Goal: Transaction & Acquisition: Purchase product/service

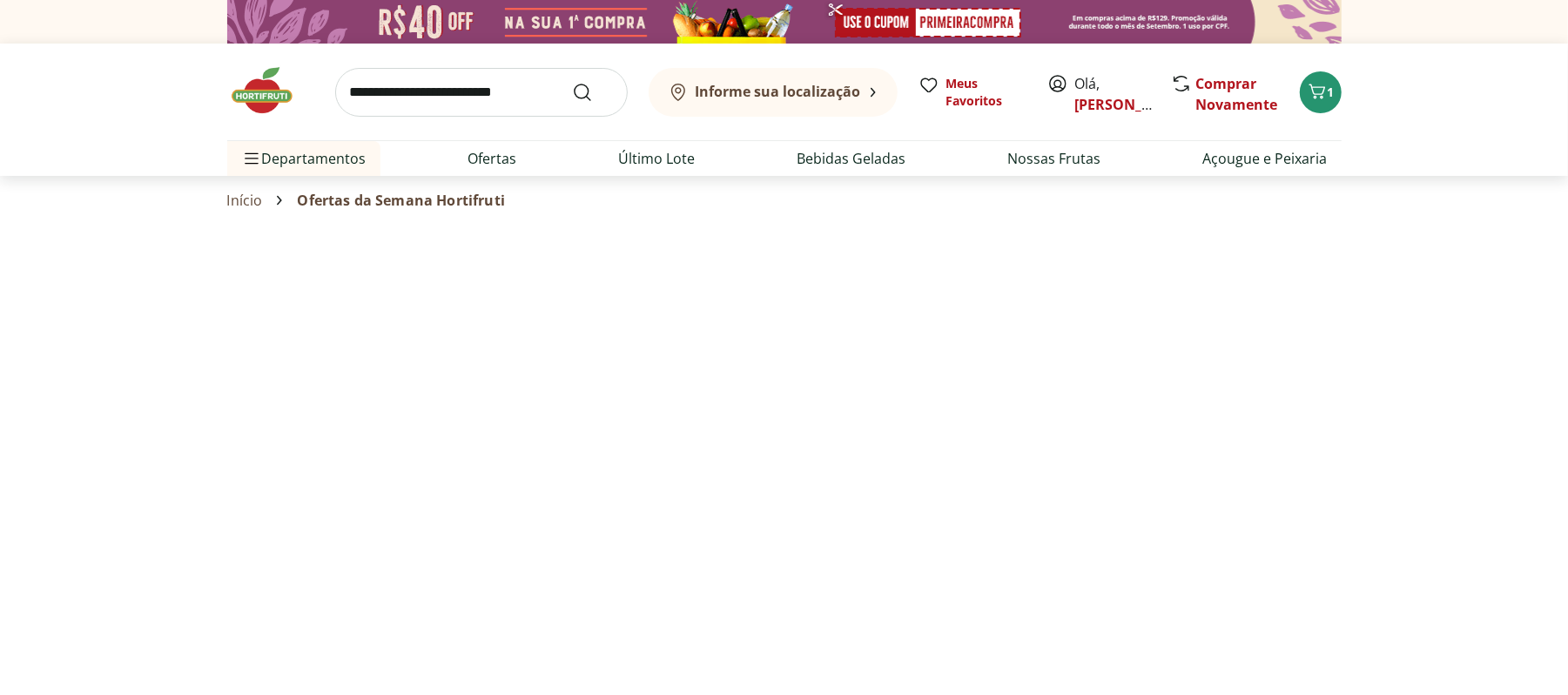
select select "**********"
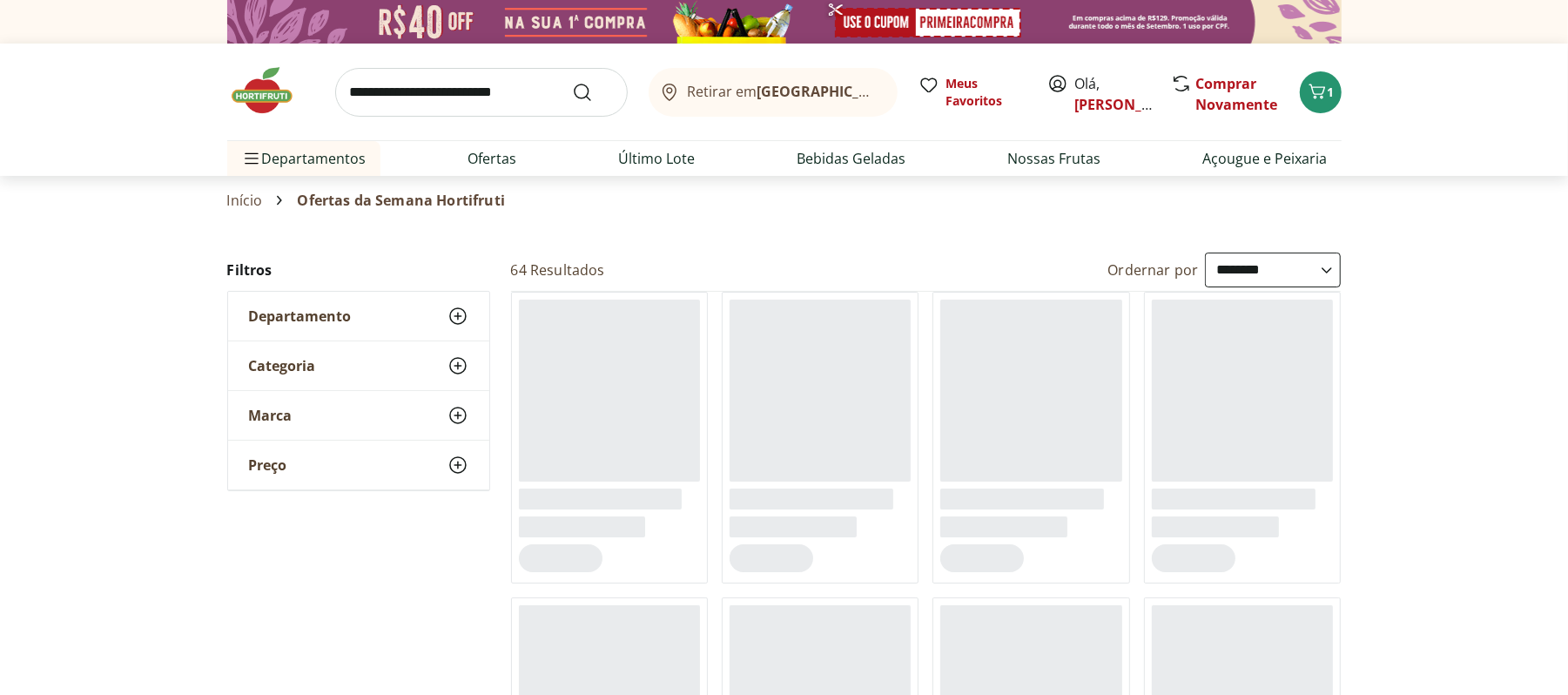
click at [1348, 98] on div "Retirar em Rio de Janeiro/RJ Meus Favoritos Olá, marcella Comprar Novamente 1 D…" at bounding box center [784, 110] width 1184 height 133
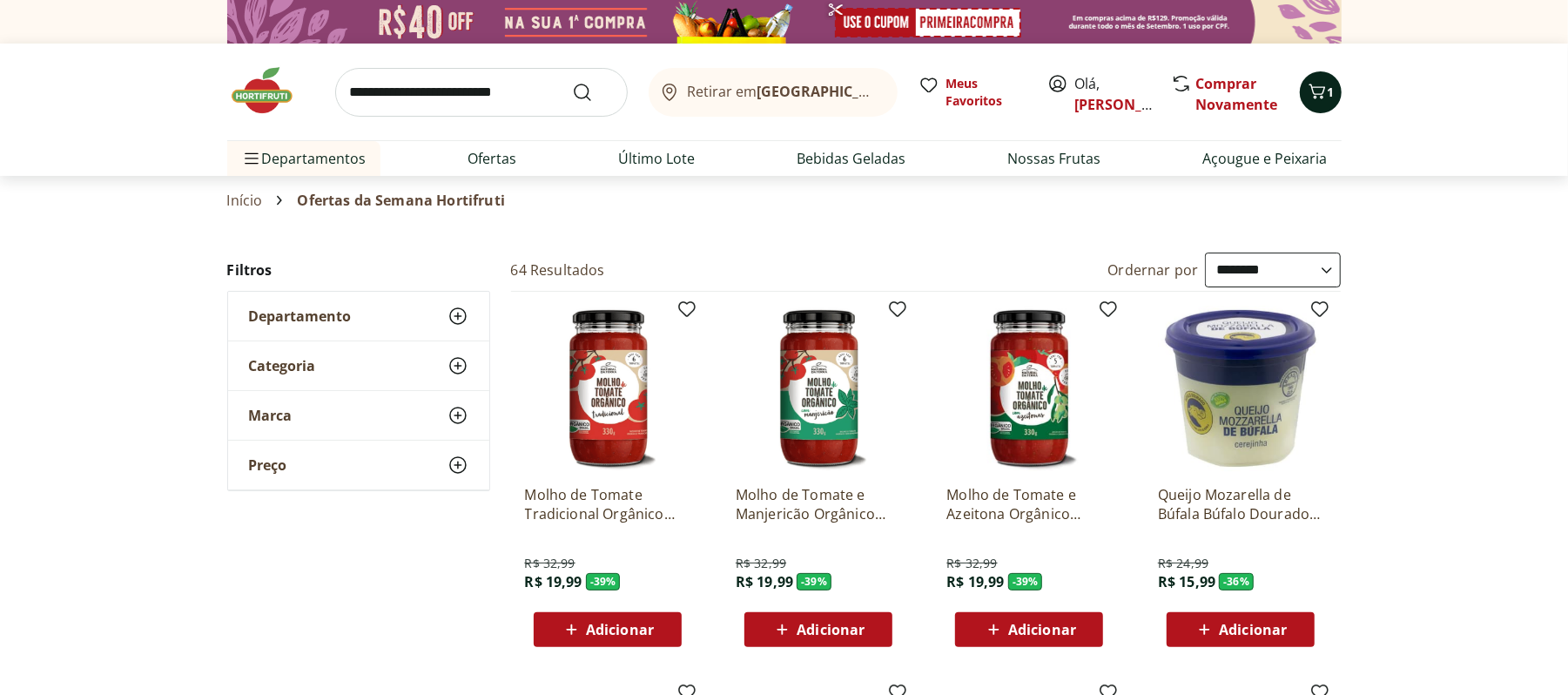
click at [1331, 92] on span "1" at bounding box center [1331, 91] width 7 height 16
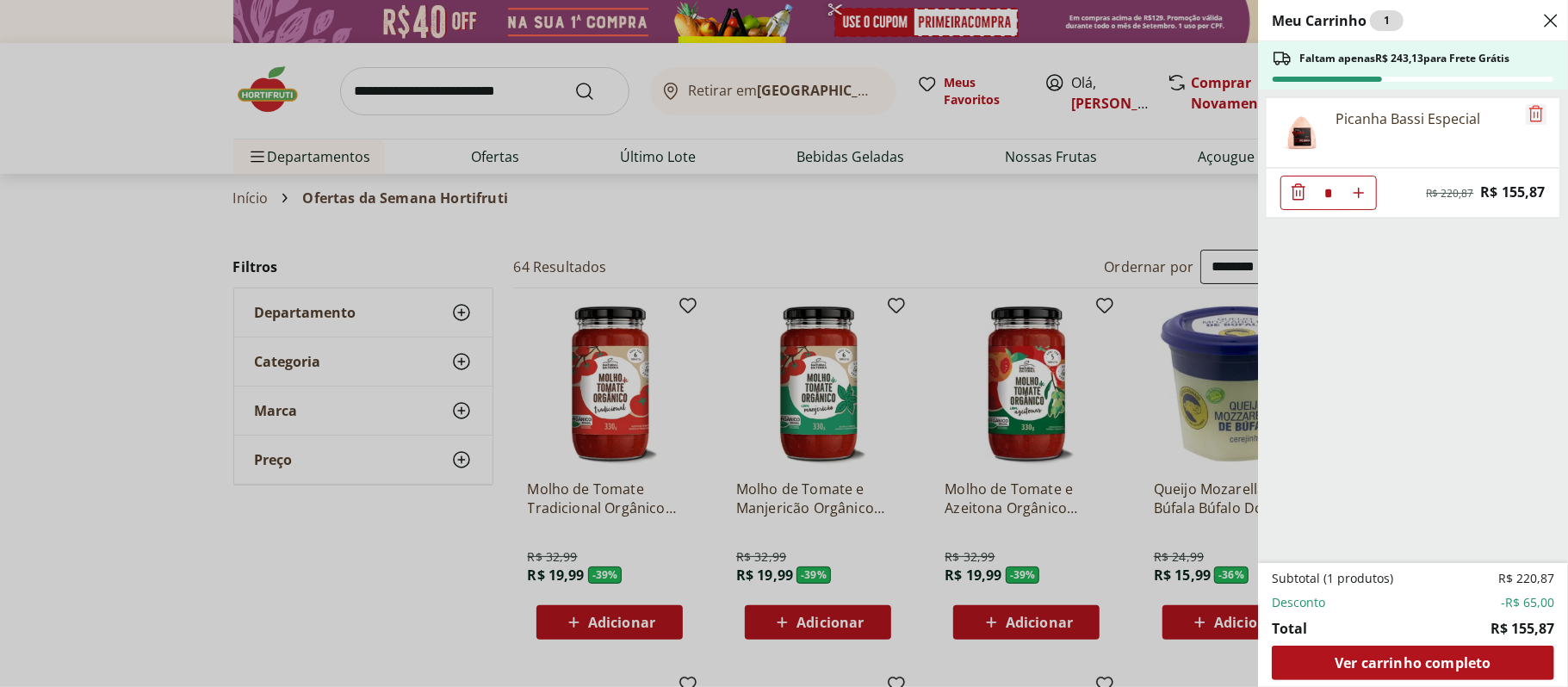
click at [1530, 117] on icon "Remove" at bounding box center [1536, 112] width 14 height 16
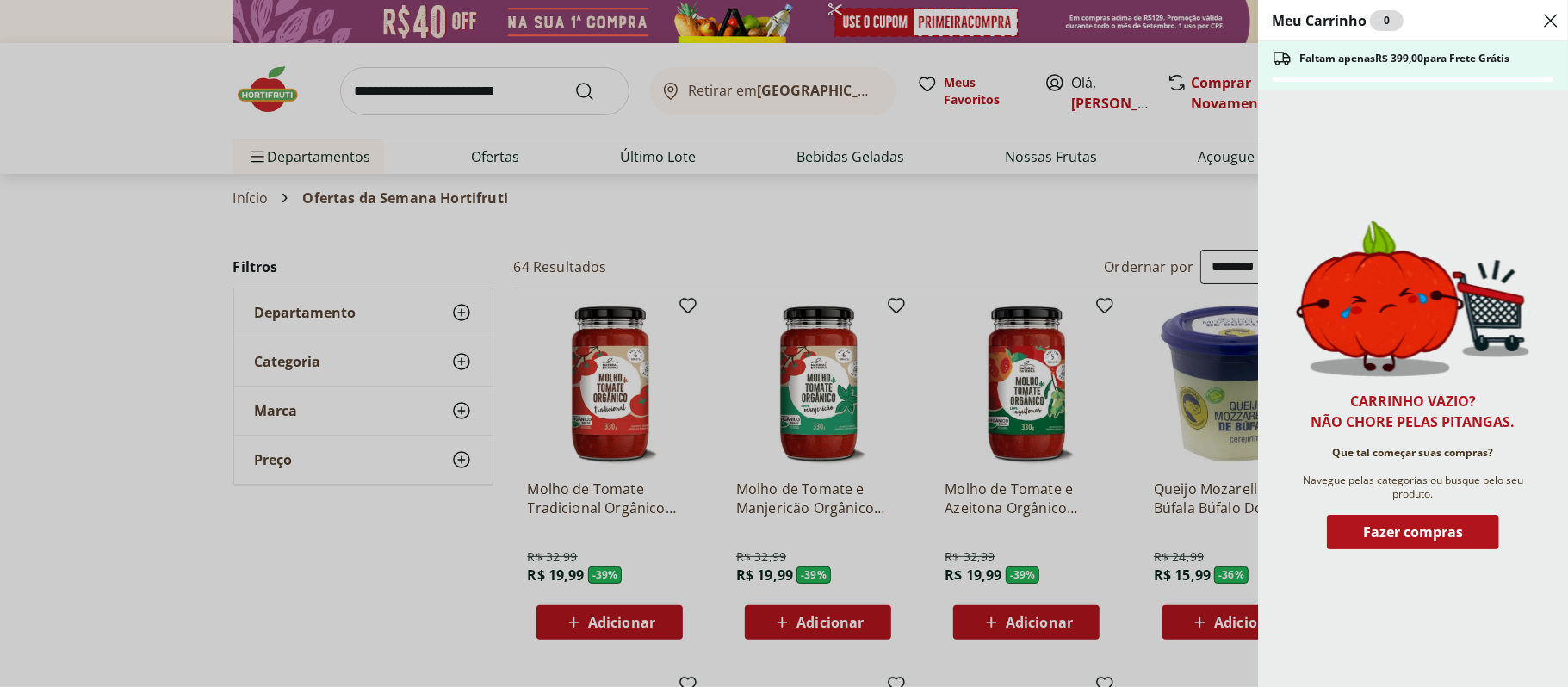
click at [1547, 12] on icon "Close" at bounding box center [1551, 21] width 21 height 21
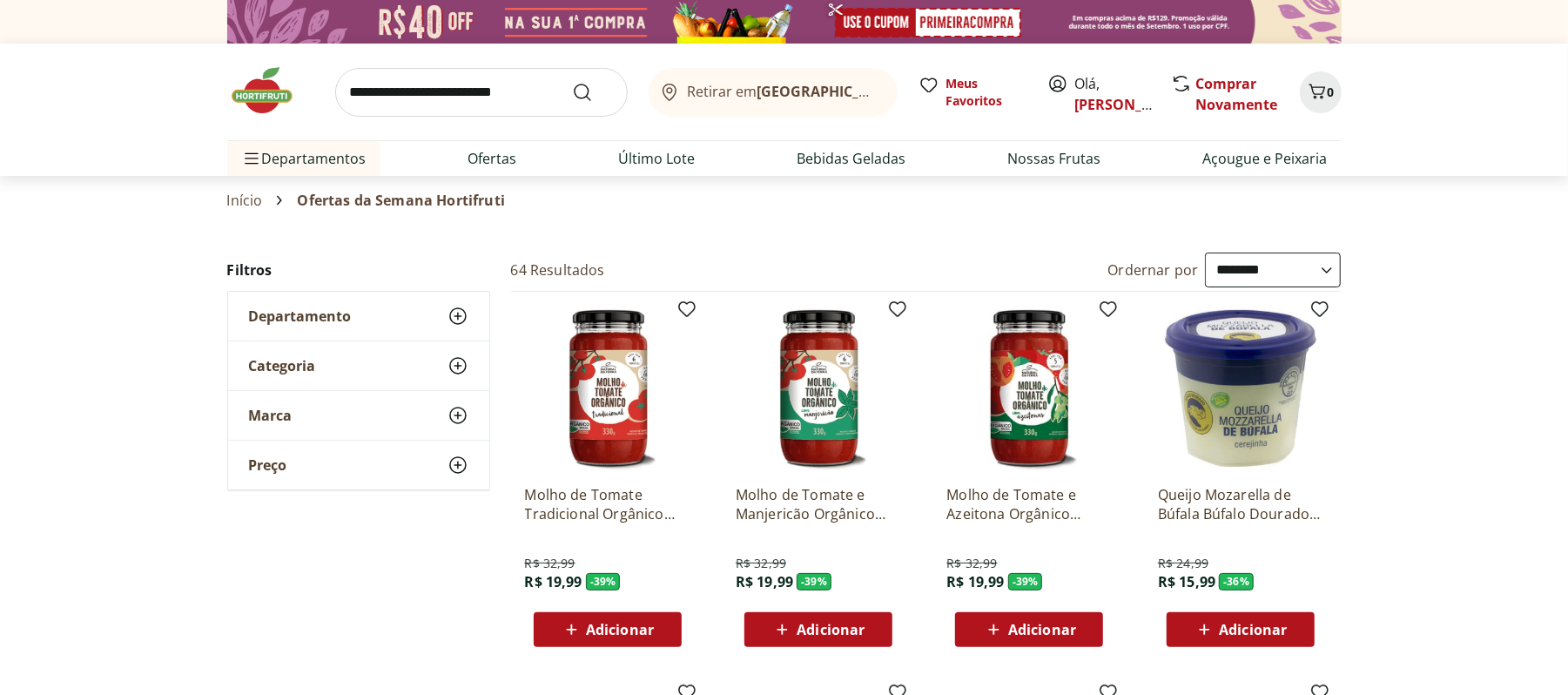
click at [258, 101] on img at bounding box center [270, 90] width 87 height 53
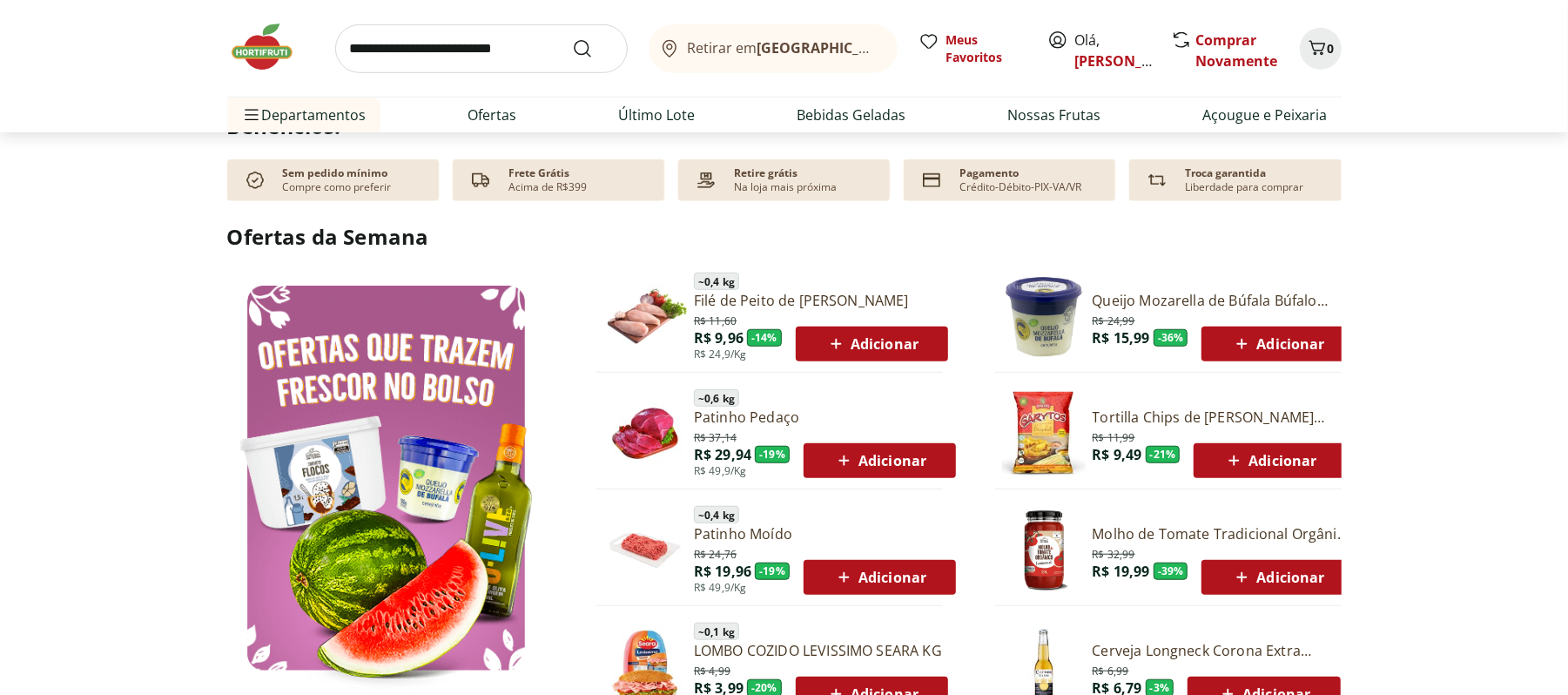
scroll to position [928, 0]
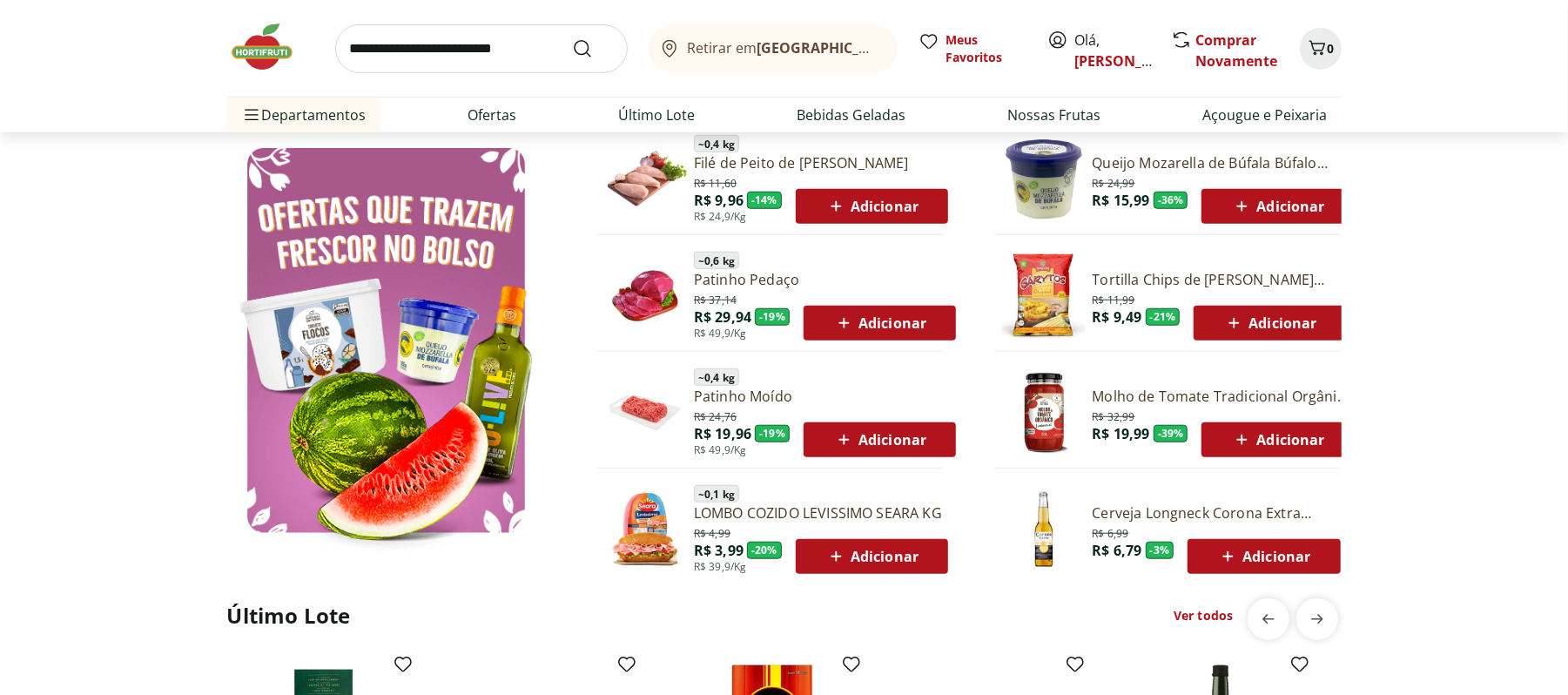
click at [877, 437] on span "Adicionar" at bounding box center [879, 440] width 93 height 21
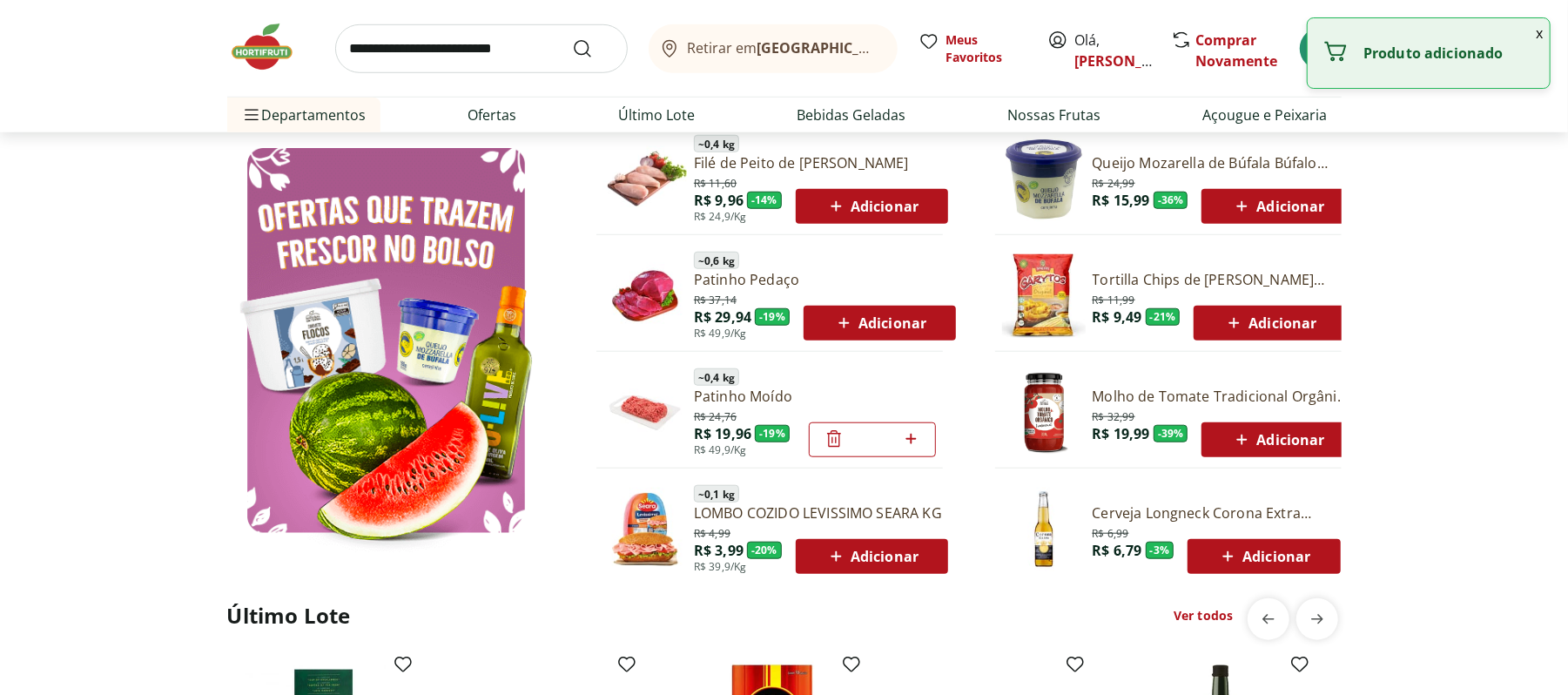
click at [906, 439] on icon at bounding box center [911, 439] width 11 height 11
type input "*"
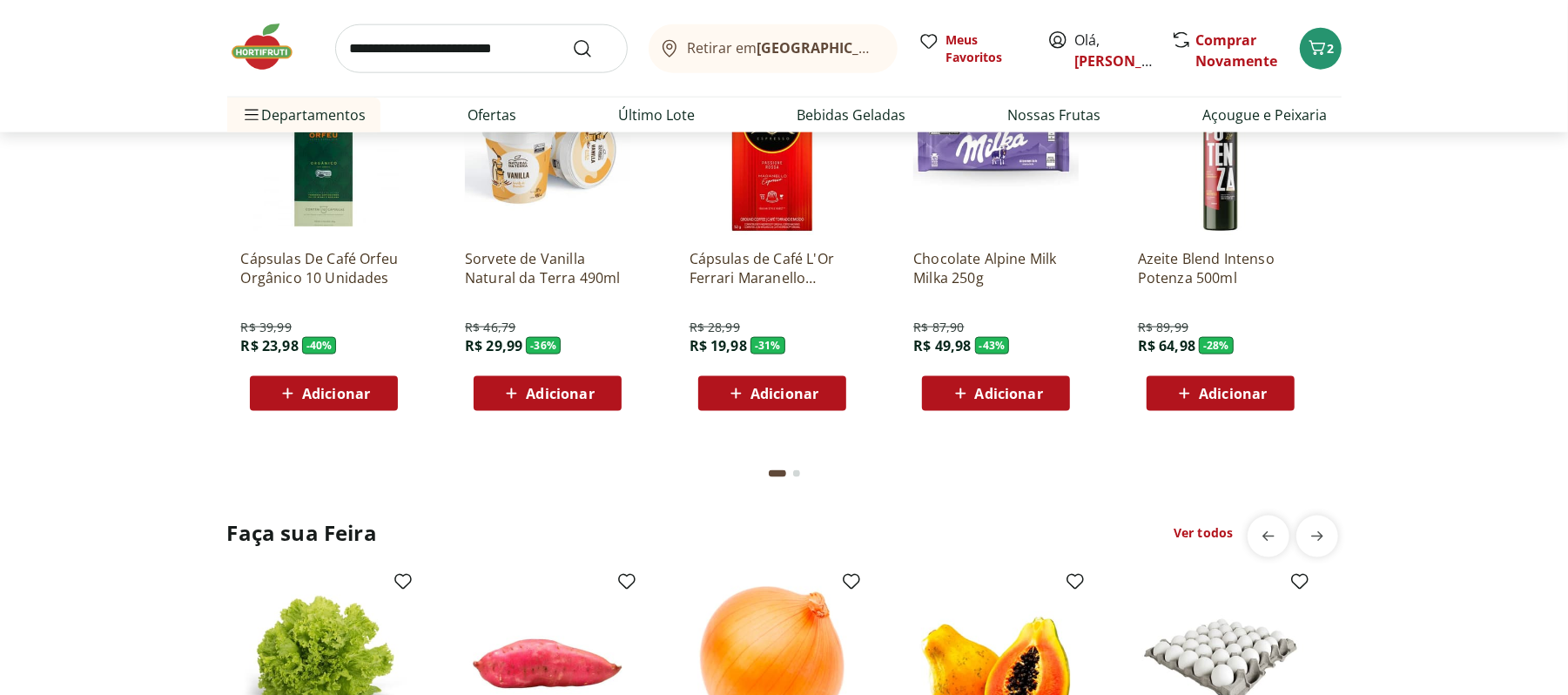
scroll to position [1858, 0]
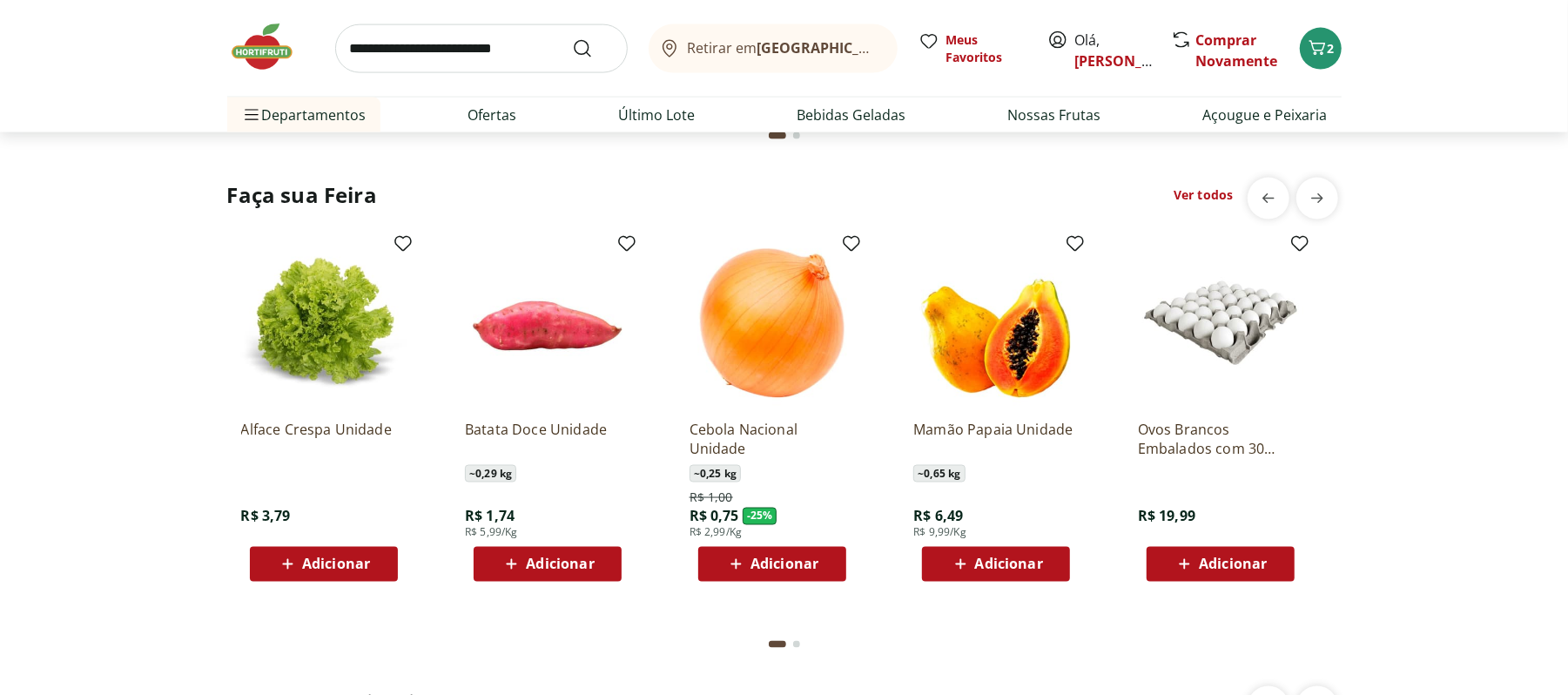
click at [731, 565] on icon at bounding box center [736, 565] width 22 height 21
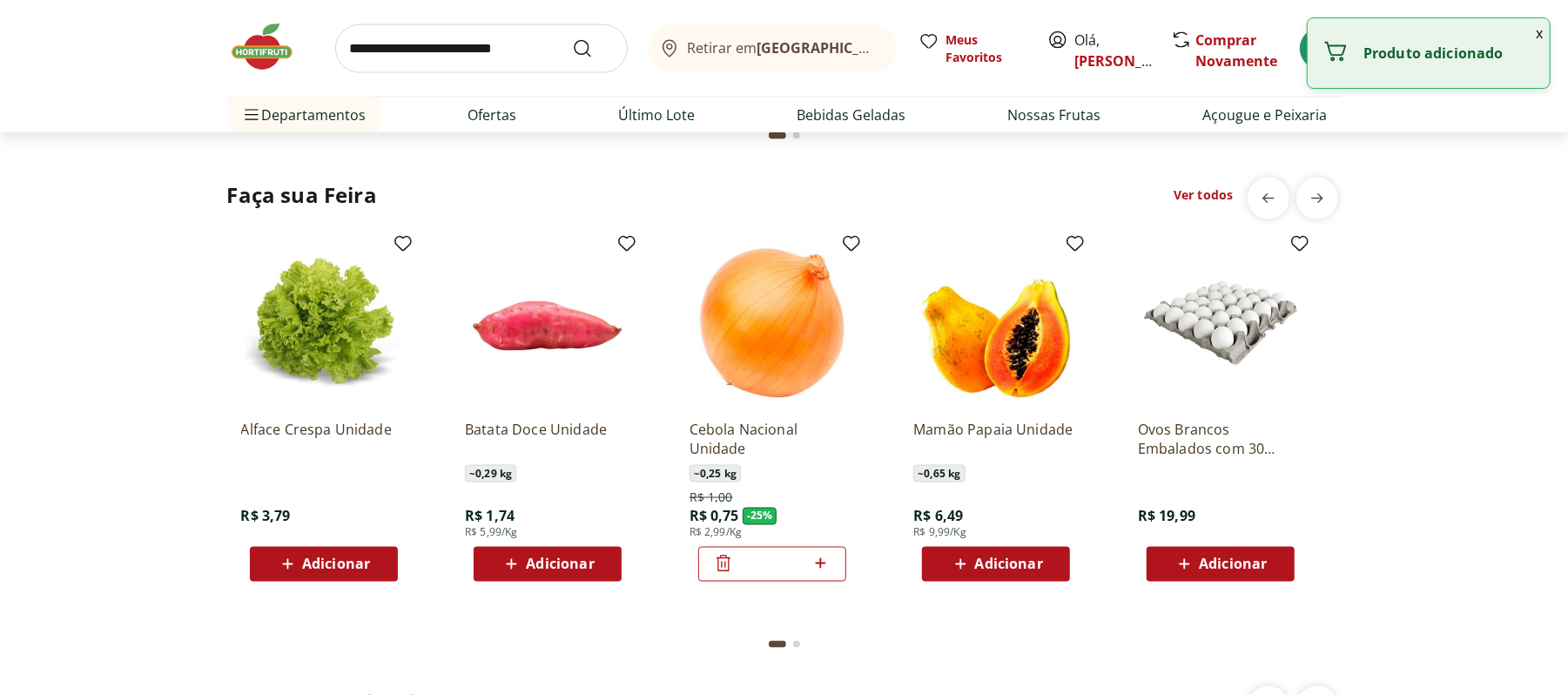
click at [830, 566] on icon at bounding box center [820, 564] width 22 height 21
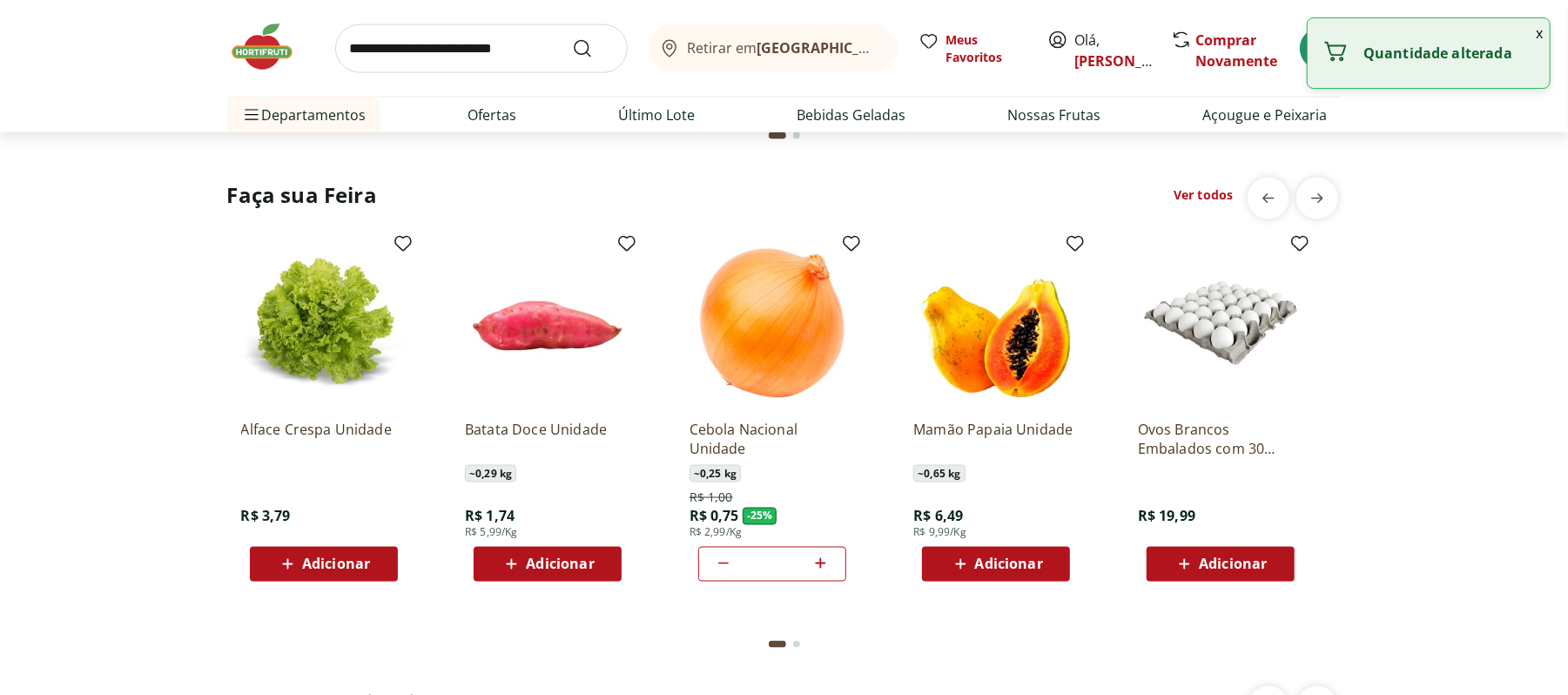
type input "*"
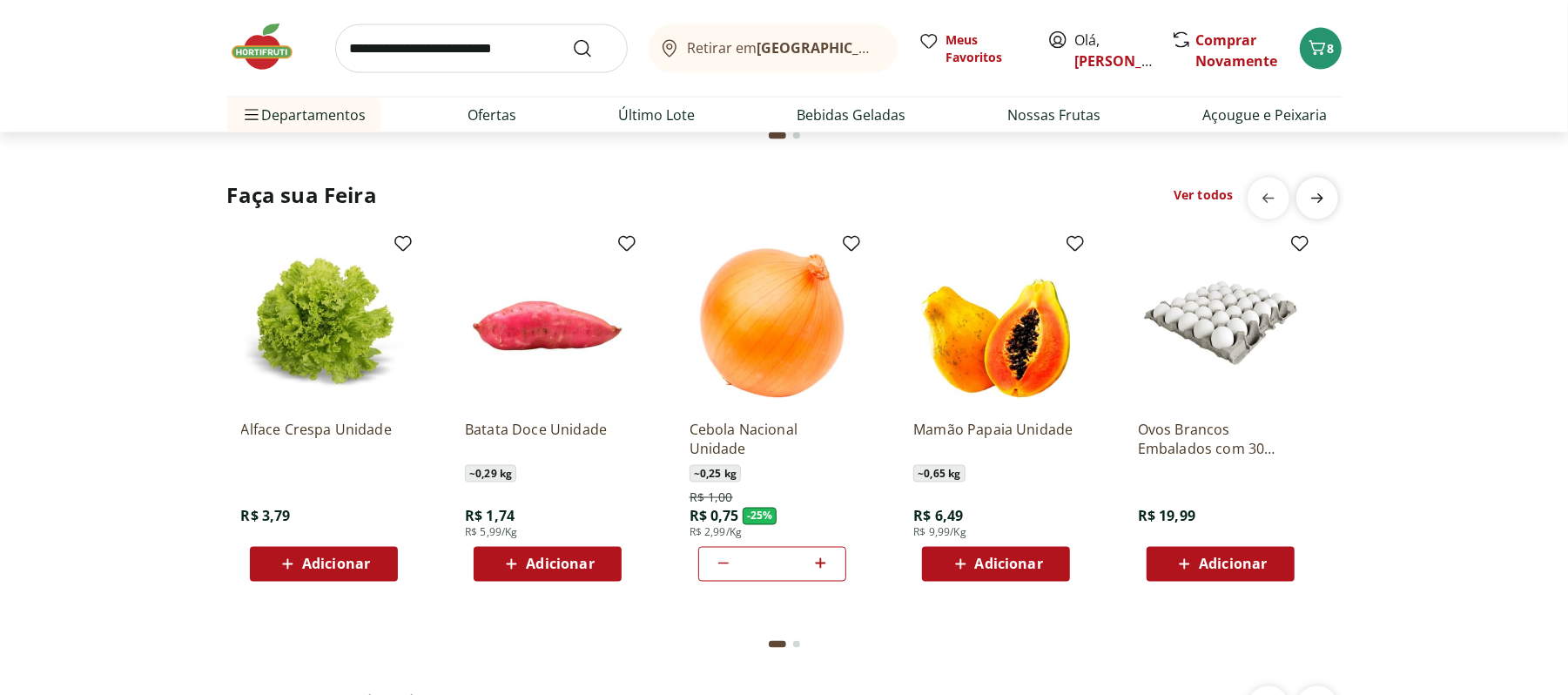
click at [1334, 199] on span "next" at bounding box center [1317, 199] width 34 height 34
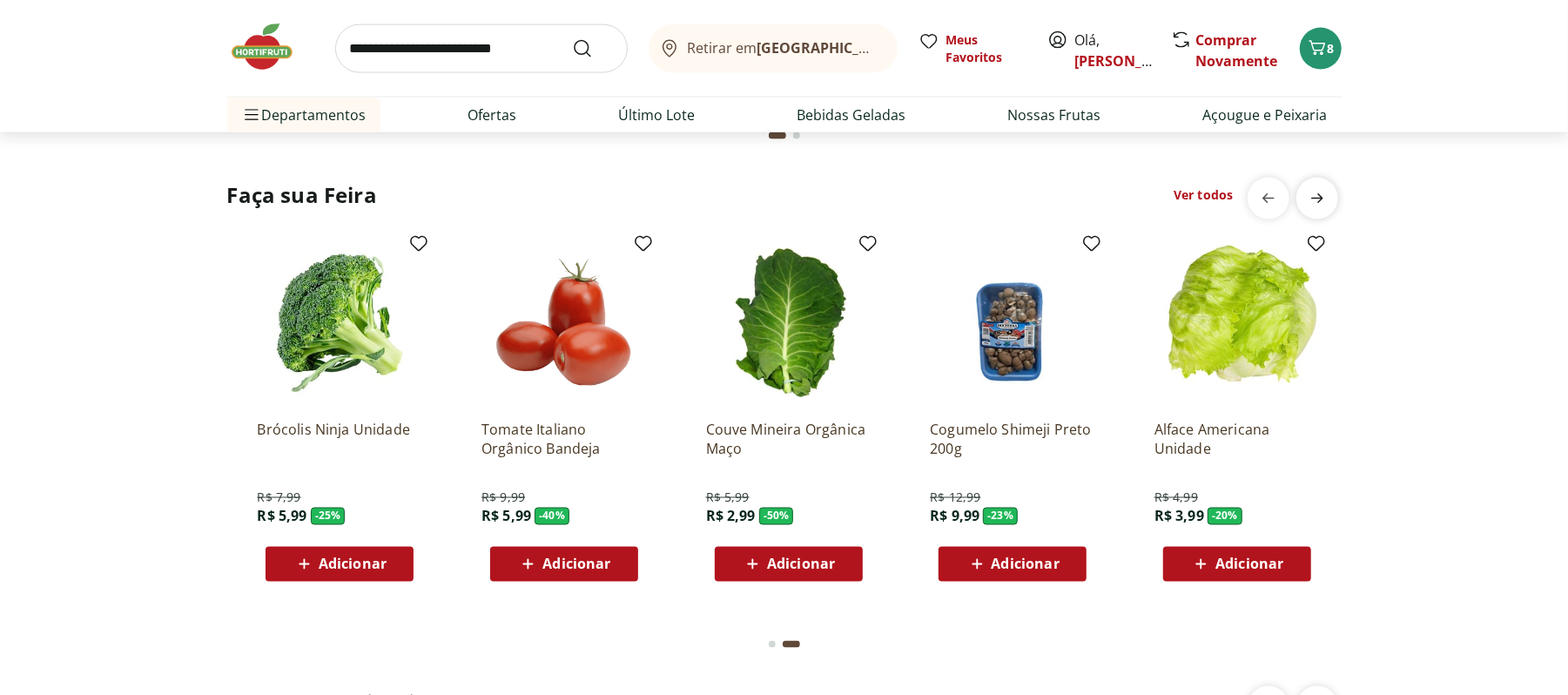
scroll to position [0, 1120]
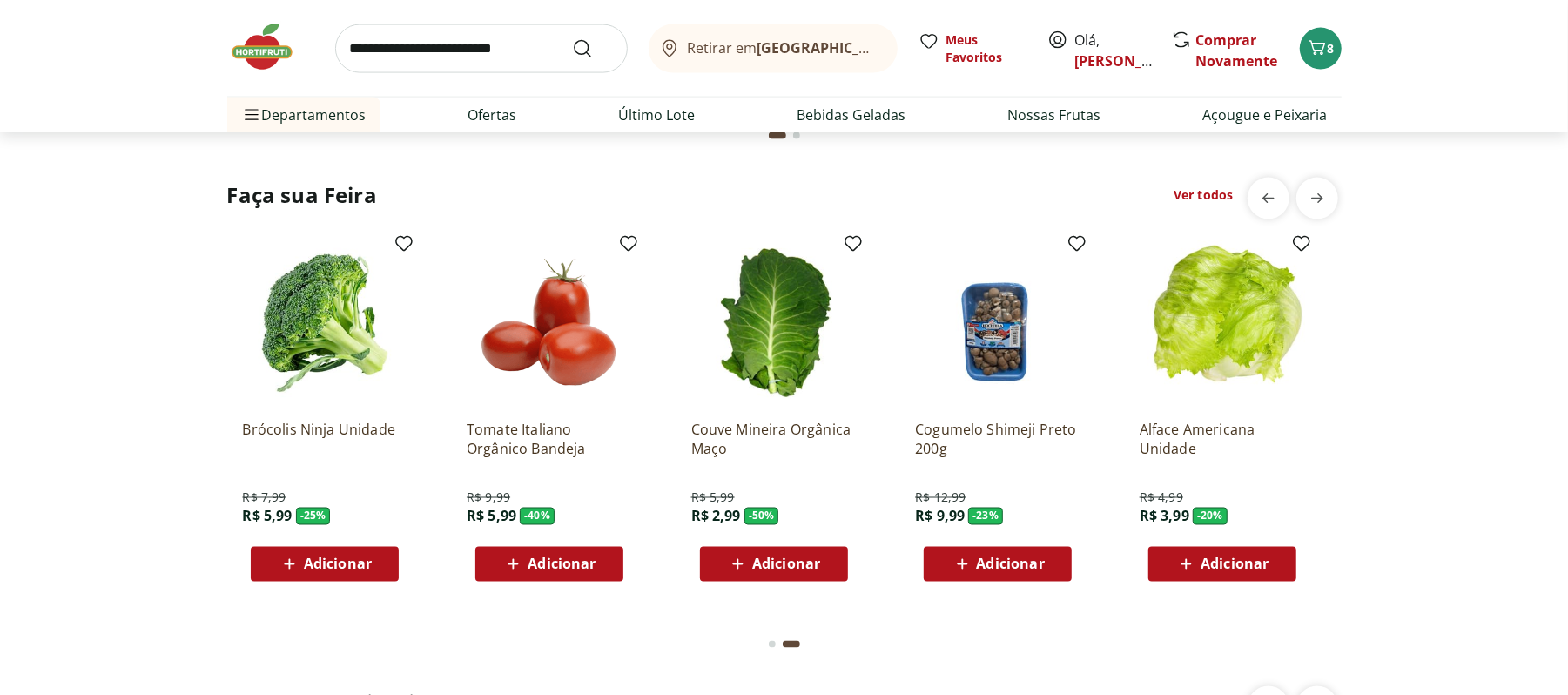
click at [288, 552] on div "Adicionar" at bounding box center [325, 564] width 120 height 32
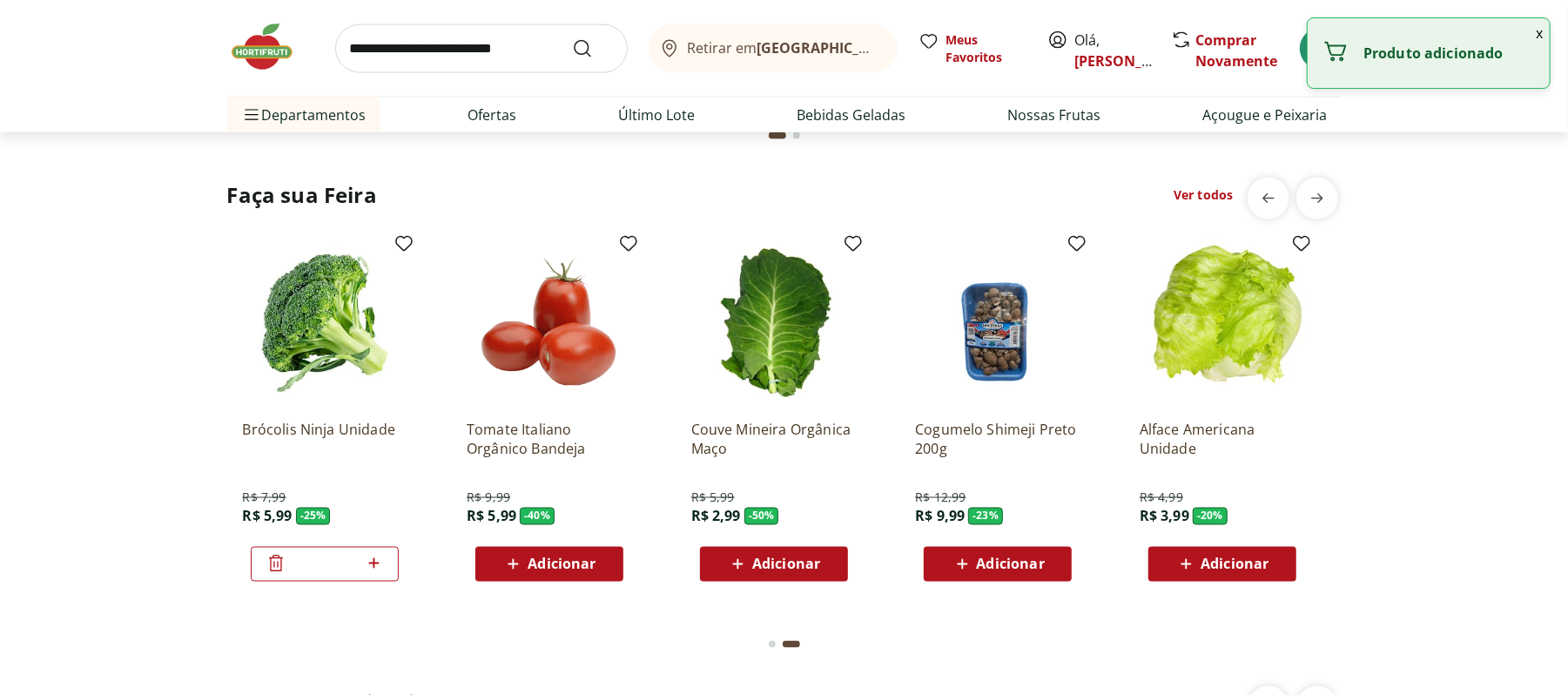
click at [770, 570] on span "Adicionar" at bounding box center [785, 564] width 68 height 14
click at [1231, 548] on button "Adicionar" at bounding box center [1222, 564] width 148 height 34
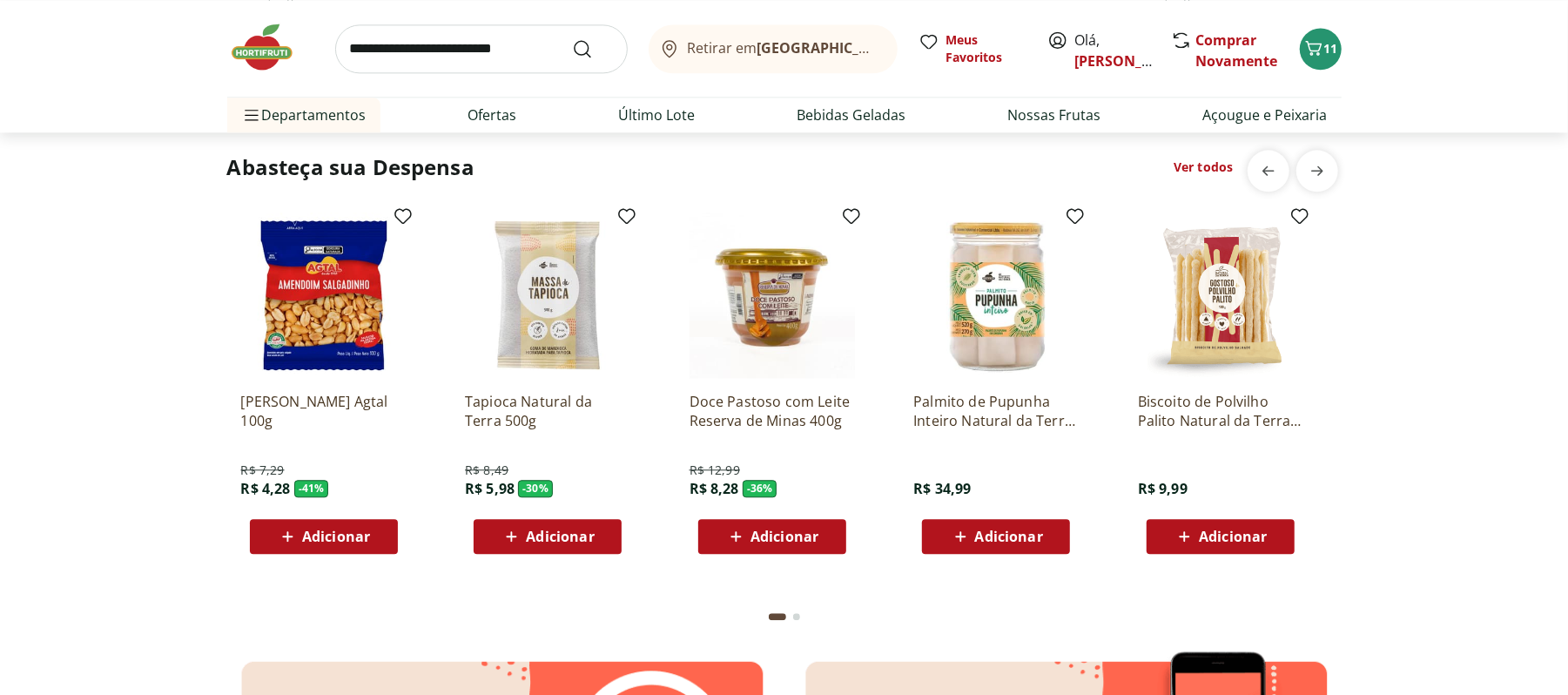
scroll to position [2788, 0]
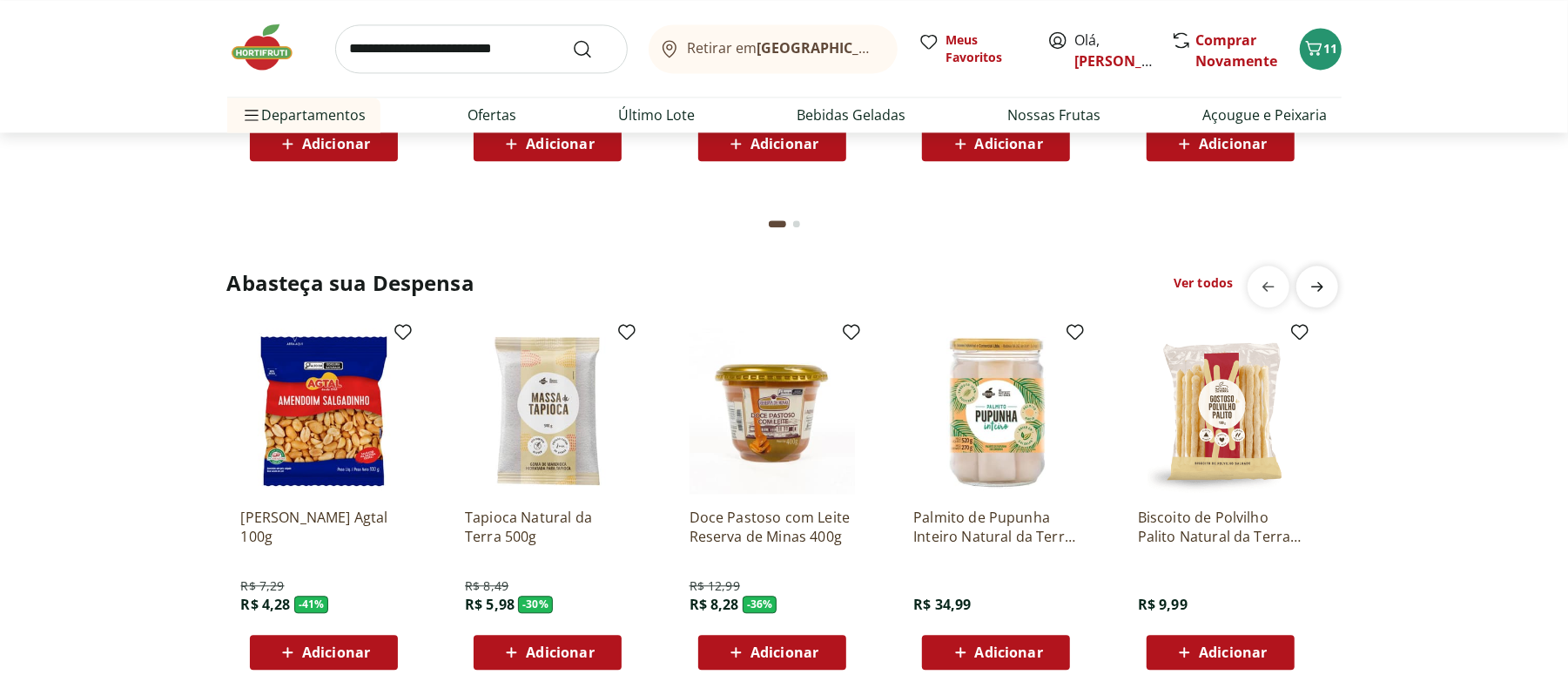
click at [1314, 280] on icon "next" at bounding box center [1318, 287] width 21 height 21
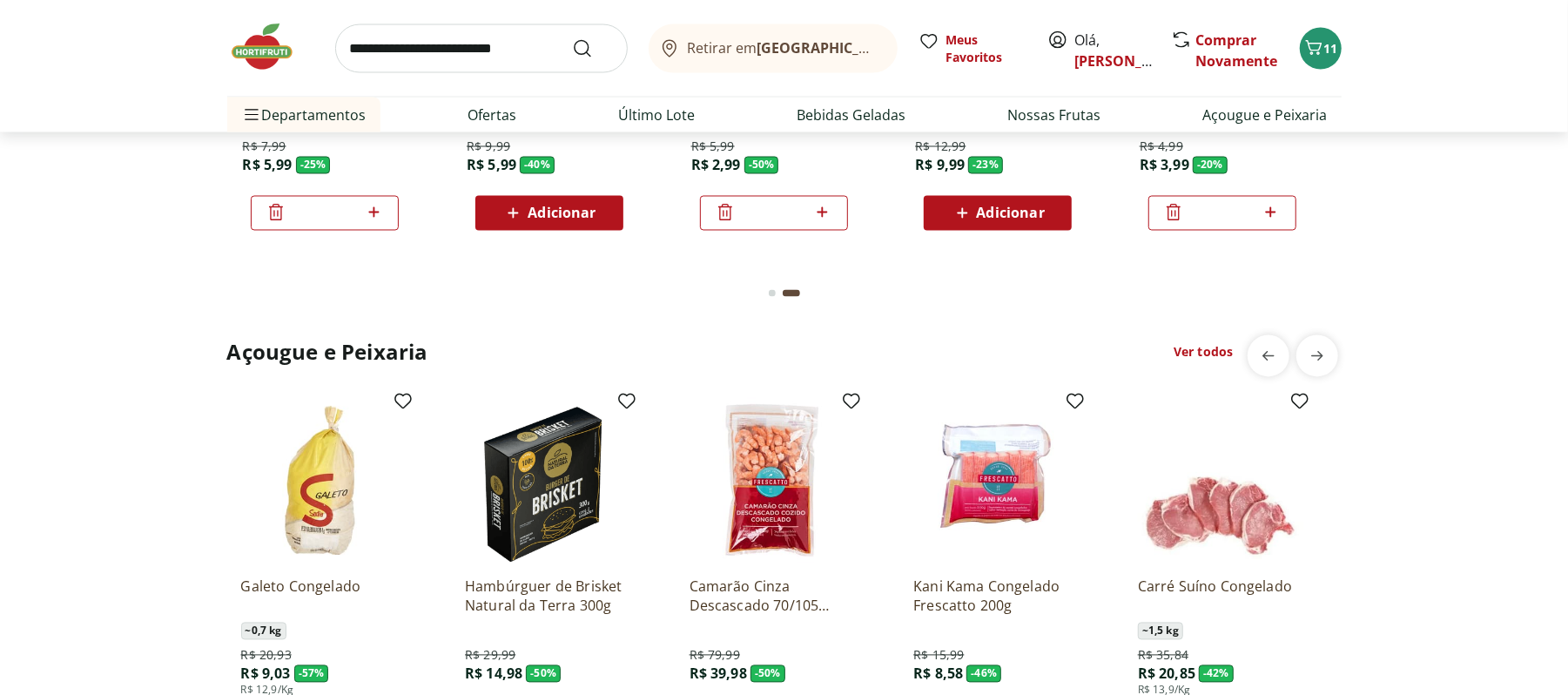
scroll to position [2206, 0]
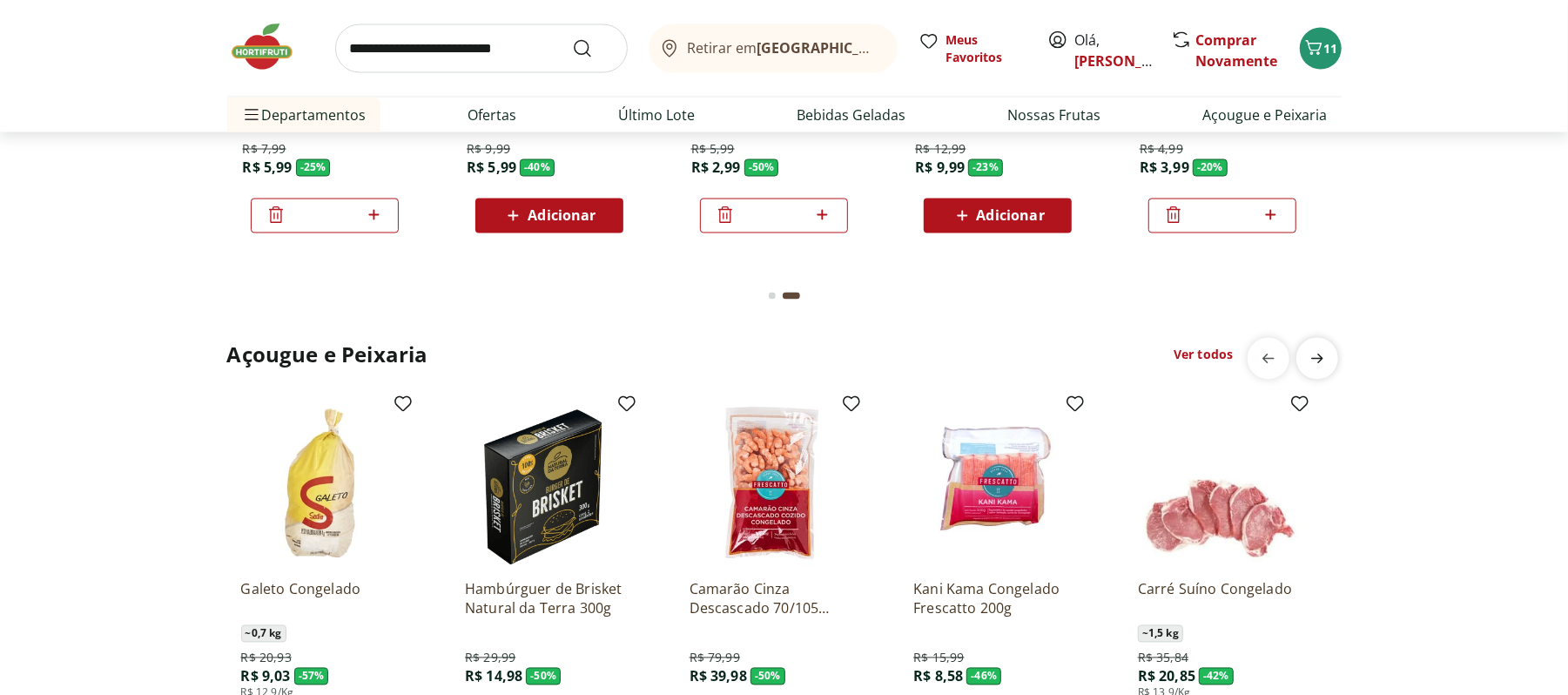
click at [1321, 368] on icon "next" at bounding box center [1318, 358] width 21 height 21
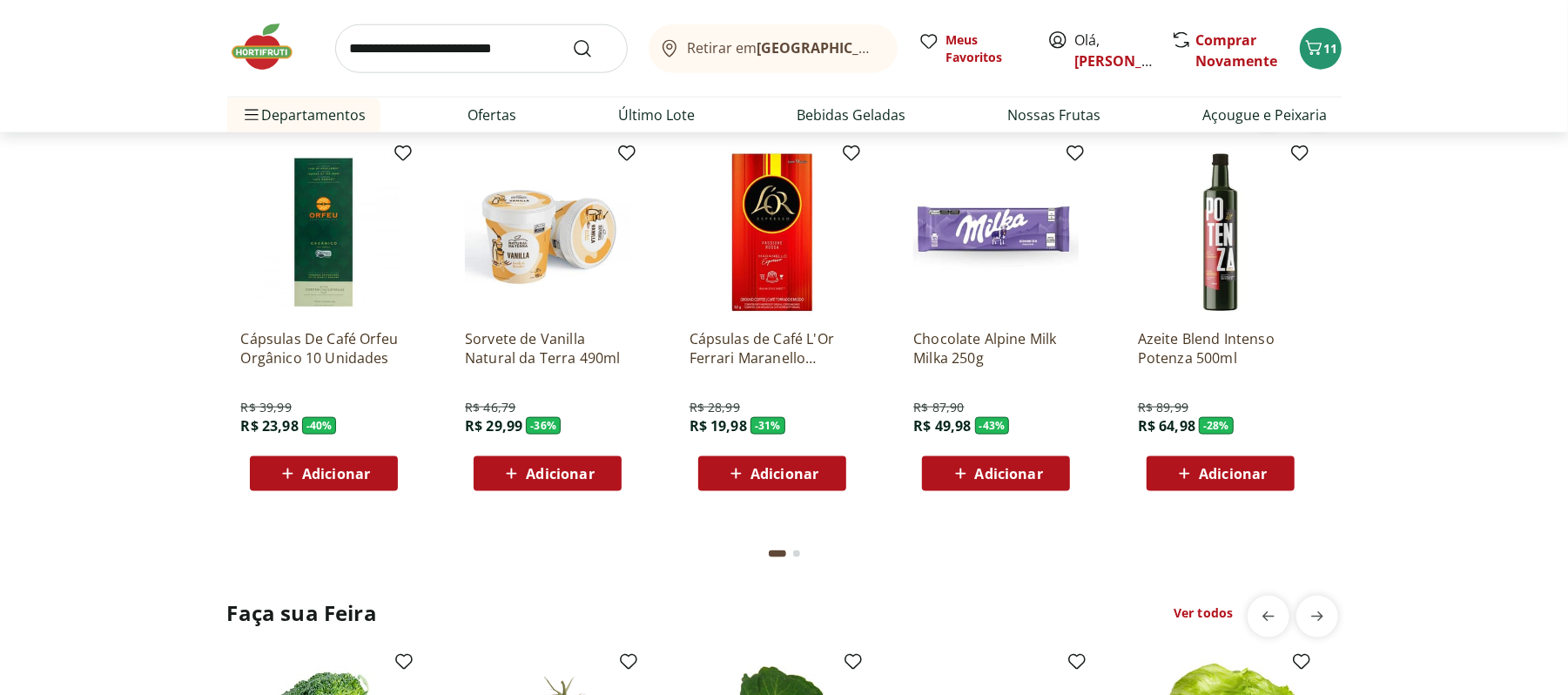
scroll to position [1394, 0]
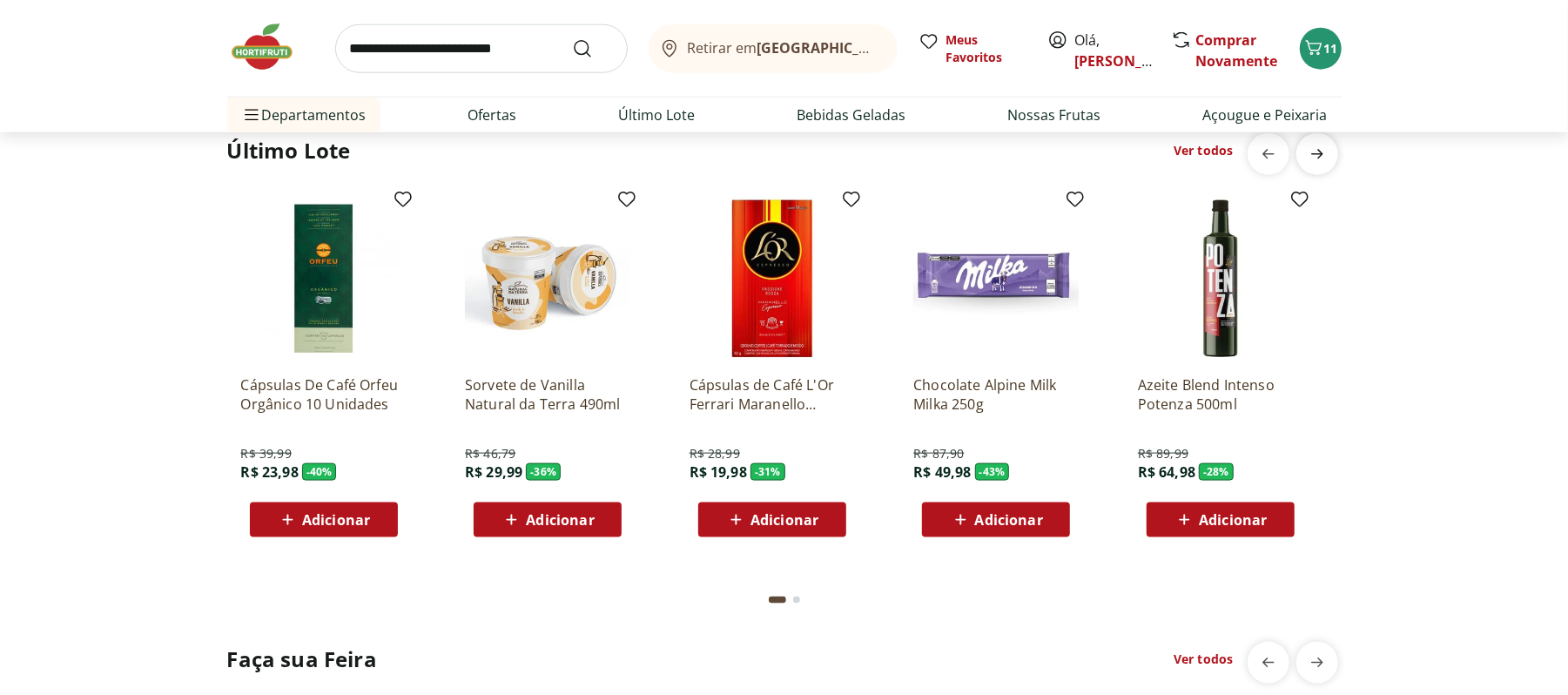
click at [1324, 152] on icon "next" at bounding box center [1318, 154] width 21 height 21
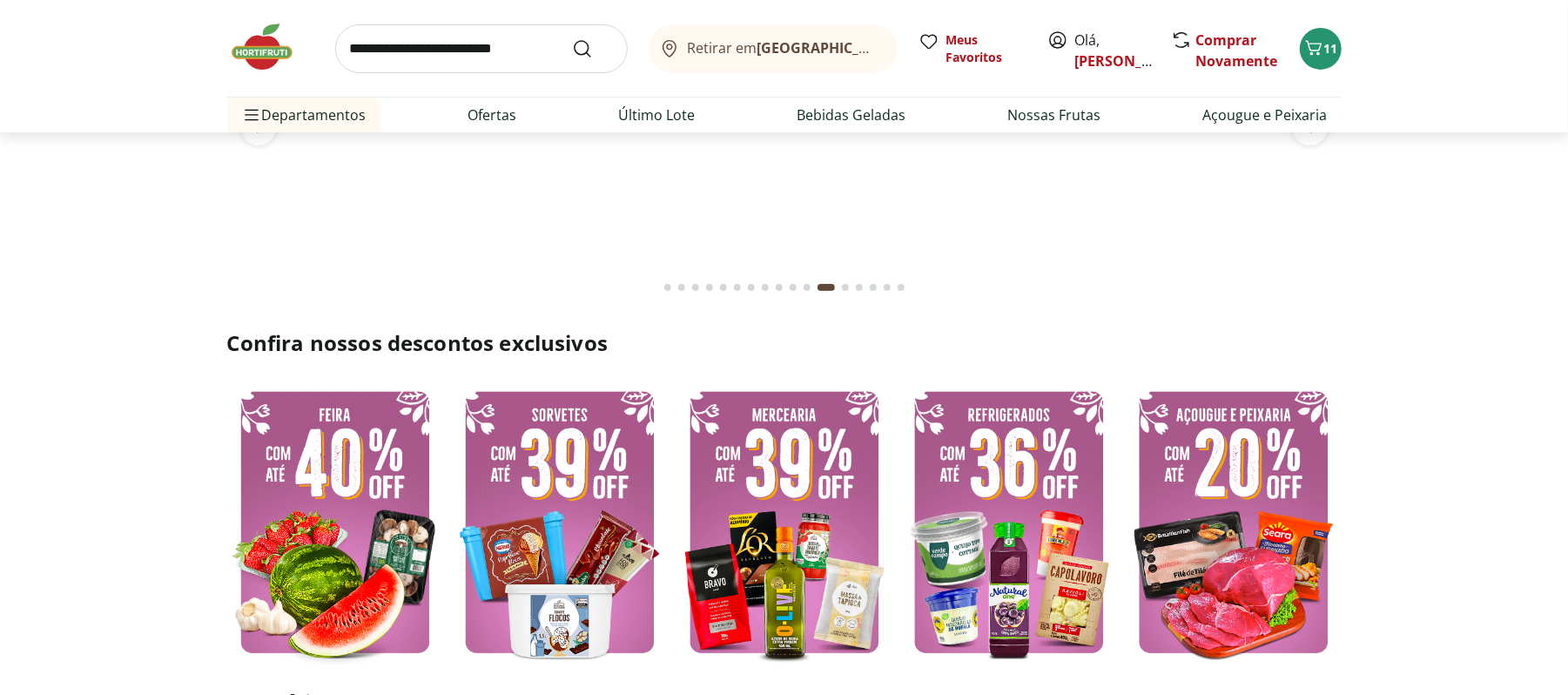
scroll to position [0, 0]
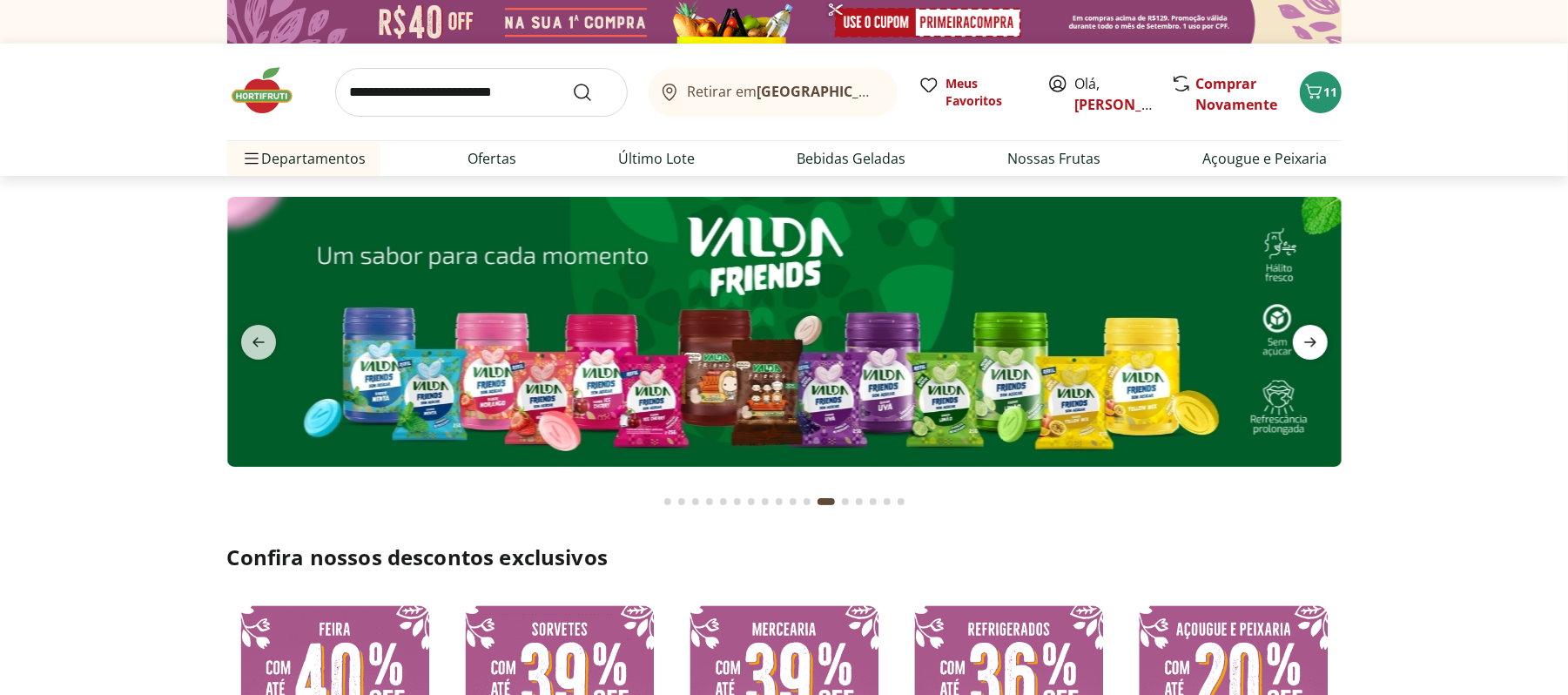
click at [1314, 338] on icon "next" at bounding box center [1310, 342] width 21 height 21
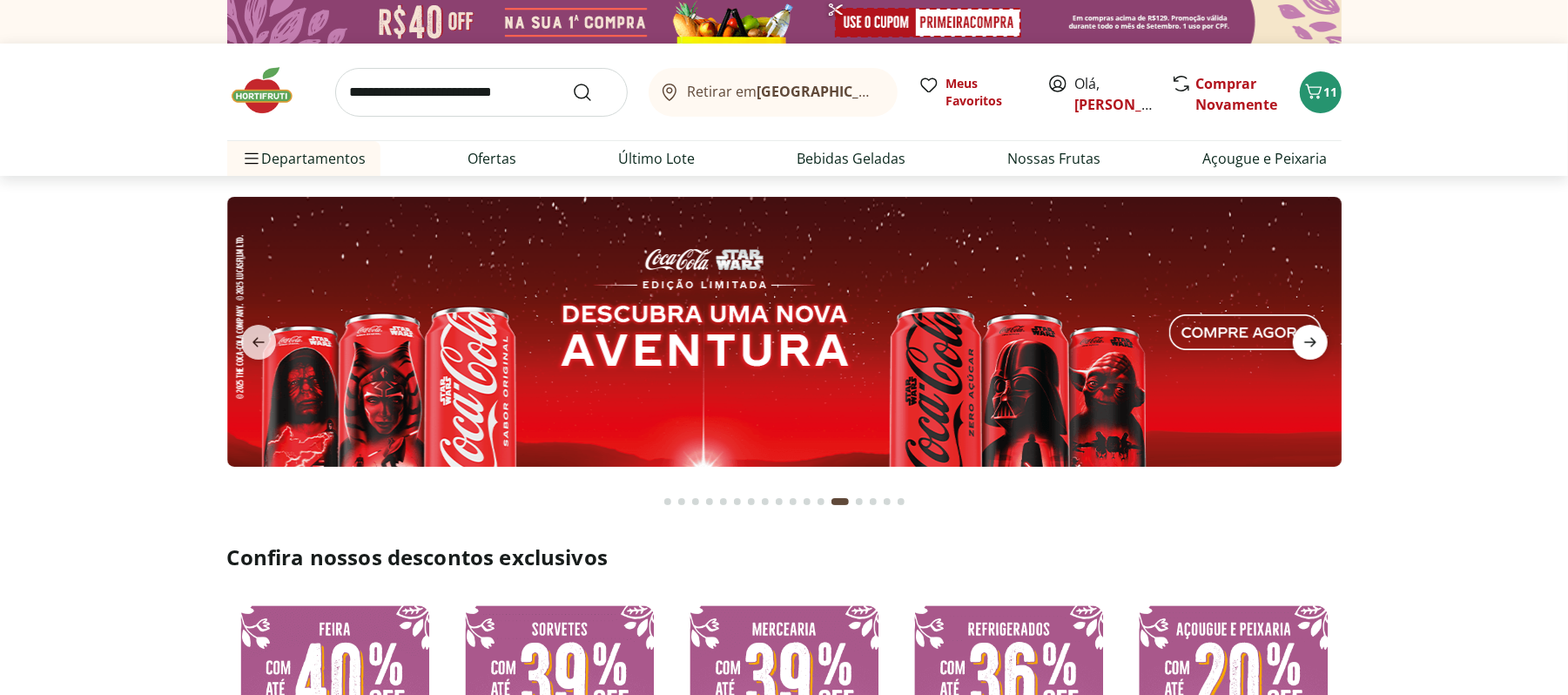
click at [1314, 338] on icon "next" at bounding box center [1310, 342] width 21 height 21
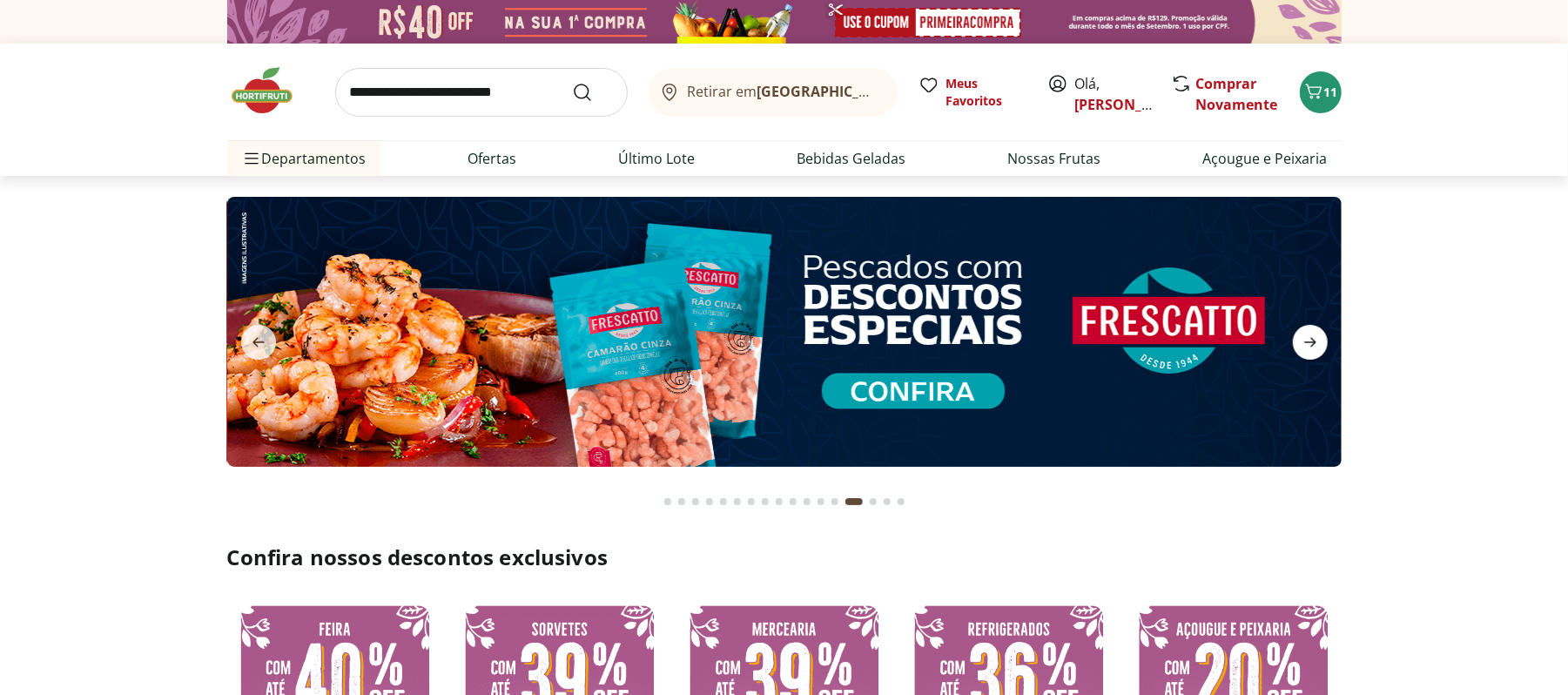
click at [1314, 338] on icon "next" at bounding box center [1310, 342] width 21 height 21
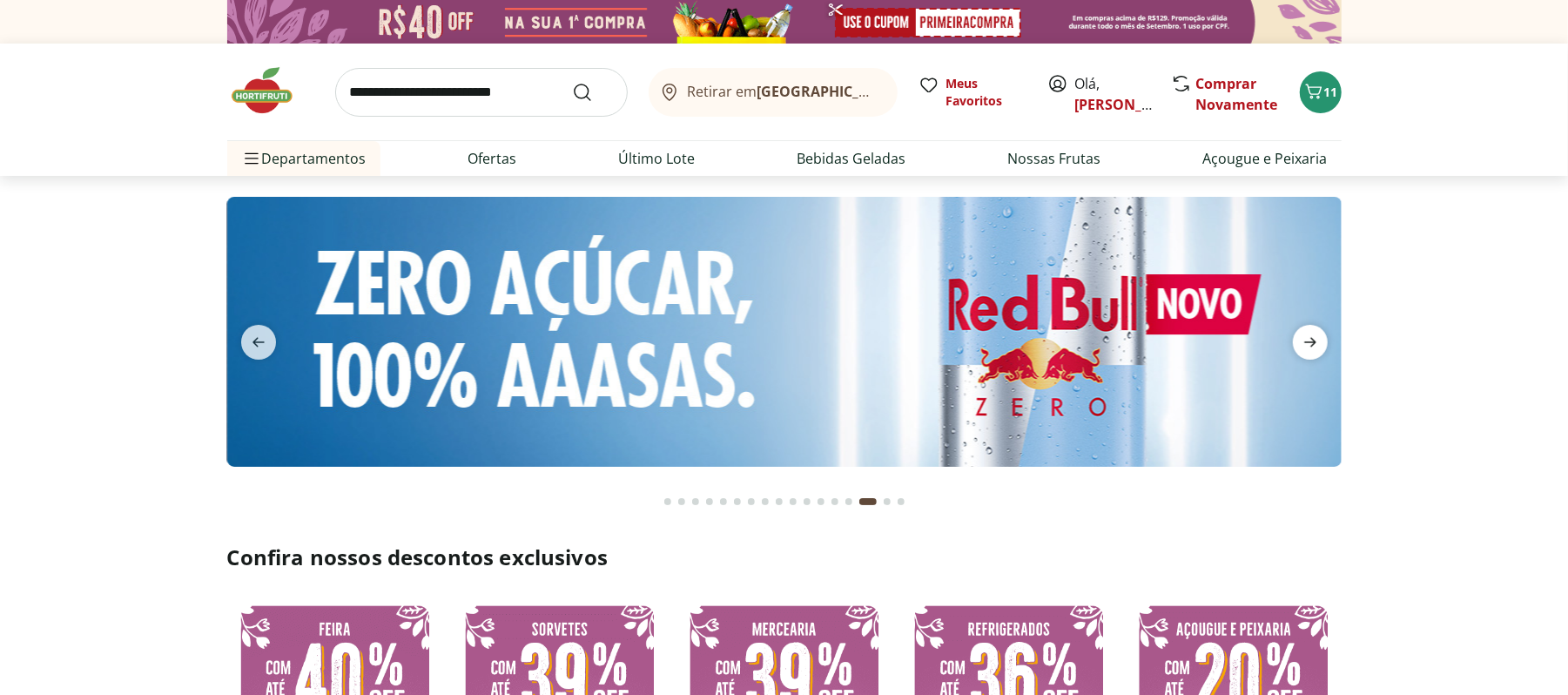
click at [1314, 338] on icon "next" at bounding box center [1310, 342] width 21 height 21
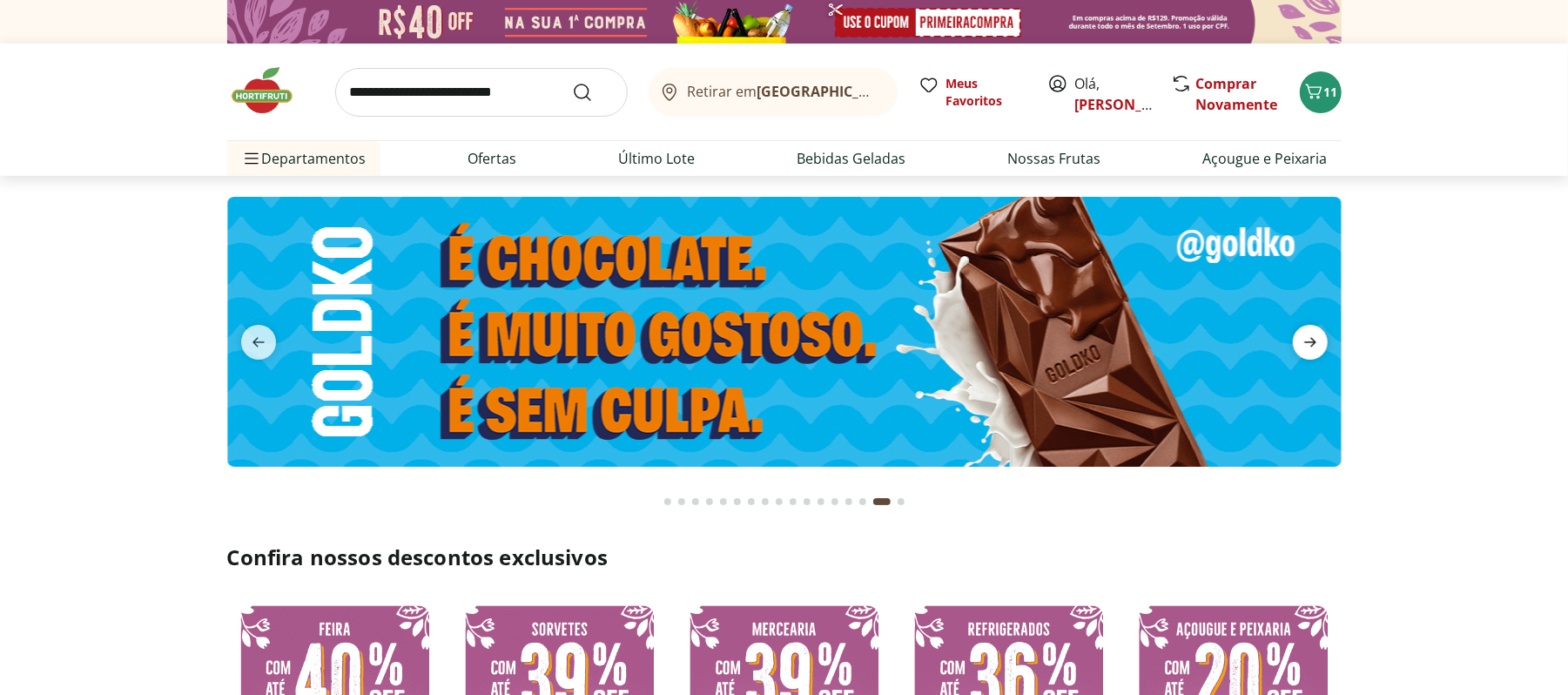
click at [1314, 338] on icon "next" at bounding box center [1310, 342] width 21 height 21
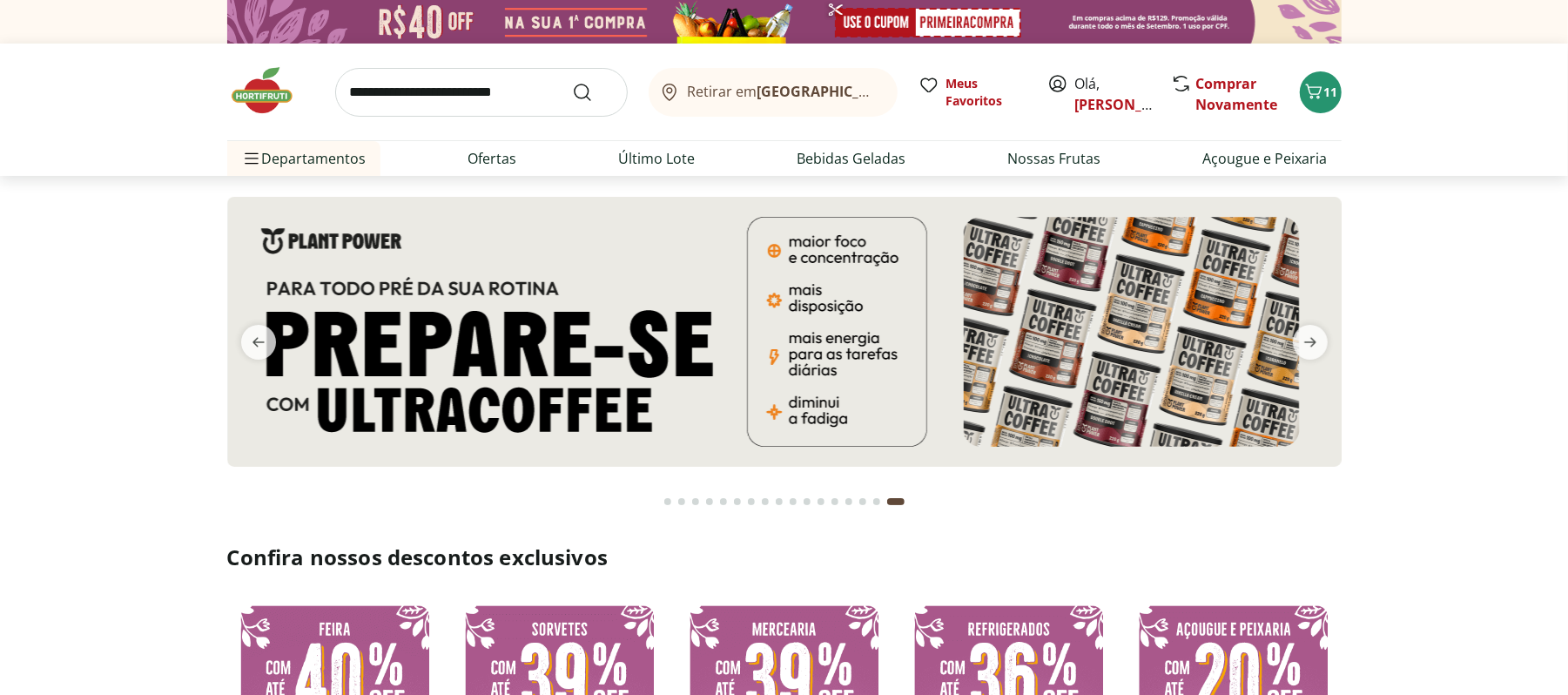
click at [258, 95] on img at bounding box center [270, 90] width 87 height 53
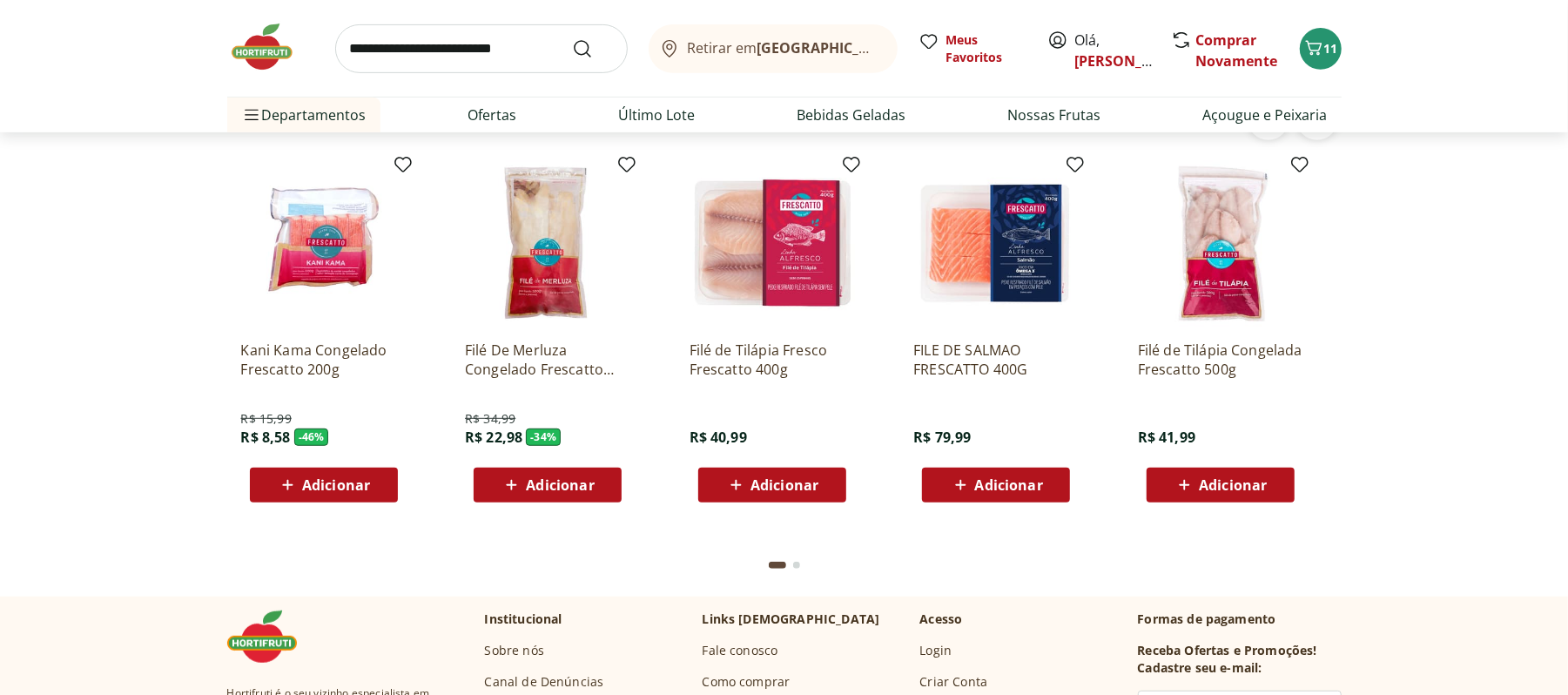
scroll to position [5110, 0]
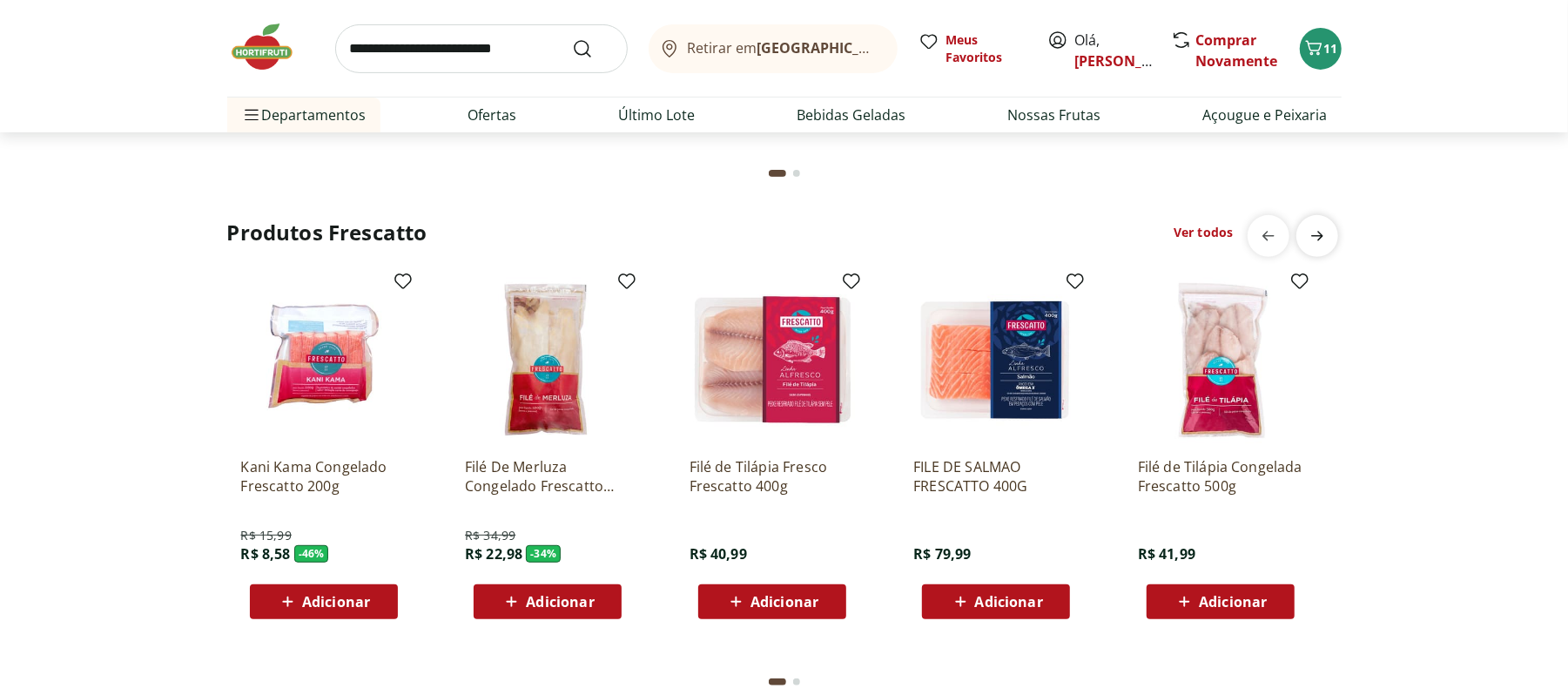
click at [1323, 226] on icon "next" at bounding box center [1318, 236] width 21 height 21
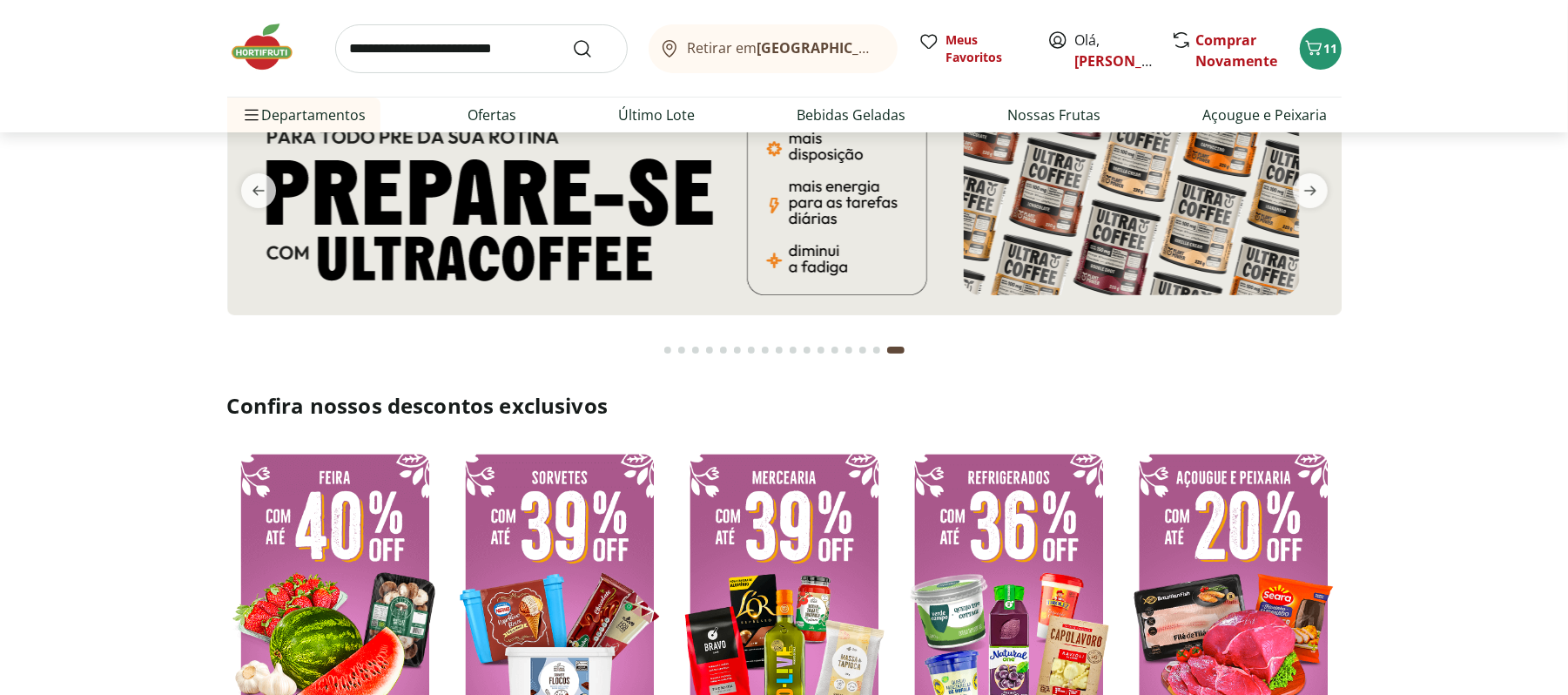
scroll to position [0, 0]
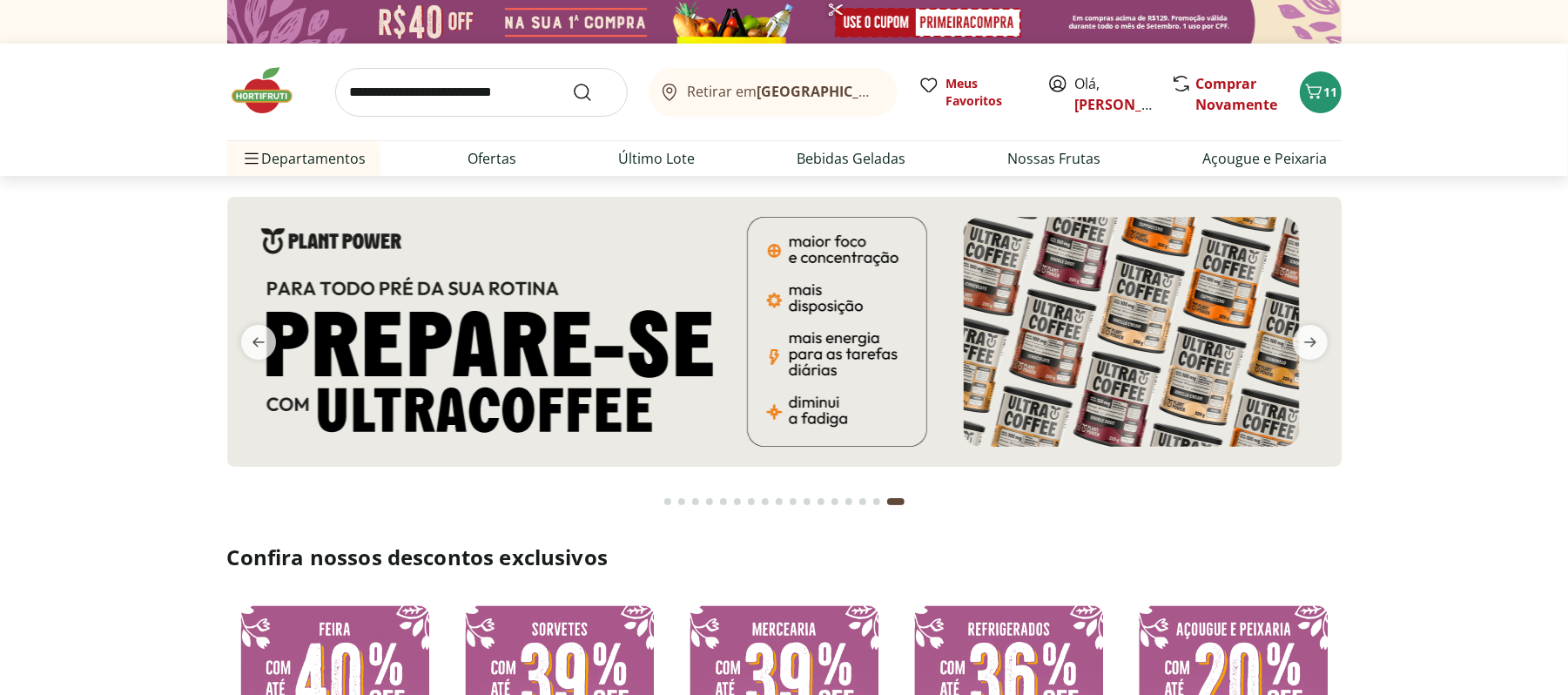
click at [540, 89] on input "search" at bounding box center [482, 92] width 292 height 49
type input "******"
click at [572, 82] on button "Submit Search" at bounding box center [593, 93] width 42 height 21
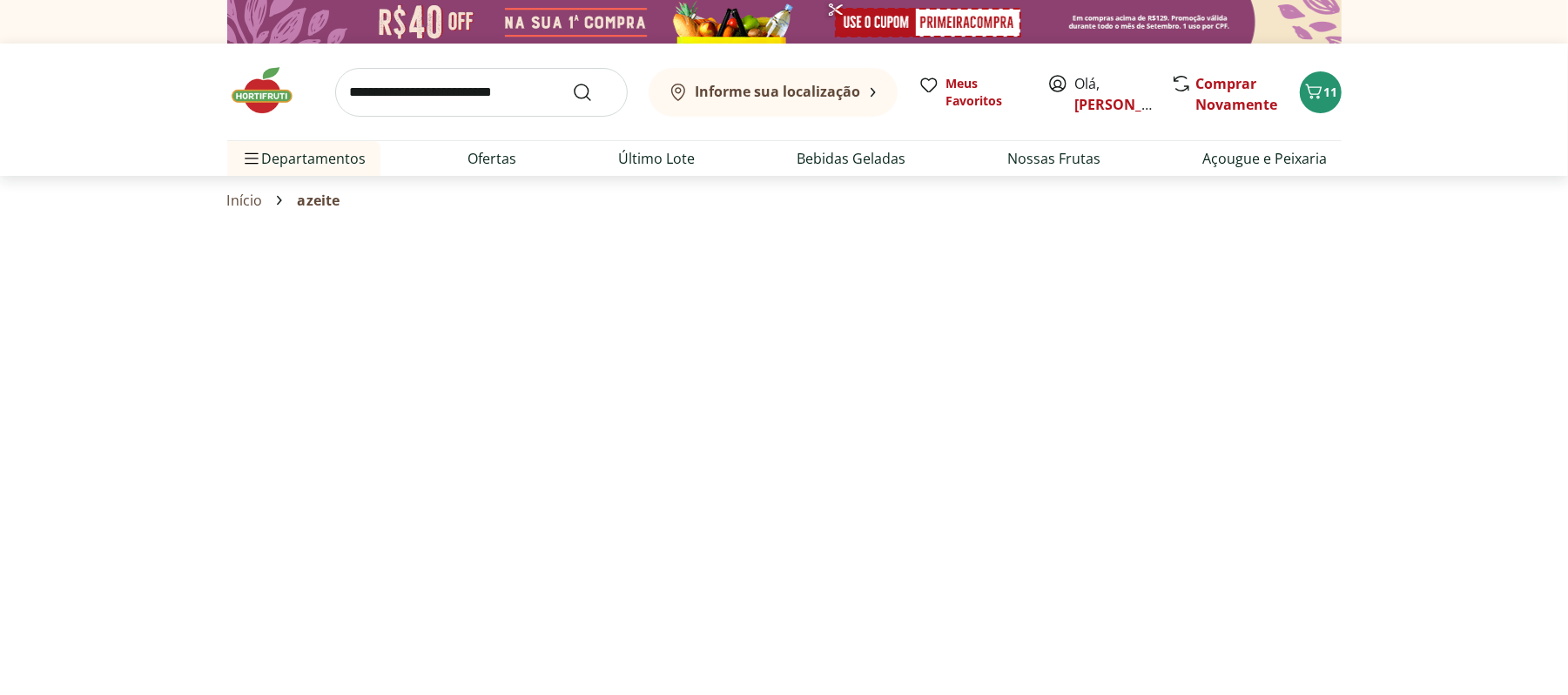
select select "**********"
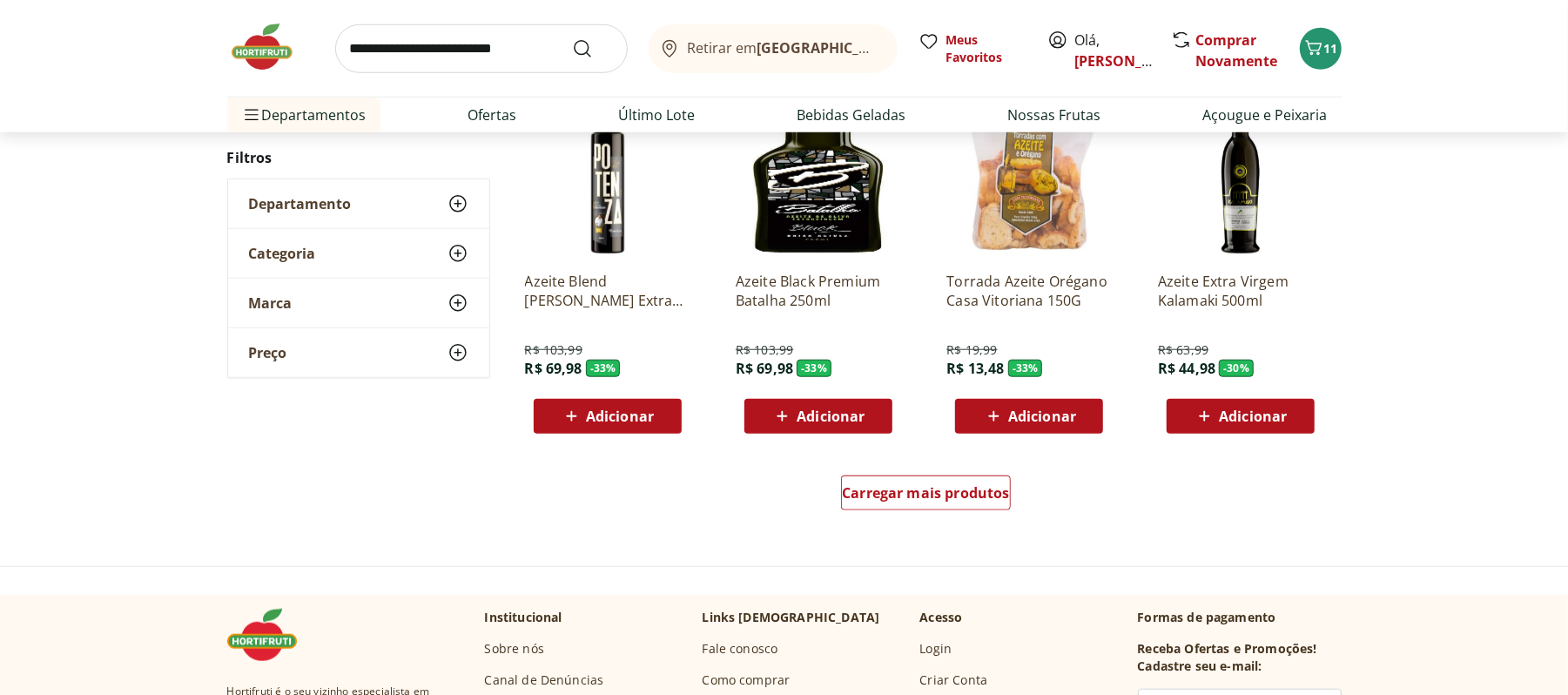
scroll to position [1045, 0]
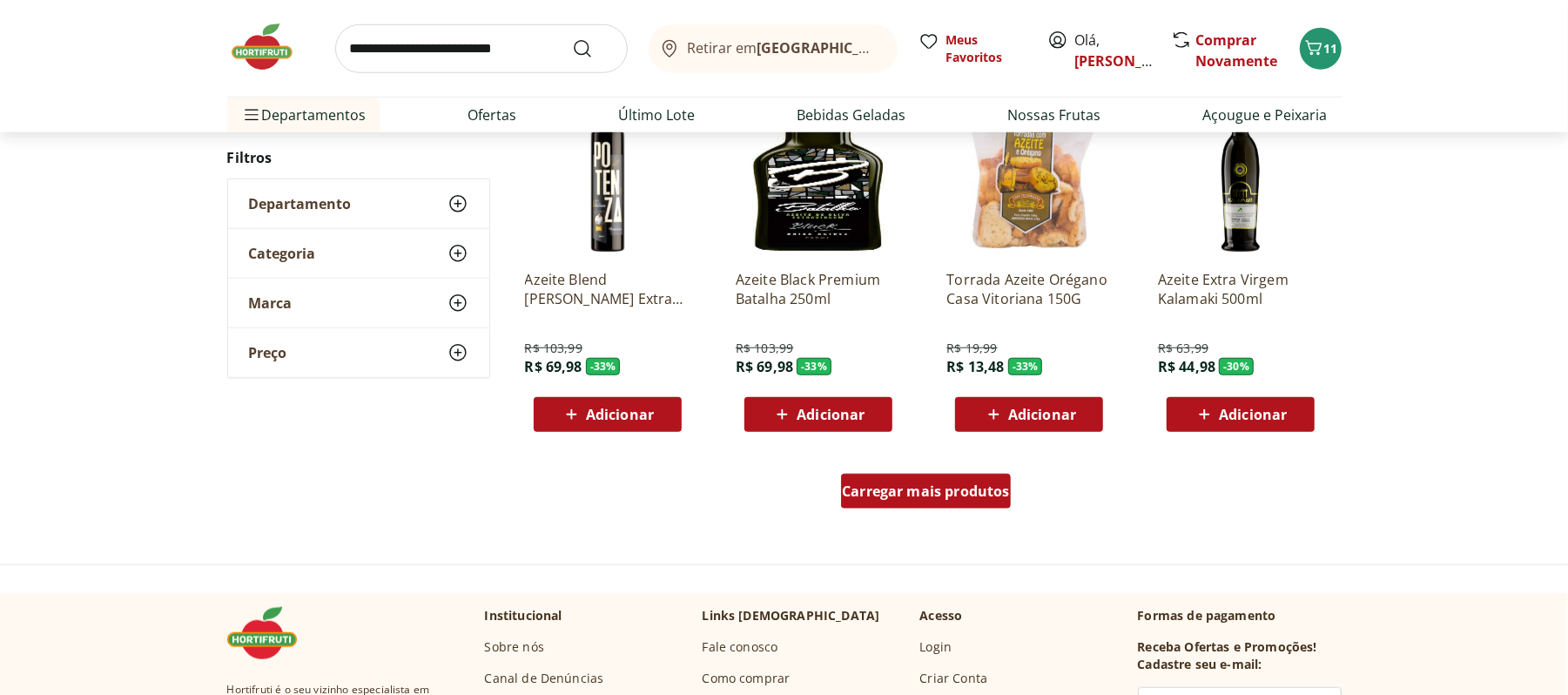
click at [951, 492] on span "Carregar mais produtos" at bounding box center [926, 491] width 168 height 14
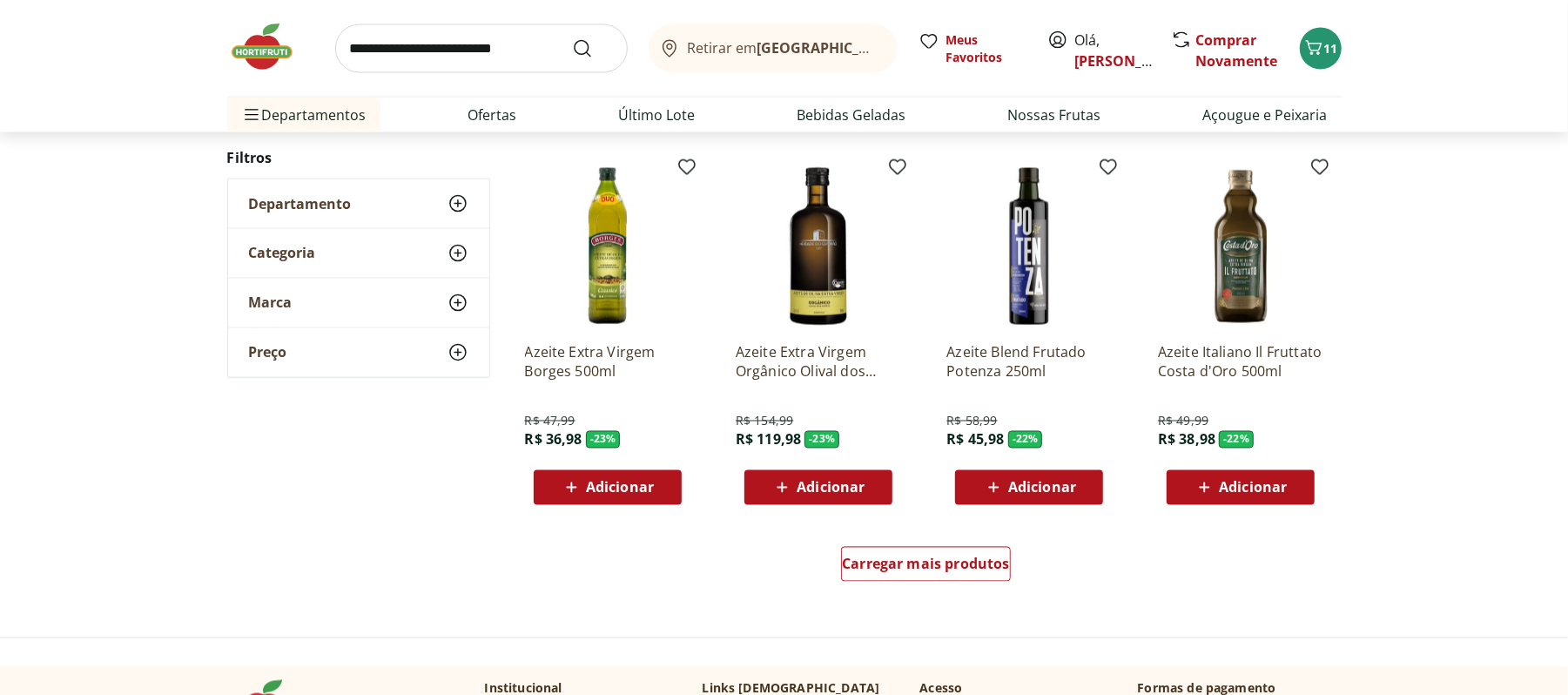
scroll to position [2206, 0]
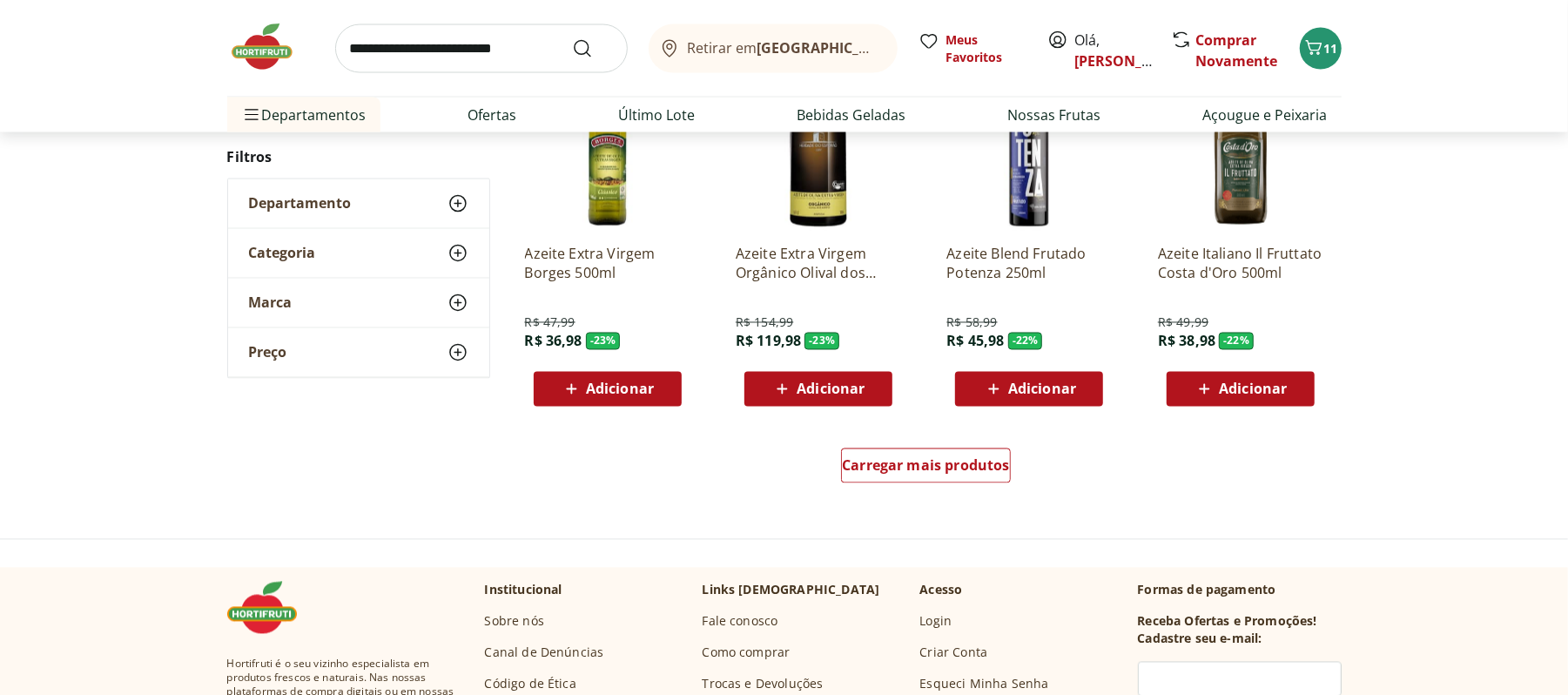
click at [927, 441] on div "Carregar mais produtos" at bounding box center [927, 468] width 845 height 83
click at [924, 449] on div "Carregar mais produtos" at bounding box center [926, 466] width 170 height 34
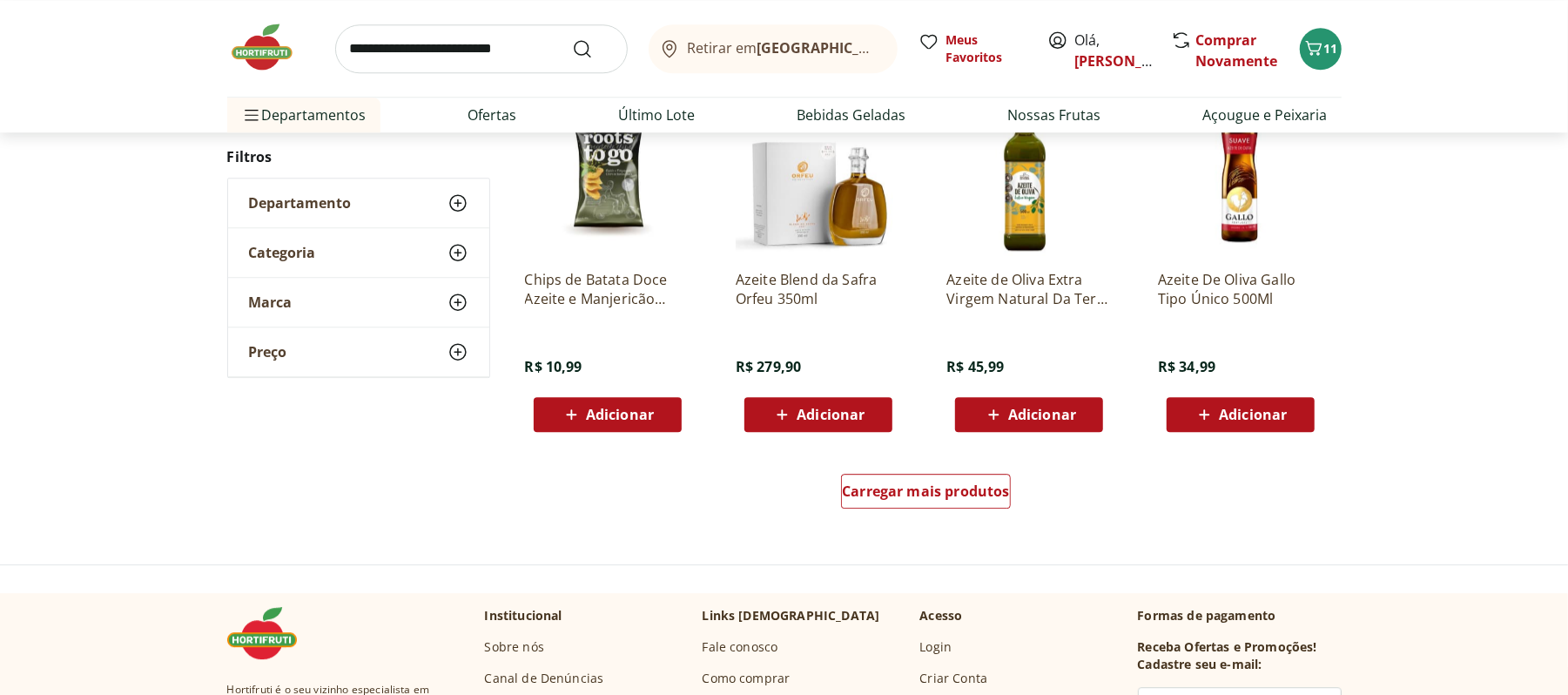
scroll to position [3485, 0]
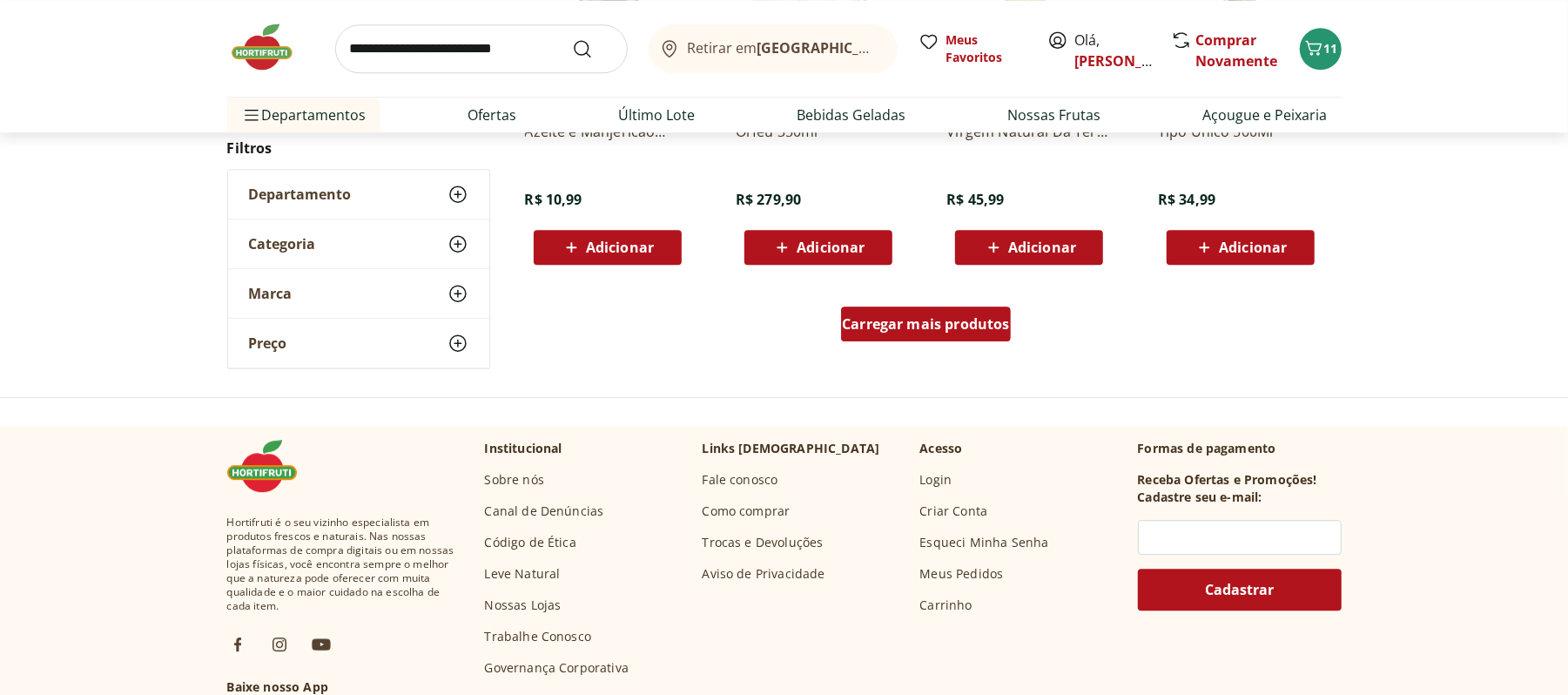
click at [955, 311] on div "Carregar mais produtos" at bounding box center [926, 324] width 170 height 34
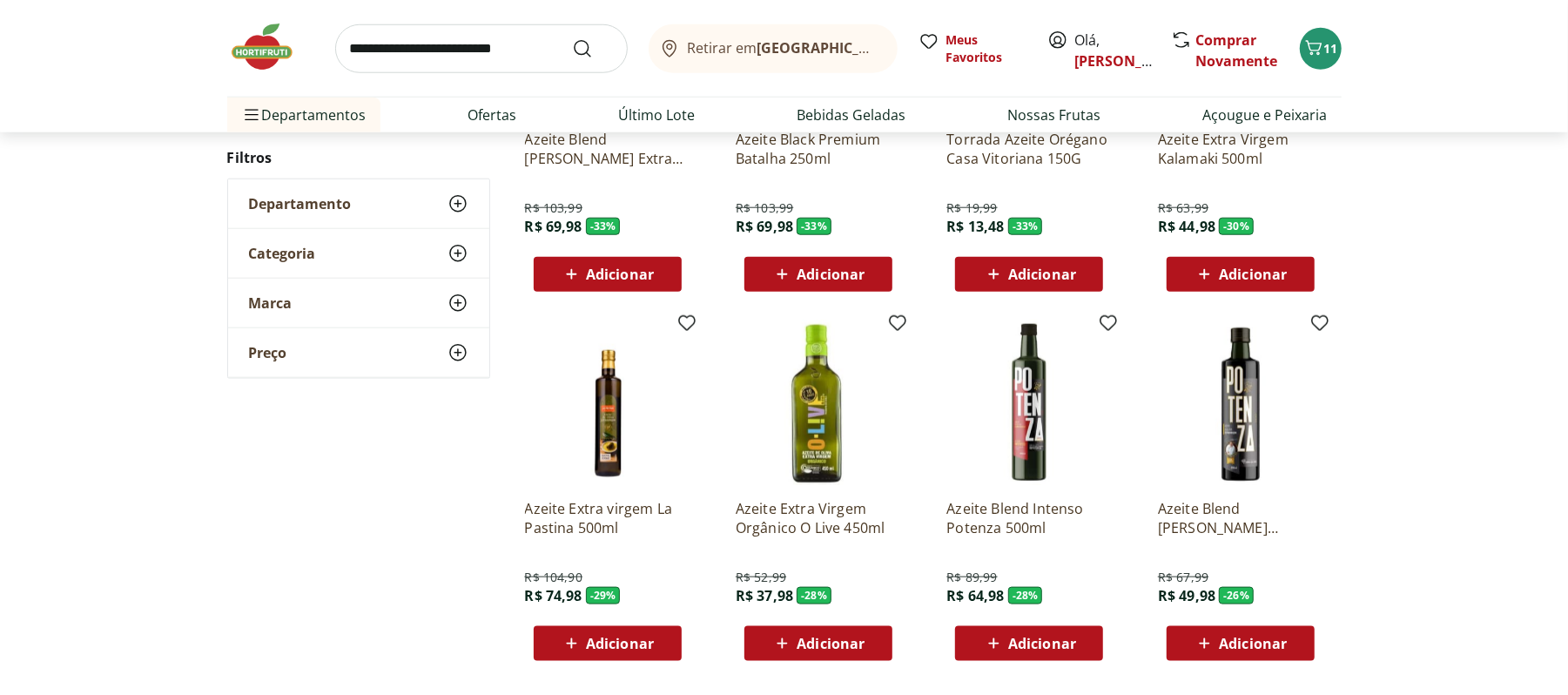
scroll to position [1162, 0]
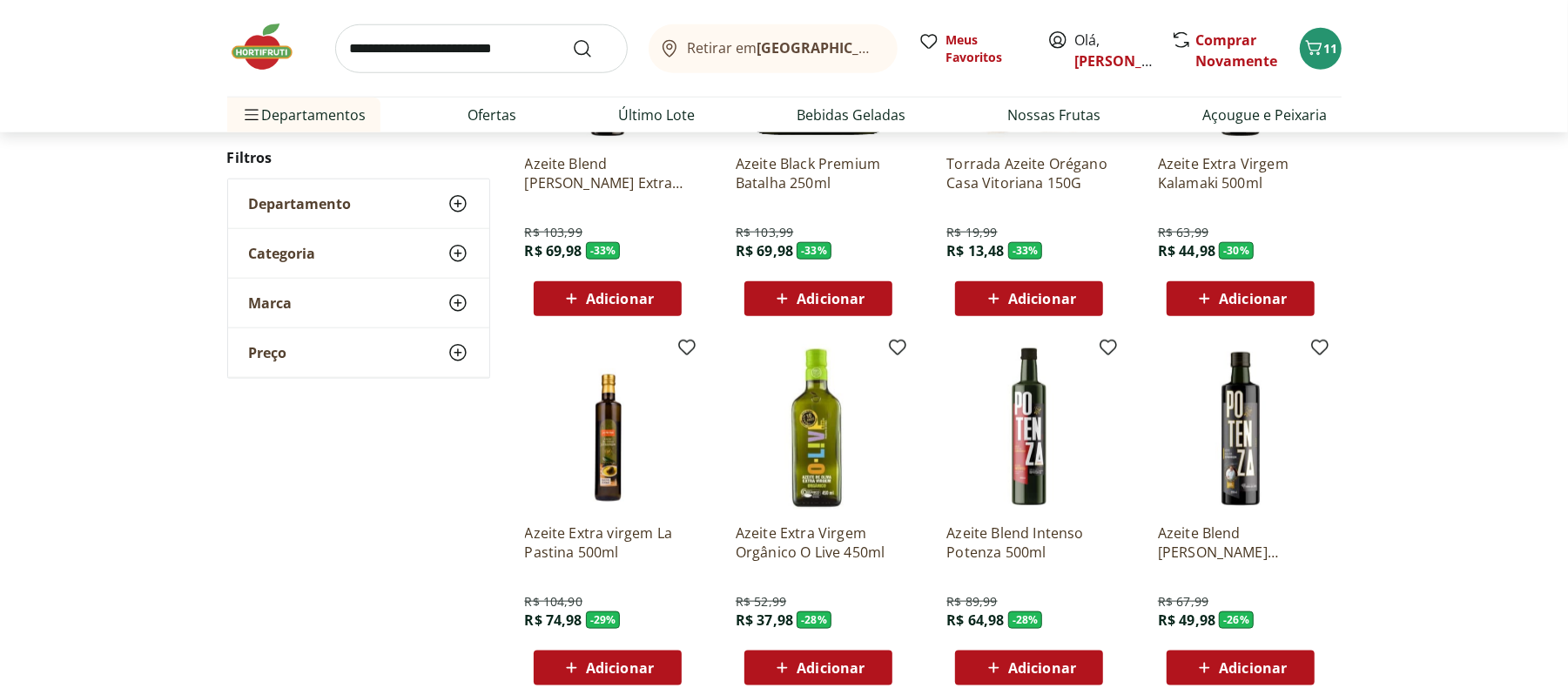
click at [805, 649] on div "Azeite Extra Virgem Orgânico O Live 450ml R$ 52,99 R$ 37,98 - 28 % Adicionar" at bounding box center [818, 597] width 165 height 176
click at [808, 653] on div "Adicionar" at bounding box center [819, 667] width 120 height 32
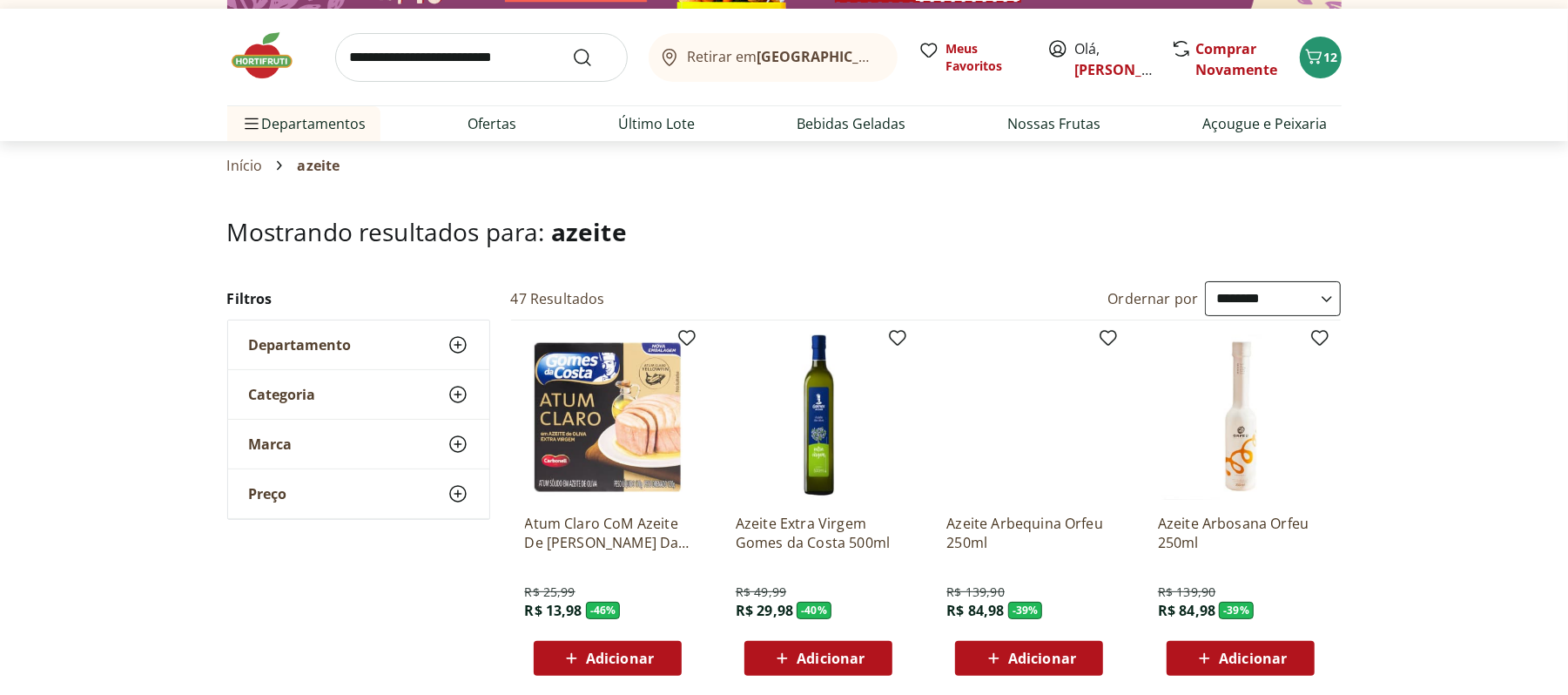
scroll to position [0, 0]
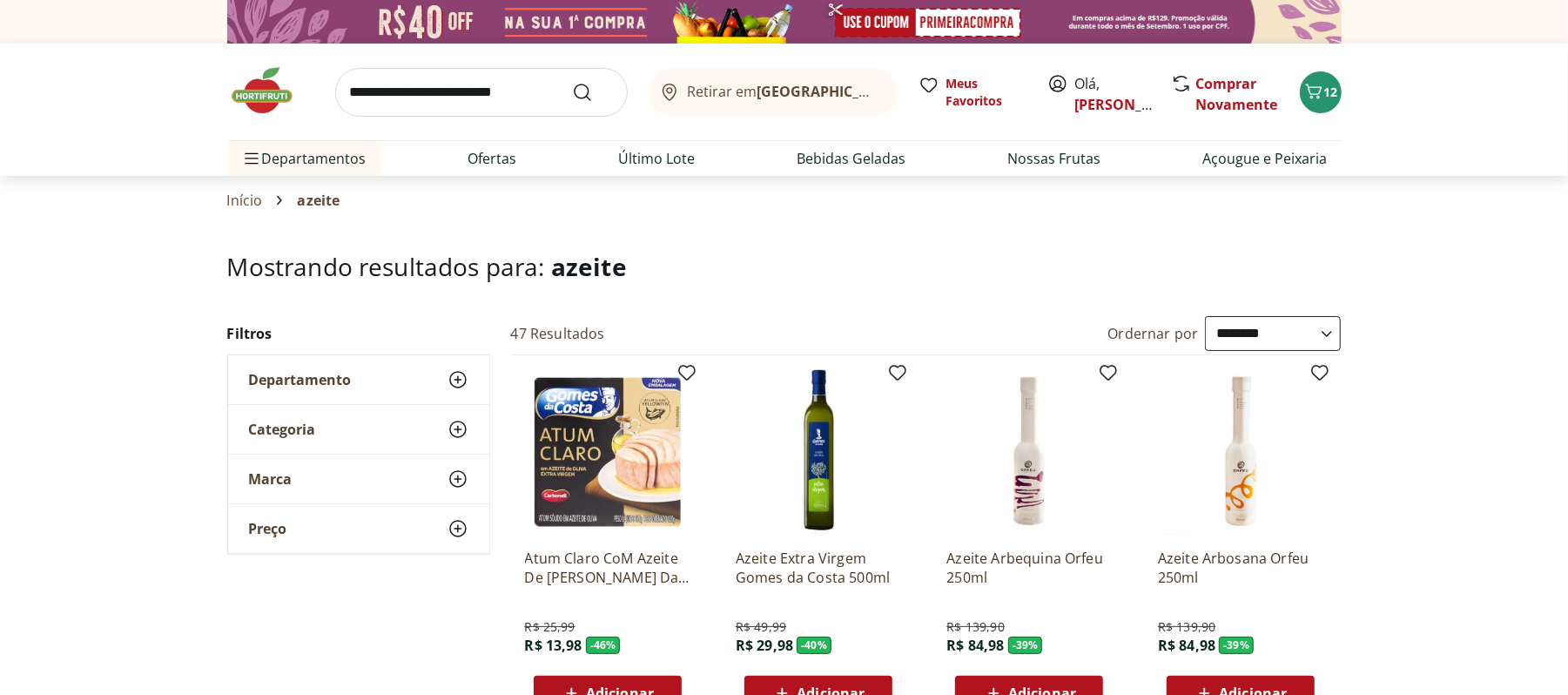
click at [233, 119] on link at bounding box center [270, 91] width 87 height 54
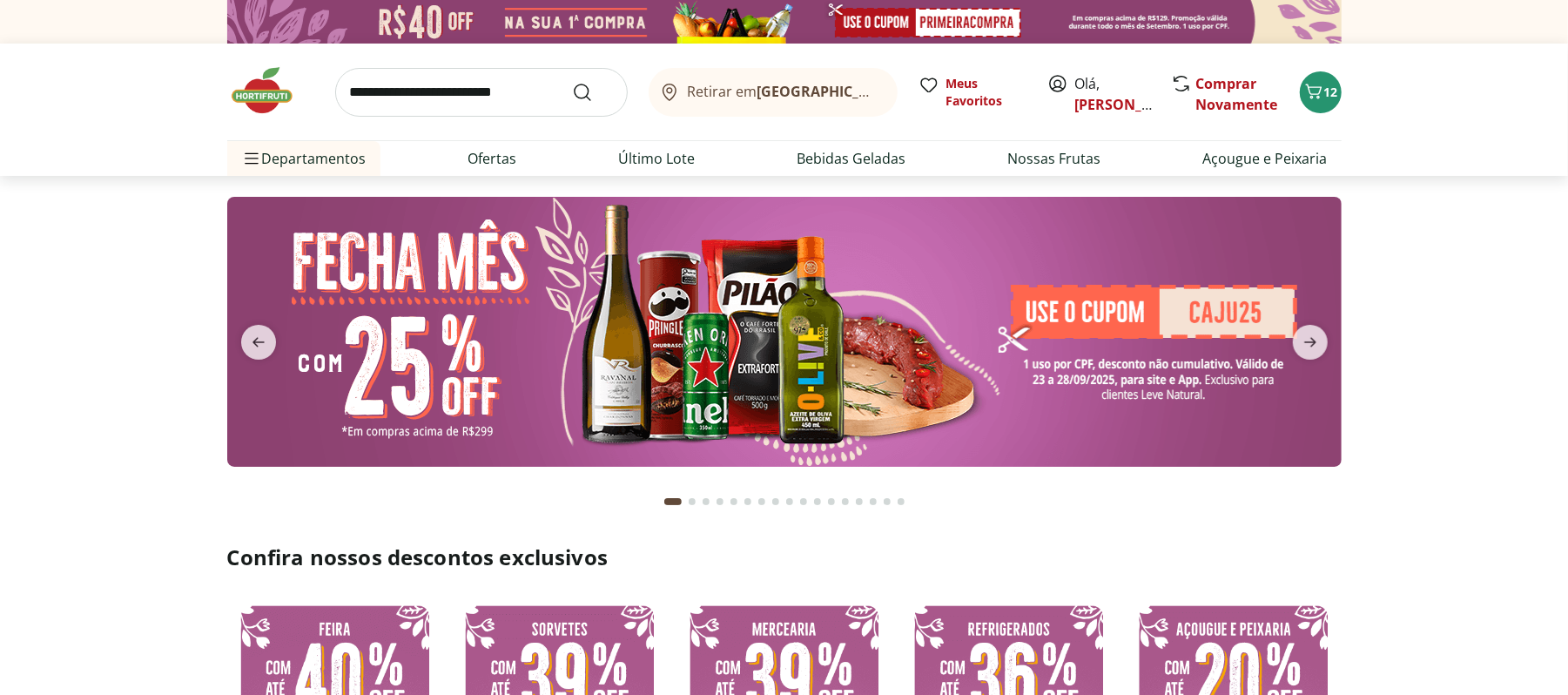
scroll to position [231, 0]
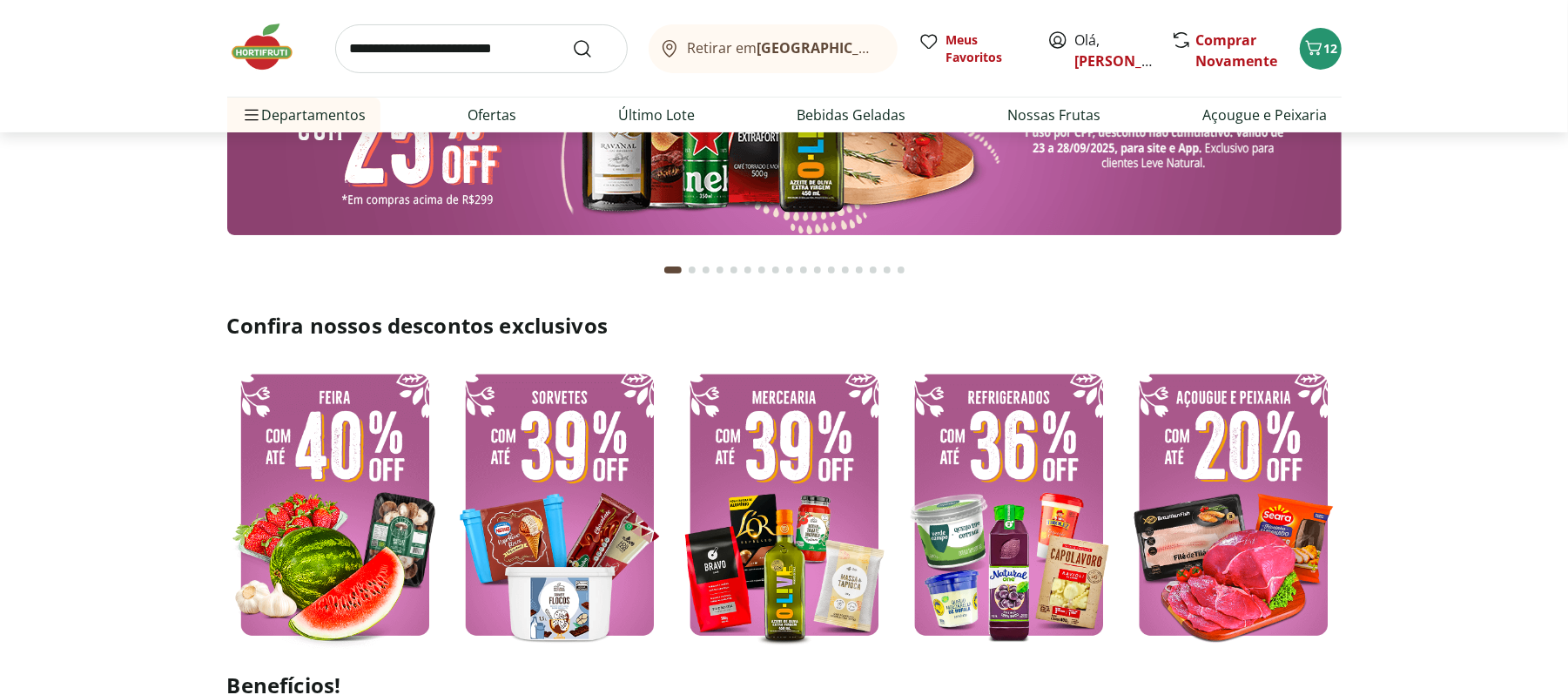
click at [290, 510] on img at bounding box center [335, 505] width 216 height 289
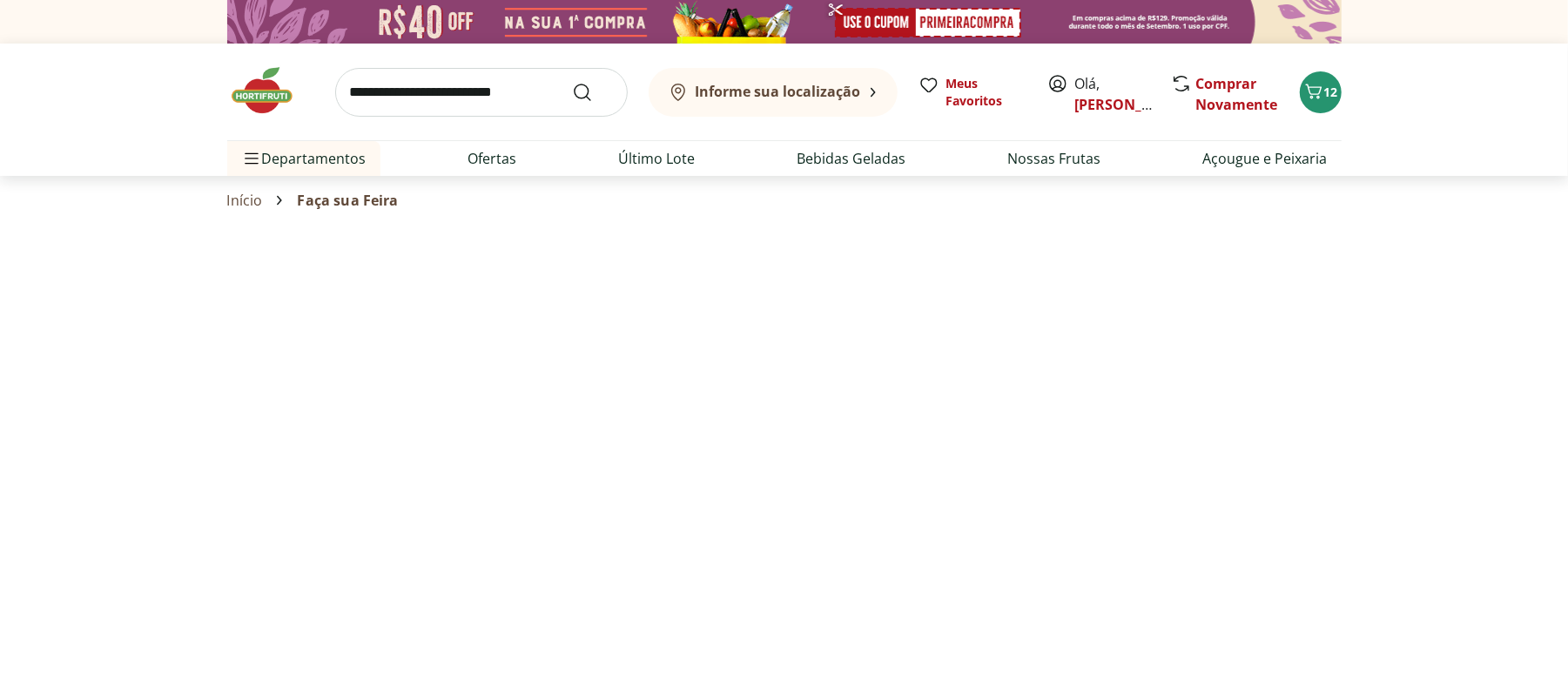
select select "**********"
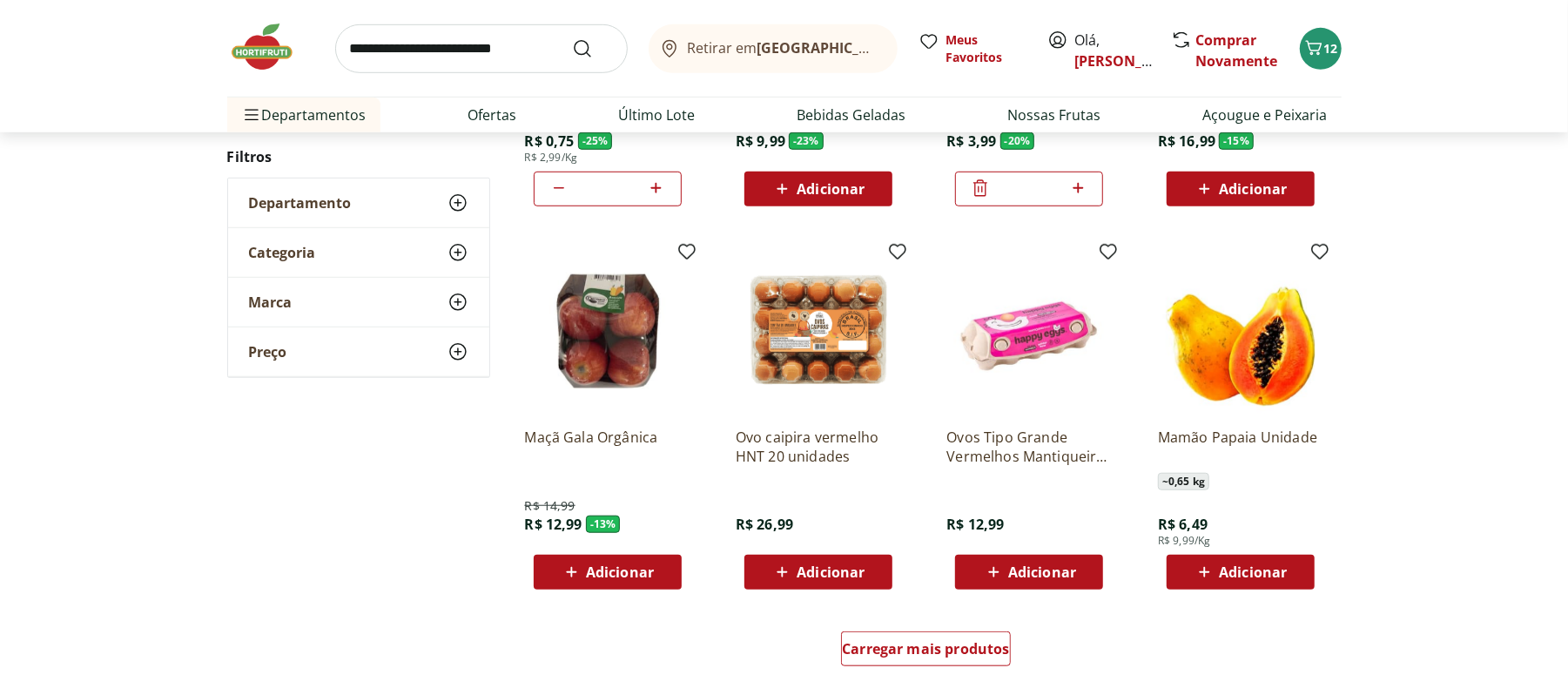
scroll to position [928, 0]
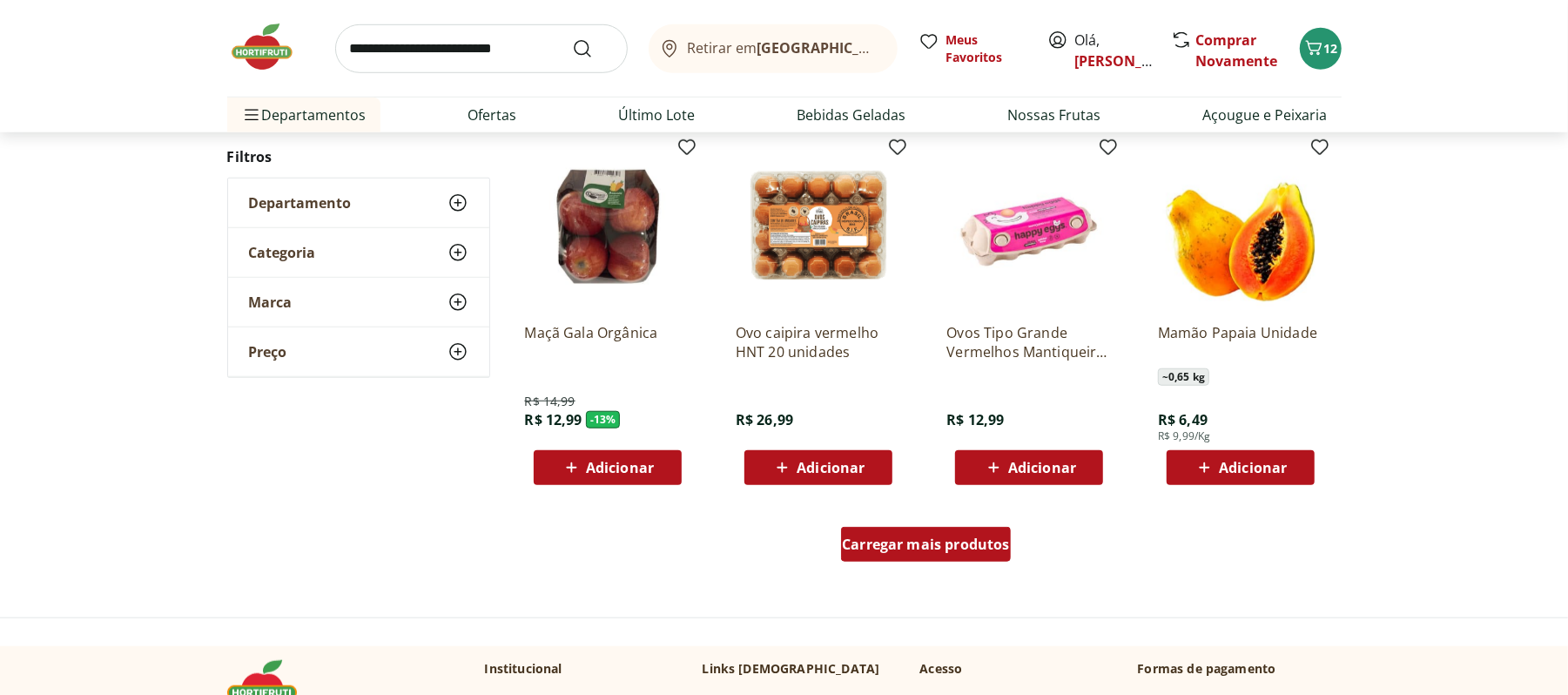
click at [942, 554] on div "Carregar mais produtos" at bounding box center [926, 544] width 170 height 34
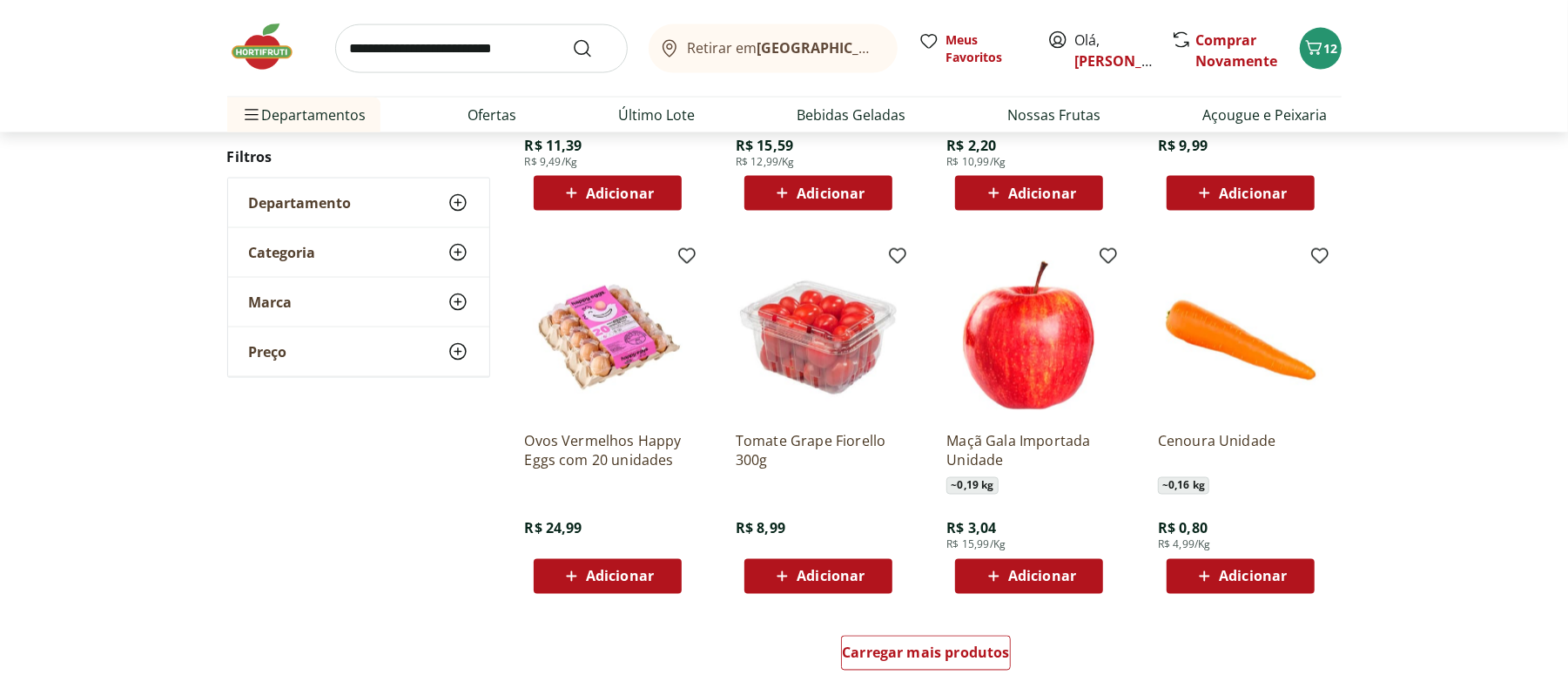
scroll to position [1974, 0]
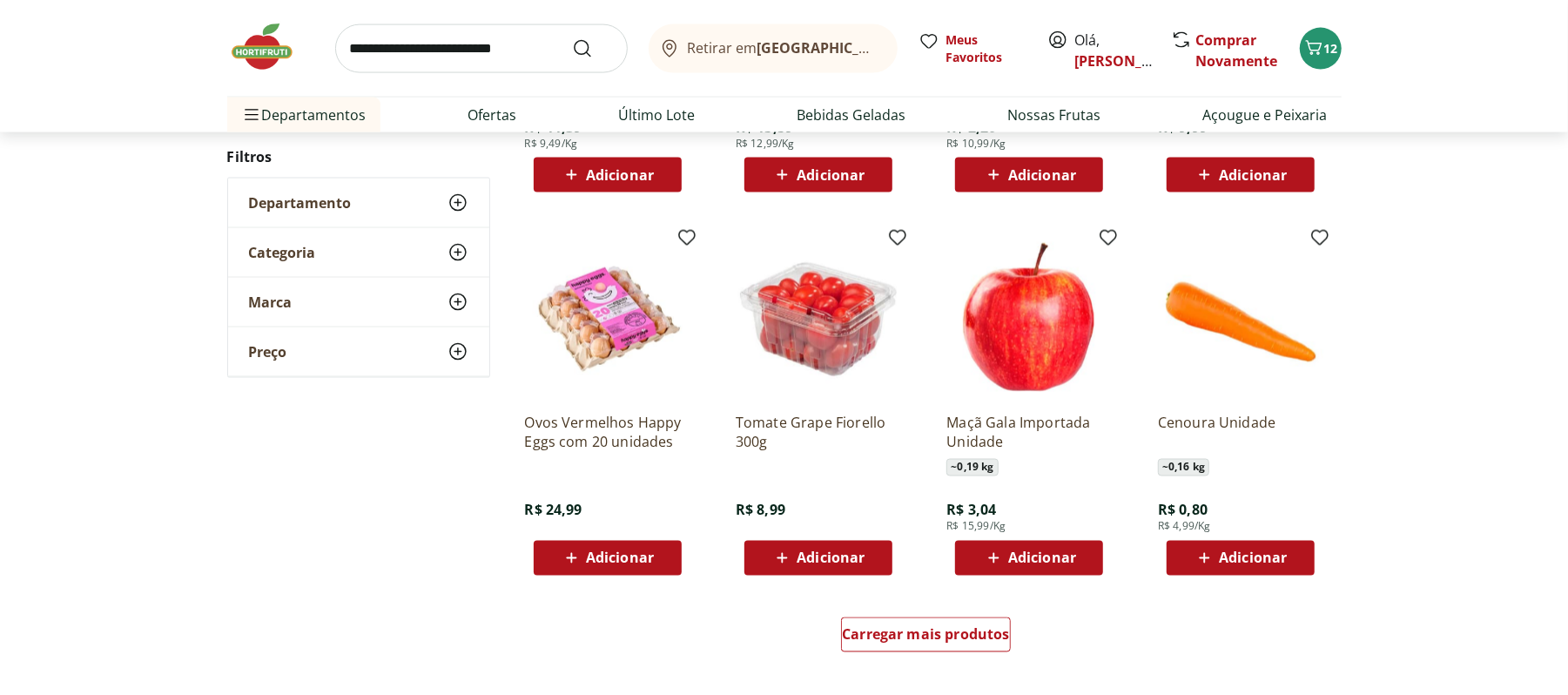
click at [597, 553] on span "Adicionar" at bounding box center [619, 558] width 68 height 14
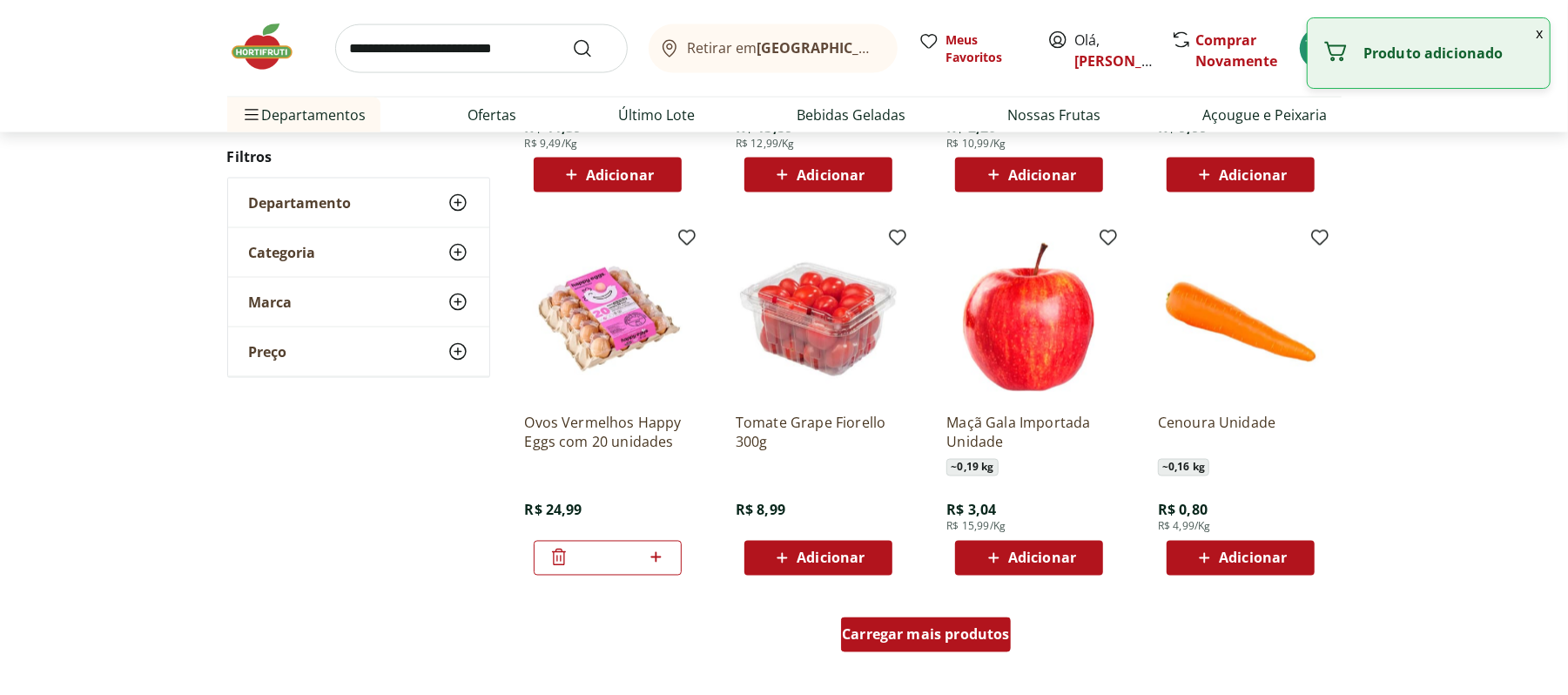
click at [907, 638] on span "Carregar mais produtos" at bounding box center [926, 635] width 168 height 14
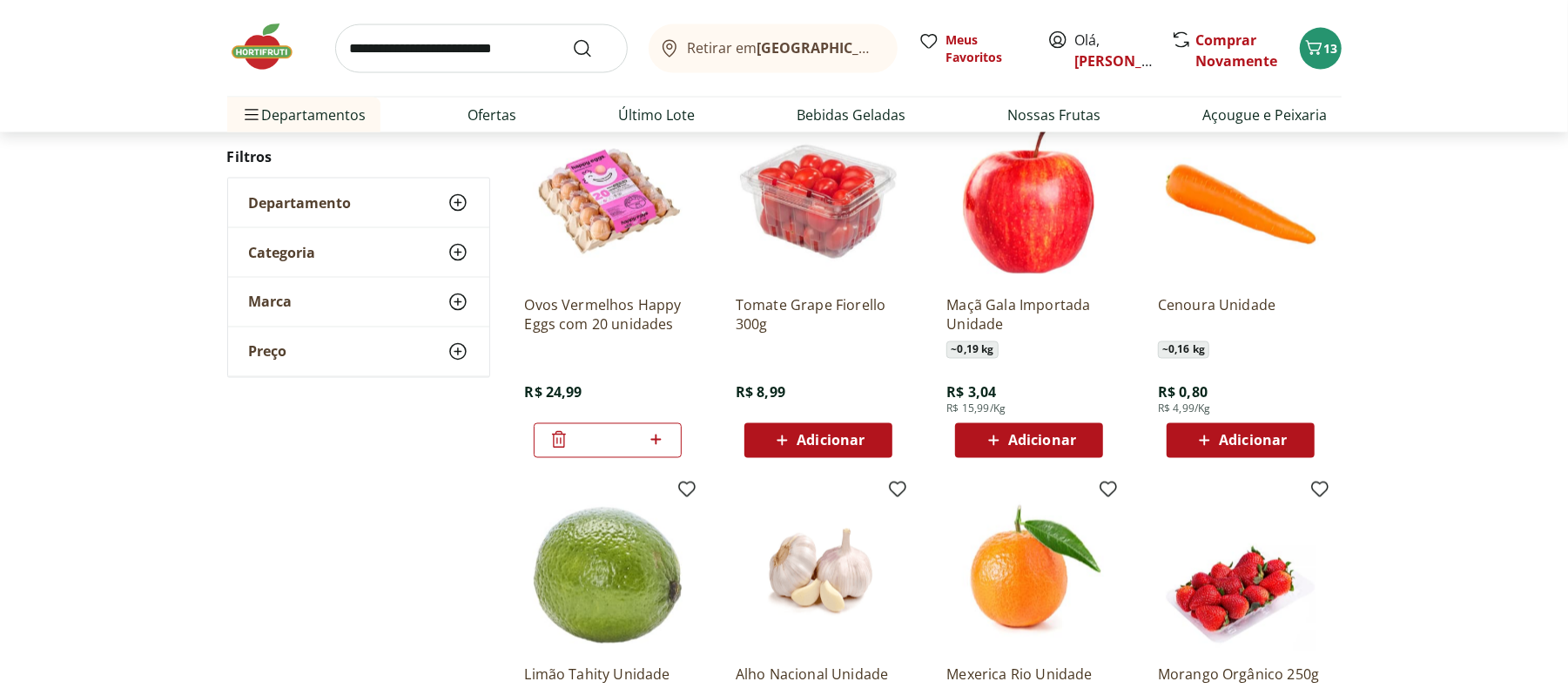
scroll to position [2091, 0]
click at [1205, 446] on icon at bounding box center [1205, 442] width 11 height 11
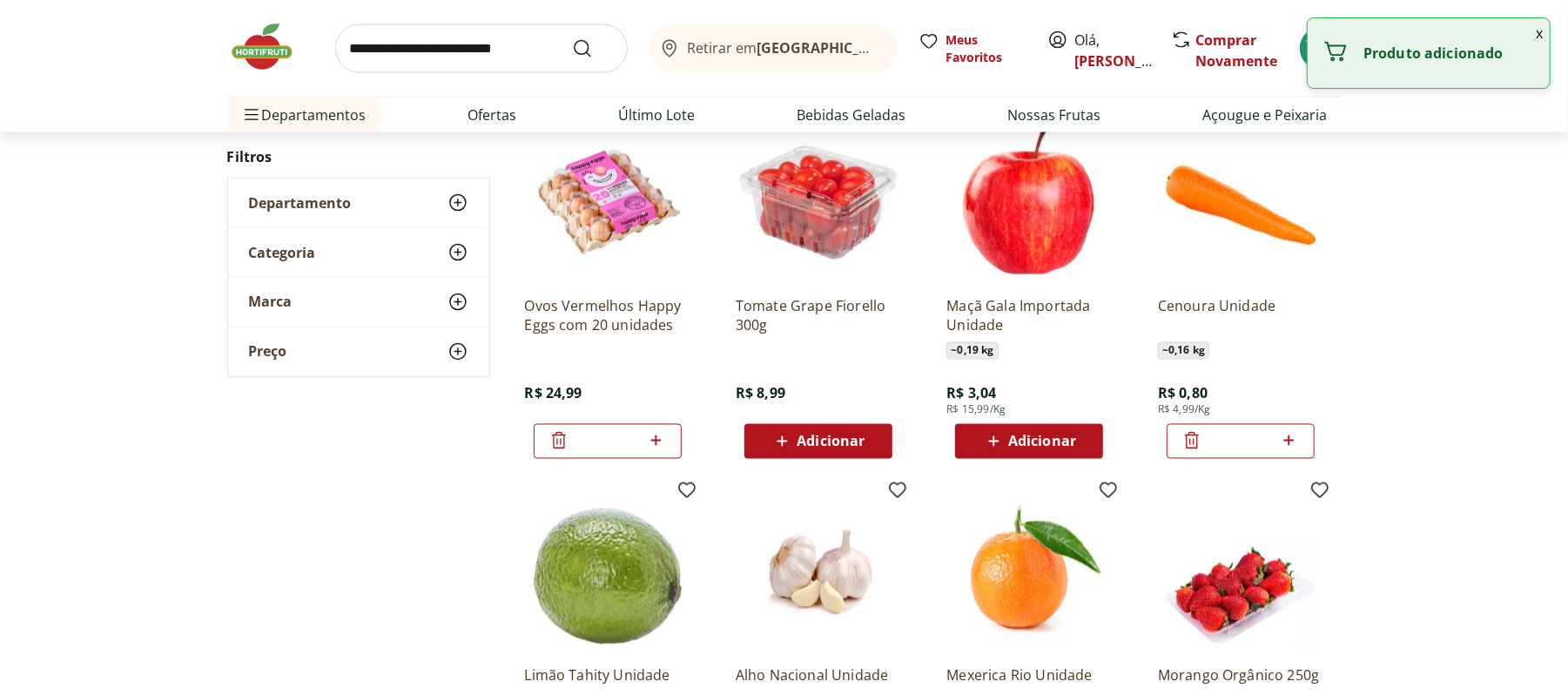
click at [1287, 446] on icon at bounding box center [1289, 441] width 22 height 21
type input "*"
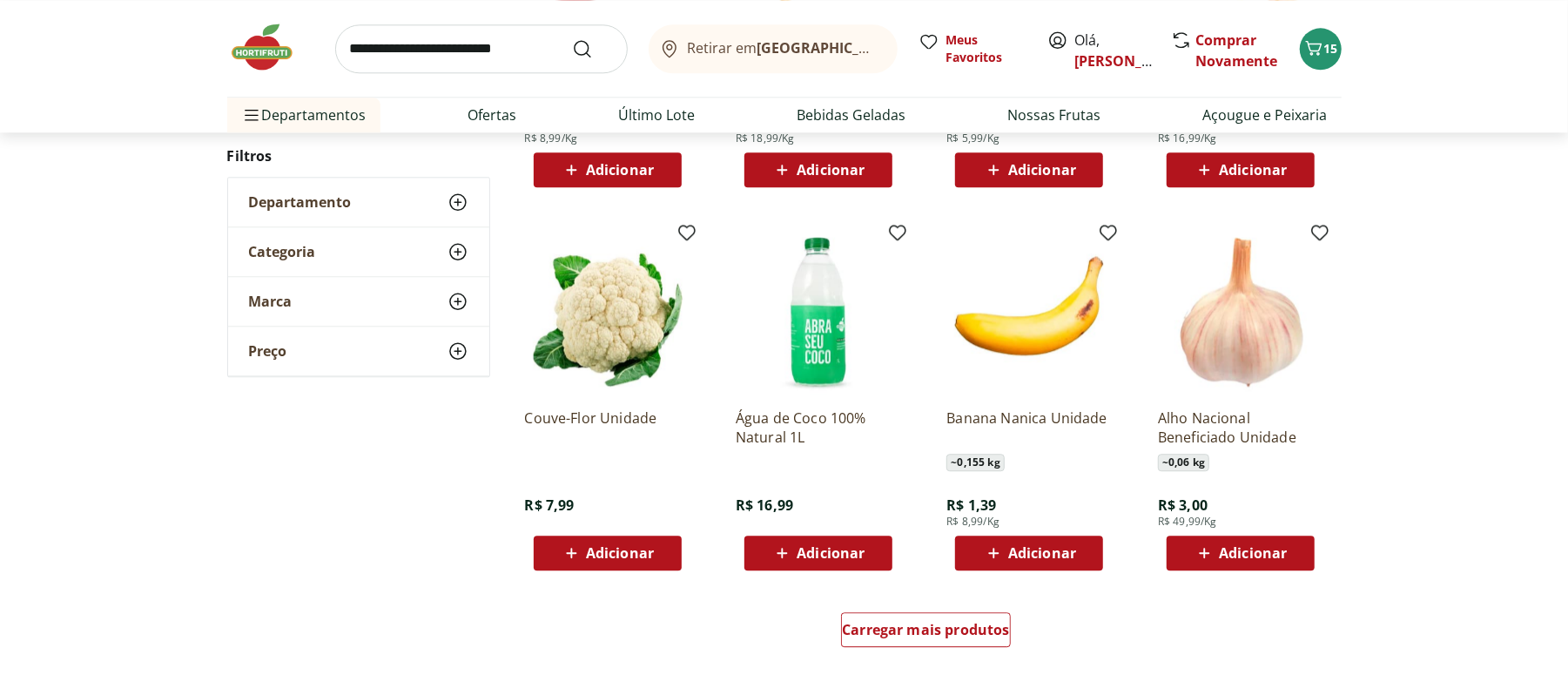
scroll to position [3251, 0]
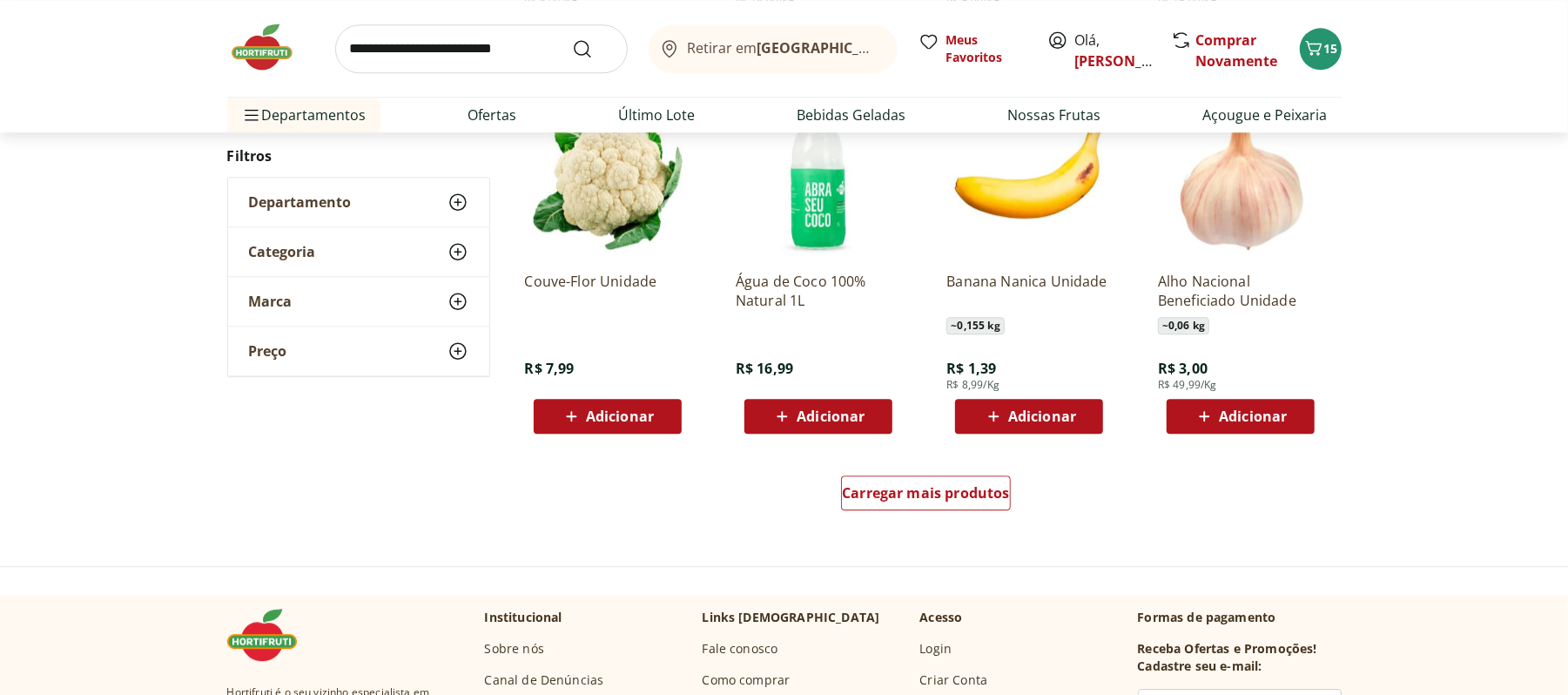
click at [634, 398] on div "Couve-Flor Unidade R$ 7,99 Adicionar" at bounding box center [607, 346] width 165 height 176
click at [645, 409] on span "Adicionar" at bounding box center [619, 416] width 68 height 14
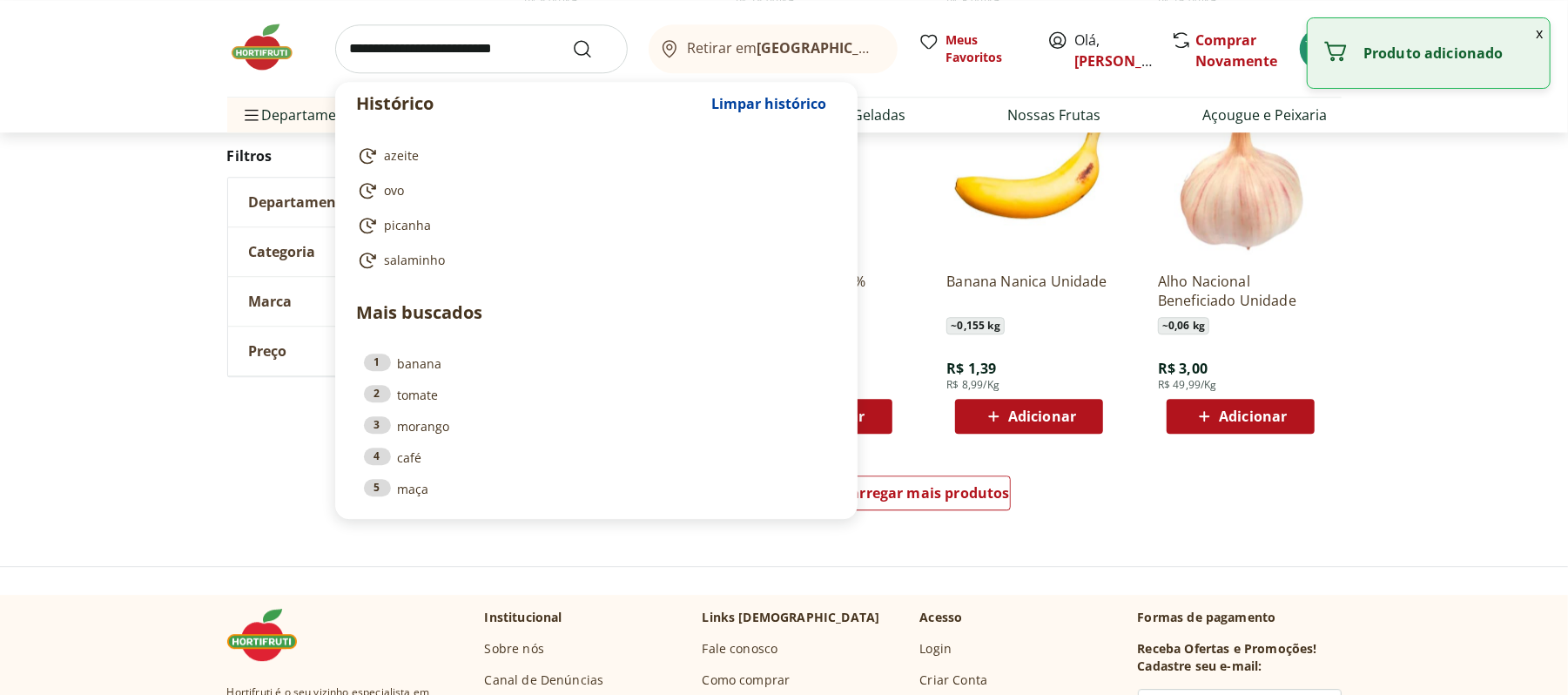
click at [495, 47] on input "search" at bounding box center [482, 49] width 292 height 49
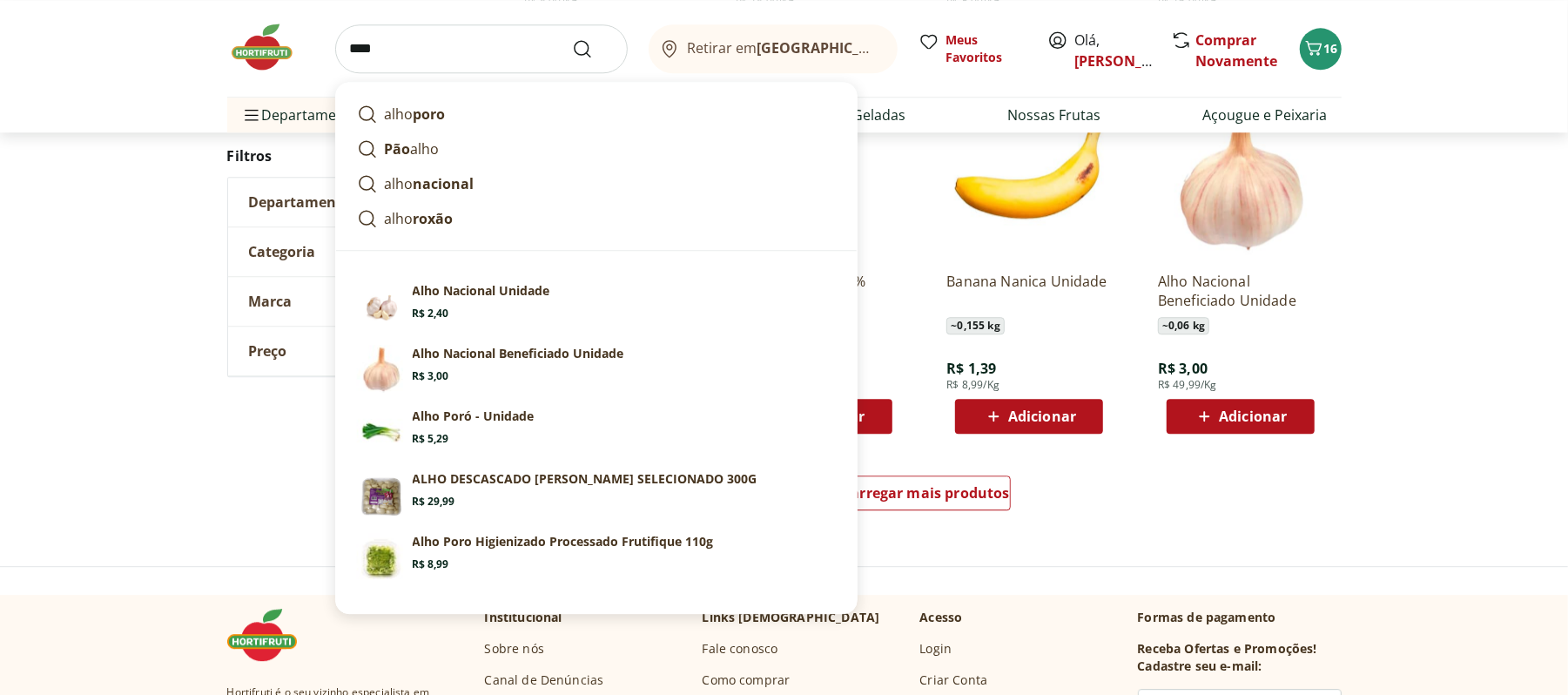
type input "****"
click at [572, 38] on button "Submit Search" at bounding box center [593, 49] width 42 height 21
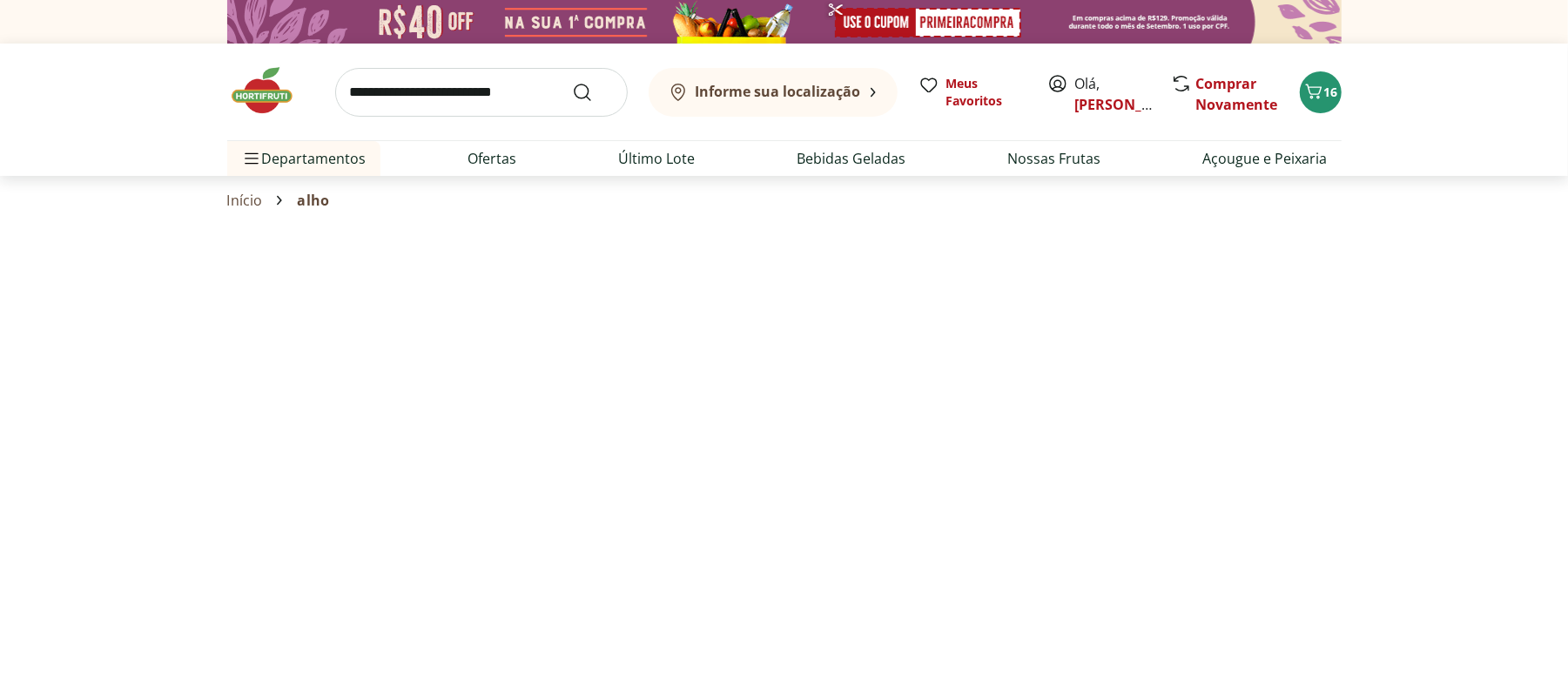
select select "**********"
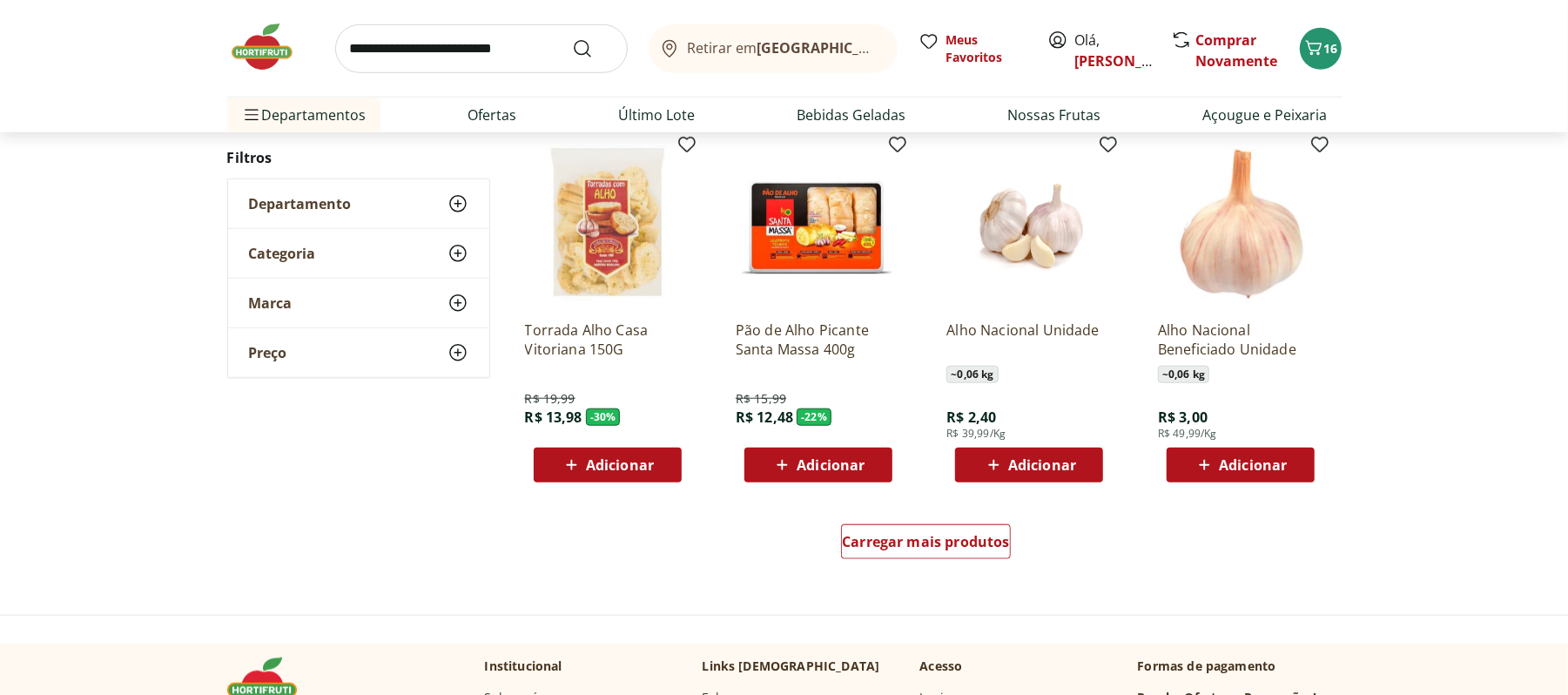
scroll to position [1045, 0]
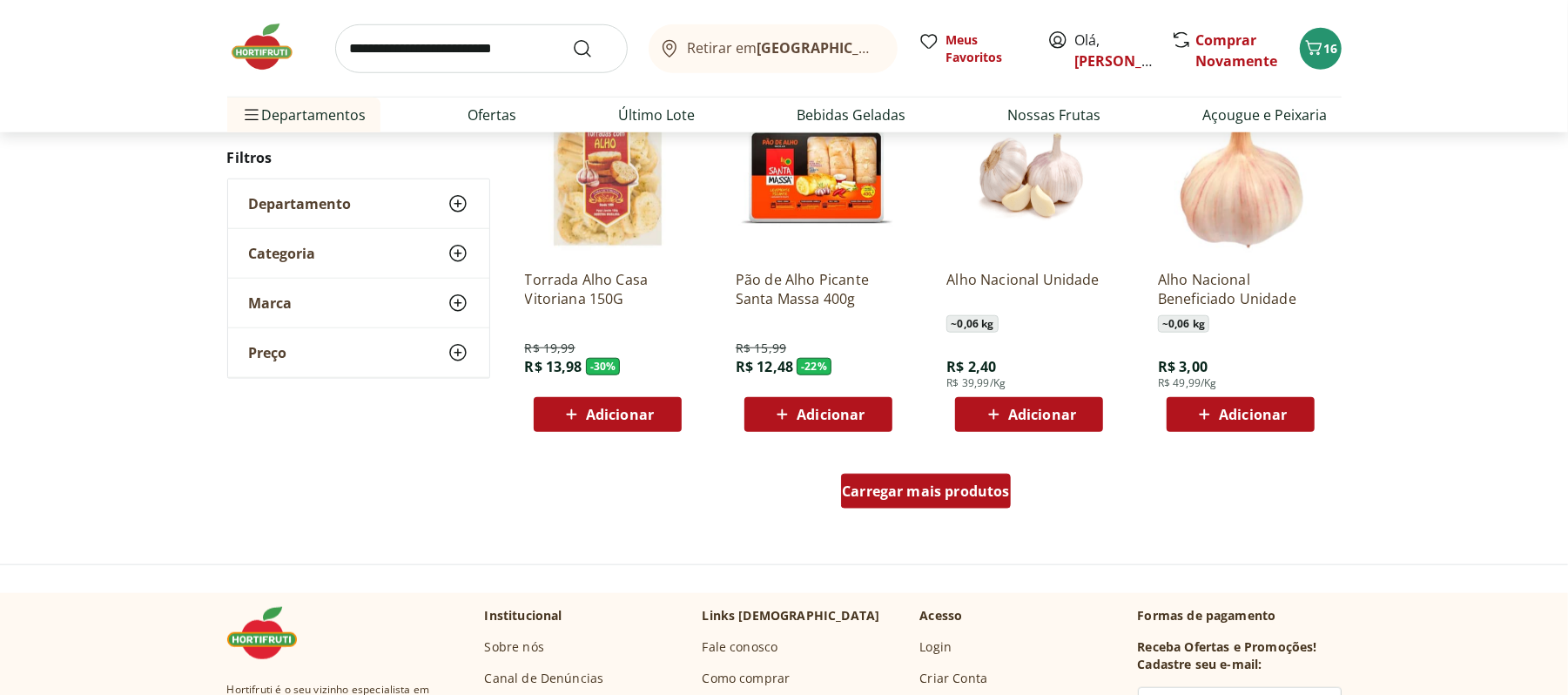
click at [946, 510] on link "Carregar mais produtos" at bounding box center [926, 495] width 170 height 42
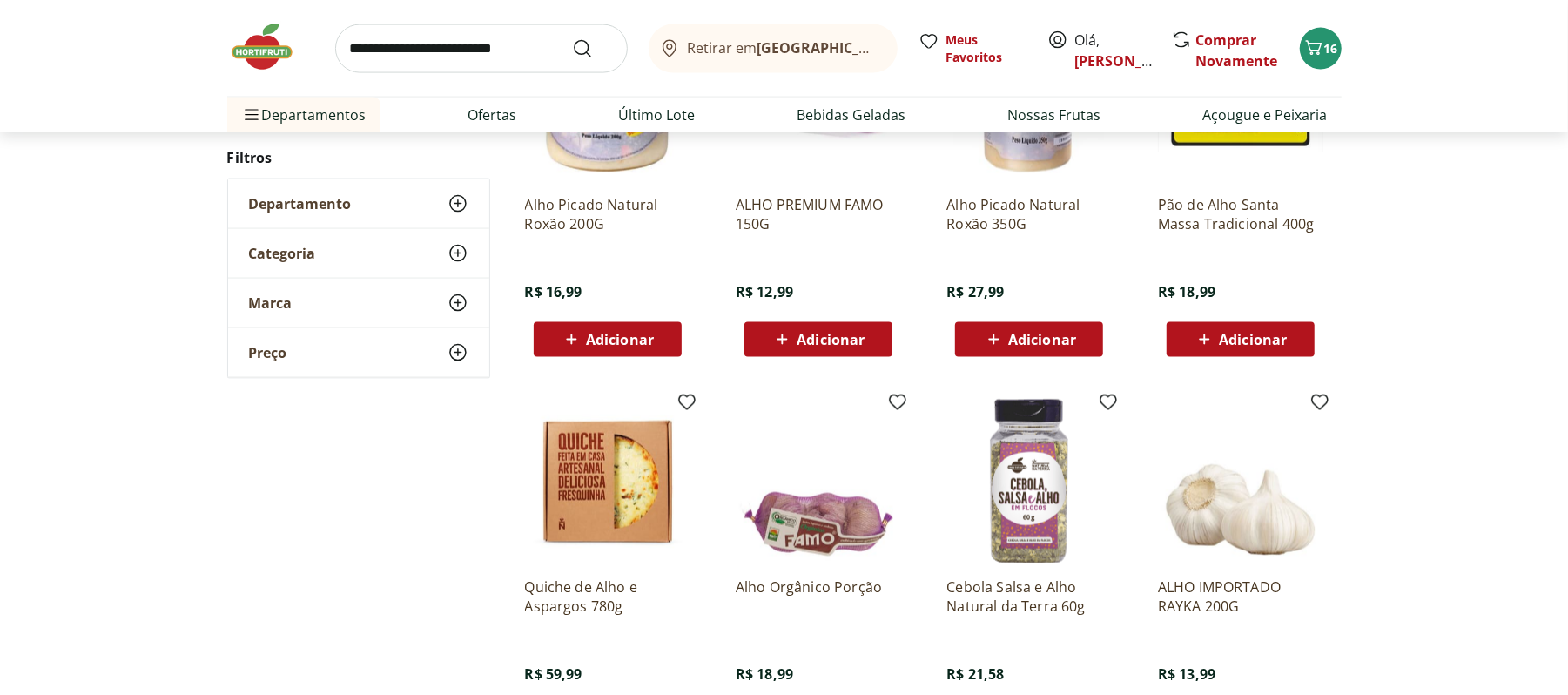
scroll to position [2206, 0]
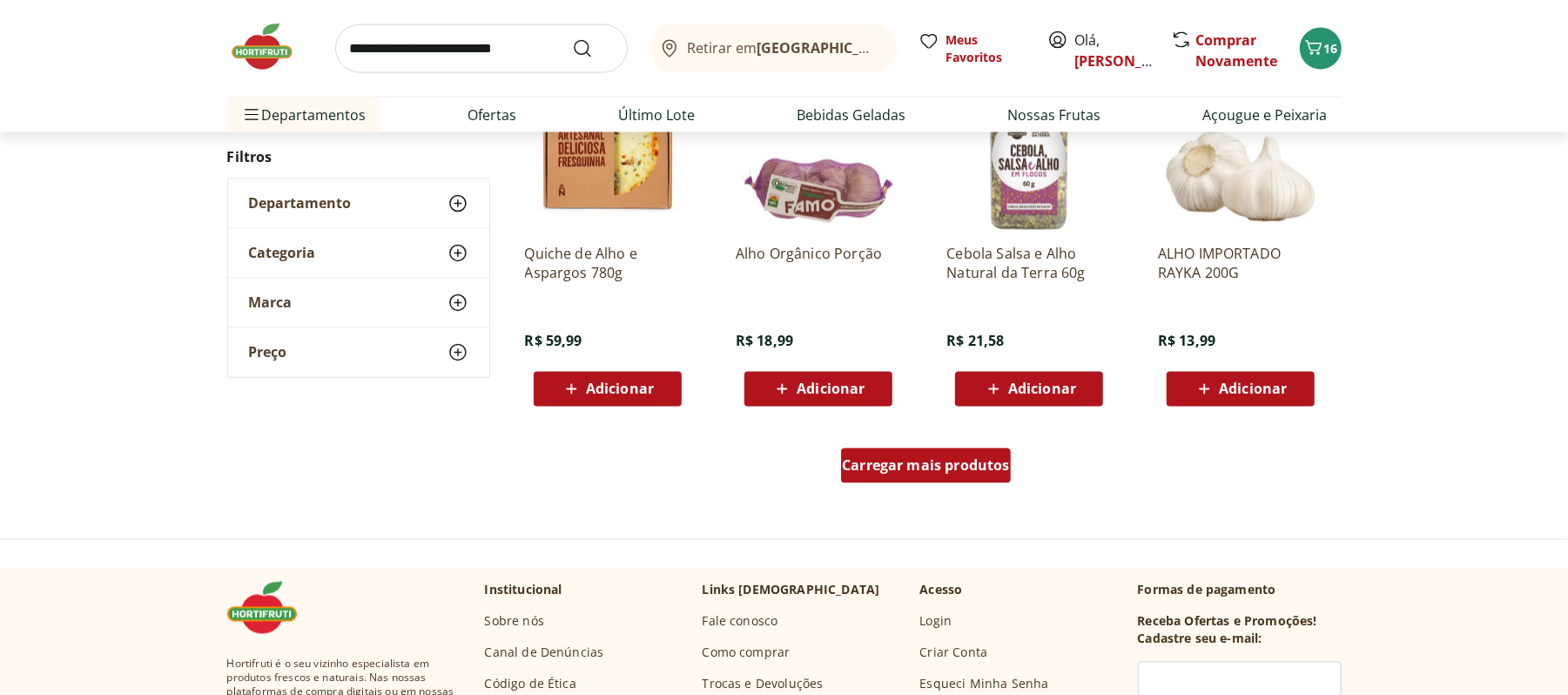
click at [958, 483] on div "Carregar mais produtos" at bounding box center [926, 466] width 170 height 34
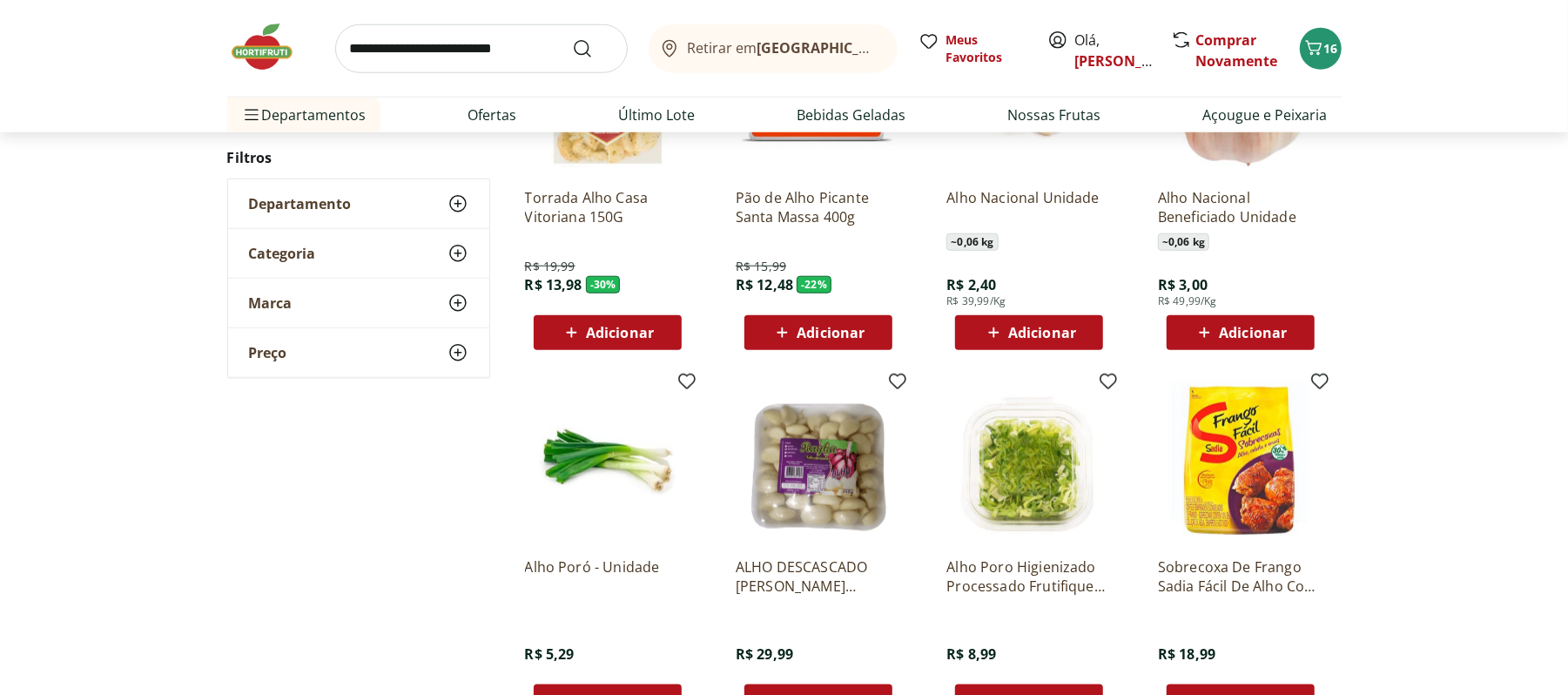
scroll to position [1045, 0]
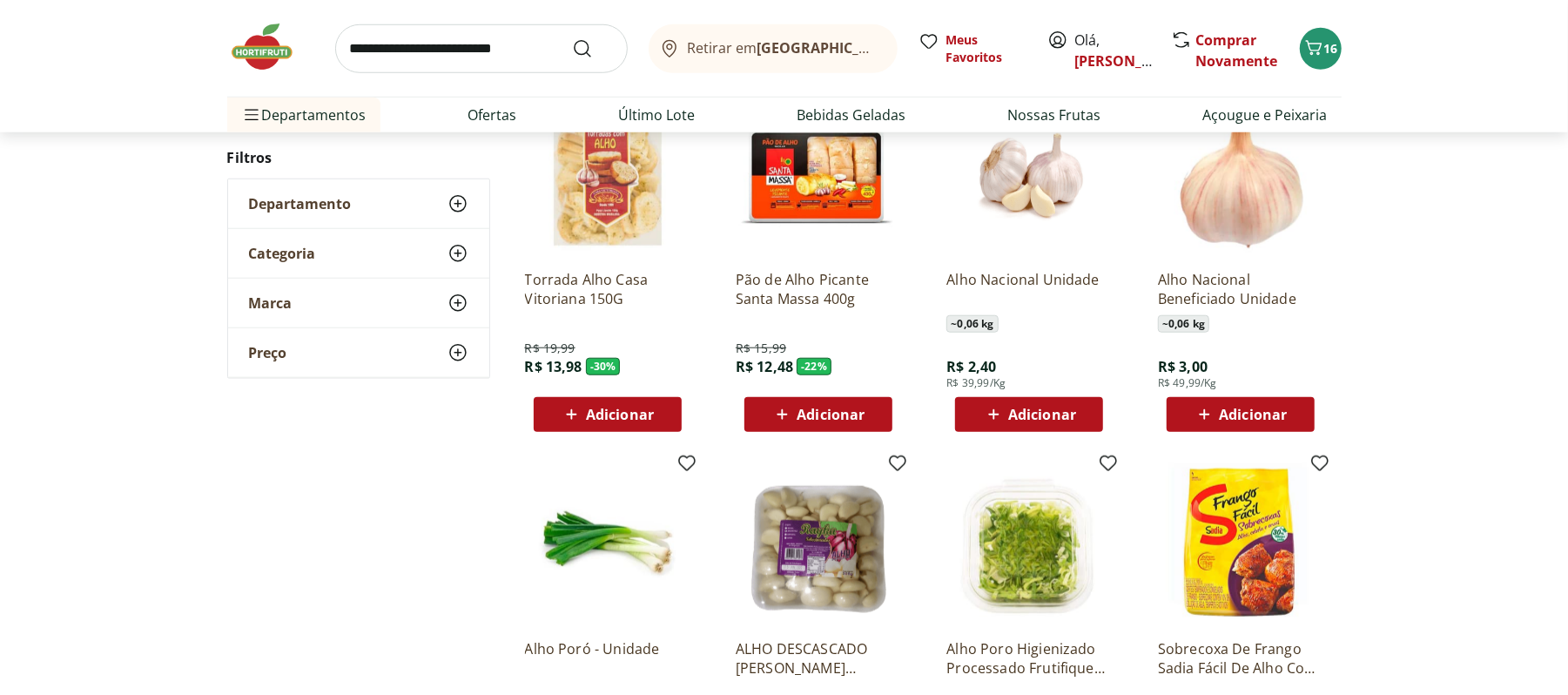
click at [1226, 418] on span "Adicionar" at bounding box center [1253, 414] width 68 height 14
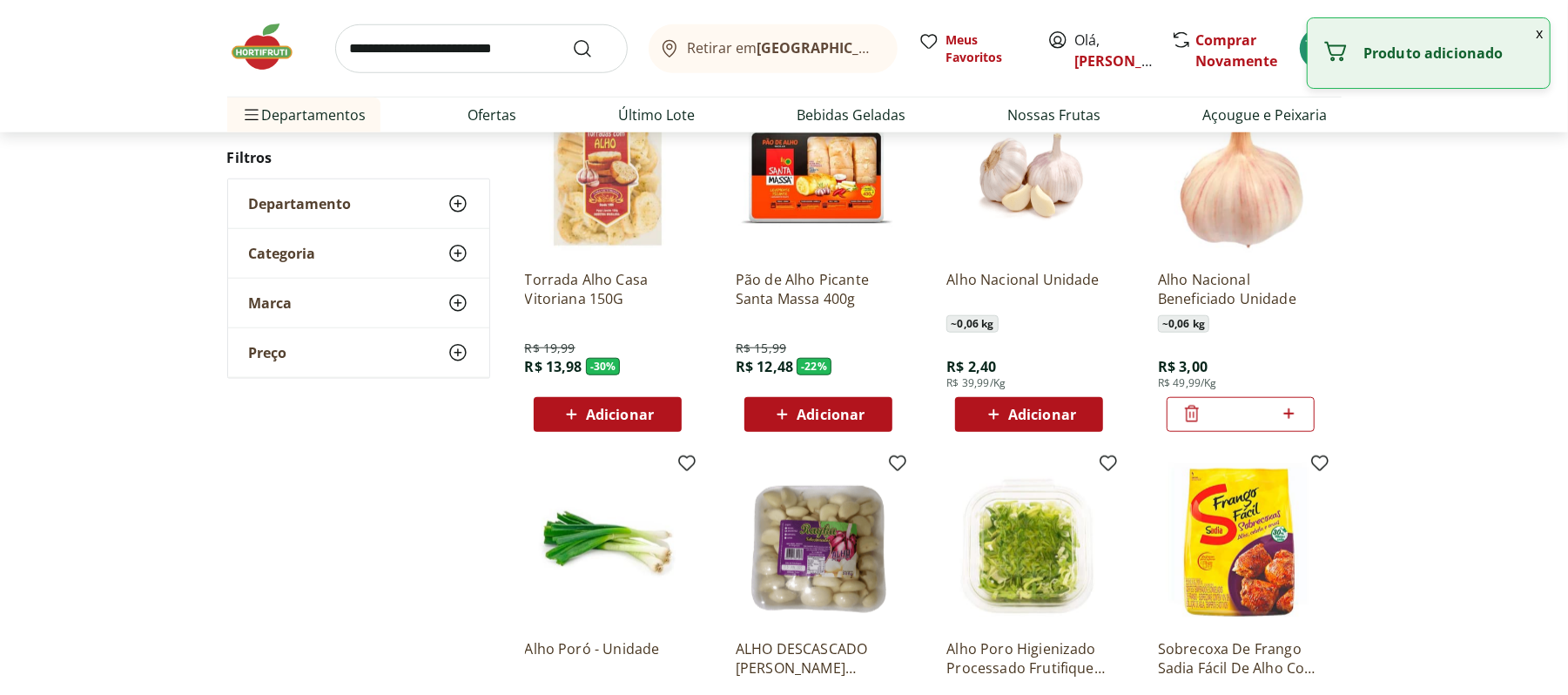
click at [1294, 422] on icon at bounding box center [1289, 414] width 22 height 21
click at [1290, 420] on icon at bounding box center [1289, 414] width 22 height 21
type input "*"
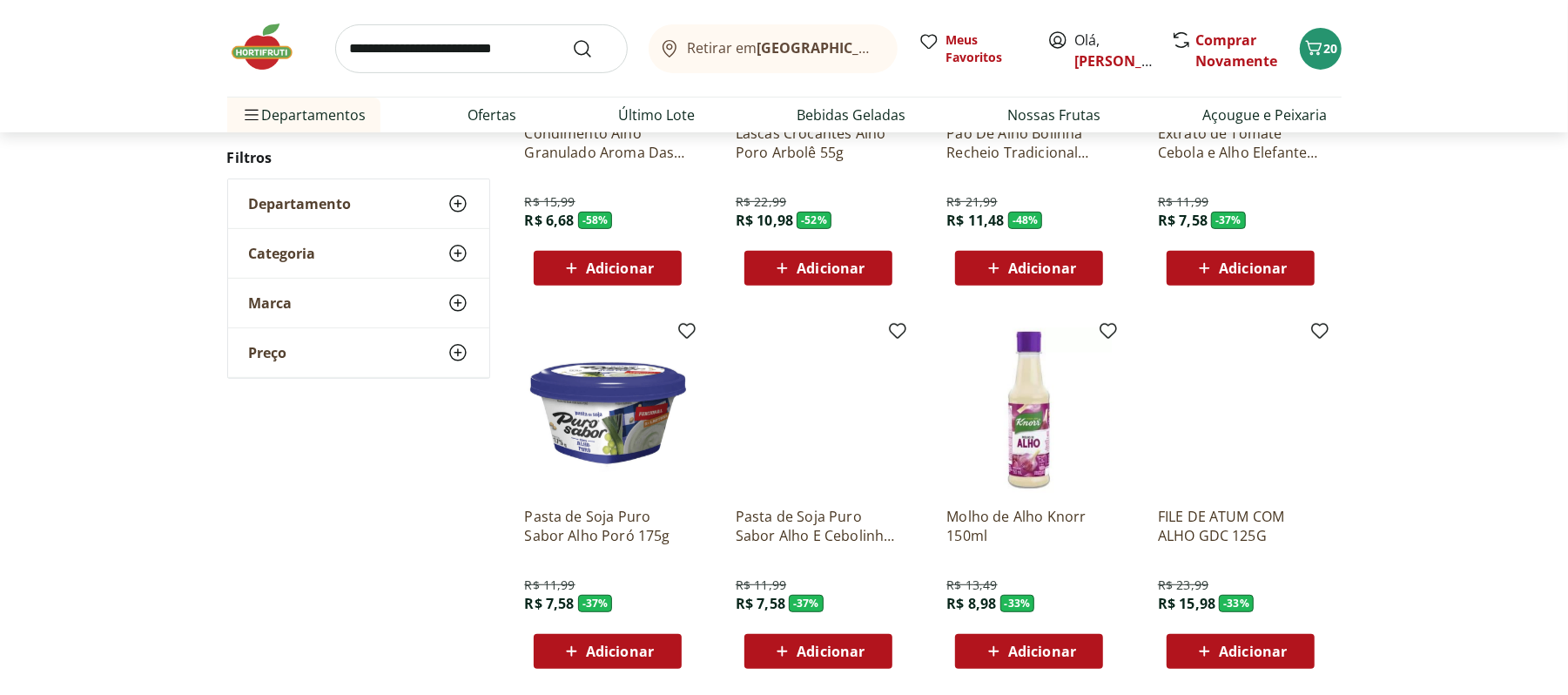
scroll to position [0, 0]
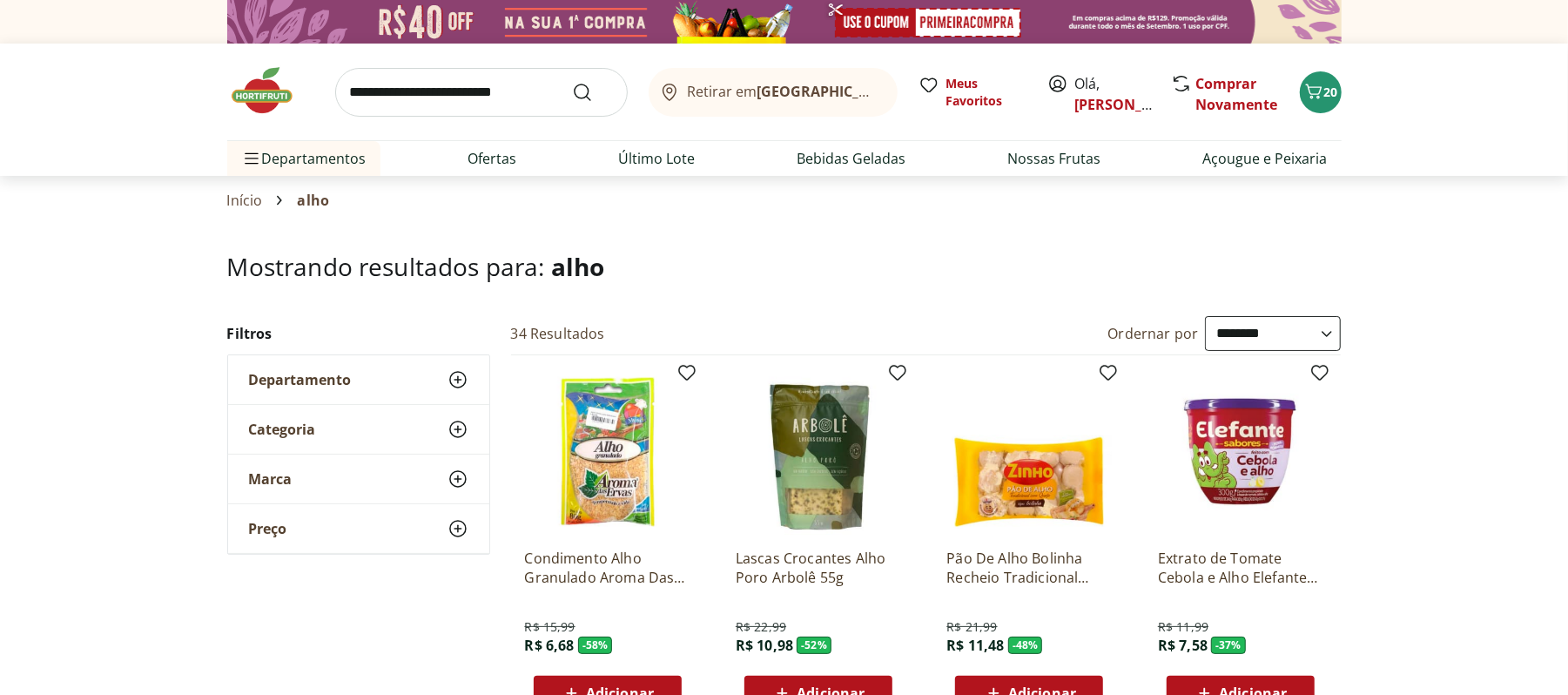
click at [446, 109] on input "search" at bounding box center [482, 92] width 292 height 49
type input "****"
click at [572, 82] on button "Submit Search" at bounding box center [593, 93] width 42 height 21
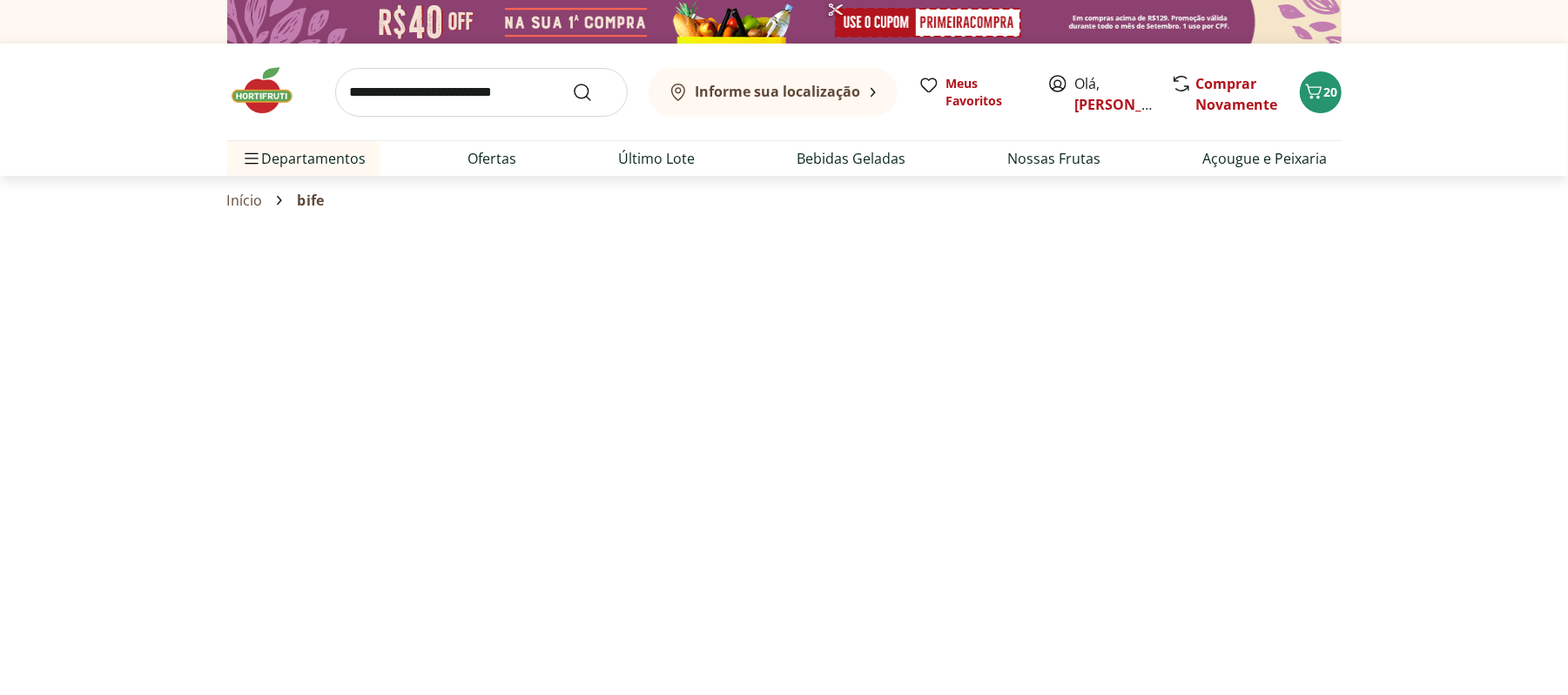
select select "**********"
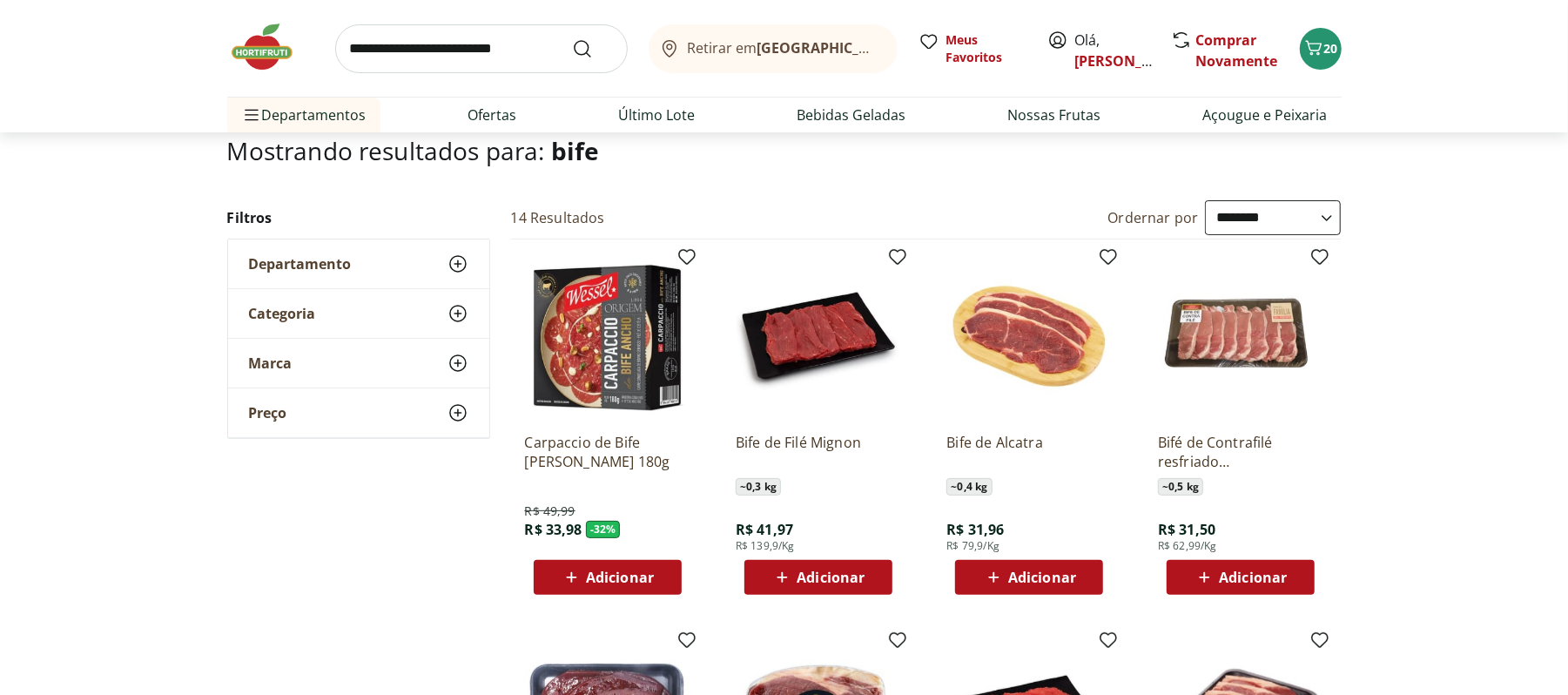
scroll to position [231, 0]
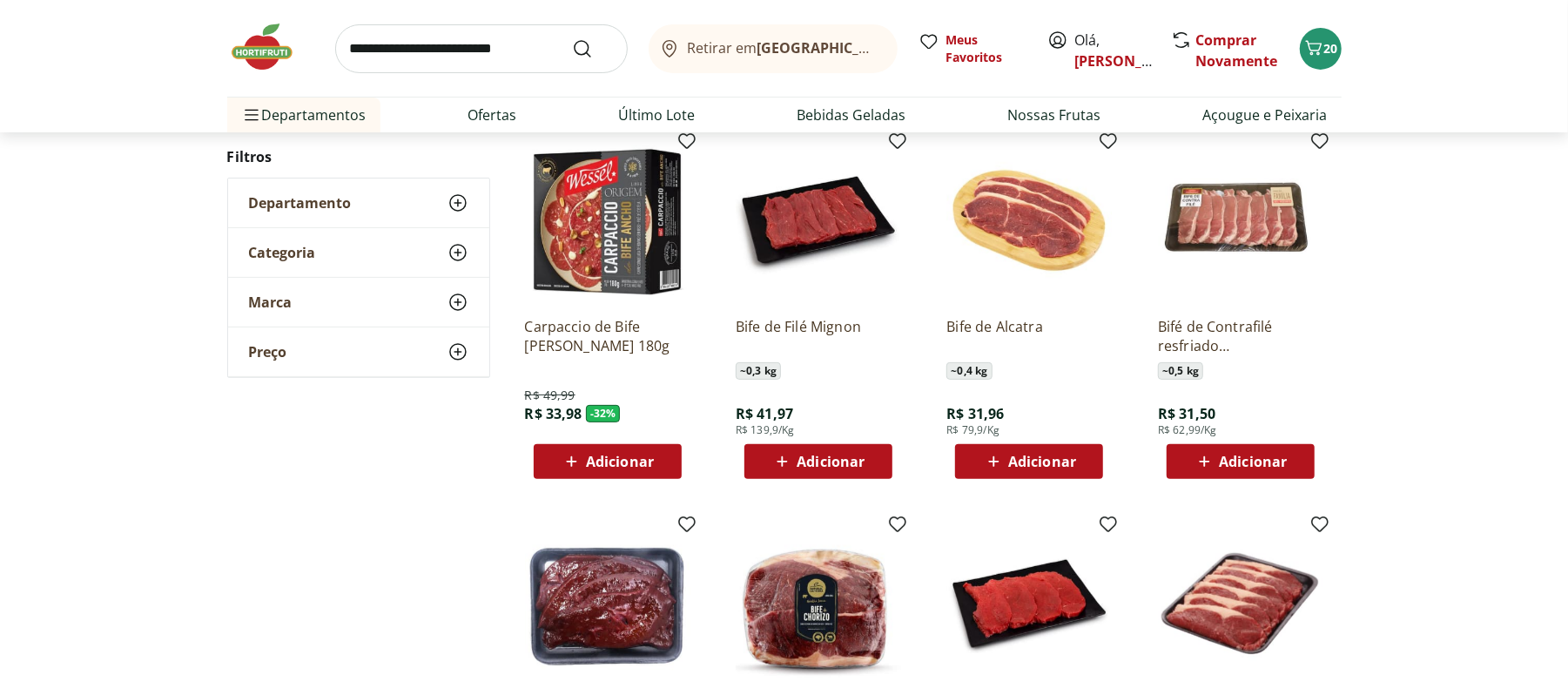
click at [1194, 476] on div "Adicionar" at bounding box center [1241, 462] width 120 height 32
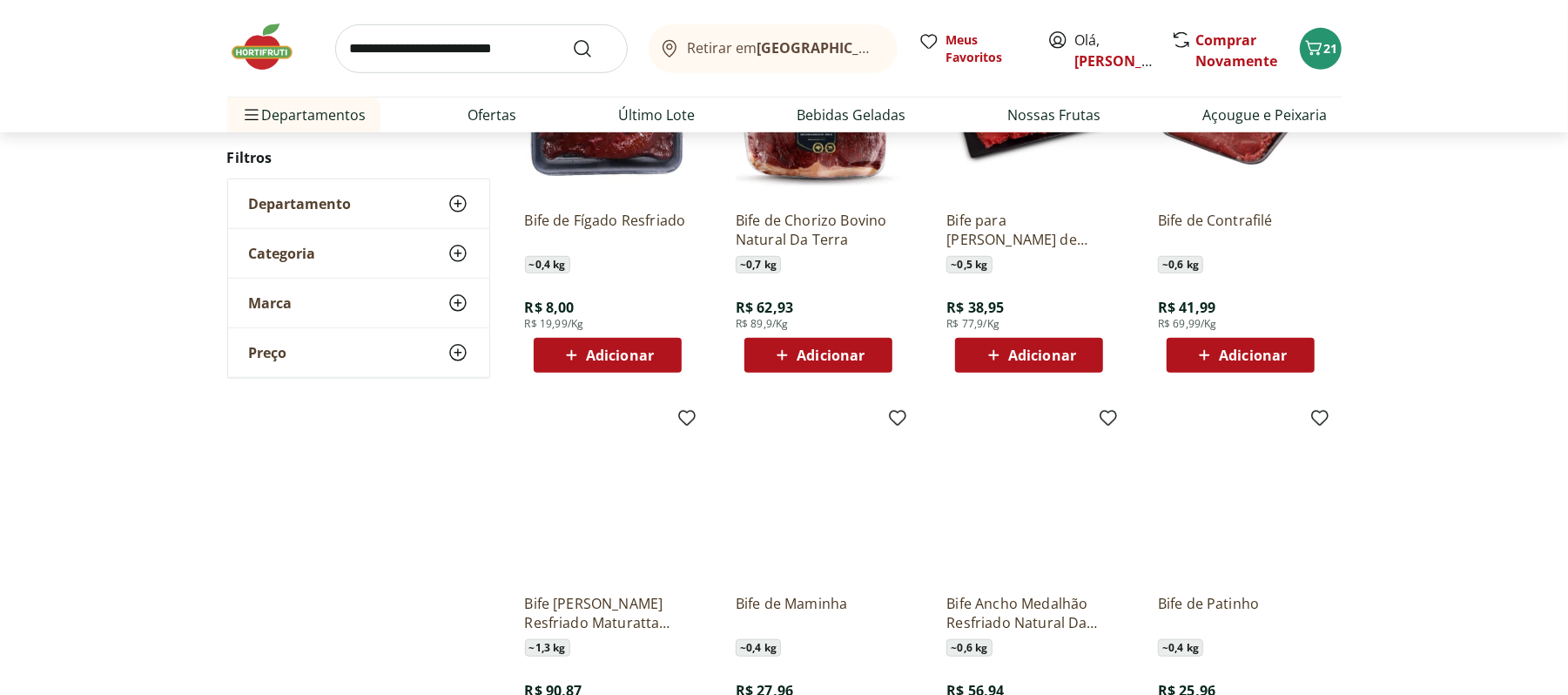
scroll to position [928, 0]
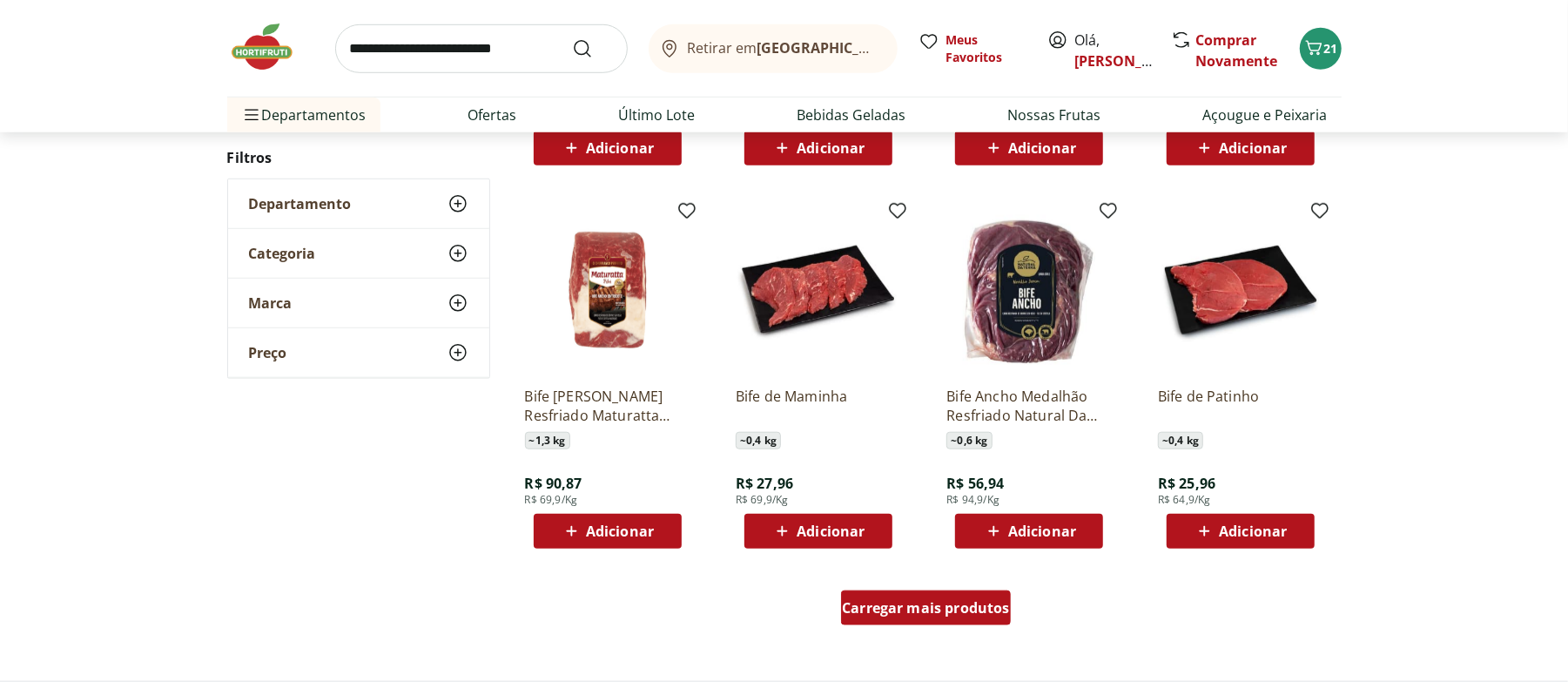
click at [900, 621] on div "Carregar mais produtos" at bounding box center [926, 608] width 170 height 34
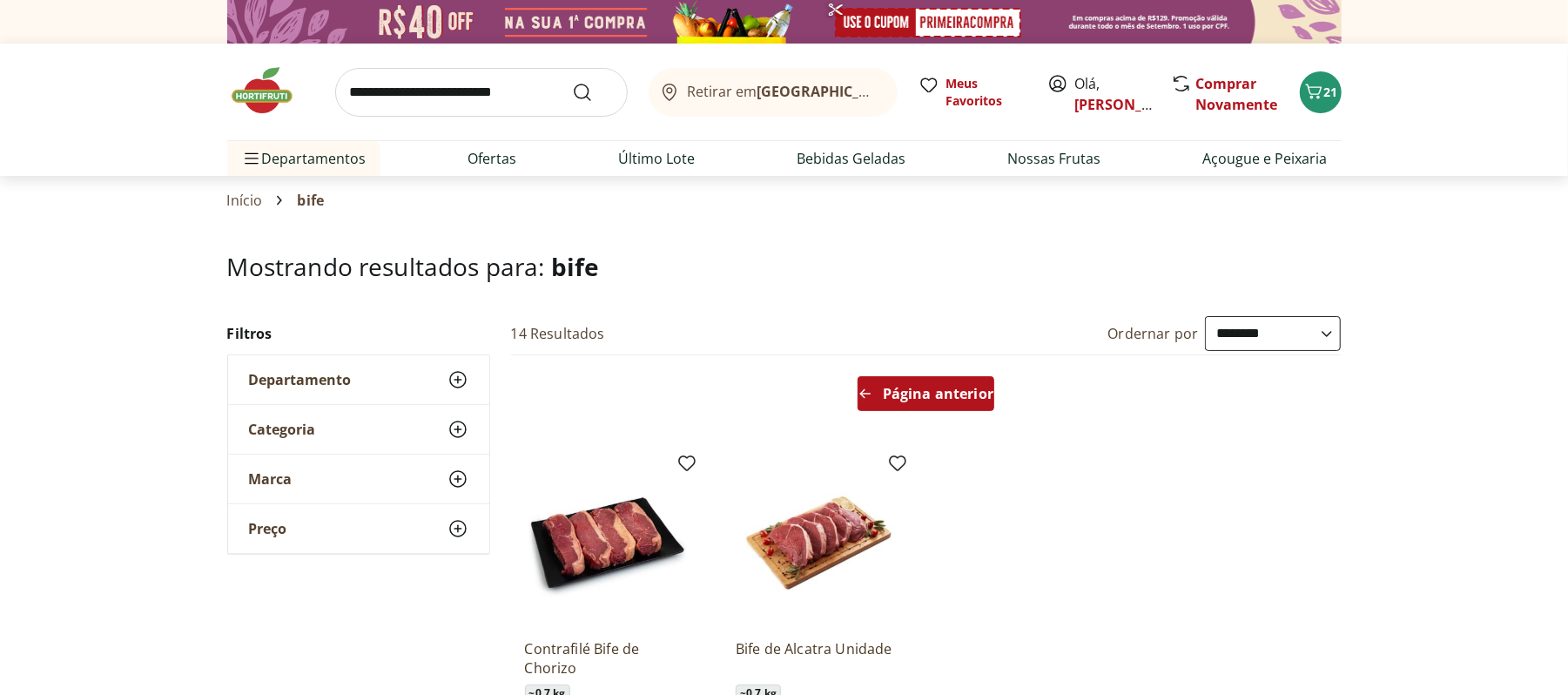
click at [947, 398] on span "Página anterior" at bounding box center [938, 394] width 111 height 14
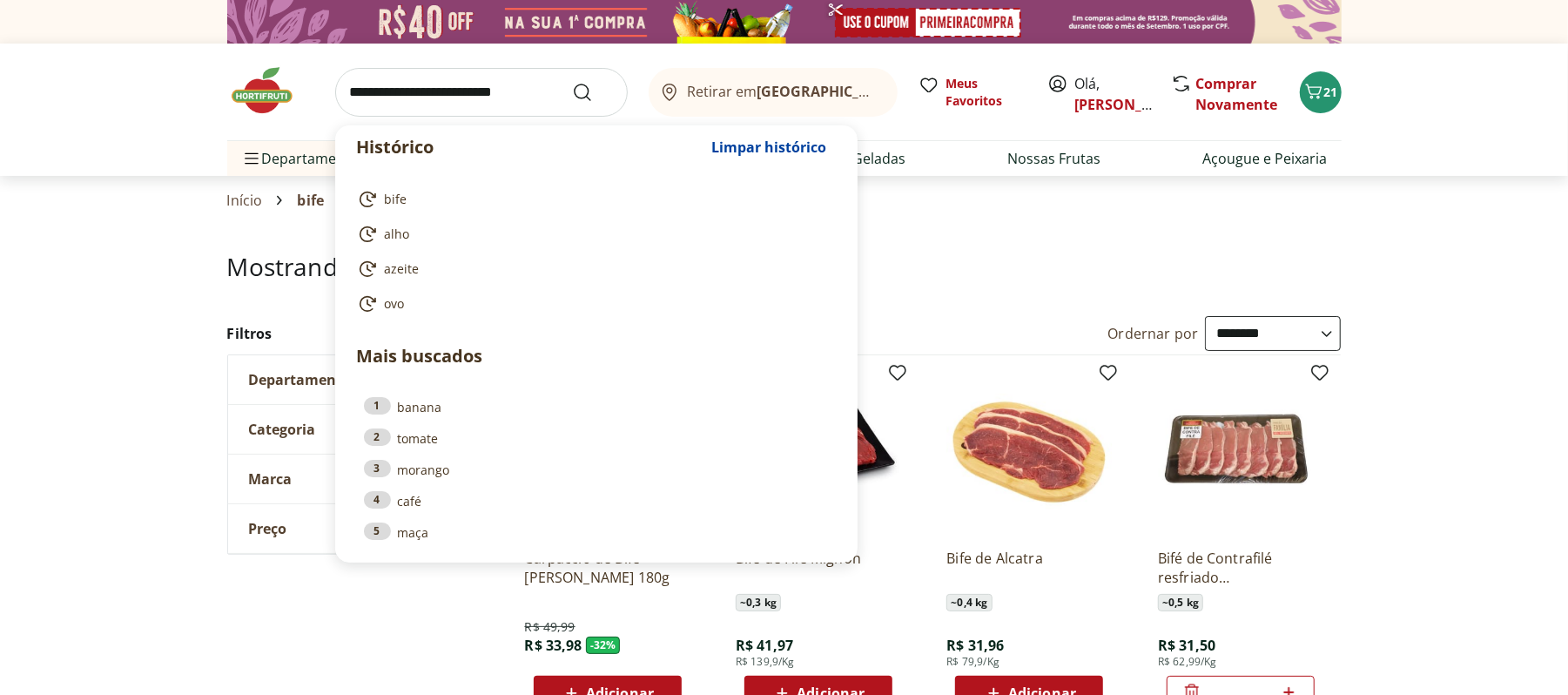
click at [462, 112] on input "search" at bounding box center [482, 92] width 292 height 49
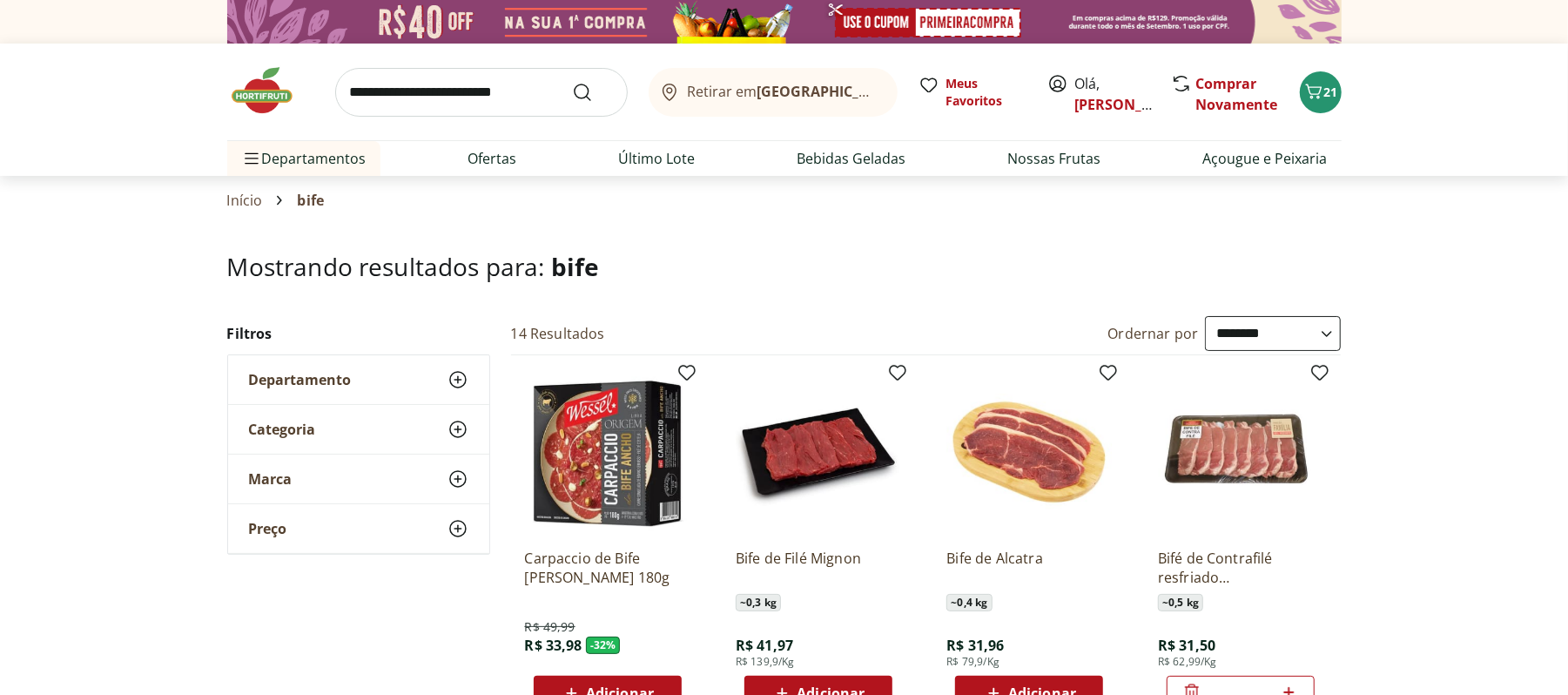
click at [1043, 155] on link "Nossas Frutas" at bounding box center [1054, 159] width 93 height 21
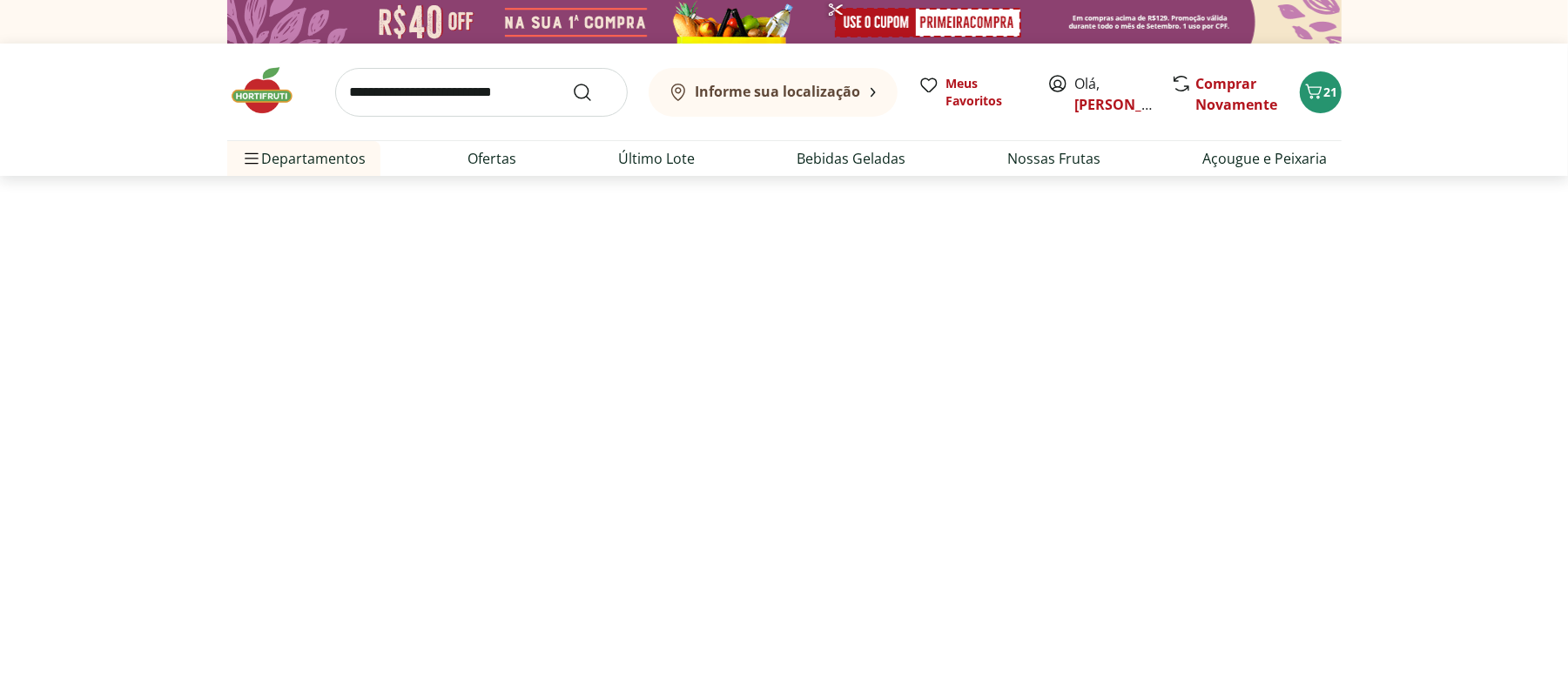
select select "**********"
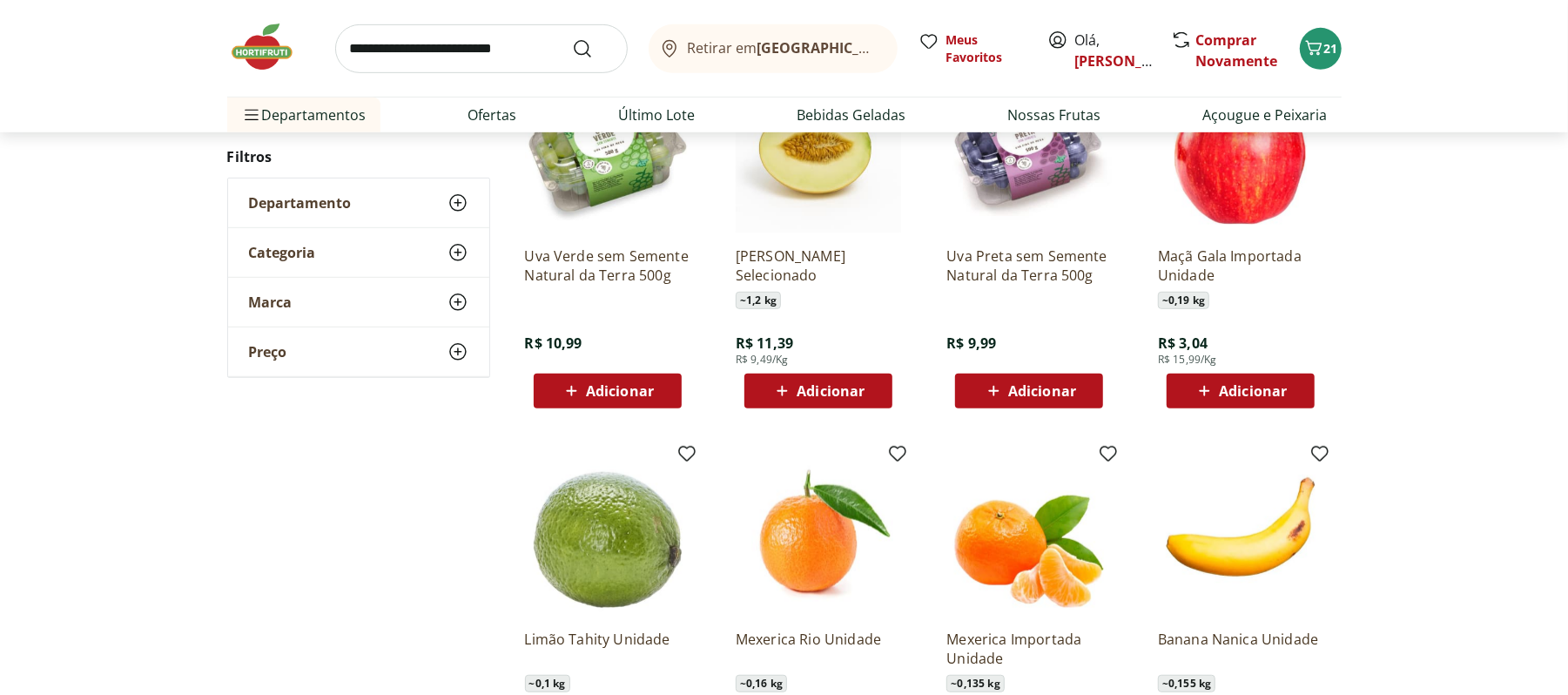
scroll to position [813, 0]
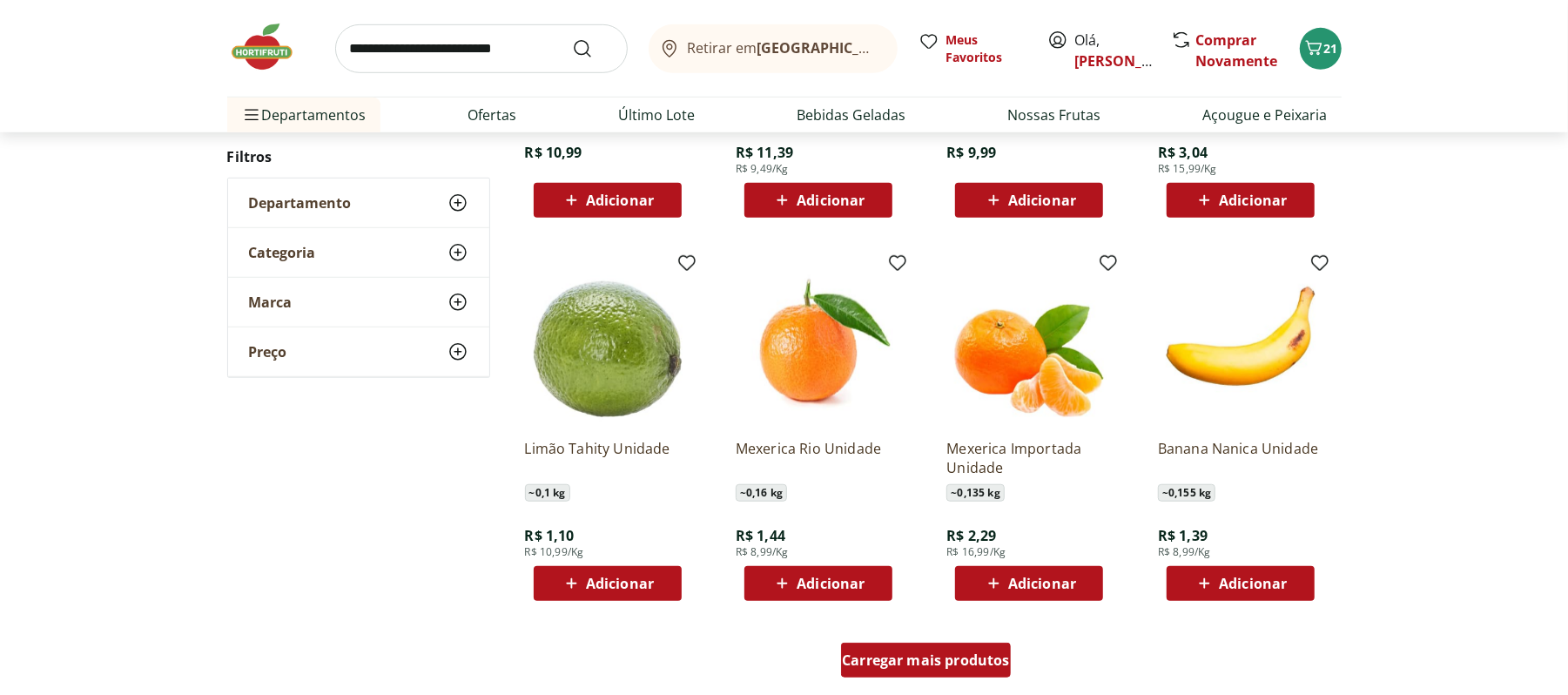
click at [921, 677] on div "Carregar mais produtos" at bounding box center [926, 660] width 170 height 34
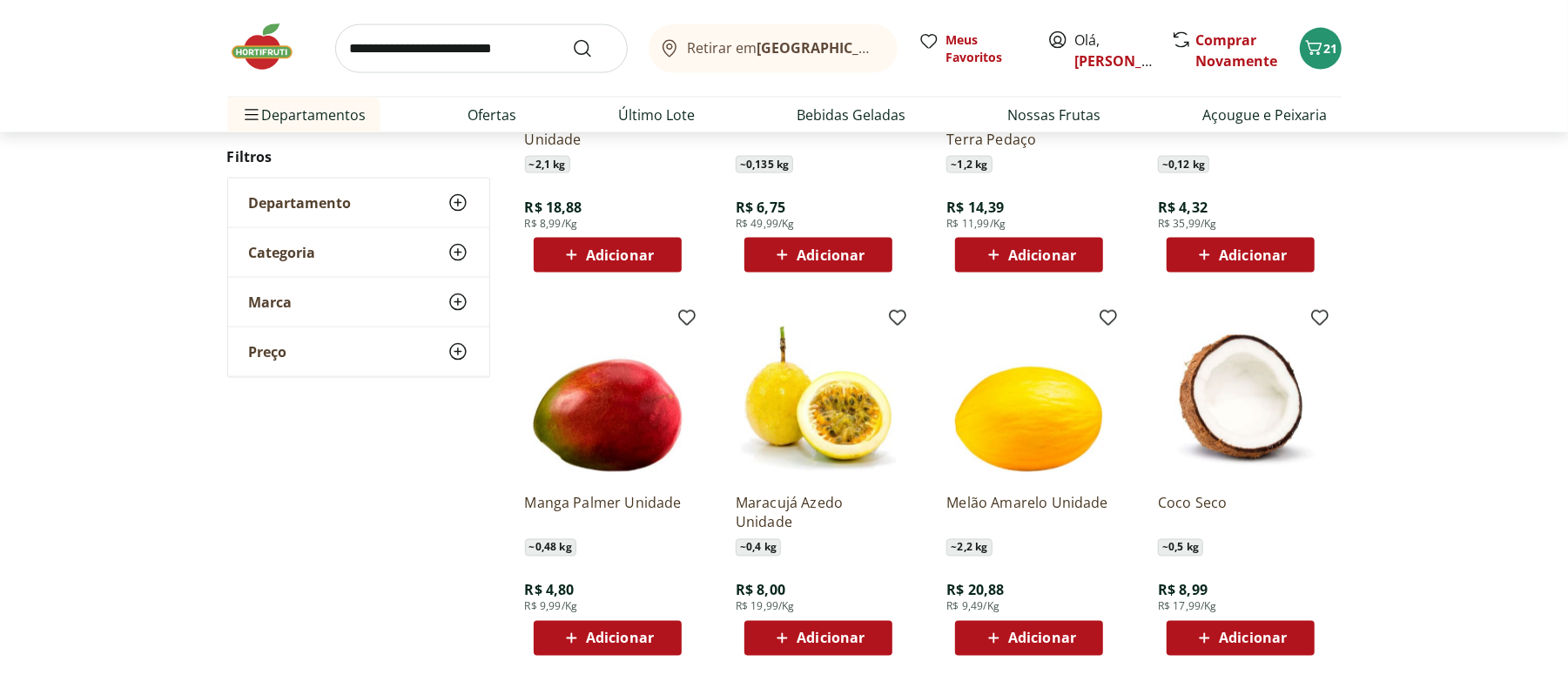
scroll to position [2091, 0]
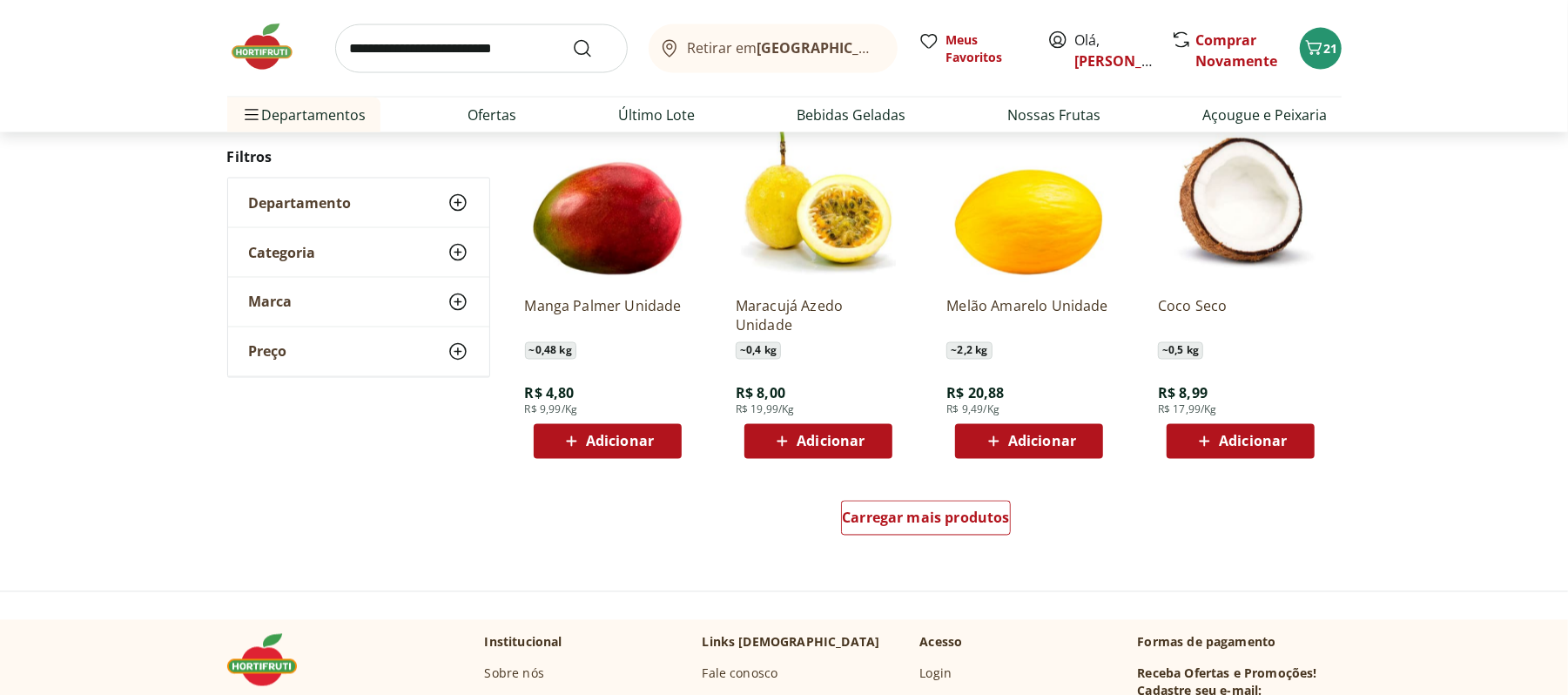
click at [985, 551] on div "Carregar mais produtos" at bounding box center [927, 521] width 845 height 83
click at [957, 534] on div "Carregar mais produtos" at bounding box center [926, 518] width 170 height 34
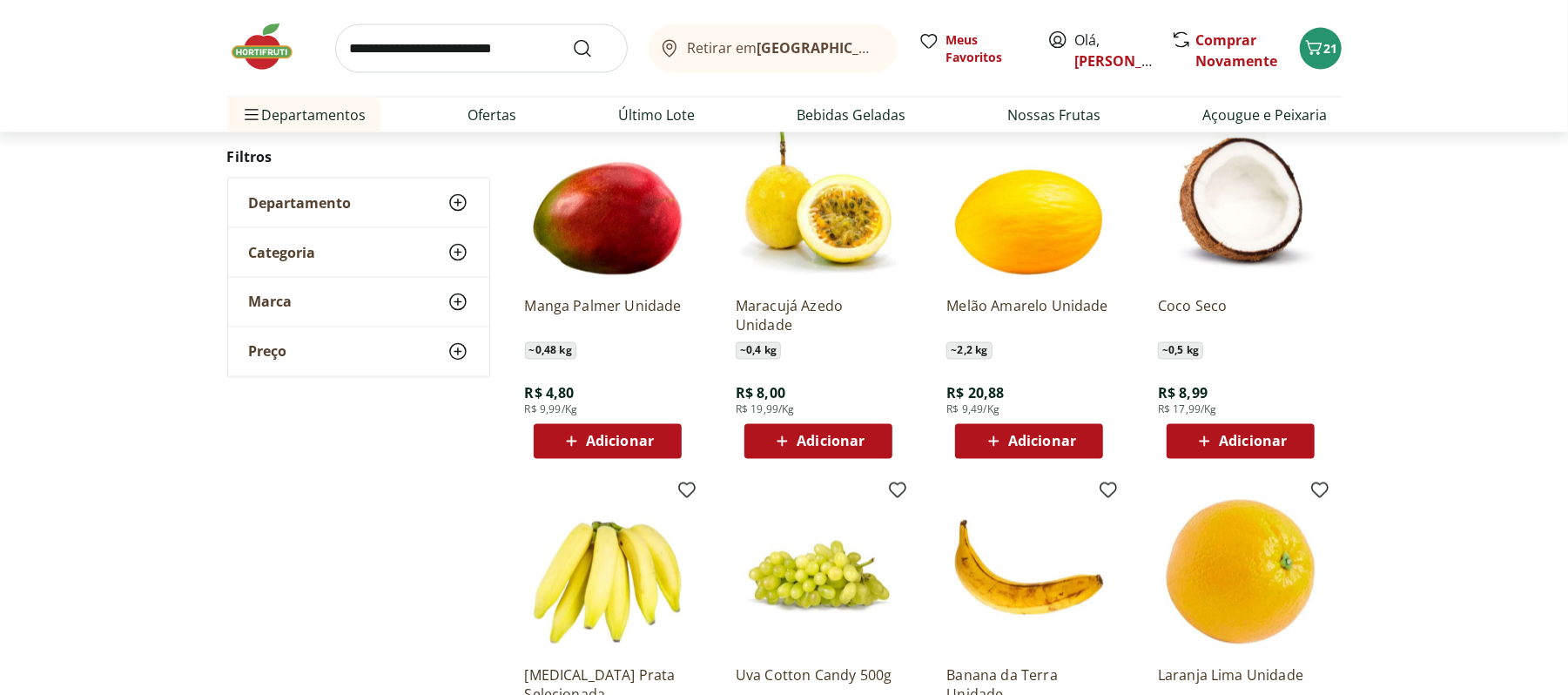
click at [639, 437] on span "Adicionar" at bounding box center [619, 442] width 68 height 14
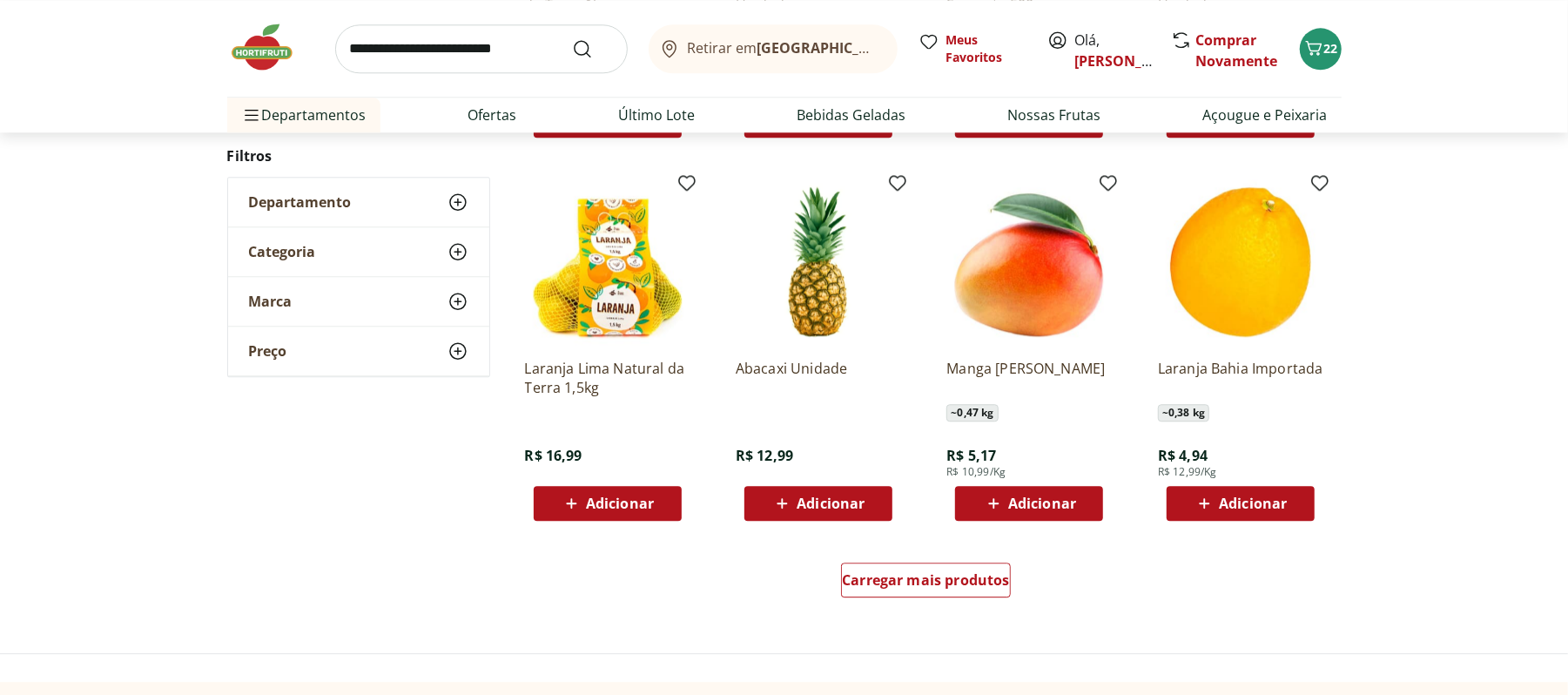
scroll to position [3251, 0]
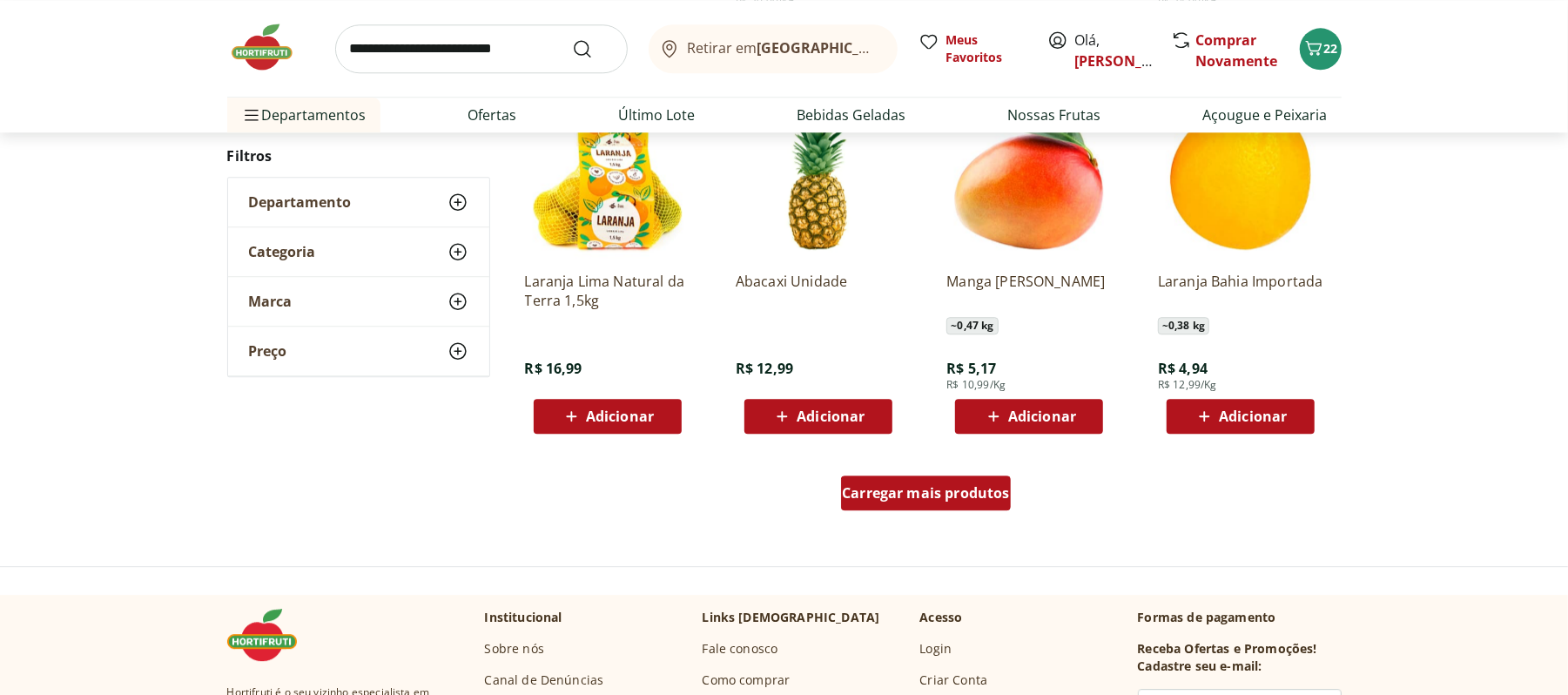
click at [843, 496] on span "Carregar mais produtos" at bounding box center [926, 492] width 168 height 14
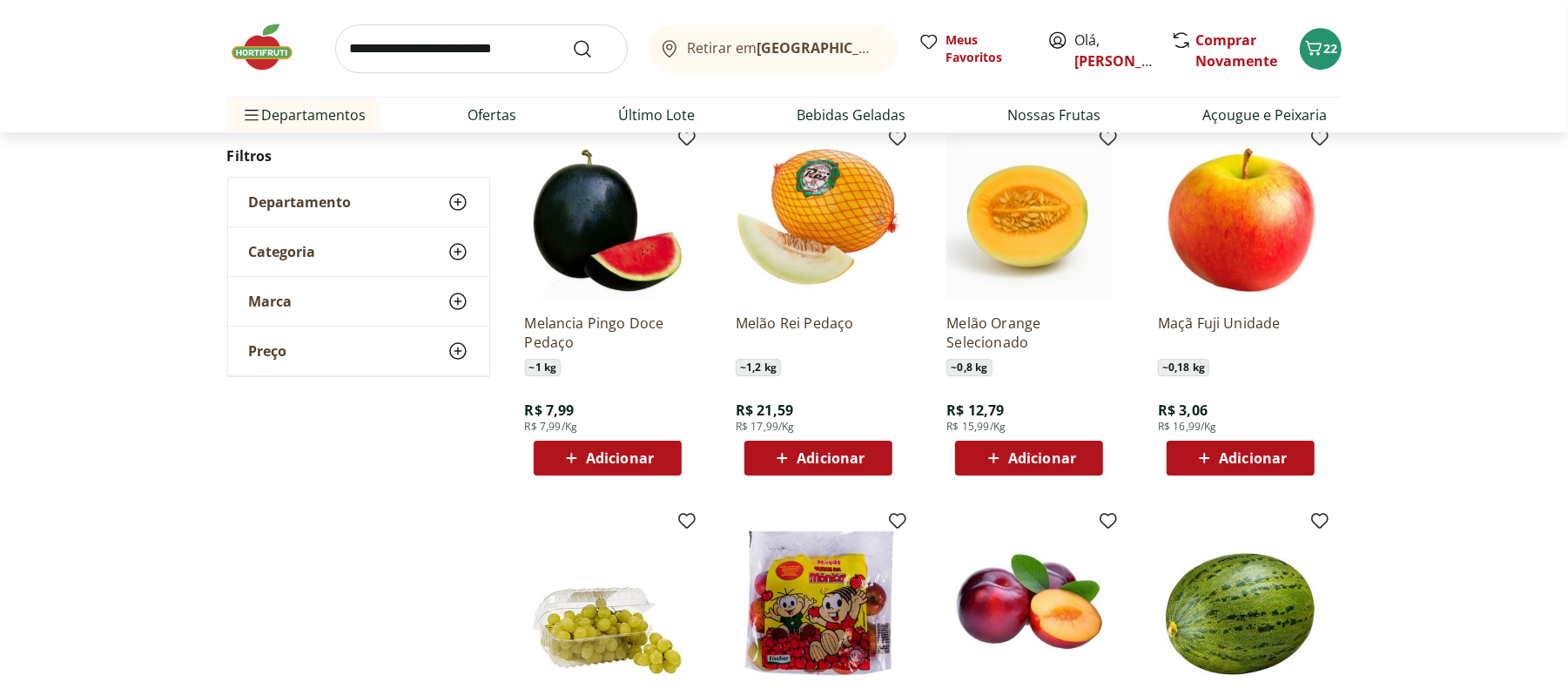
scroll to position [4297, 0]
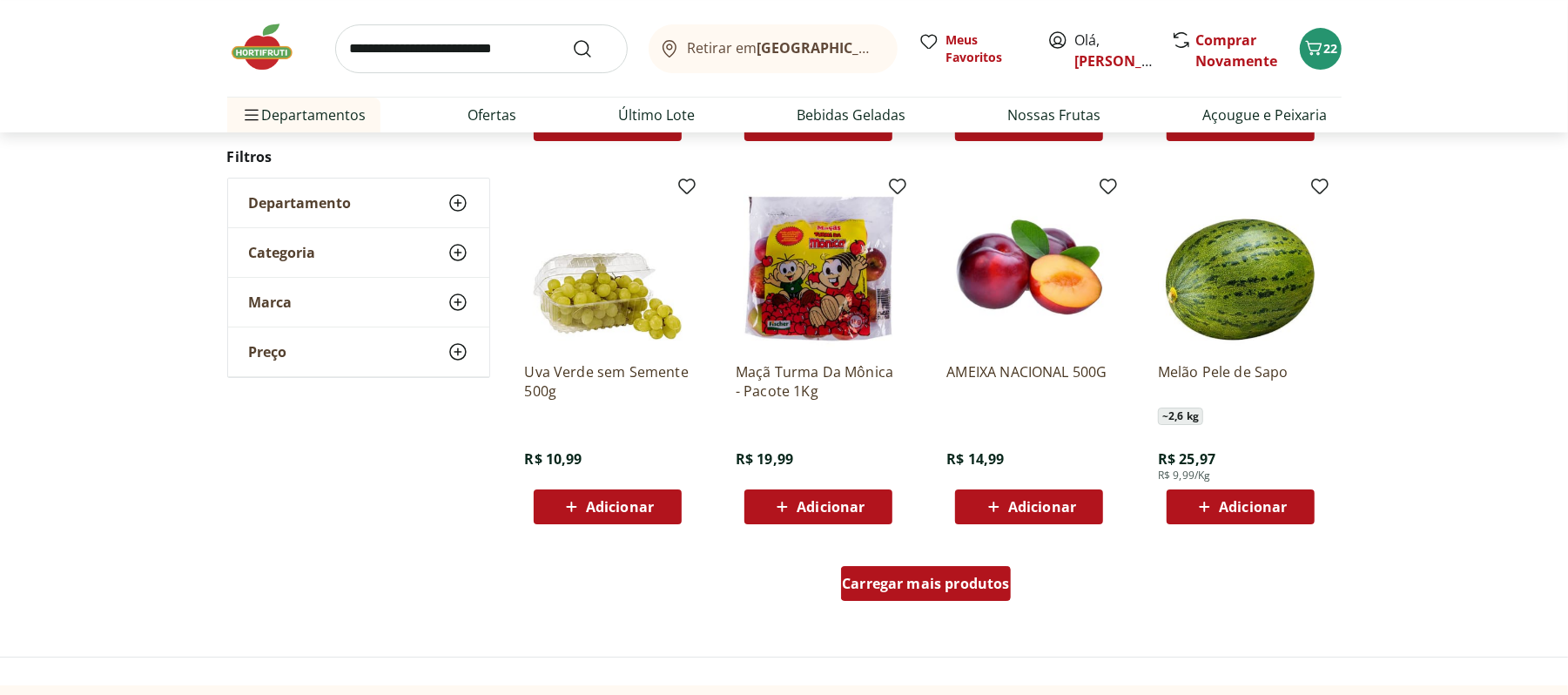
click at [907, 580] on span "Carregar mais produtos" at bounding box center [926, 583] width 168 height 14
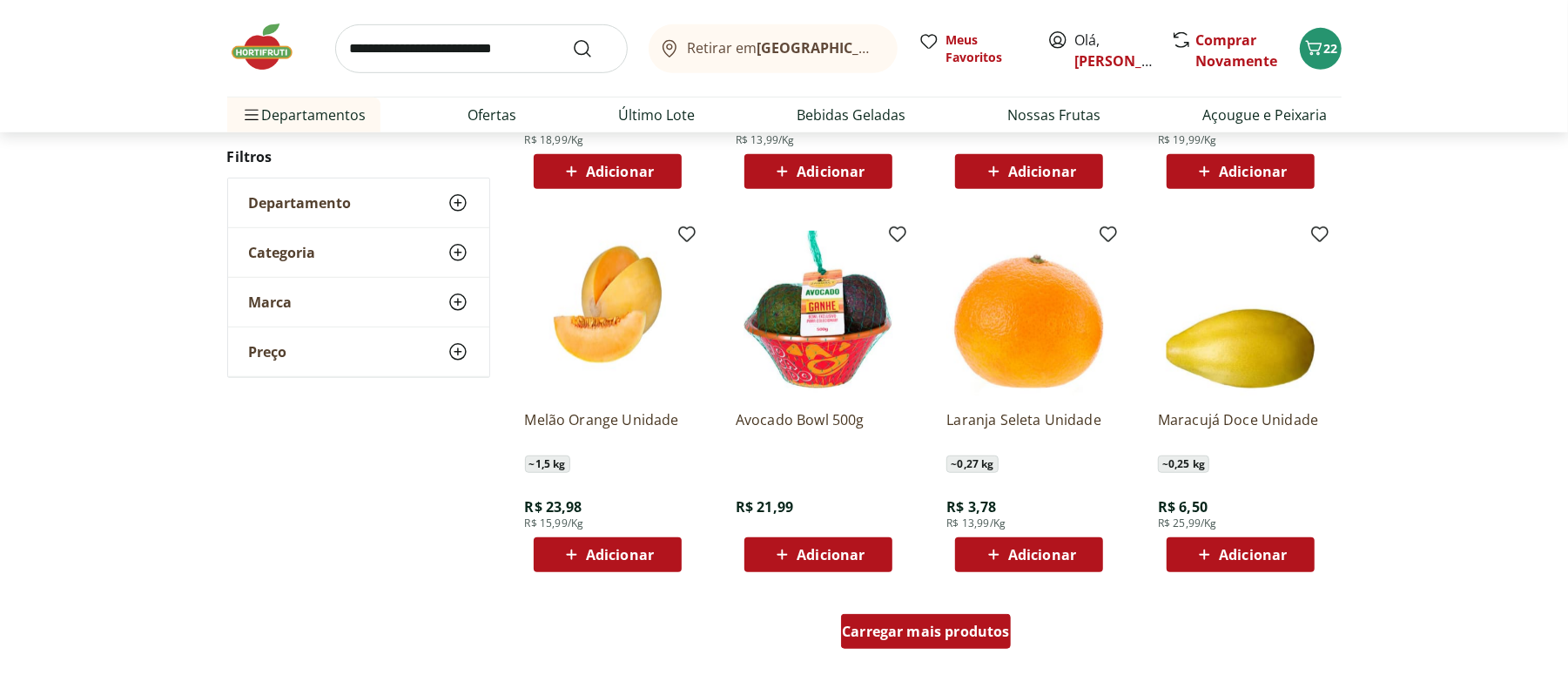
scroll to position [5458, 0]
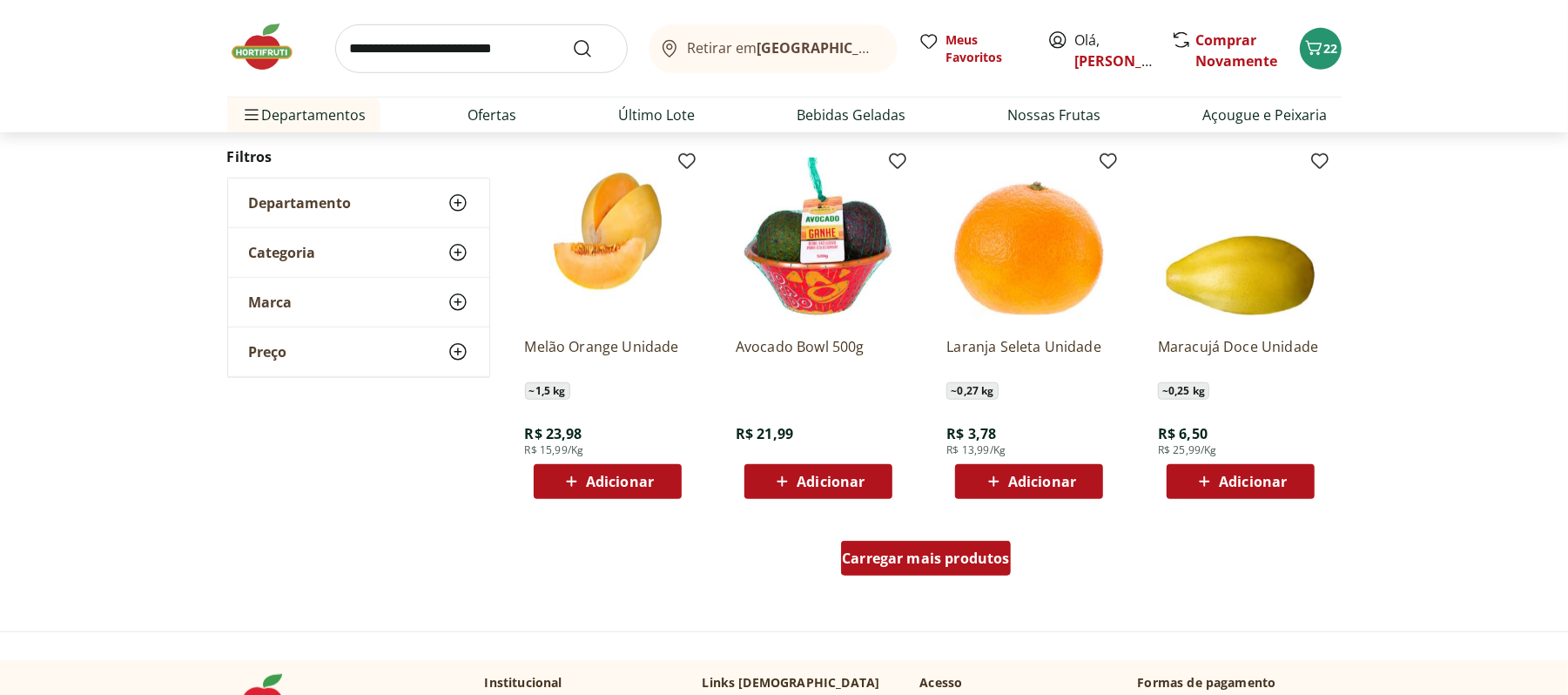
click at [953, 569] on div "Carregar mais produtos" at bounding box center [926, 558] width 170 height 34
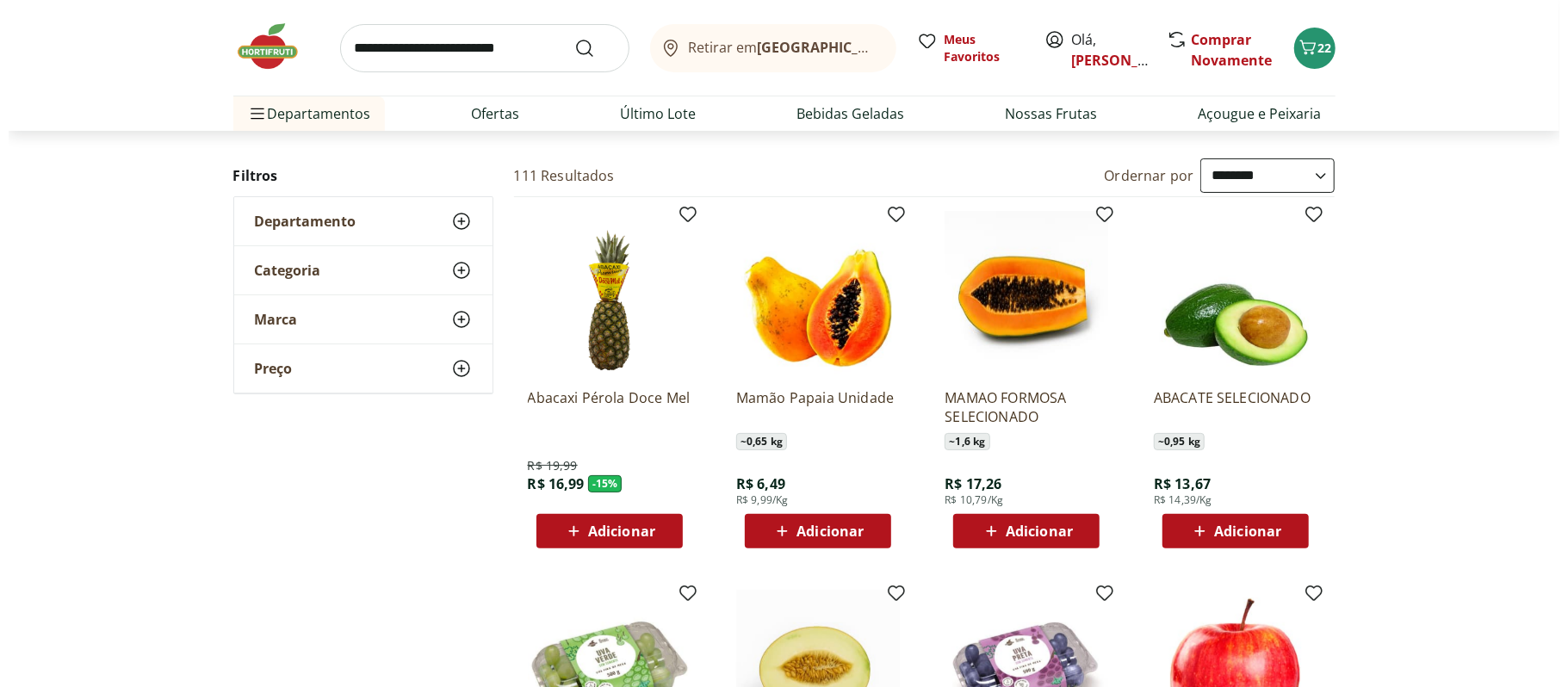
scroll to position [0, 0]
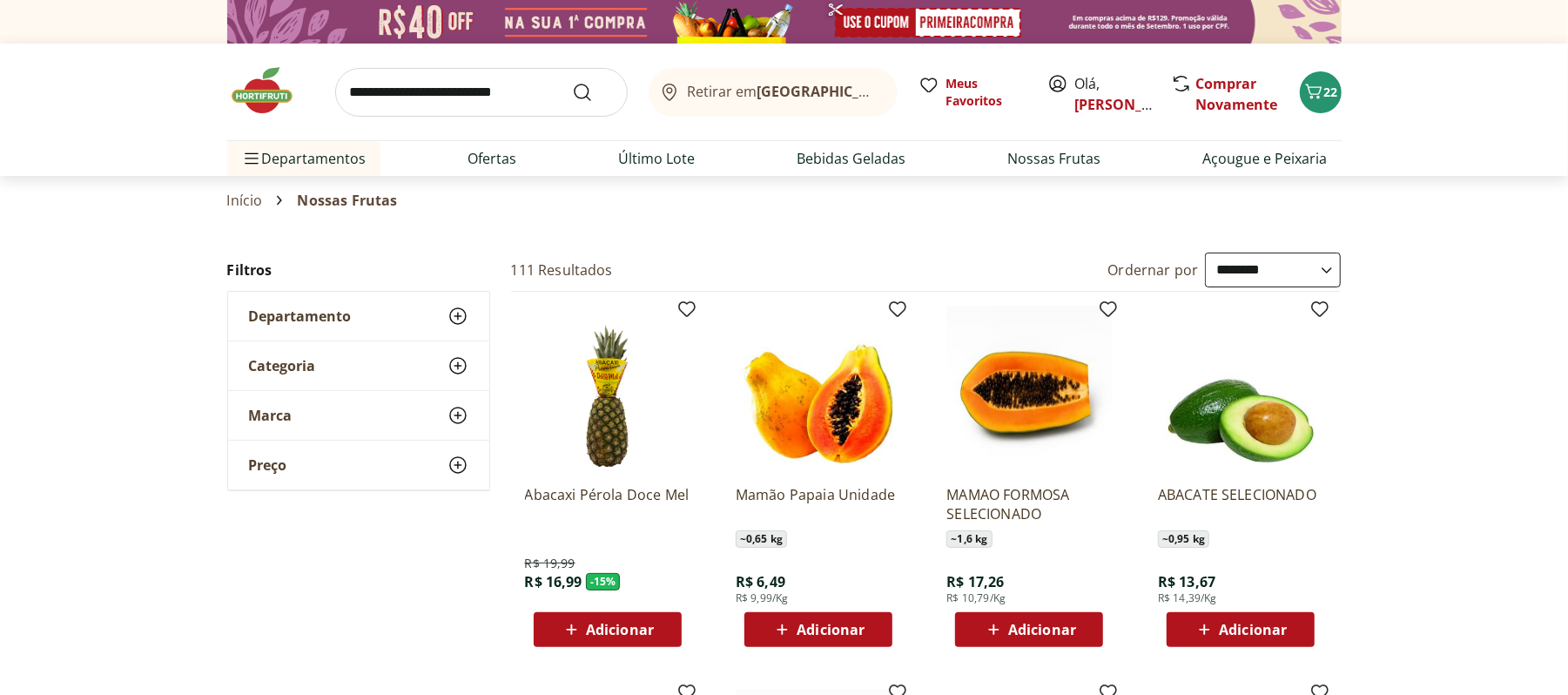
click at [1275, 67] on div "Retirar em Rio de Janeiro/RJ Meus Favoritos Olá, marcella Comprar Novamente 22" at bounding box center [784, 92] width 1114 height 97
click at [1315, 89] on icon "Carrinho" at bounding box center [1314, 92] width 21 height 21
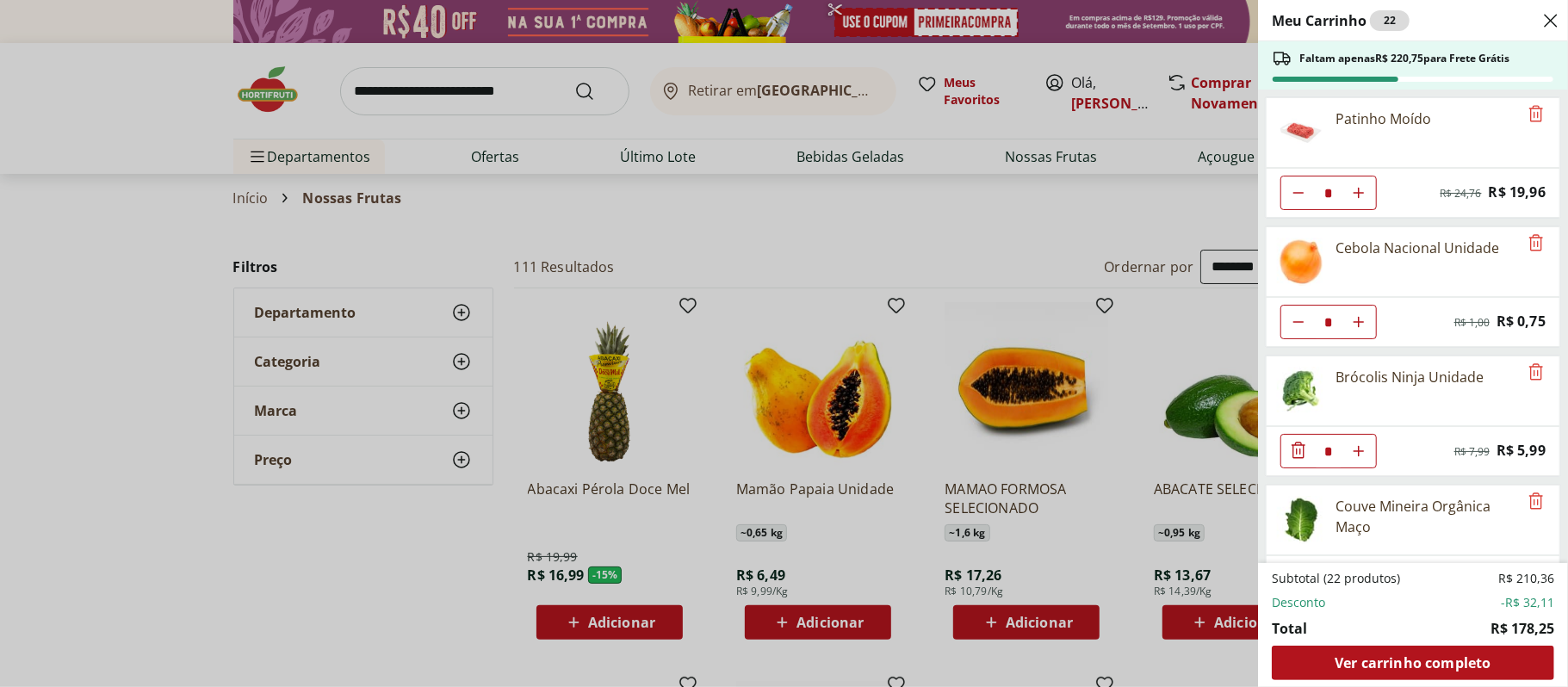
click at [1371, 129] on div "Patinho Moído" at bounding box center [1383, 119] width 95 height 21
click at [1314, 132] on img at bounding box center [1301, 132] width 48 height 48
click at [794, 186] on div "Meu Carrinho 22 Faltam apenas R$ 220,75 para Frete Grátis Patinho Moído * Origi…" at bounding box center [784, 343] width 1568 height 687
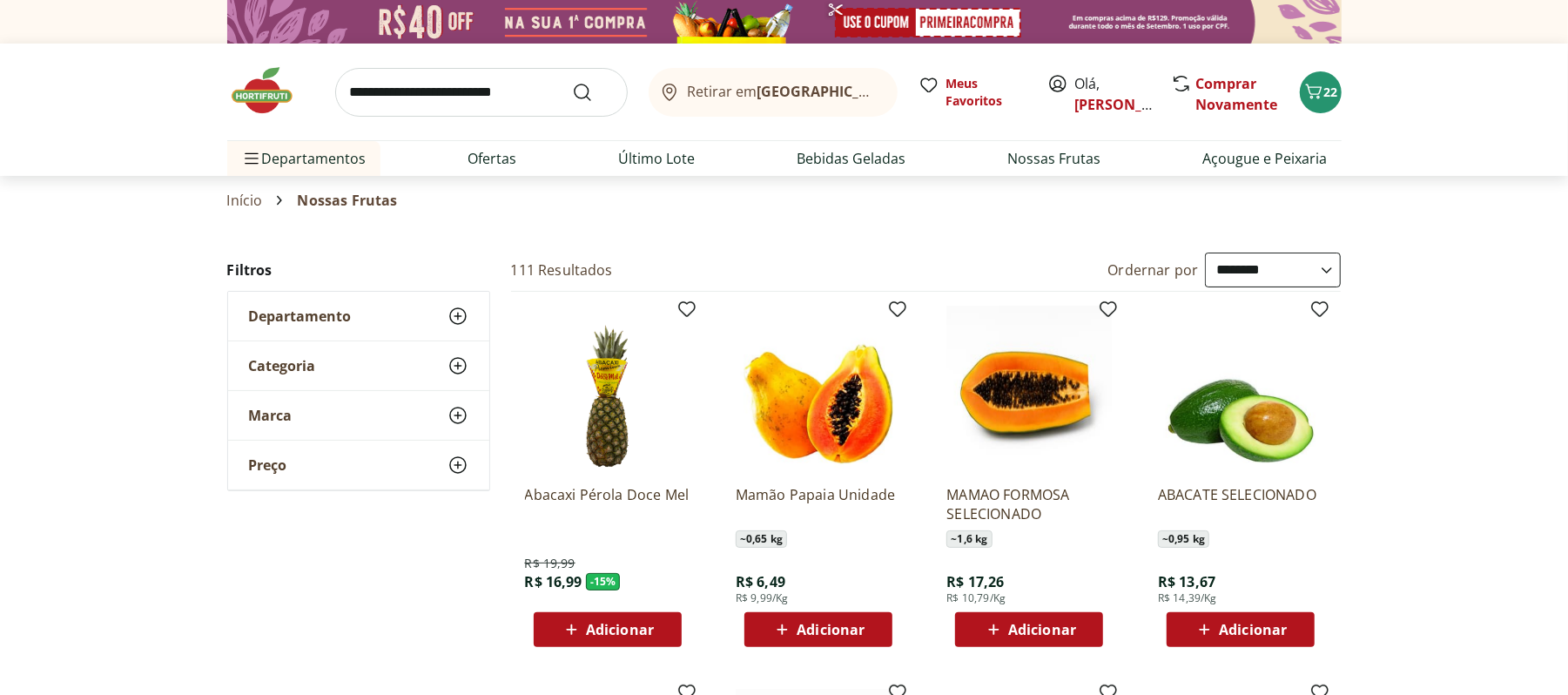
click at [239, 103] on img at bounding box center [270, 90] width 87 height 53
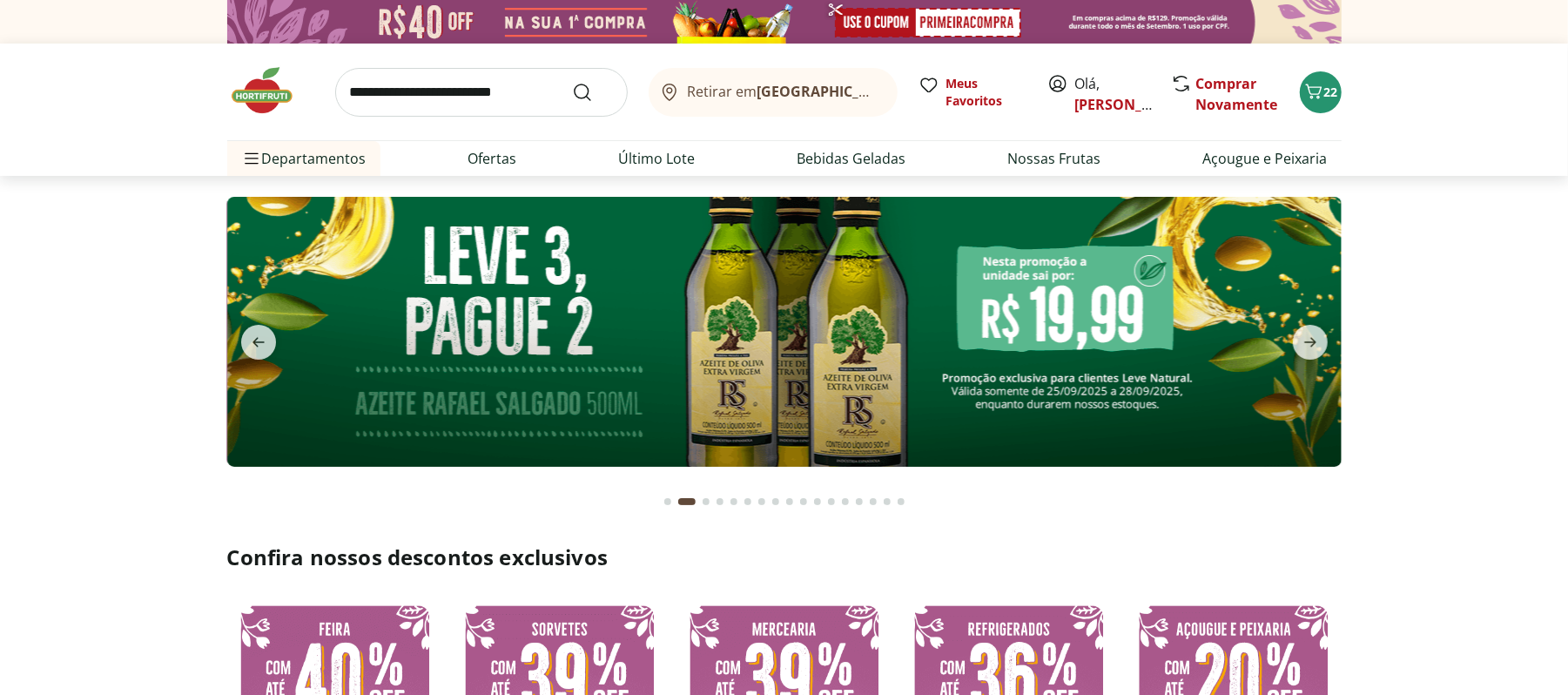
type input "*"
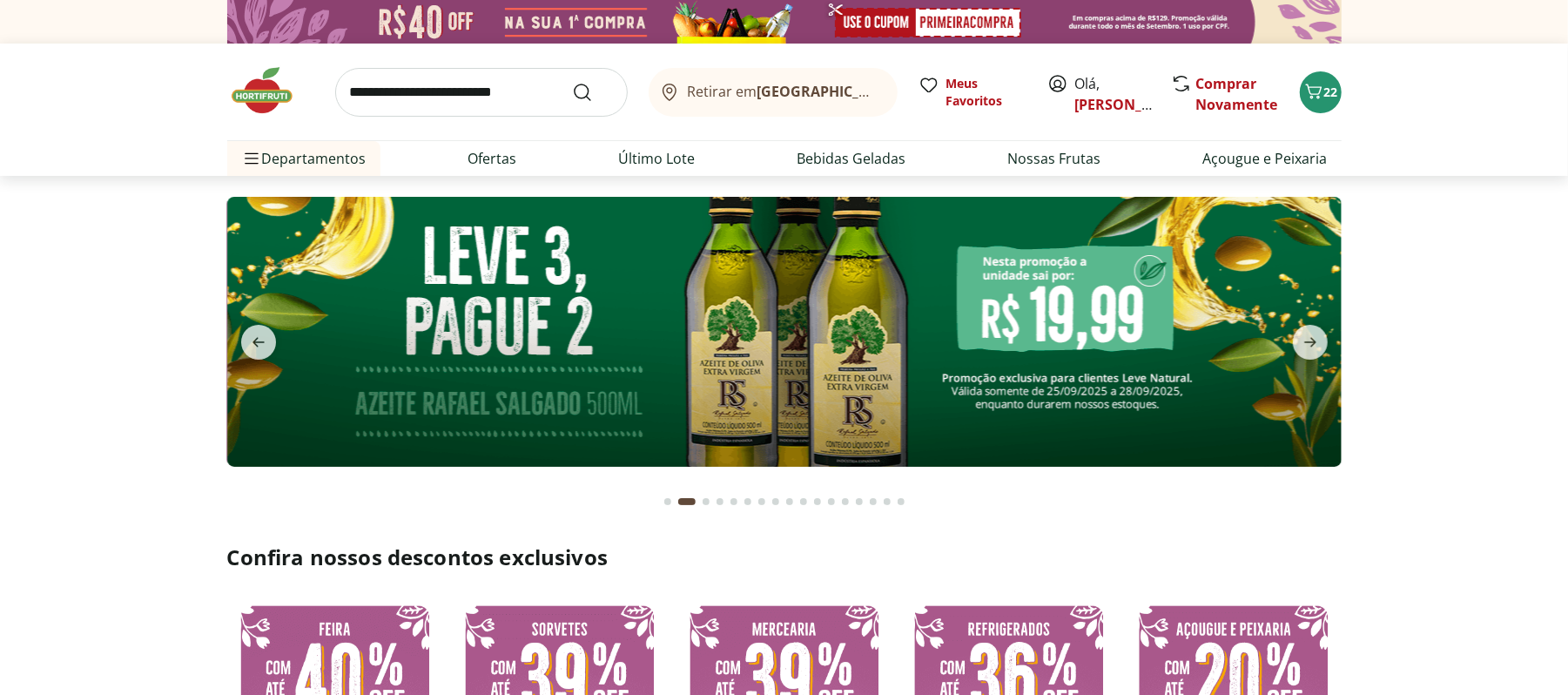
click at [238, 343] on button "previous" at bounding box center [259, 342] width 63 height 34
click at [254, 342] on icon "previous" at bounding box center [258, 343] width 12 height 10
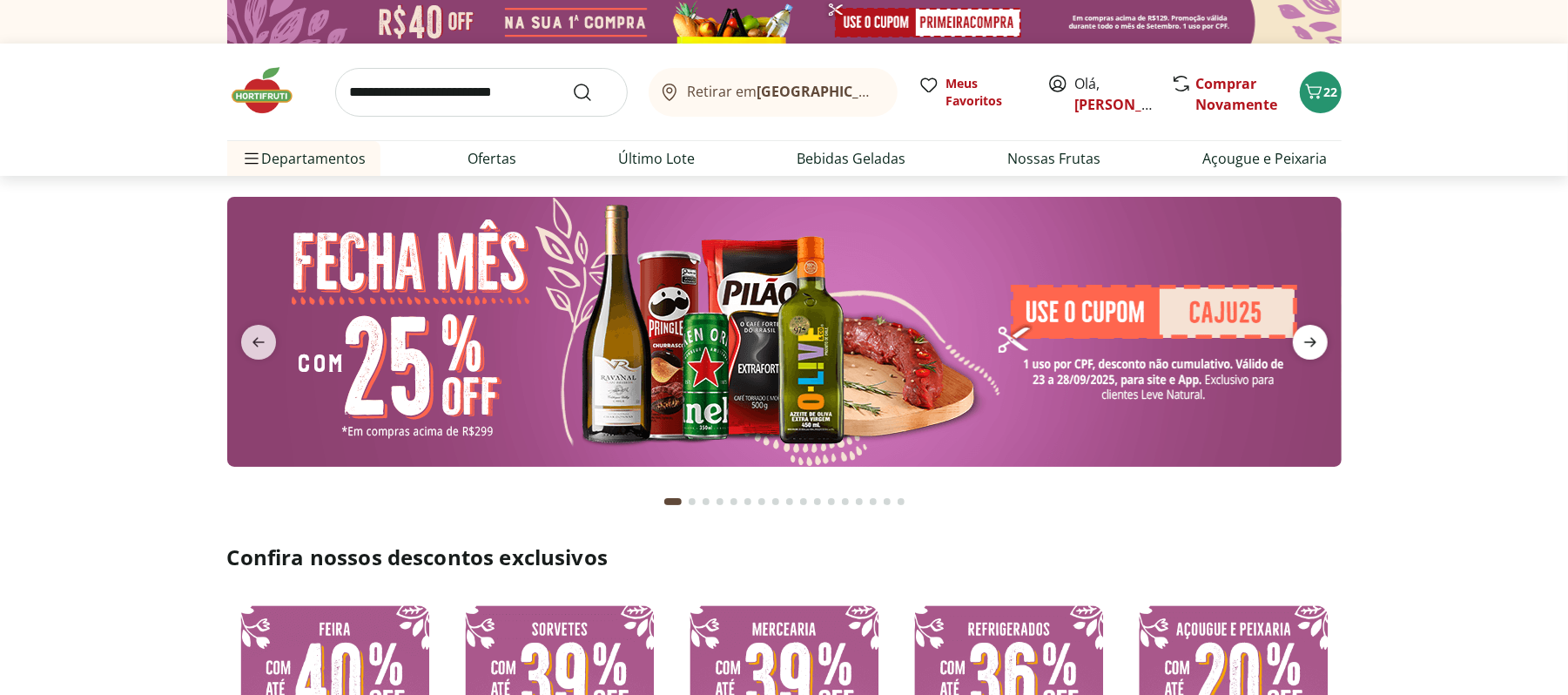
click at [1318, 348] on icon "next" at bounding box center [1310, 342] width 21 height 21
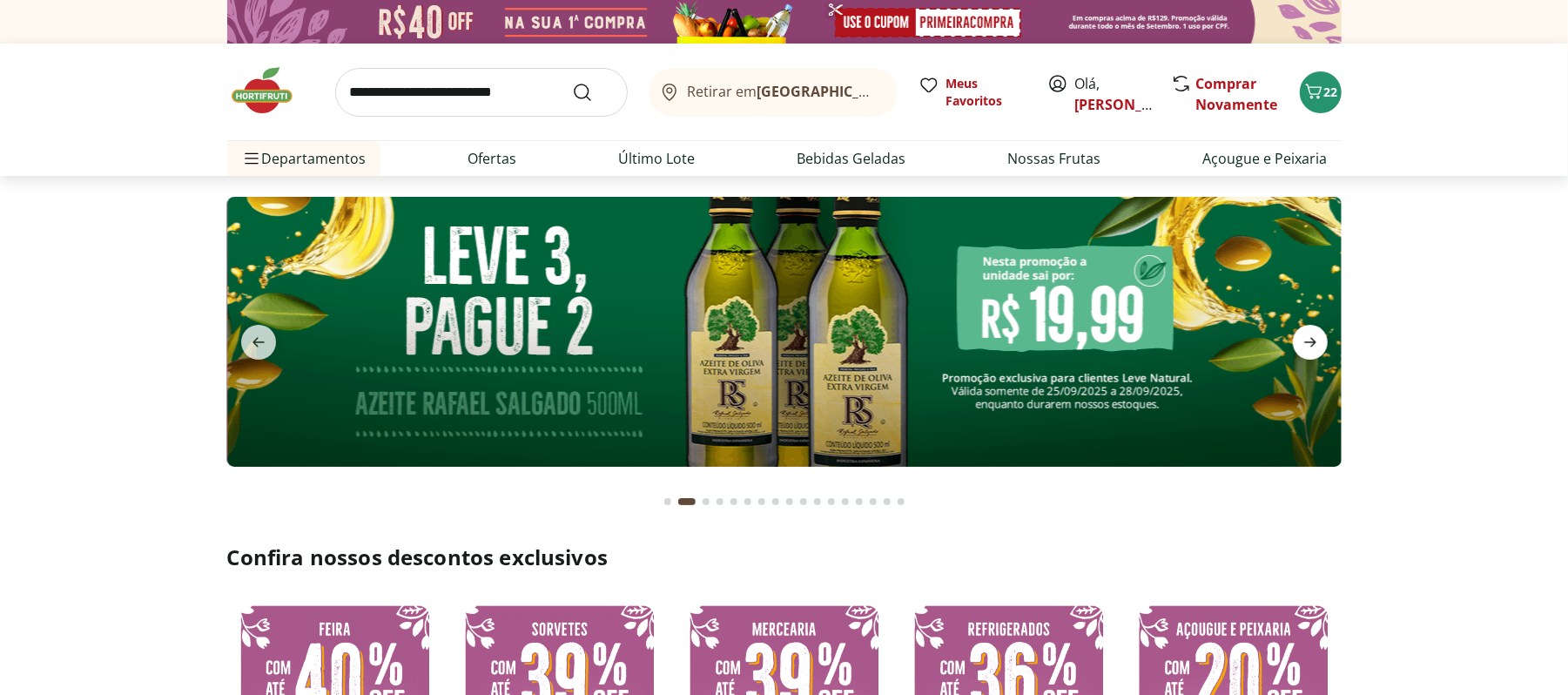
click at [1308, 329] on span "next" at bounding box center [1310, 342] width 34 height 34
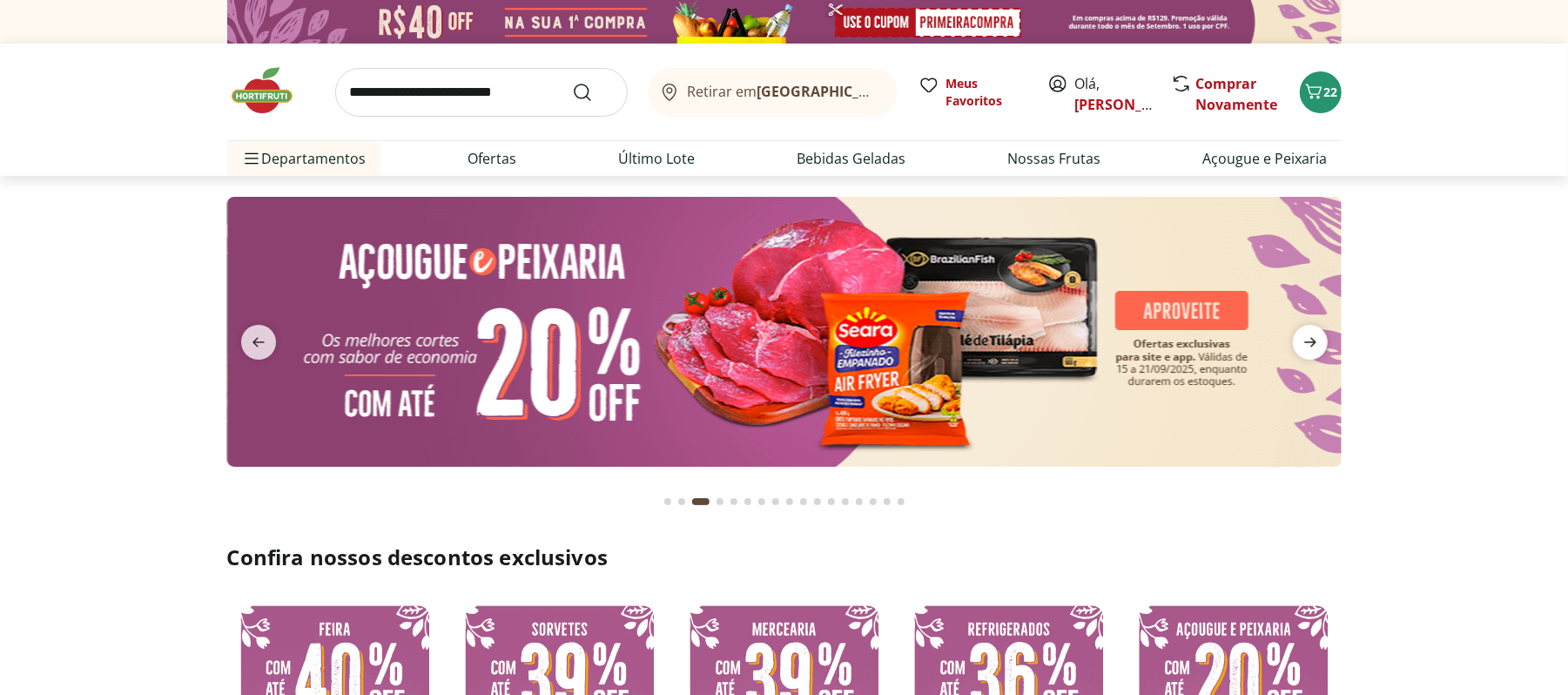
click at [1308, 329] on span "next" at bounding box center [1310, 342] width 34 height 34
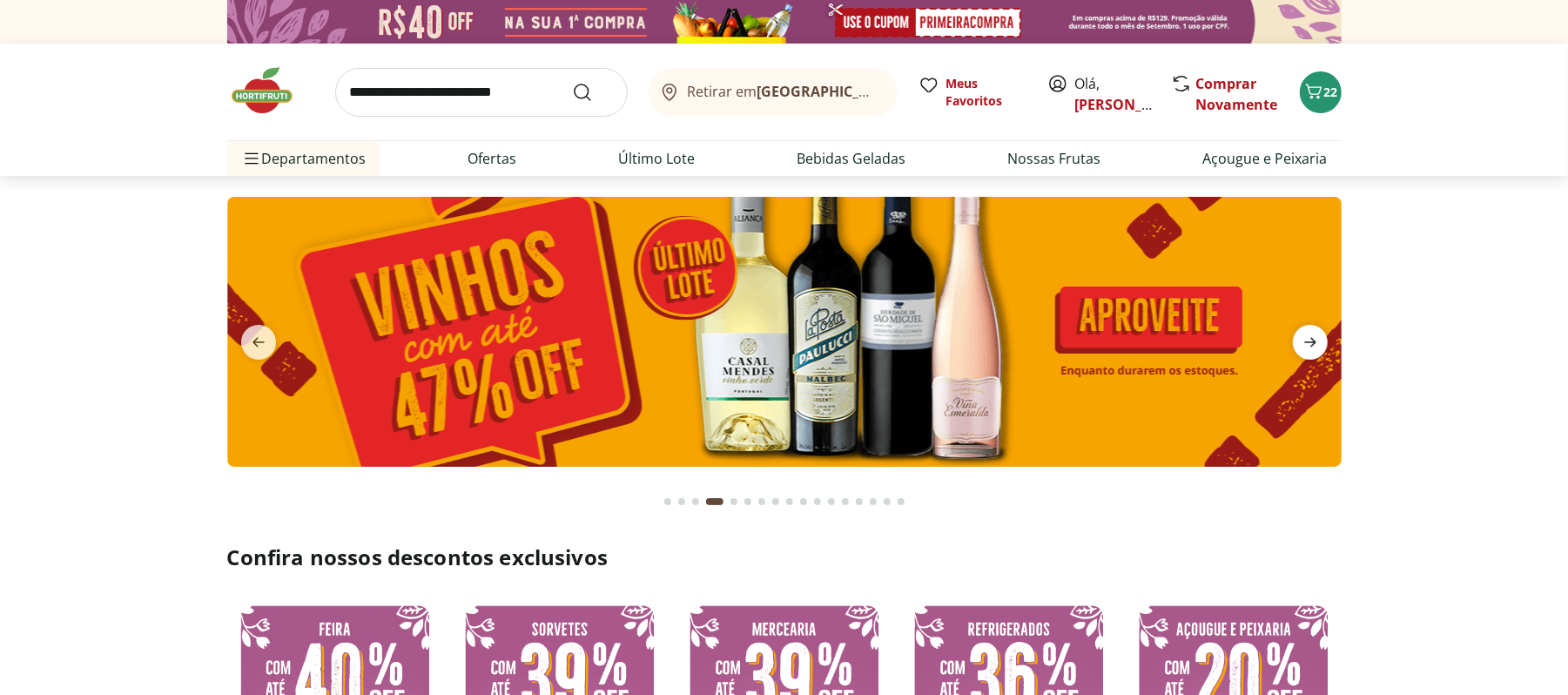
click at [1308, 329] on span "next" at bounding box center [1310, 342] width 34 height 34
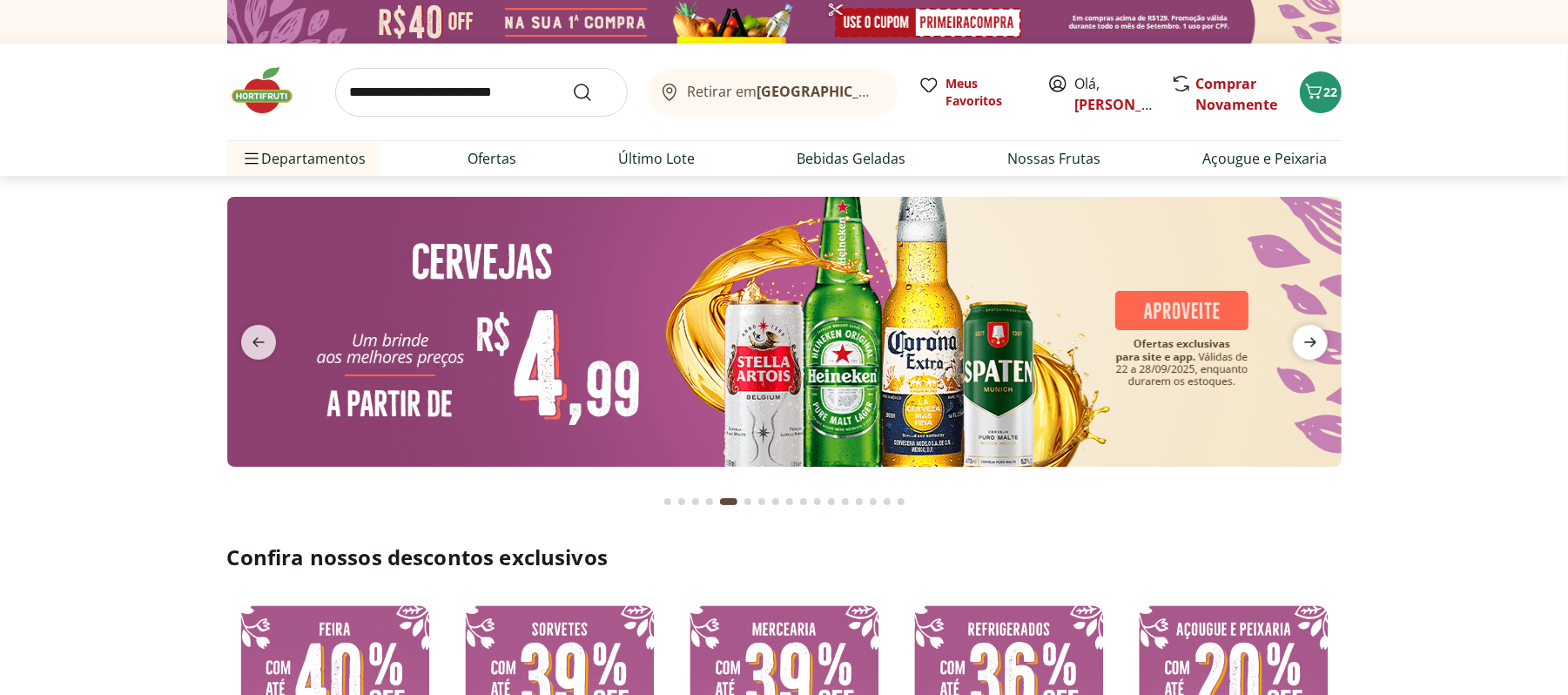
click at [1313, 341] on icon "next" at bounding box center [1310, 343] width 12 height 10
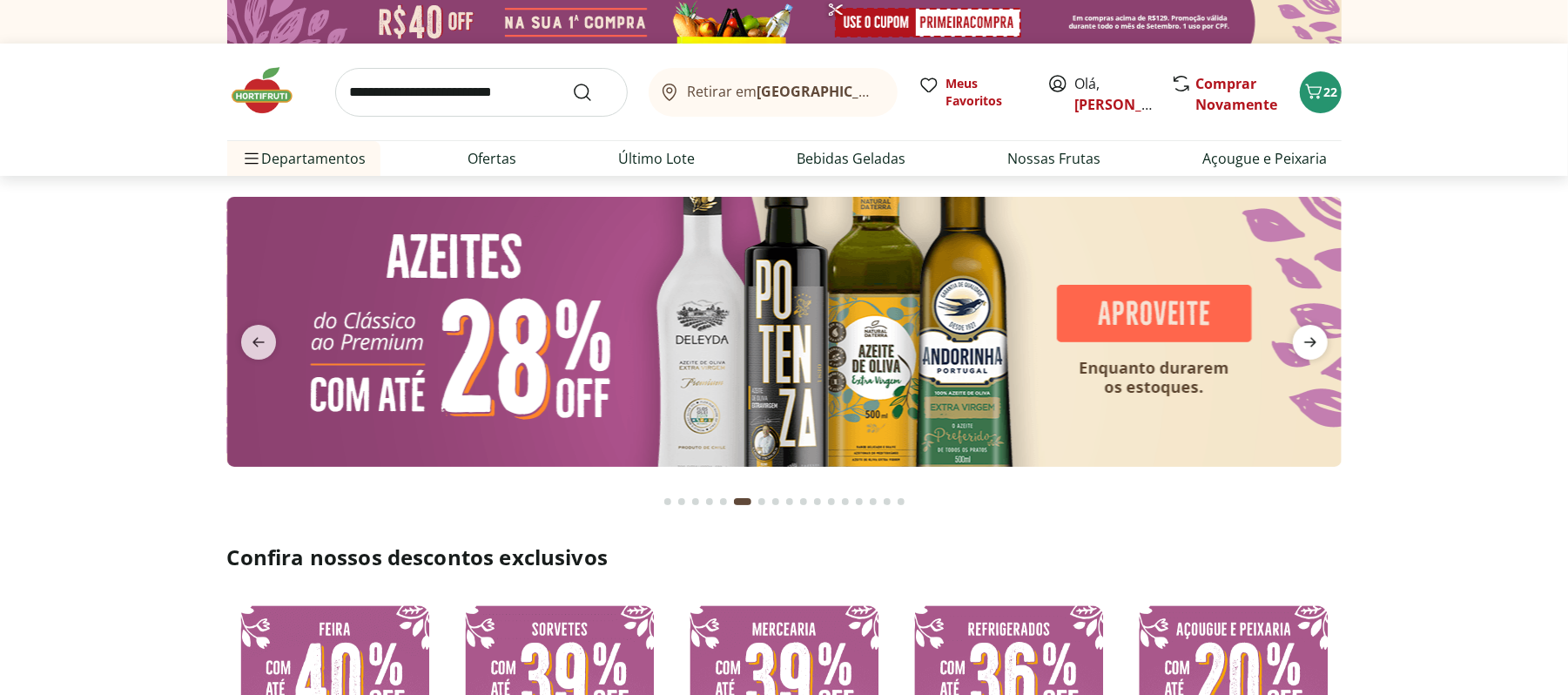
click at [1313, 341] on icon "next" at bounding box center [1310, 343] width 12 height 10
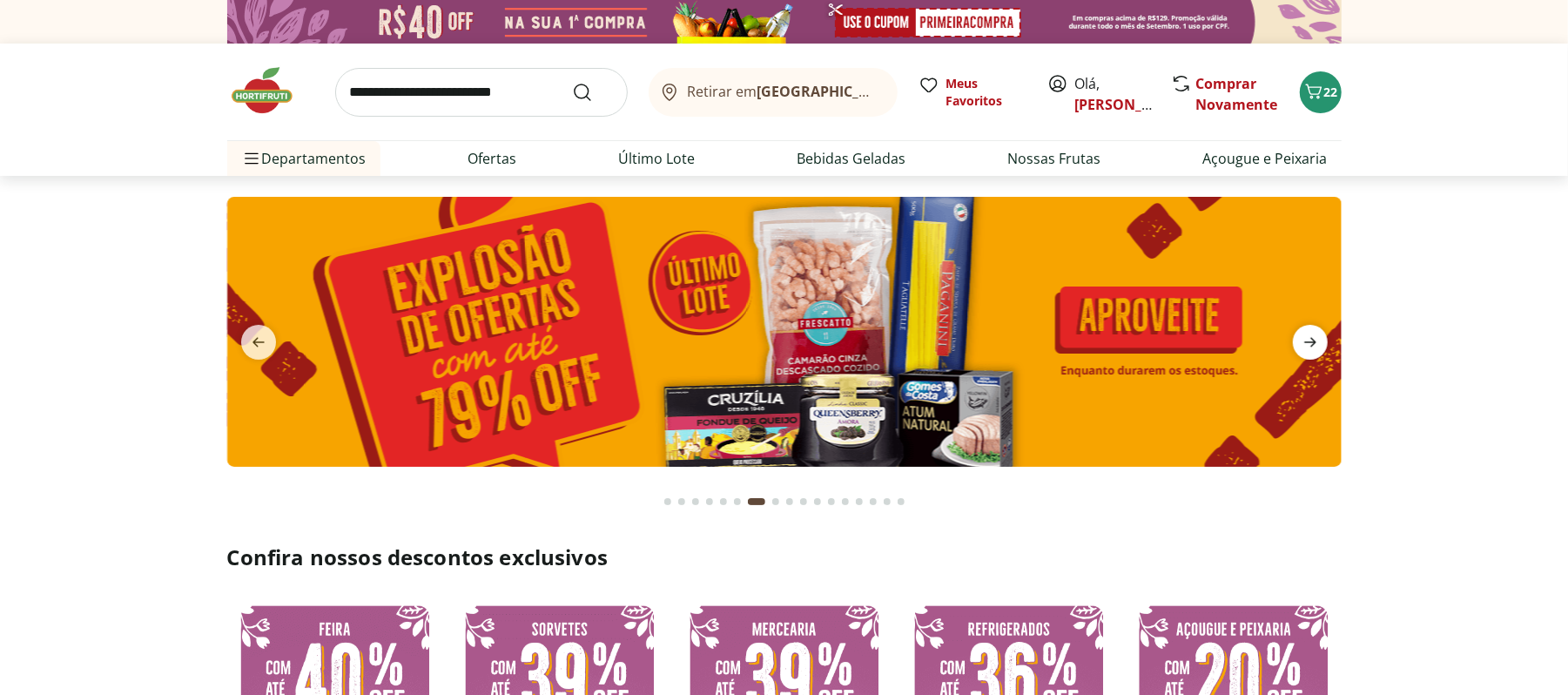
click at [1313, 341] on icon "next" at bounding box center [1310, 343] width 12 height 10
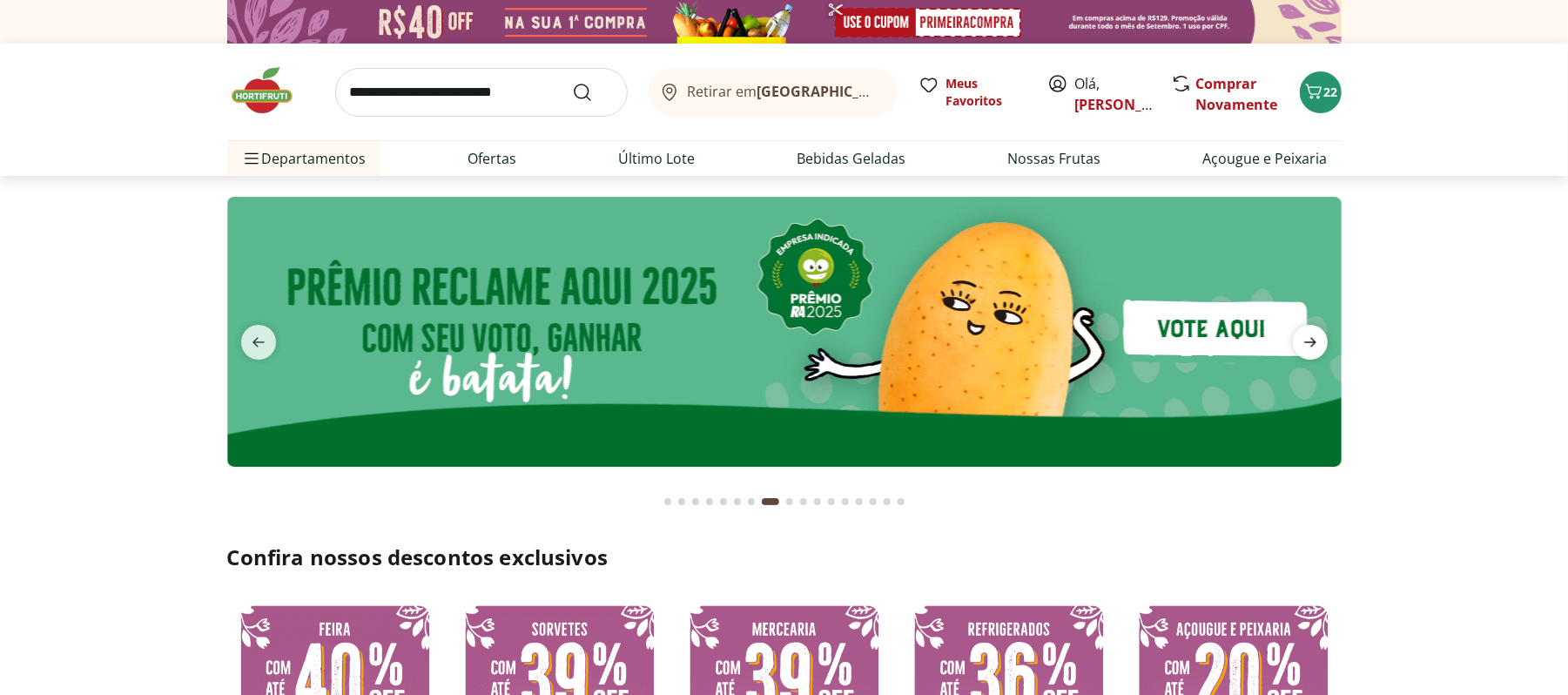
click at [1313, 341] on icon "next" at bounding box center [1310, 343] width 12 height 10
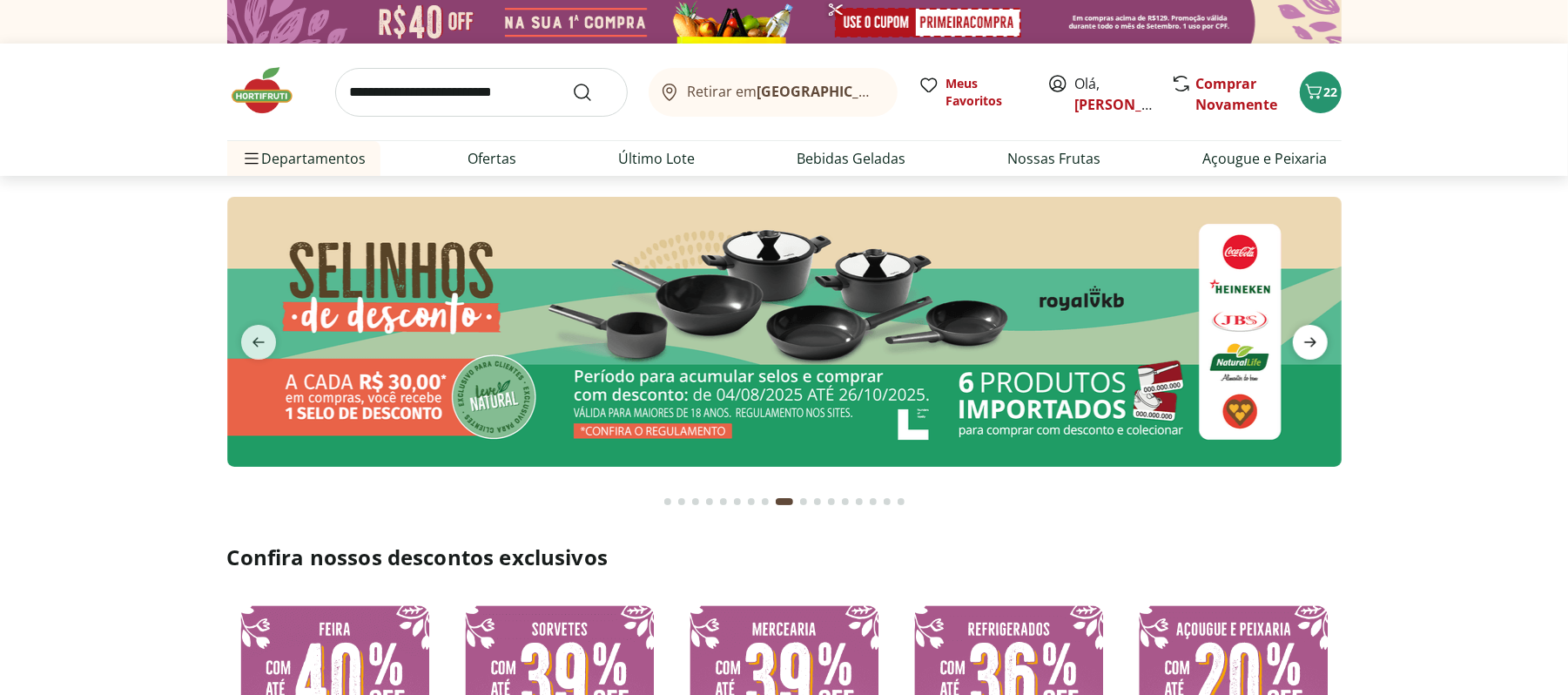
click at [1313, 341] on icon "next" at bounding box center [1310, 343] width 12 height 10
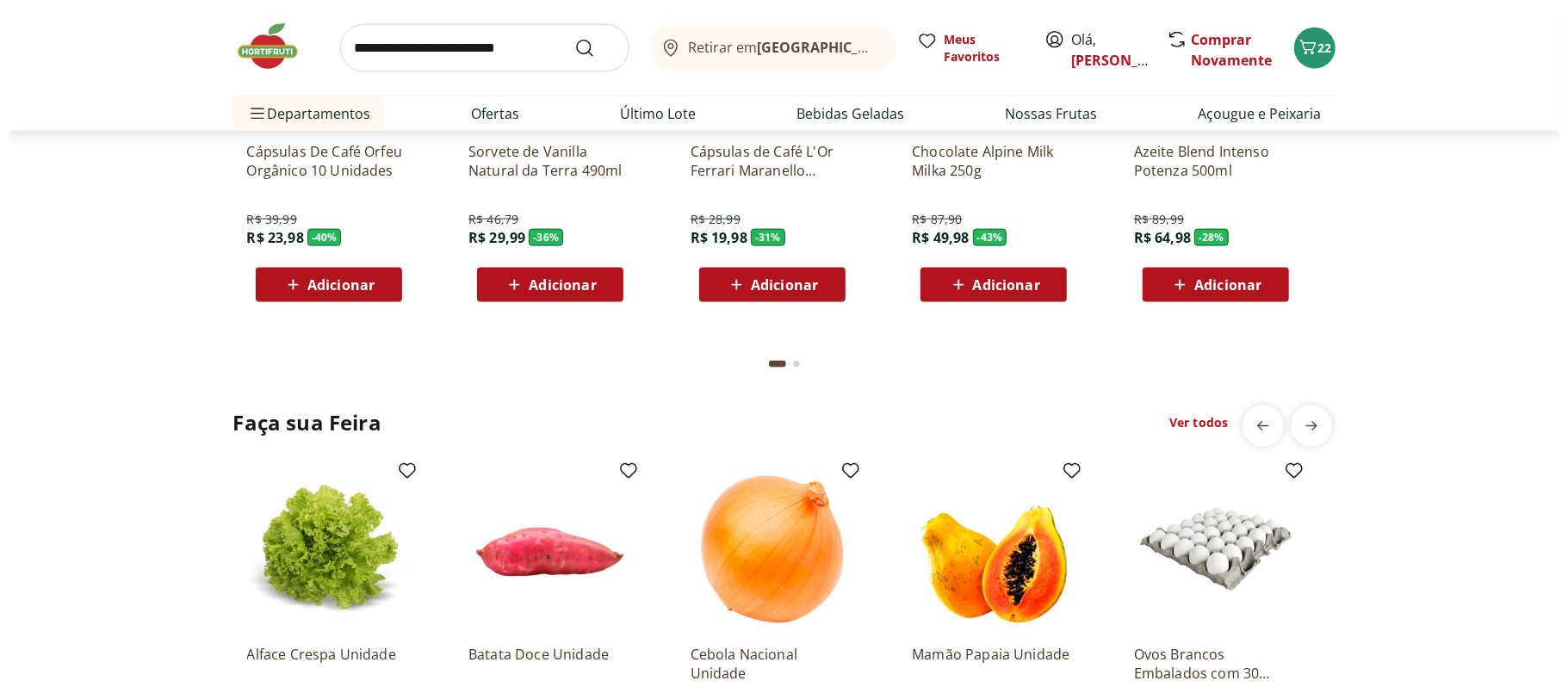
scroll to position [918, 0]
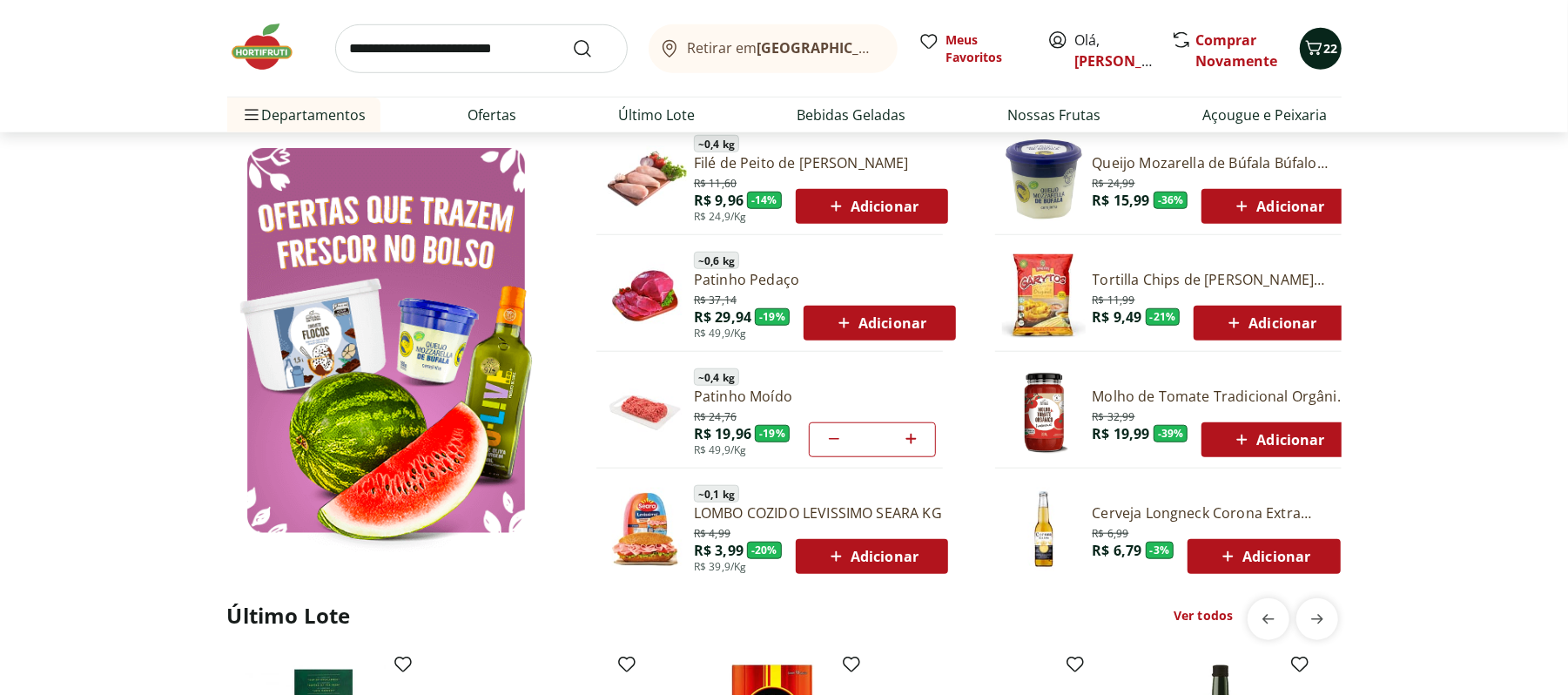
click at [1324, 43] on span "22" at bounding box center [1331, 48] width 14 height 16
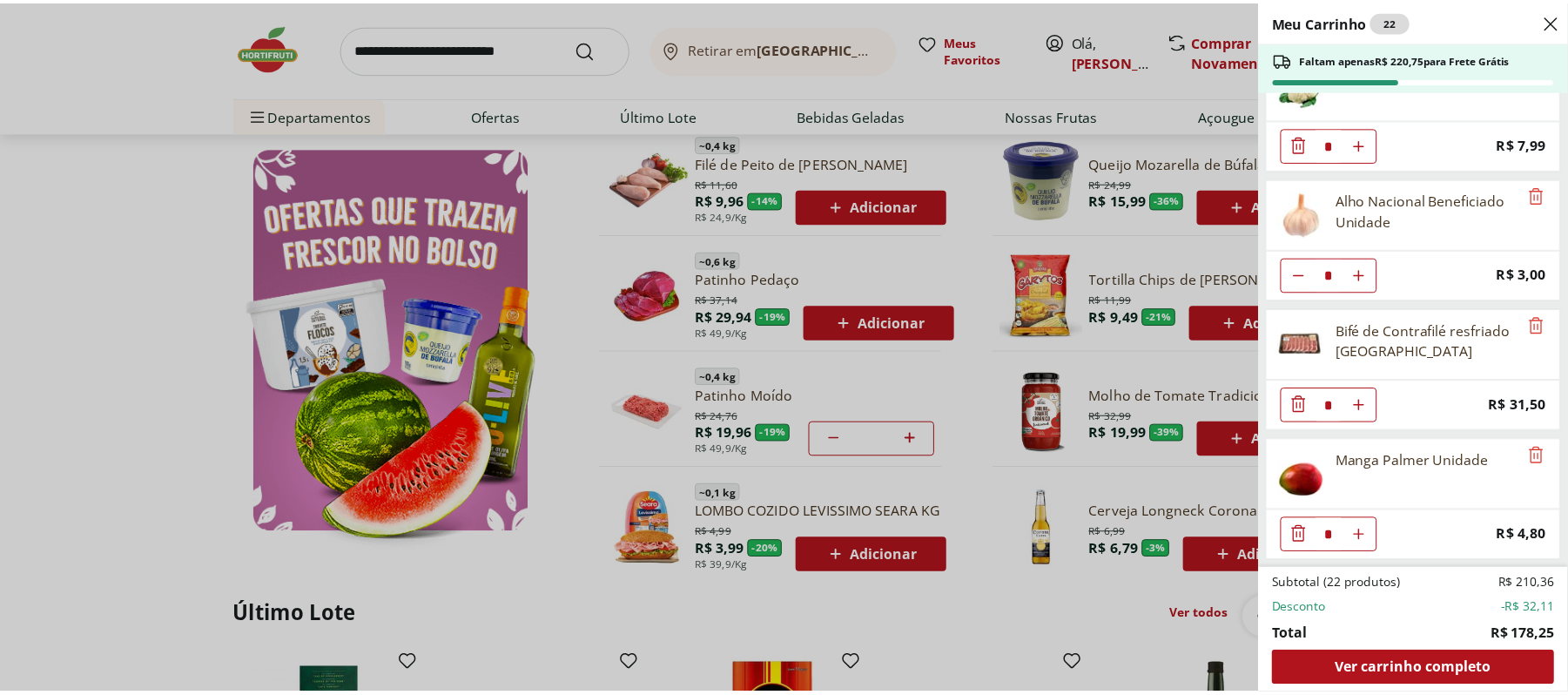
scroll to position [1116, 0]
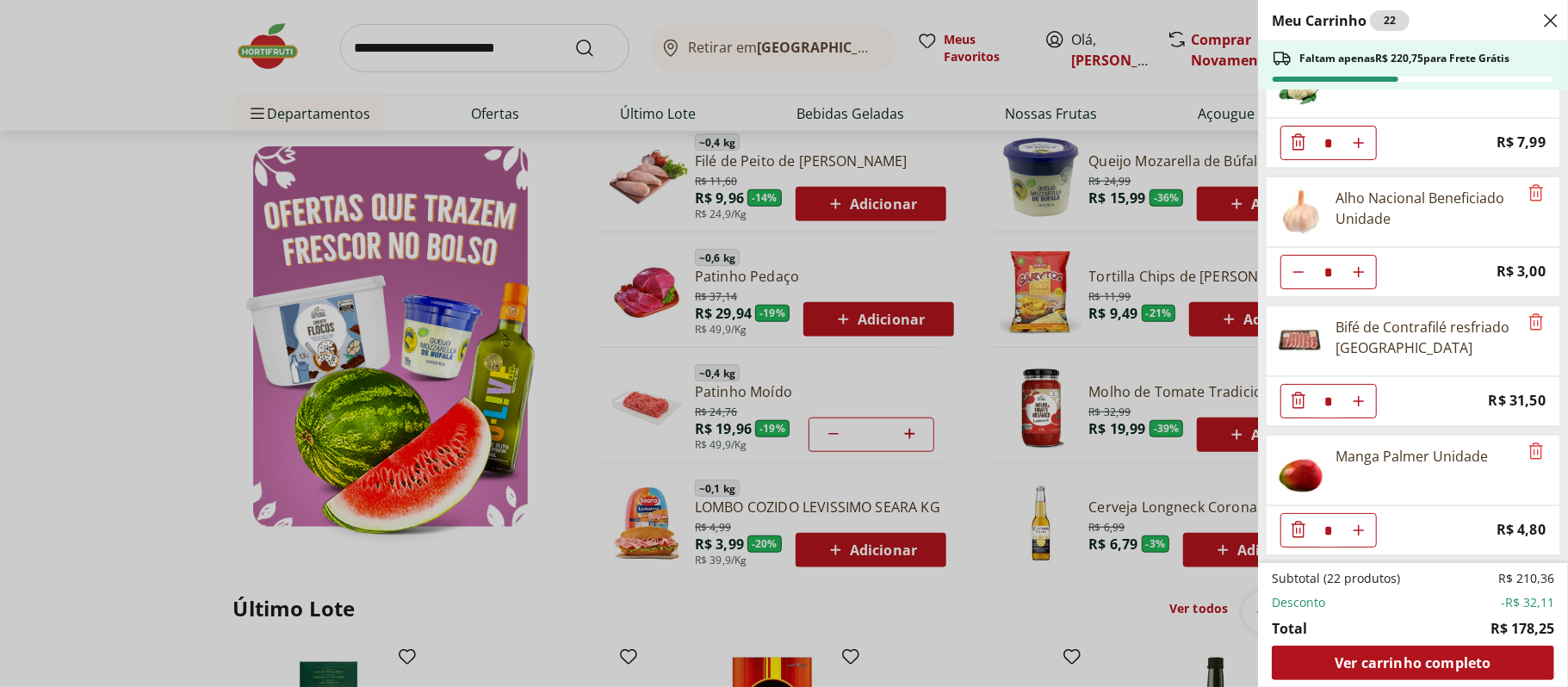
click at [225, 209] on div "Meu Carrinho 22 Faltam apenas R$ 220,75 para Frete Grátis Patinho Moído * Origi…" at bounding box center [784, 343] width 1568 height 687
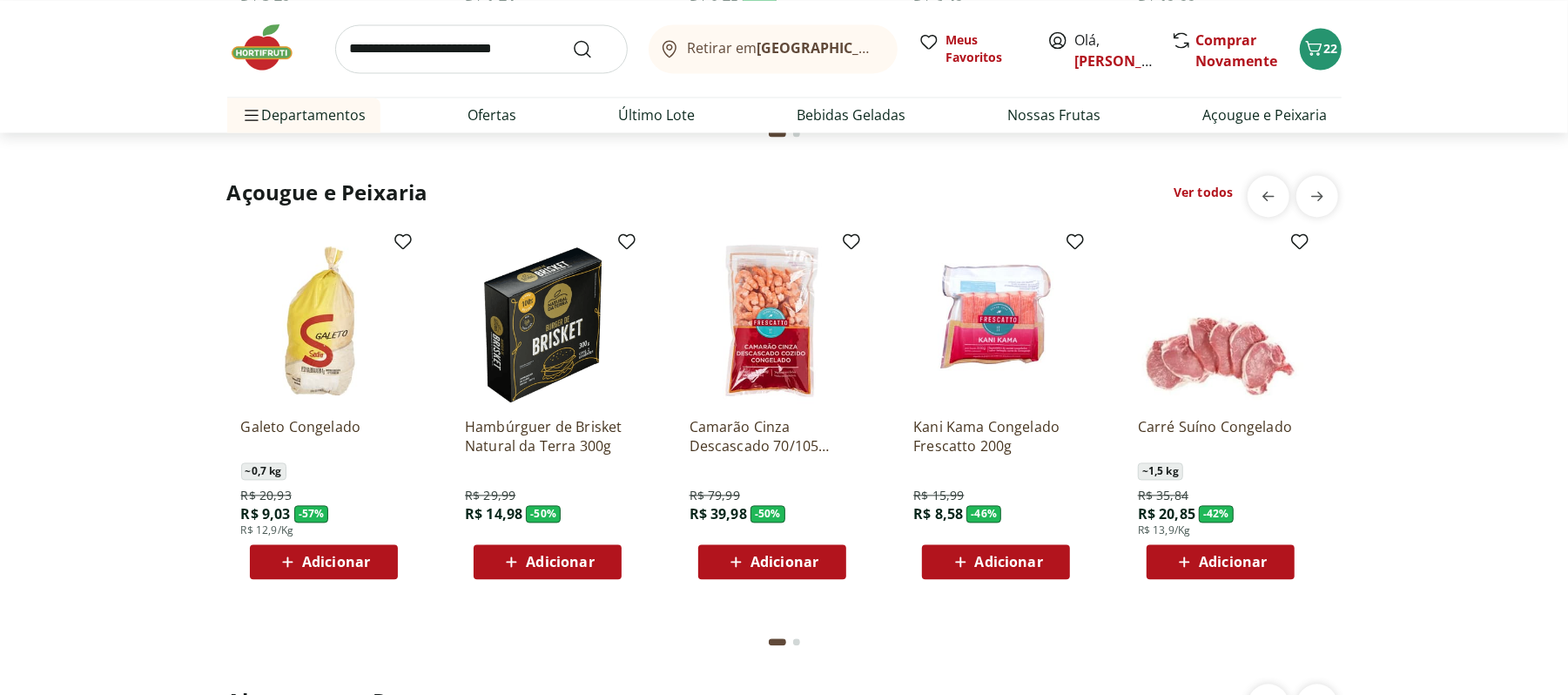
scroll to position [2322, 0]
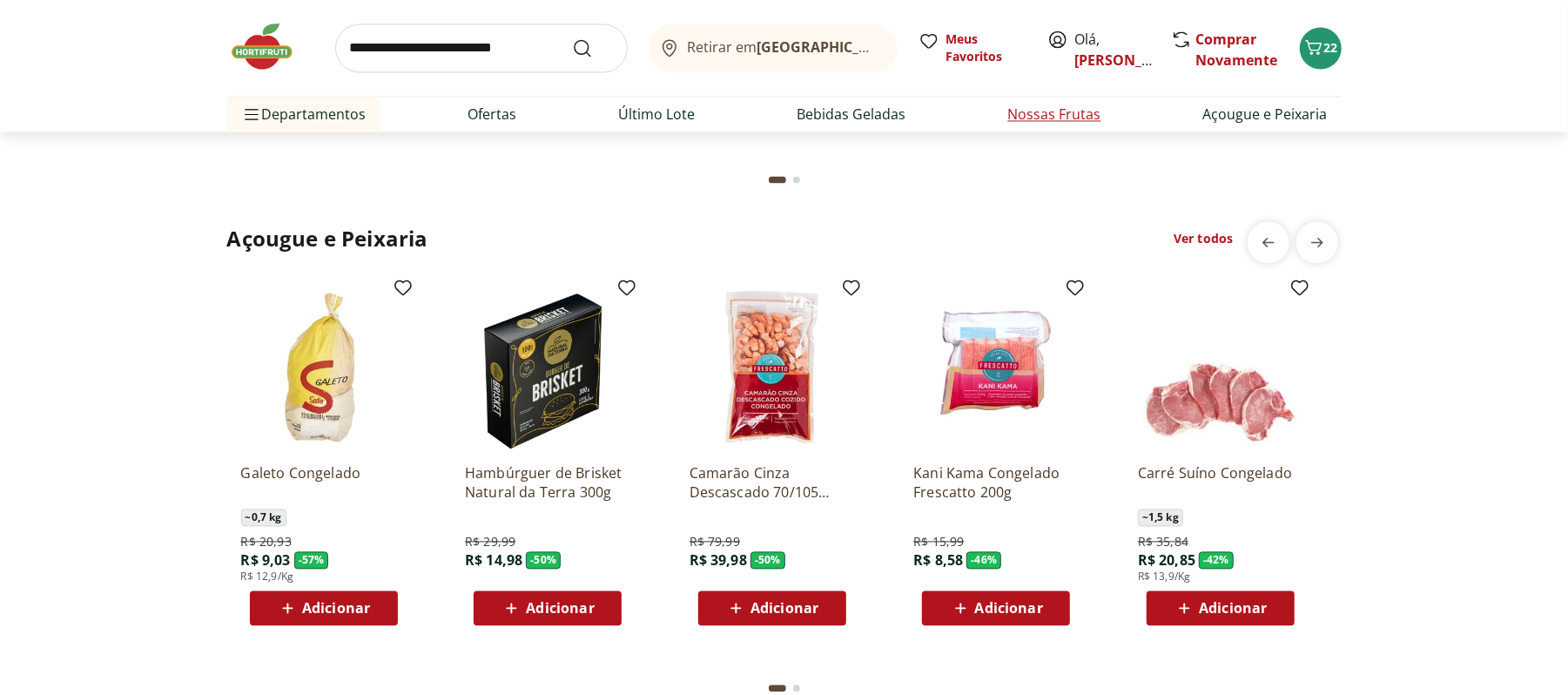
click at [1066, 122] on link "Nossas Frutas" at bounding box center [1054, 115] width 93 height 21
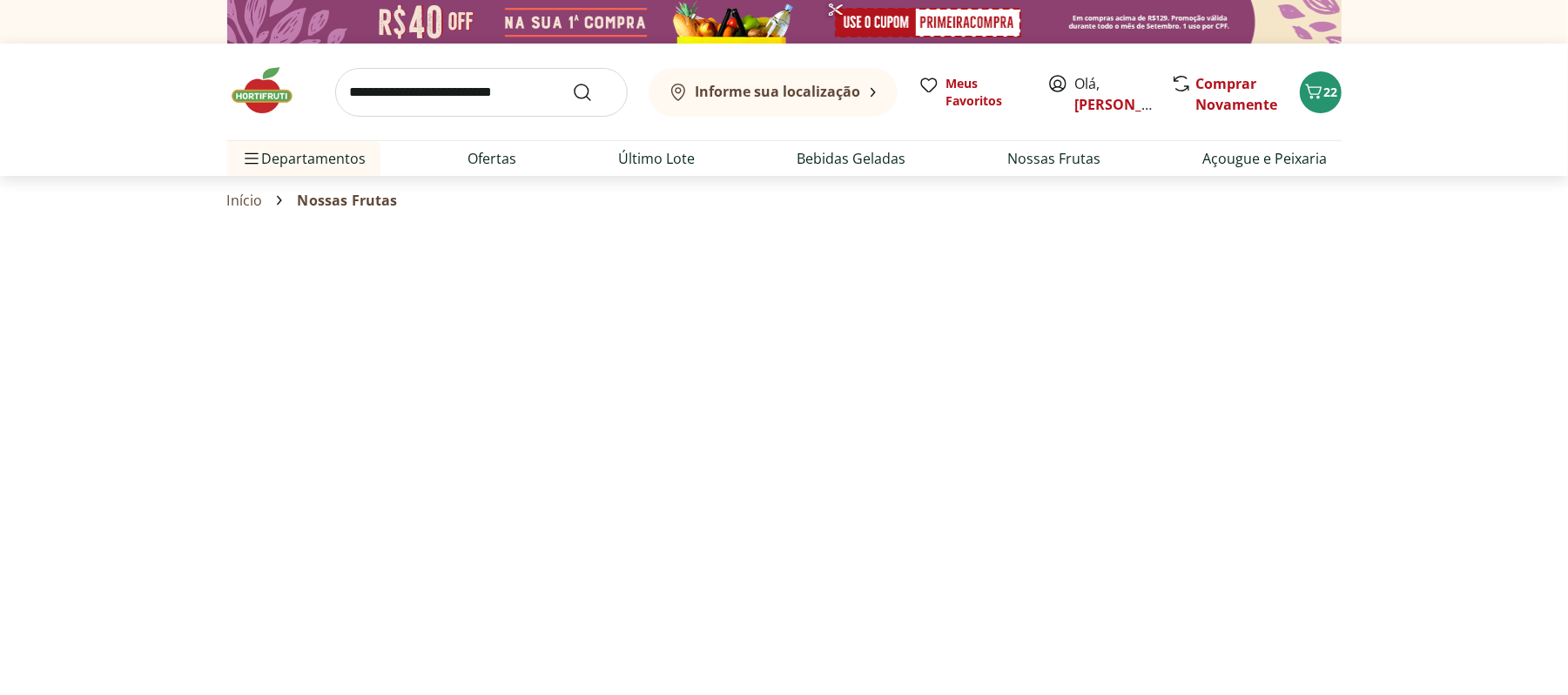
select select "**********"
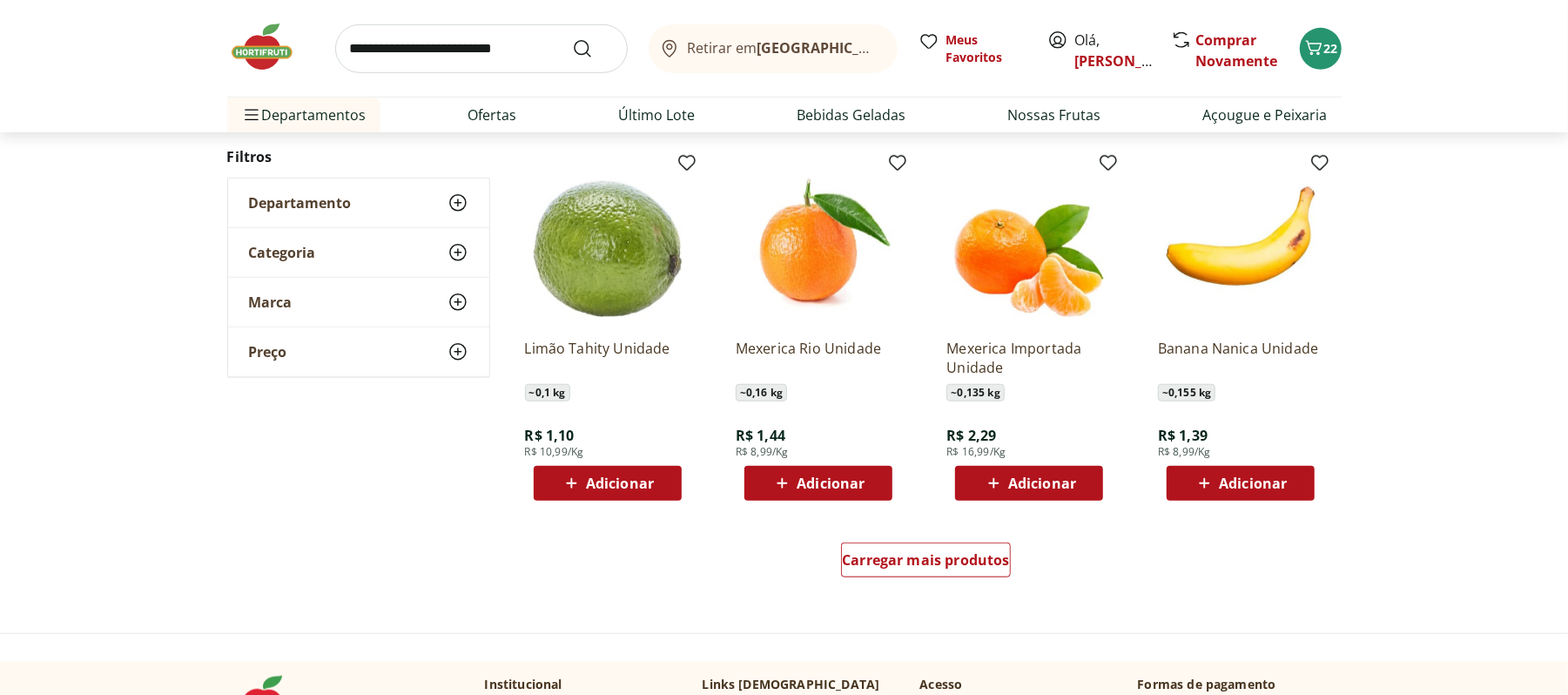
scroll to position [856, 0]
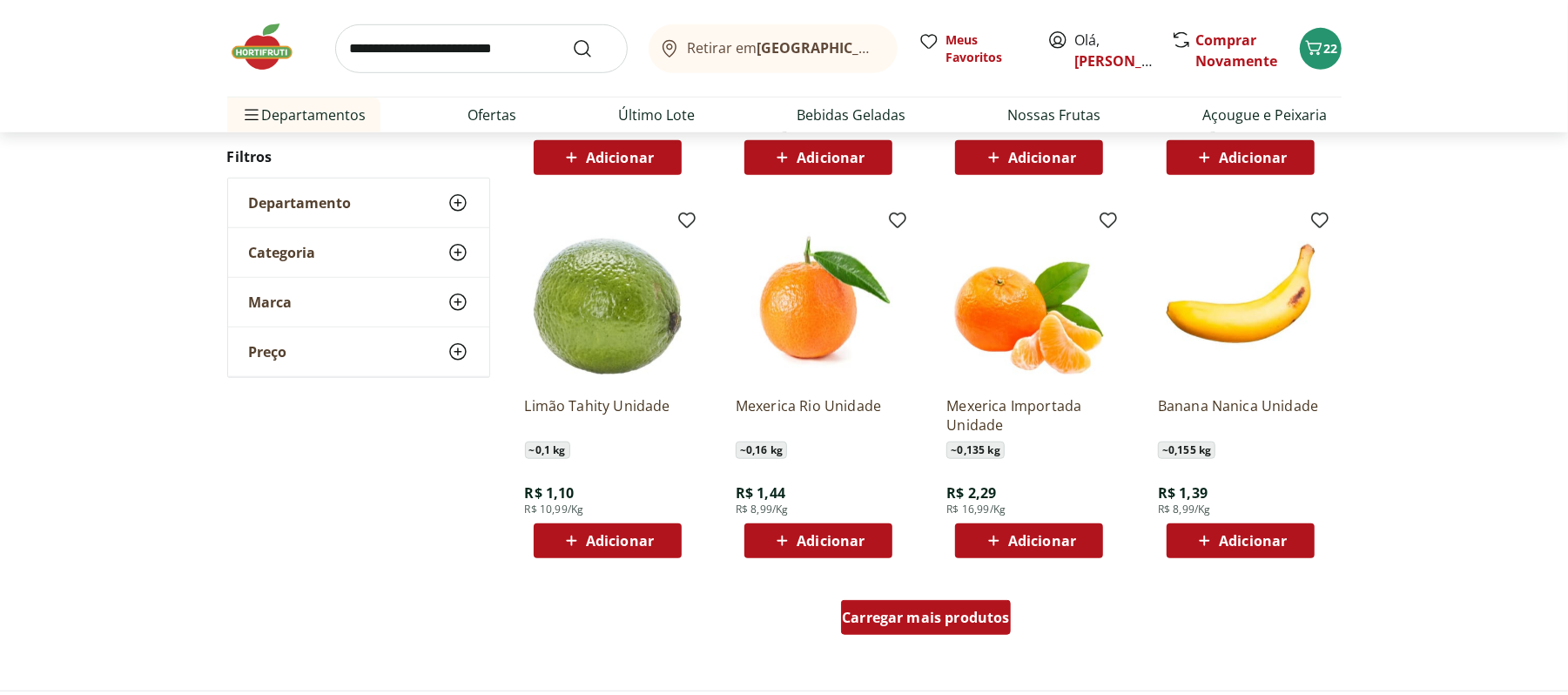
click at [909, 631] on div "Carregar mais produtos" at bounding box center [926, 618] width 170 height 34
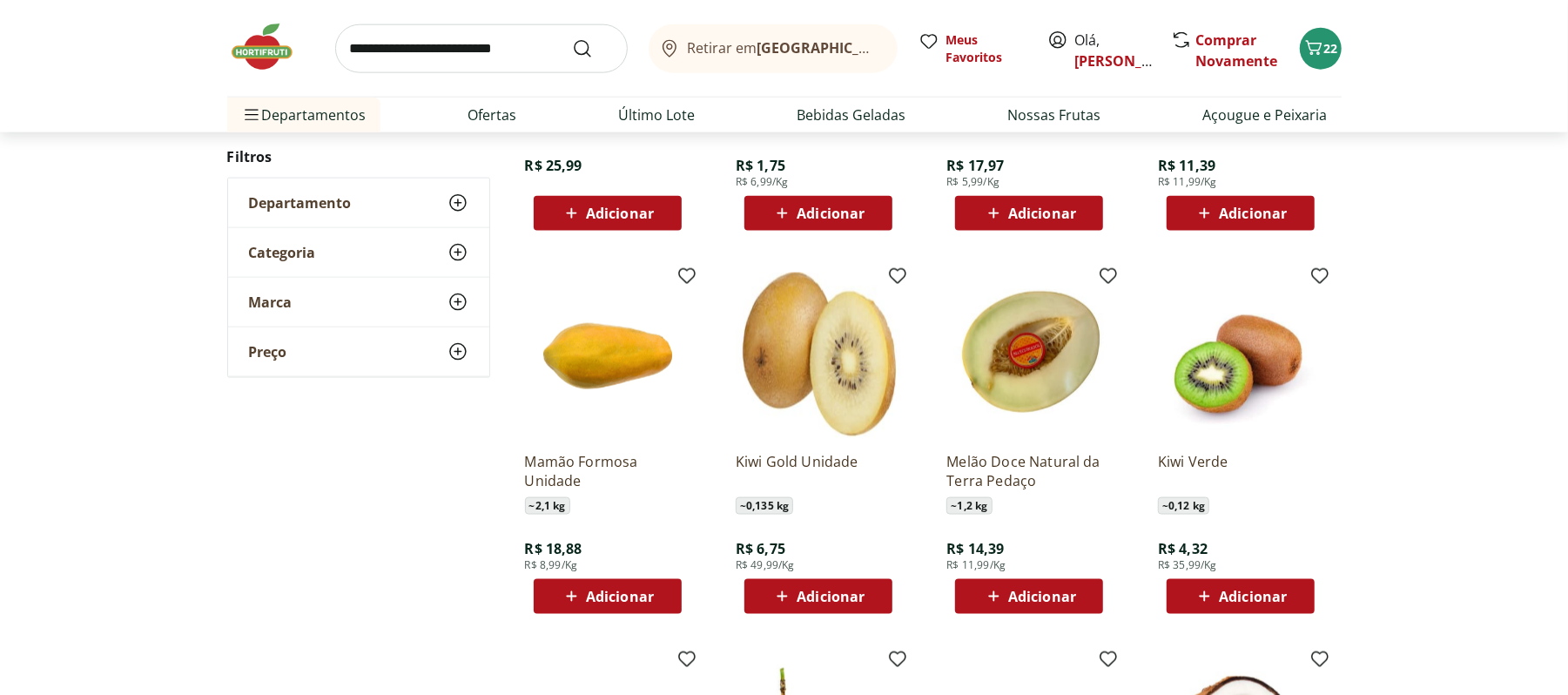
scroll to position [2133, 0]
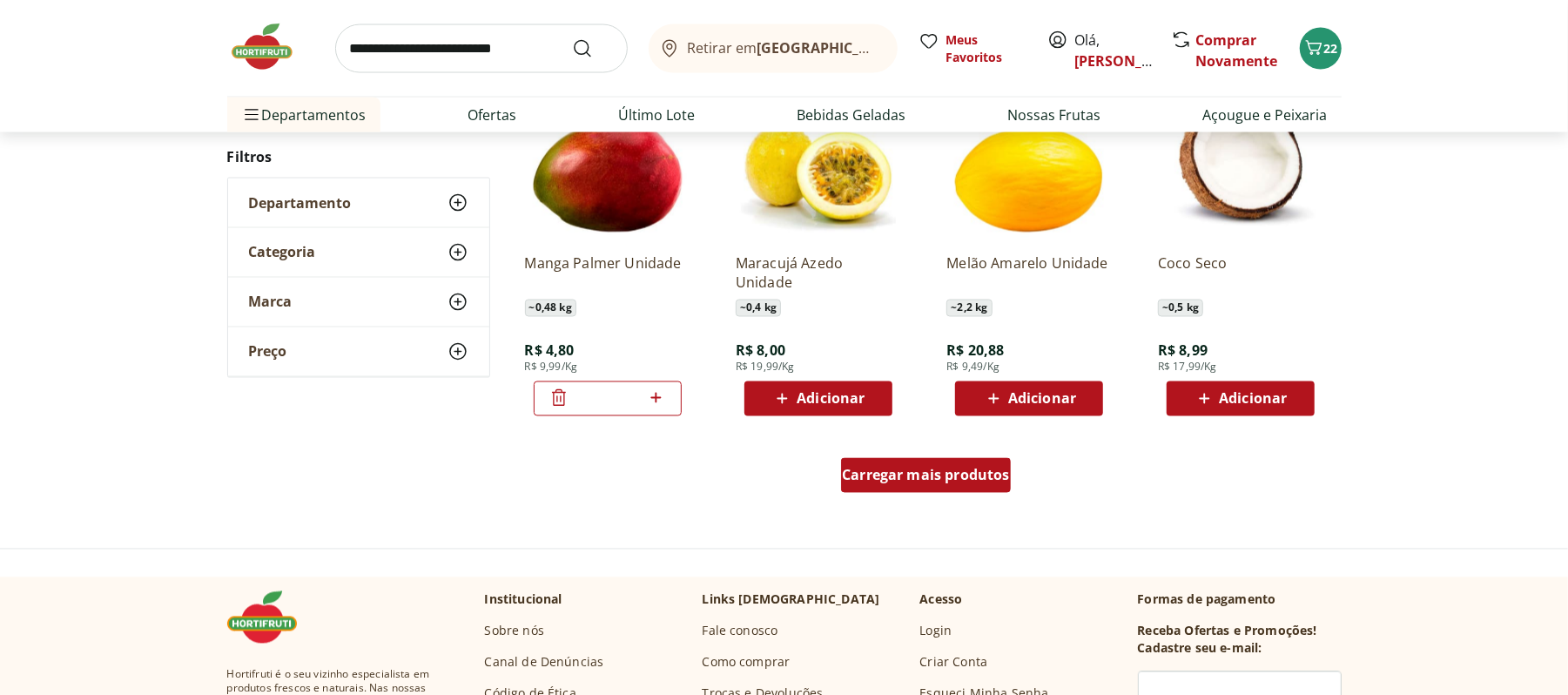
click at [916, 492] on div "Carregar mais produtos" at bounding box center [926, 475] width 170 height 34
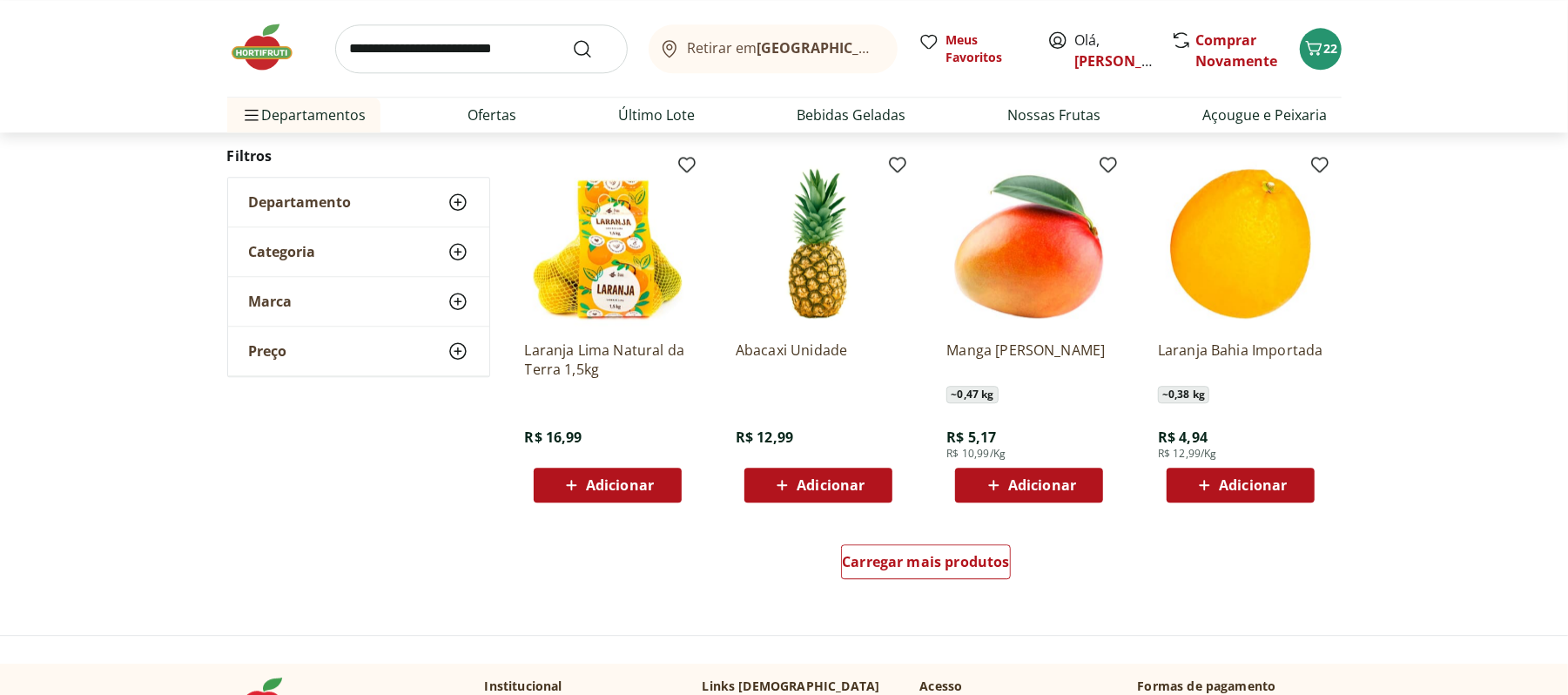
scroll to position [3411, 0]
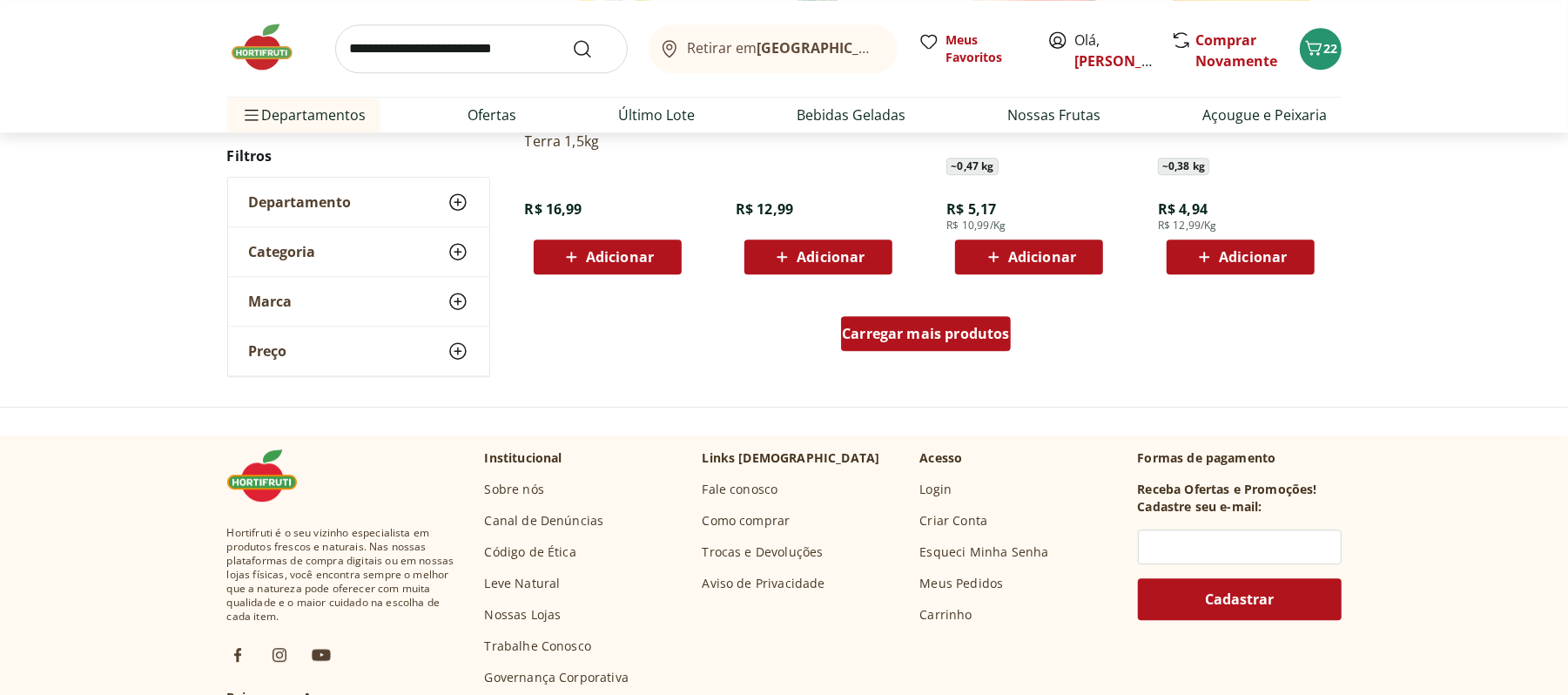
click at [974, 358] on link "Carregar mais produtos" at bounding box center [926, 337] width 170 height 42
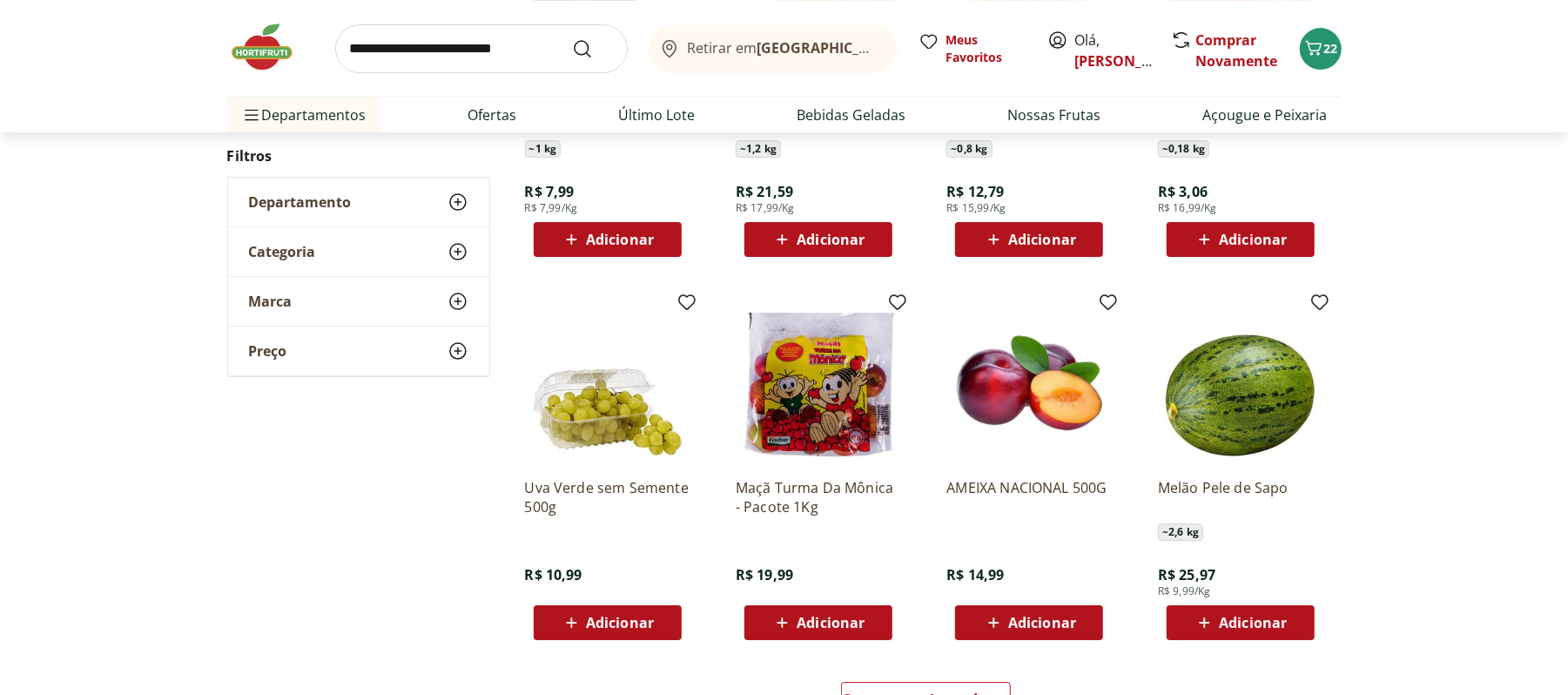
scroll to position [4340, 0]
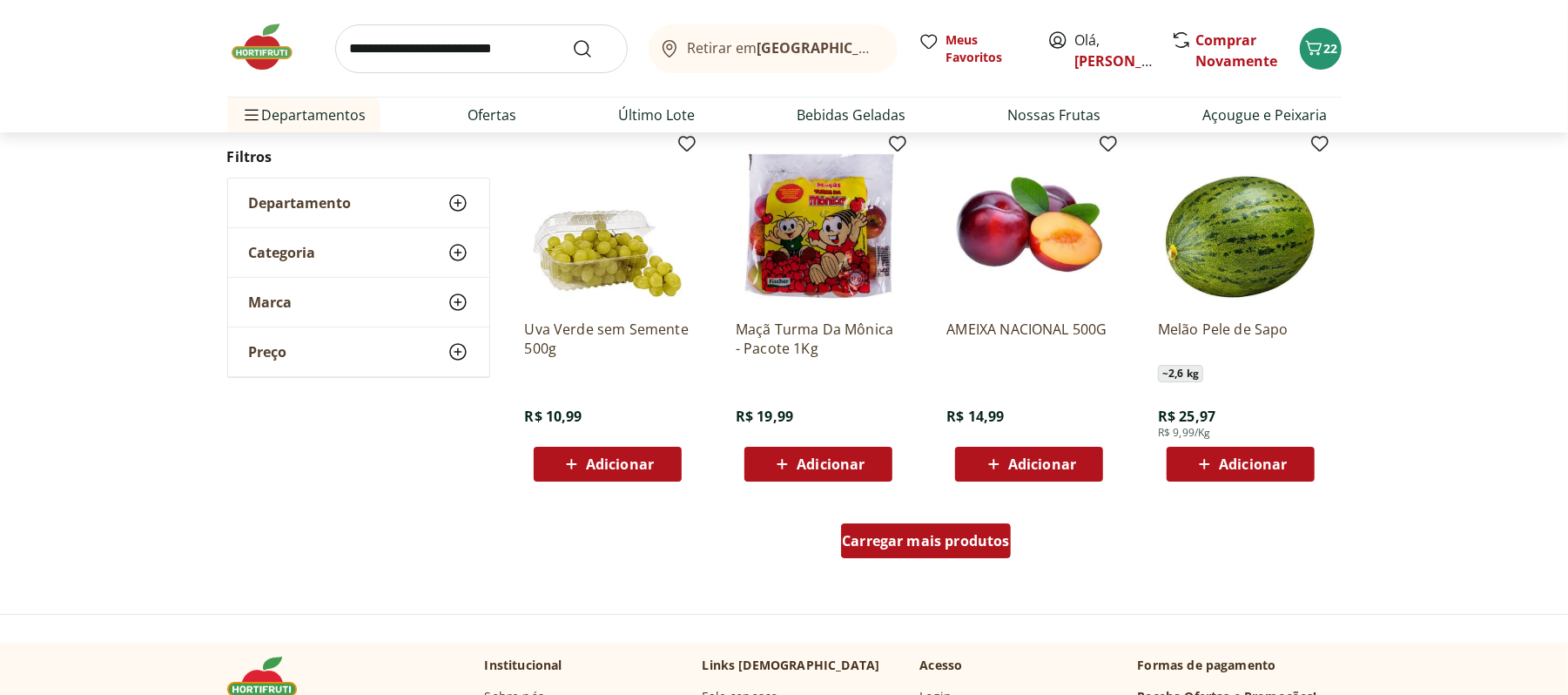
click at [955, 554] on div "Carregar mais produtos" at bounding box center [926, 541] width 170 height 34
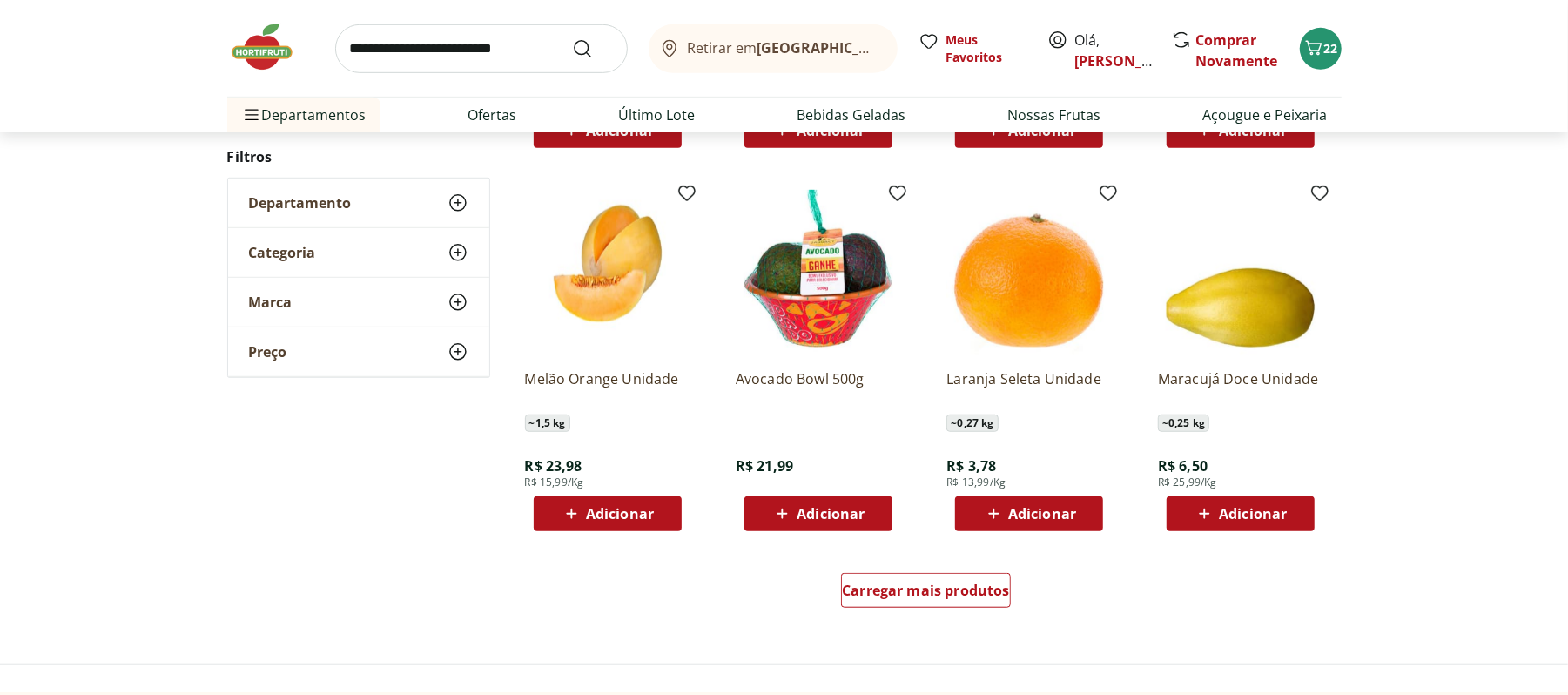
scroll to position [5617, 0]
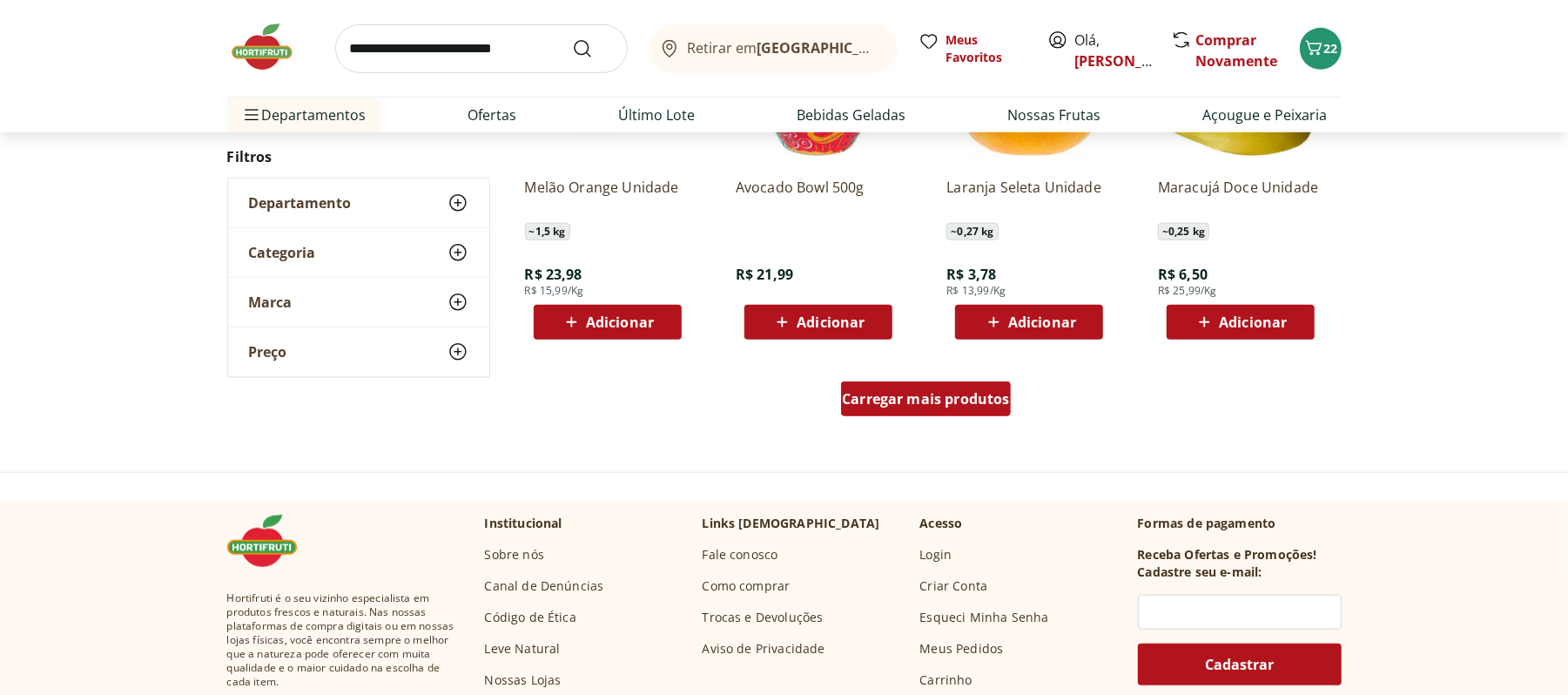
click at [899, 412] on div "Carregar mais produtos" at bounding box center [926, 399] width 170 height 34
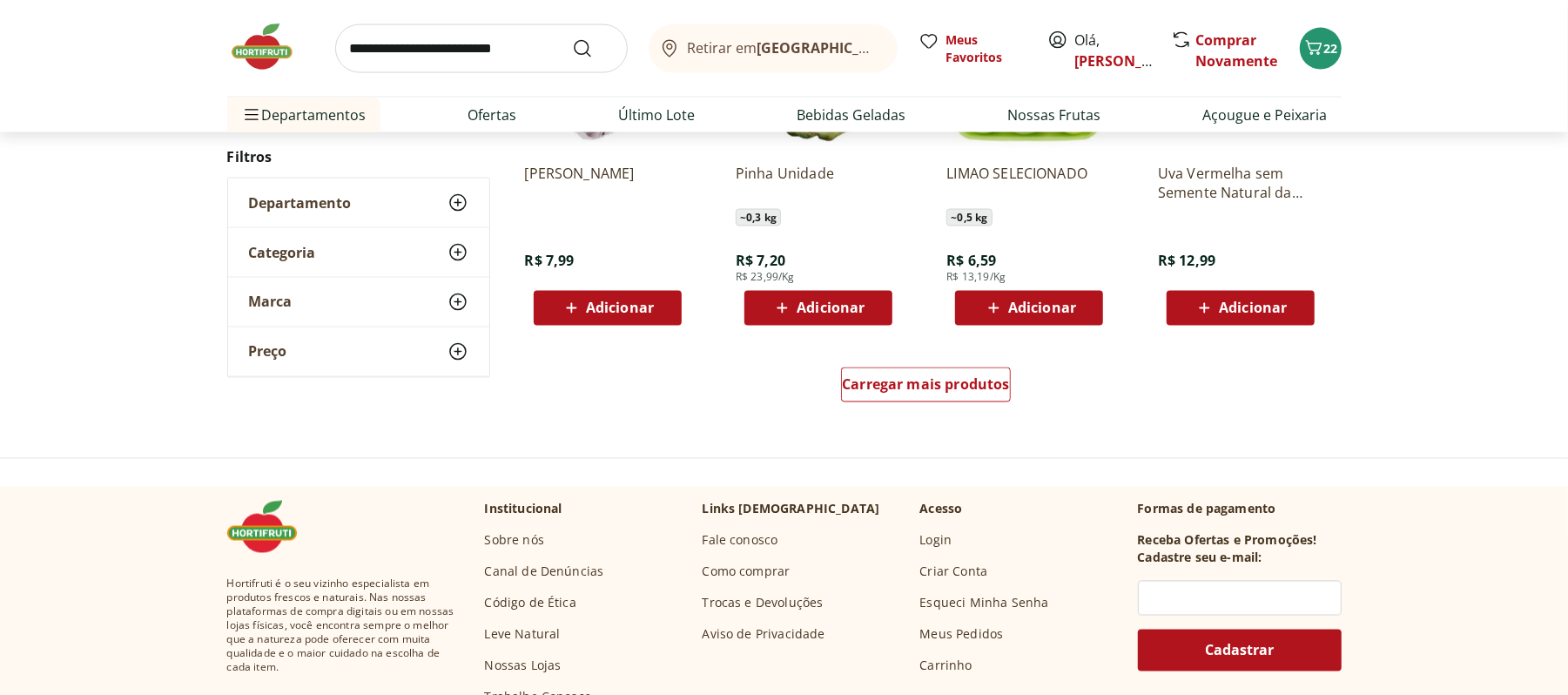
scroll to position [6779, 0]
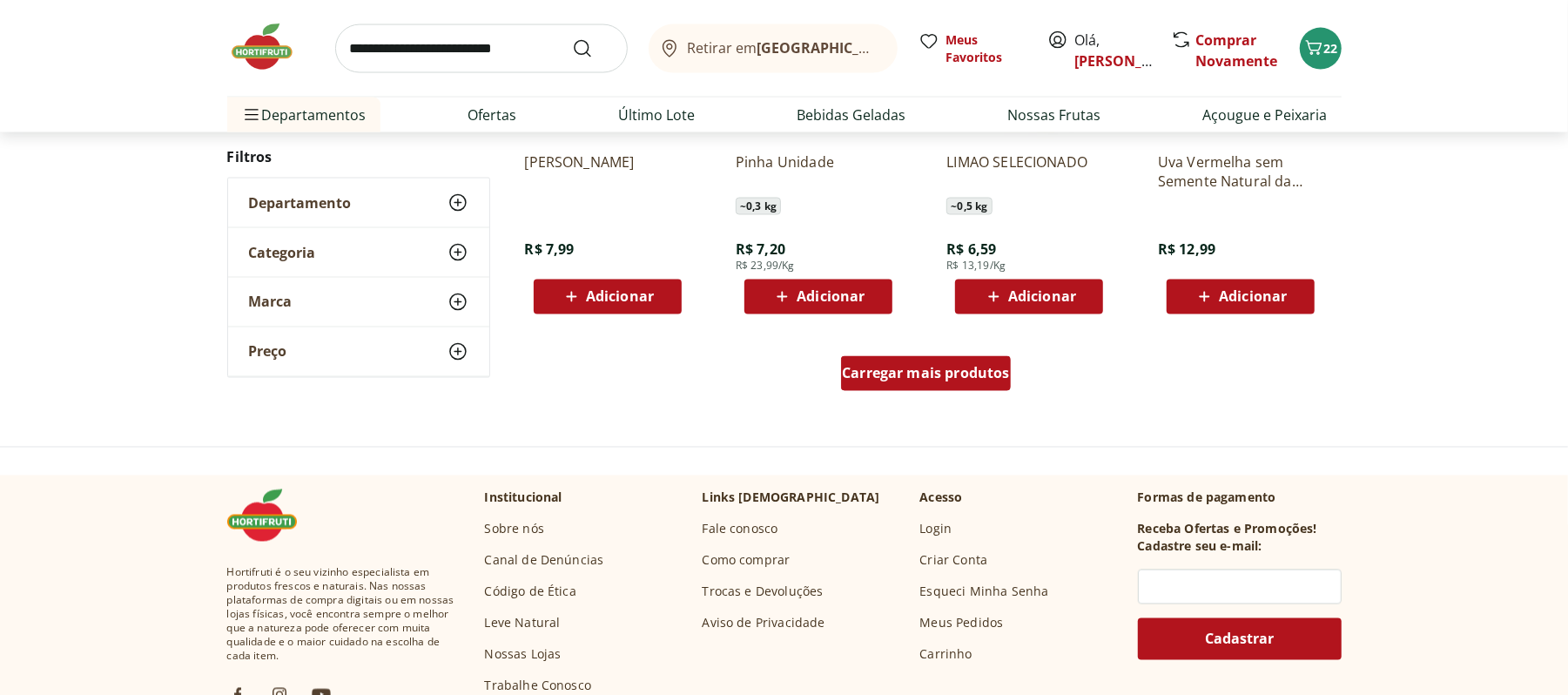
click at [957, 387] on div "Carregar mais produtos" at bounding box center [926, 374] width 170 height 34
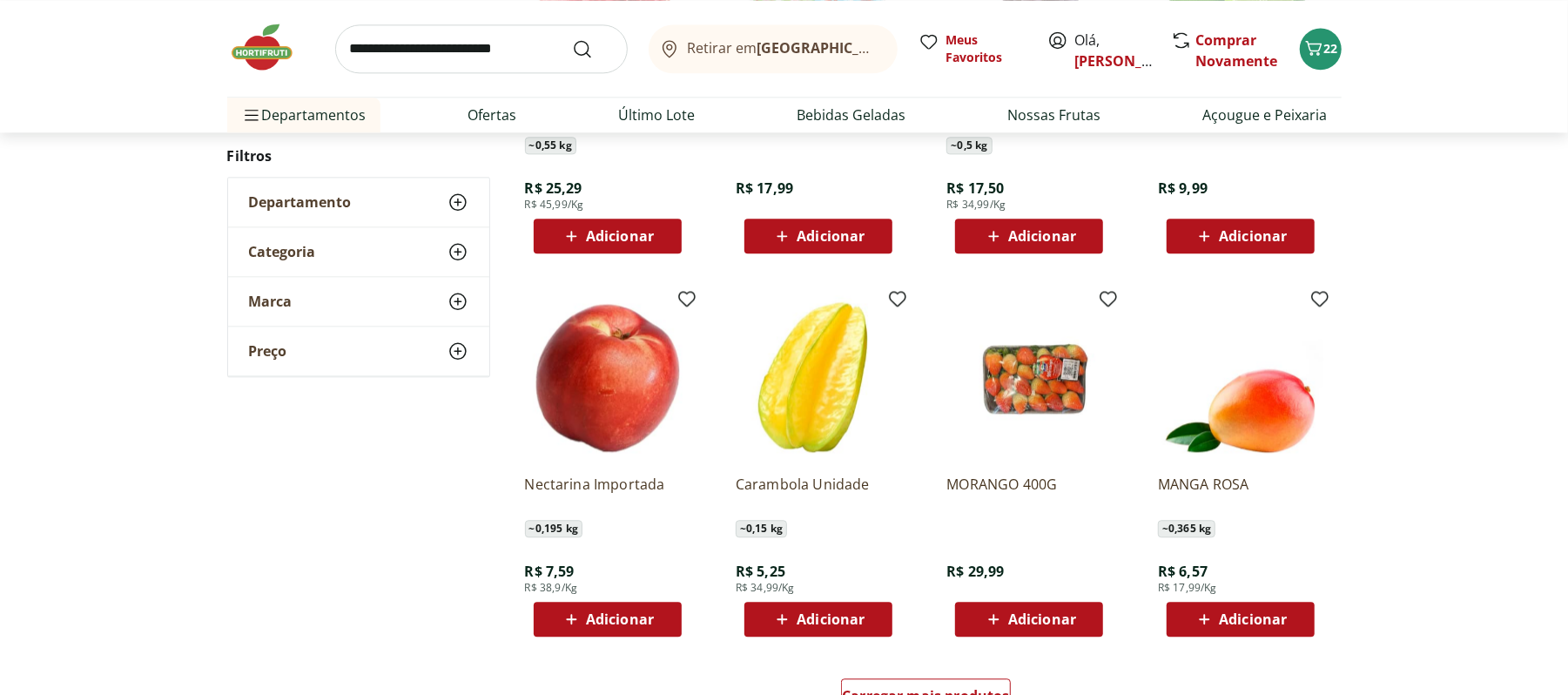
scroll to position [7708, 0]
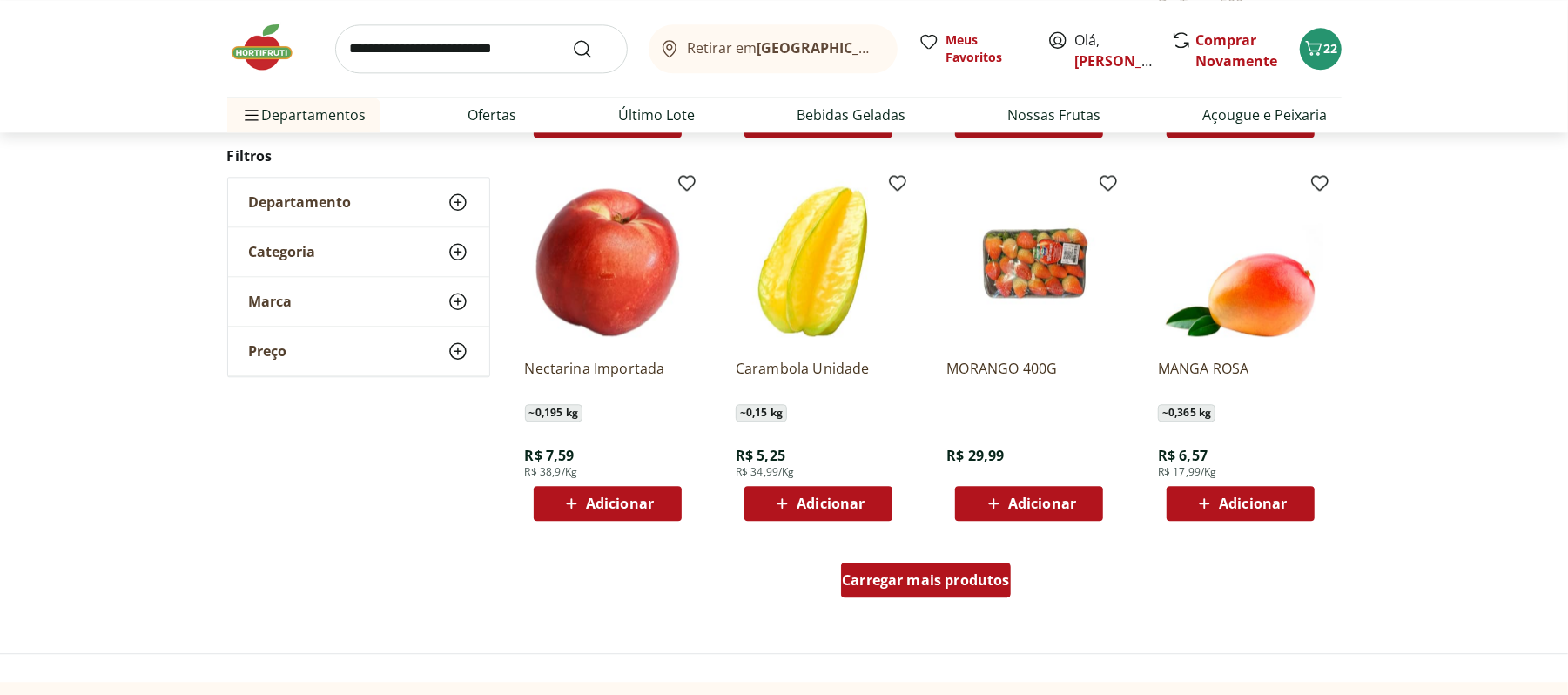
click at [938, 603] on link "Carregar mais produtos" at bounding box center [926, 584] width 170 height 42
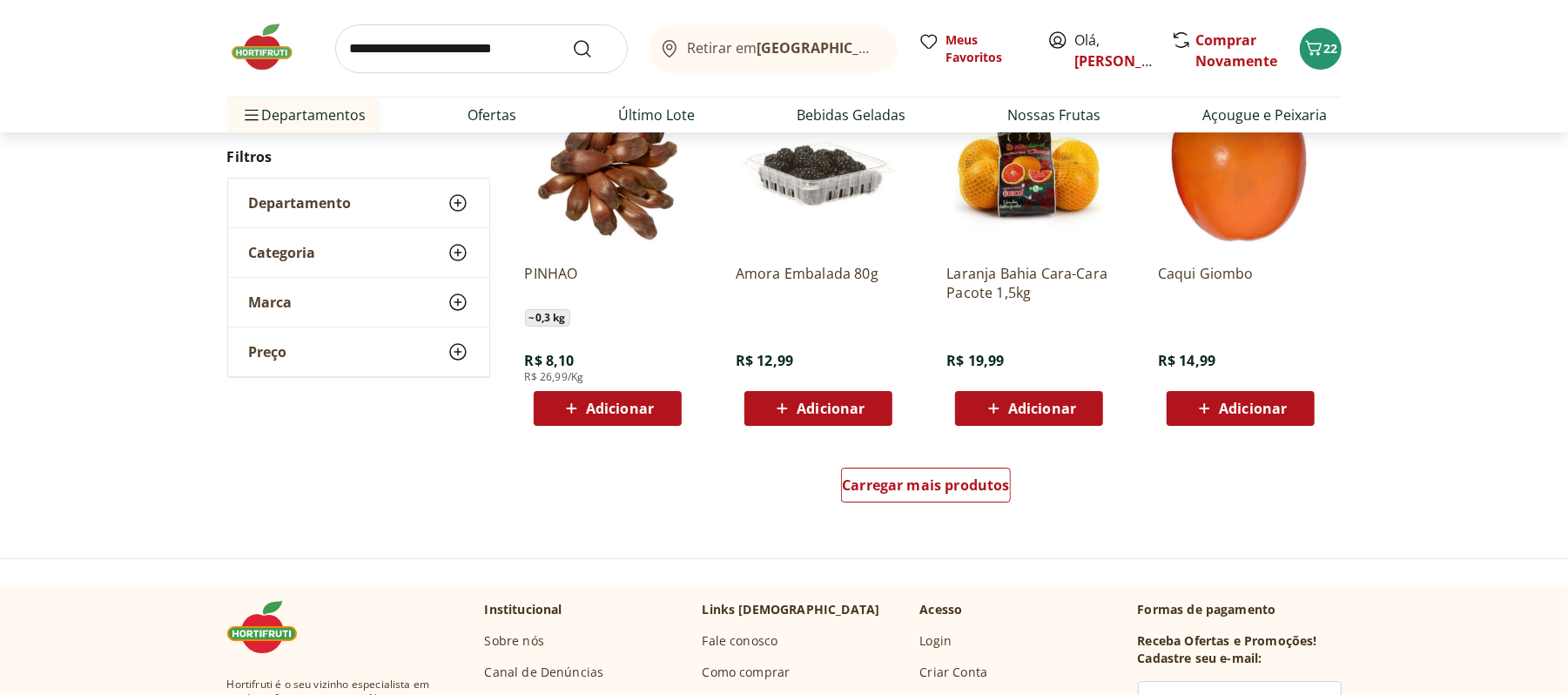
scroll to position [9102, 0]
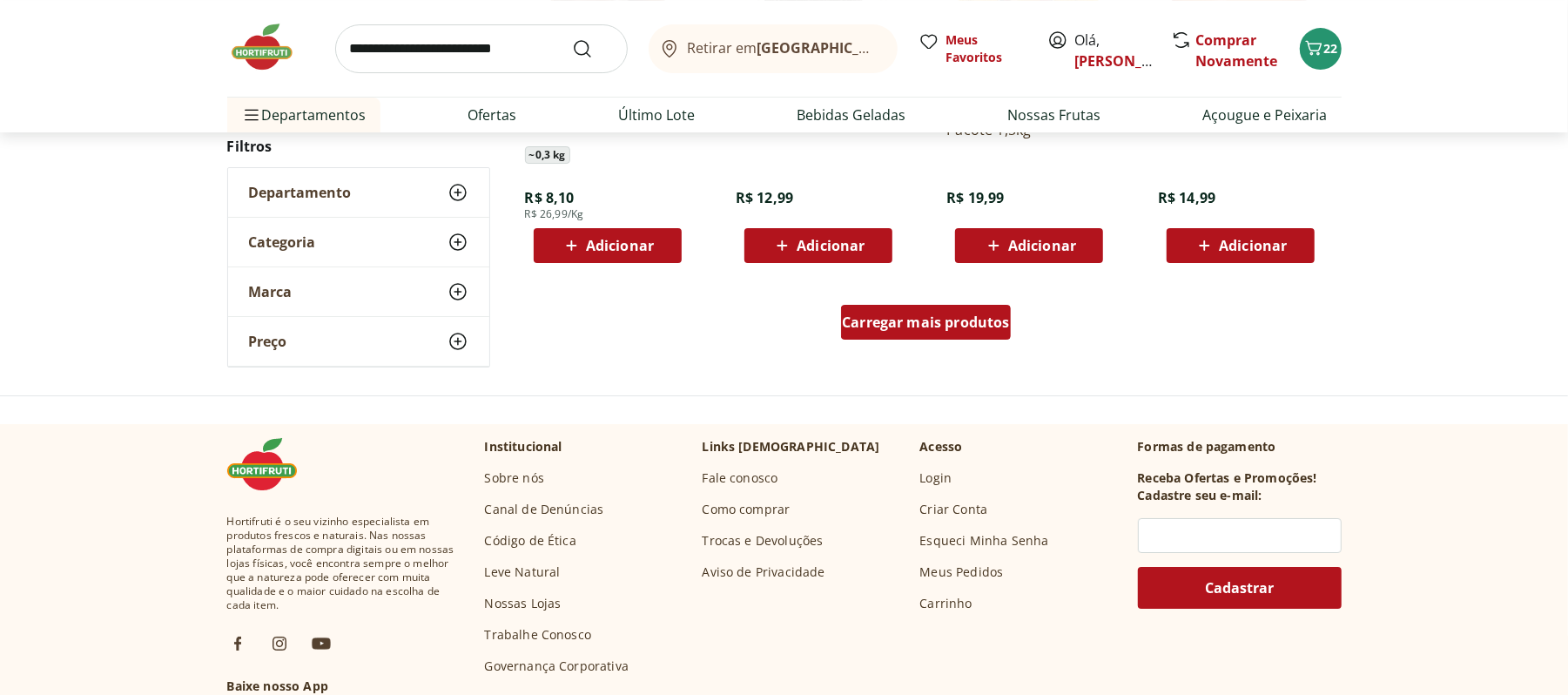
click at [921, 318] on span "Carregar mais produtos" at bounding box center [926, 322] width 168 height 14
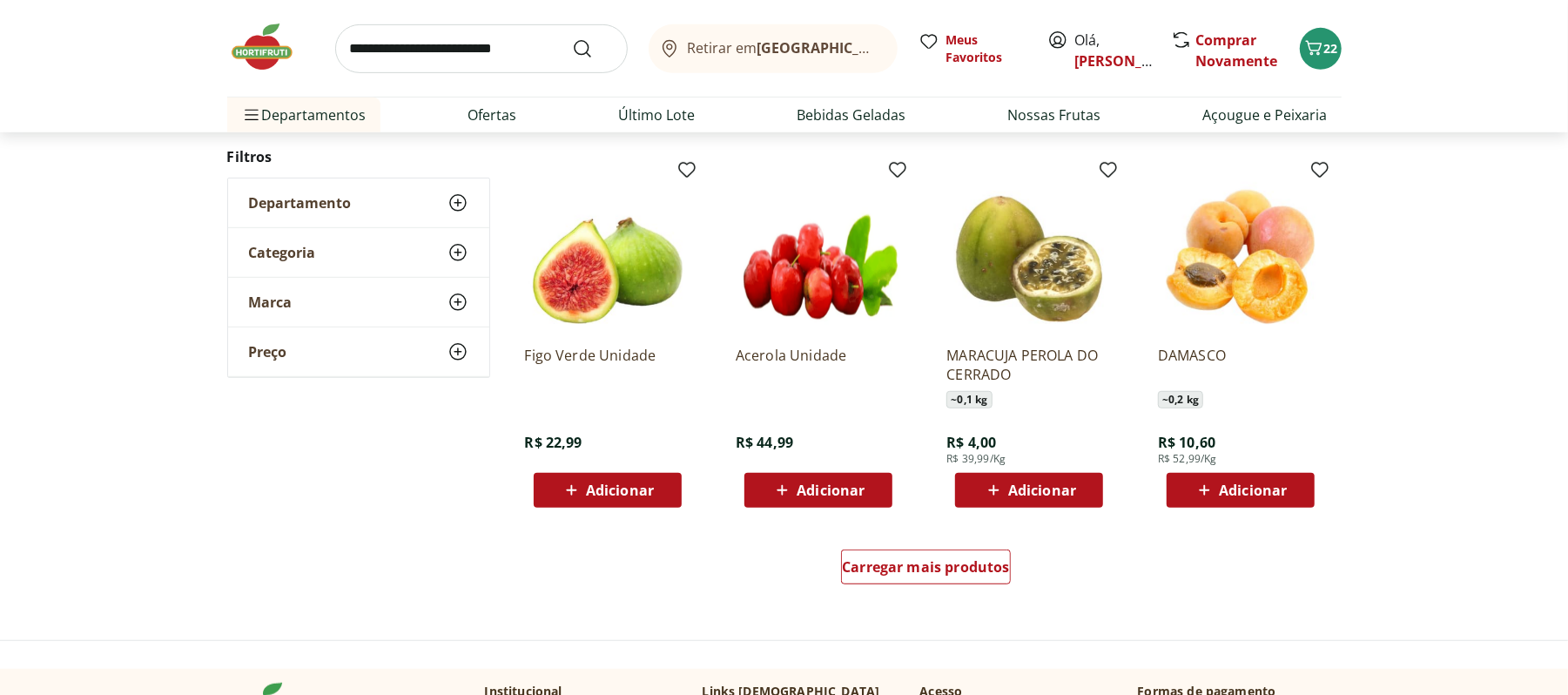
scroll to position [10031, 0]
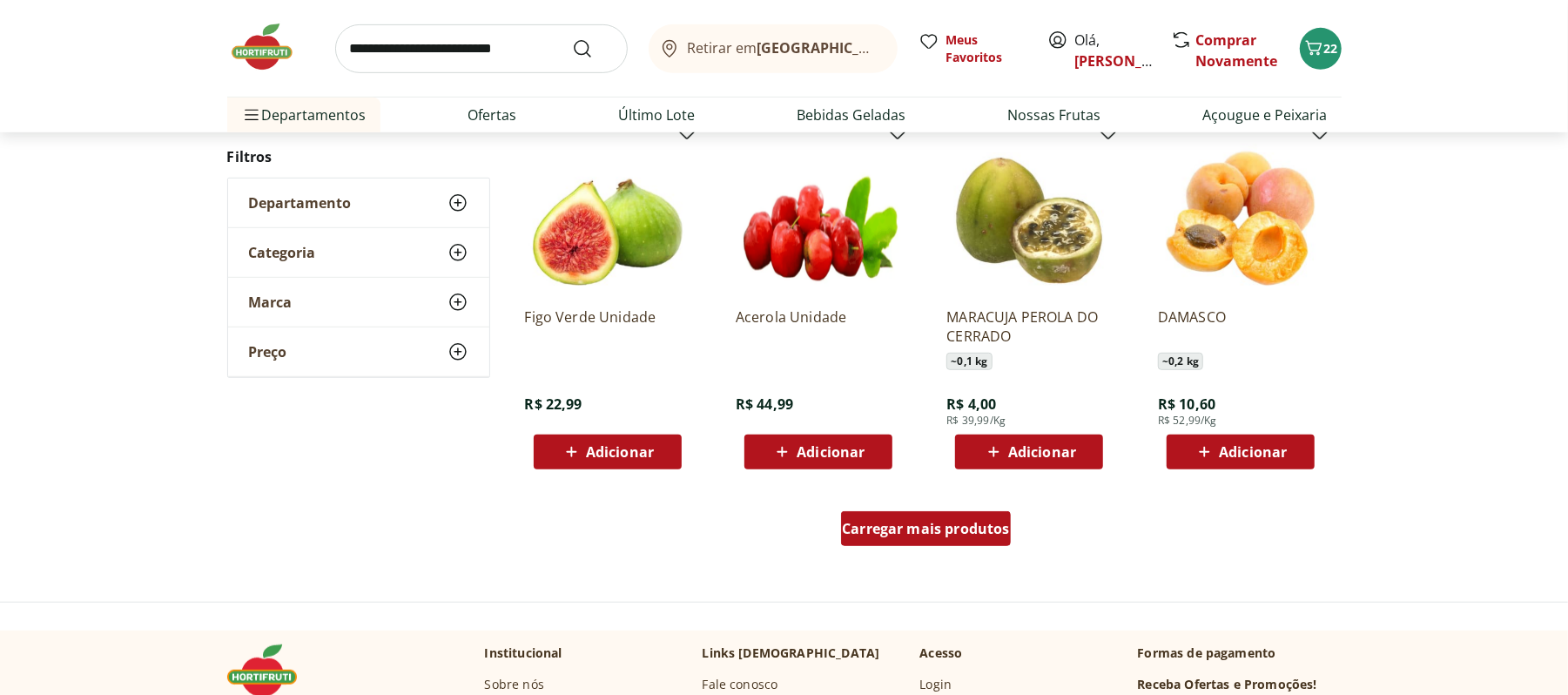
click at [949, 548] on link "Carregar mais produtos" at bounding box center [926, 532] width 170 height 42
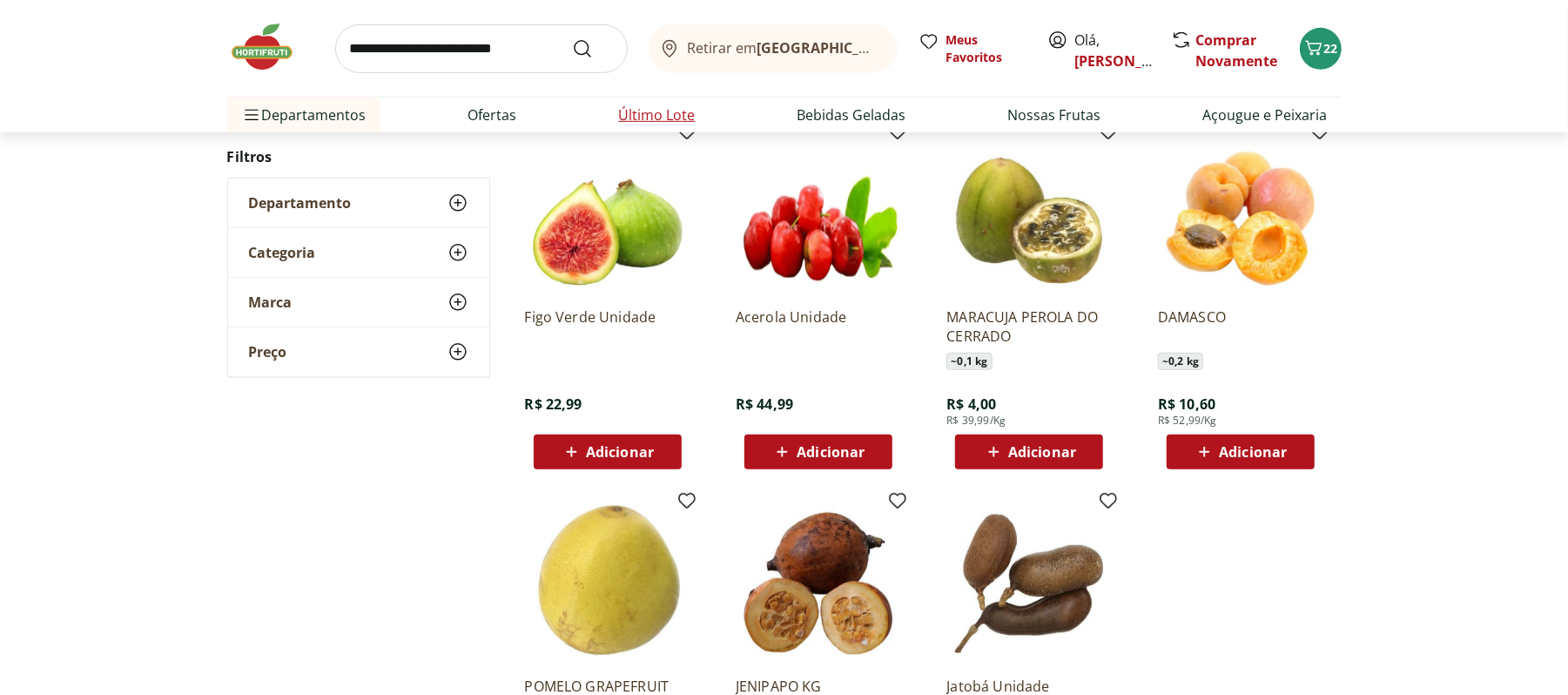
click at [655, 108] on link "Último Lote" at bounding box center [657, 115] width 76 height 21
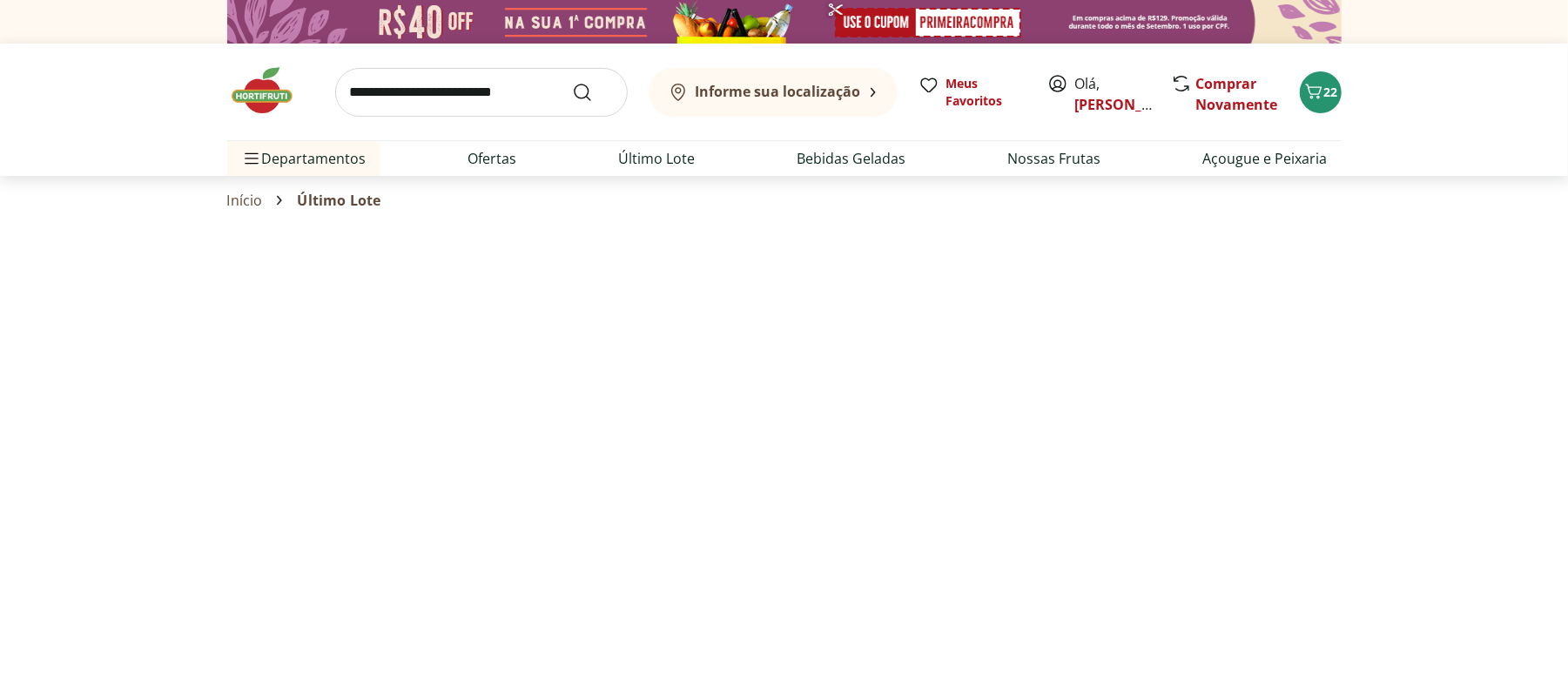
select select "**********"
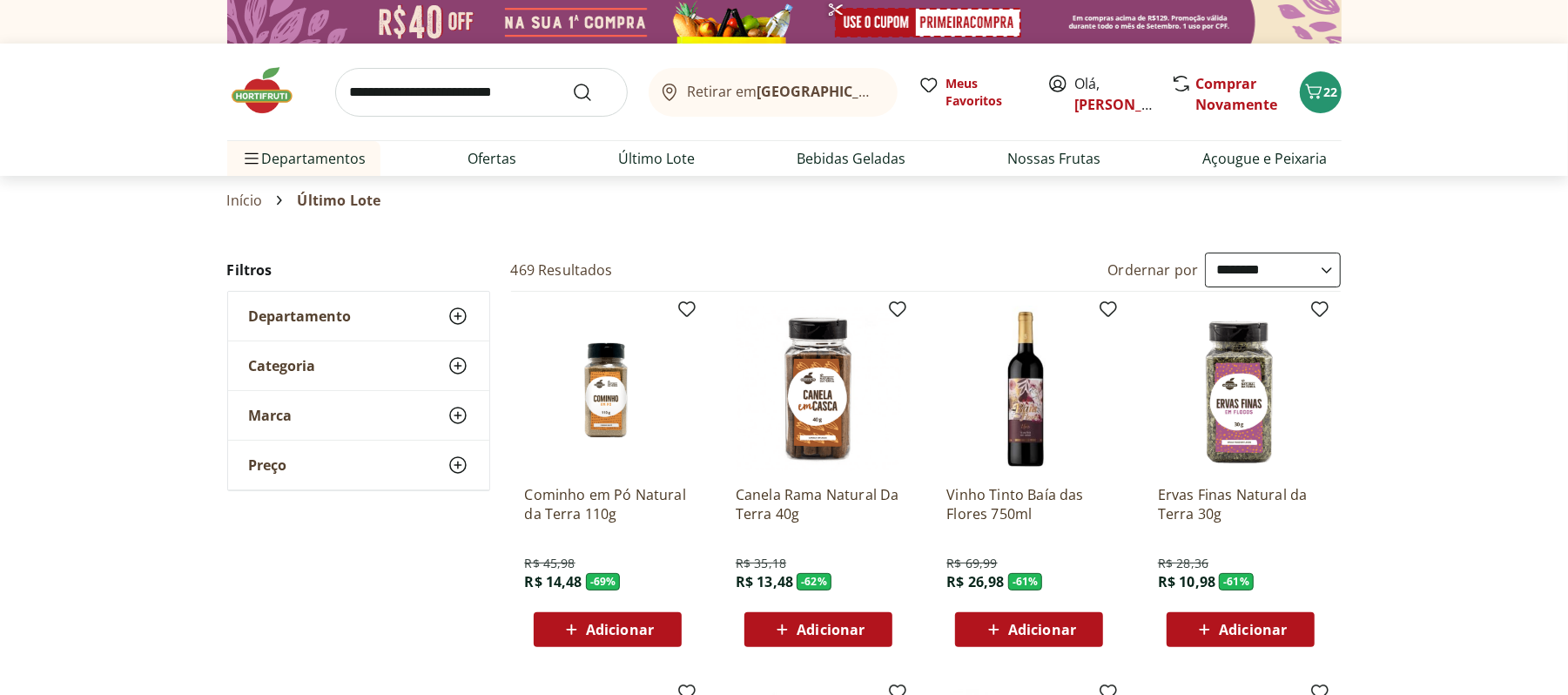
click at [1027, 619] on div "Adicionar" at bounding box center [1029, 629] width 120 height 32
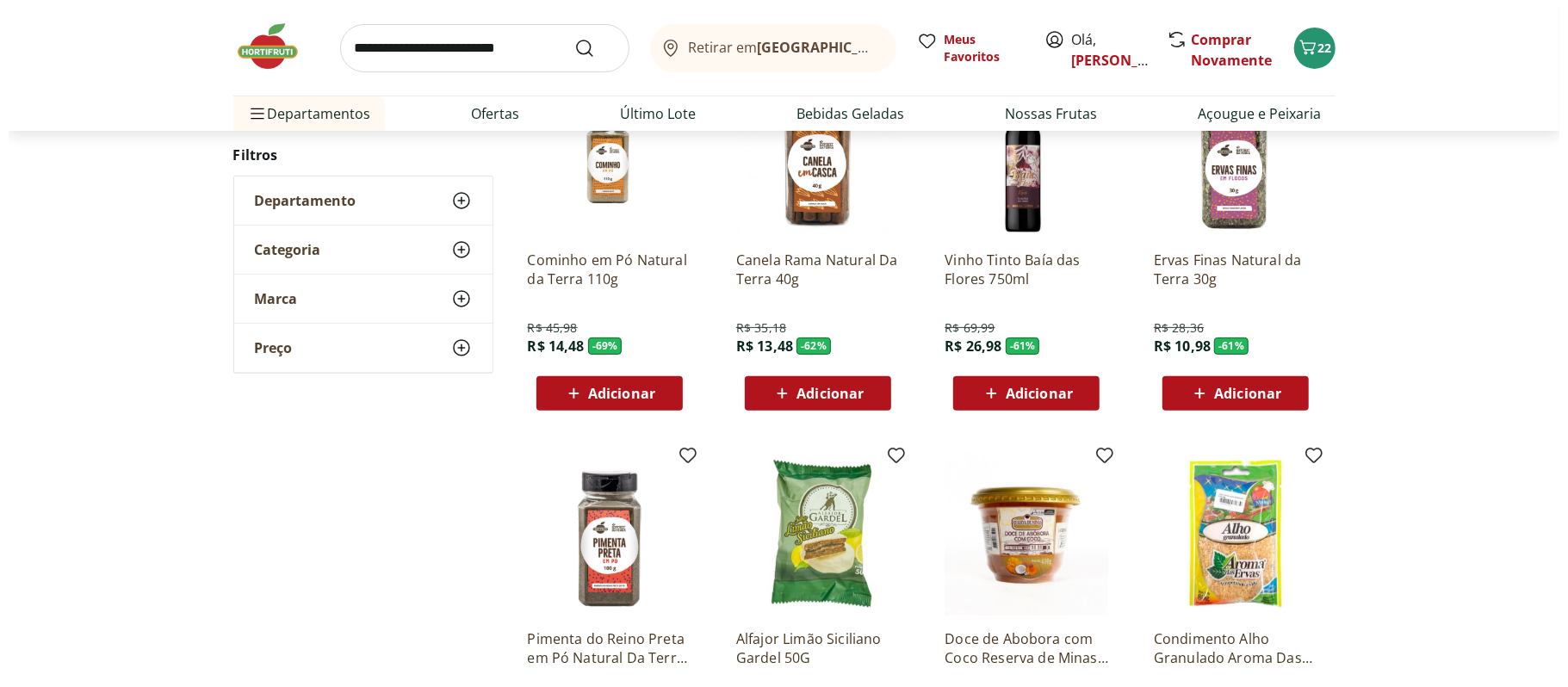
scroll to position [114, 0]
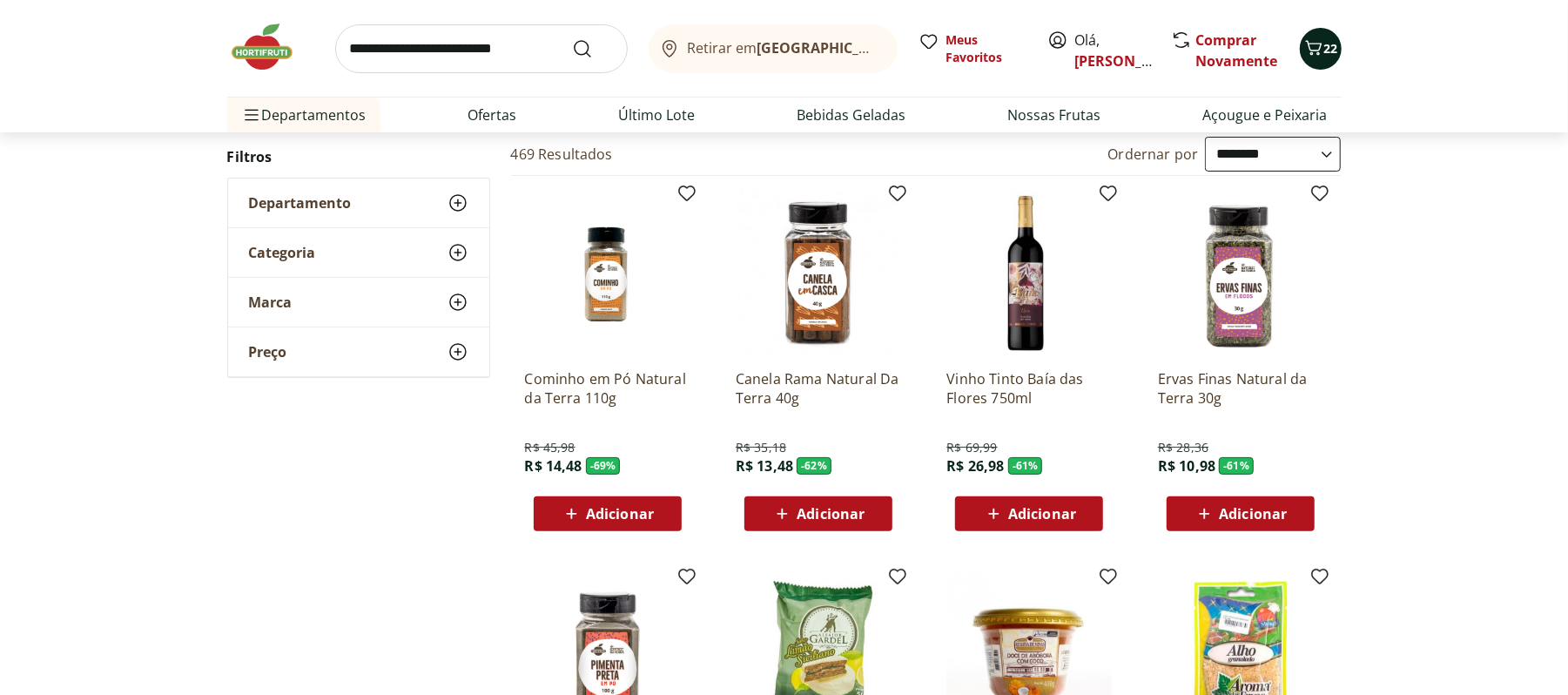
click at [1324, 54] on span "22" at bounding box center [1331, 48] width 14 height 16
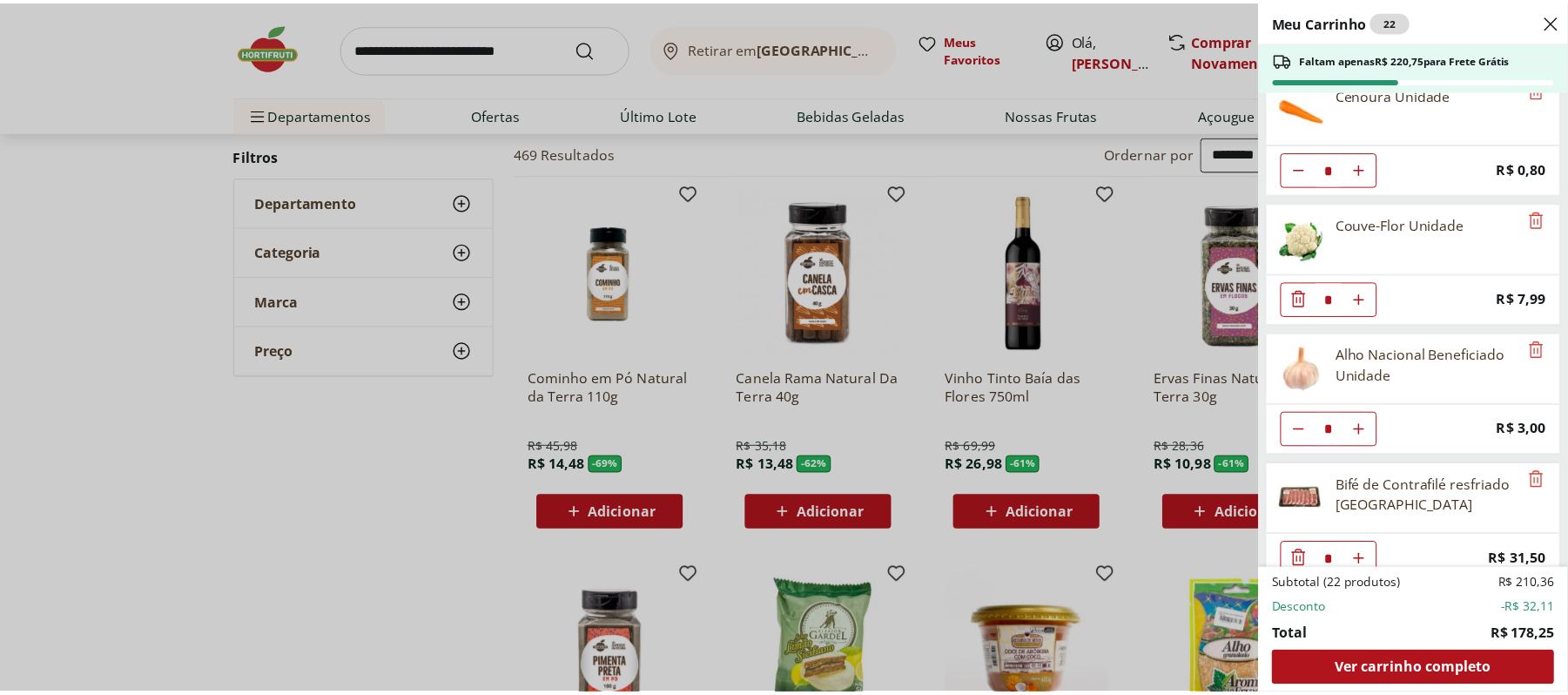
scroll to position [1116, 0]
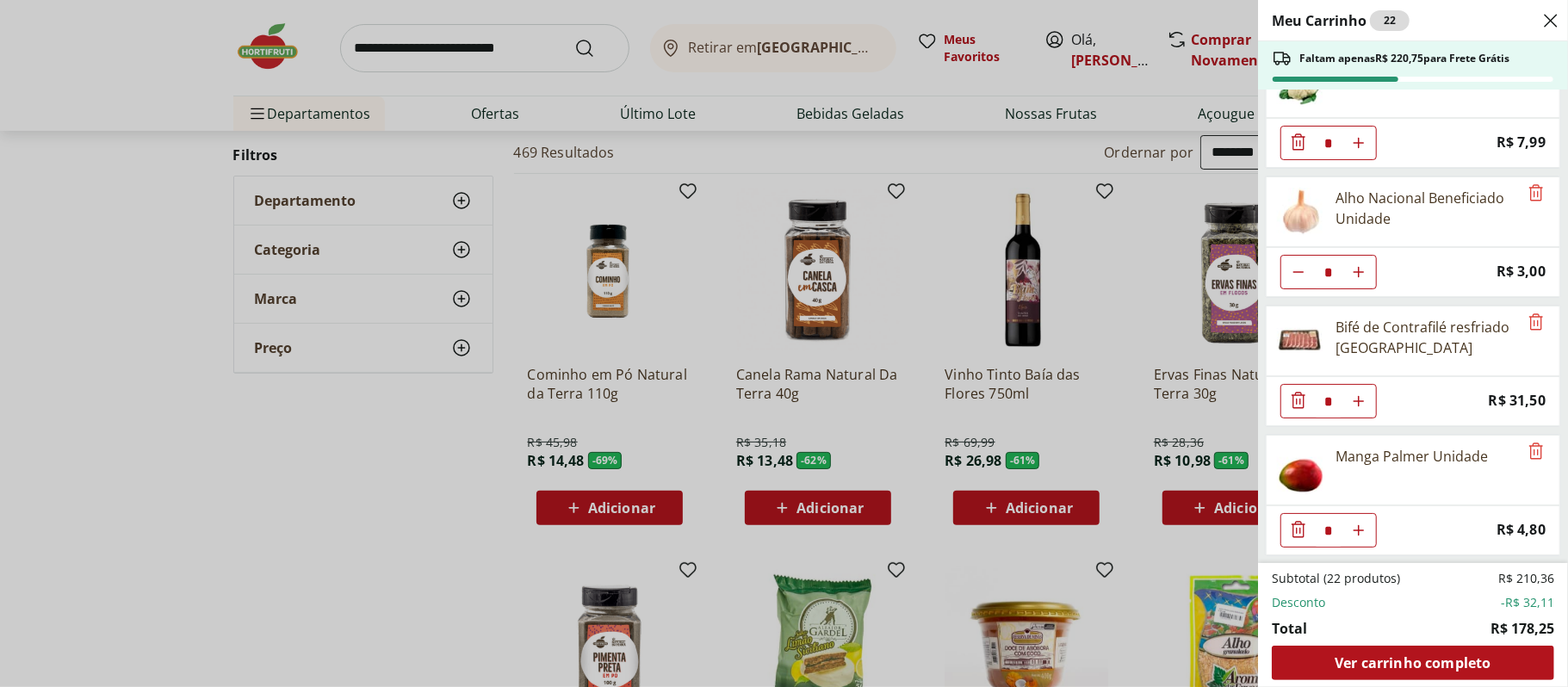
click at [1009, 320] on div "Meu Carrinho 22 Faltam apenas R$ 220,75 para Frete Grátis Patinho Moído * Origi…" at bounding box center [784, 343] width 1568 height 687
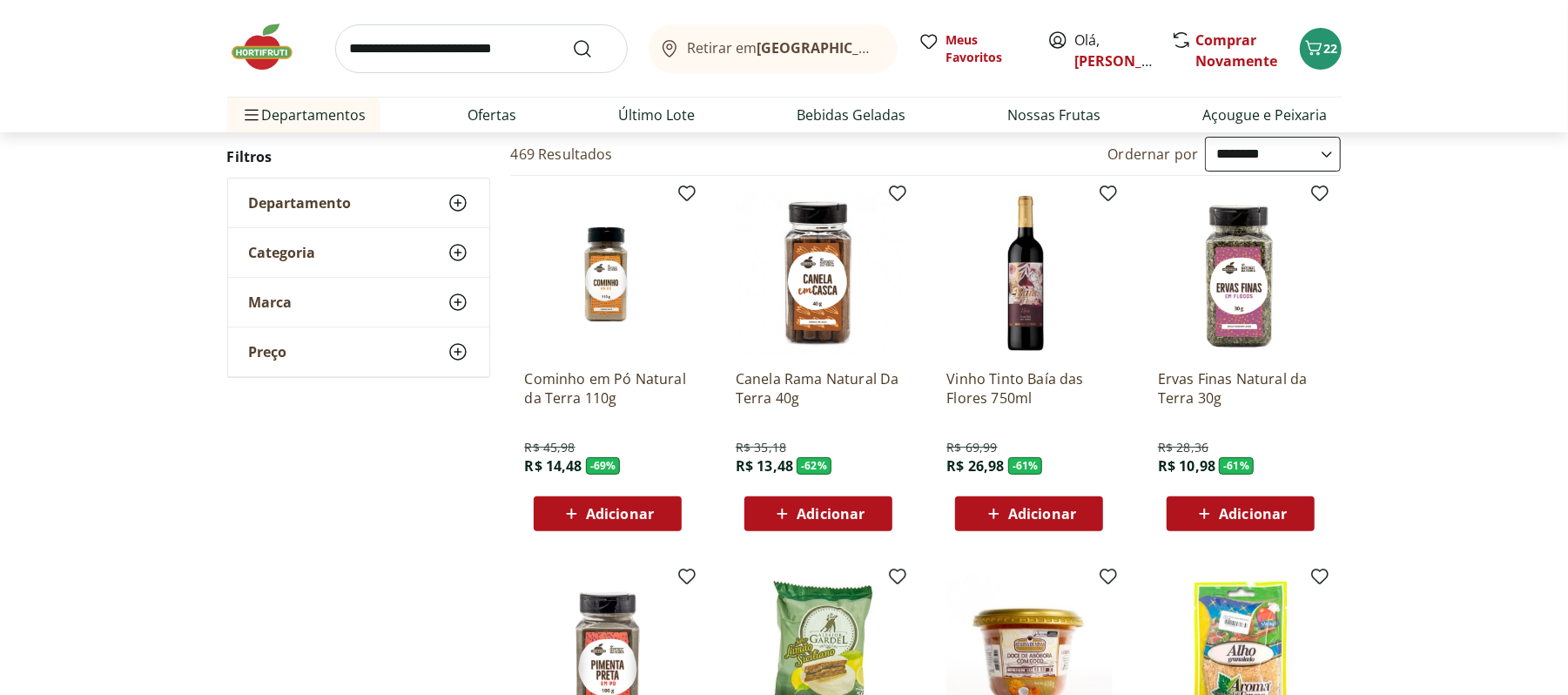
click at [985, 517] on icon at bounding box center [994, 514] width 22 height 21
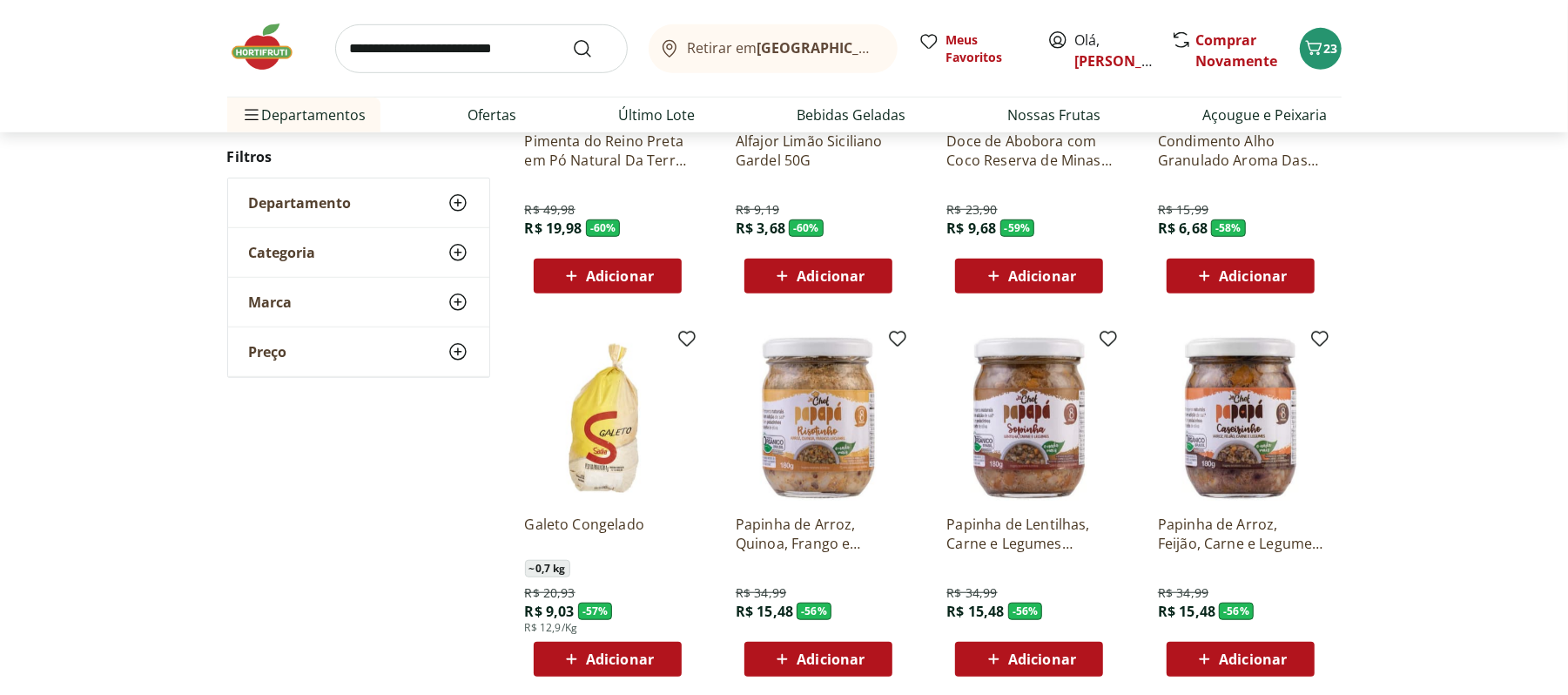
scroll to position [928, 0]
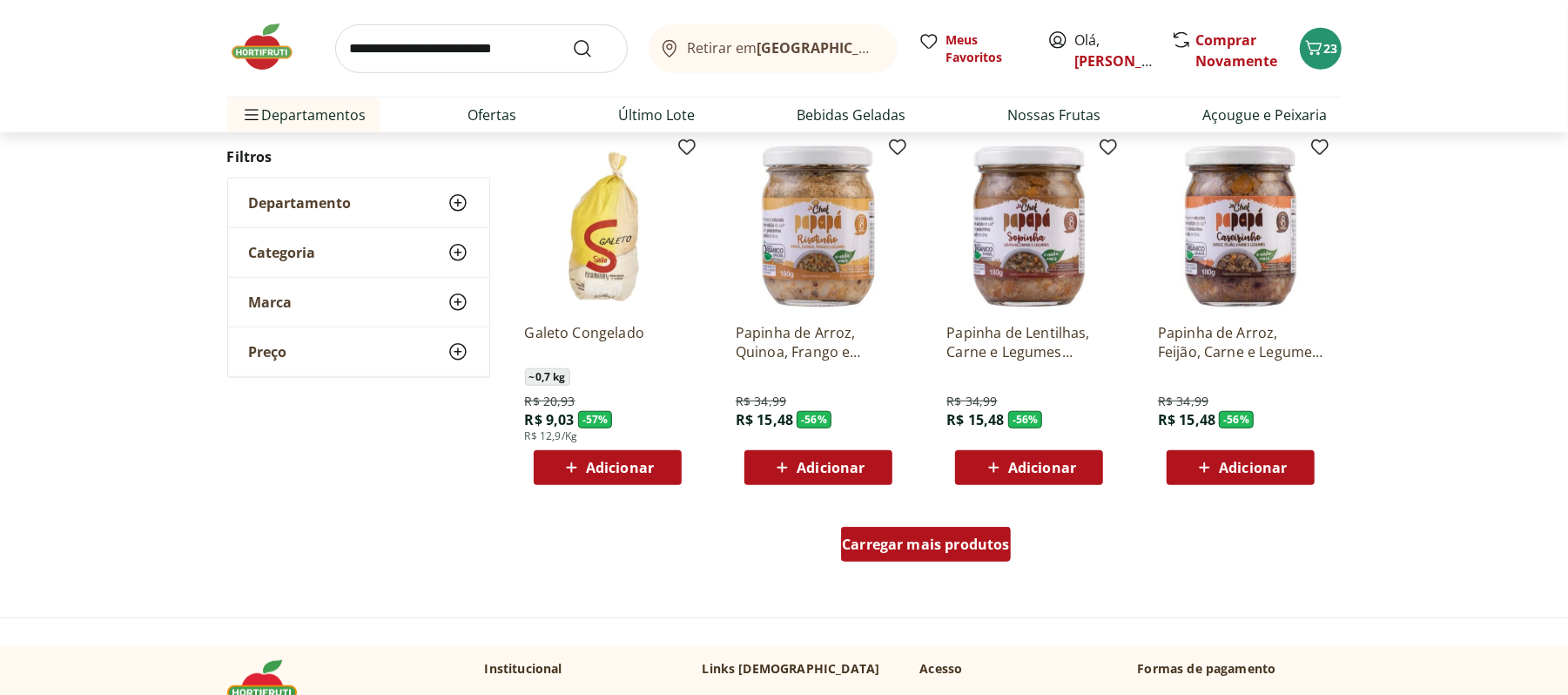
click at [870, 554] on div "Carregar mais produtos" at bounding box center [926, 544] width 170 height 34
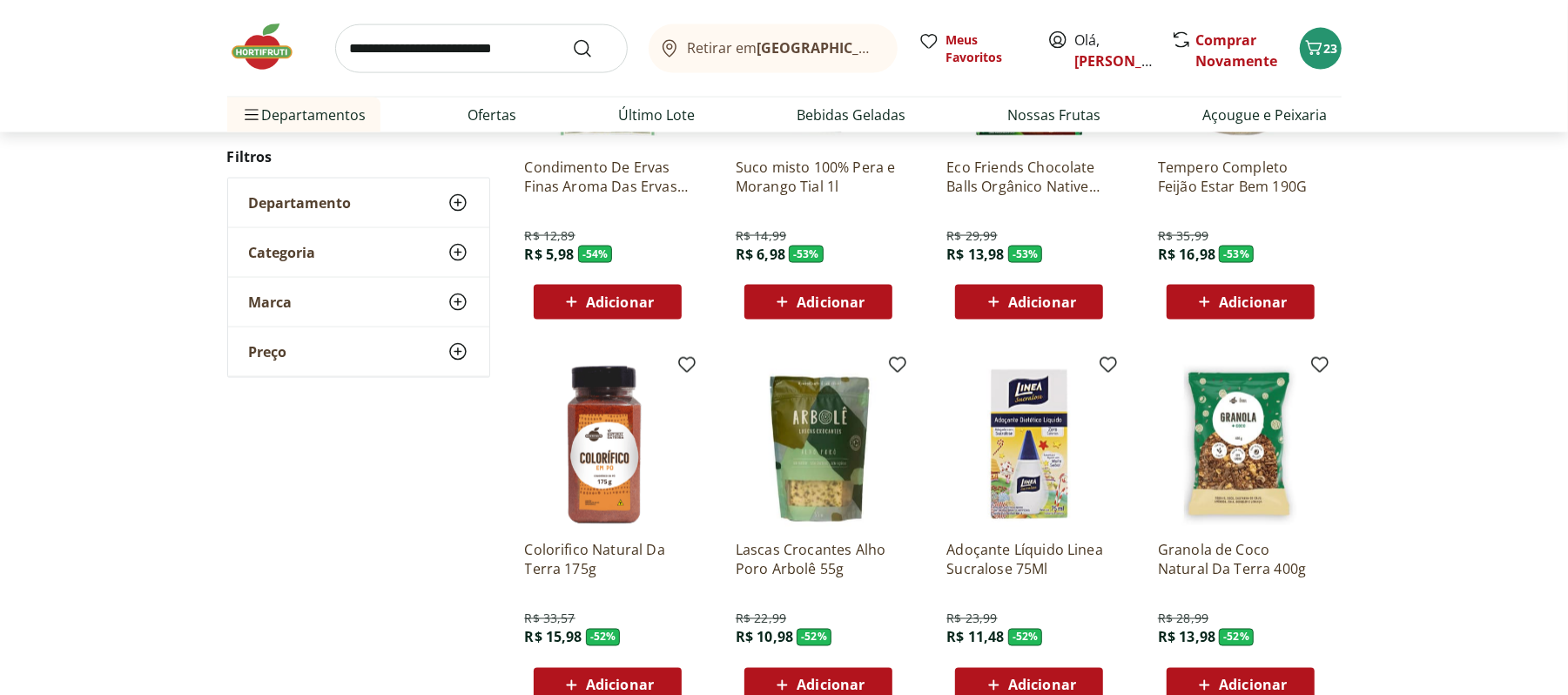
scroll to position [1974, 0]
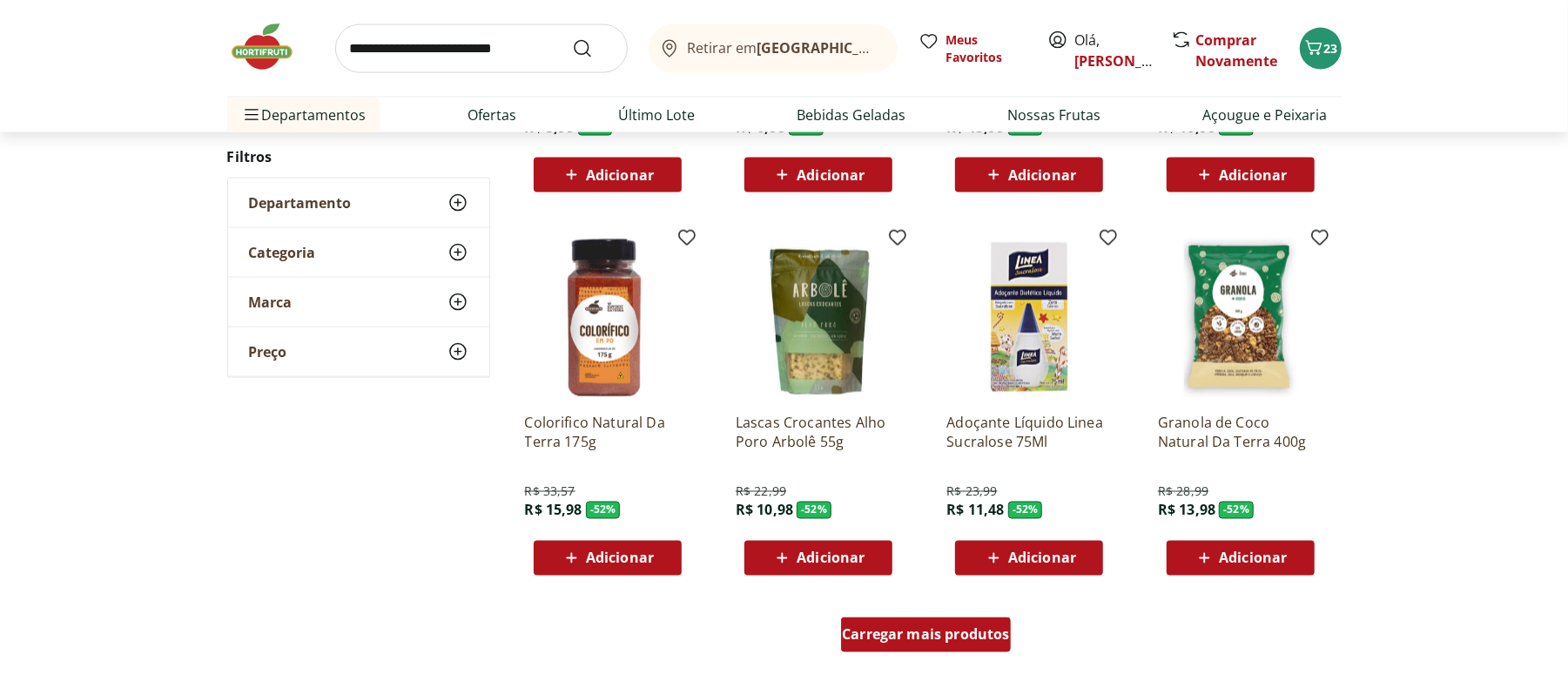
click at [874, 622] on div "Carregar mais produtos" at bounding box center [926, 635] width 170 height 34
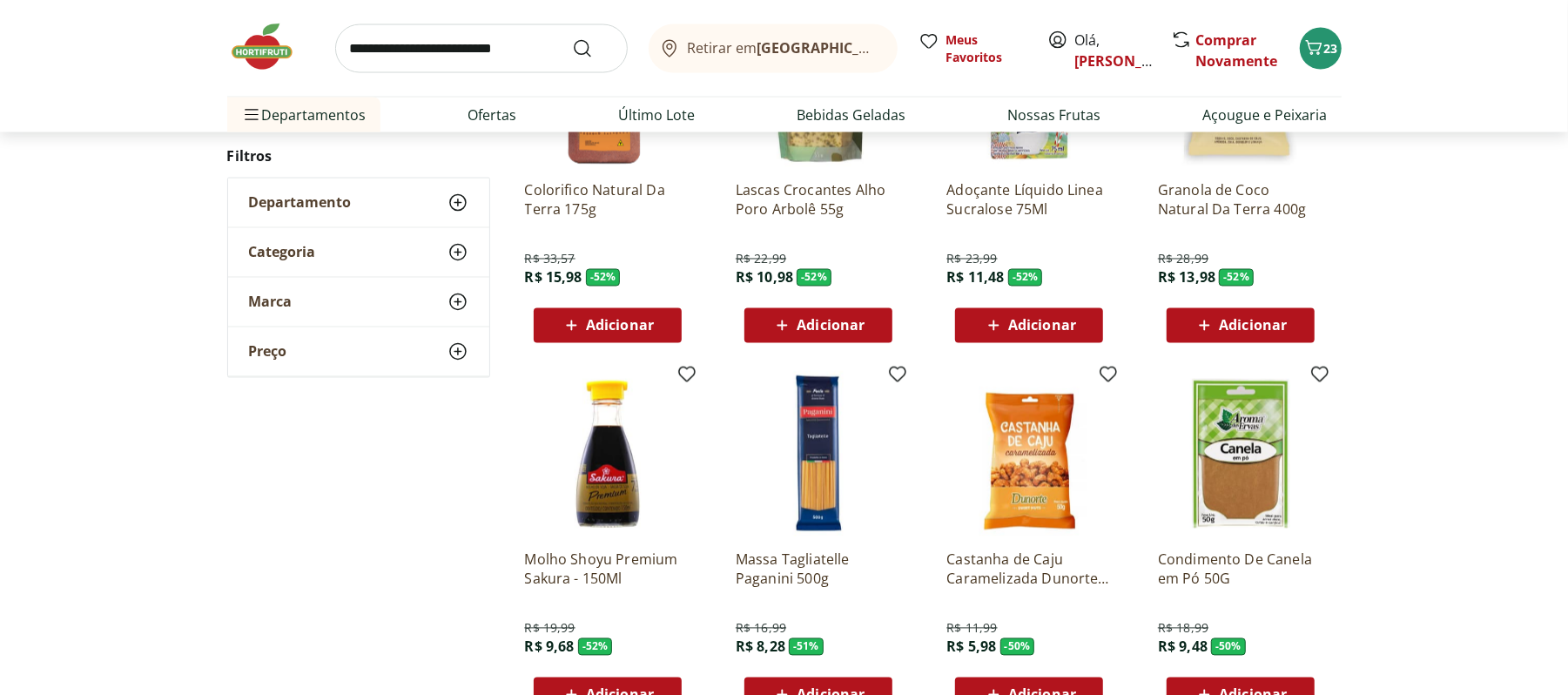
scroll to position [2322, 0]
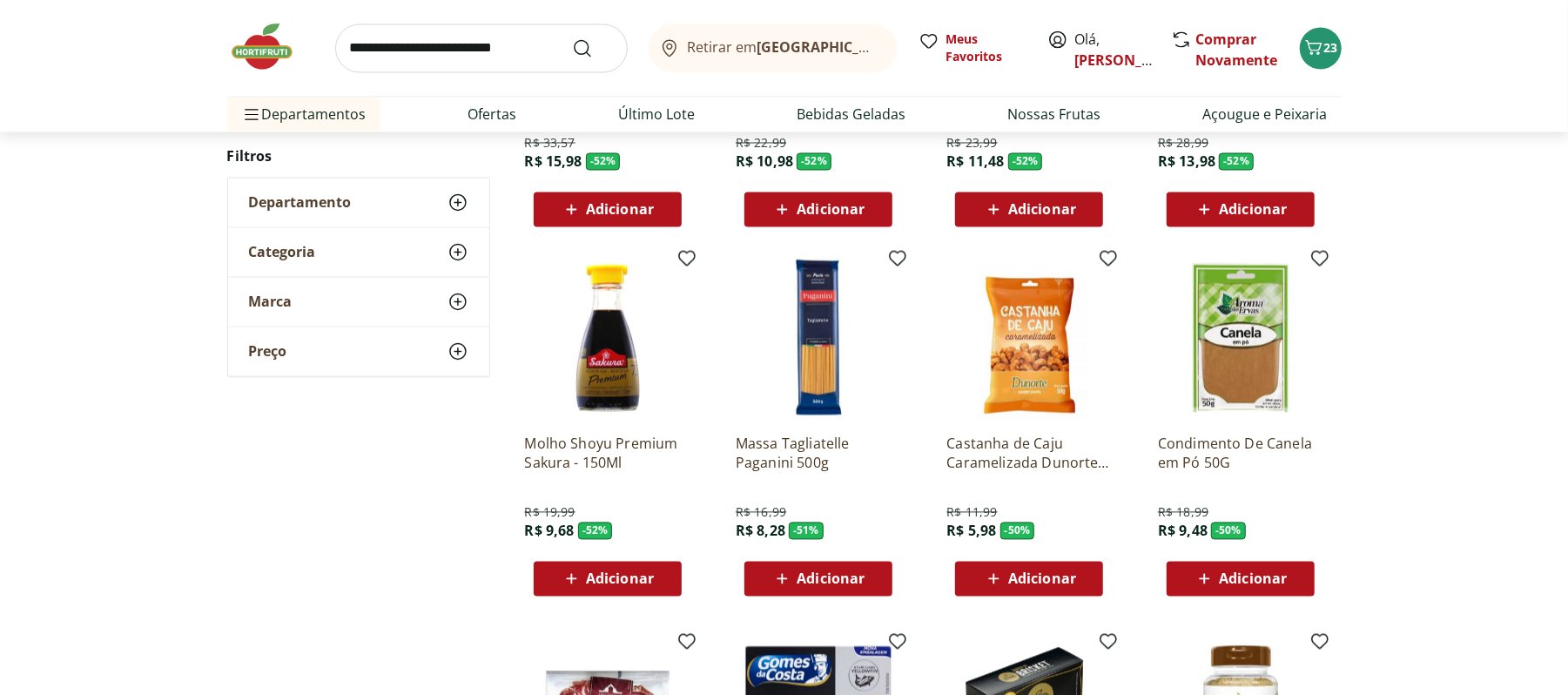
click at [629, 585] on span "Adicionar" at bounding box center [619, 579] width 68 height 14
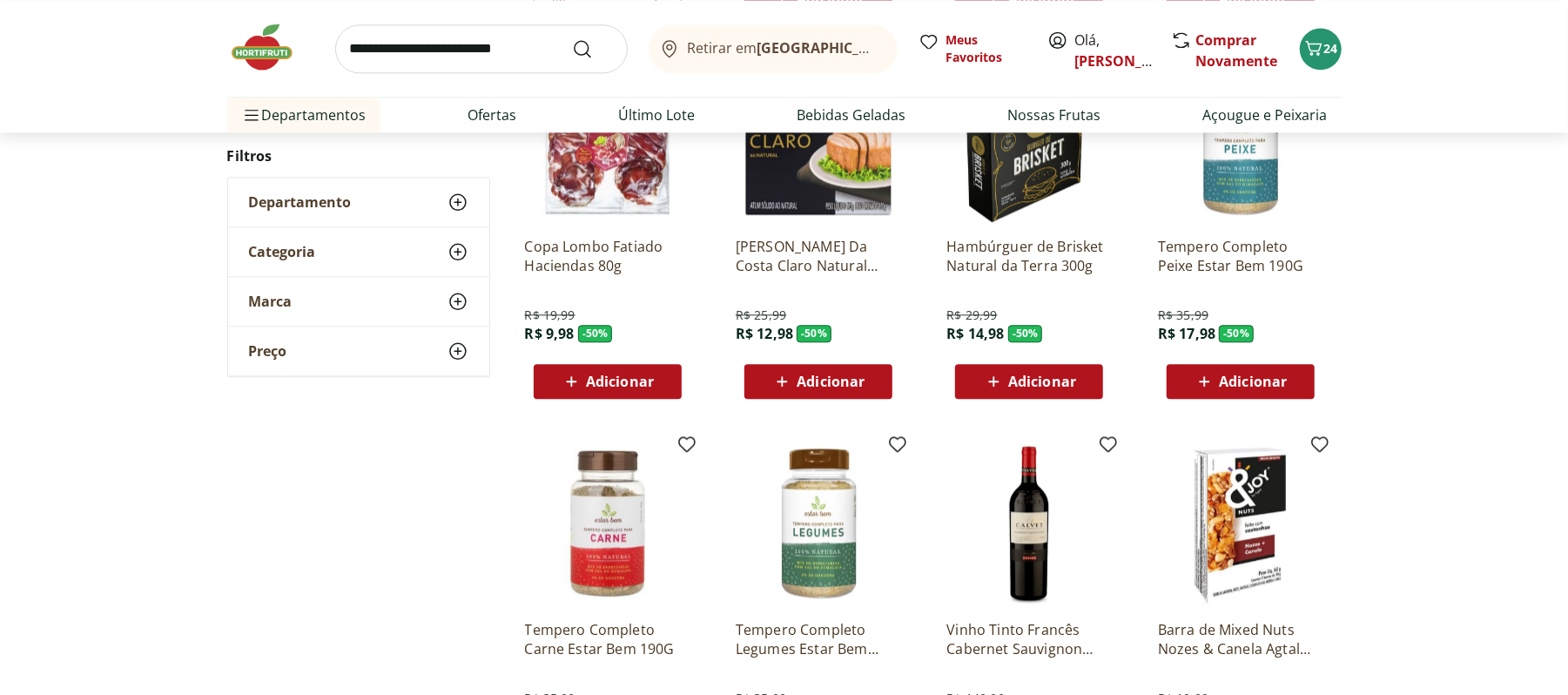
scroll to position [2788, 0]
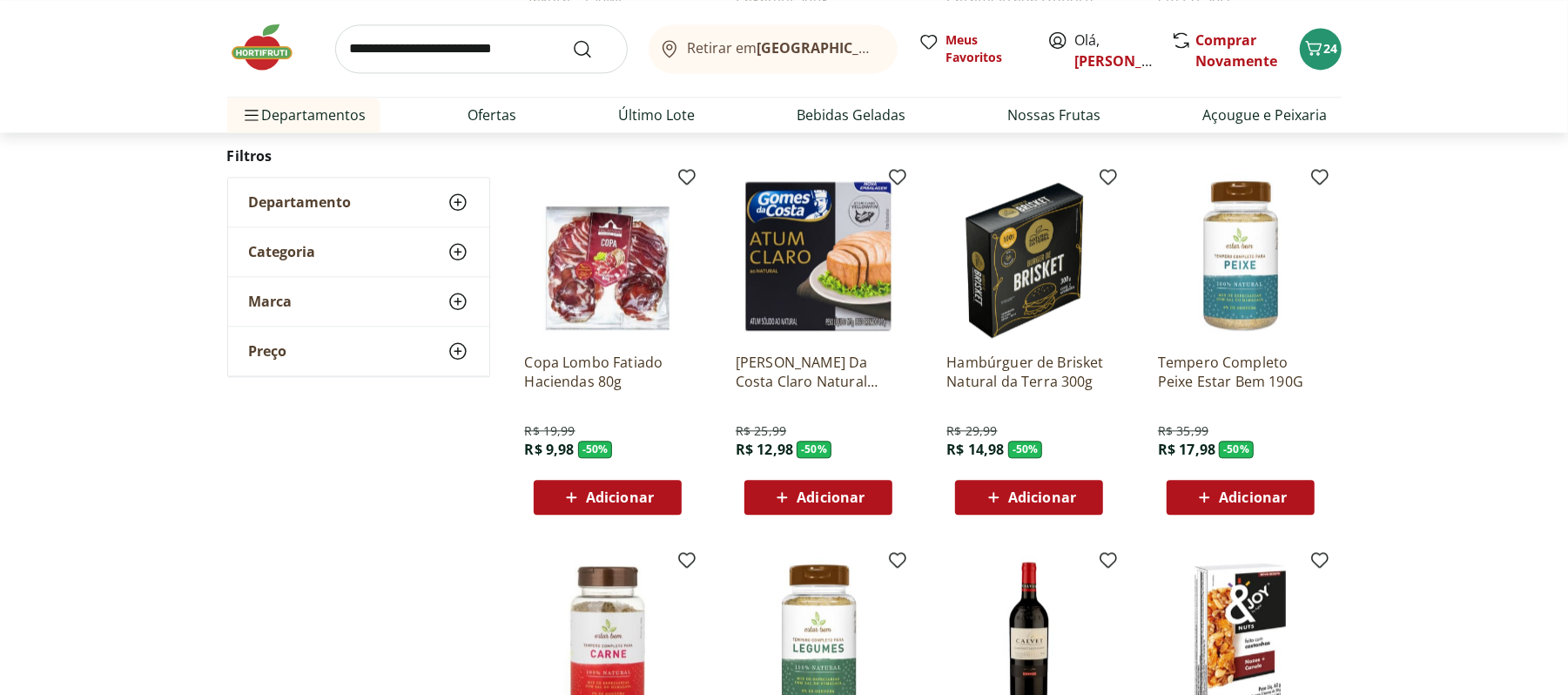
click at [854, 499] on span "Adicionar" at bounding box center [830, 497] width 68 height 14
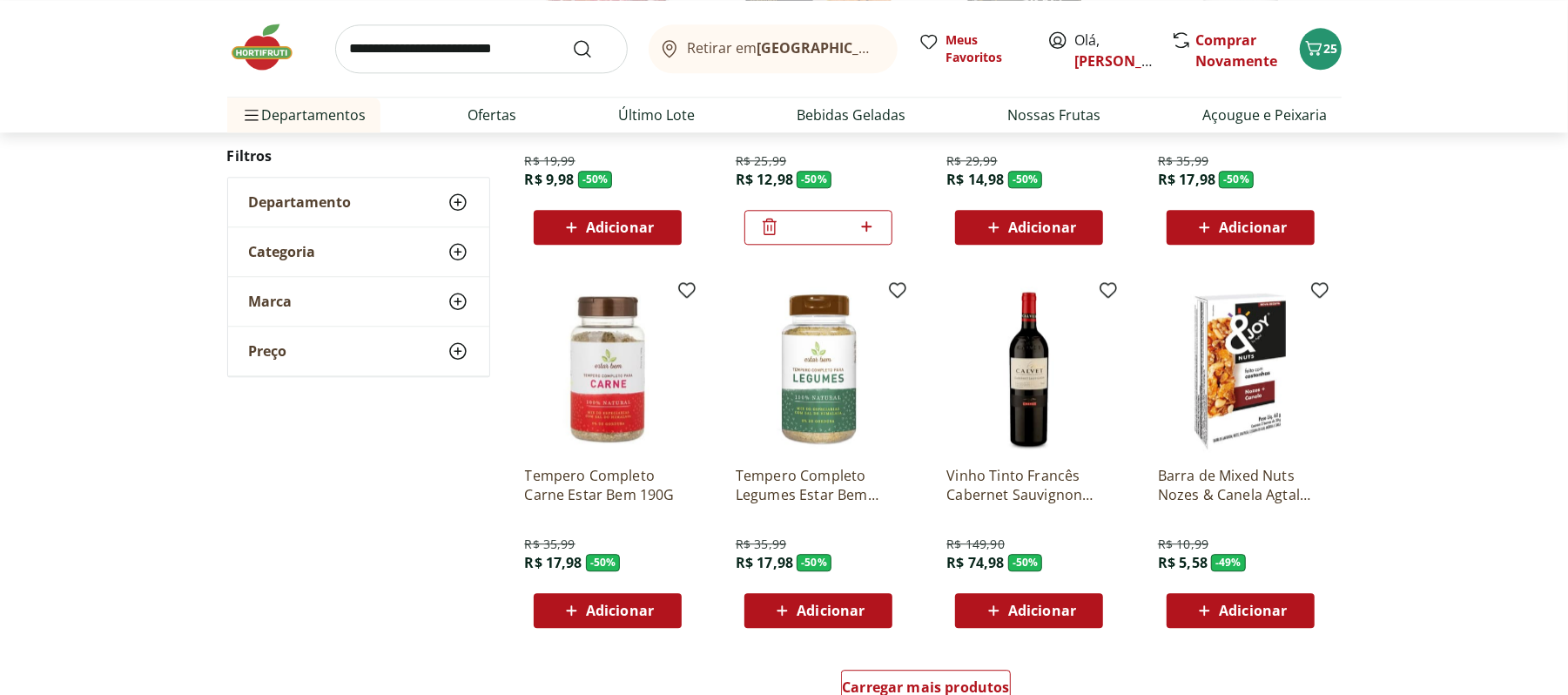
scroll to position [3136, 0]
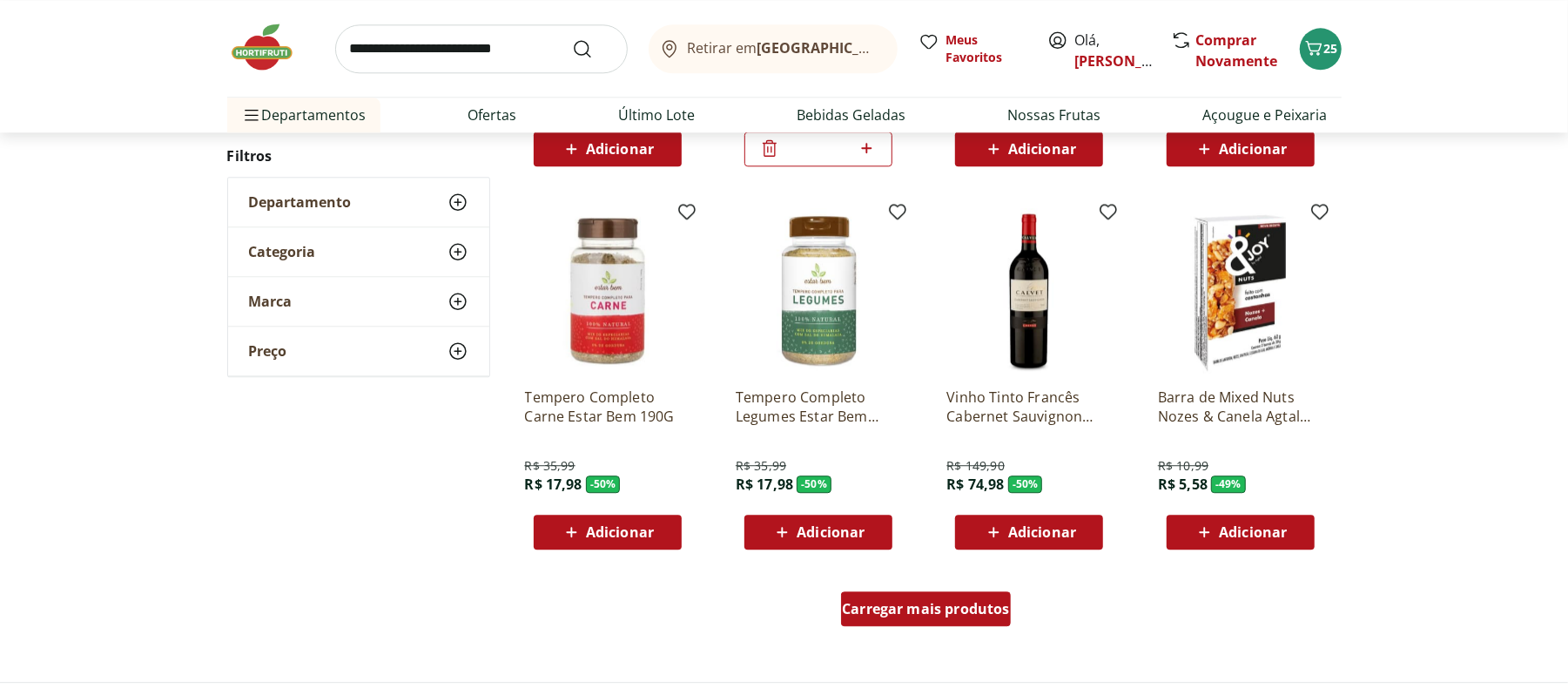
click at [947, 620] on div "Carregar mais produtos" at bounding box center [926, 609] width 170 height 34
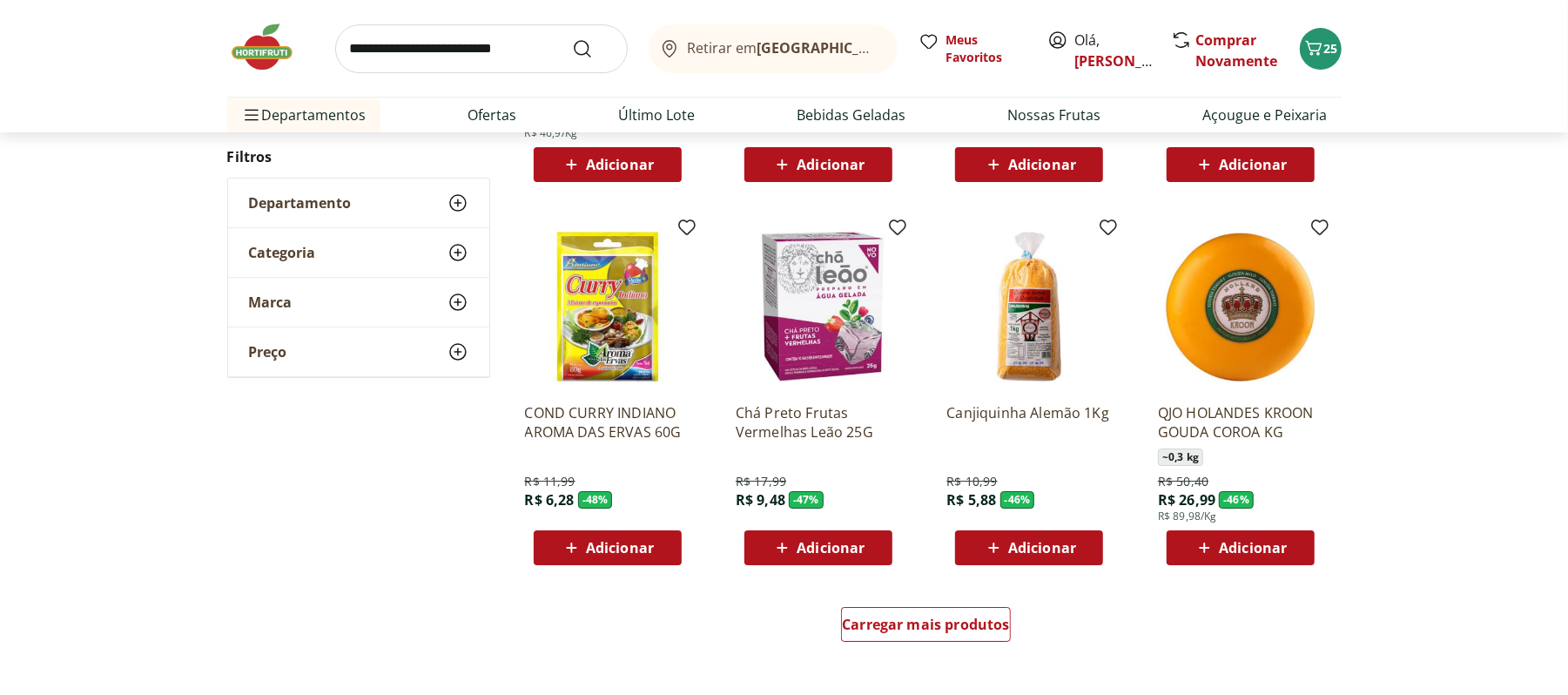
scroll to position [4297, 0]
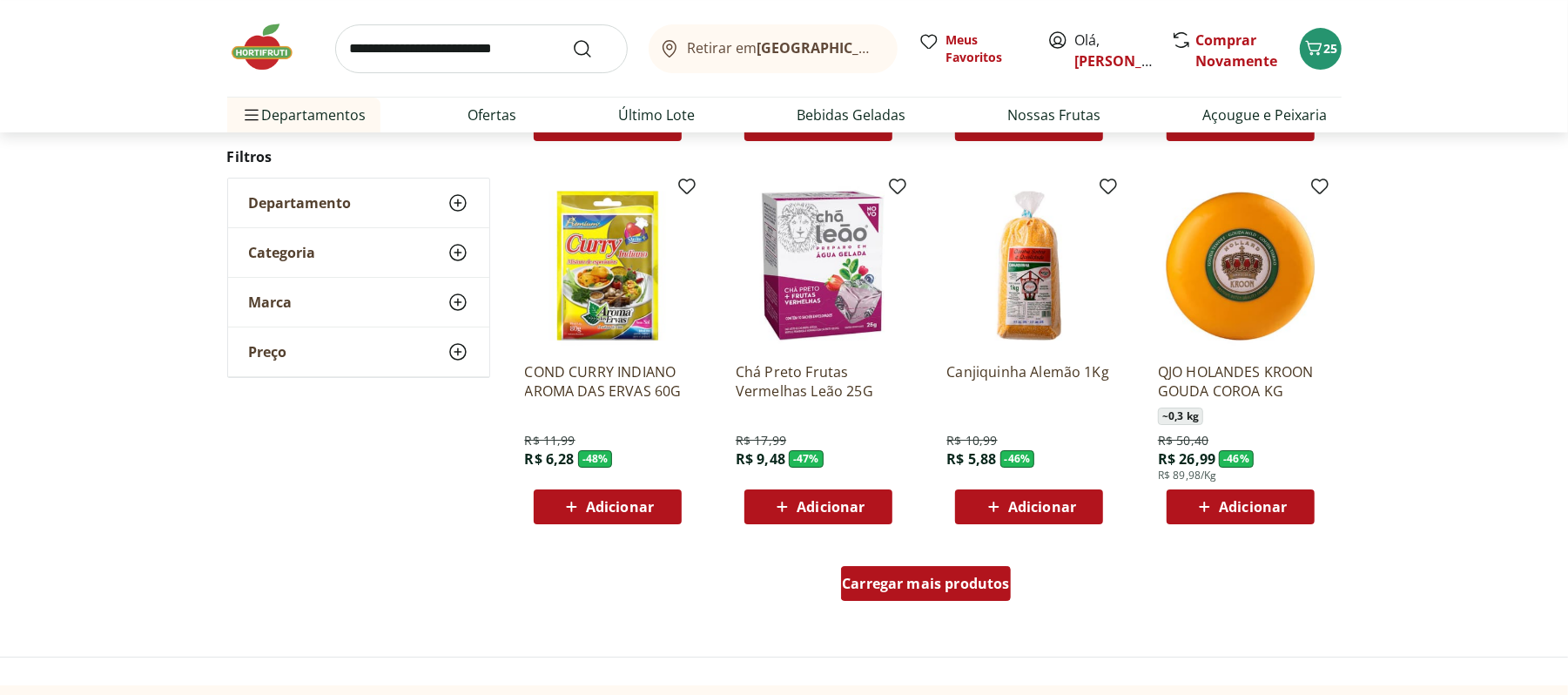
click at [942, 585] on span "Carregar mais produtos" at bounding box center [926, 583] width 168 height 14
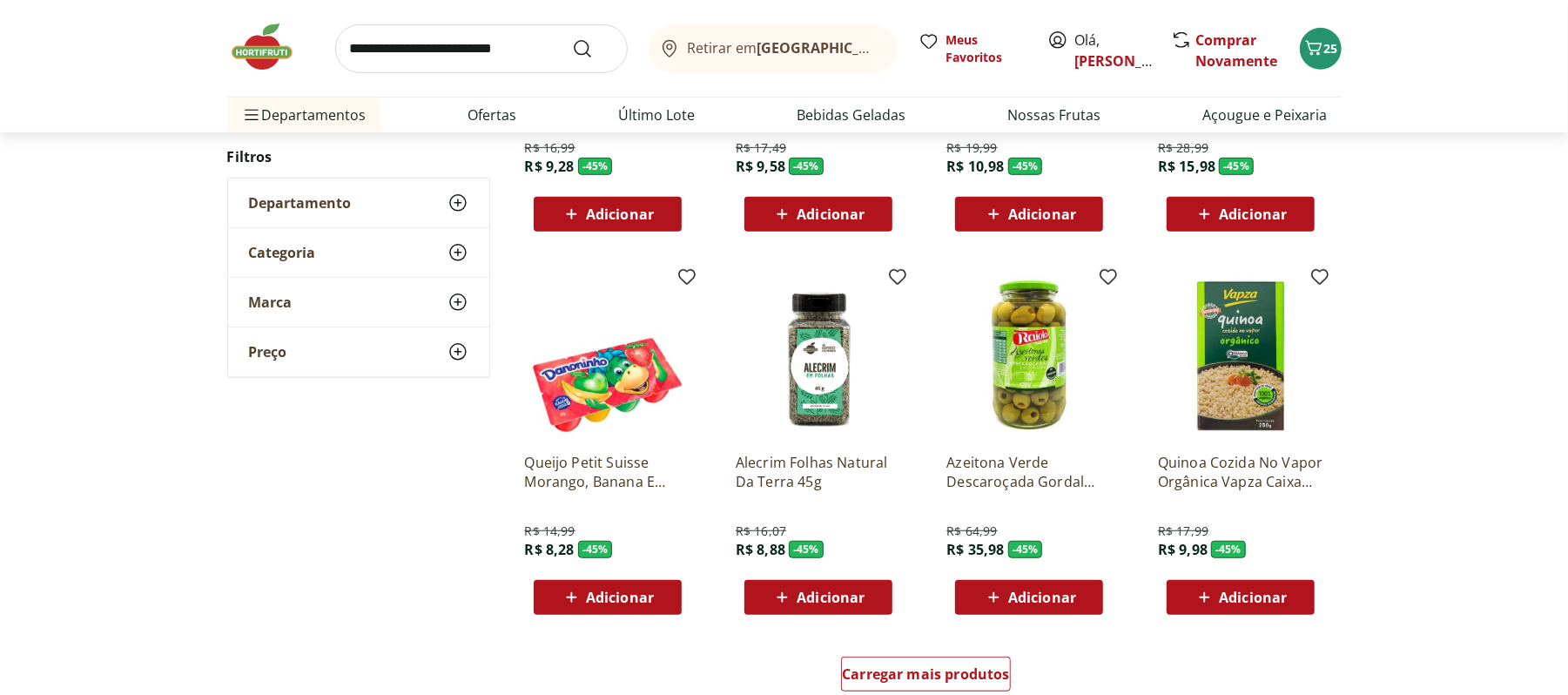
scroll to position [5458, 0]
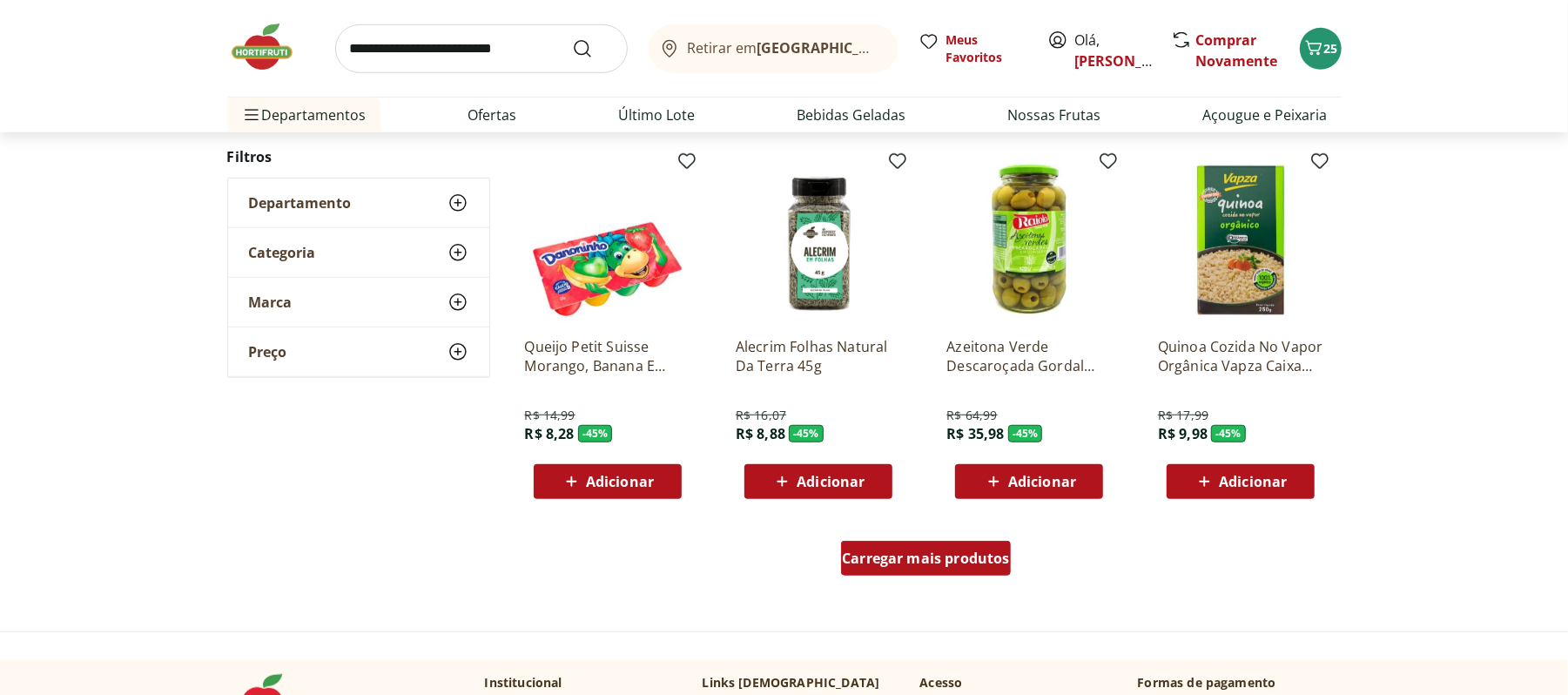
click at [946, 544] on div "Carregar mais produtos" at bounding box center [926, 558] width 170 height 34
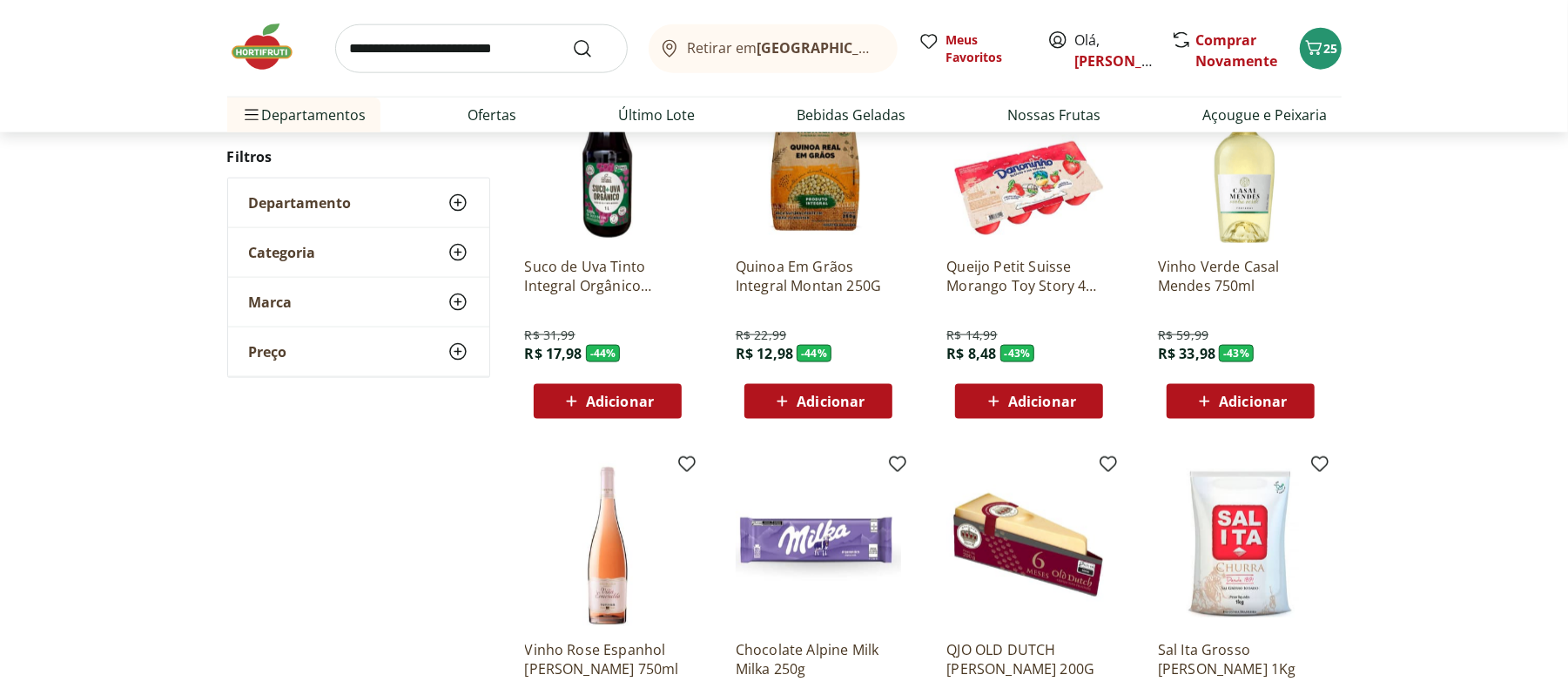
scroll to position [6504, 0]
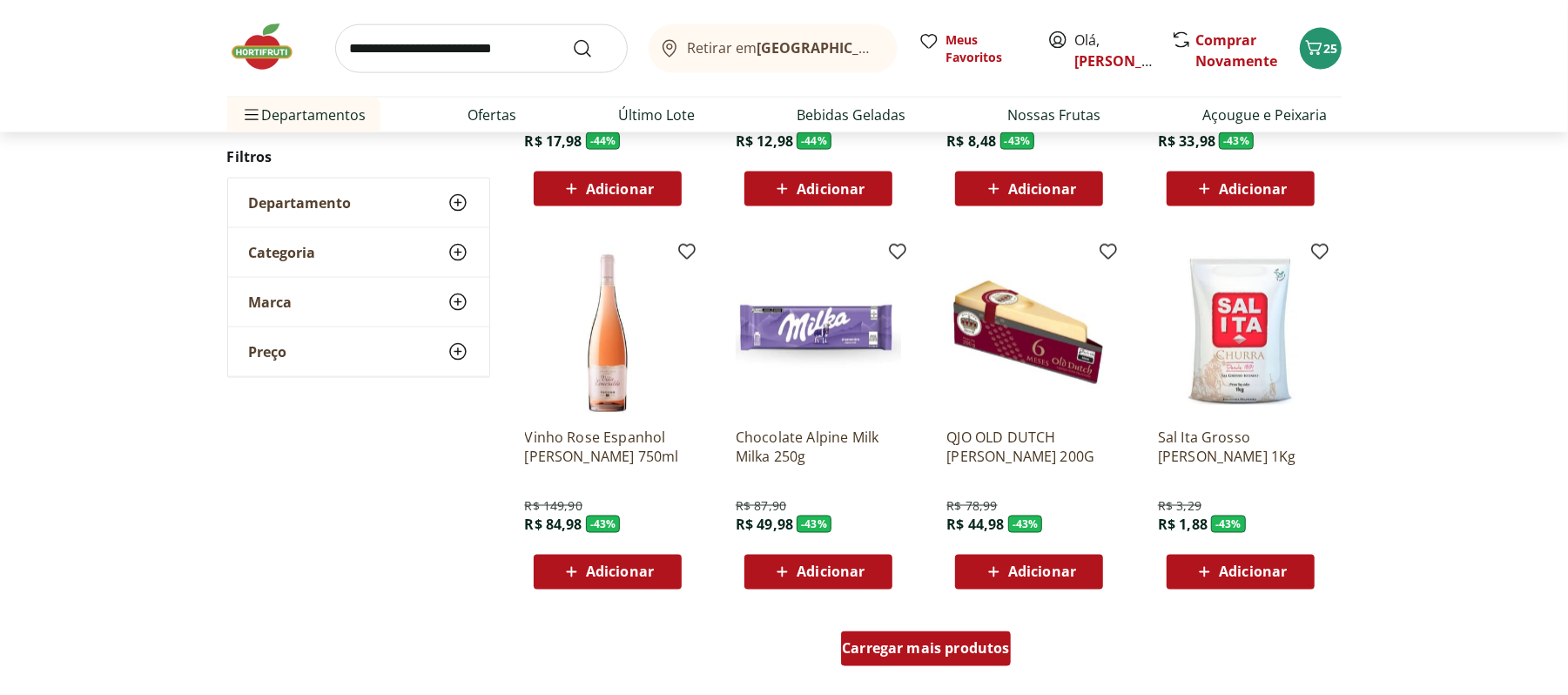
click at [906, 656] on span "Carregar mais produtos" at bounding box center [926, 649] width 168 height 14
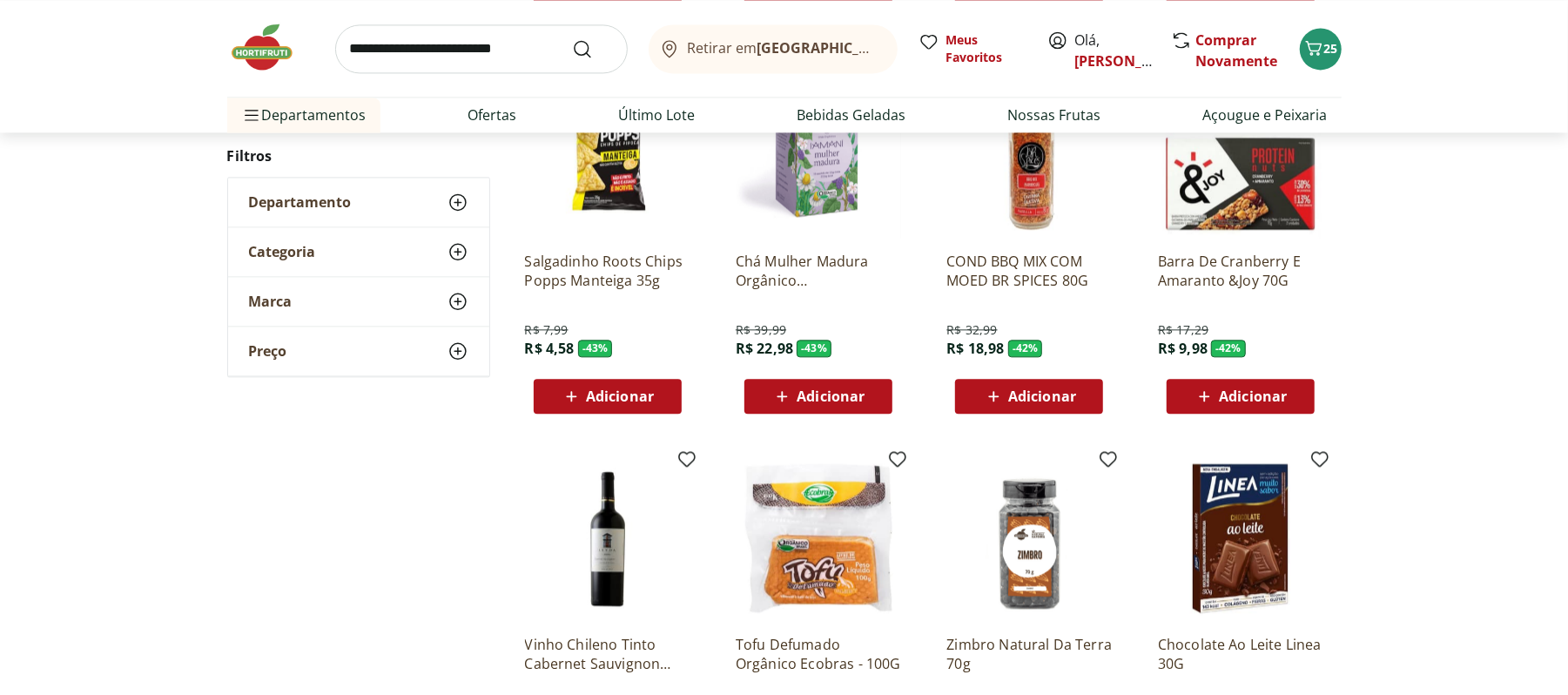
scroll to position [7782, 0]
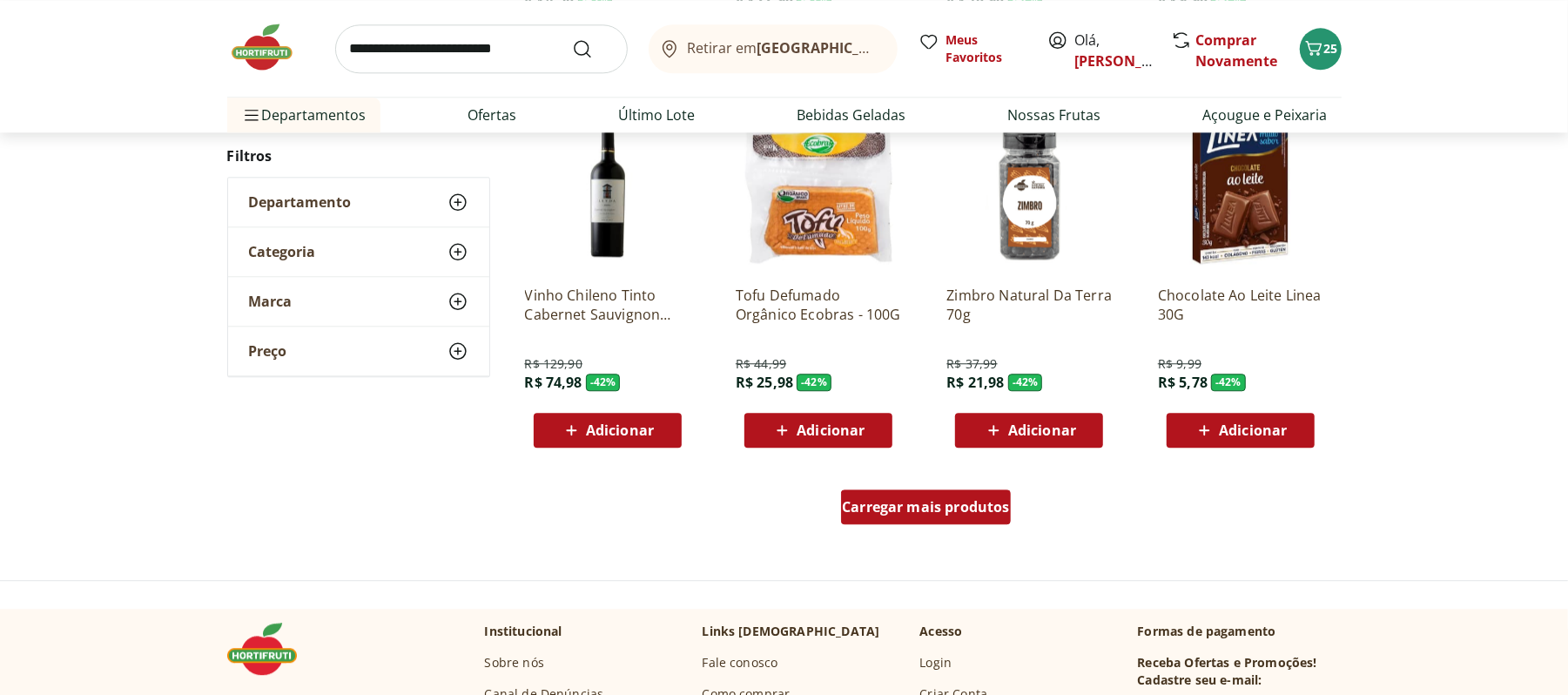
click at [957, 514] on span "Carregar mais produtos" at bounding box center [926, 507] width 168 height 14
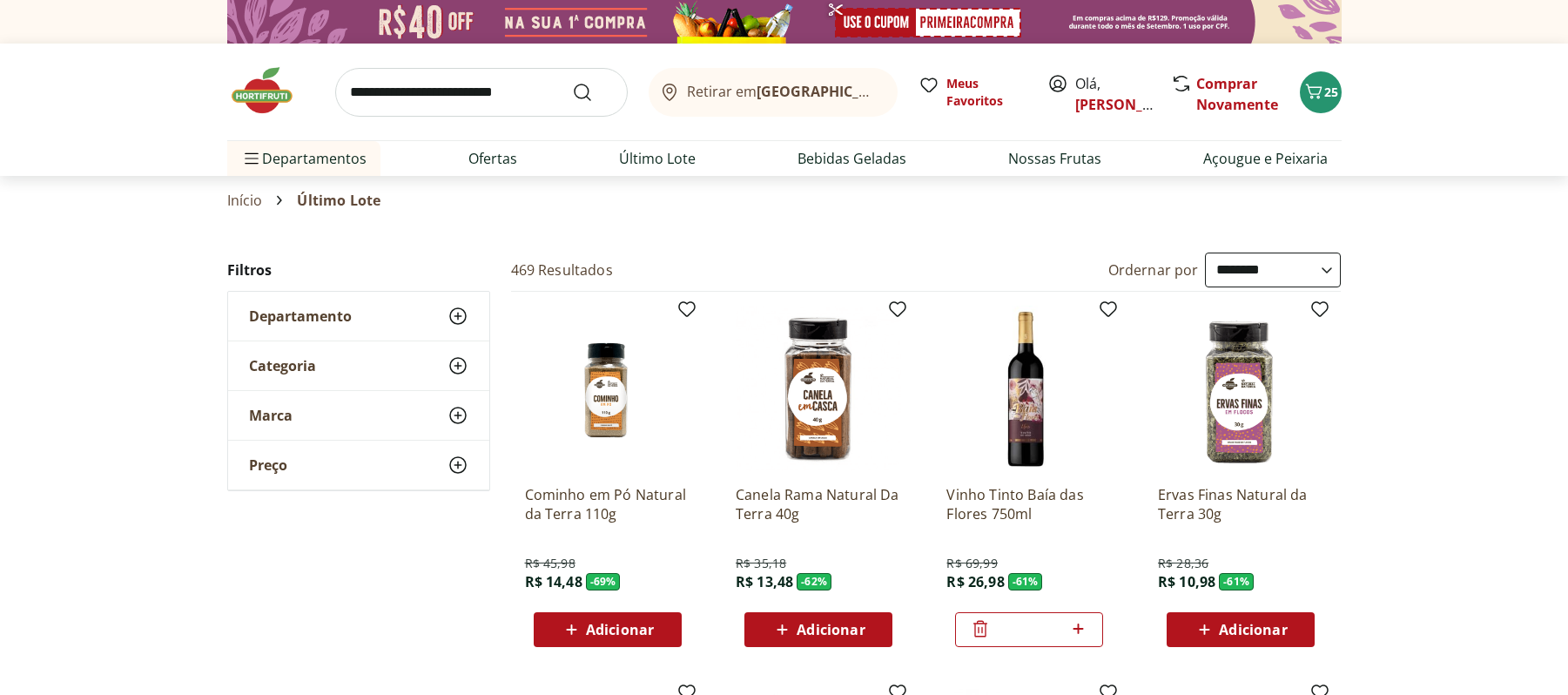
select select "**********"
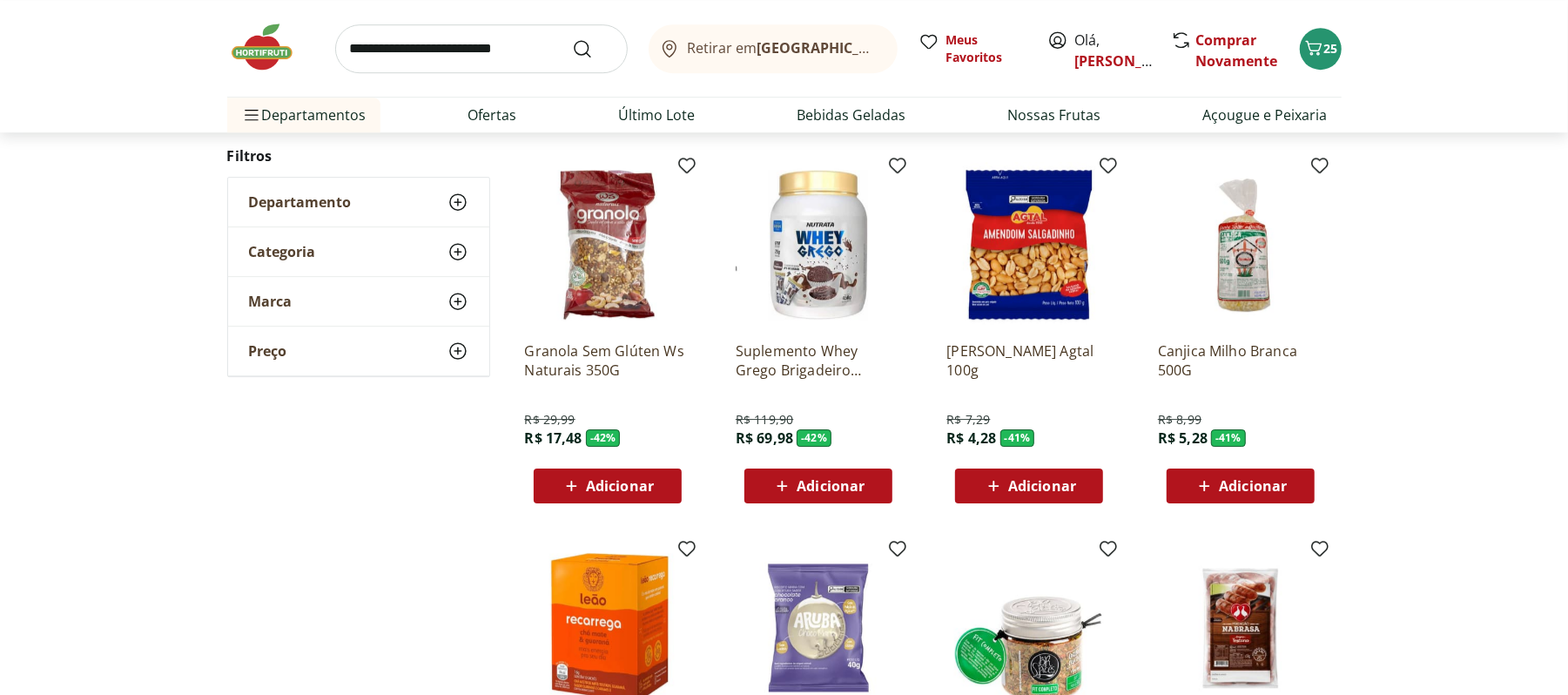
scroll to position [8827, 0]
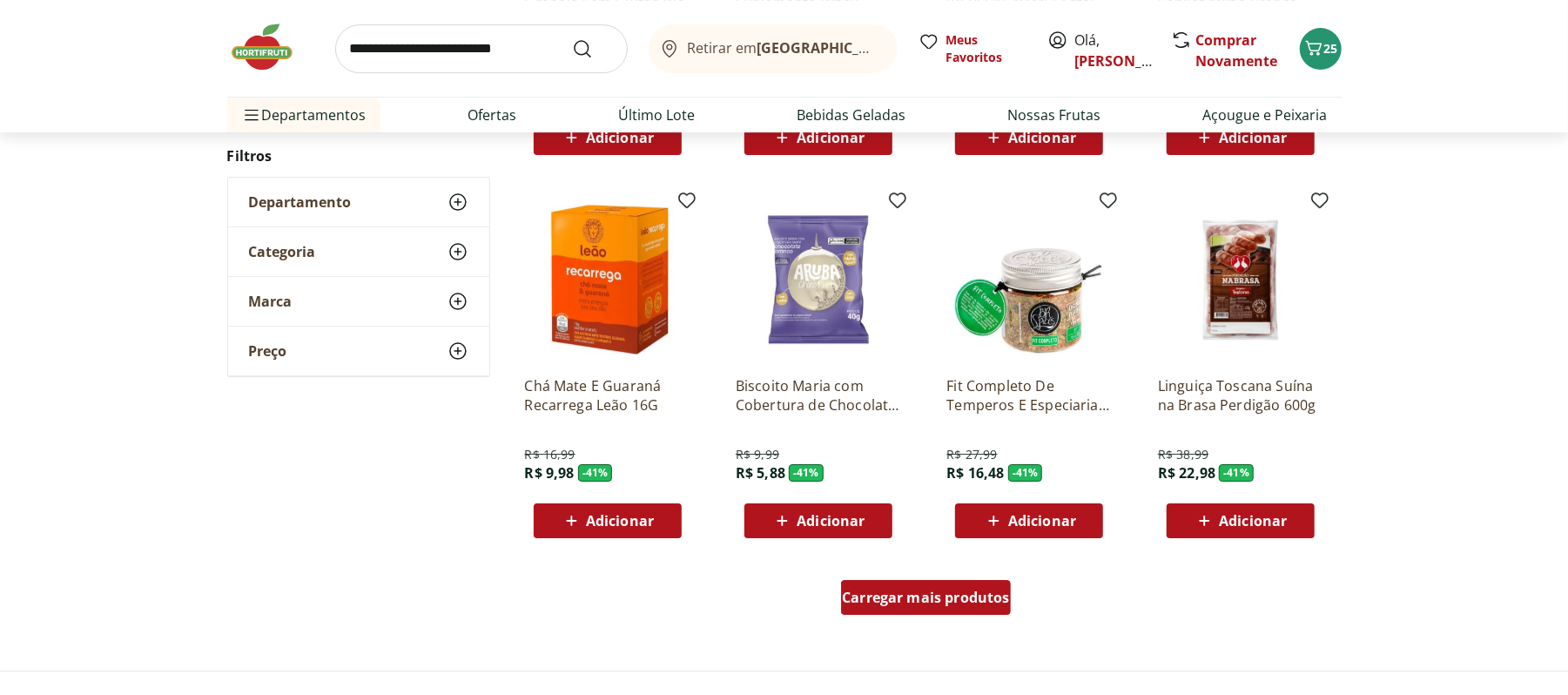
click at [934, 600] on span "Carregar mais produtos" at bounding box center [926, 597] width 168 height 14
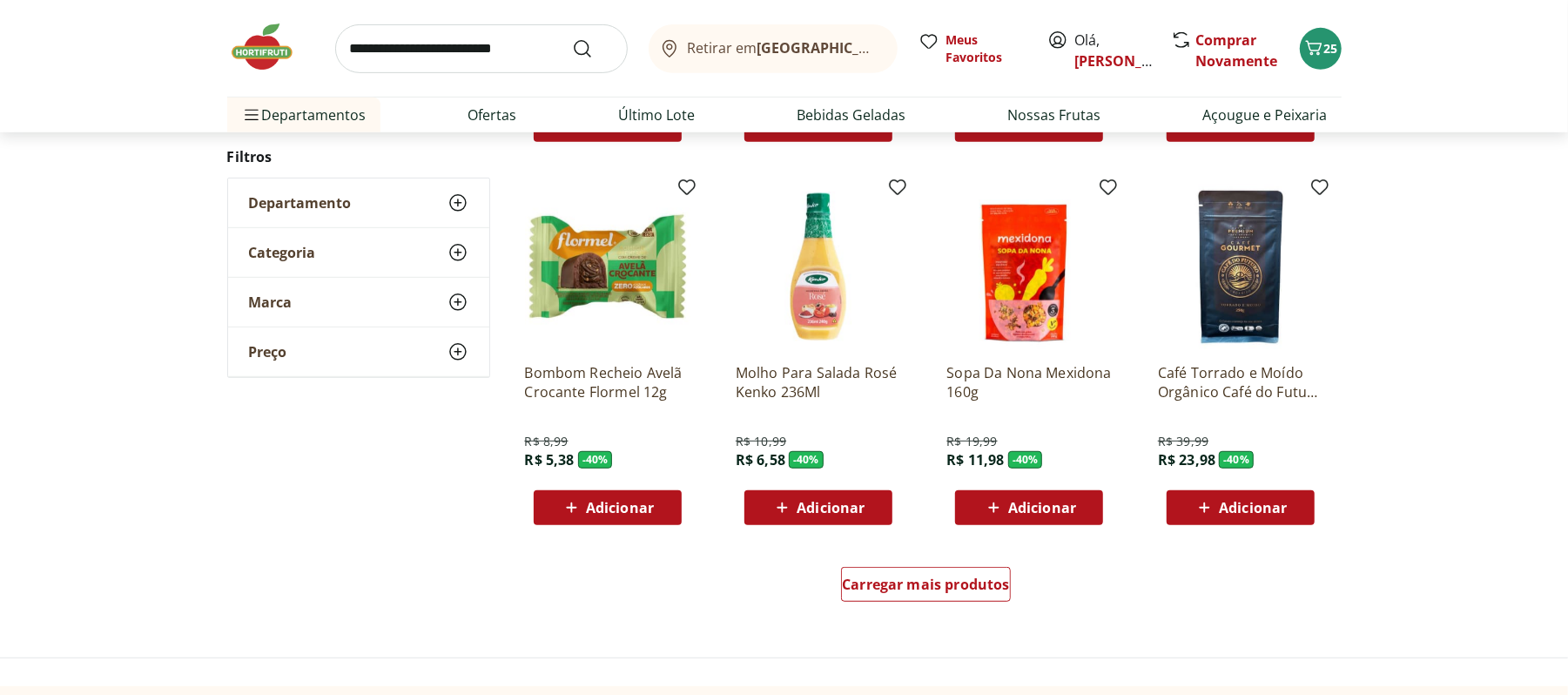
scroll to position [10105, 0]
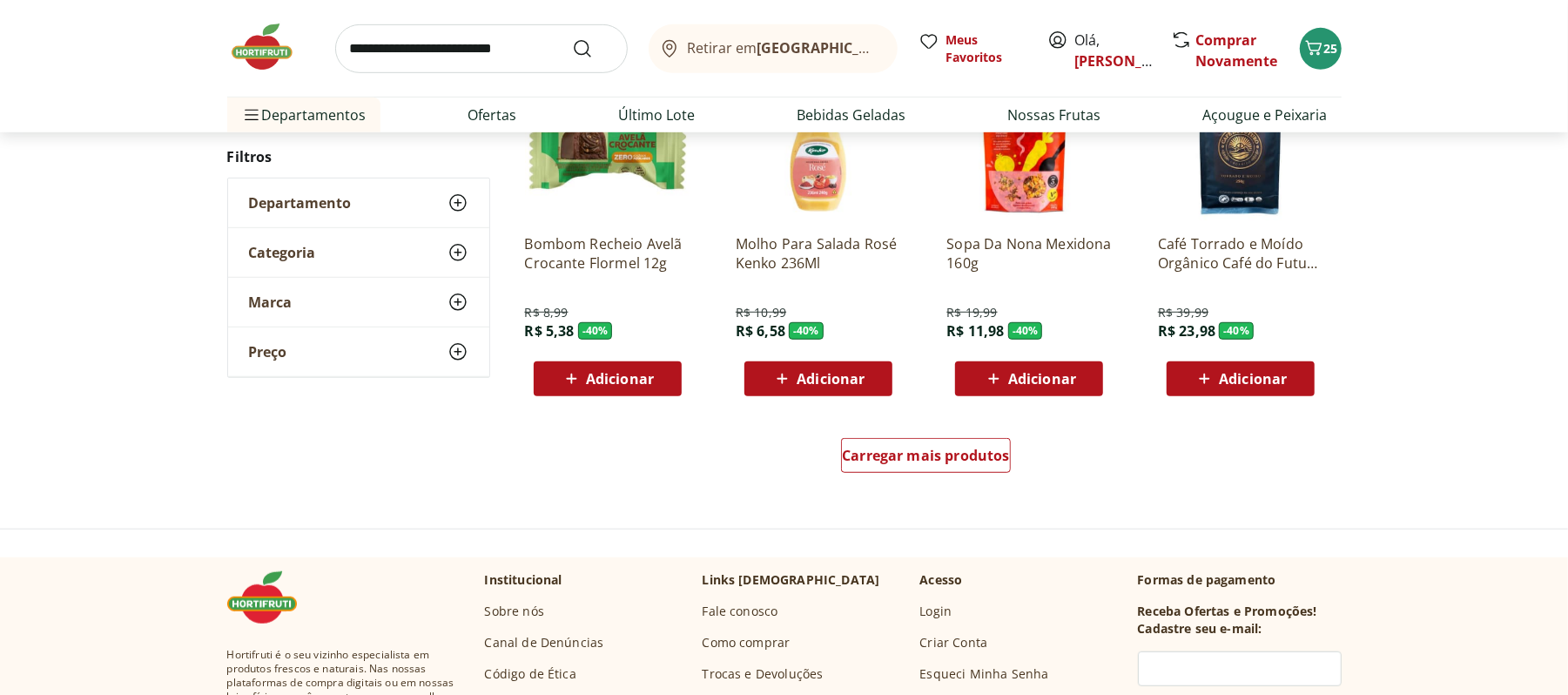
click at [945, 483] on div "Carregar mais produtos" at bounding box center [927, 458] width 845 height 83
click at [944, 461] on span "Carregar mais produtos" at bounding box center [926, 455] width 168 height 14
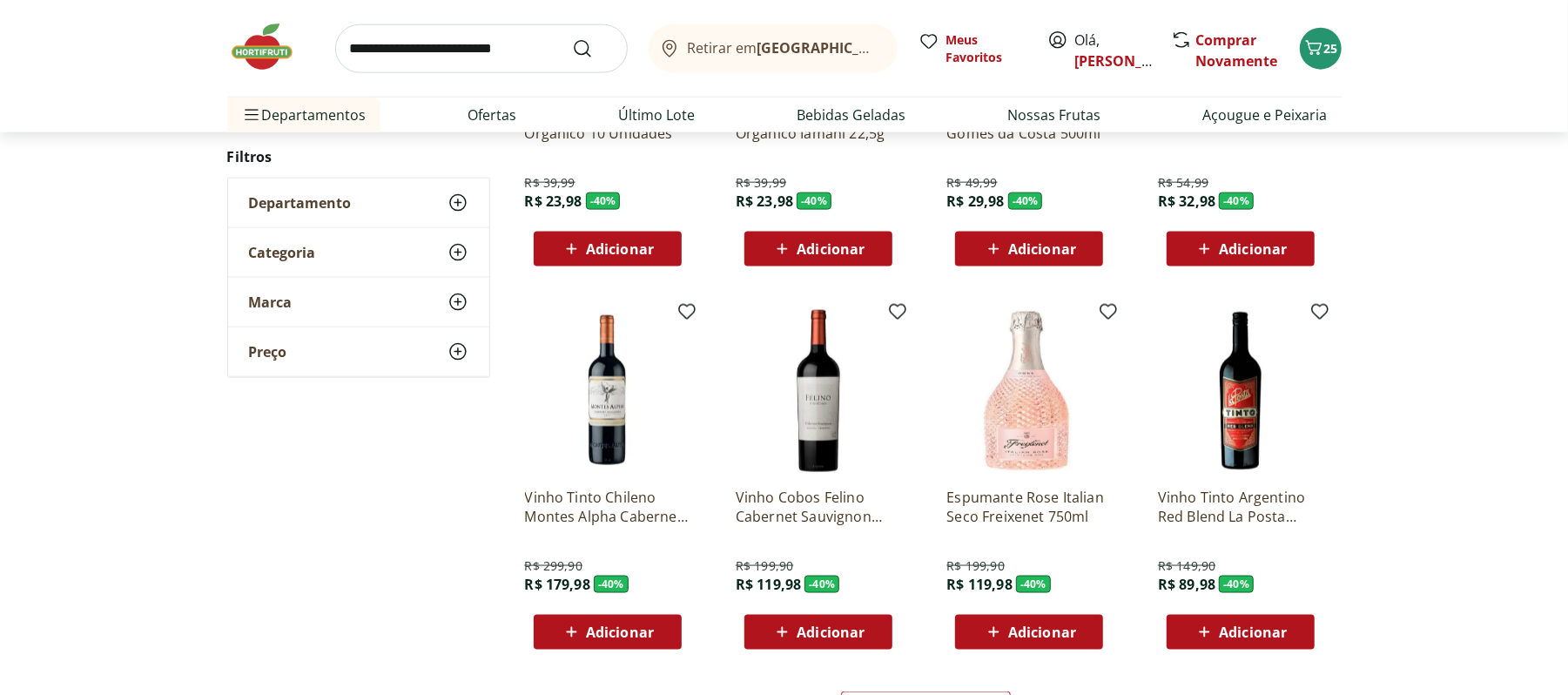
scroll to position [11150, 0]
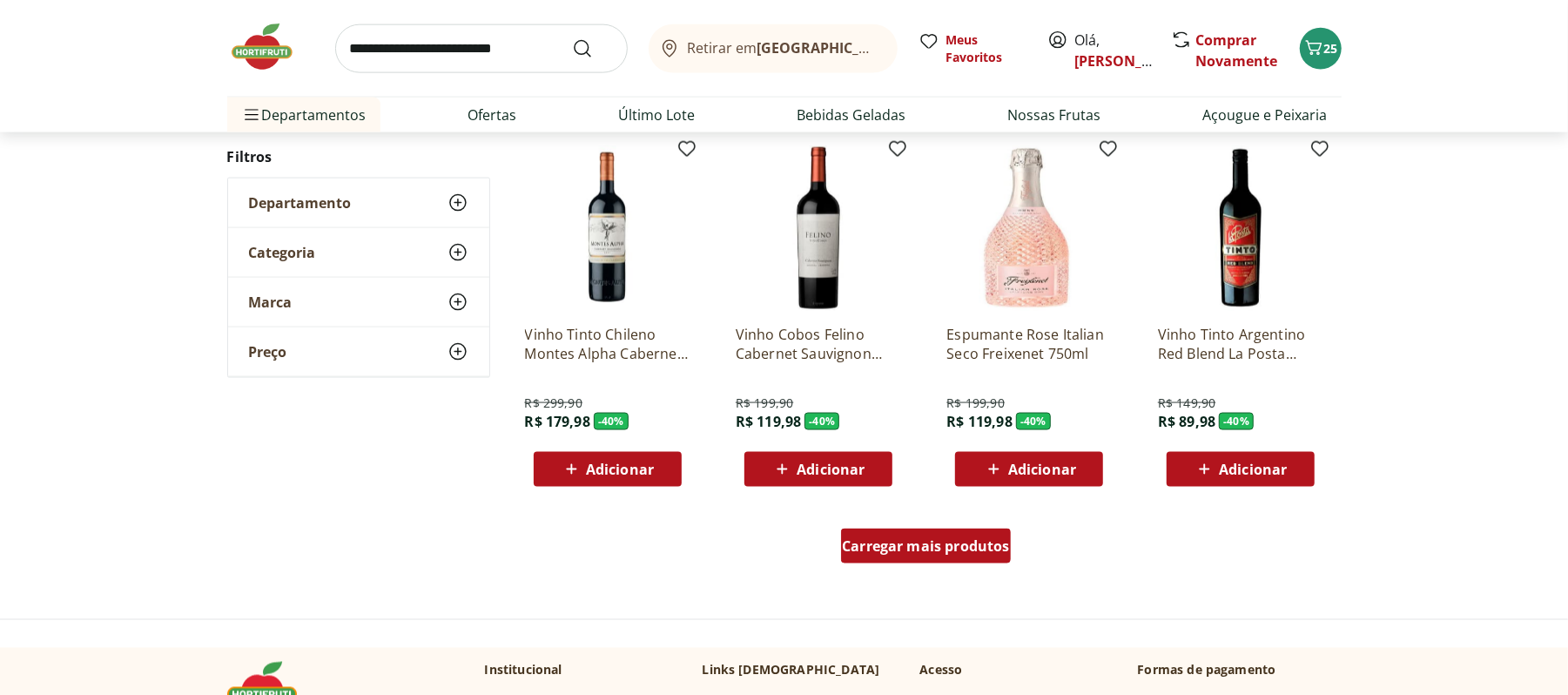
click at [896, 571] on link "Carregar mais produtos" at bounding box center [926, 550] width 170 height 42
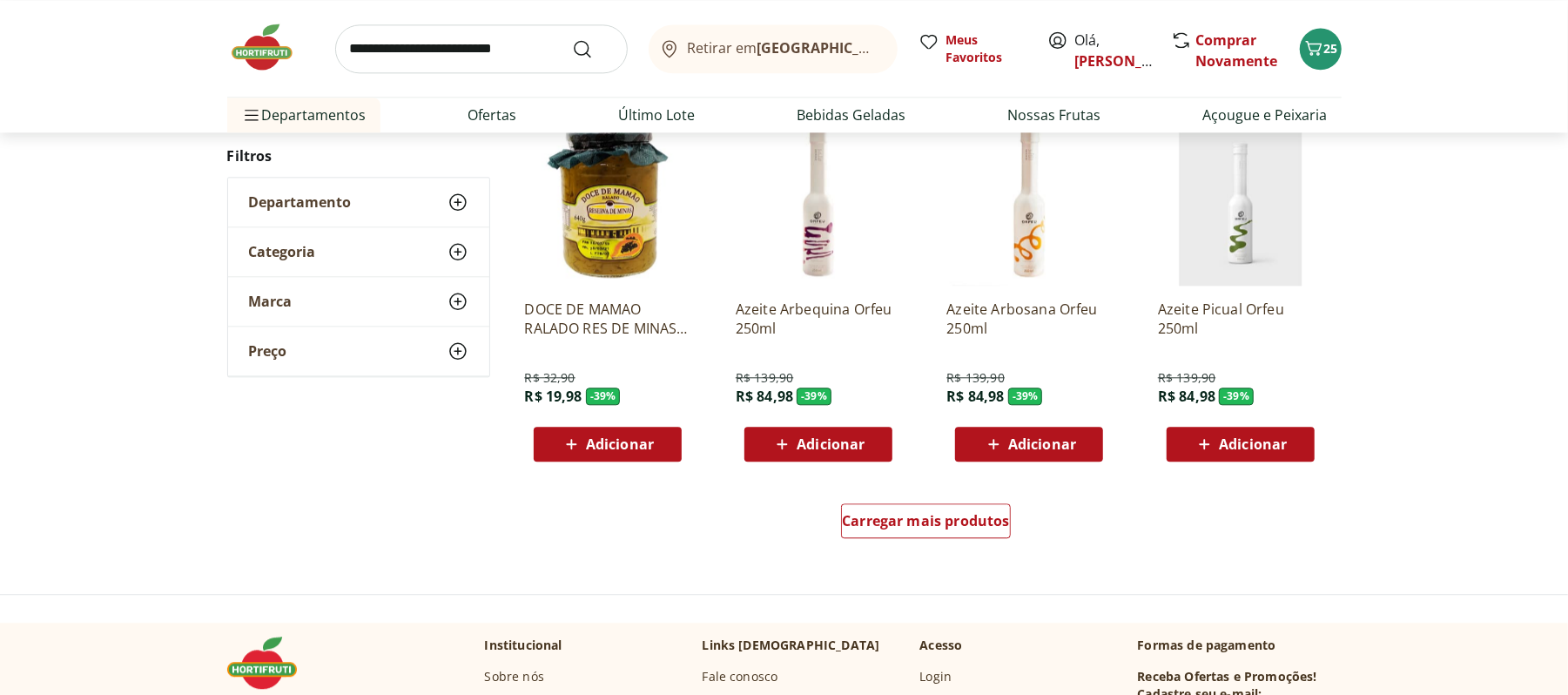
scroll to position [12427, 0]
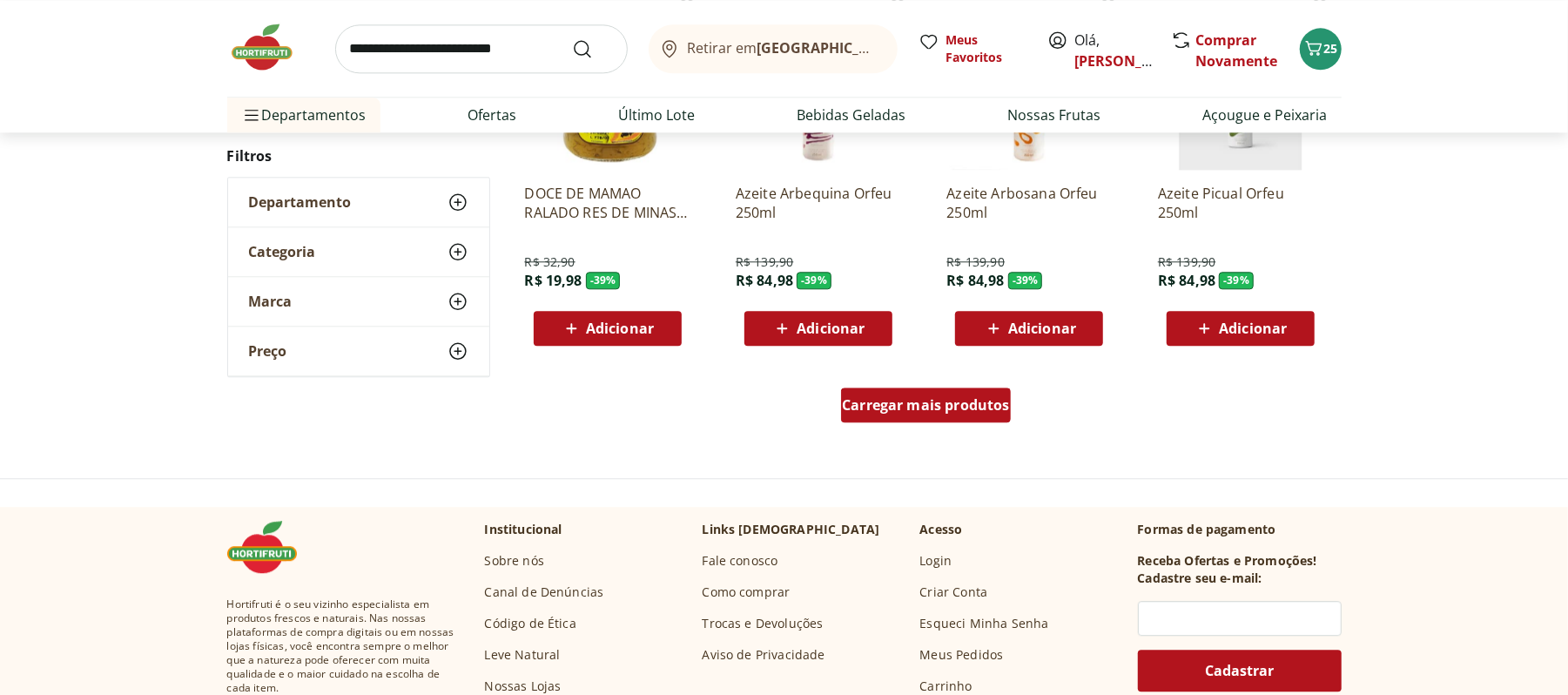
click at [891, 398] on span "Carregar mais produtos" at bounding box center [926, 404] width 168 height 14
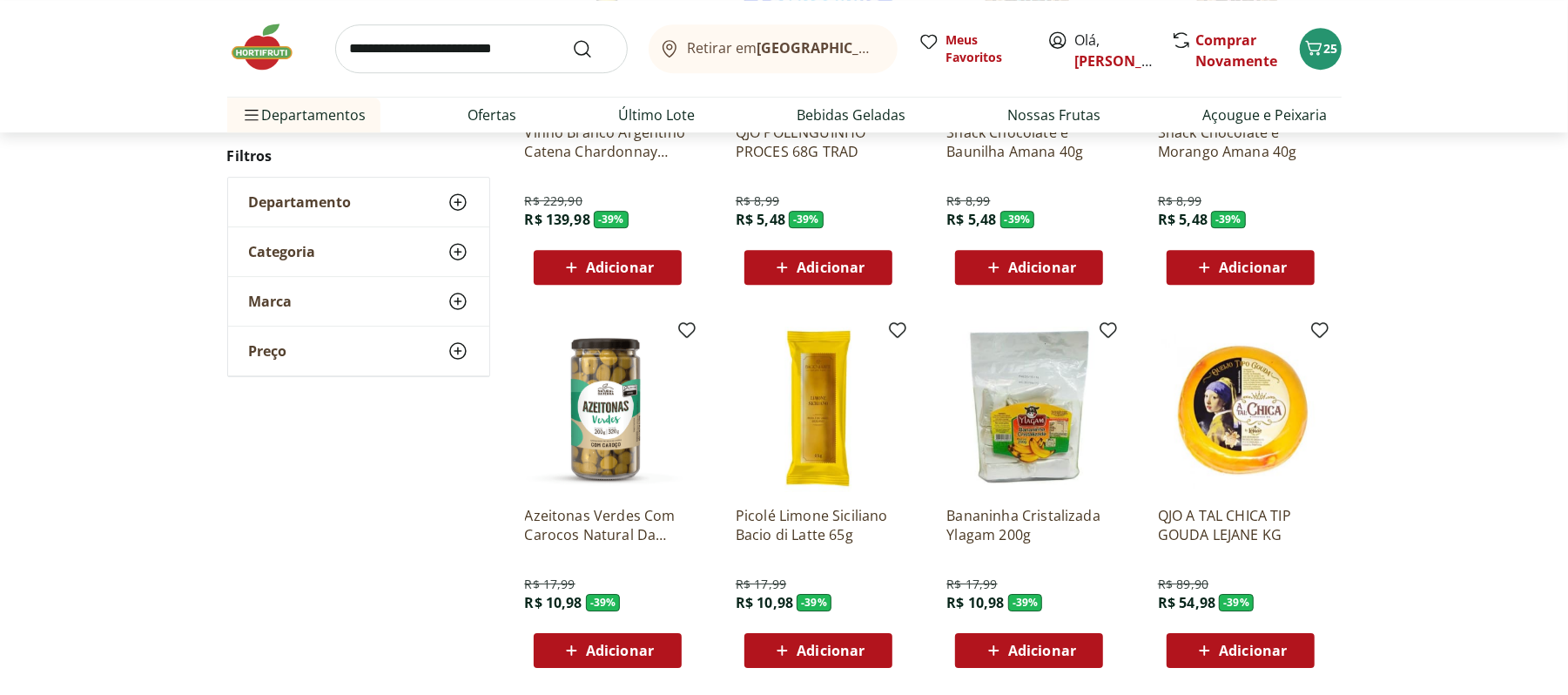
scroll to position [13356, 0]
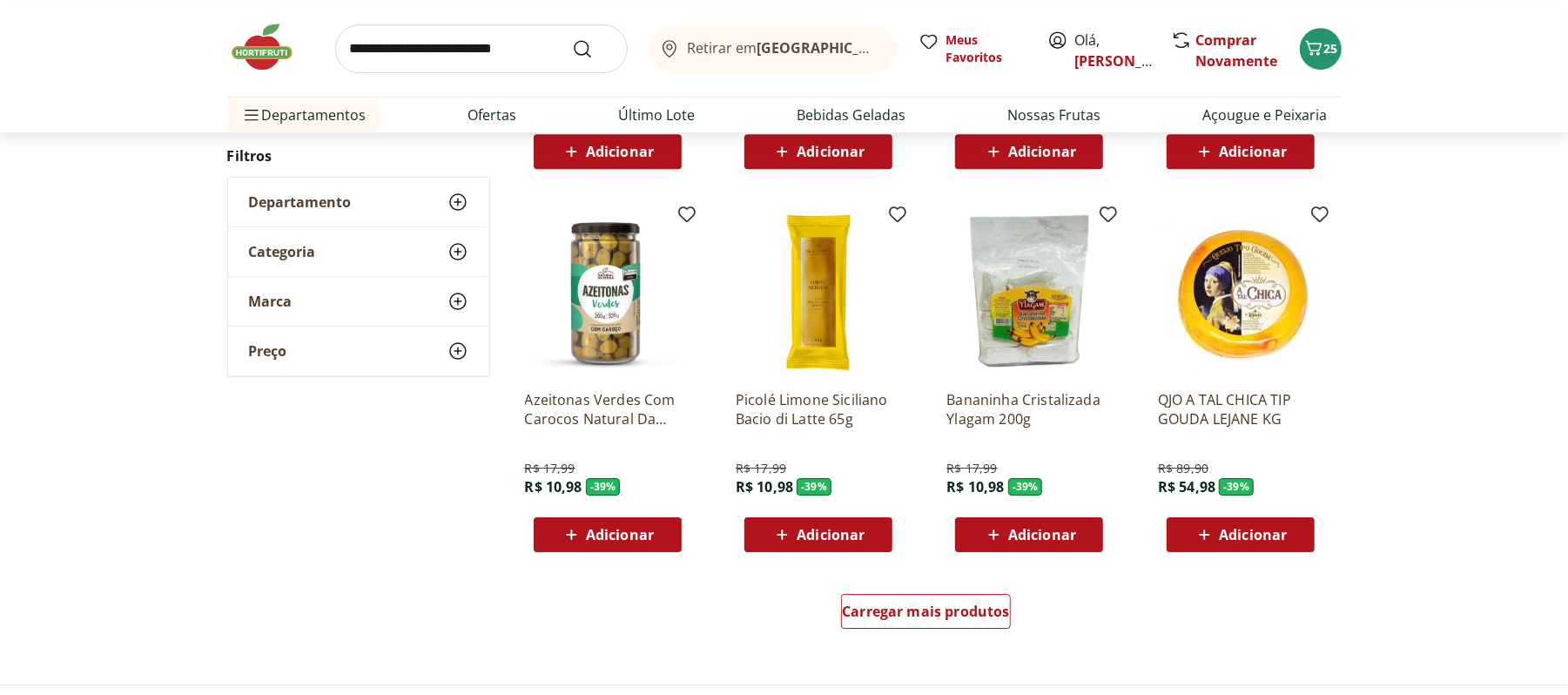
click at [642, 528] on span "Adicionar" at bounding box center [619, 534] width 68 height 14
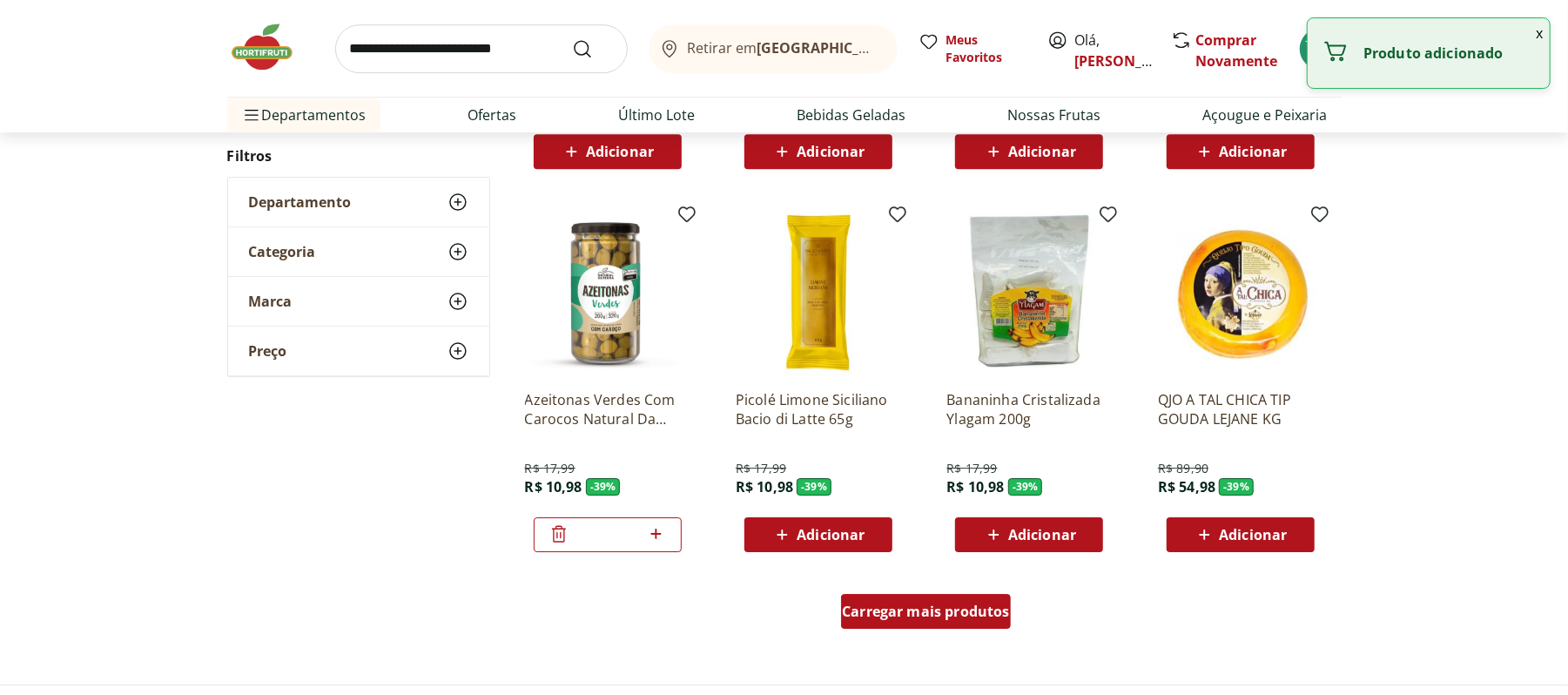
click at [921, 608] on span "Carregar mais produtos" at bounding box center [926, 611] width 168 height 14
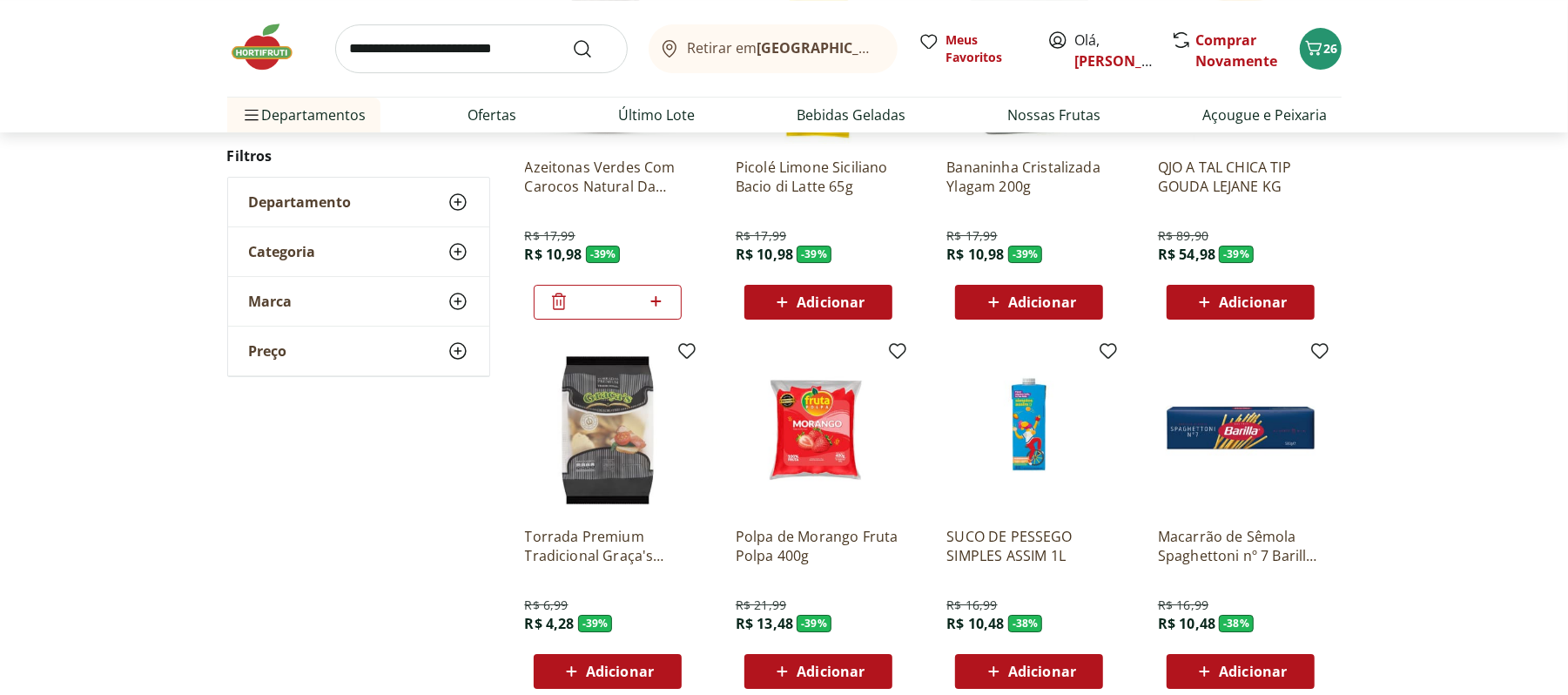
scroll to position [13705, 0]
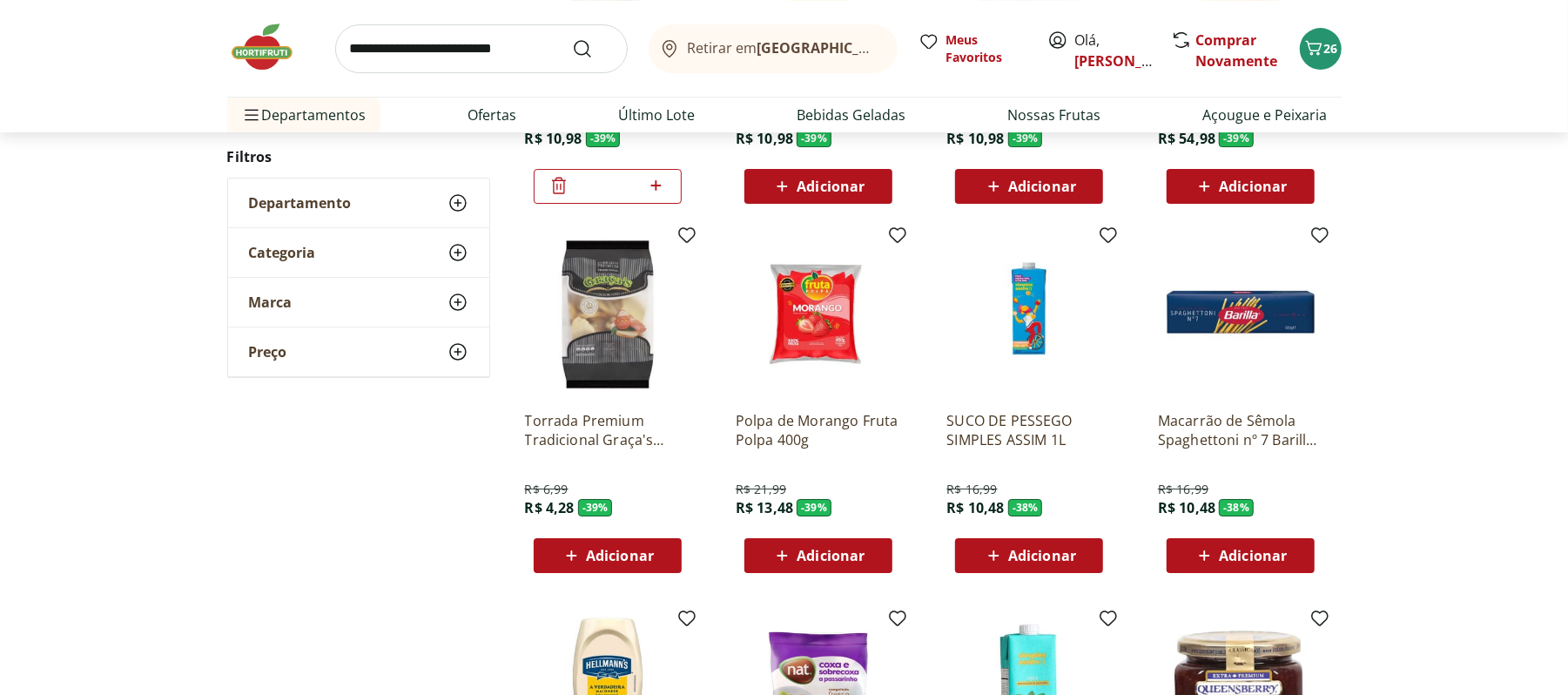
click at [603, 563] on span "Adicionar" at bounding box center [619, 555] width 68 height 14
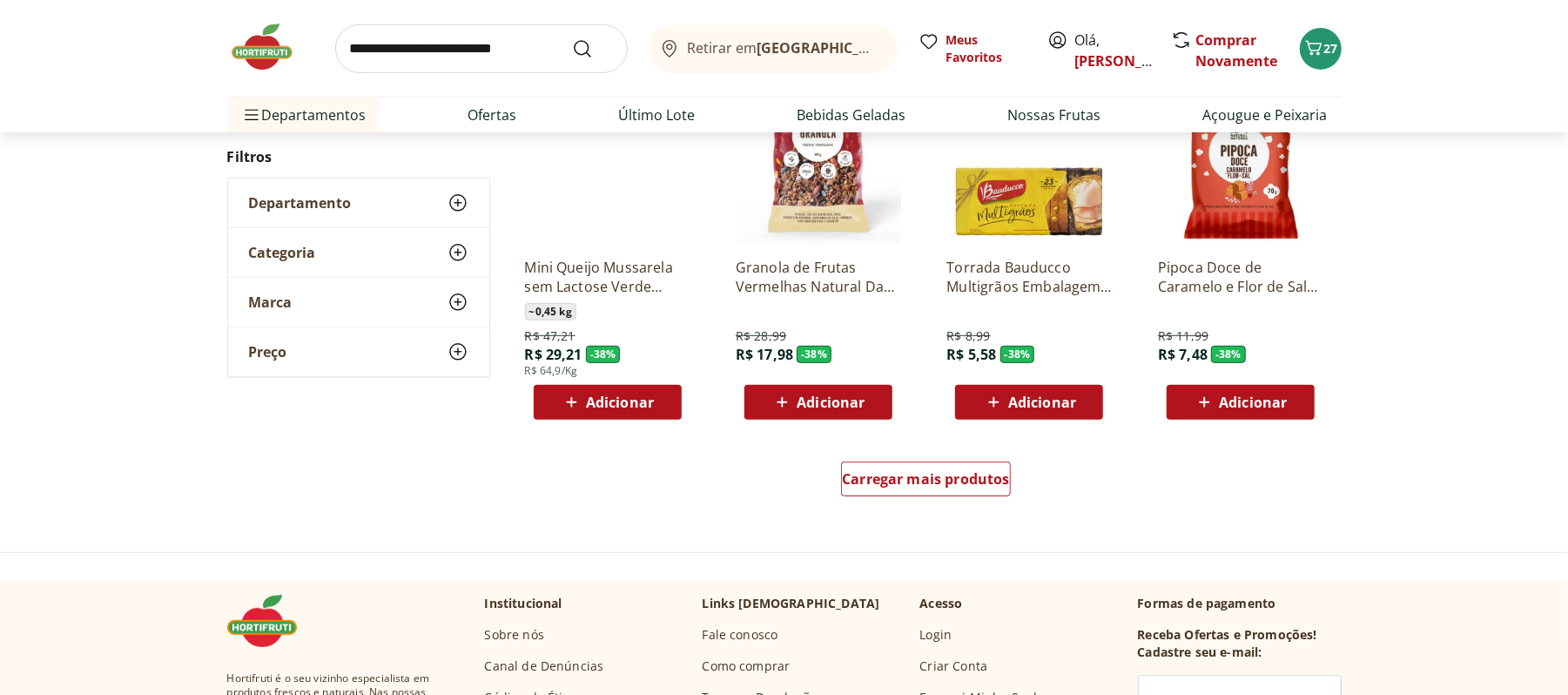
scroll to position [14634, 0]
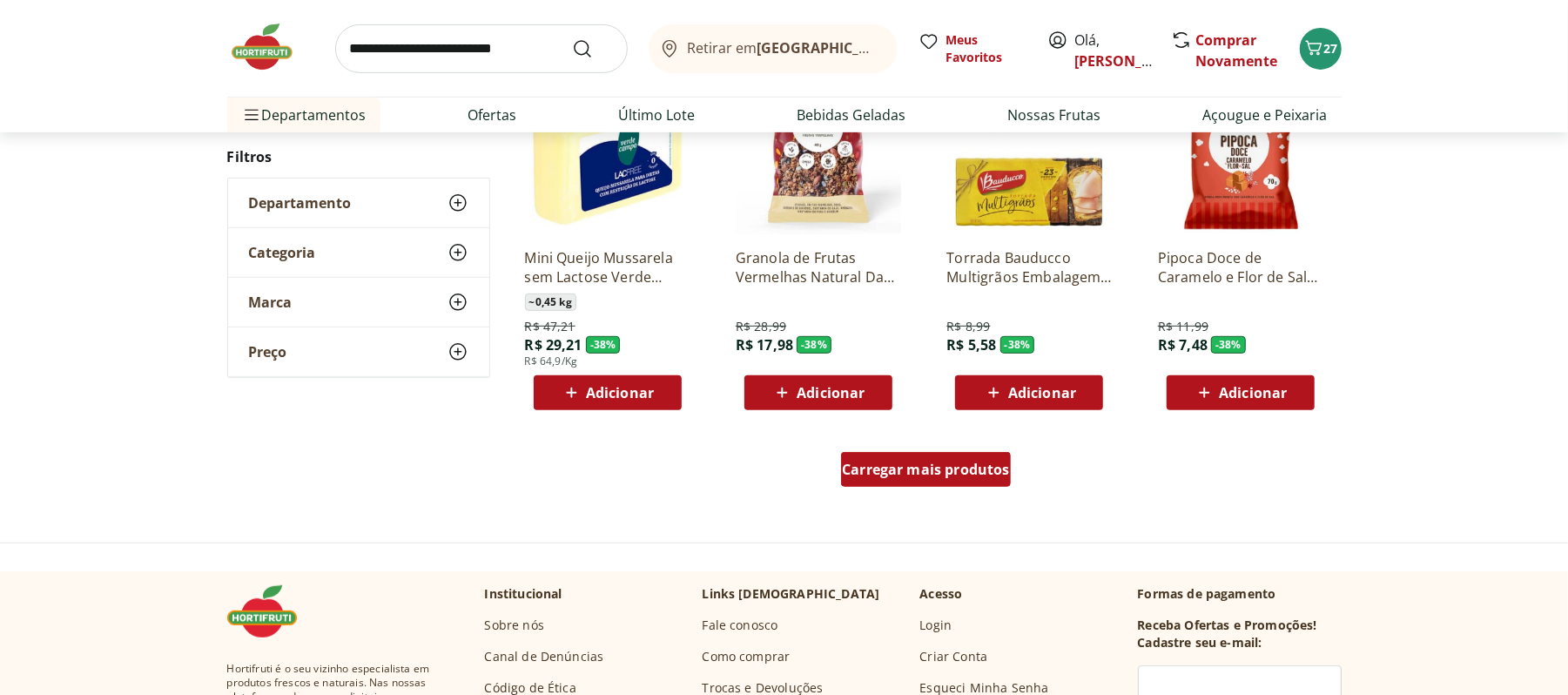
click at [900, 475] on span "Carregar mais produtos" at bounding box center [926, 469] width 168 height 14
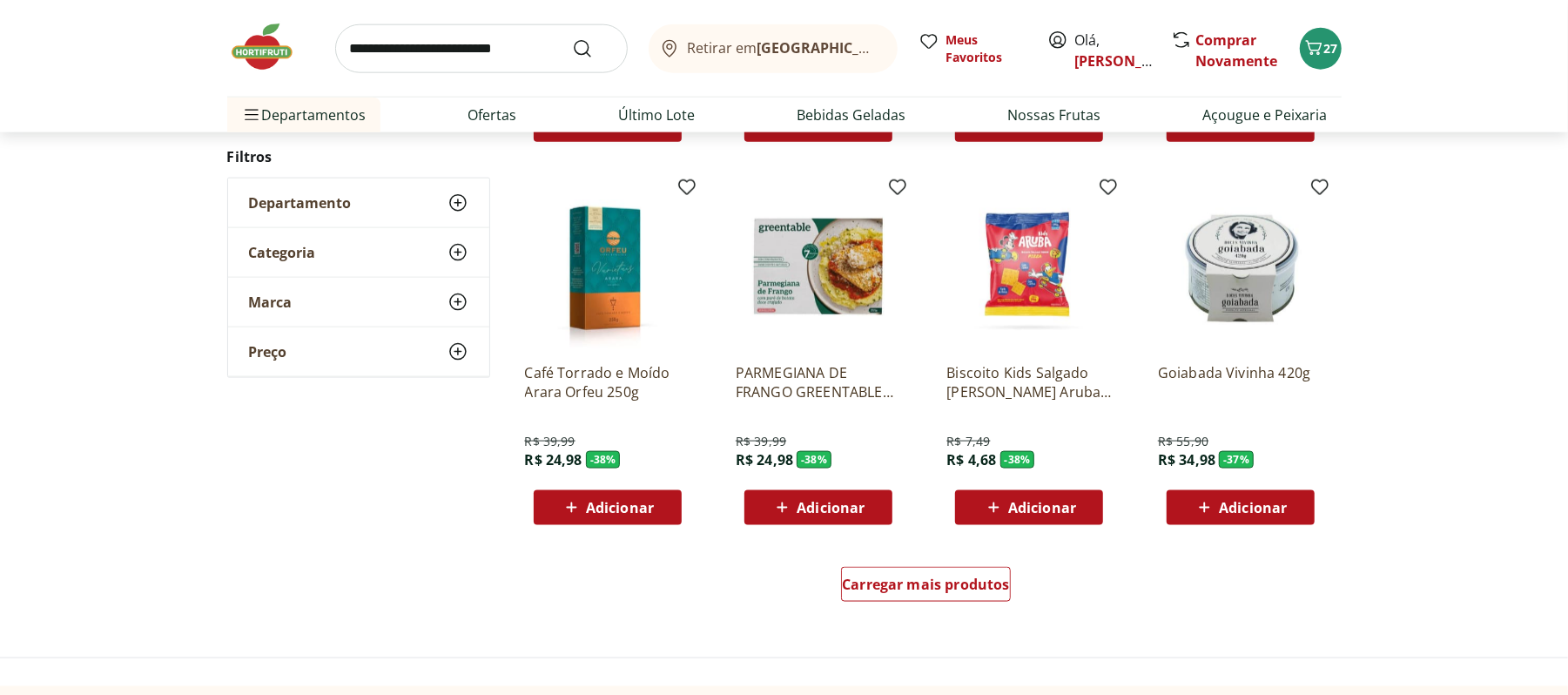
scroll to position [15679, 0]
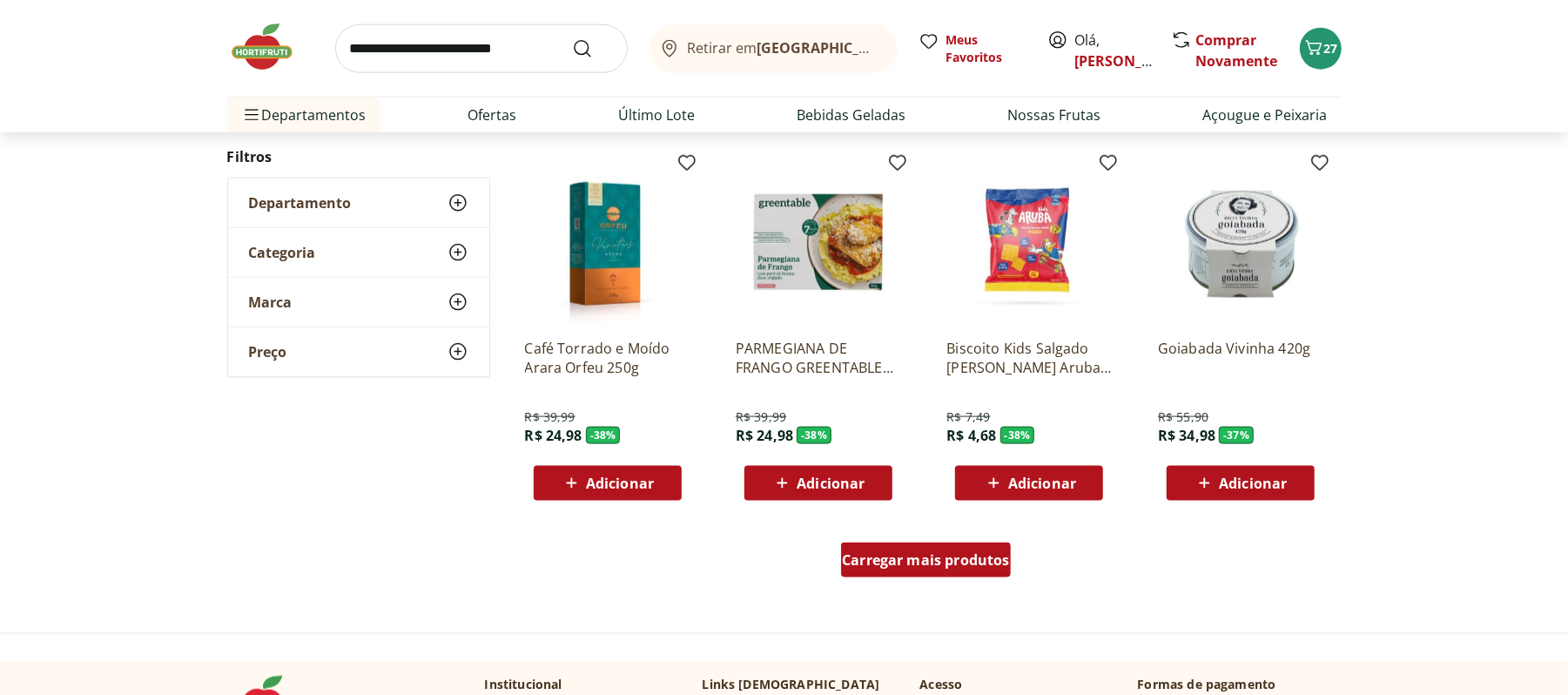
click at [938, 563] on span "Carregar mais produtos" at bounding box center [926, 560] width 168 height 14
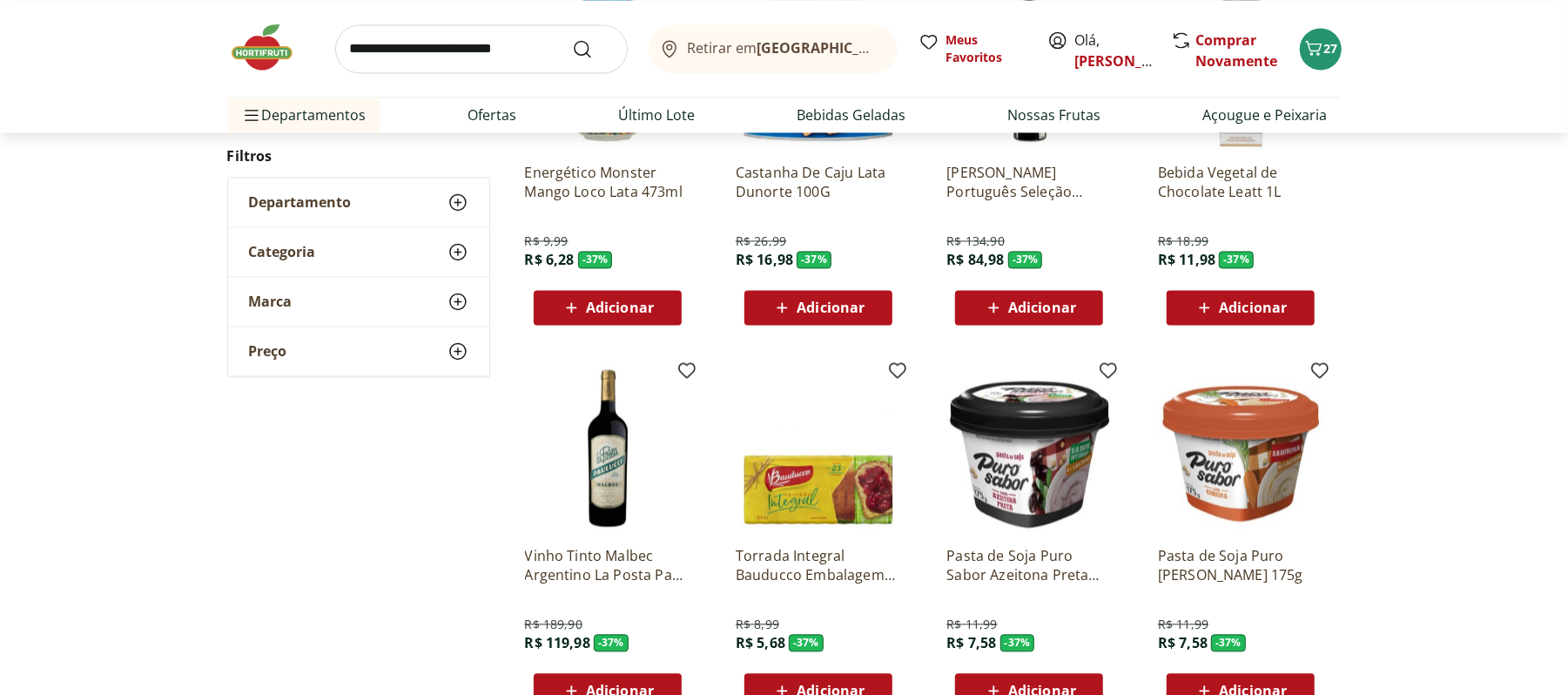
scroll to position [16841, 0]
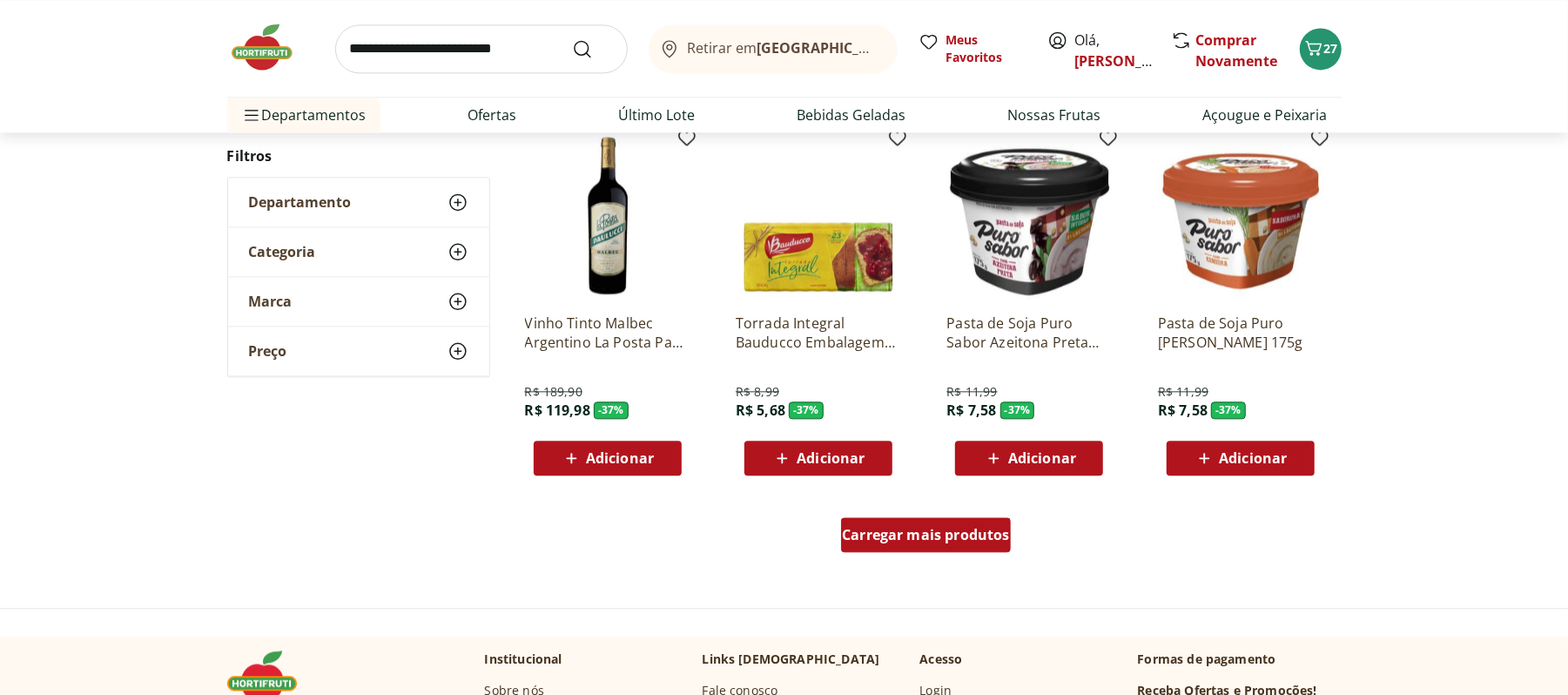
click at [951, 541] on span "Carregar mais produtos" at bounding box center [926, 534] width 168 height 14
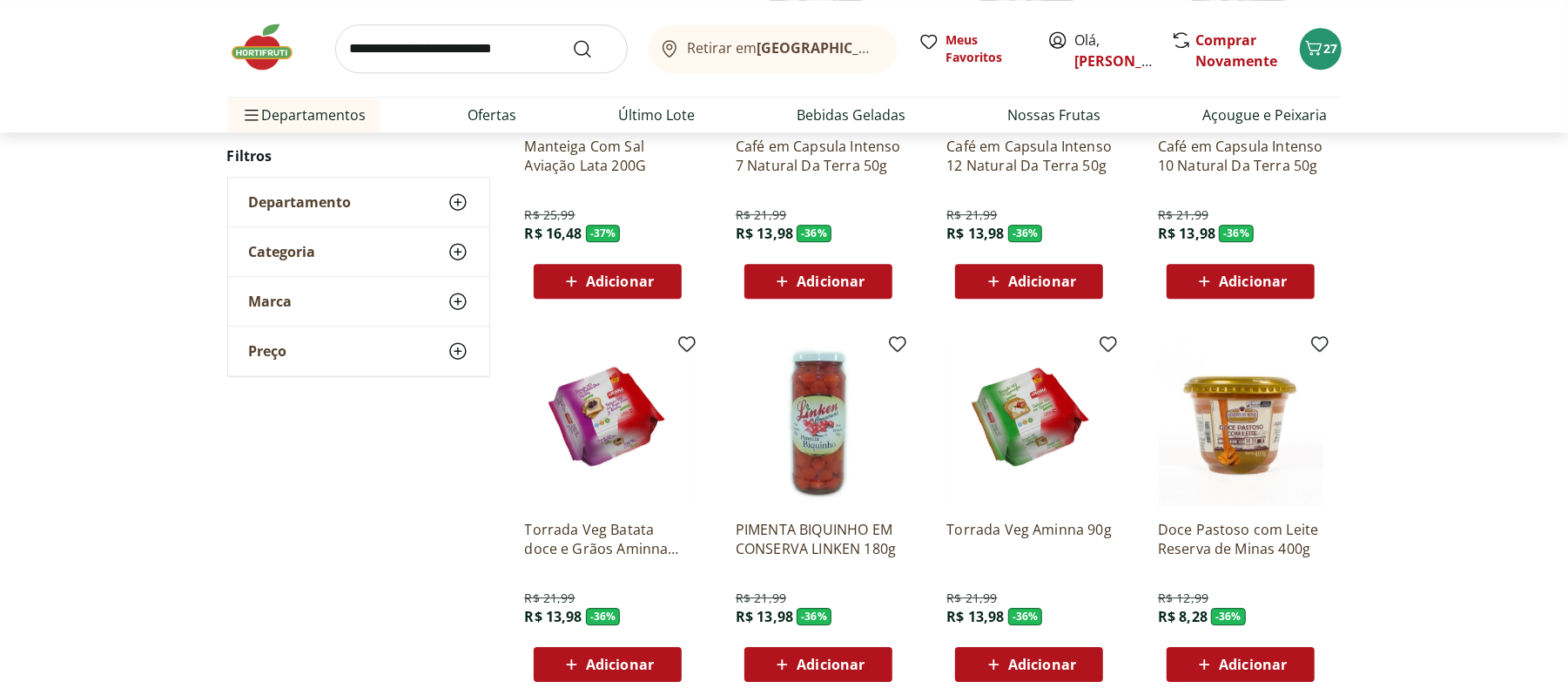
scroll to position [17885, 0]
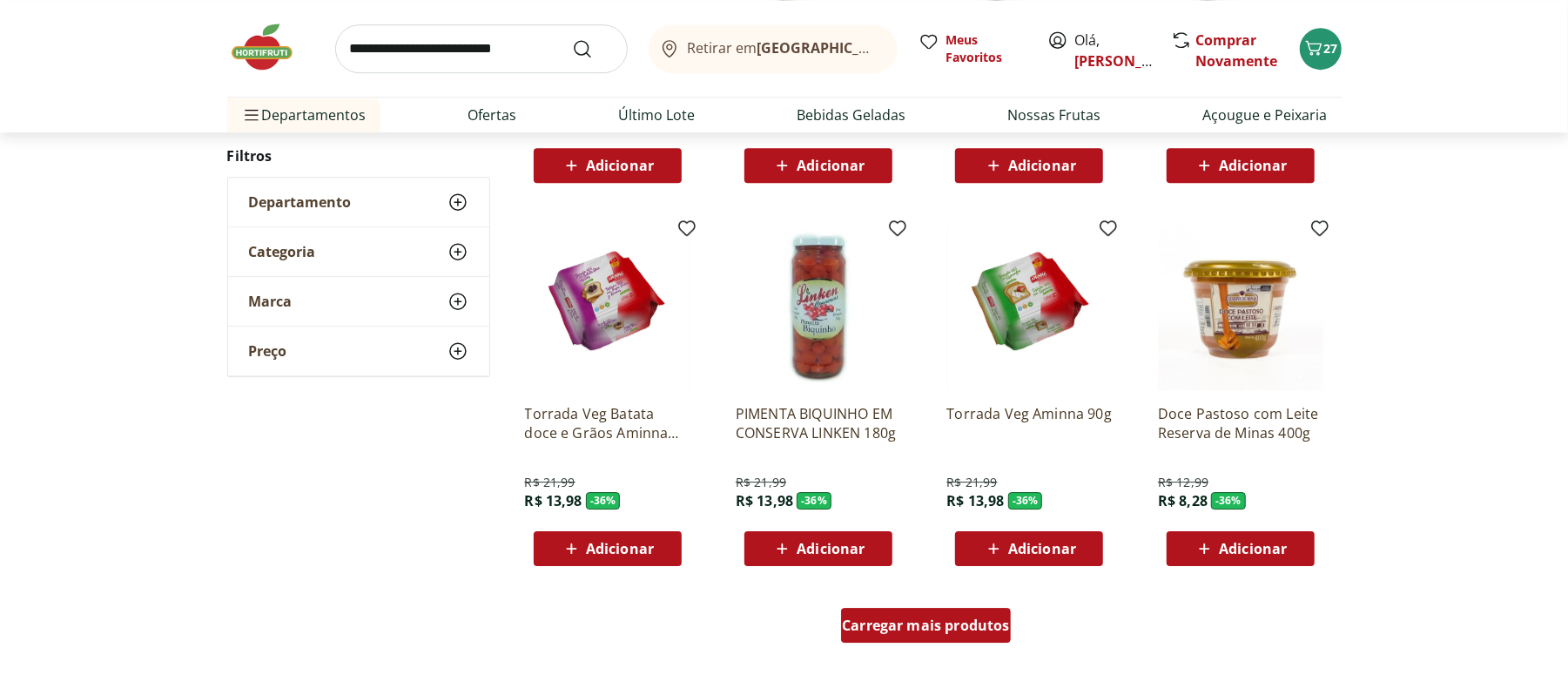
click at [958, 625] on span "Carregar mais produtos" at bounding box center [926, 625] width 168 height 14
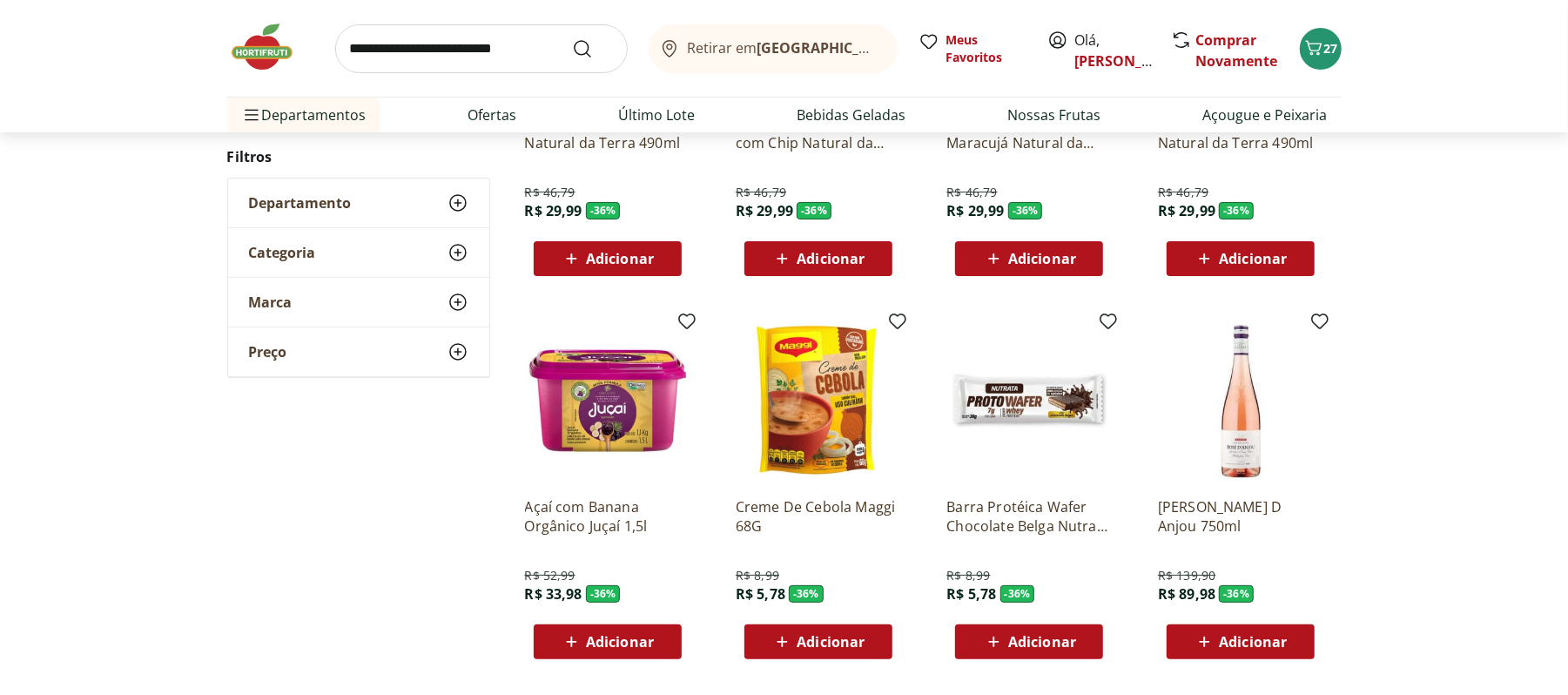
scroll to position [18931, 0]
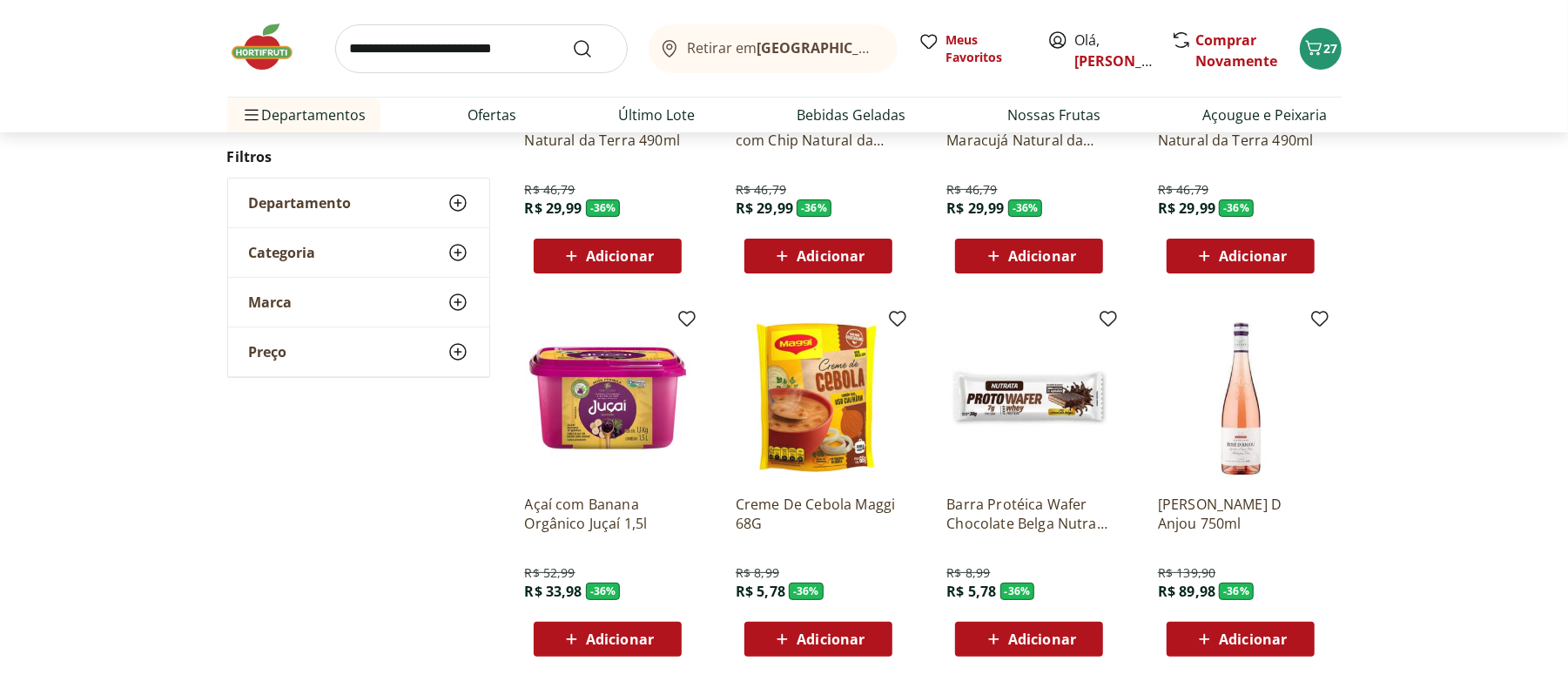
click at [844, 633] on span "Adicionar" at bounding box center [830, 640] width 68 height 14
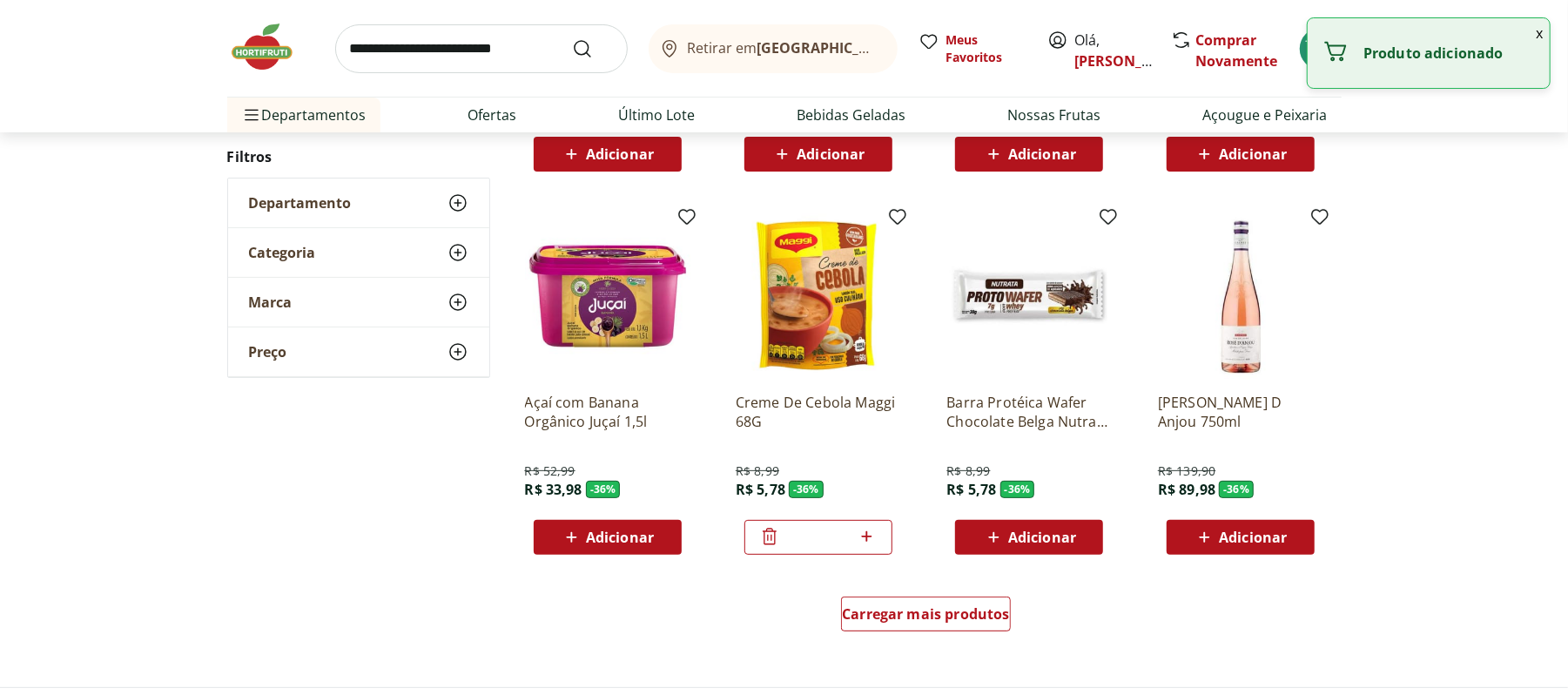
scroll to position [19047, 0]
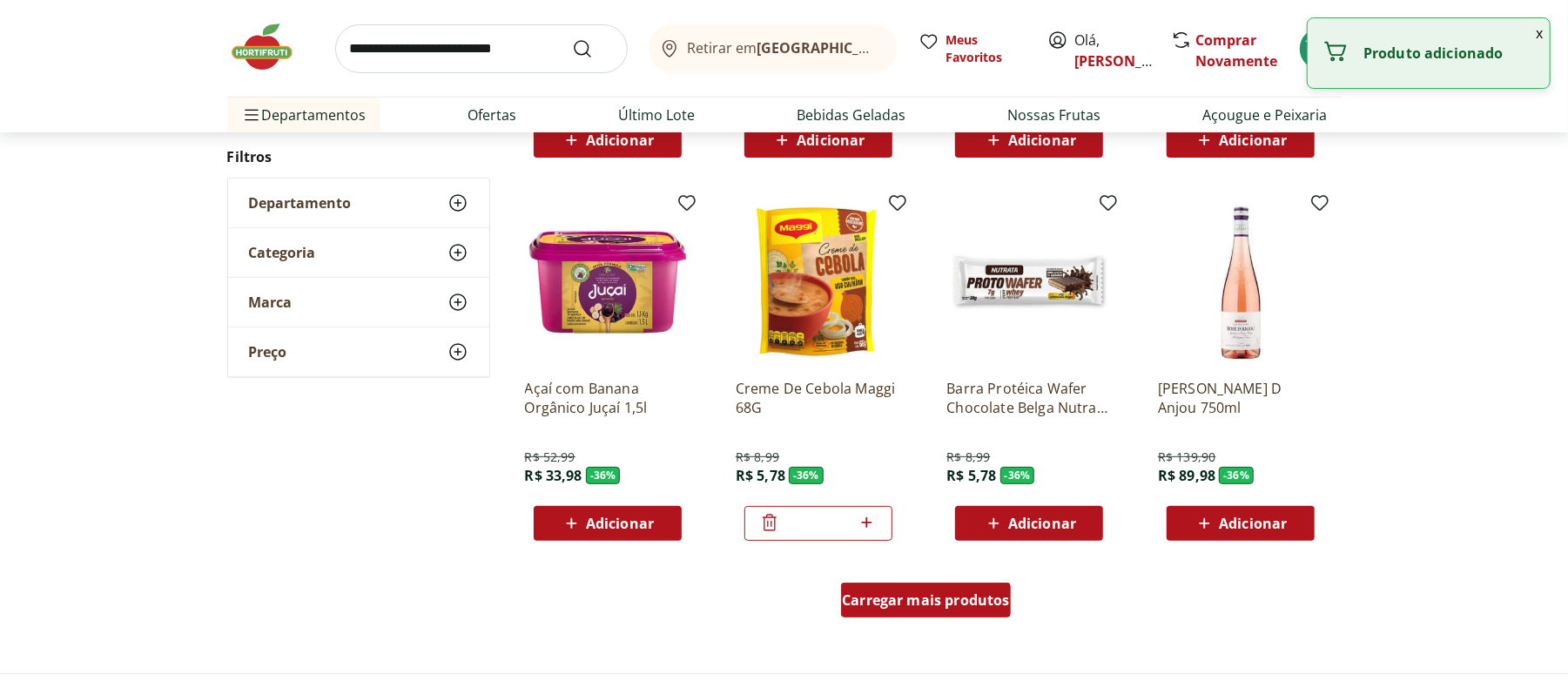
click at [893, 611] on div "Carregar mais produtos" at bounding box center [926, 600] width 170 height 34
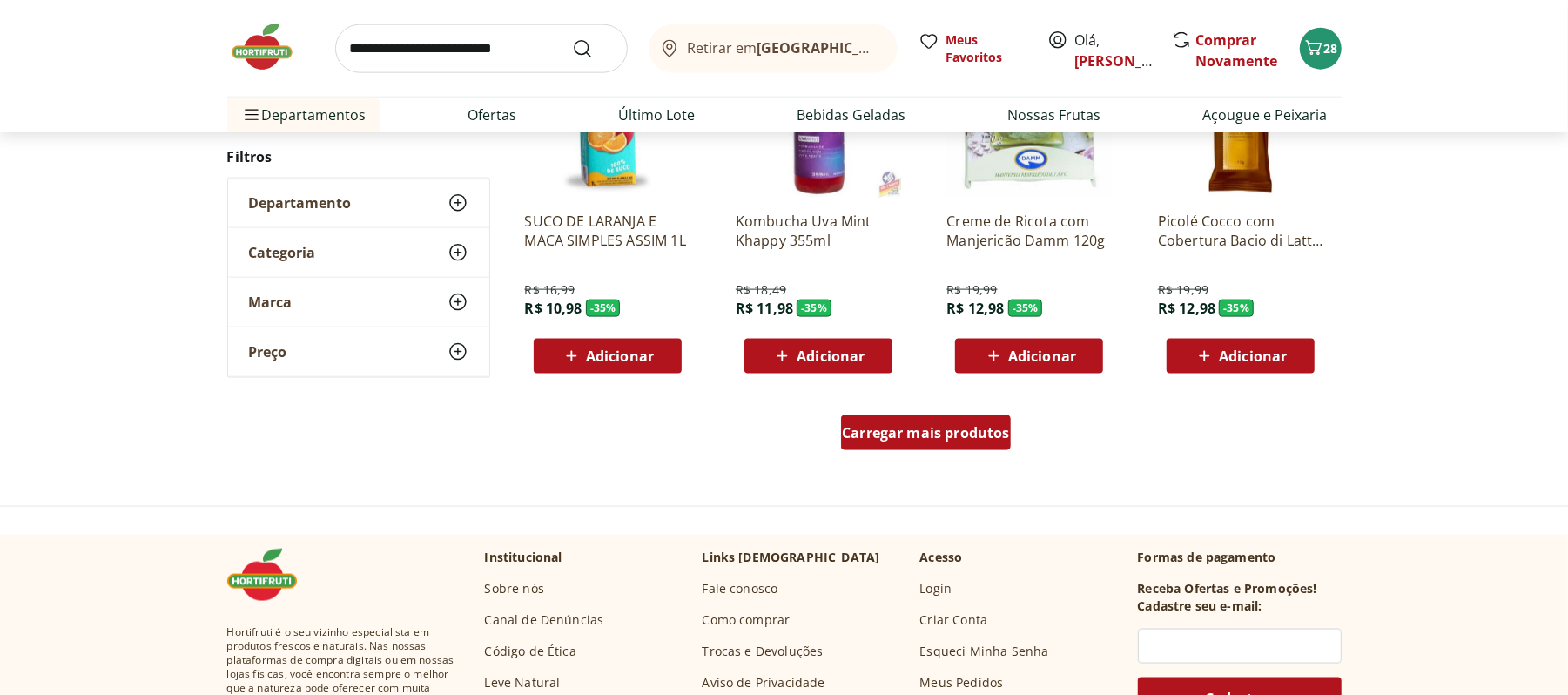
scroll to position [20441, 0]
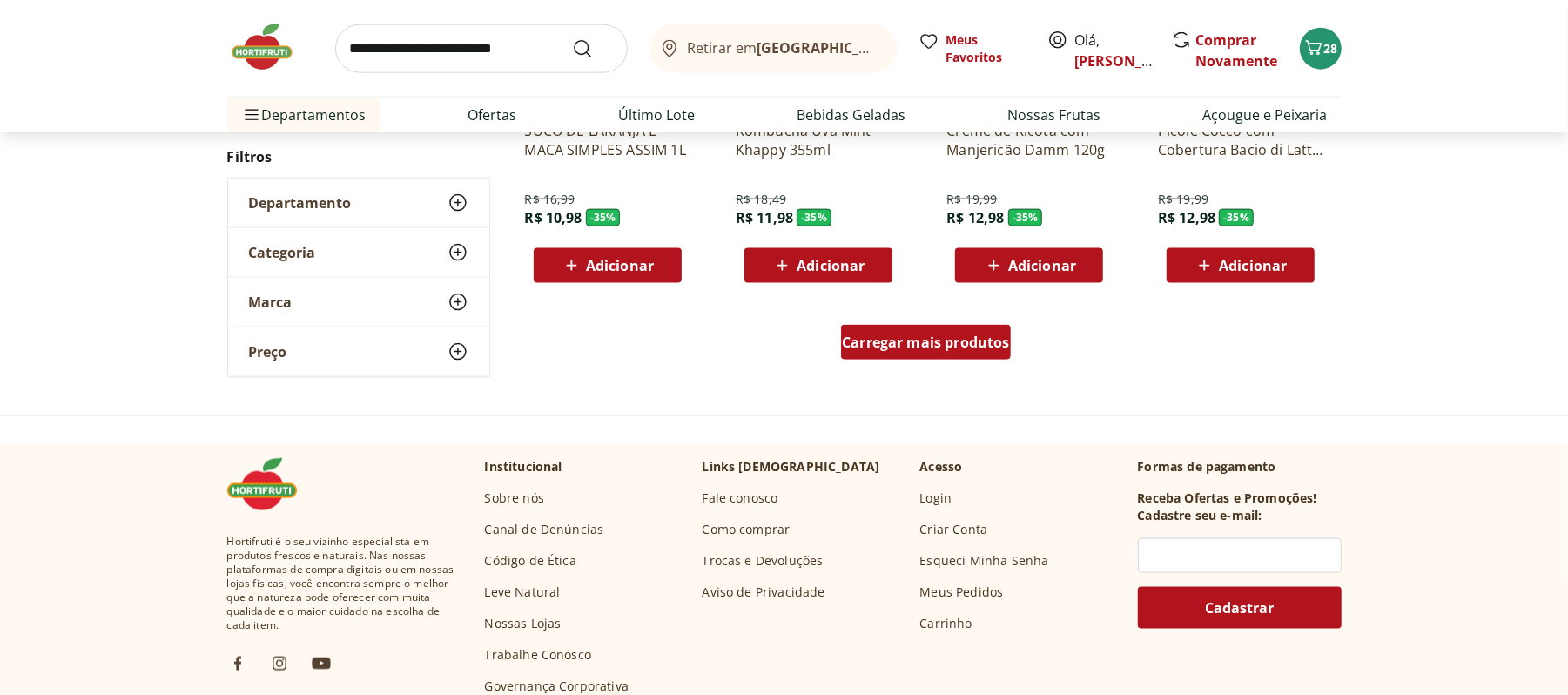
click at [848, 349] on span "Carregar mais produtos" at bounding box center [926, 342] width 168 height 14
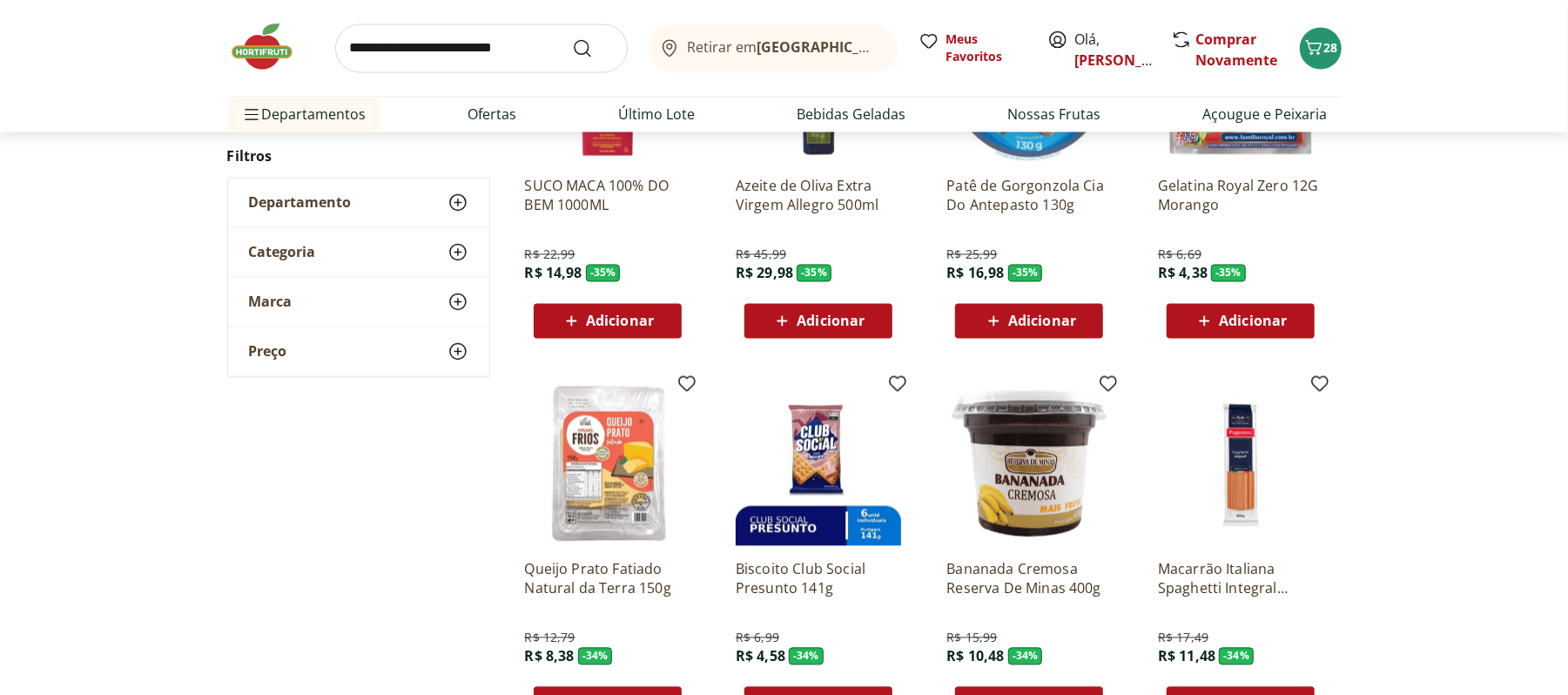
scroll to position [21254, 0]
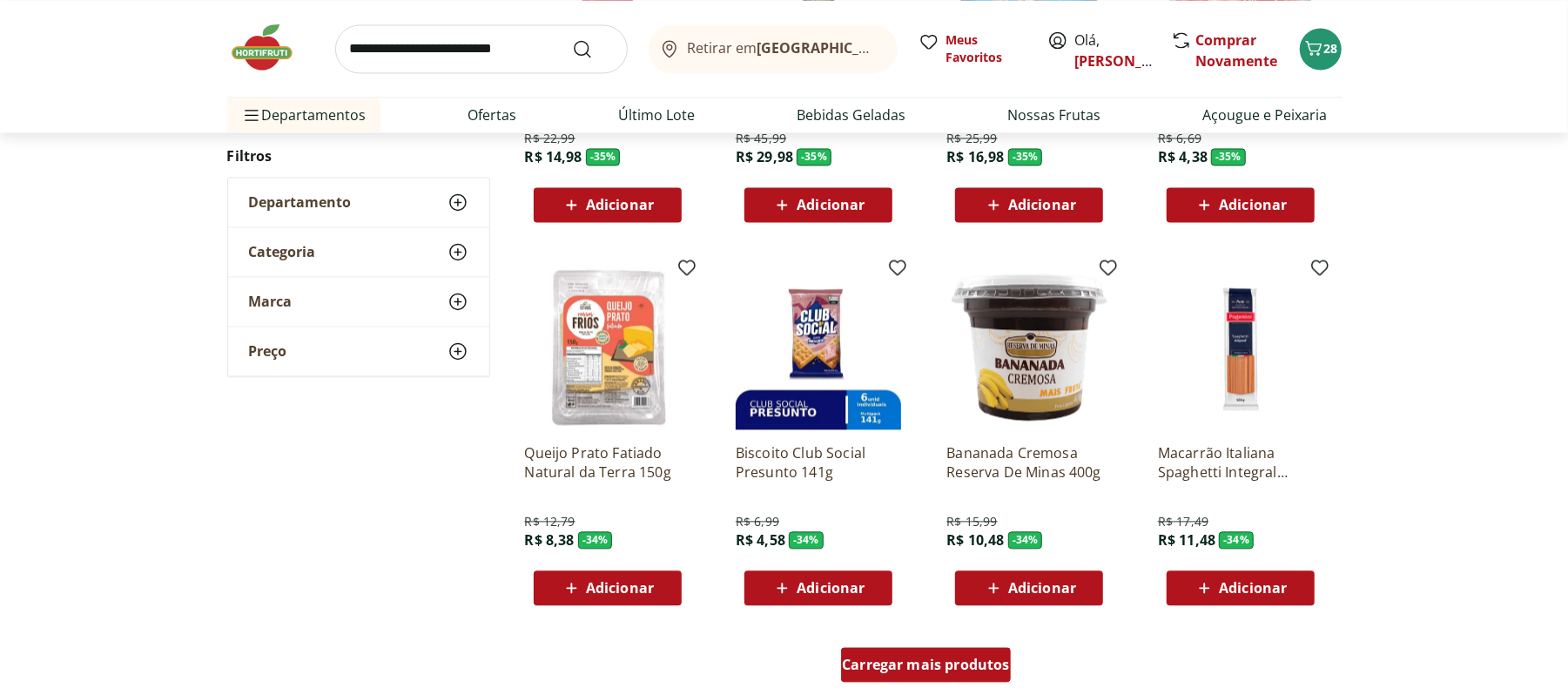
click at [925, 658] on span "Carregar mais produtos" at bounding box center [926, 664] width 168 height 14
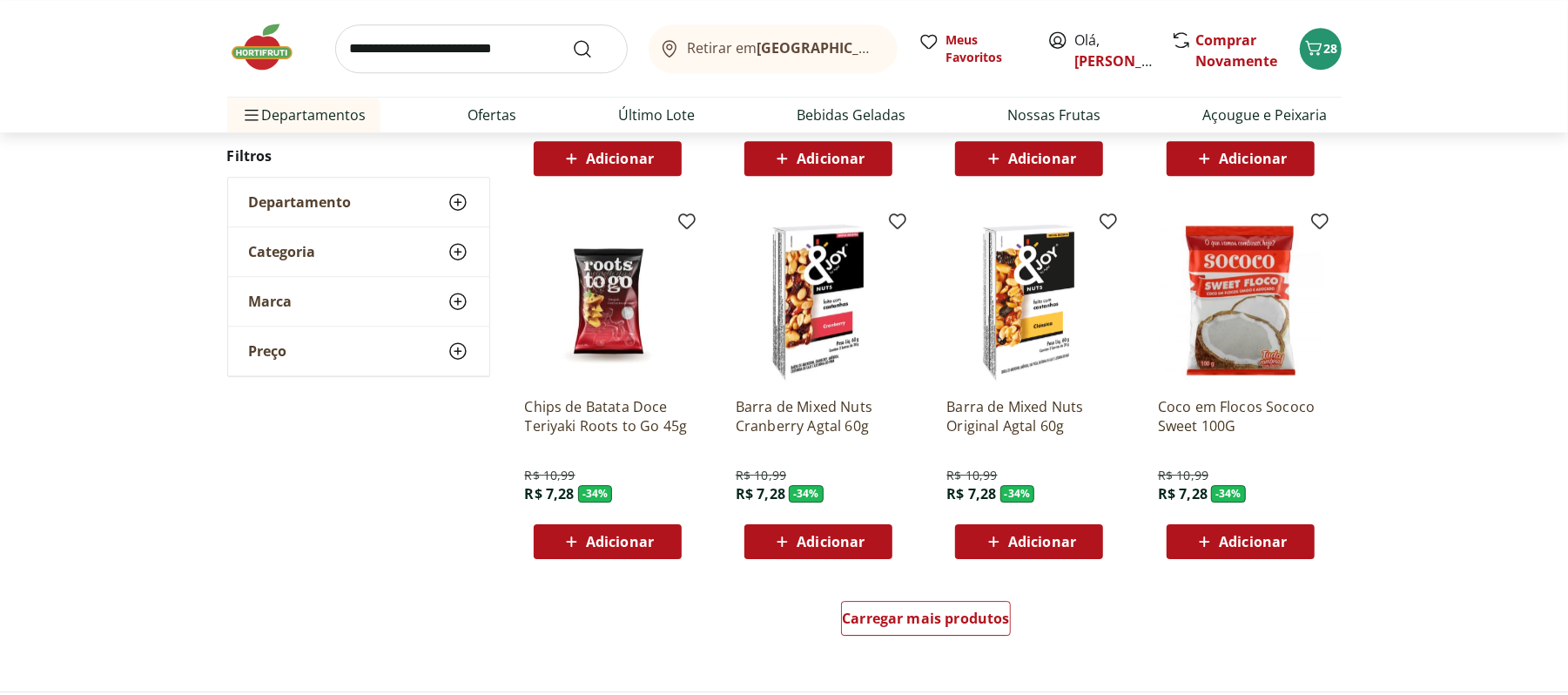
scroll to position [22648, 0]
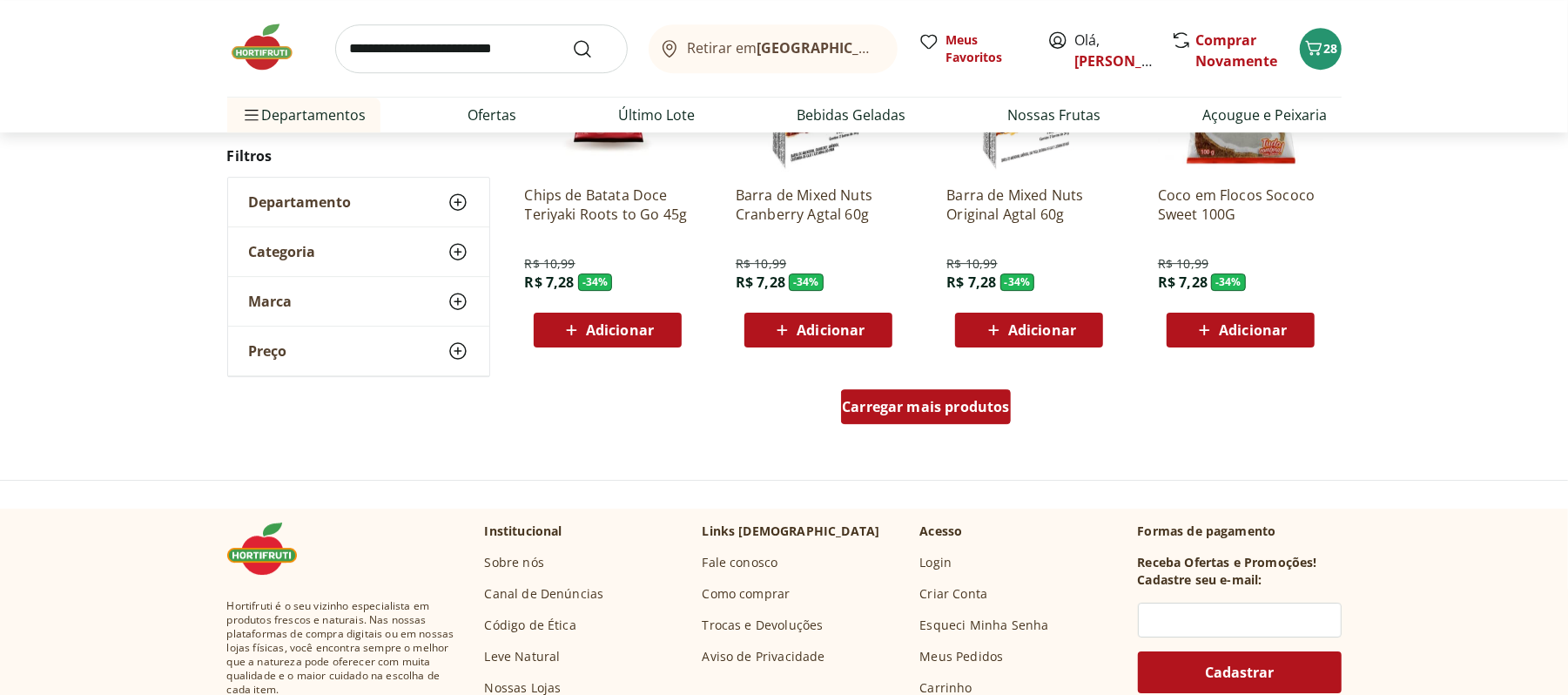
click at [973, 419] on div "Carregar mais produtos" at bounding box center [926, 406] width 170 height 34
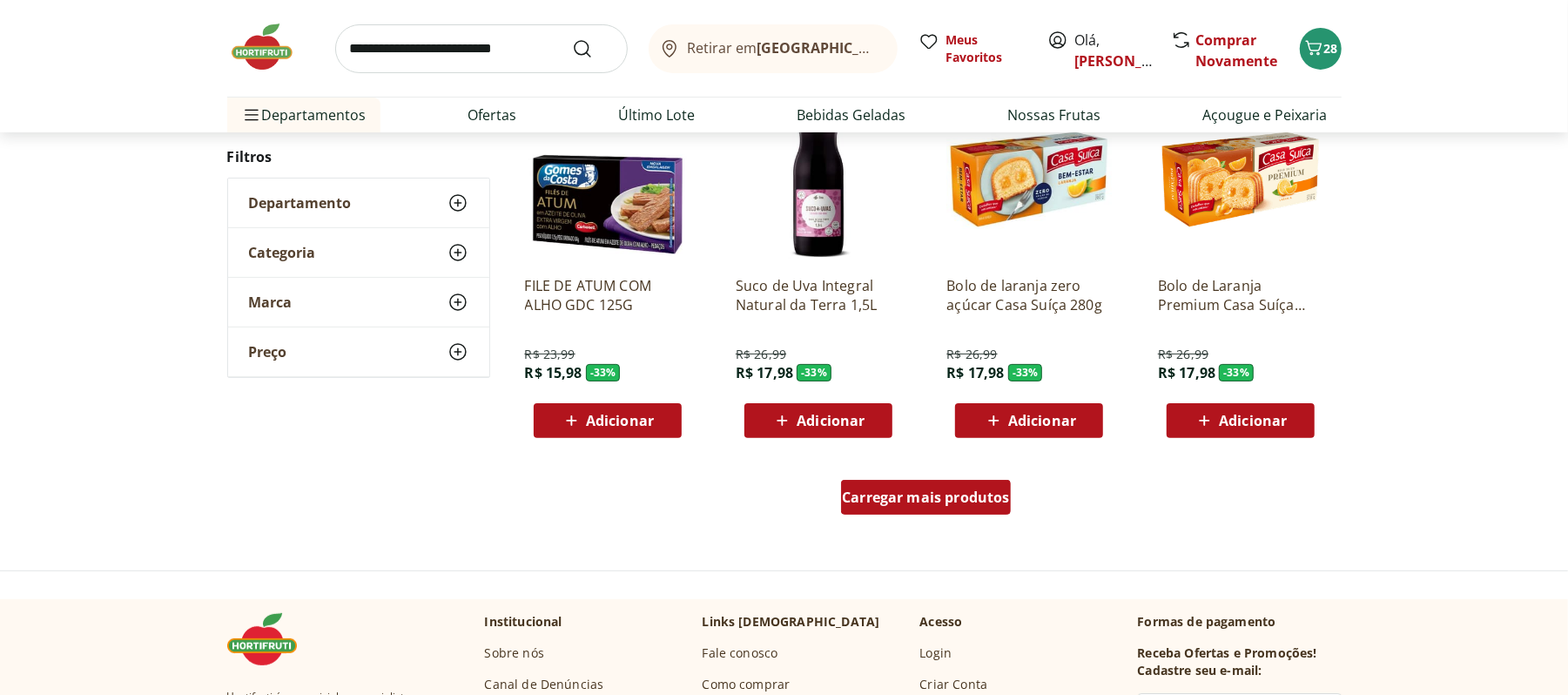
scroll to position [23809, 0]
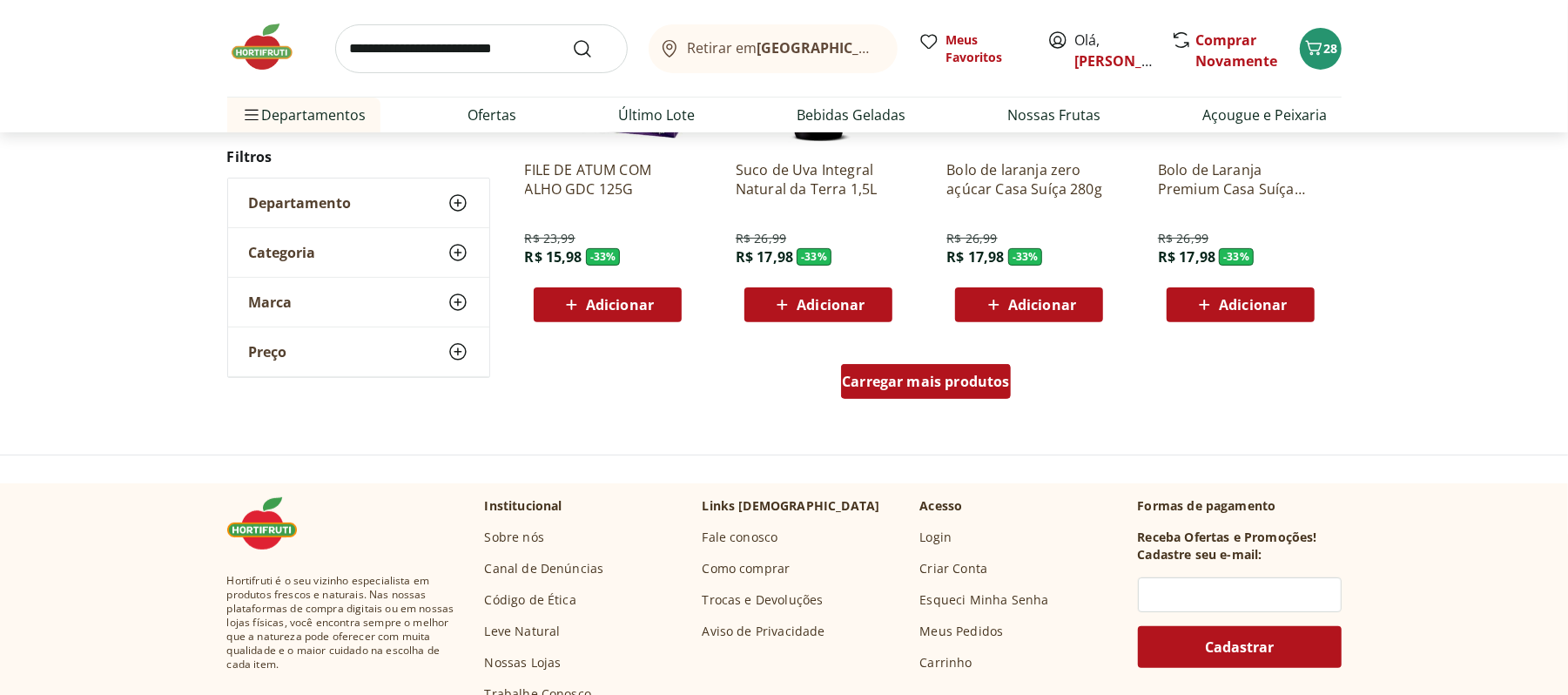
click at [932, 395] on div "Carregar mais produtos" at bounding box center [926, 381] width 170 height 34
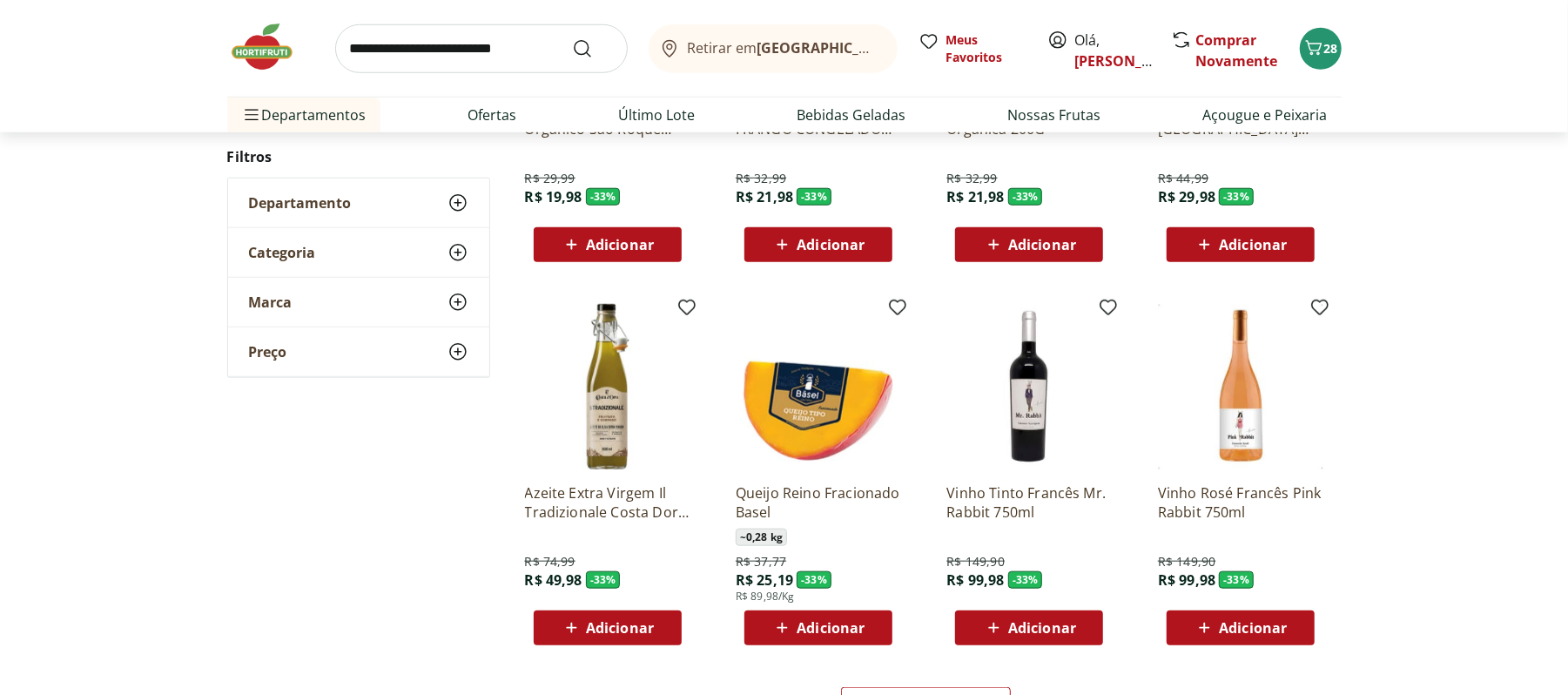
scroll to position [24739, 0]
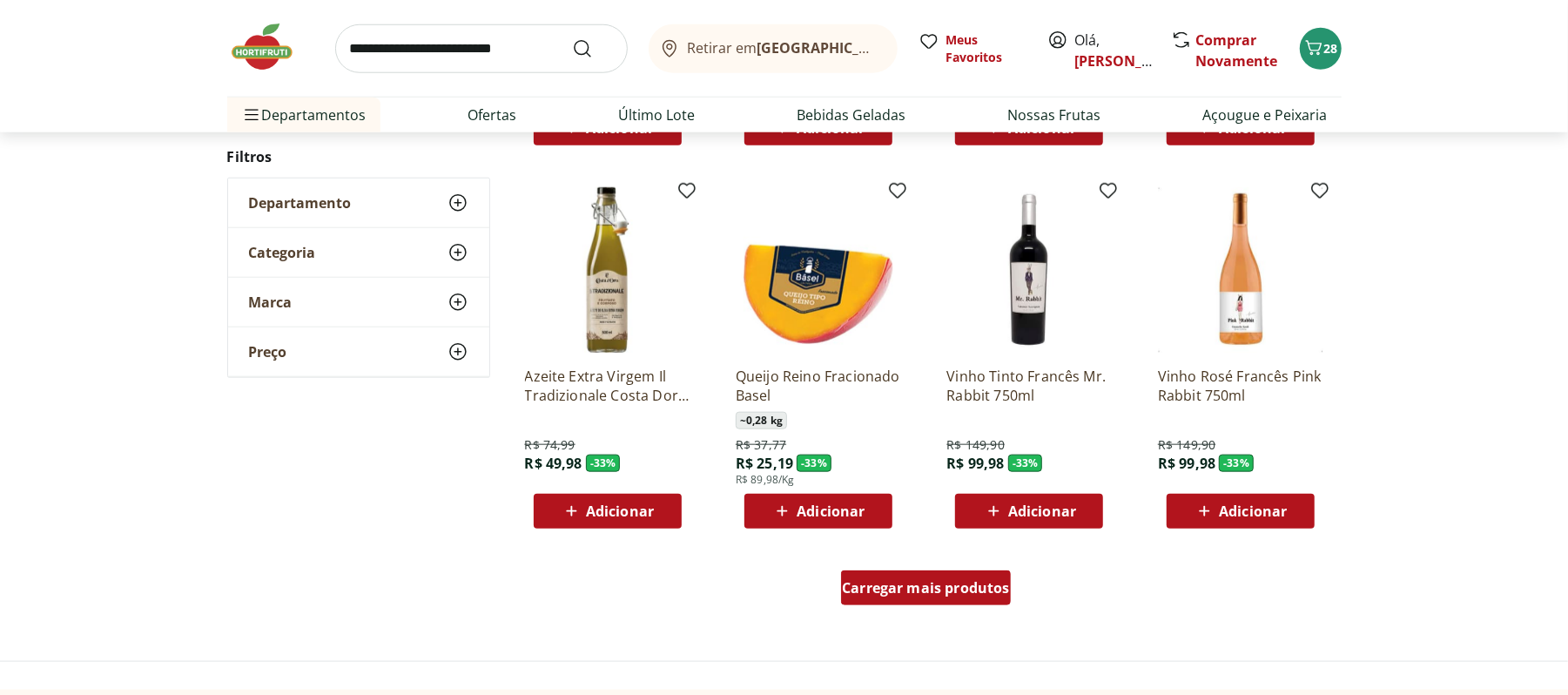
click at [902, 589] on span "Carregar mais produtos" at bounding box center [926, 588] width 168 height 14
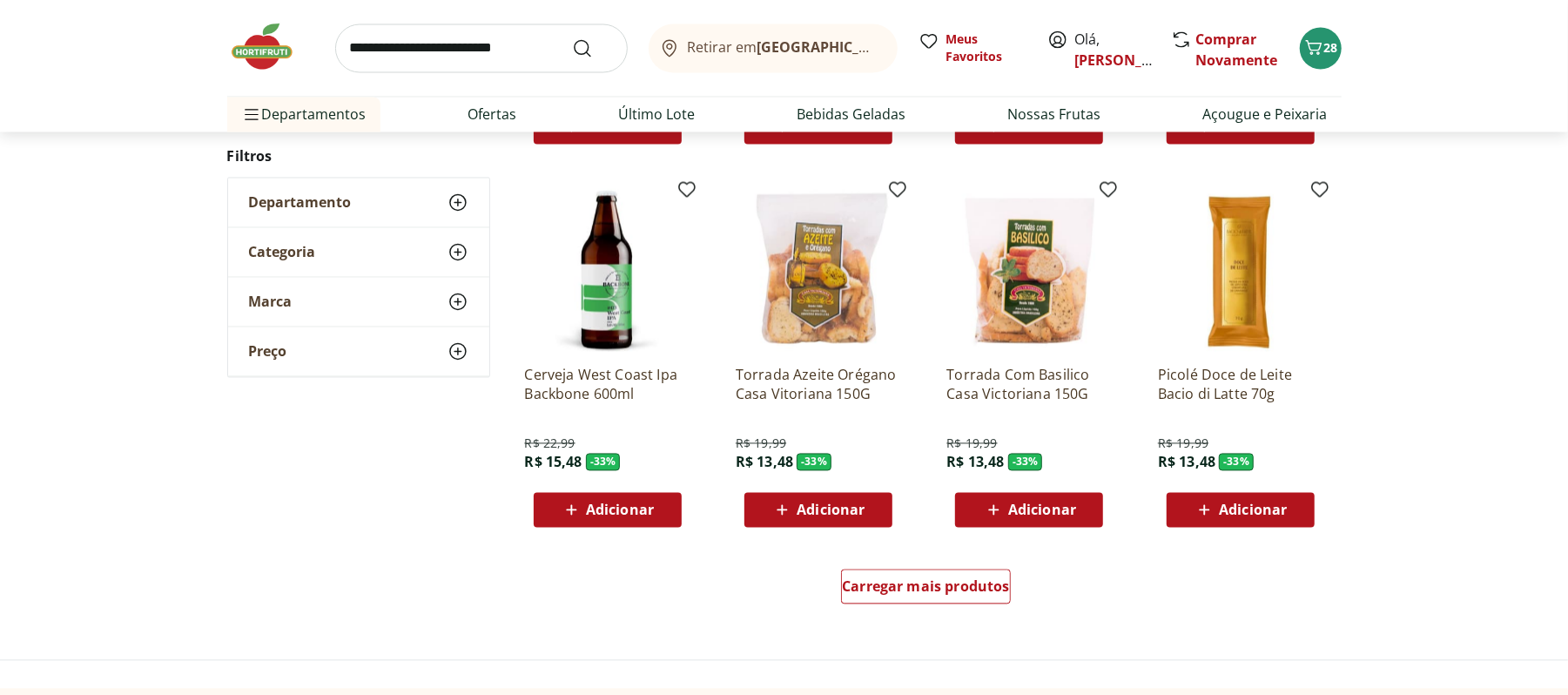
scroll to position [25900, 0]
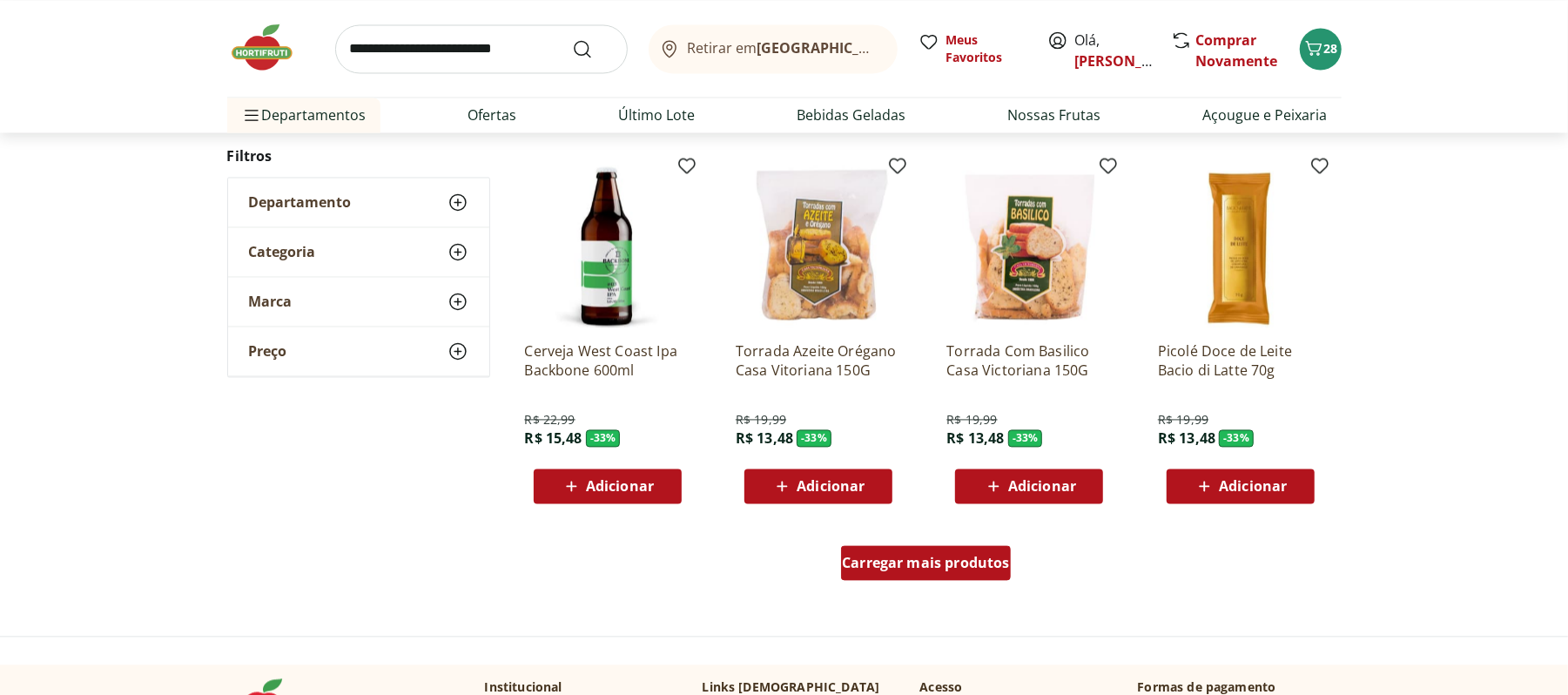
click at [904, 576] on div "Carregar mais produtos" at bounding box center [926, 562] width 170 height 34
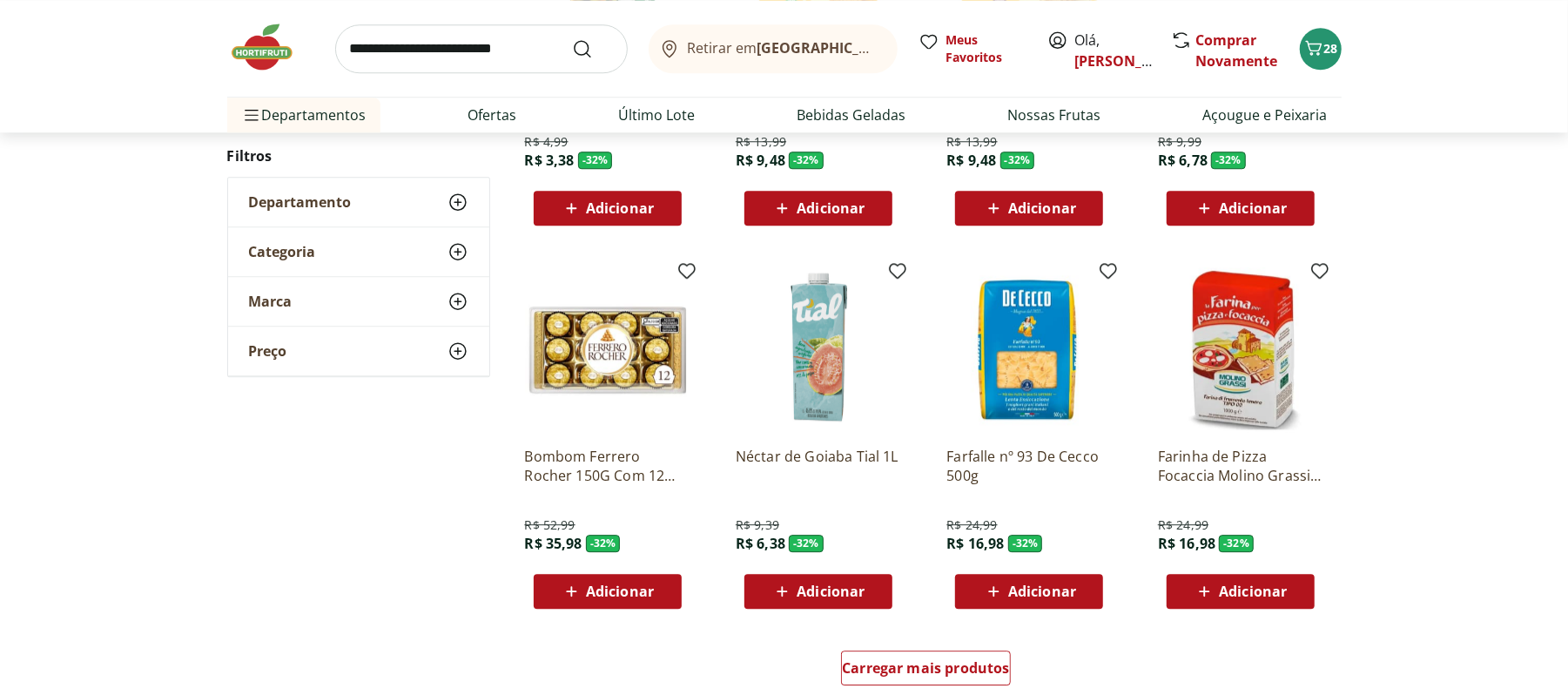
scroll to position [27061, 0]
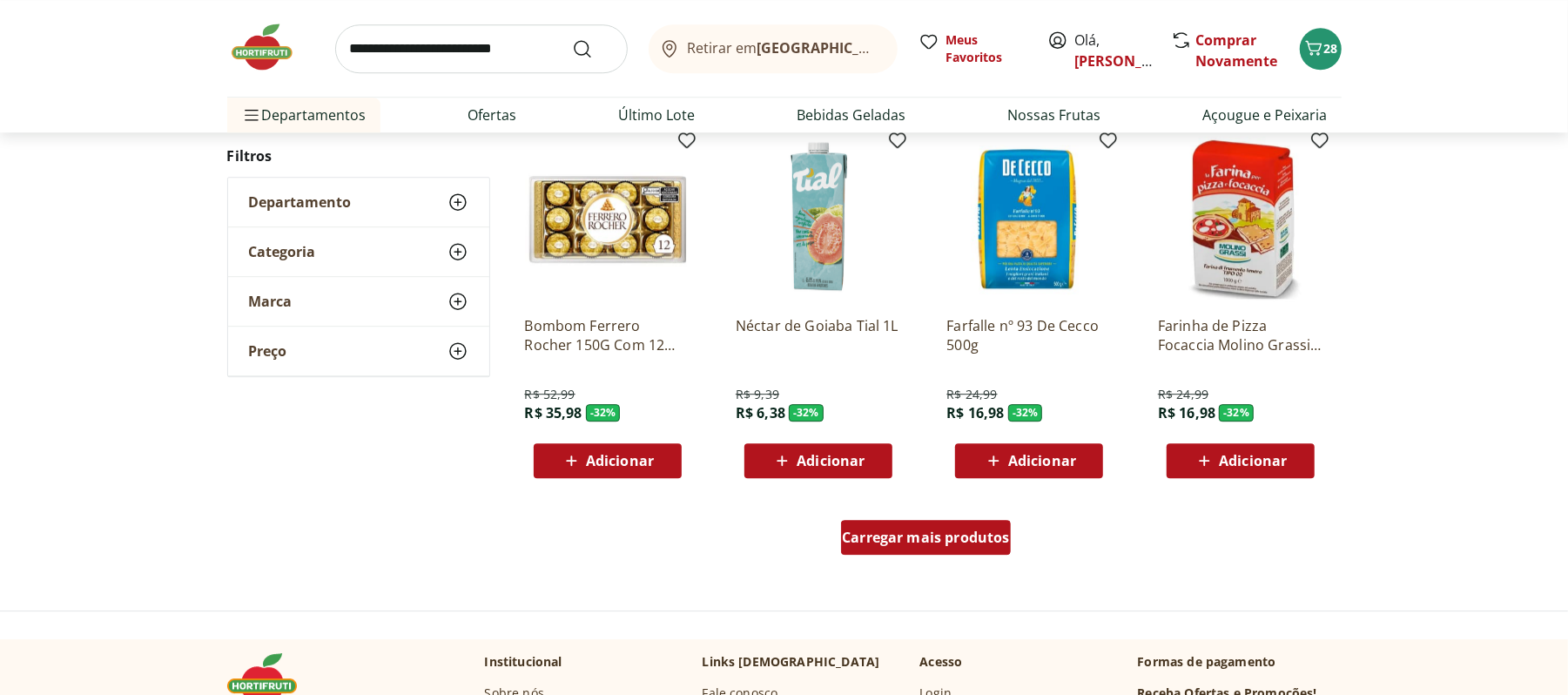
click at [948, 541] on span "Carregar mais produtos" at bounding box center [926, 537] width 168 height 14
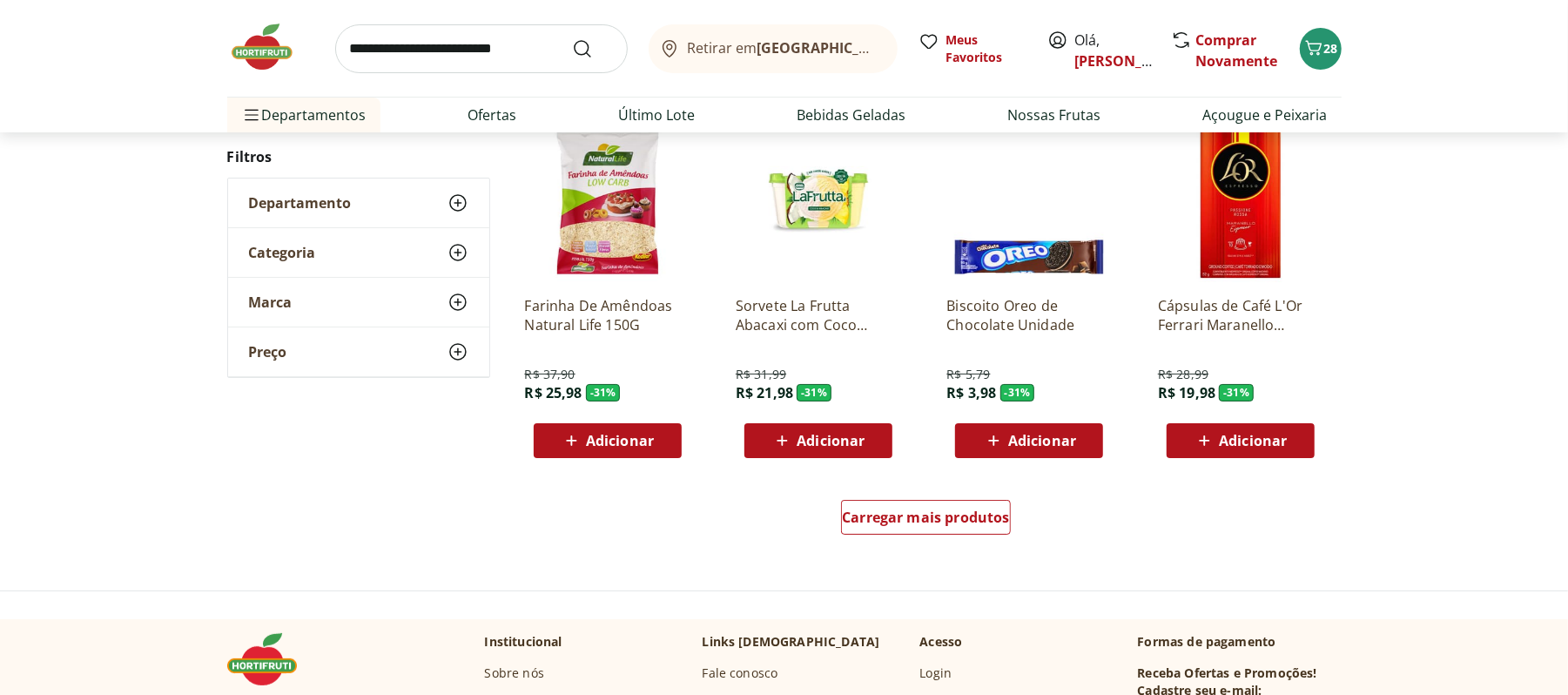
scroll to position [28223, 0]
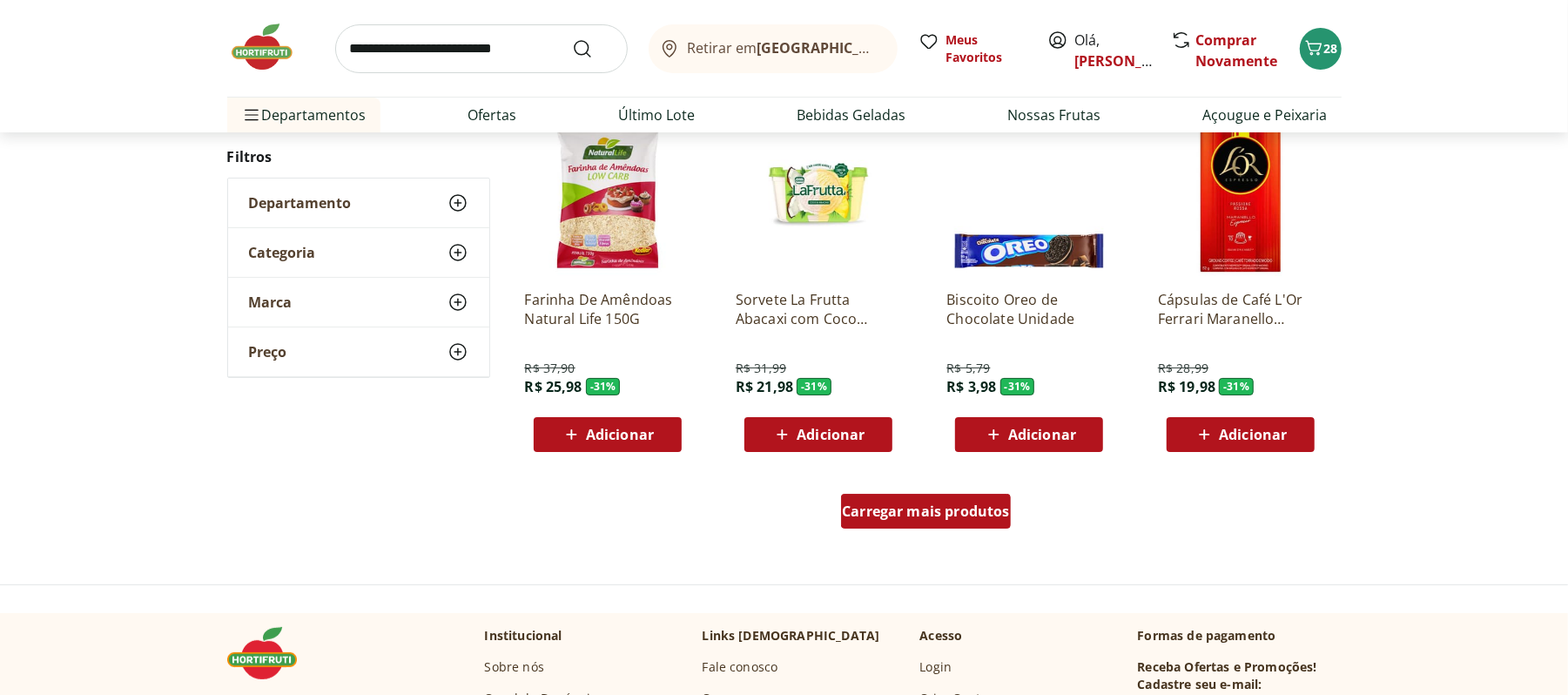
click at [934, 516] on span "Carregar mais produtos" at bounding box center [926, 511] width 168 height 14
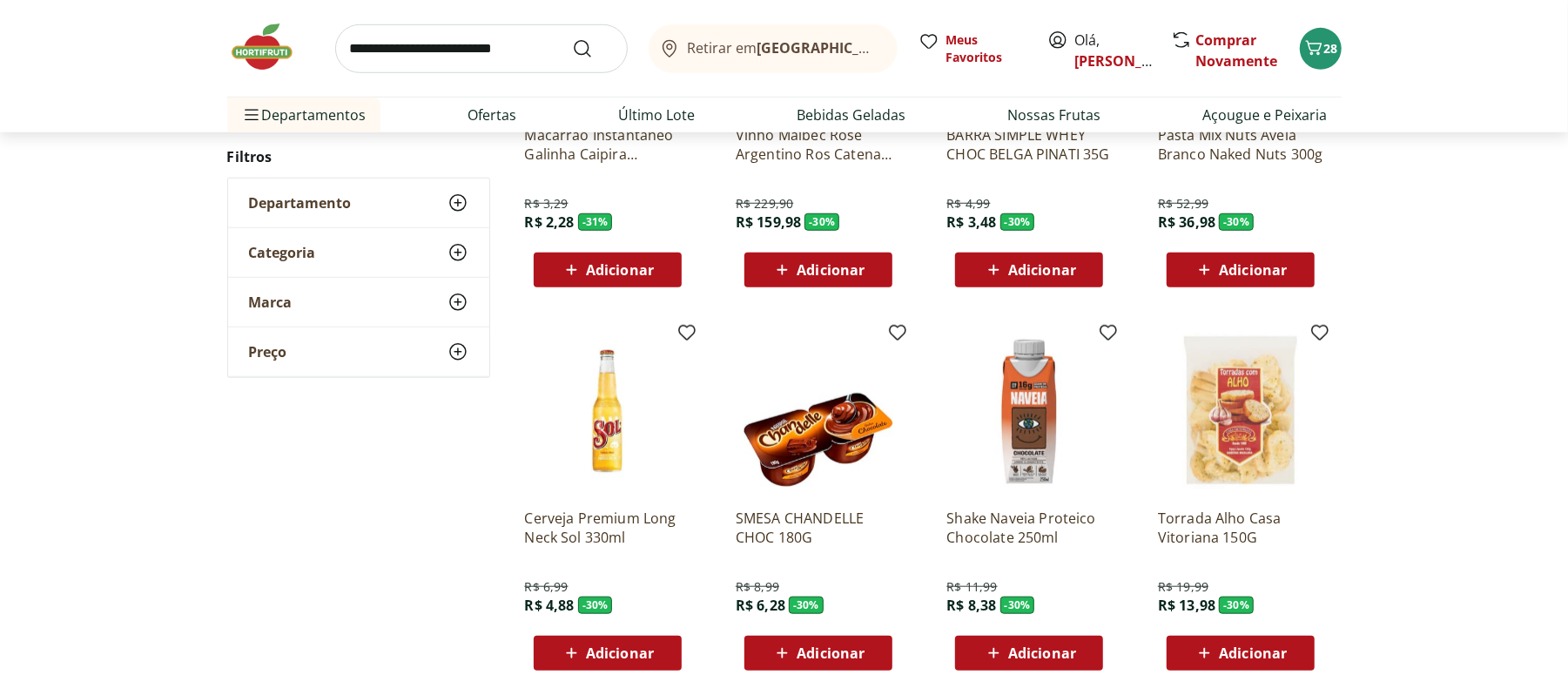
scroll to position [29384, 0]
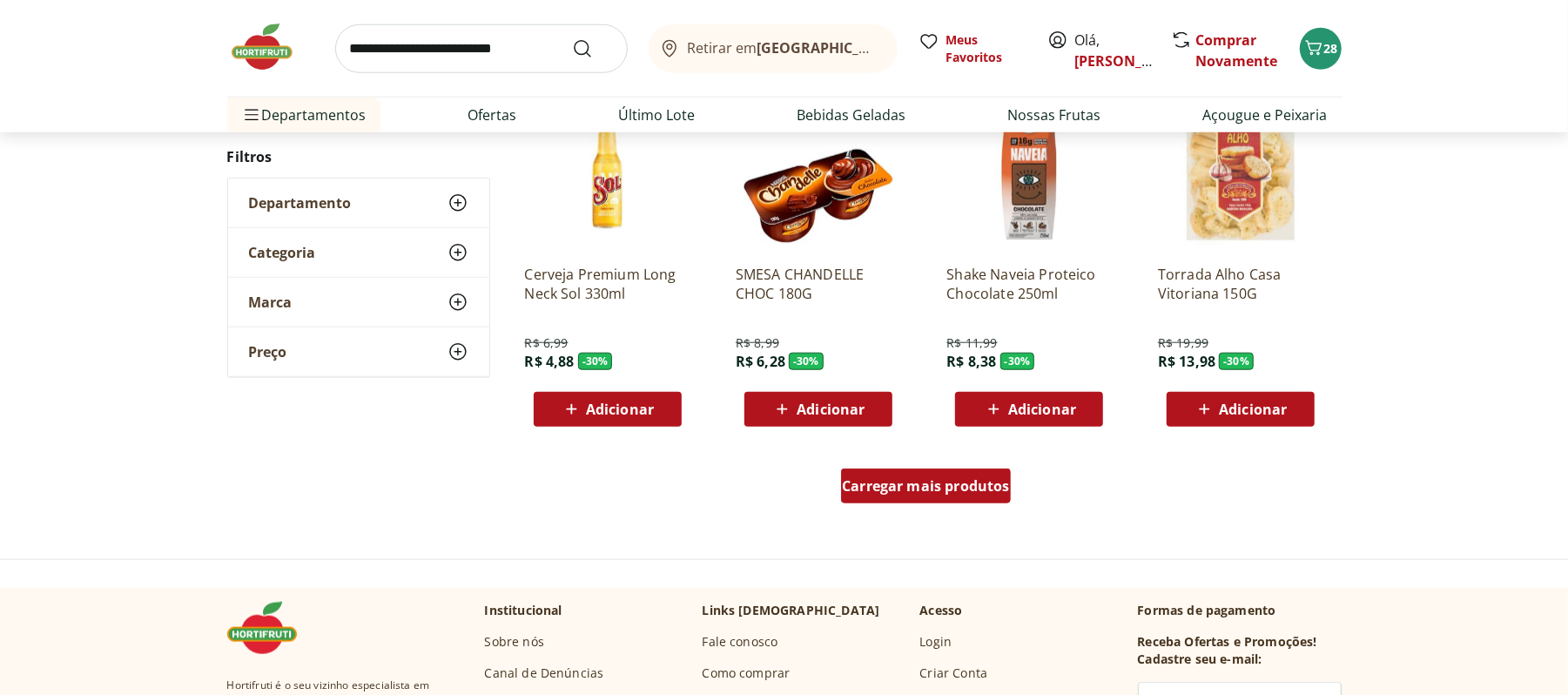
click at [919, 504] on div "Carregar mais produtos" at bounding box center [926, 486] width 170 height 34
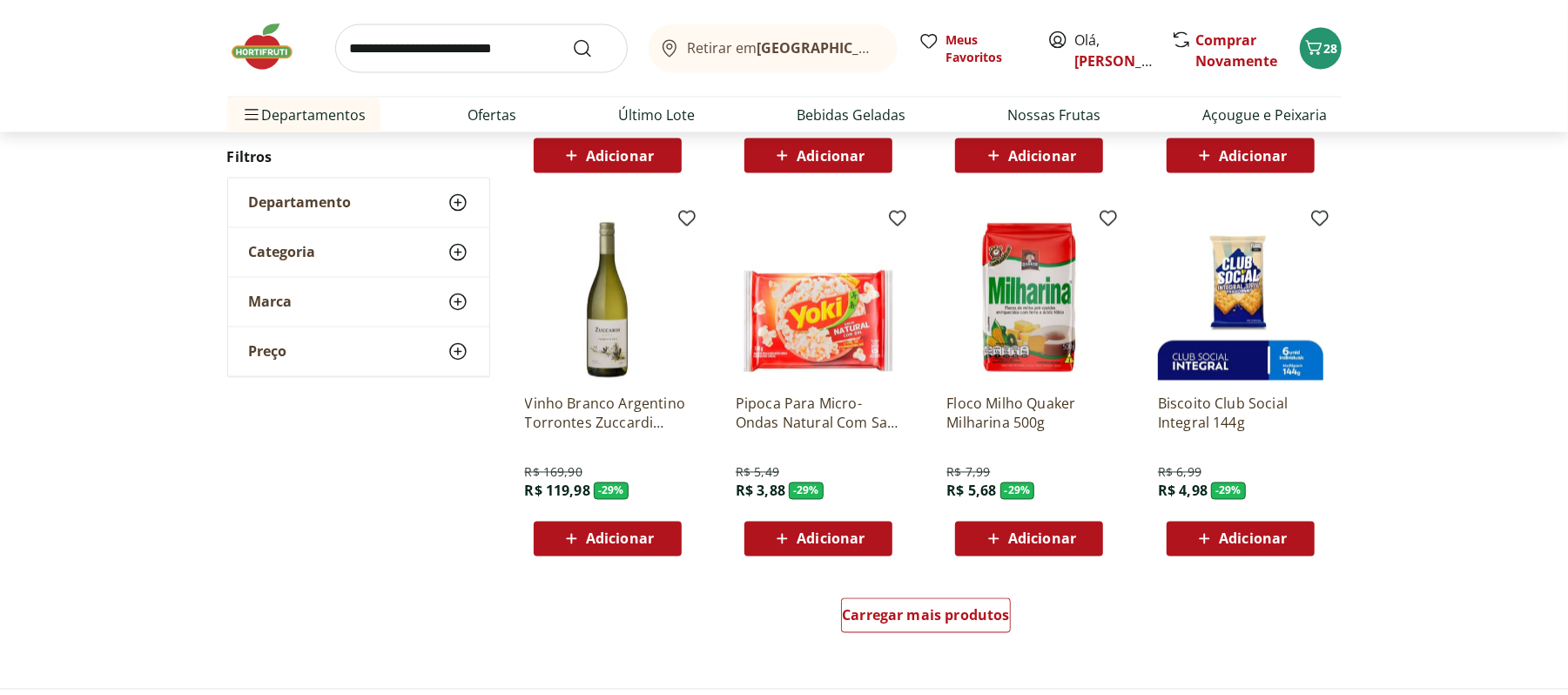
scroll to position [30429, 0]
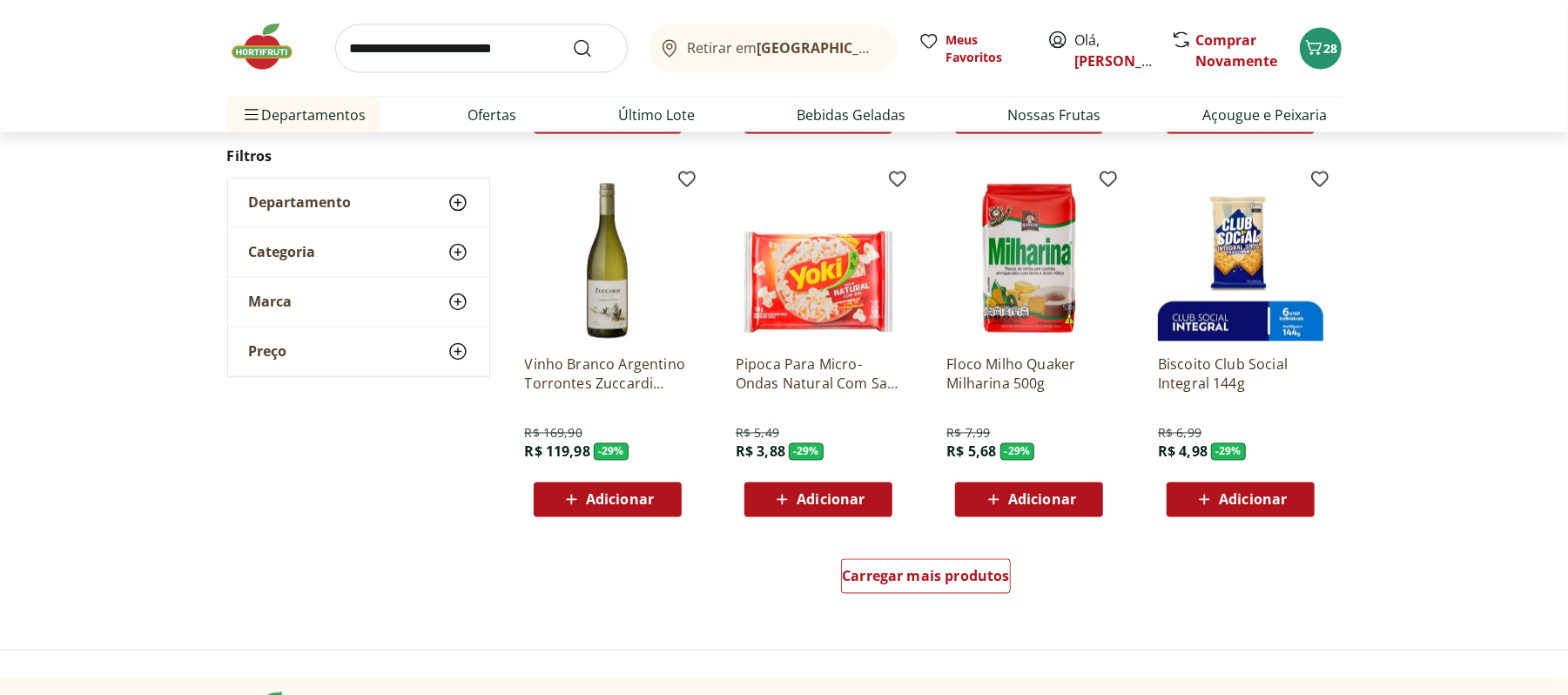
click at [606, 504] on span "Adicionar" at bounding box center [619, 500] width 68 height 14
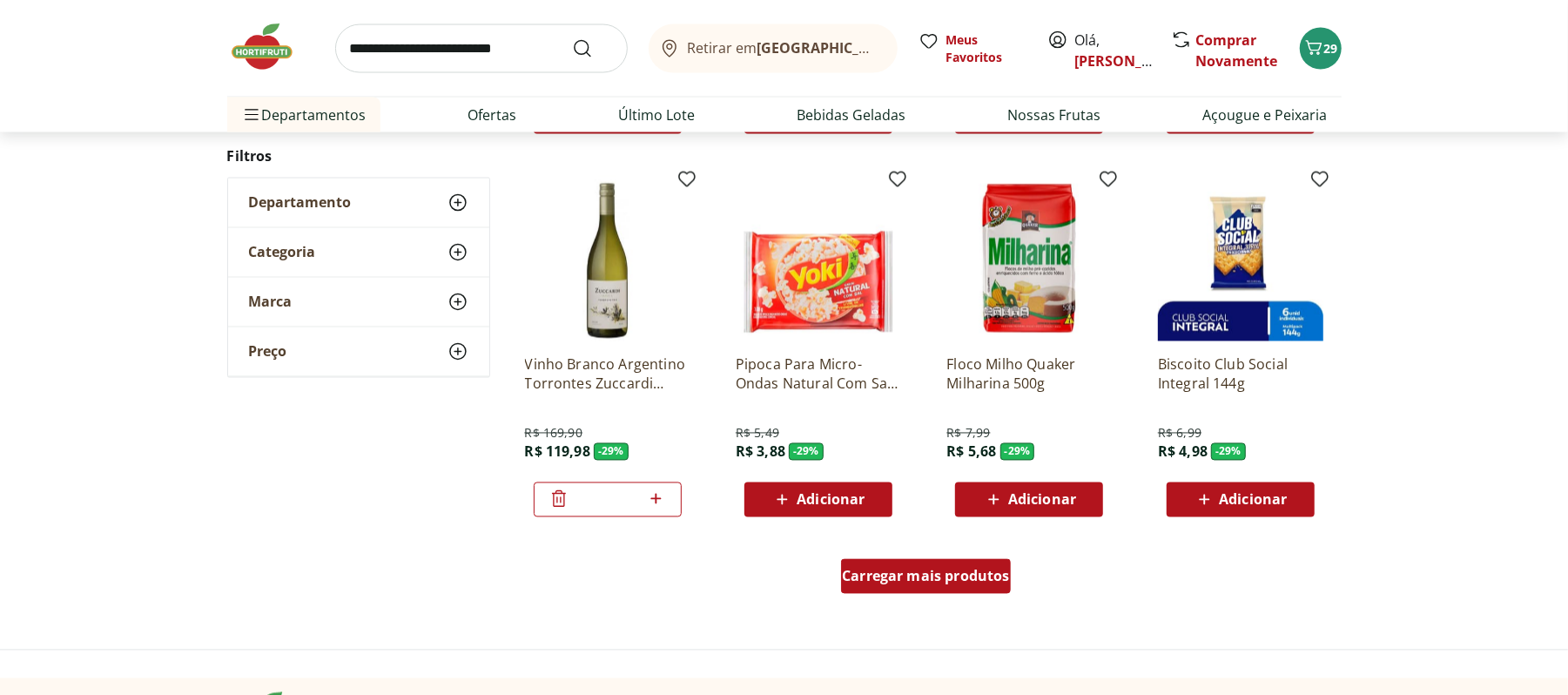
click at [976, 579] on span "Carregar mais produtos" at bounding box center [926, 576] width 168 height 14
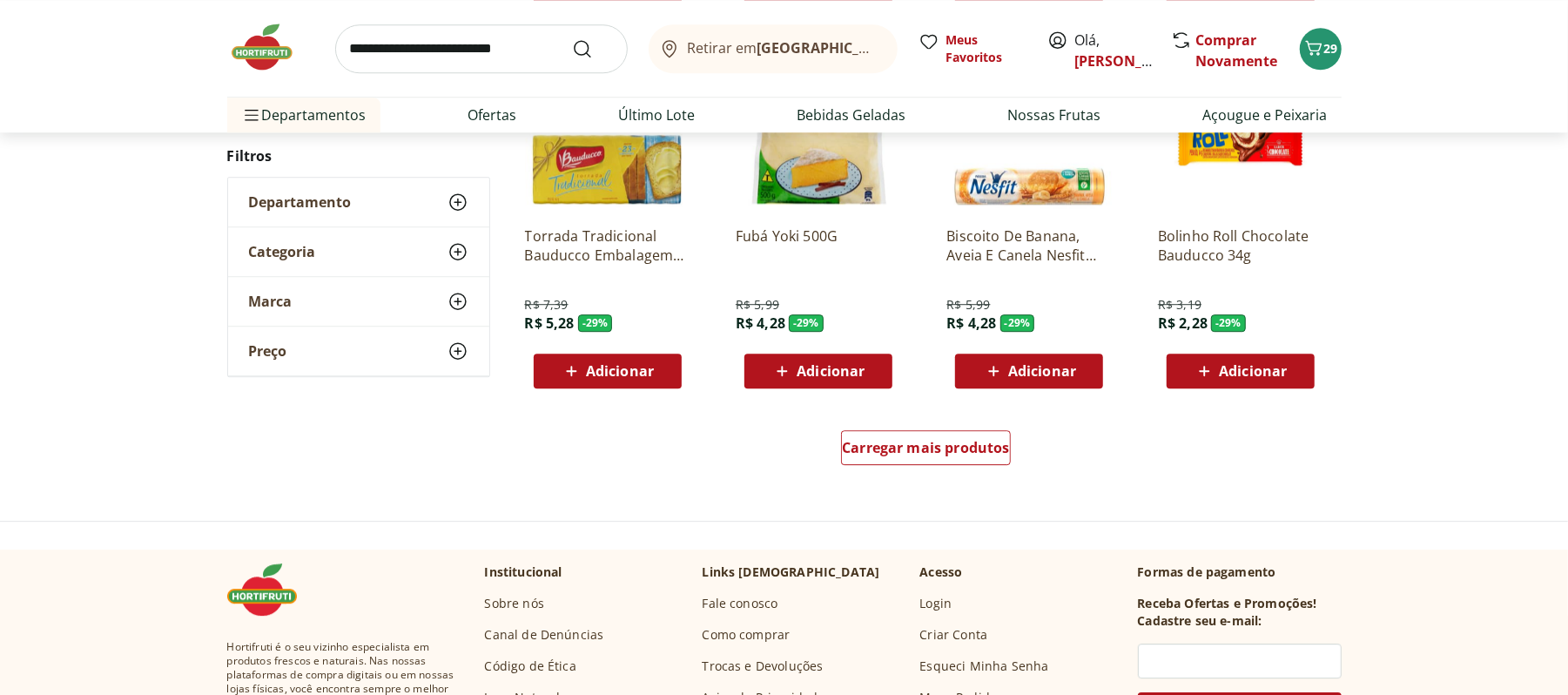
scroll to position [31707, 0]
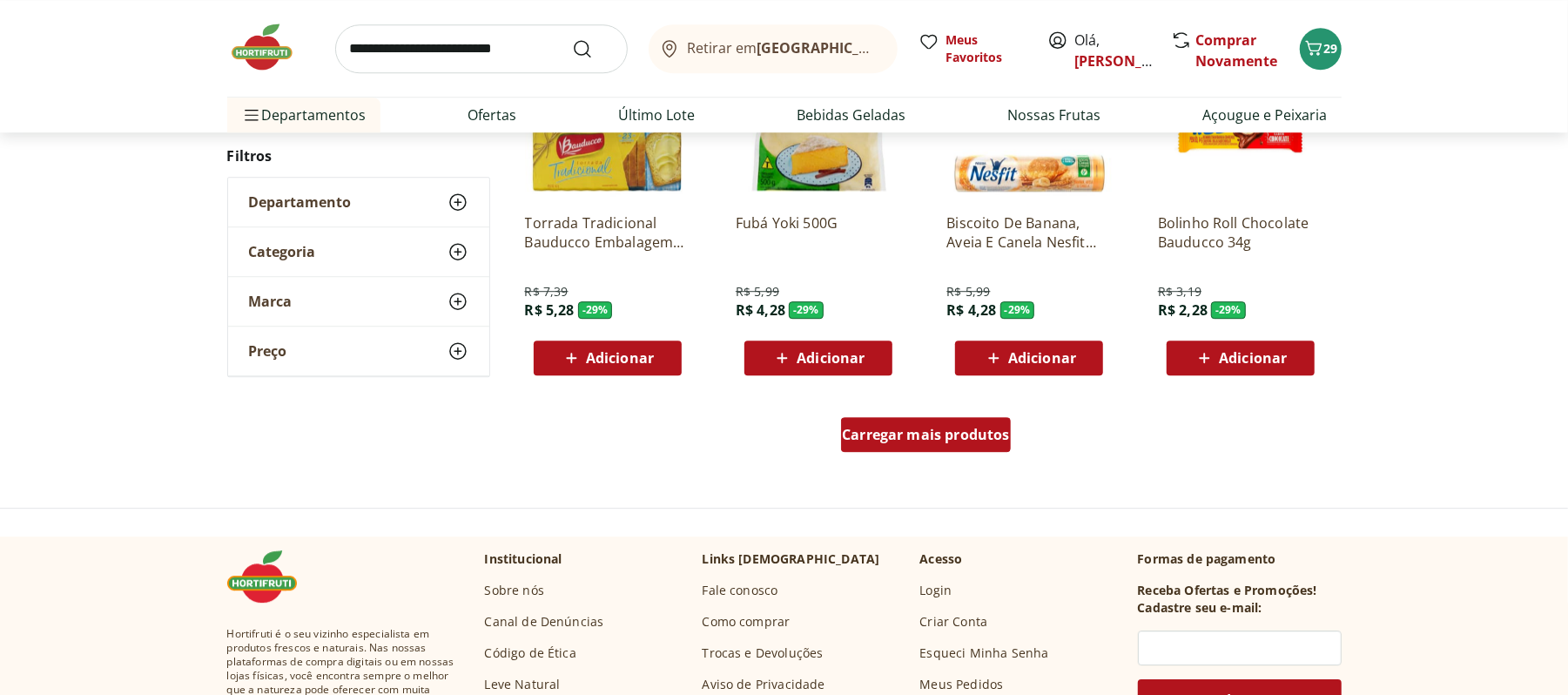
click at [956, 439] on span "Carregar mais produtos" at bounding box center [926, 434] width 168 height 14
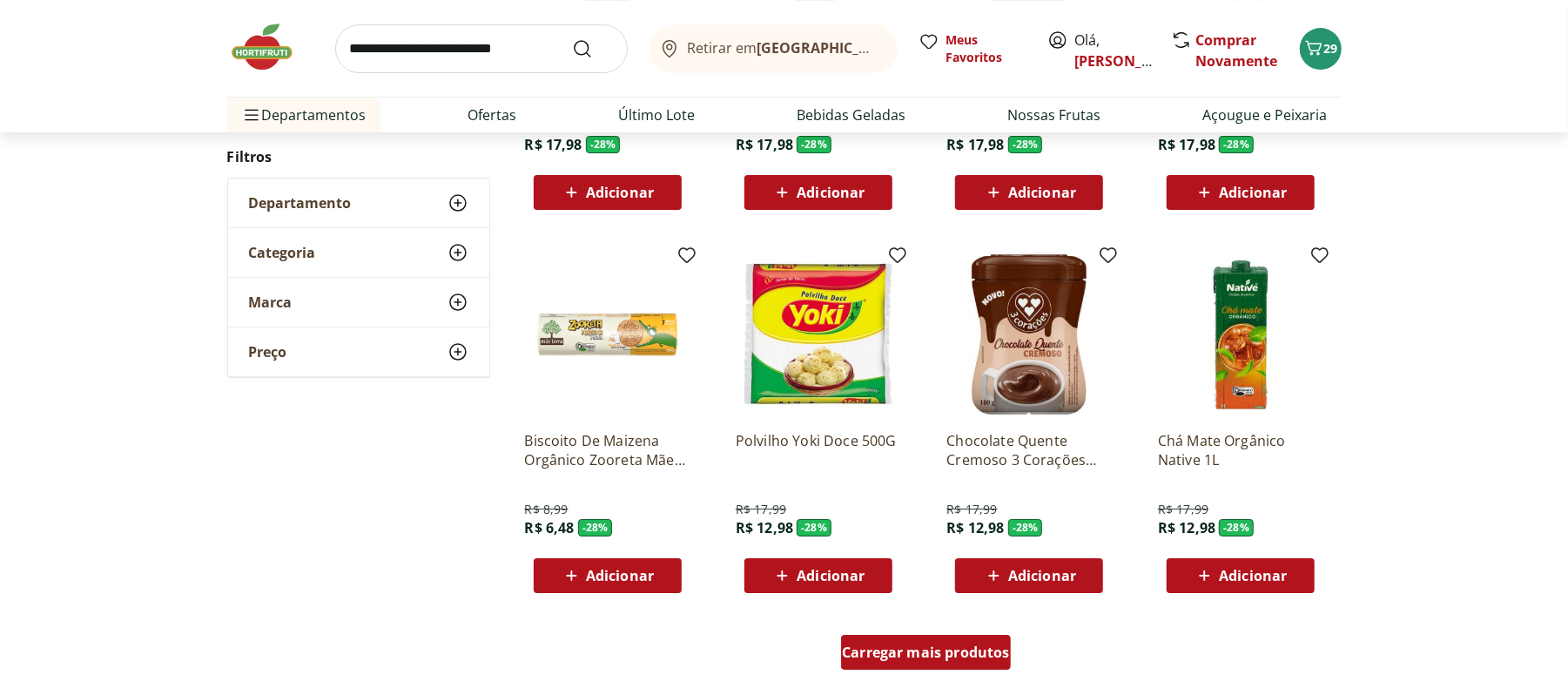
scroll to position [32635, 0]
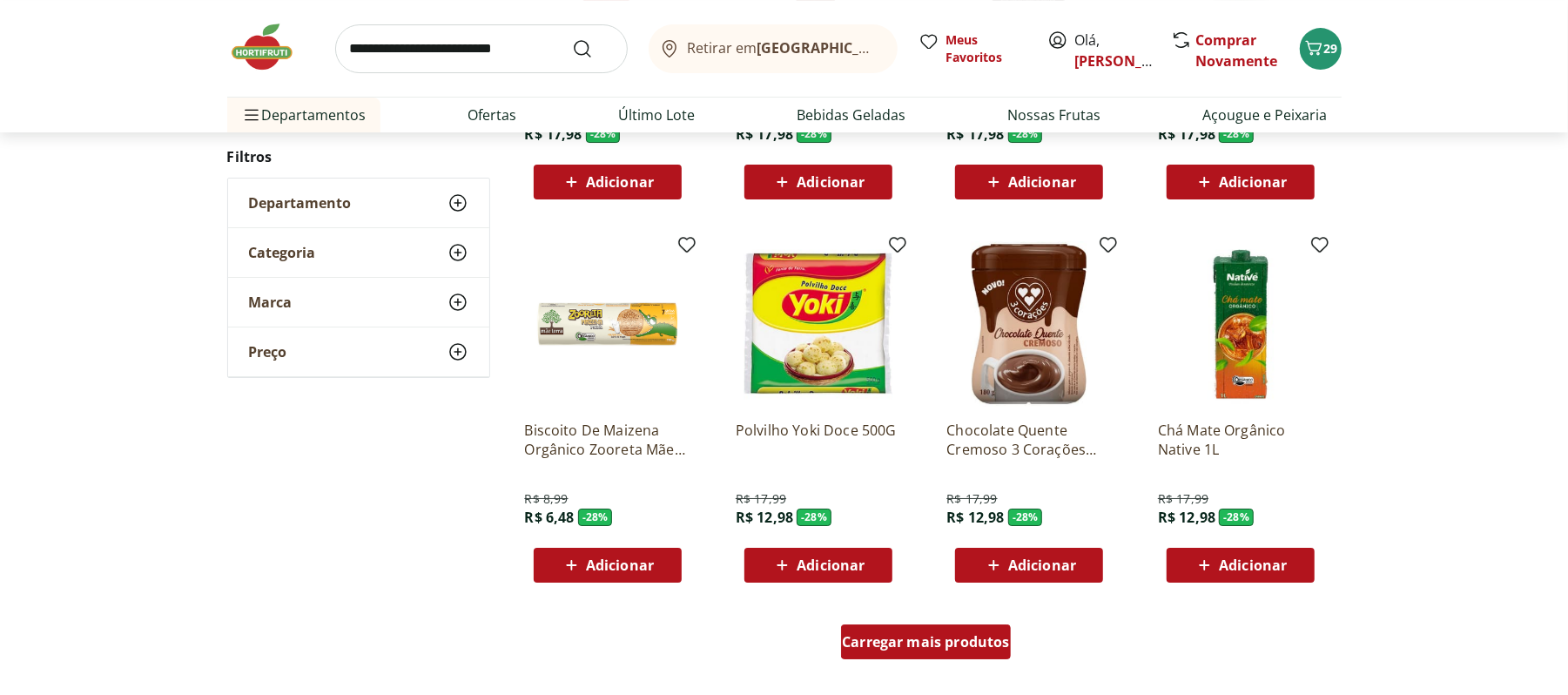
click at [898, 662] on link "Carregar mais produtos" at bounding box center [926, 645] width 170 height 42
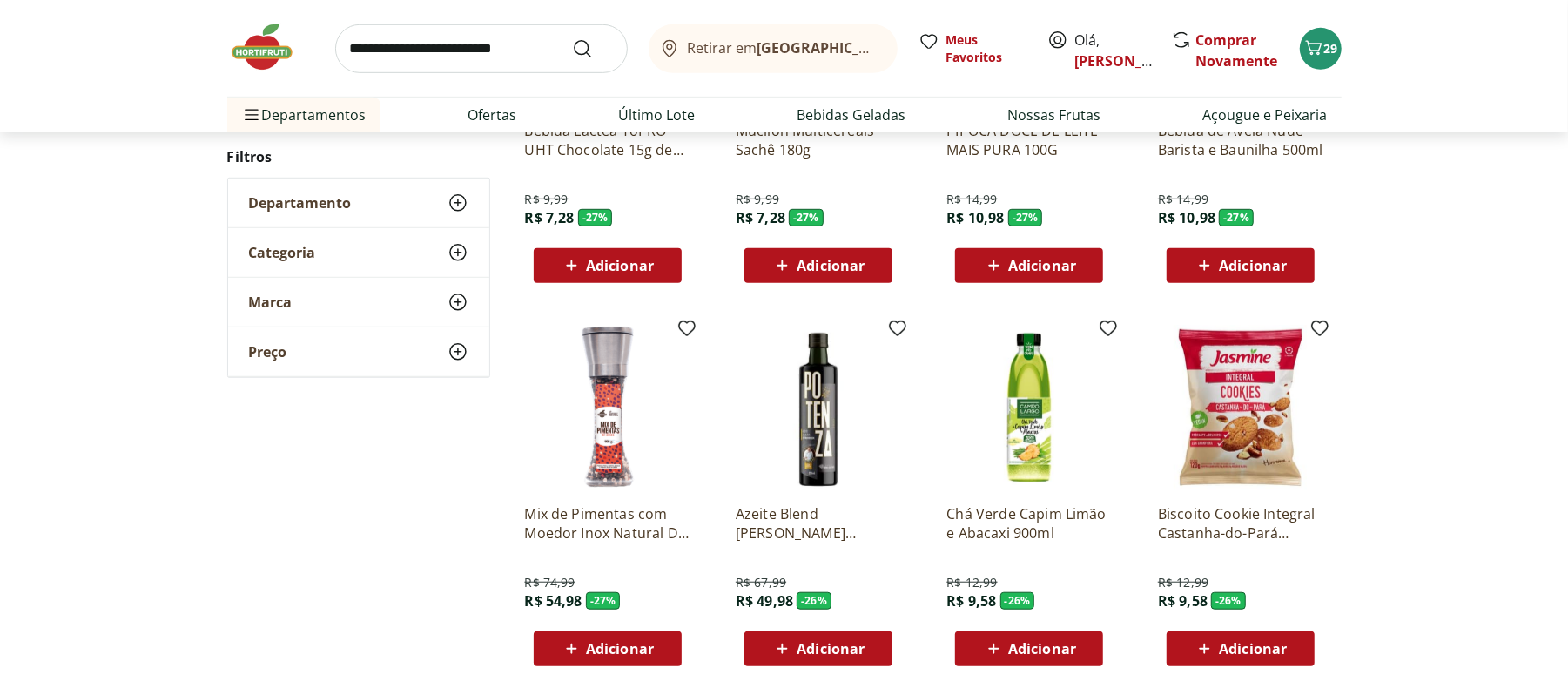
scroll to position [33798, 0]
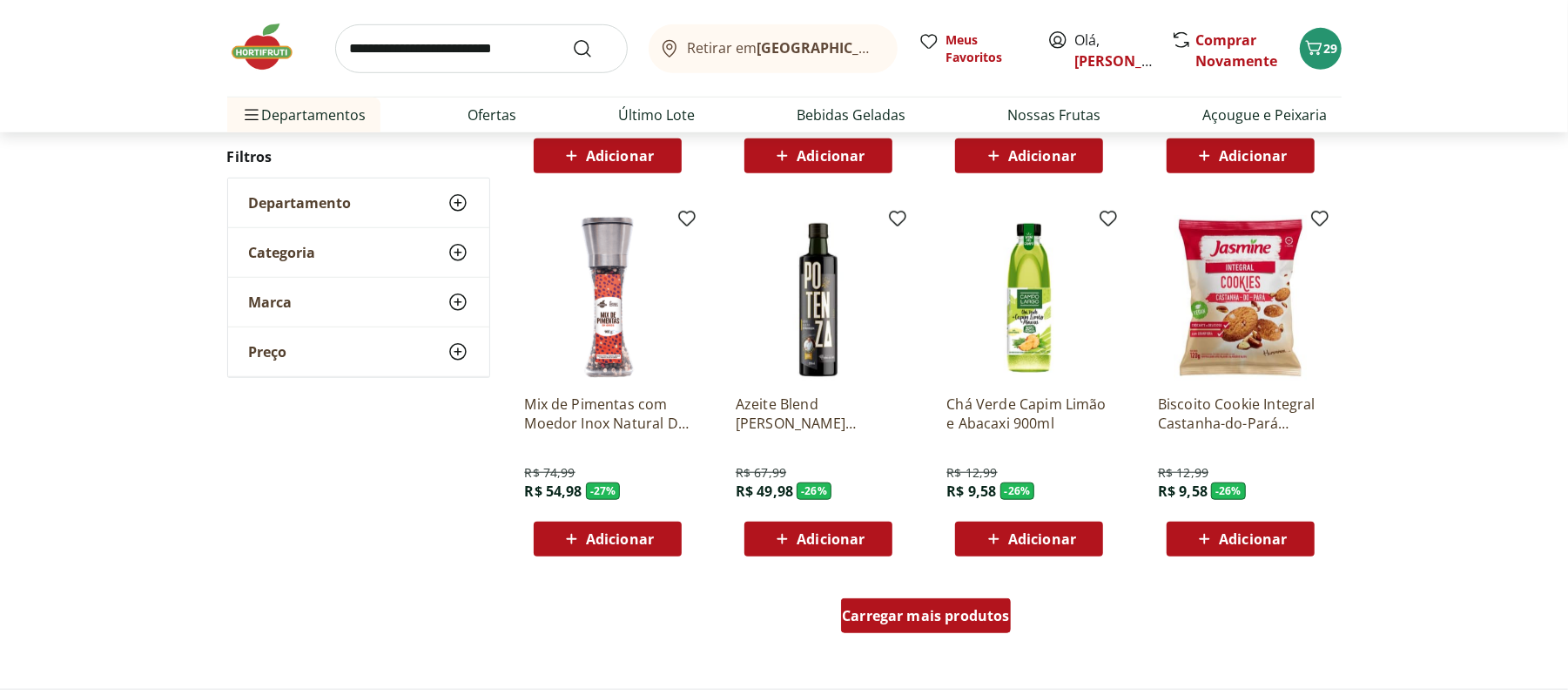
click at [911, 633] on div "Carregar mais produtos" at bounding box center [926, 616] width 170 height 34
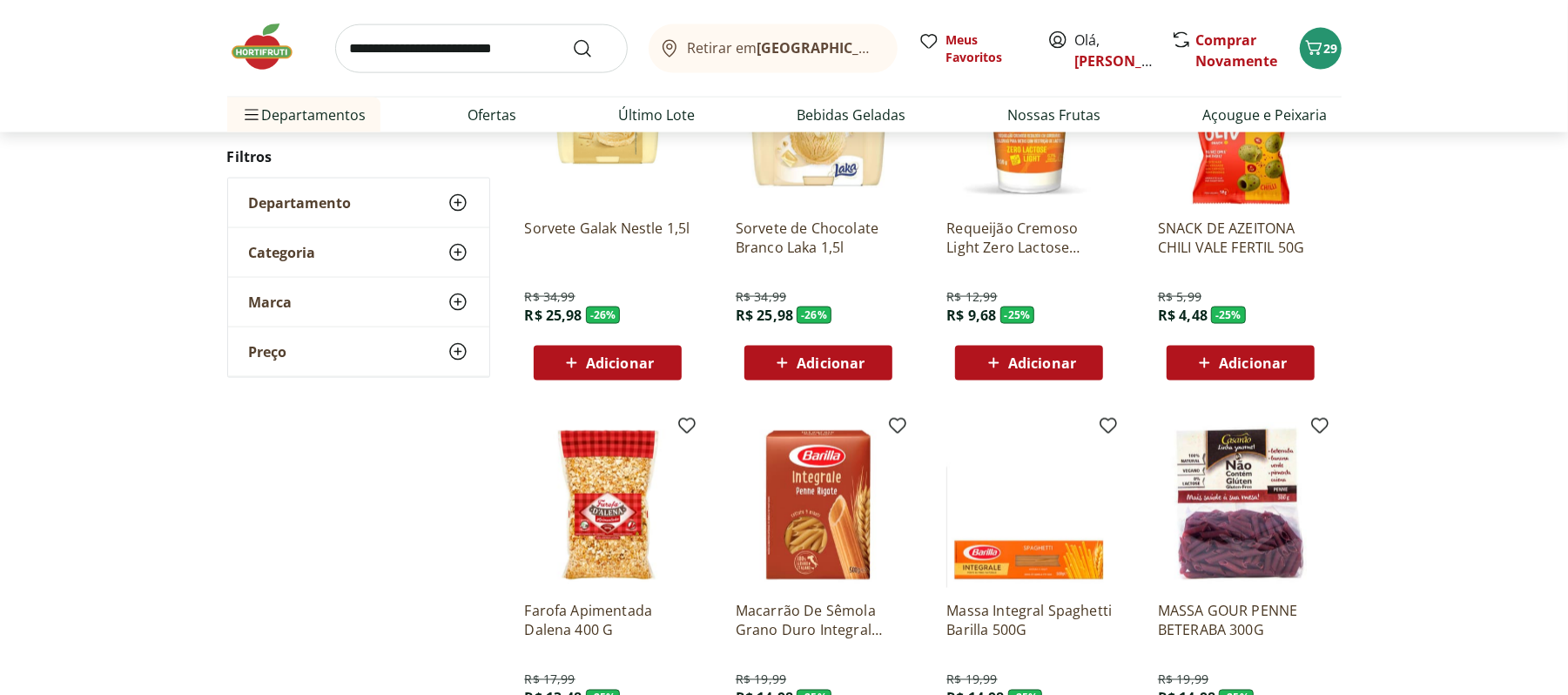
scroll to position [35075, 0]
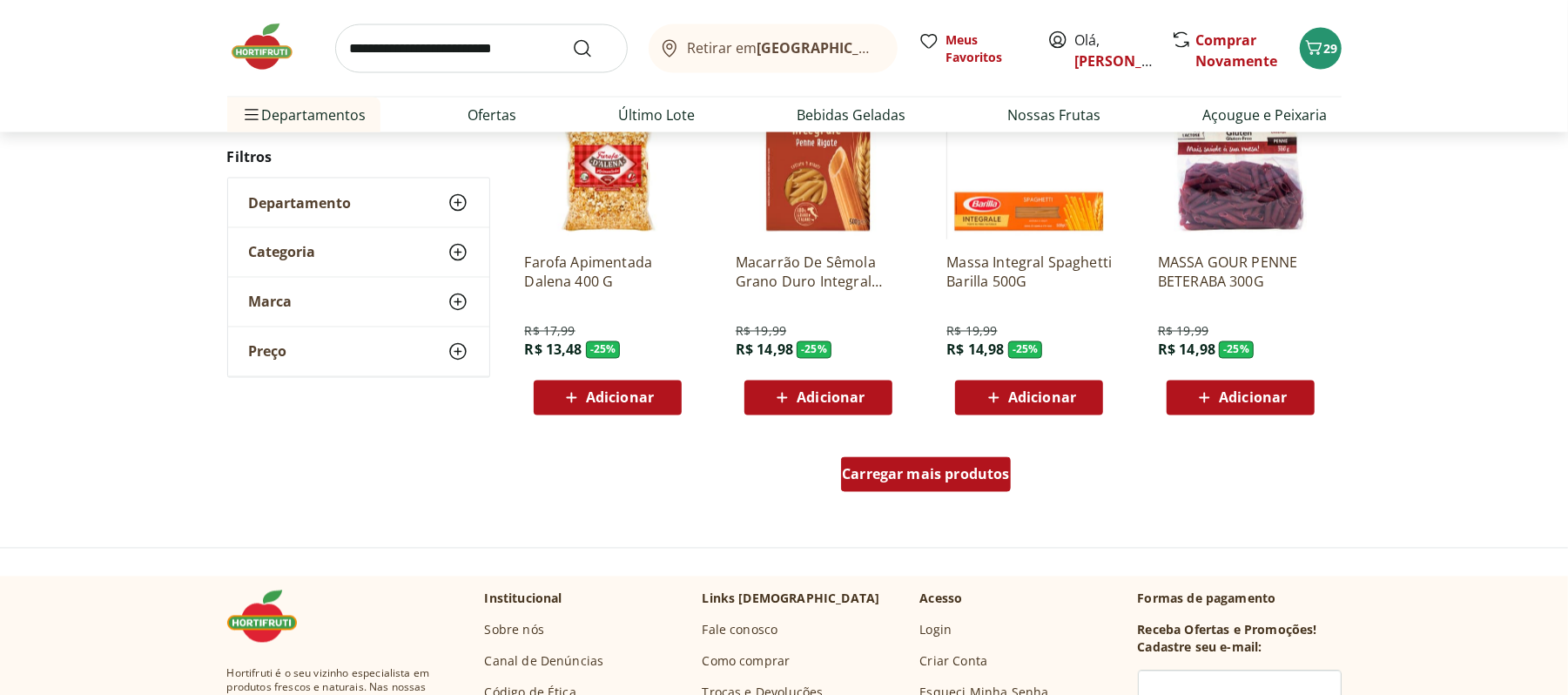
click at [925, 488] on div "Carregar mais produtos" at bounding box center [926, 474] width 170 height 34
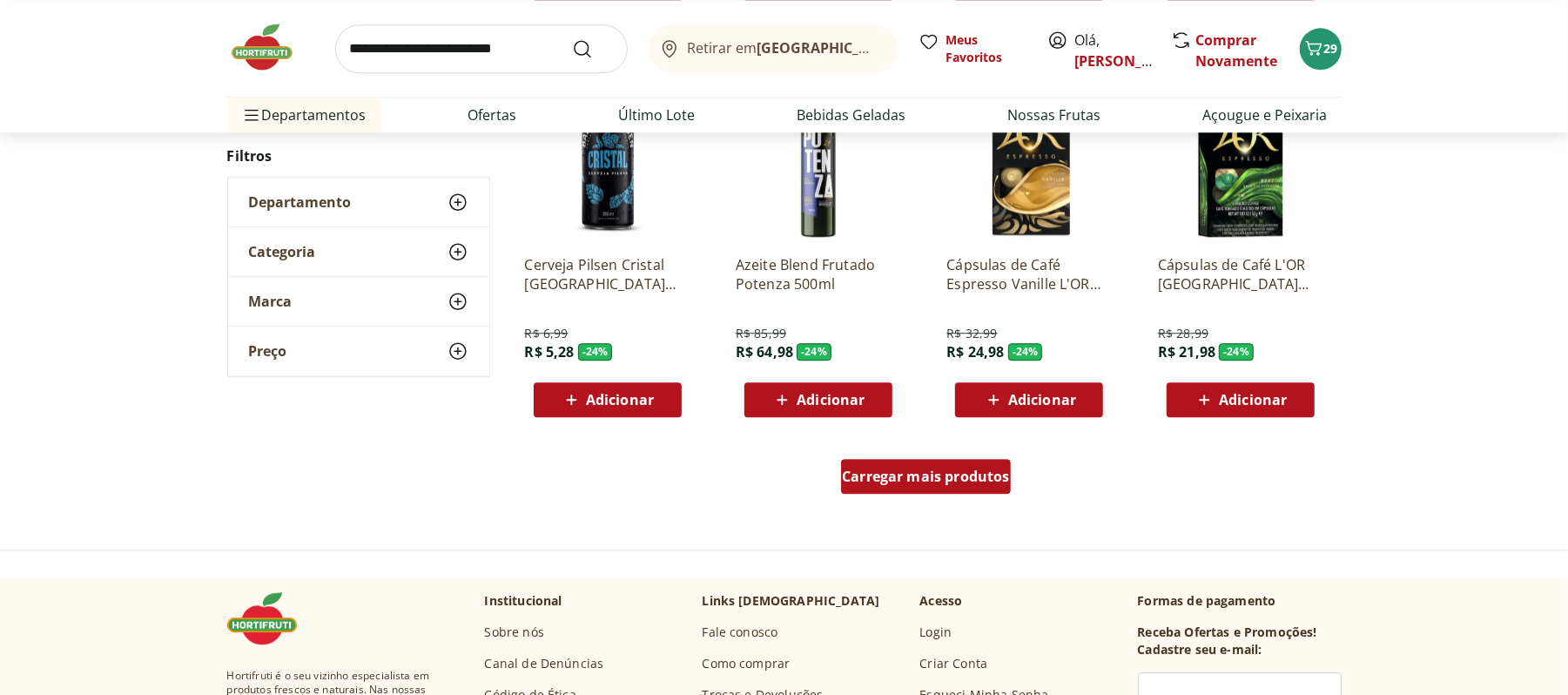
scroll to position [36237, 0]
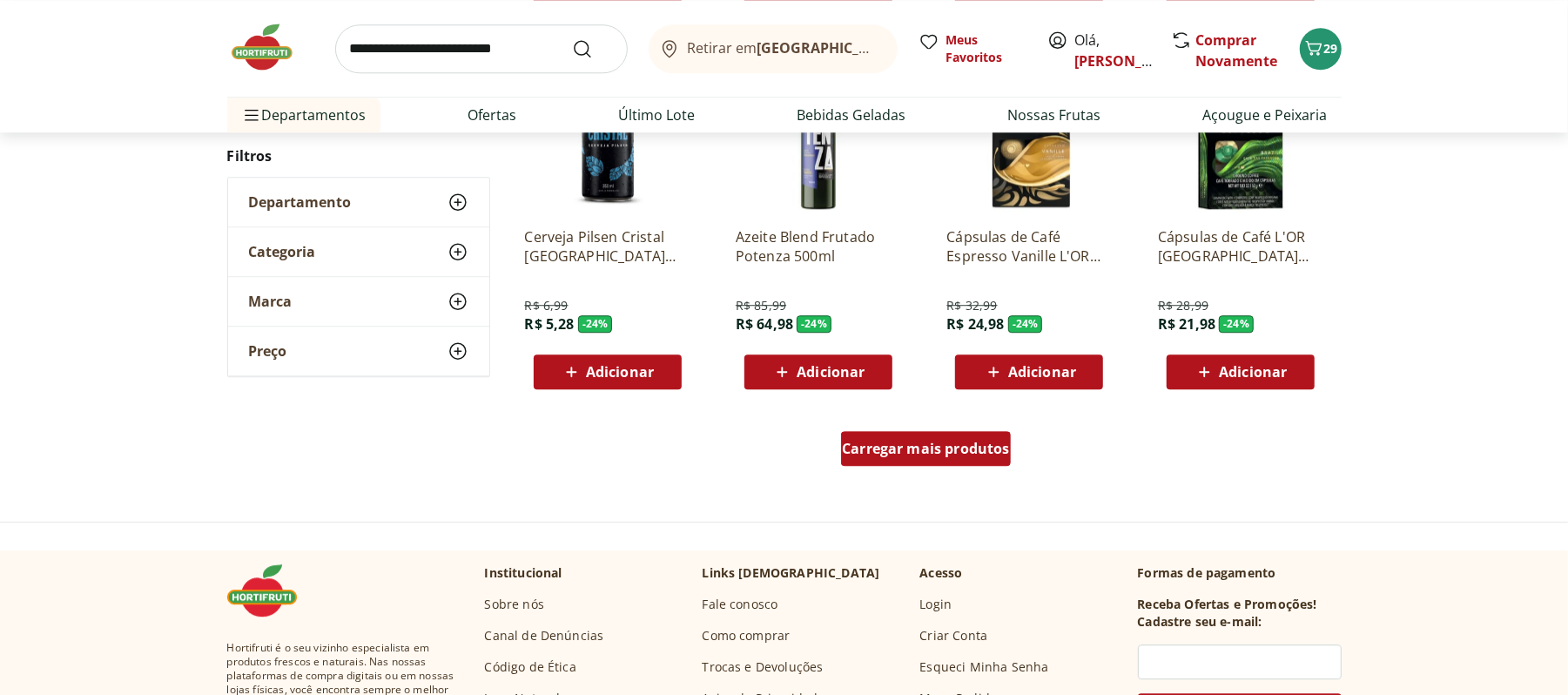
click at [924, 458] on div "Carregar mais produtos" at bounding box center [926, 448] width 170 height 34
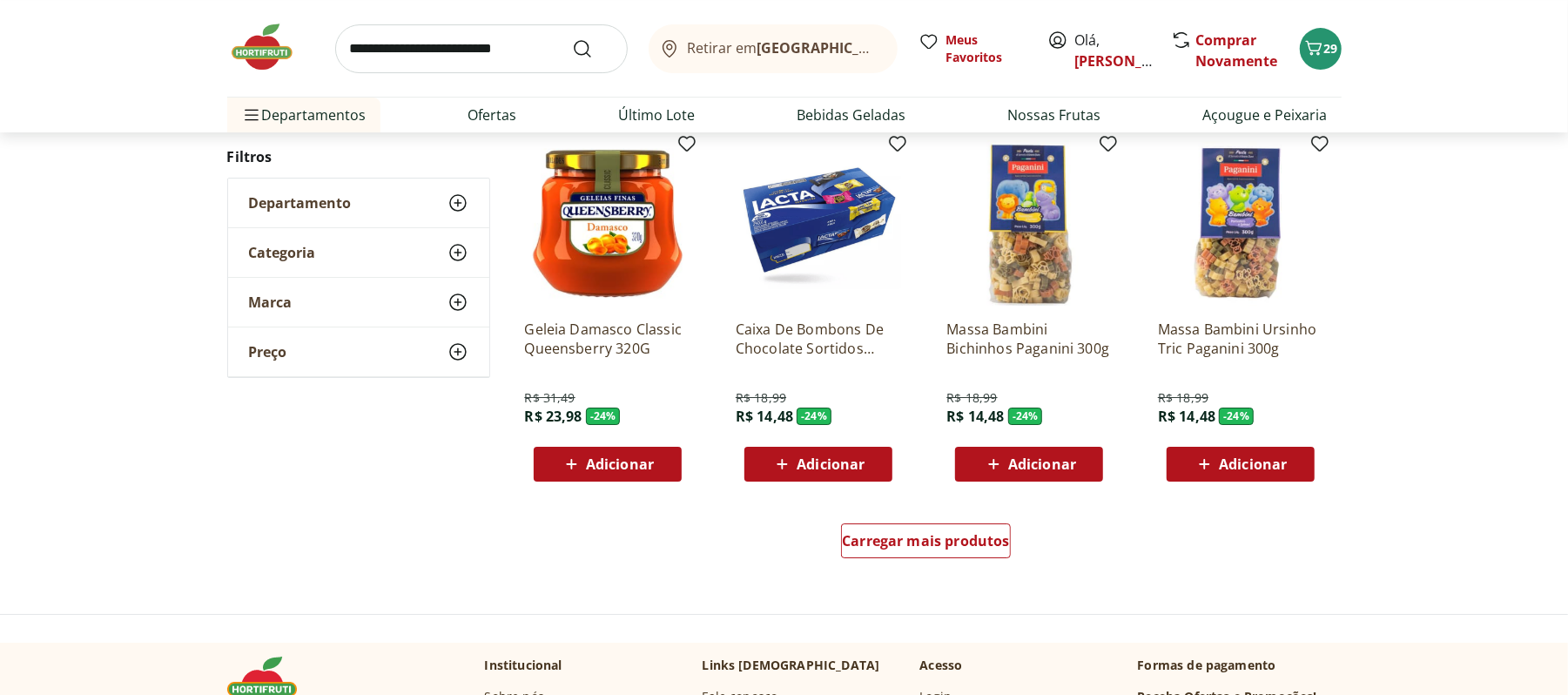
scroll to position [37282, 0]
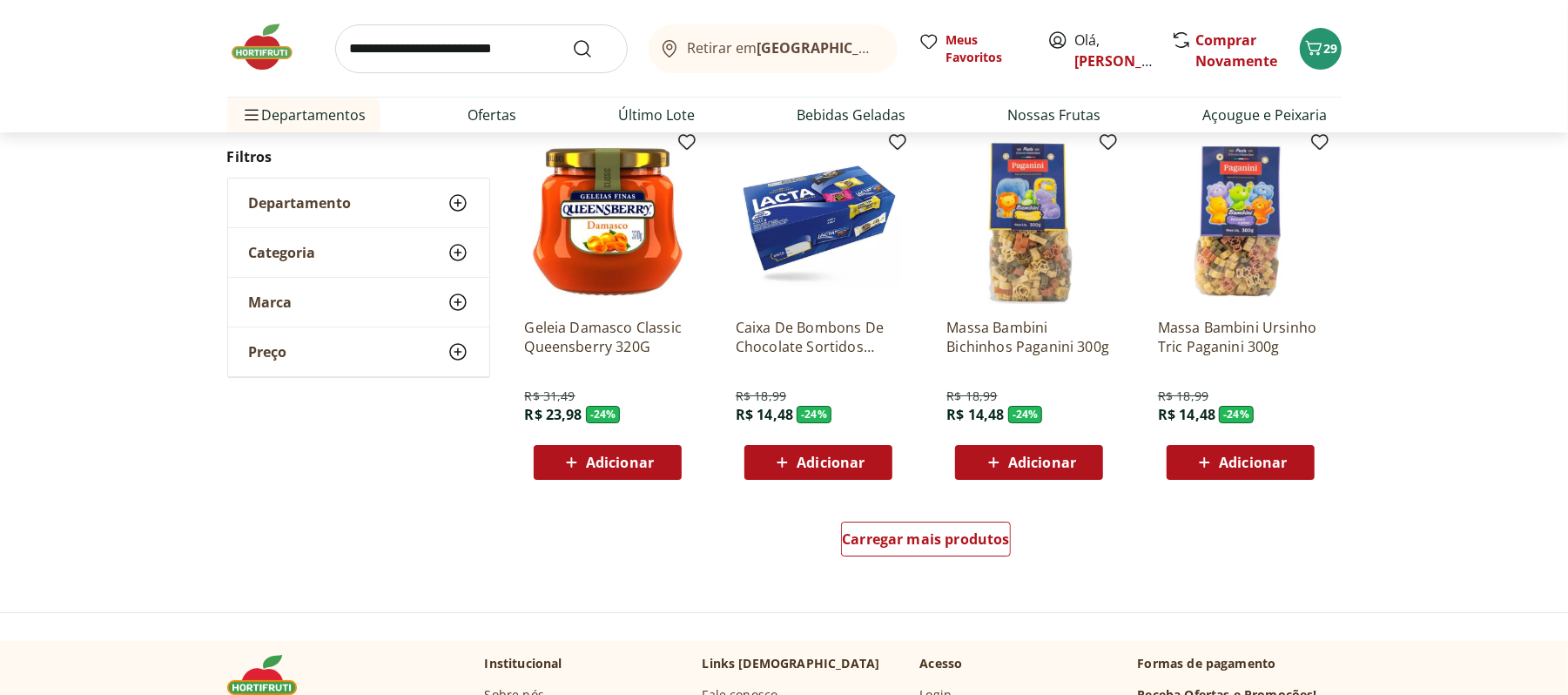
click at [932, 519] on div "Carregar mais produtos" at bounding box center [927, 542] width 845 height 83
click at [948, 544] on span "Carregar mais produtos" at bounding box center [926, 539] width 168 height 14
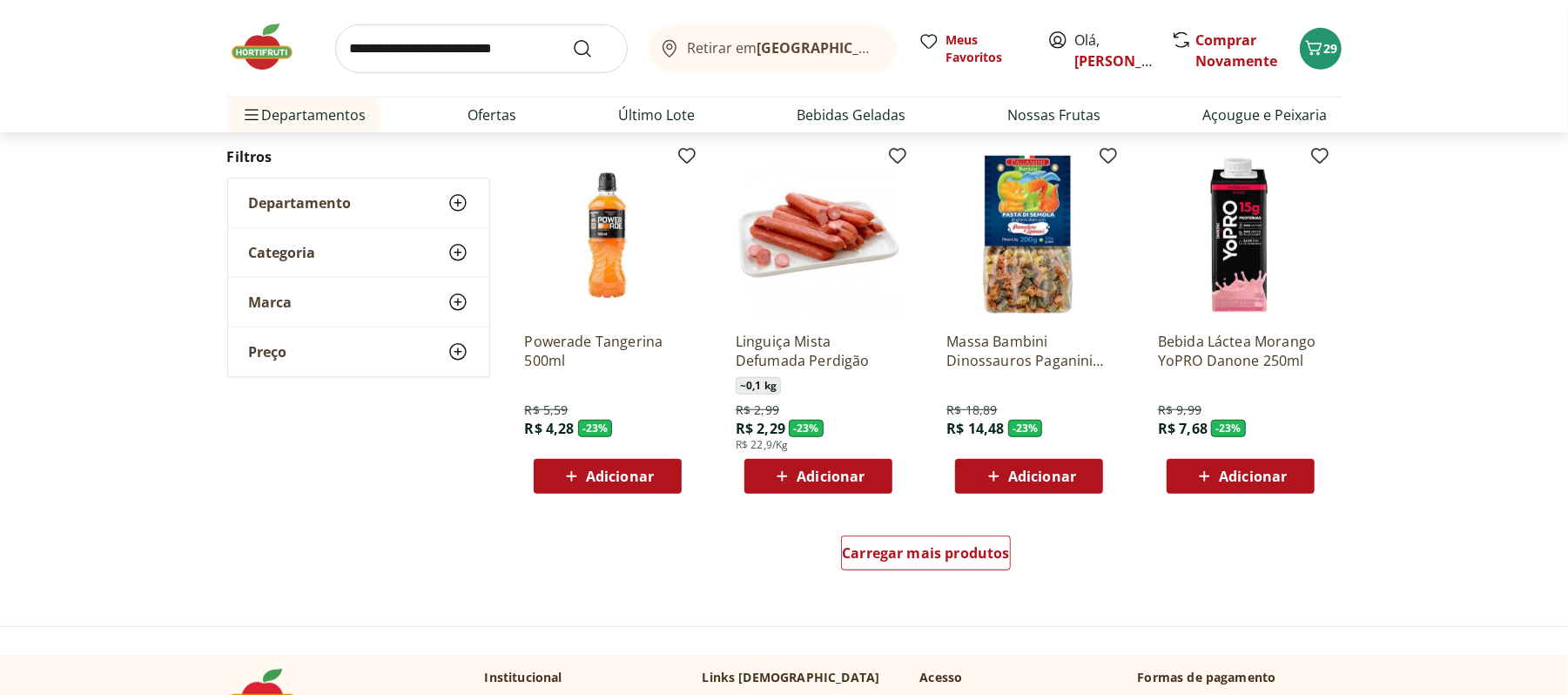
scroll to position [38443, 0]
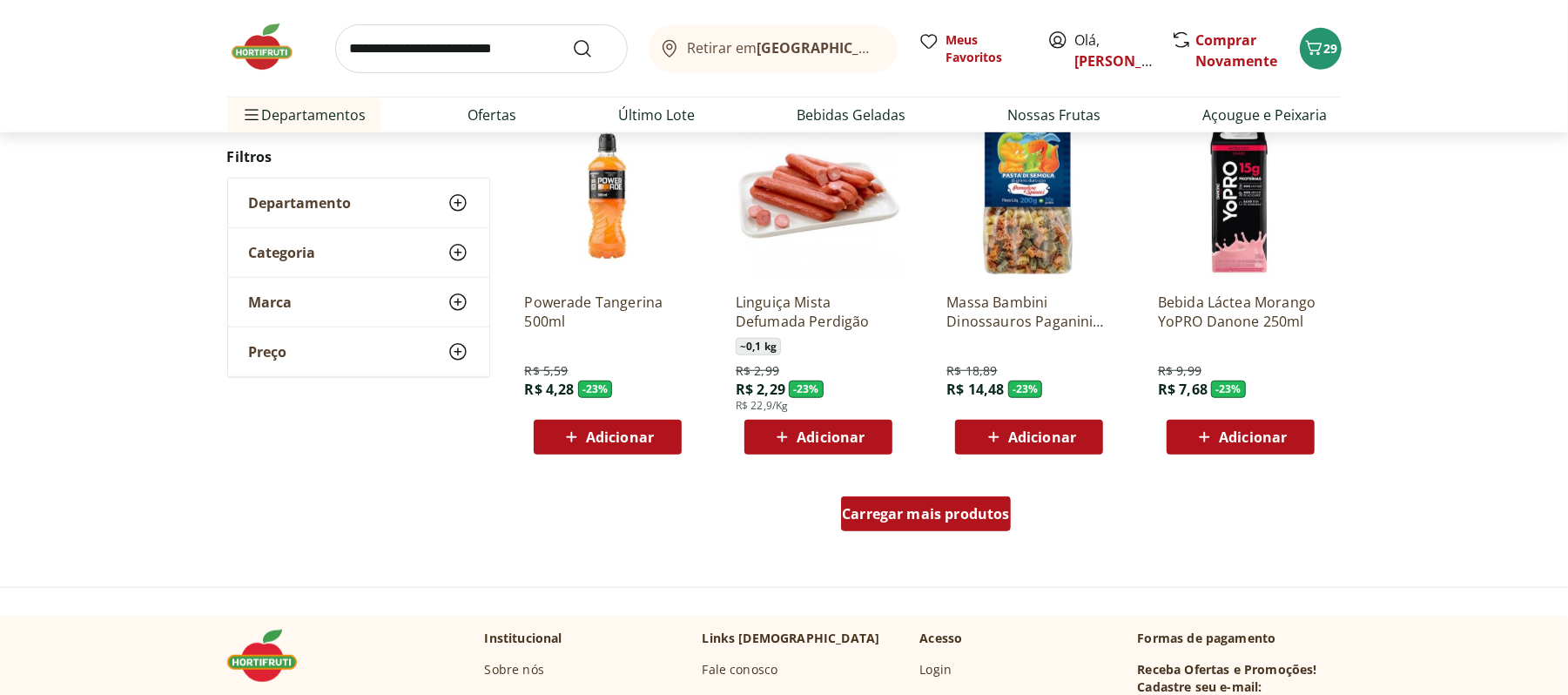
click at [938, 510] on span "Carregar mais produtos" at bounding box center [926, 513] width 168 height 14
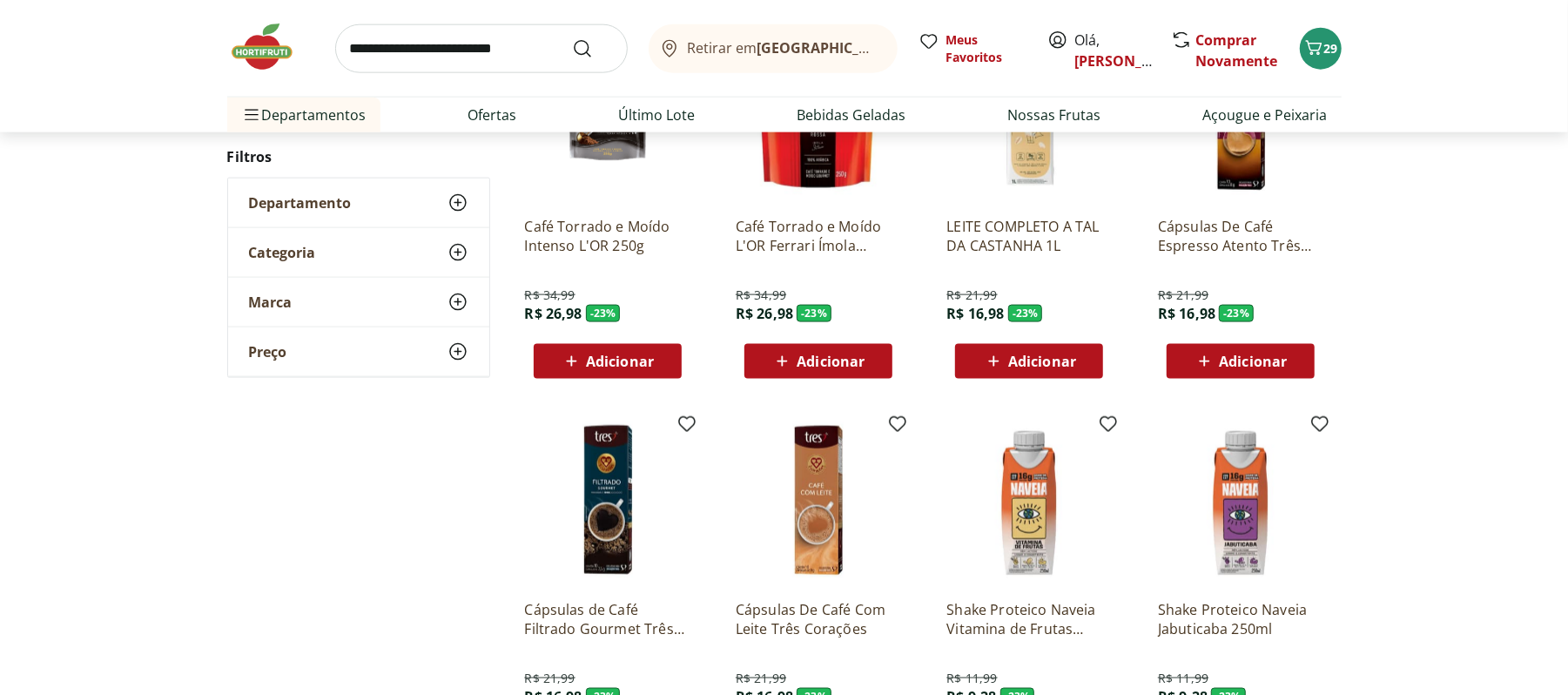
scroll to position [39489, 0]
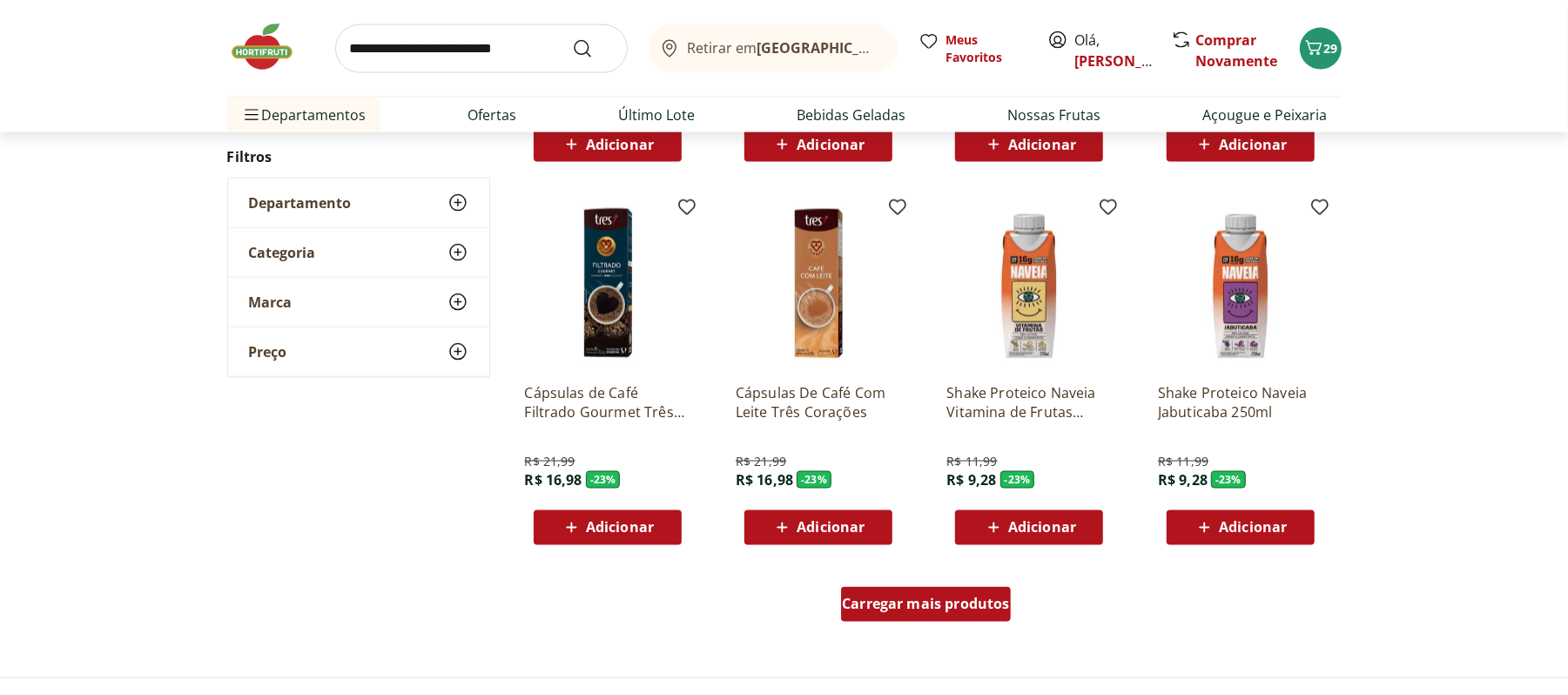
click at [934, 590] on div "Carregar mais produtos" at bounding box center [926, 604] width 170 height 34
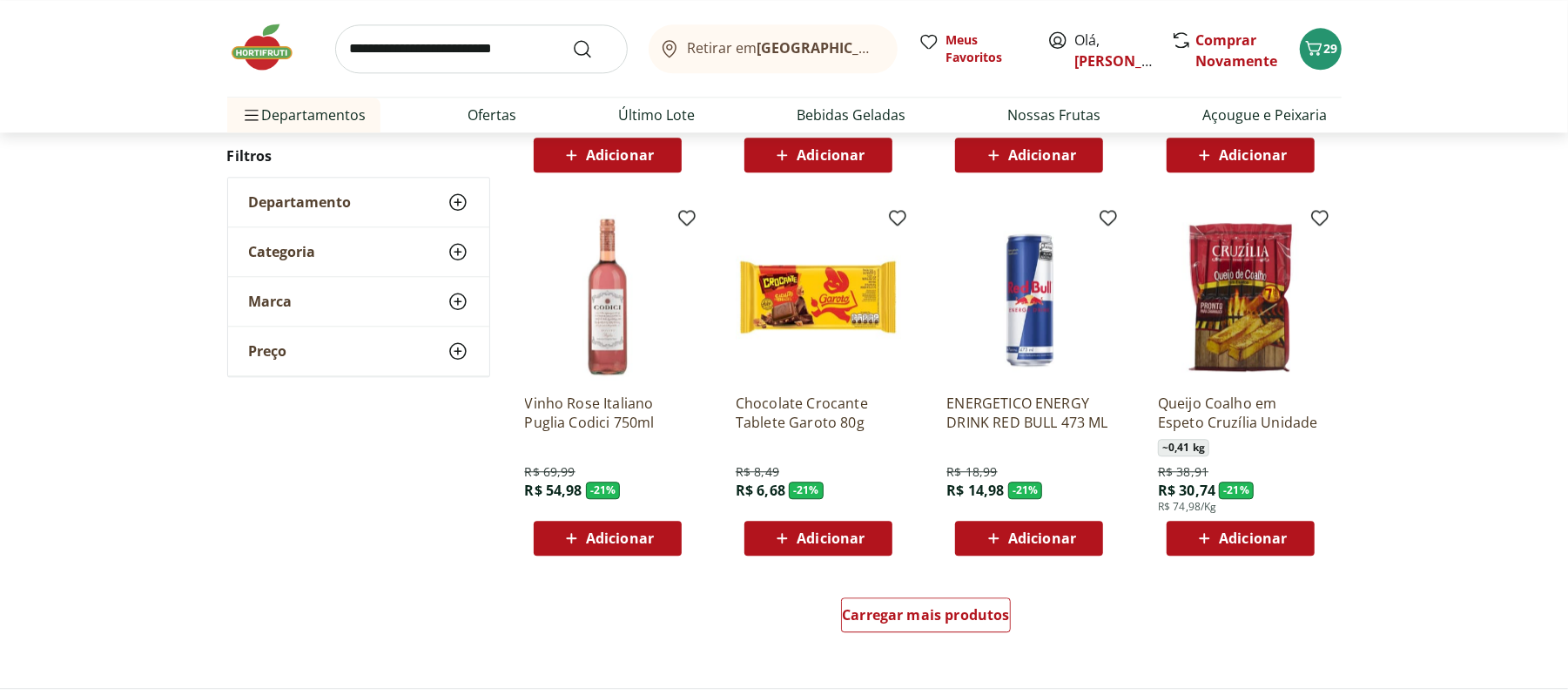
scroll to position [40649, 0]
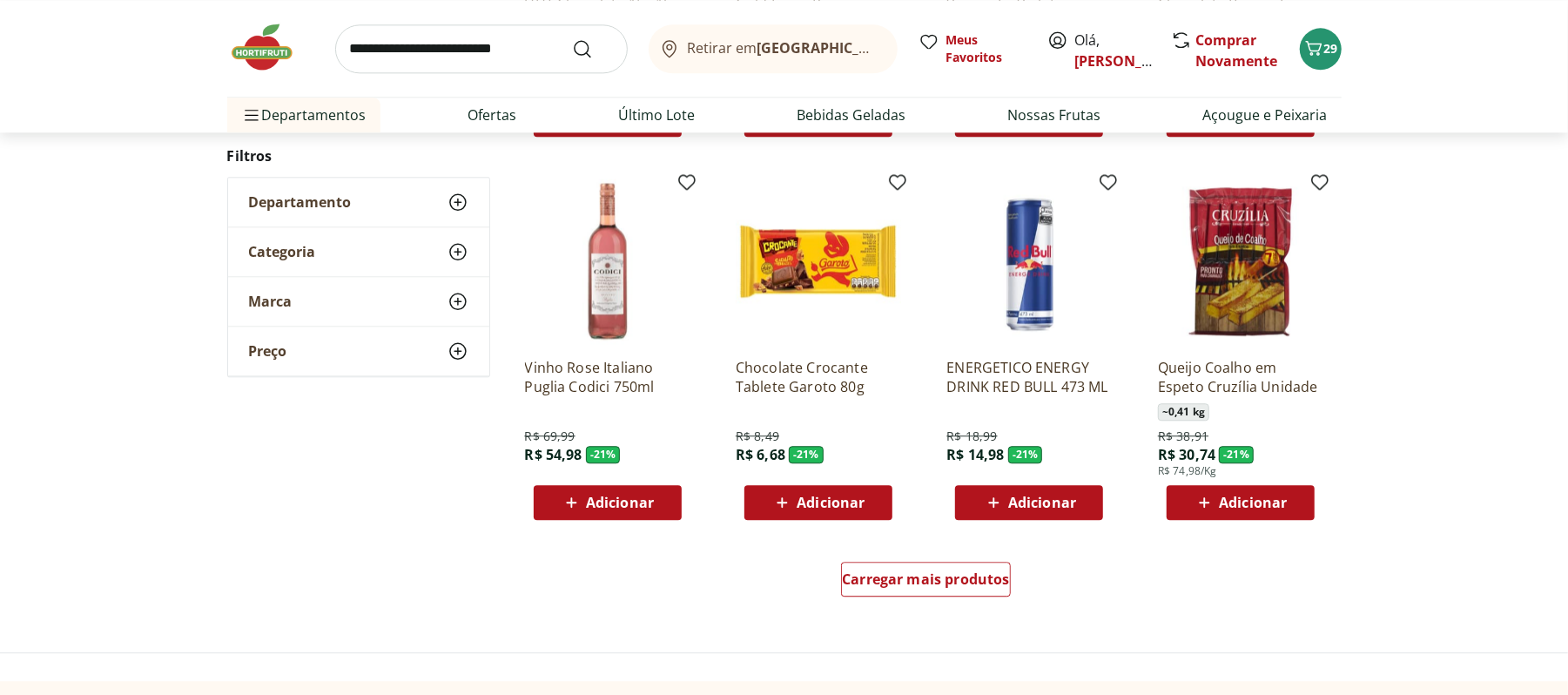
click at [803, 509] on span "Adicionar" at bounding box center [830, 502] width 68 height 14
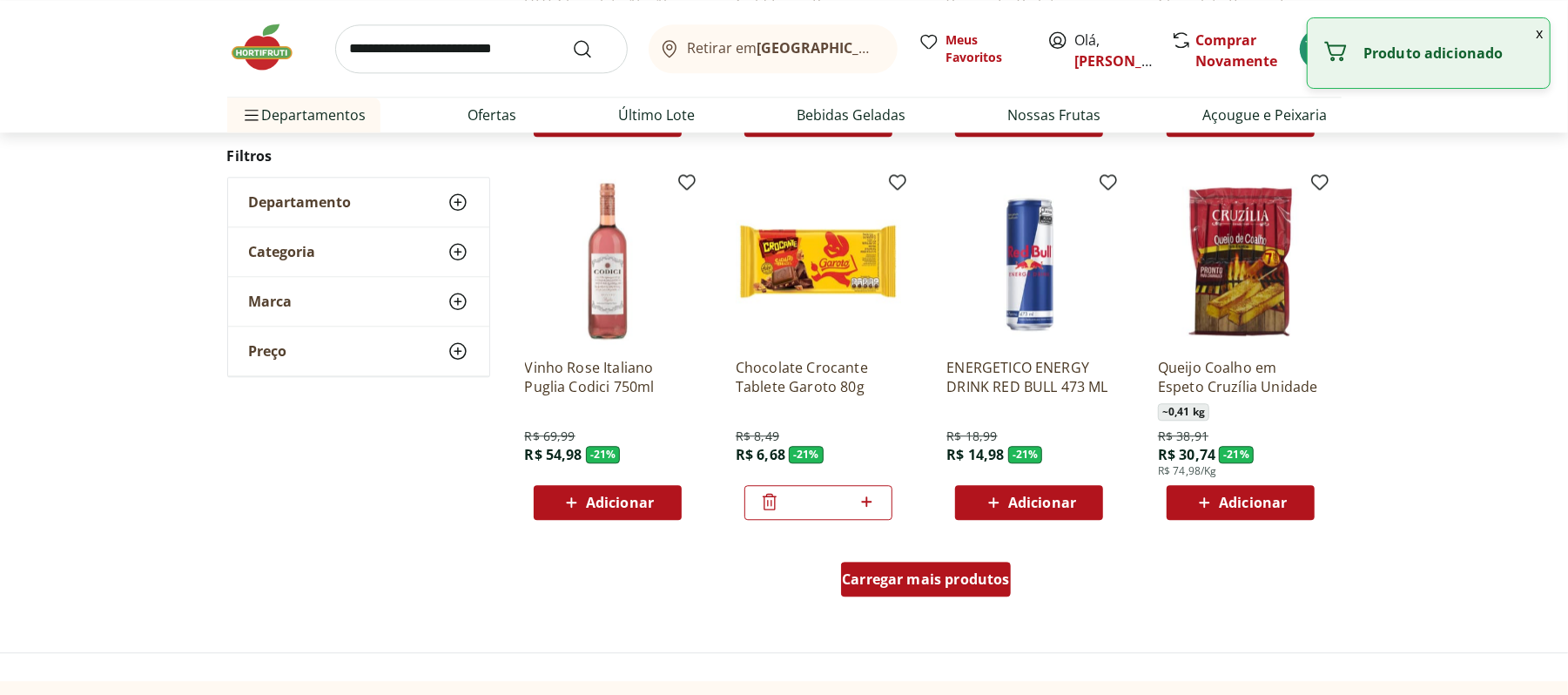
click at [917, 575] on span "Carregar mais produtos" at bounding box center [926, 579] width 168 height 14
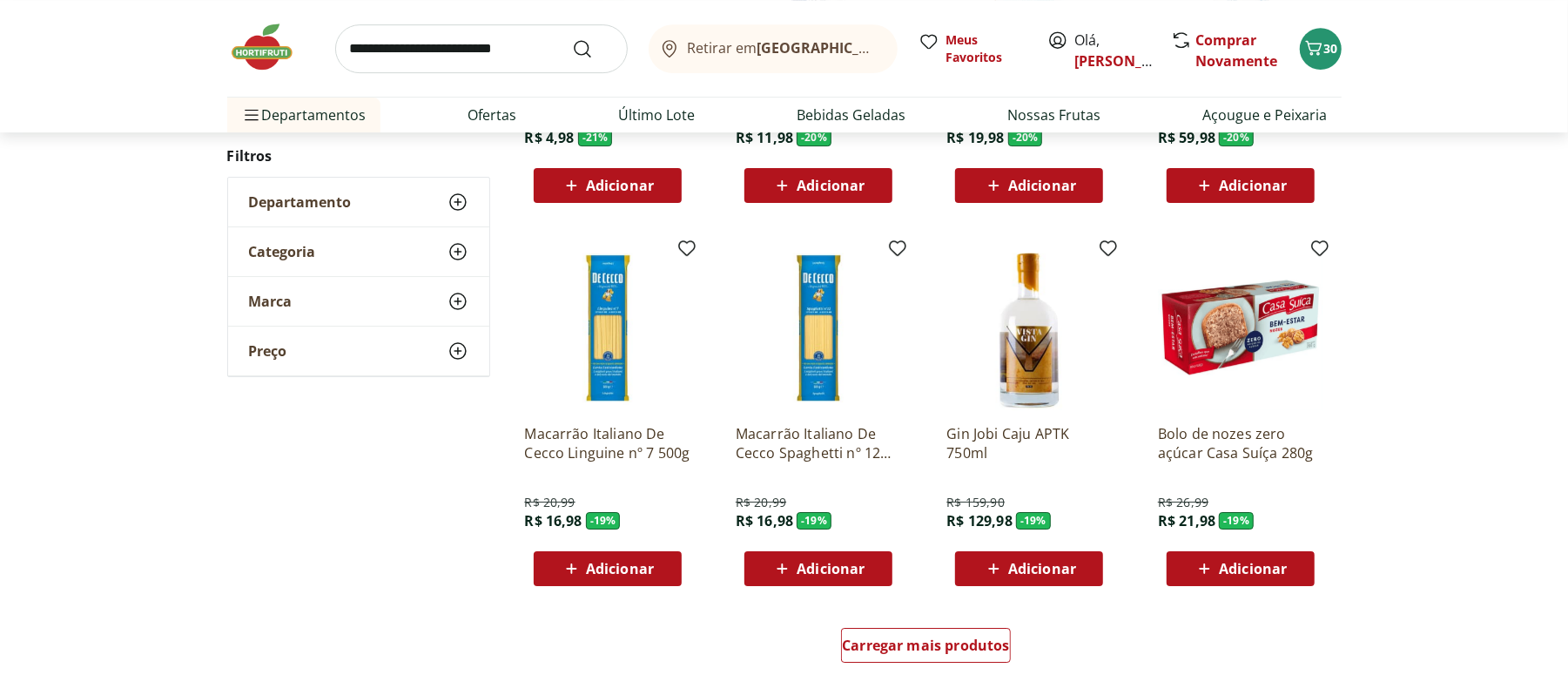
scroll to position [41812, 0]
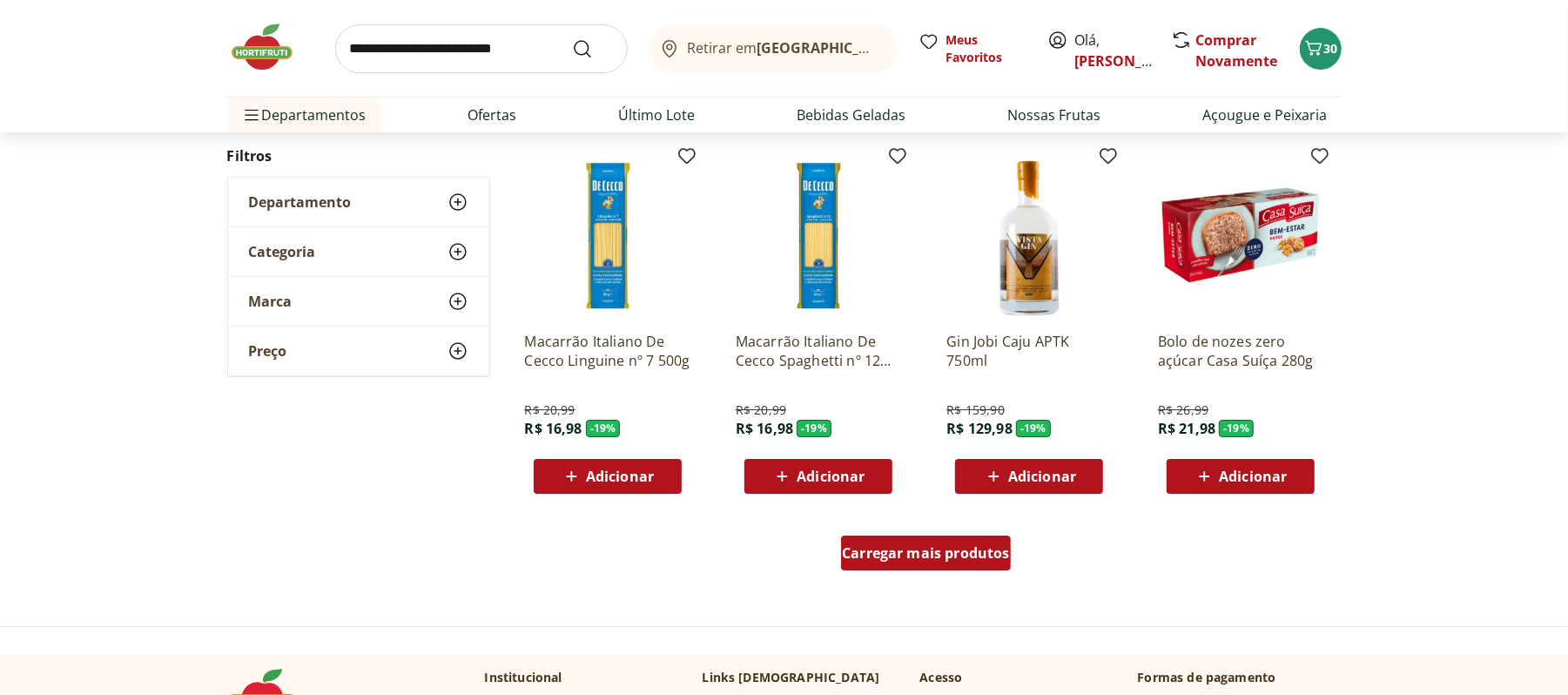
click at [937, 537] on div "Carregar mais produtos" at bounding box center [926, 553] width 170 height 34
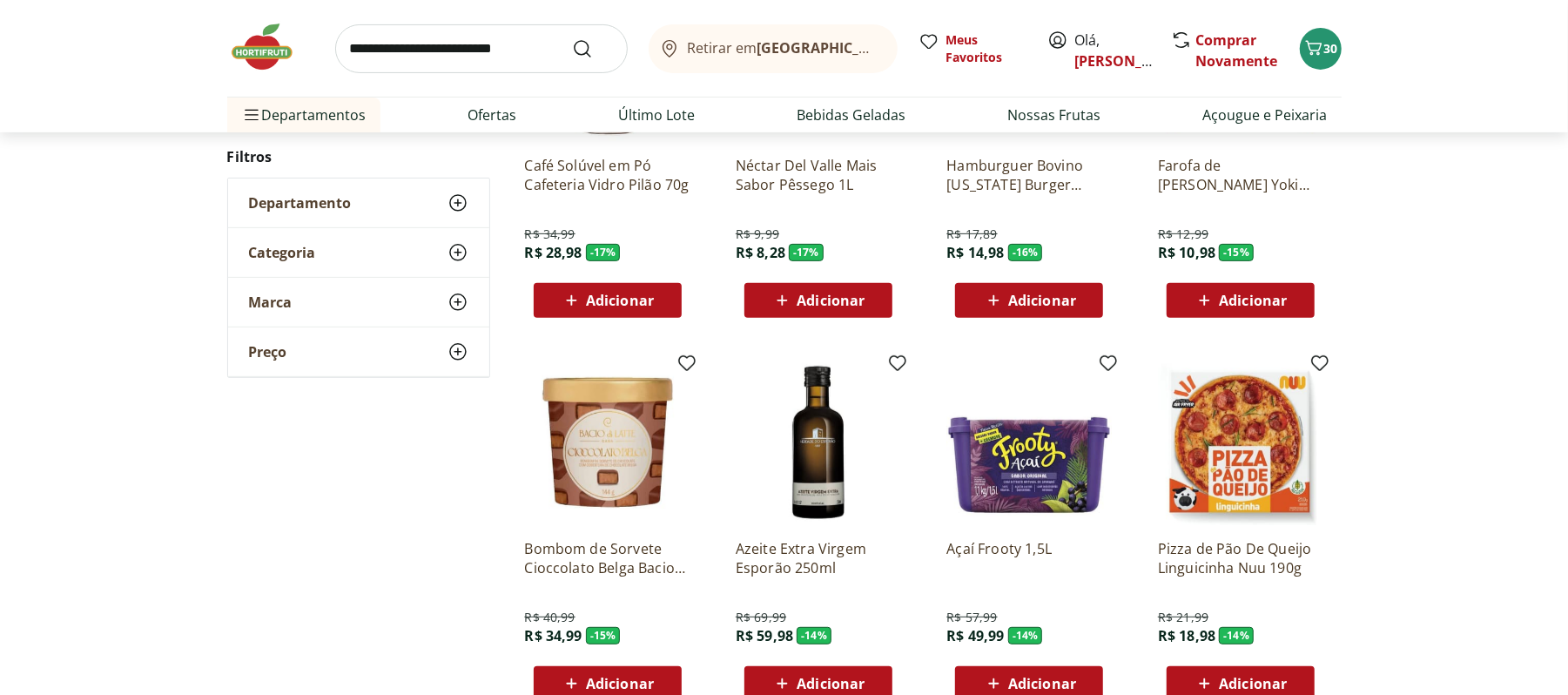
scroll to position [42857, 0]
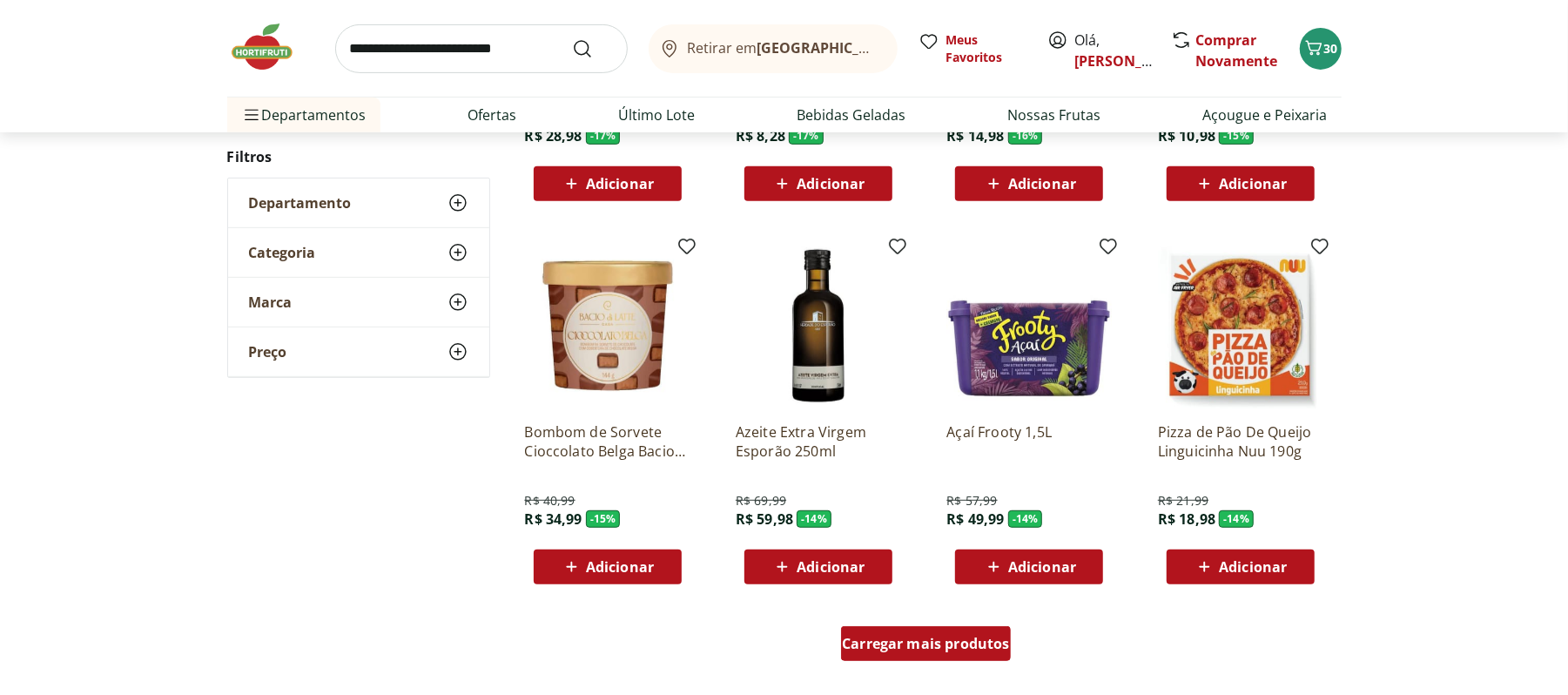
click at [895, 649] on span "Carregar mais produtos" at bounding box center [926, 643] width 168 height 14
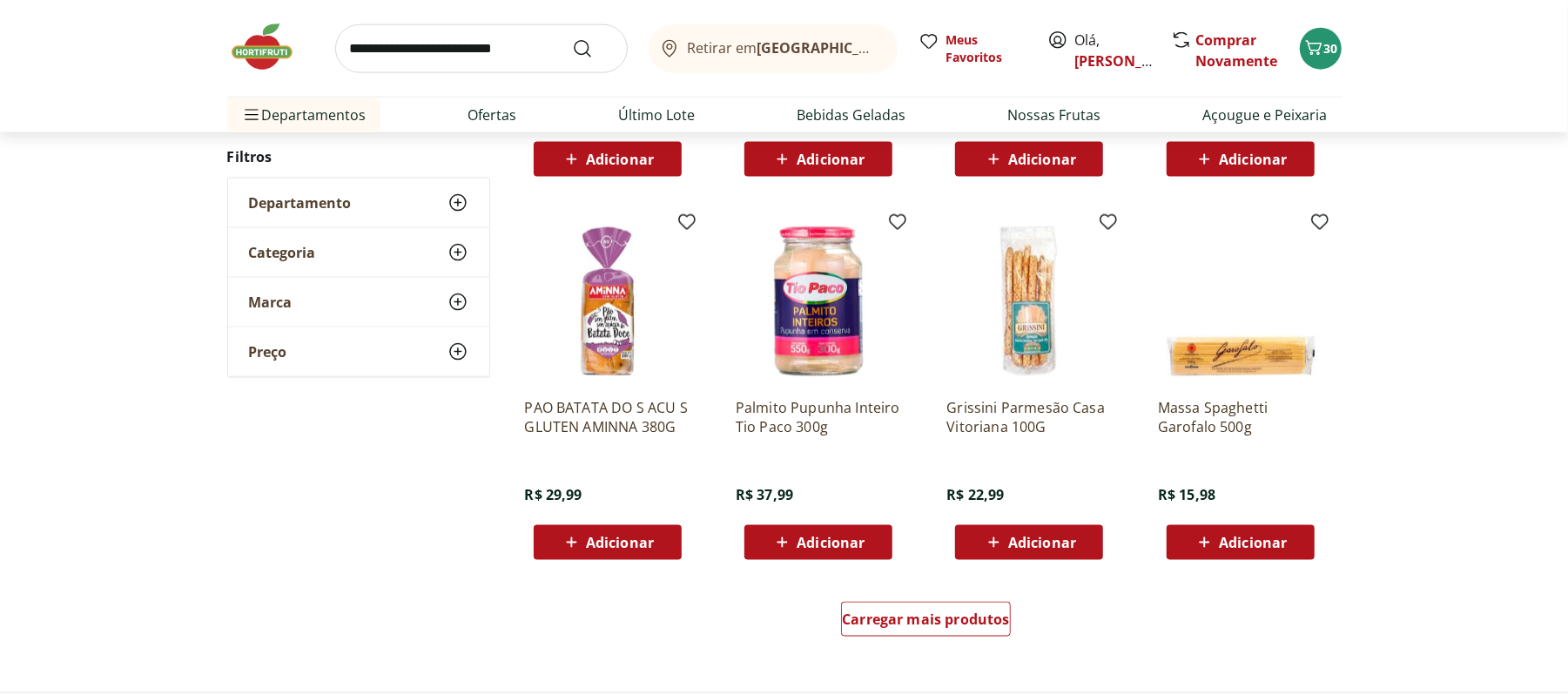
scroll to position [44018, 0]
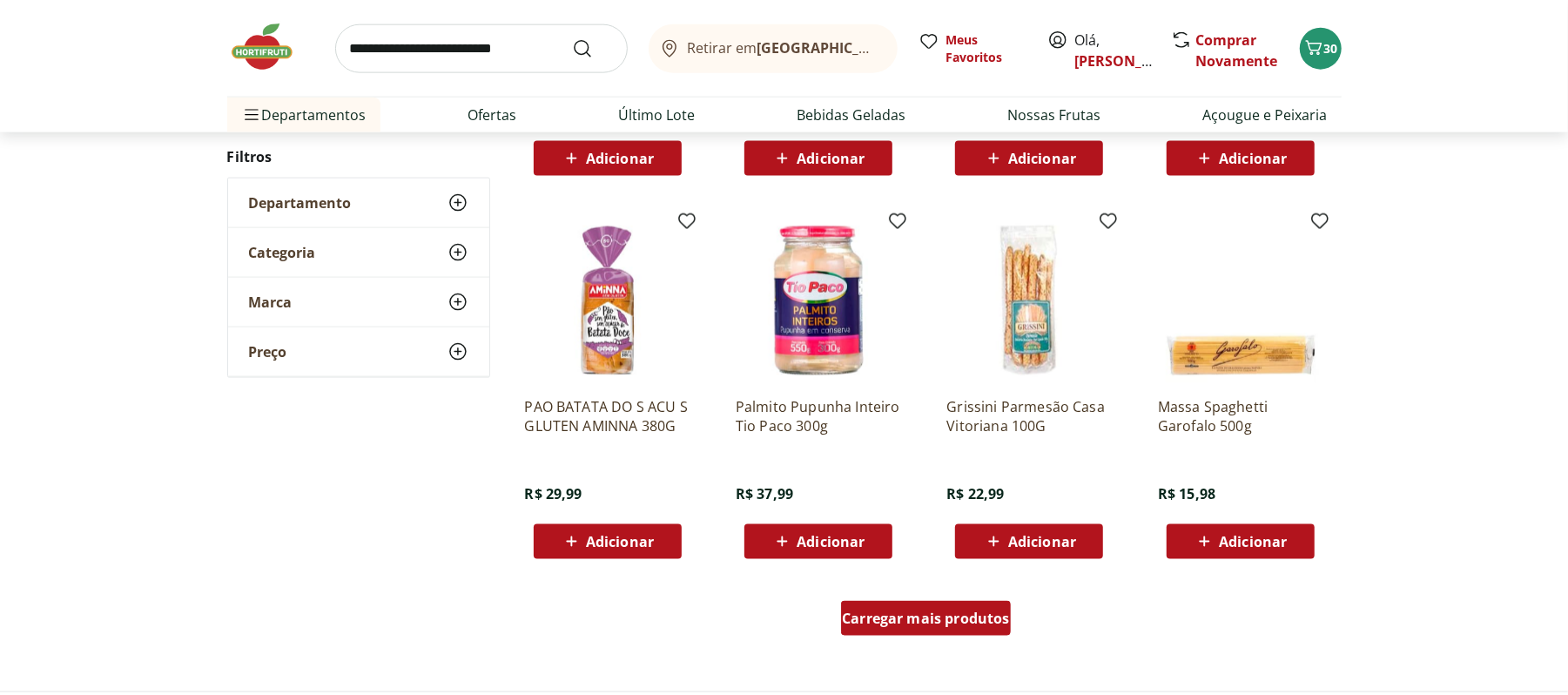
click at [924, 604] on div "Carregar mais produtos" at bounding box center [926, 619] width 170 height 34
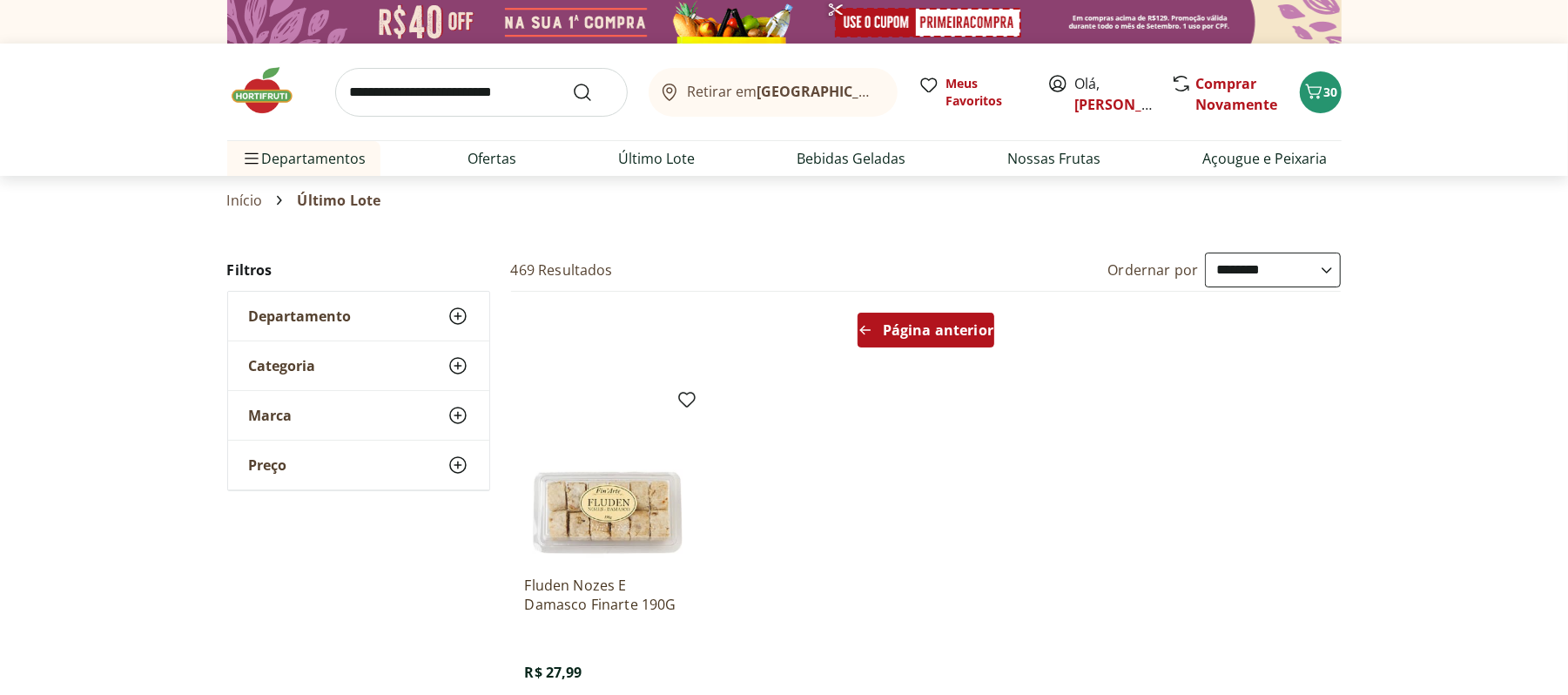
click at [897, 339] on div "Página anterior" at bounding box center [926, 330] width 137 height 34
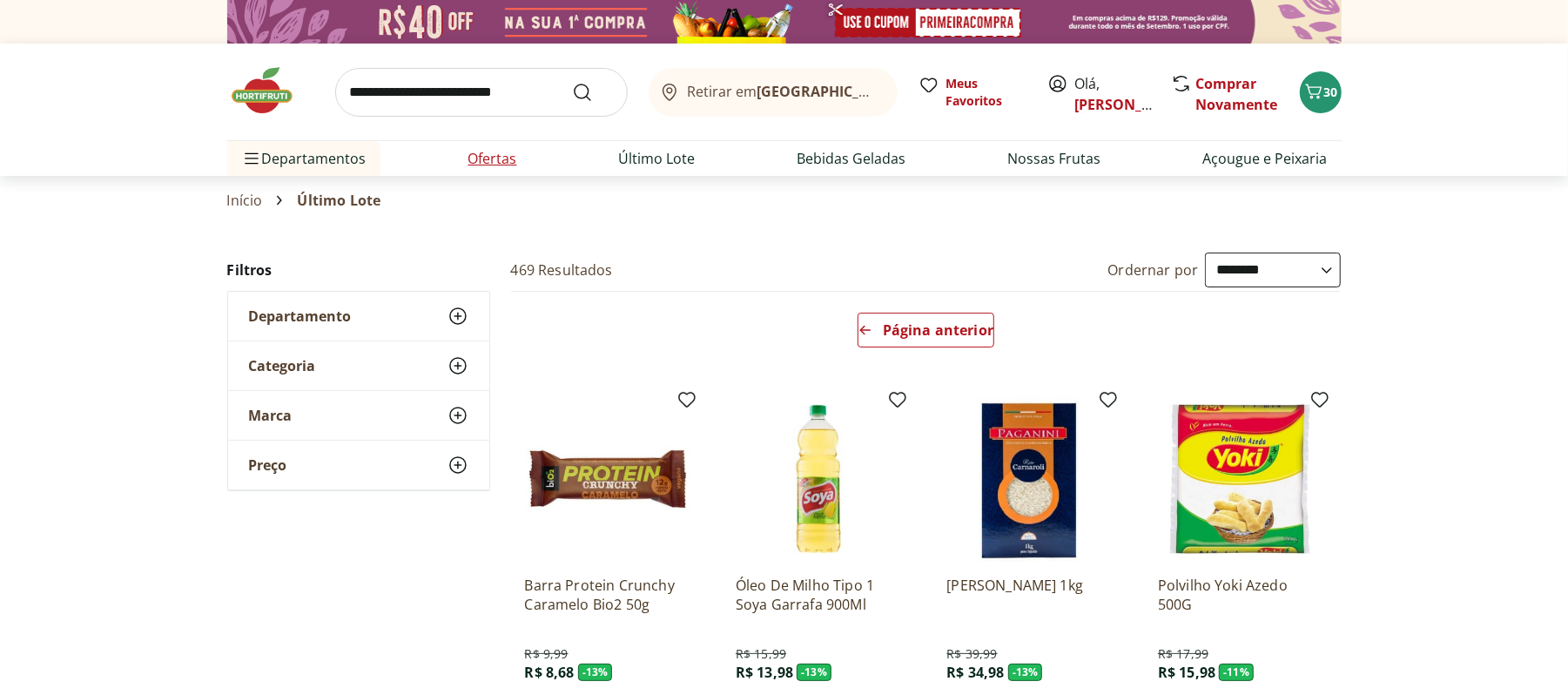
click at [509, 162] on link "Ofertas" at bounding box center [492, 159] width 49 height 21
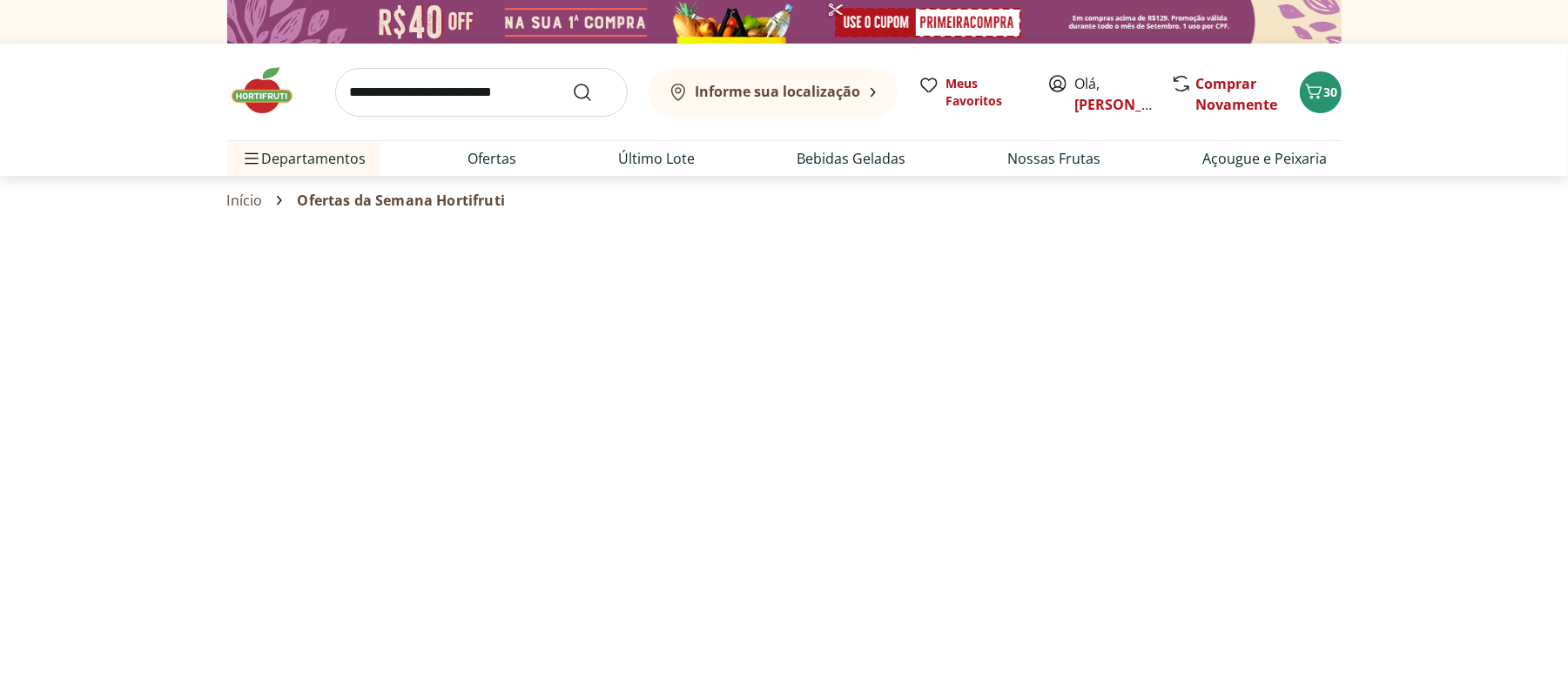
select select "**********"
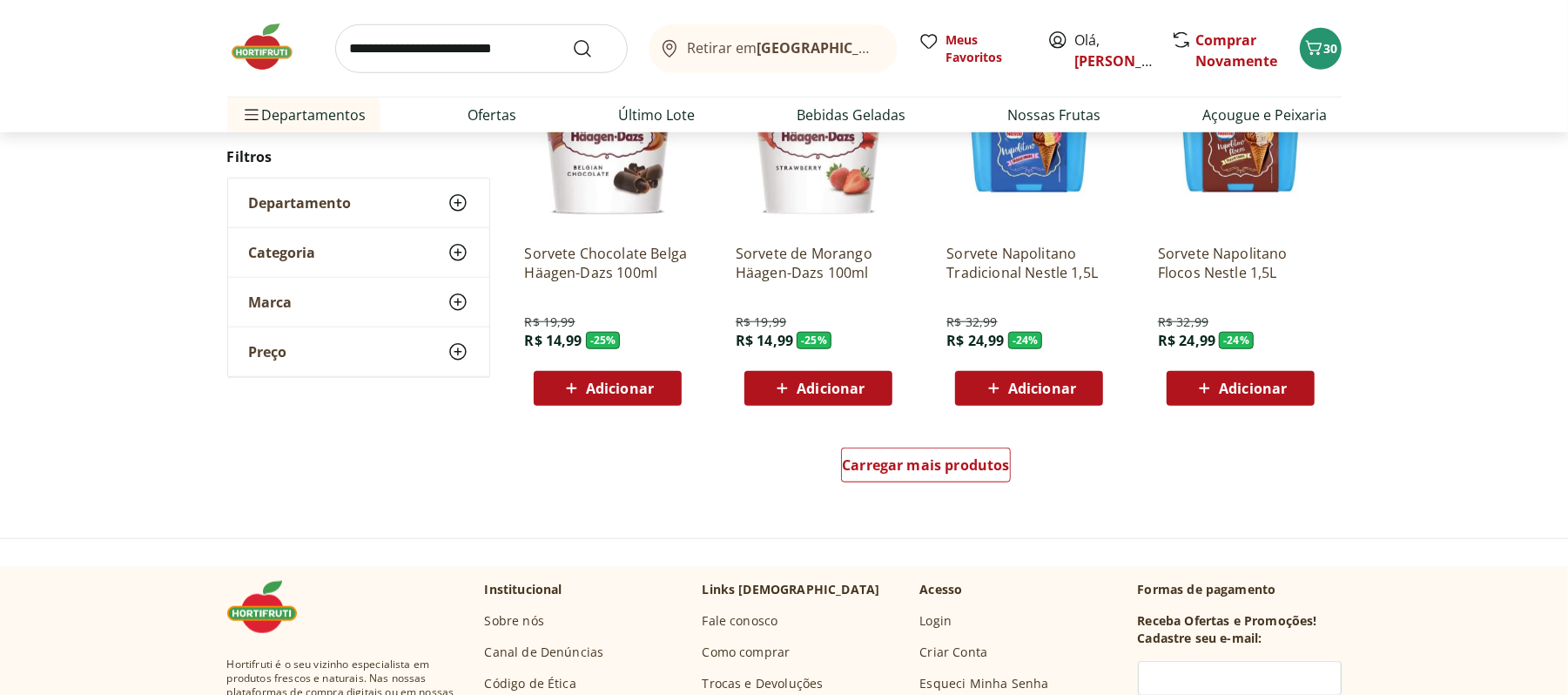
scroll to position [1045, 0]
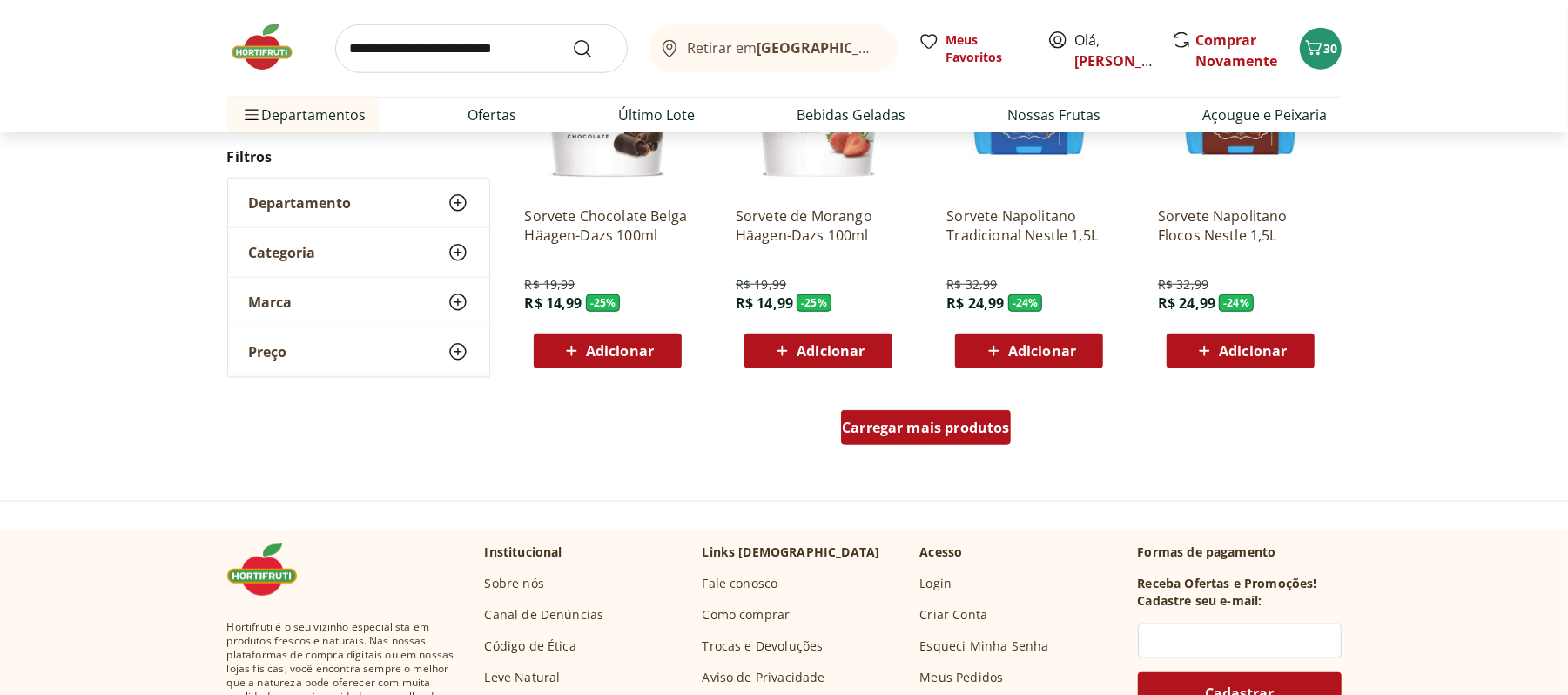
click at [962, 430] on span "Carregar mais produtos" at bounding box center [926, 427] width 168 height 14
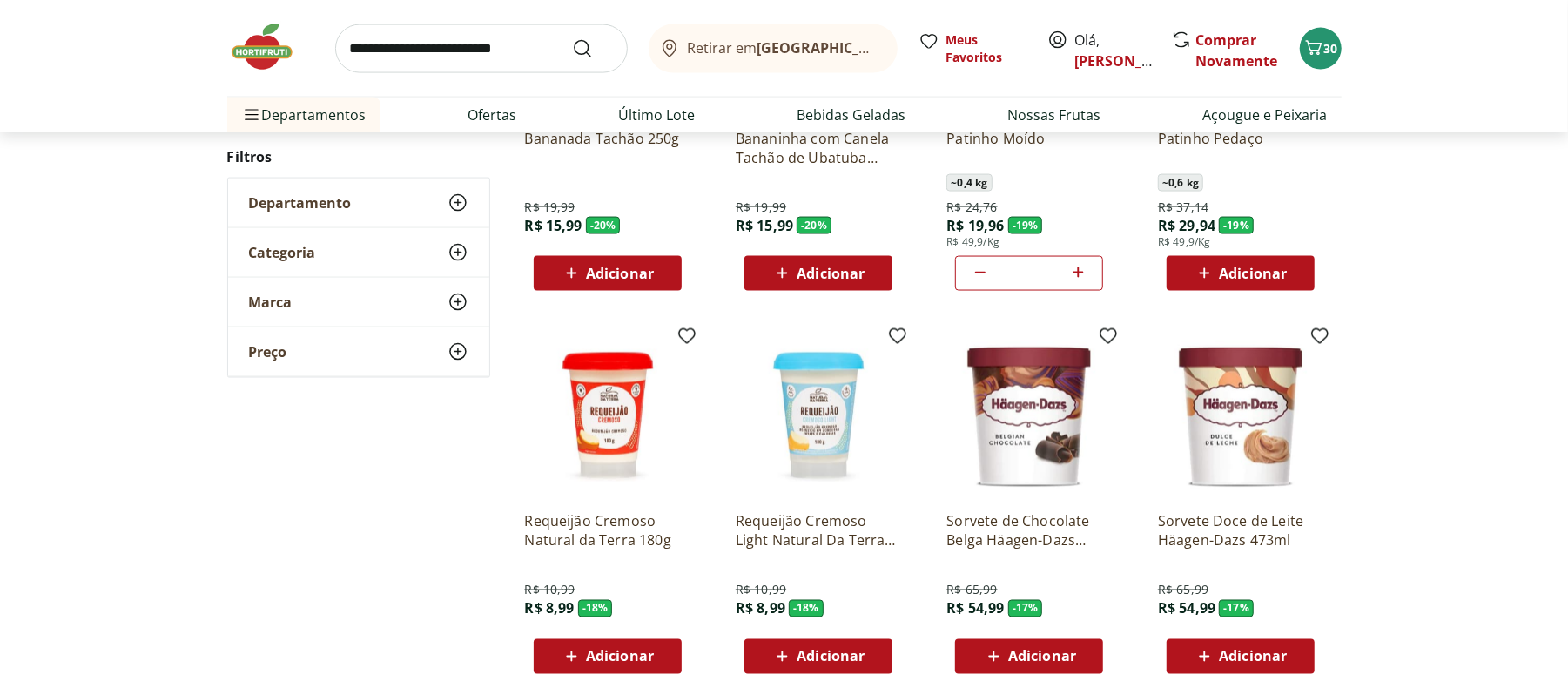
scroll to position [1974, 0]
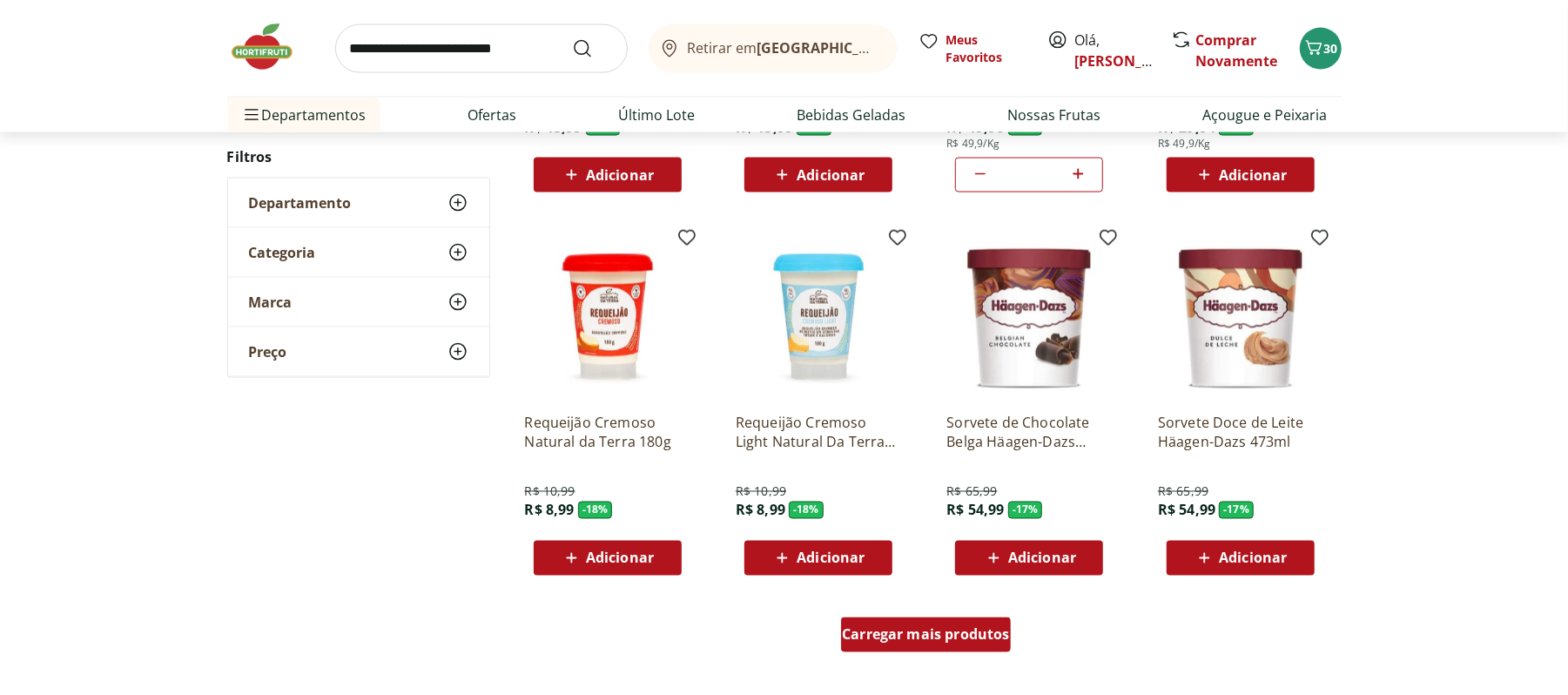
click at [913, 628] on span "Carregar mais produtos" at bounding box center [926, 635] width 168 height 14
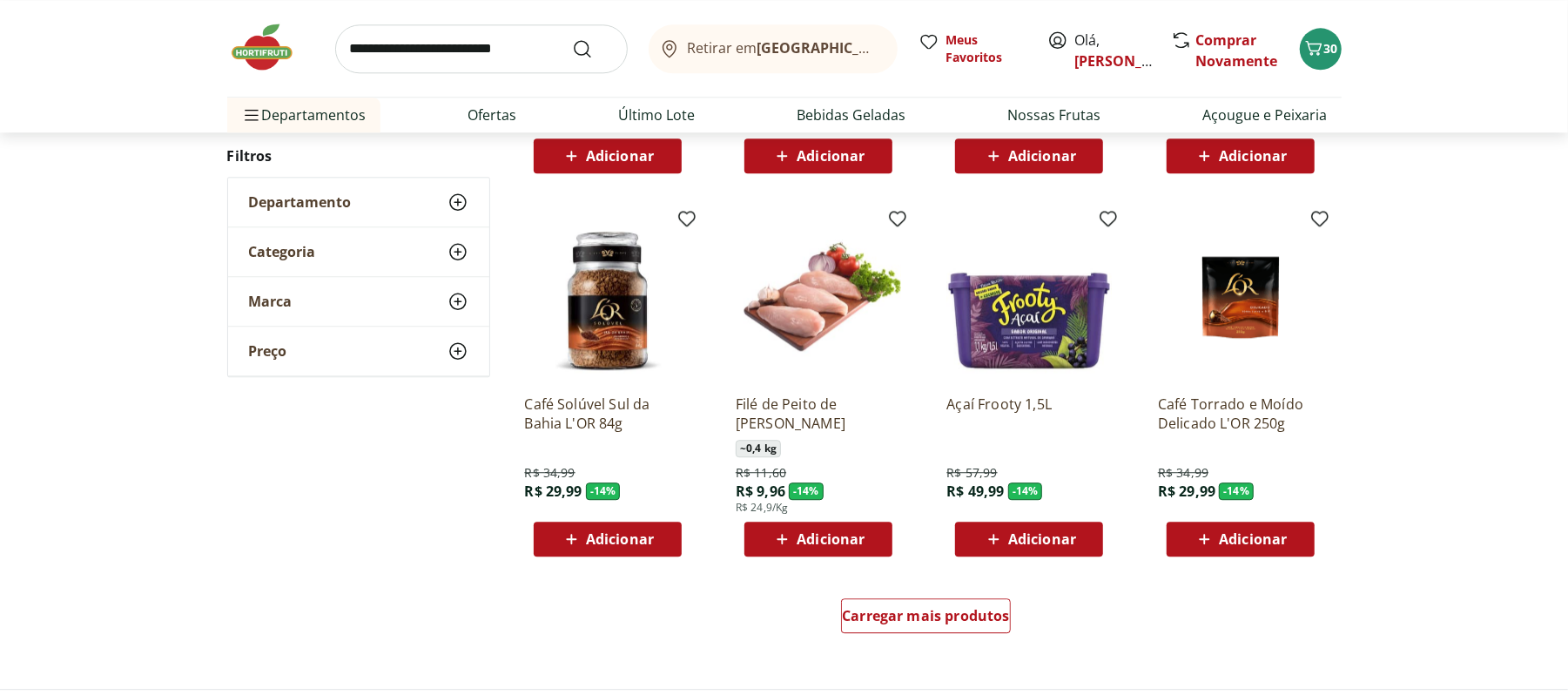
scroll to position [3136, 0]
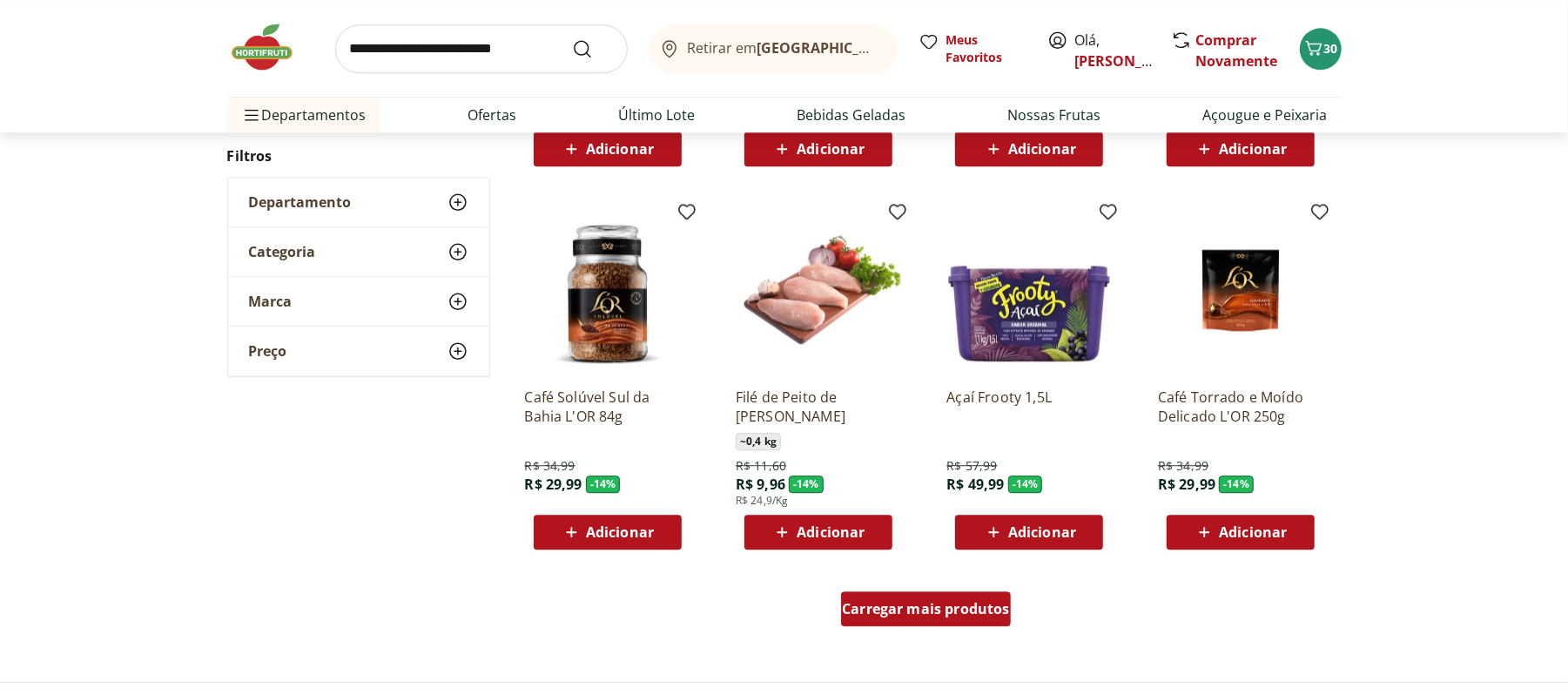
click at [953, 594] on div "Carregar mais produtos" at bounding box center [926, 609] width 170 height 34
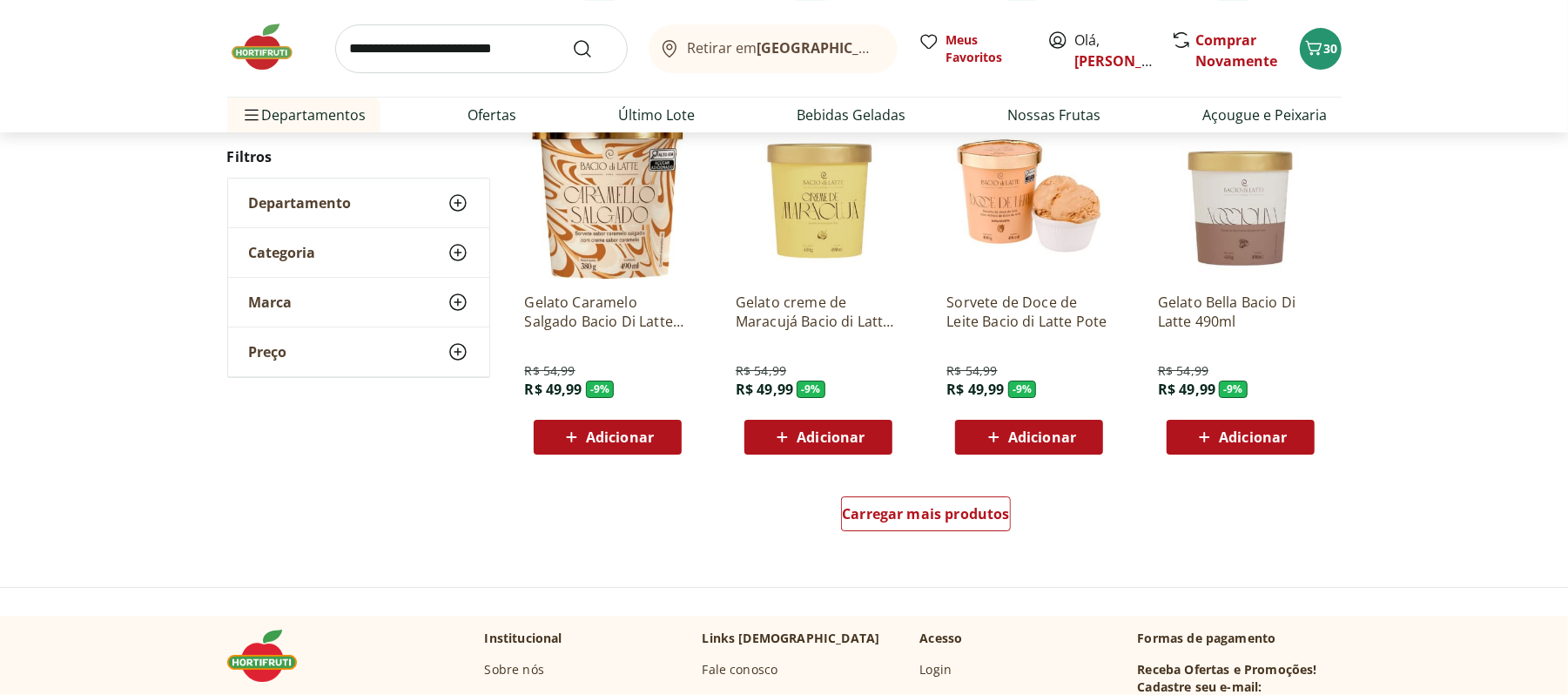
scroll to position [4413, 0]
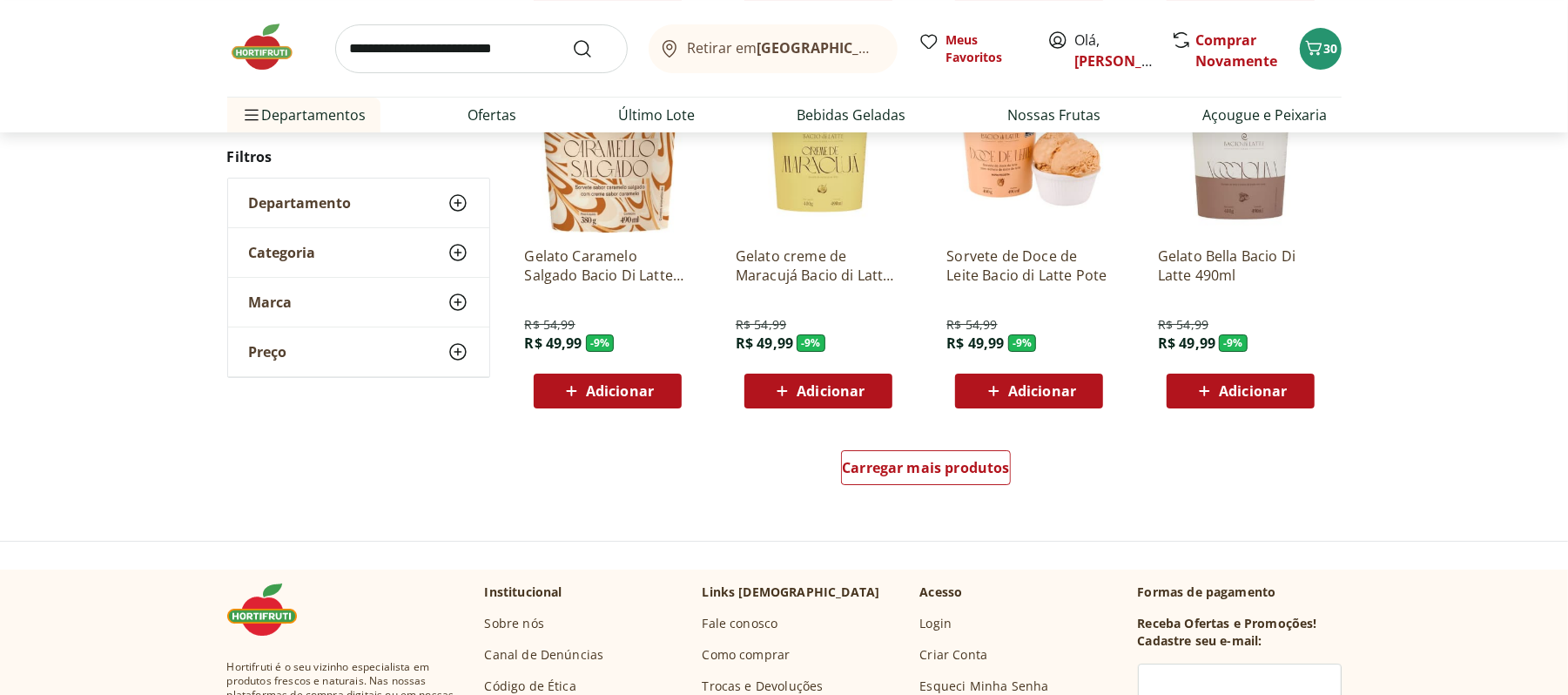
click at [963, 444] on div "Carregar mais produtos" at bounding box center [927, 470] width 845 height 83
click at [989, 461] on span "Carregar mais produtos" at bounding box center [926, 467] width 168 height 14
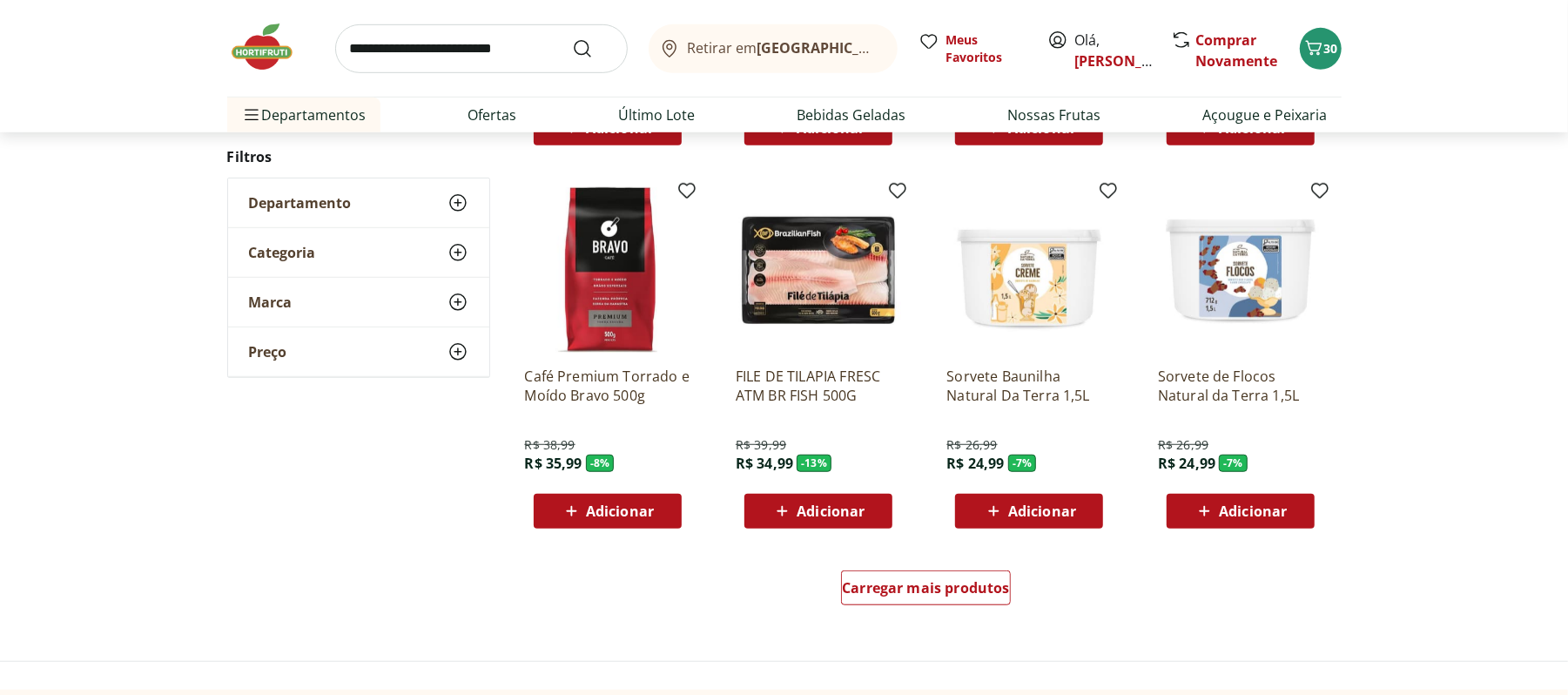
scroll to position [5458, 0]
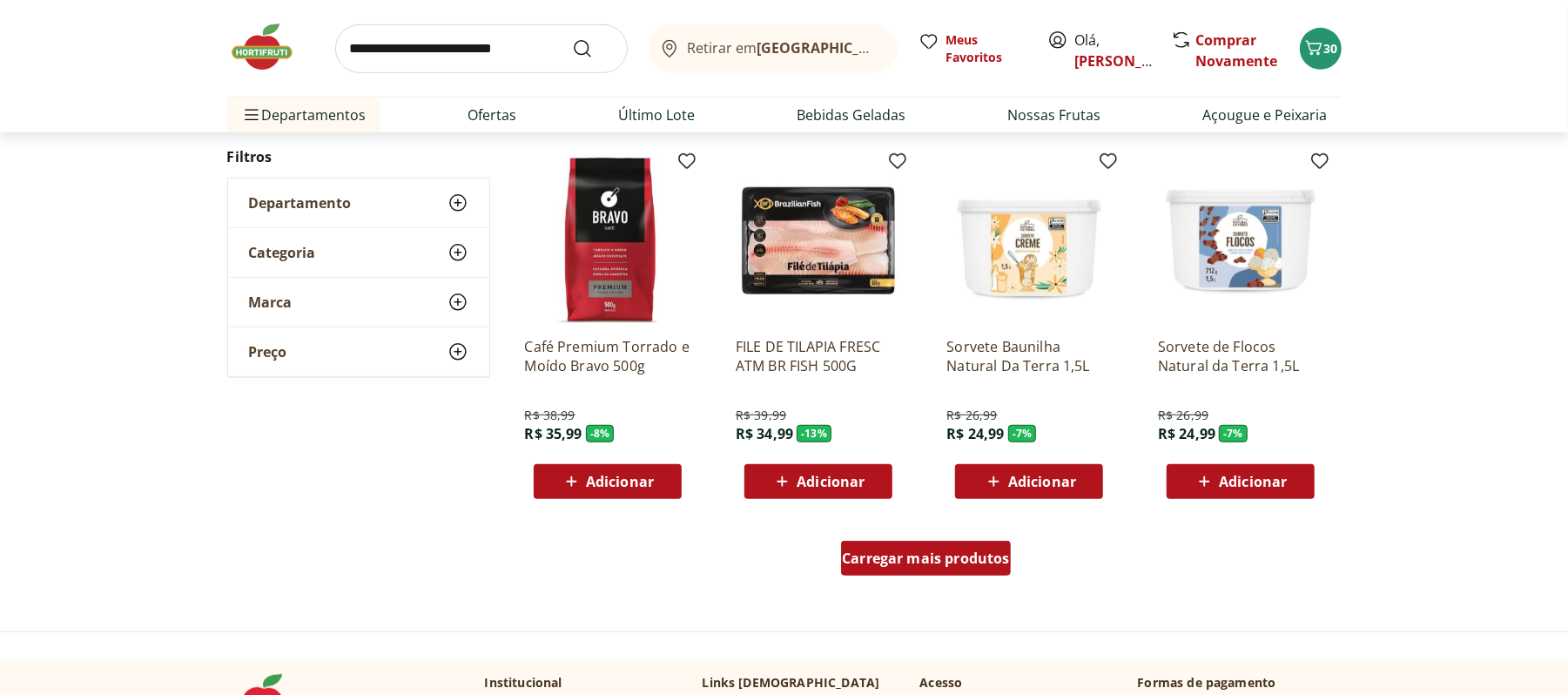
click at [913, 555] on span "Carregar mais produtos" at bounding box center [926, 558] width 168 height 14
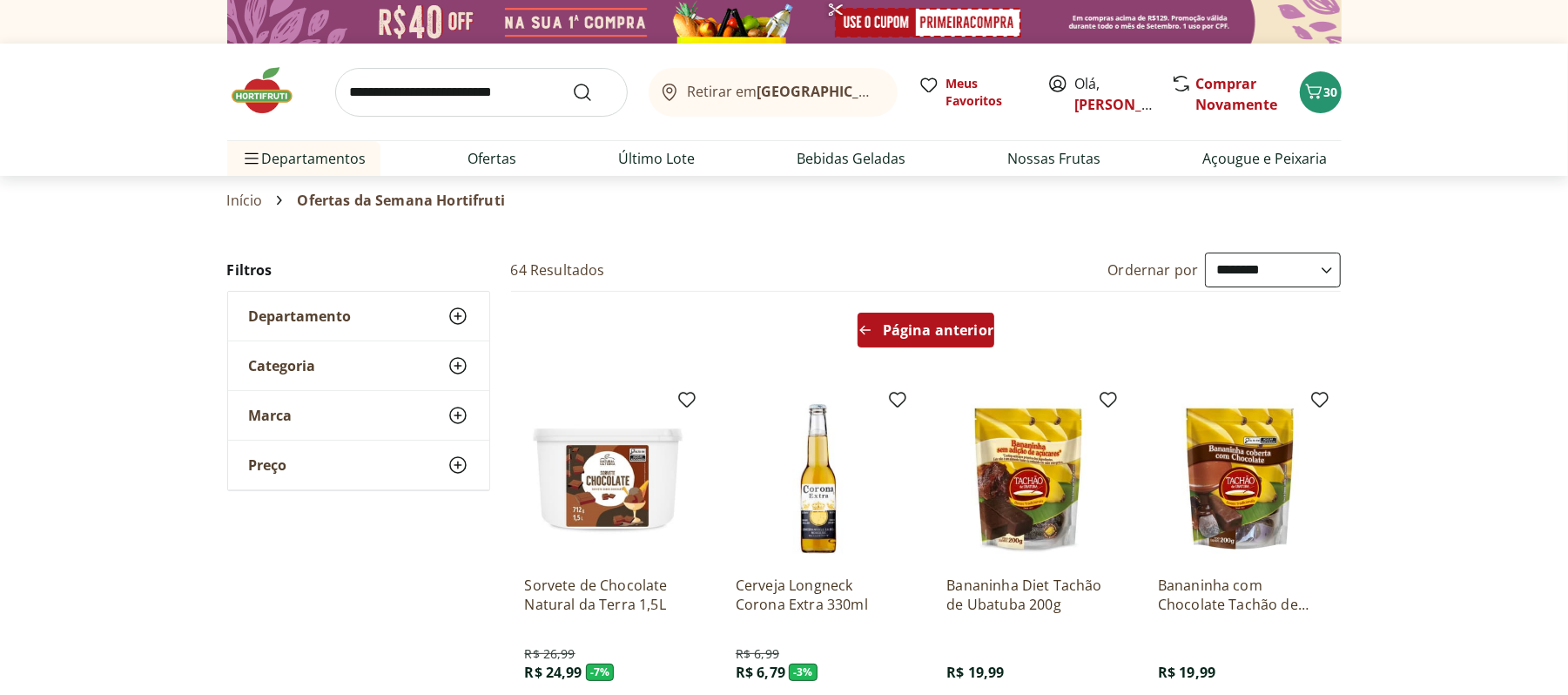
click at [923, 323] on span "Página anterior" at bounding box center [938, 330] width 111 height 14
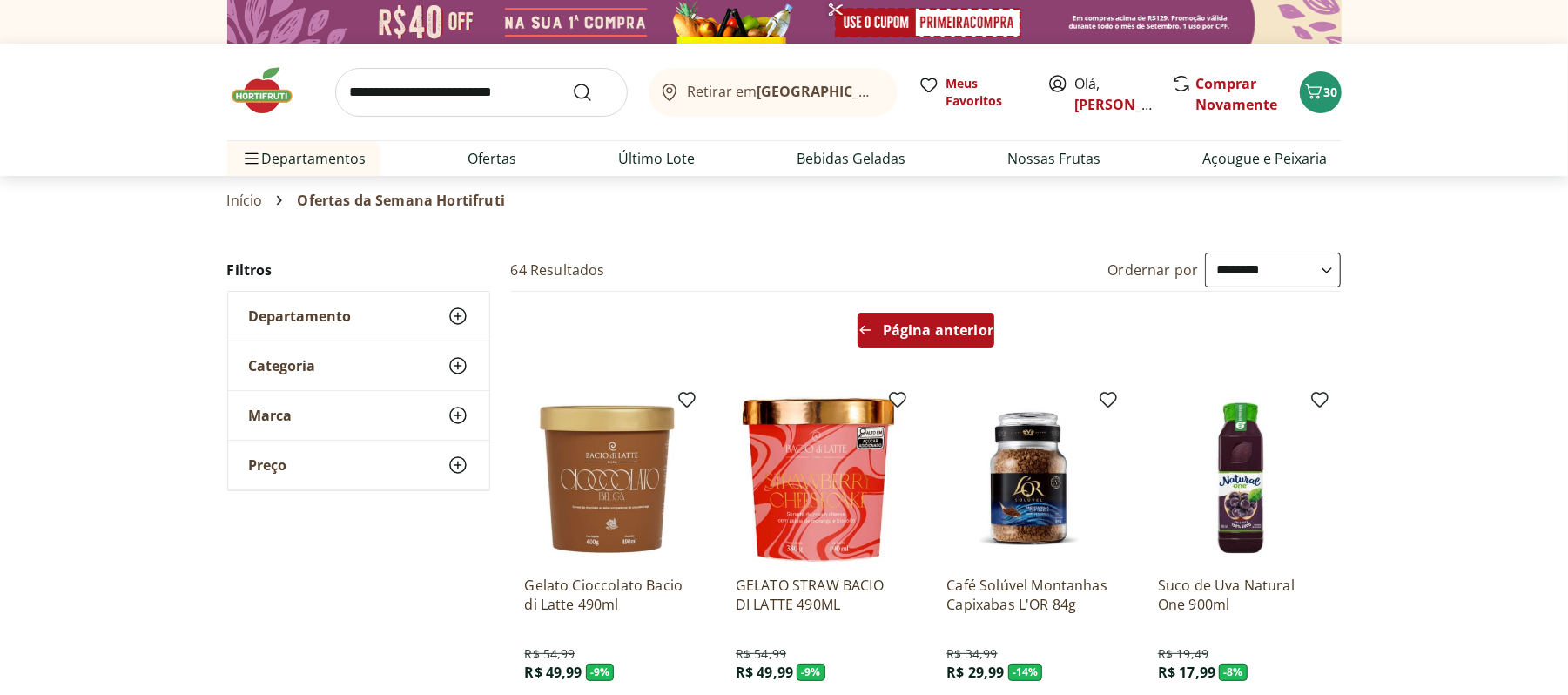
click at [947, 347] on div "Página anterior" at bounding box center [926, 330] width 137 height 34
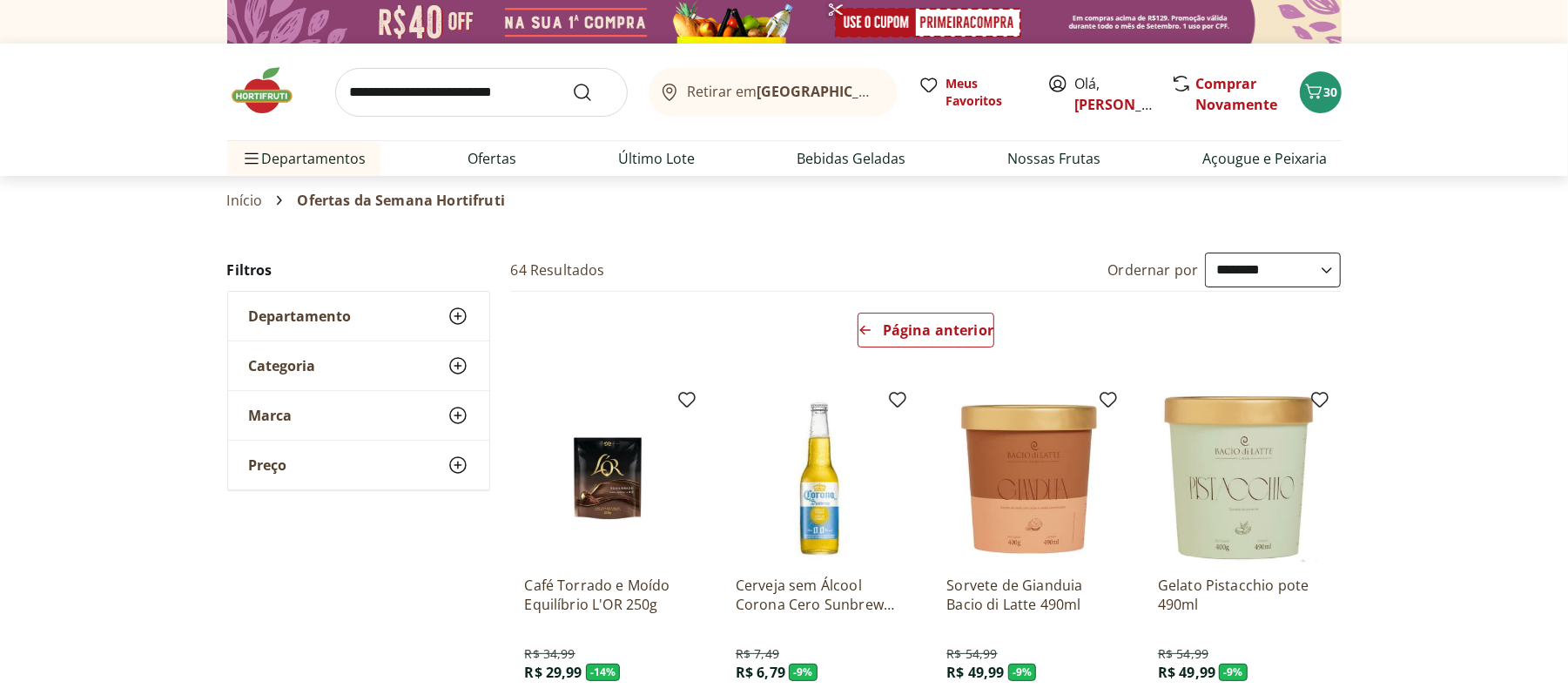
click at [520, 105] on input "search" at bounding box center [482, 92] width 292 height 49
type input "****"
click button "Submit Search" at bounding box center [593, 93] width 42 height 21
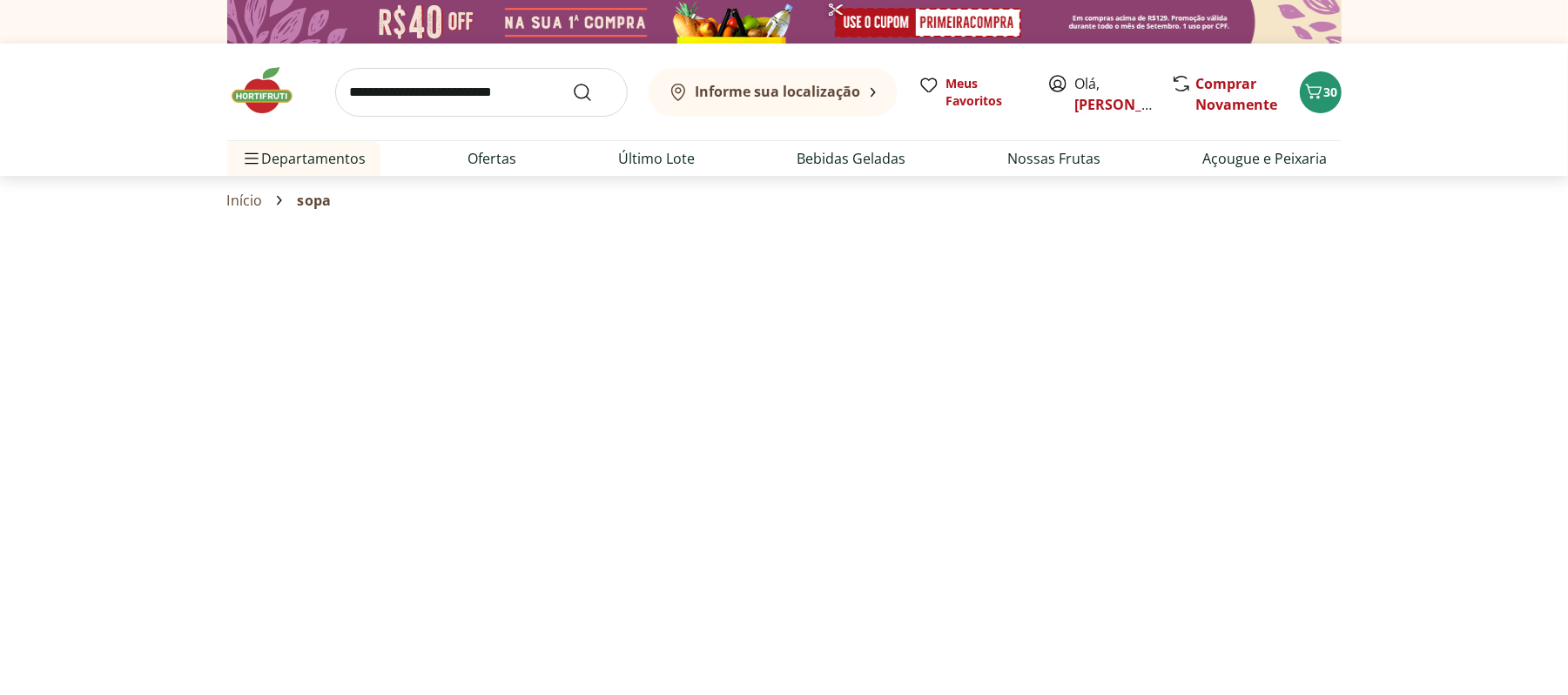
select select "**********"
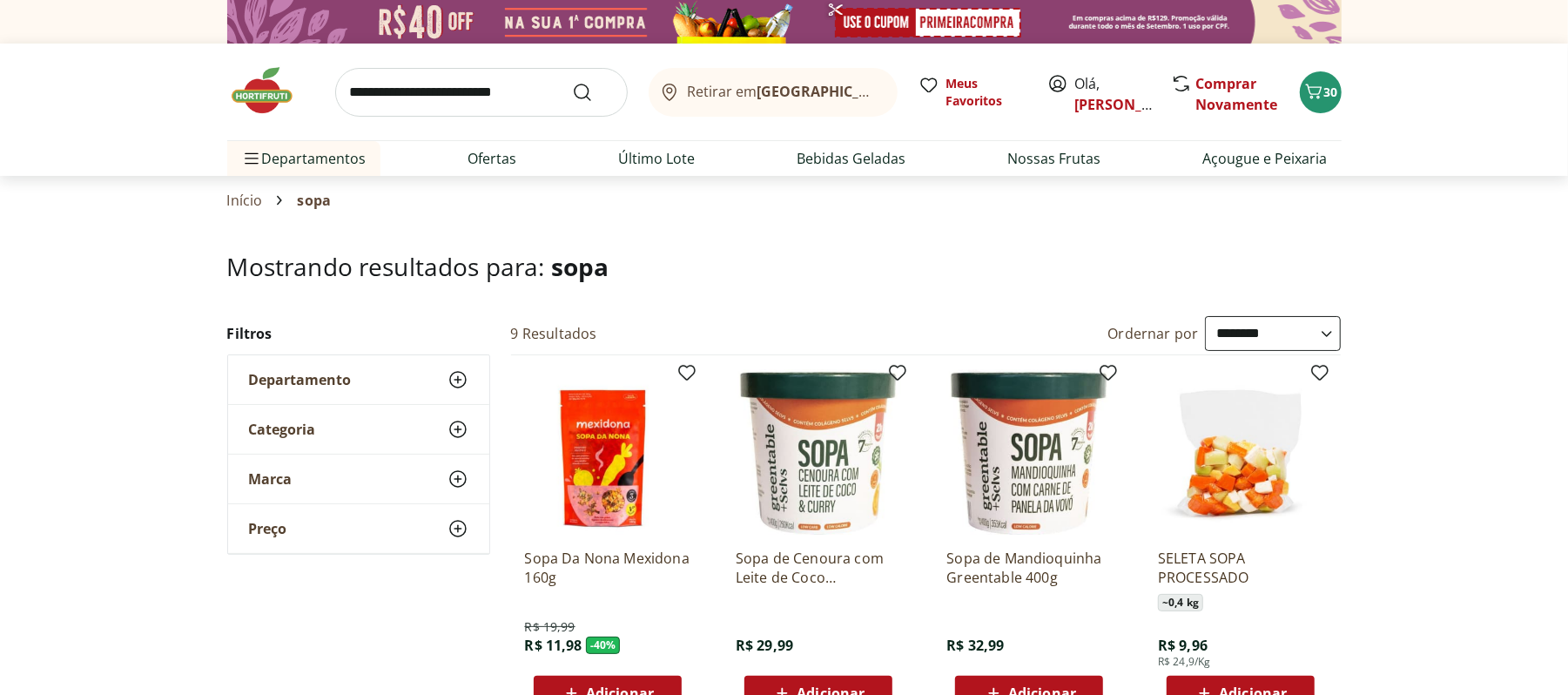
click at [503, 91] on input "search" at bounding box center [482, 92] width 292 height 49
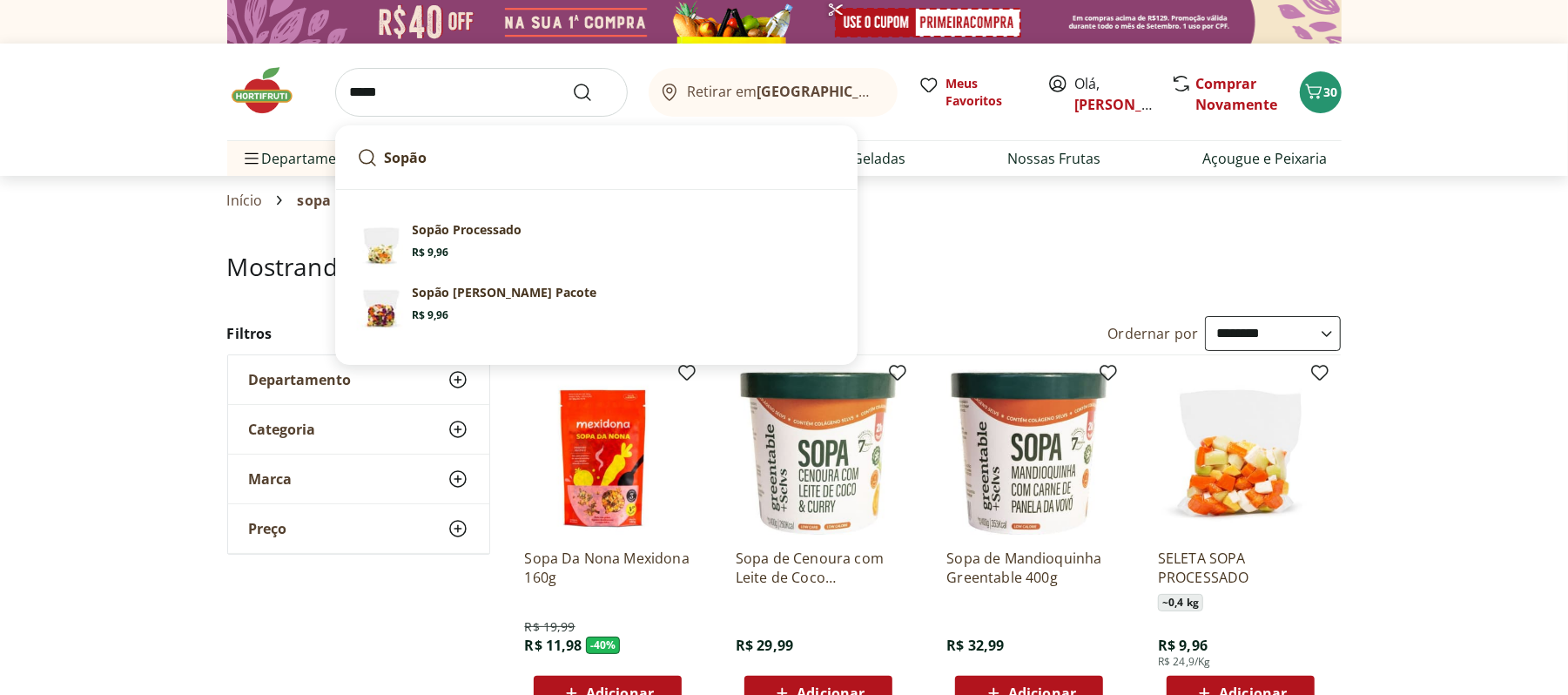
type input "*****"
click at [572, 82] on button "Submit Search" at bounding box center [593, 93] width 42 height 21
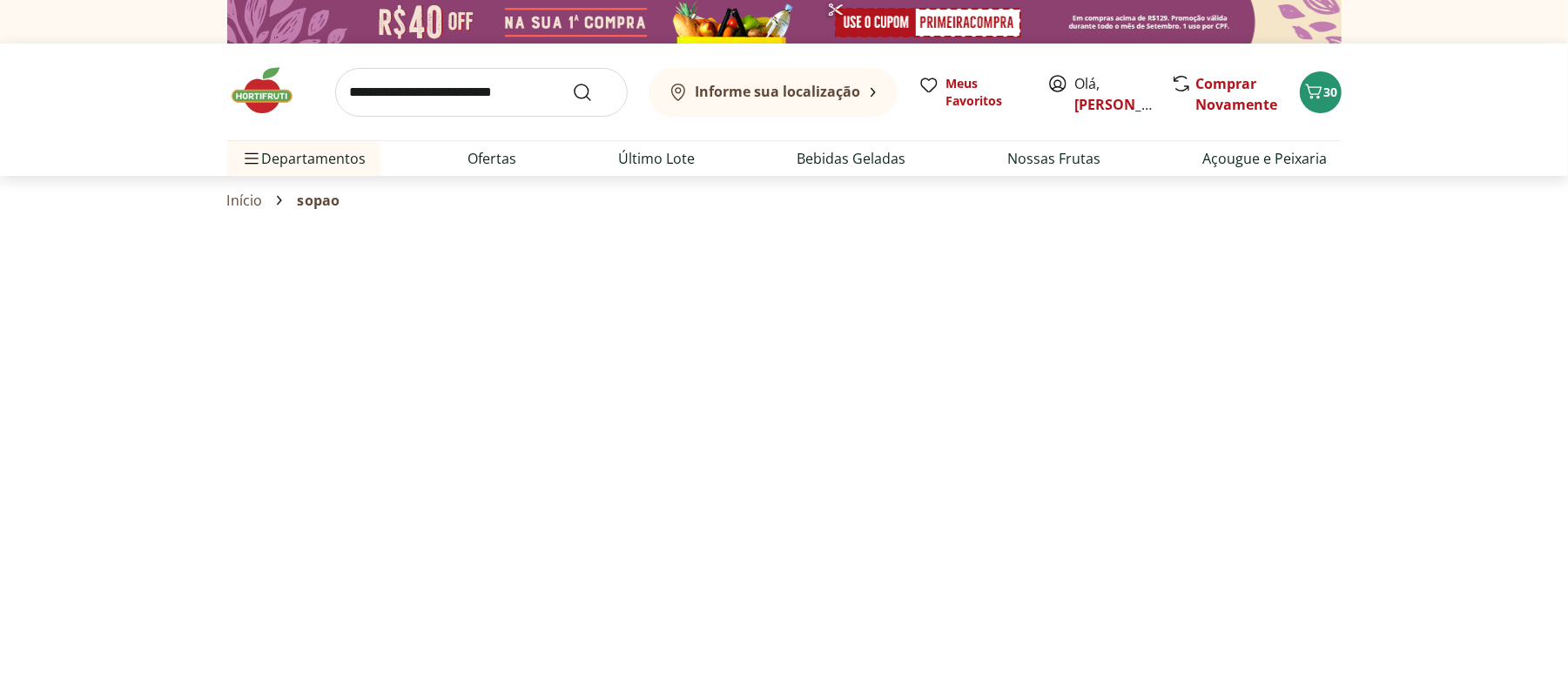
select select "**********"
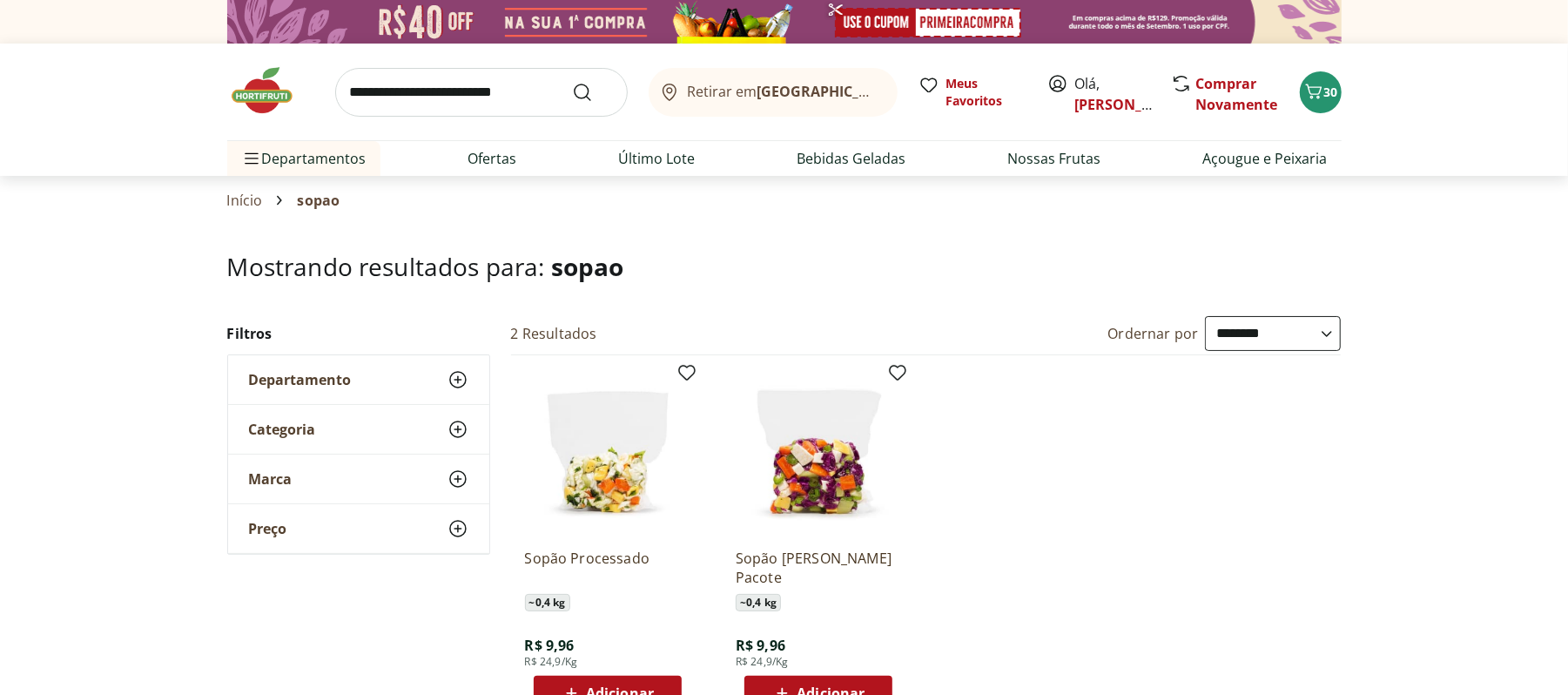
scroll to position [116, 0]
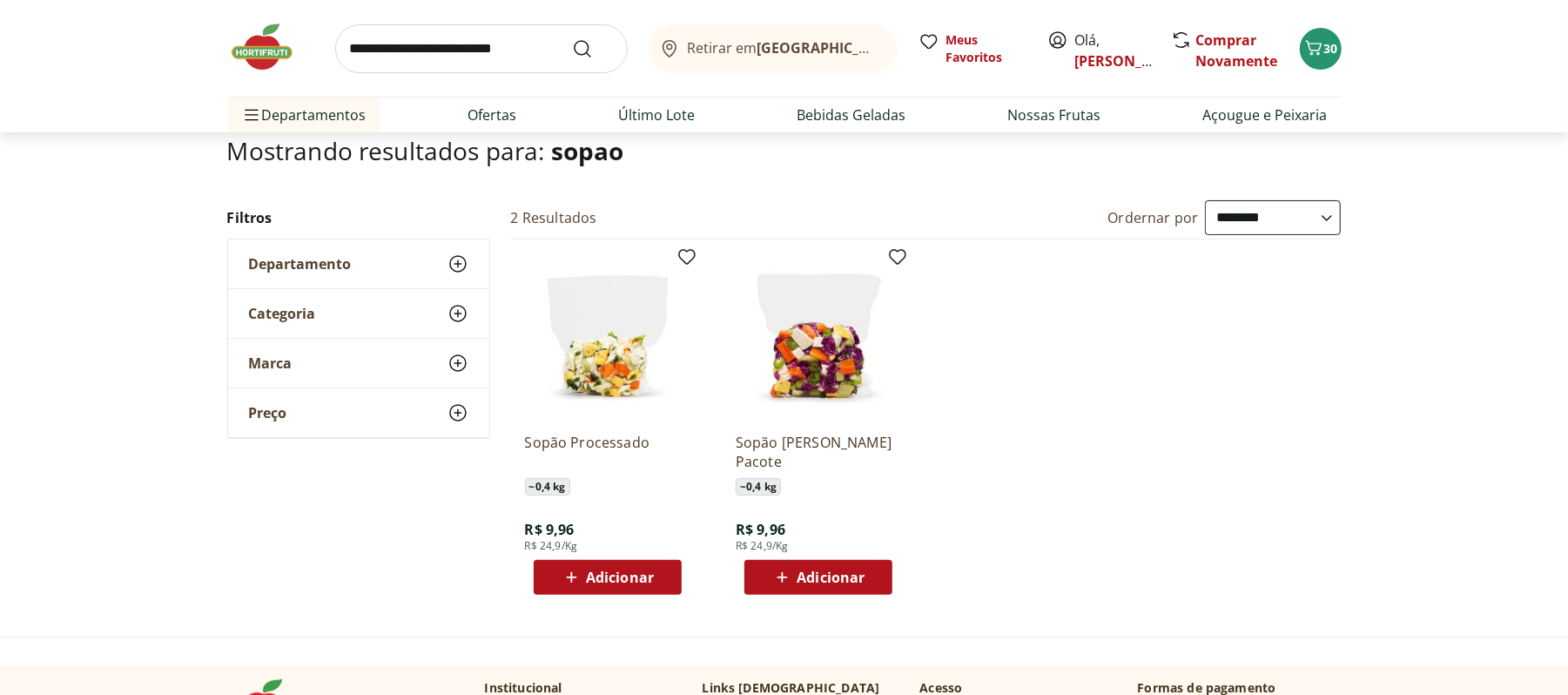
click at [771, 560] on button "Adicionar" at bounding box center [818, 577] width 148 height 34
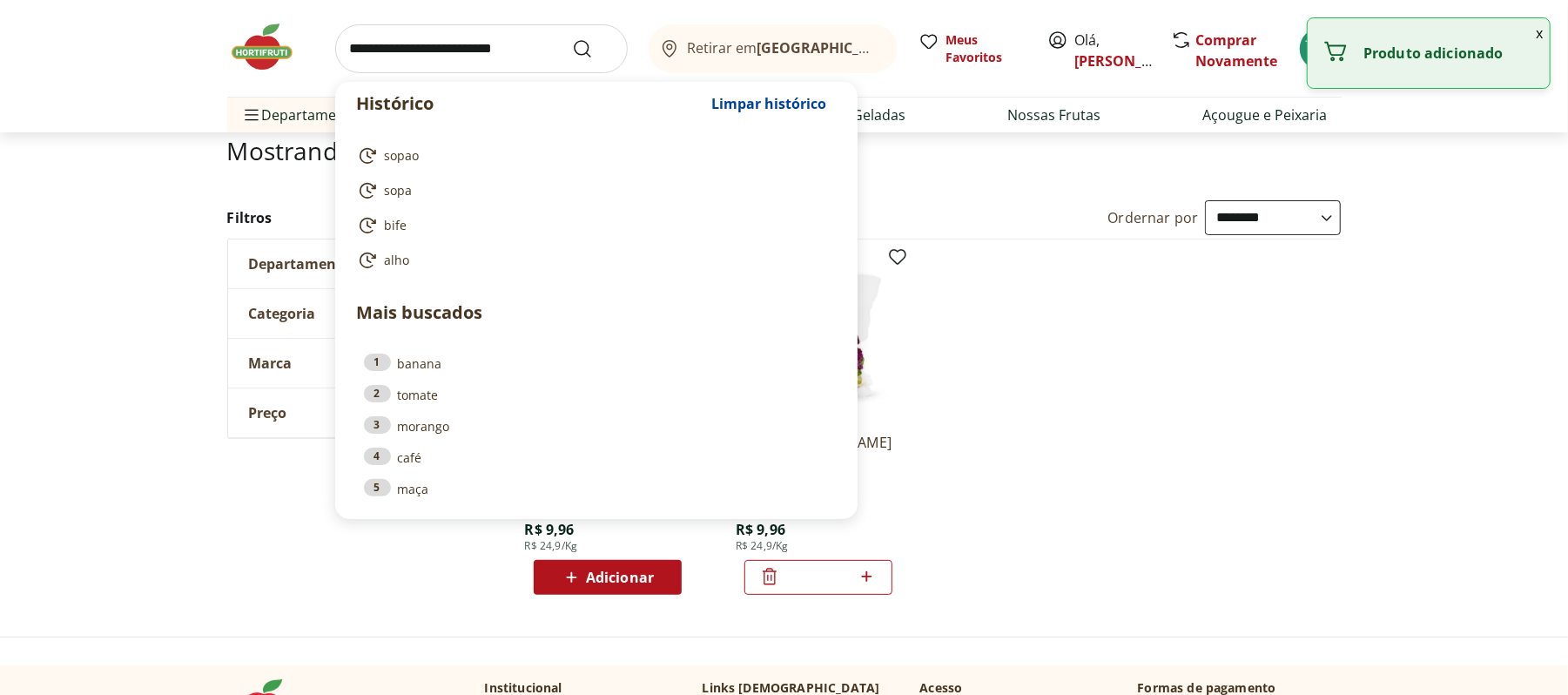
click at [388, 60] on input "search" at bounding box center [482, 49] width 292 height 49
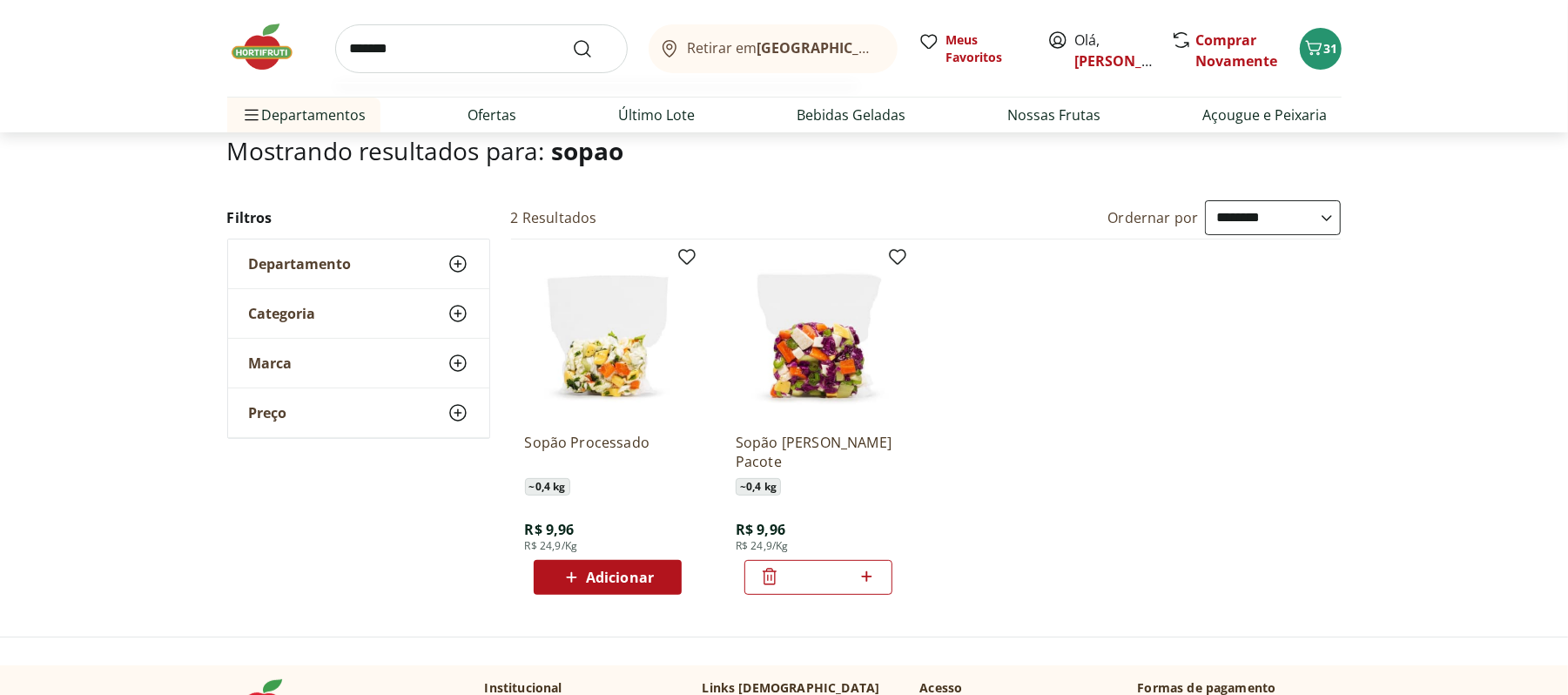
type input "*******"
click at [572, 38] on button "Submit Search" at bounding box center [593, 49] width 42 height 21
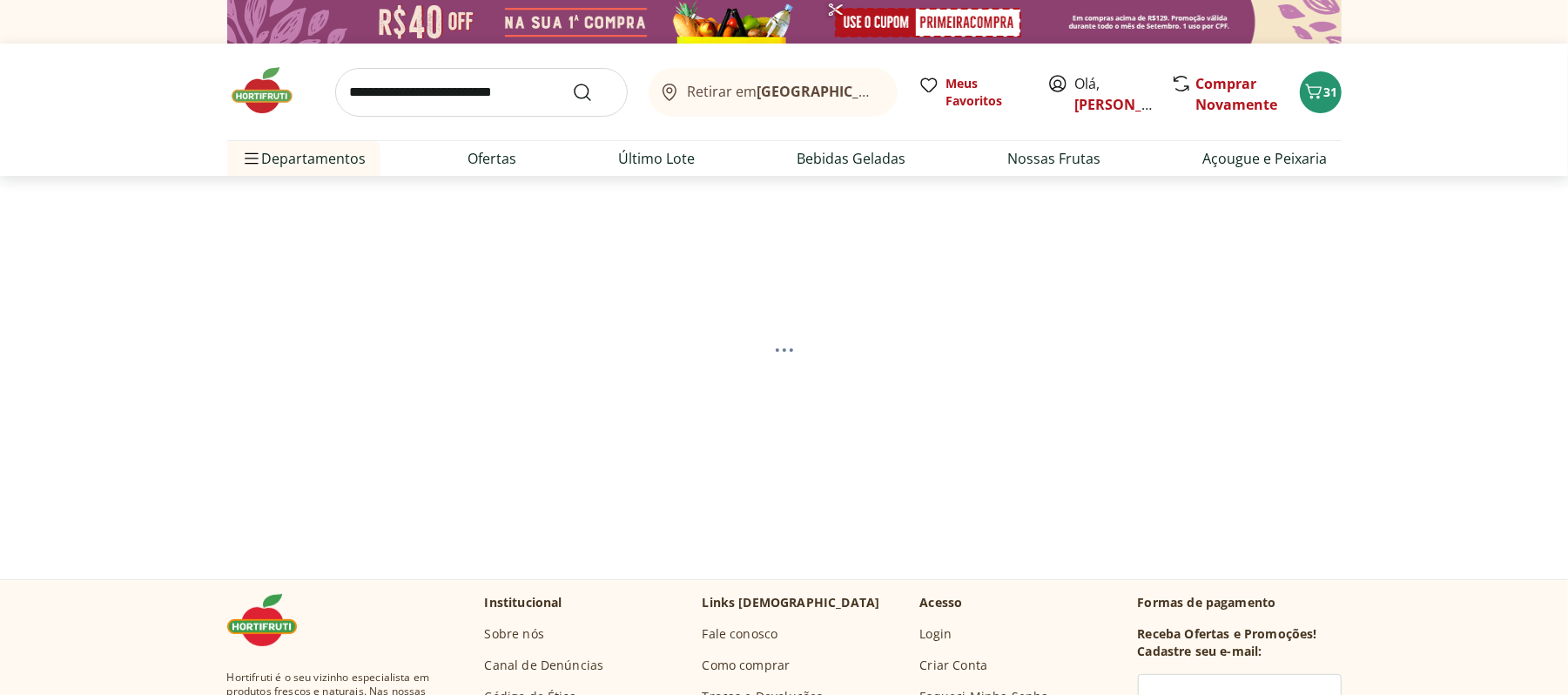
select select "**********"
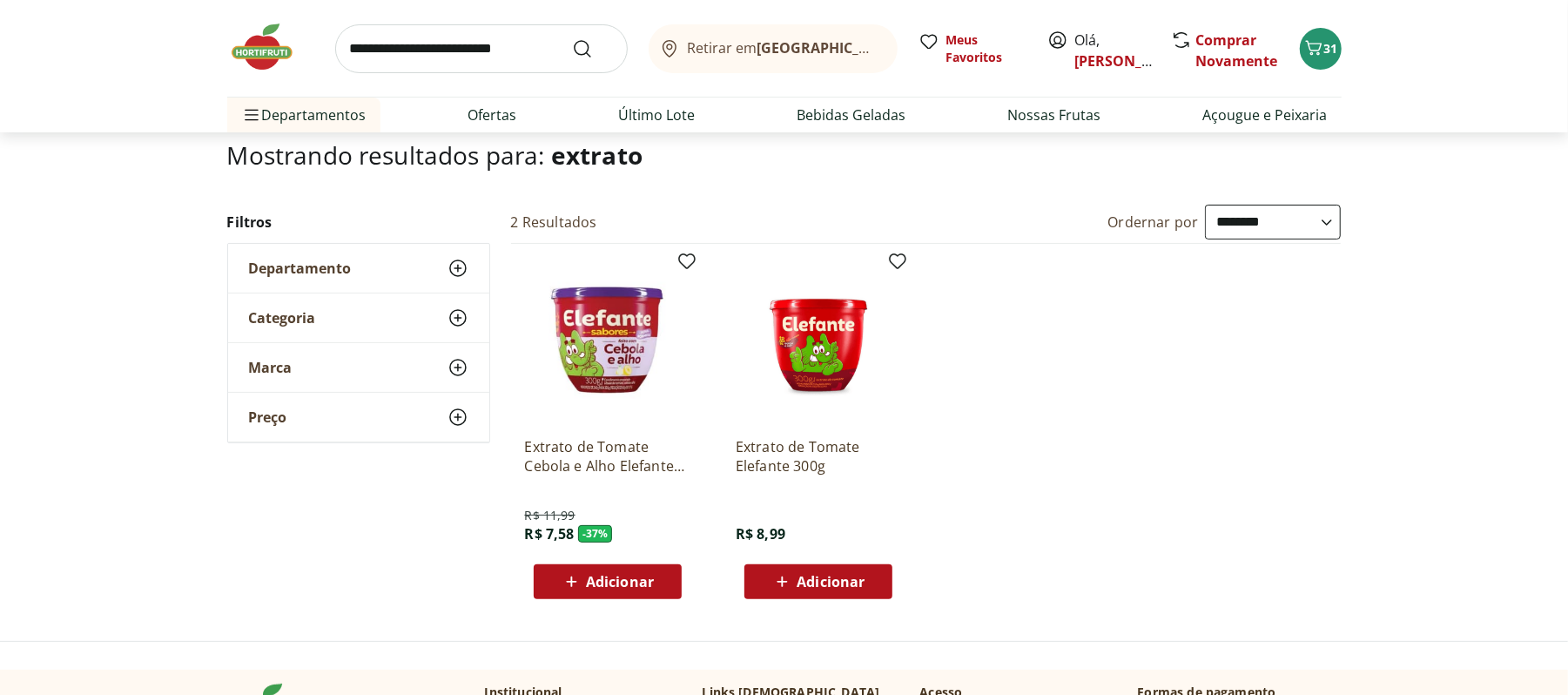
scroll to position [116, 0]
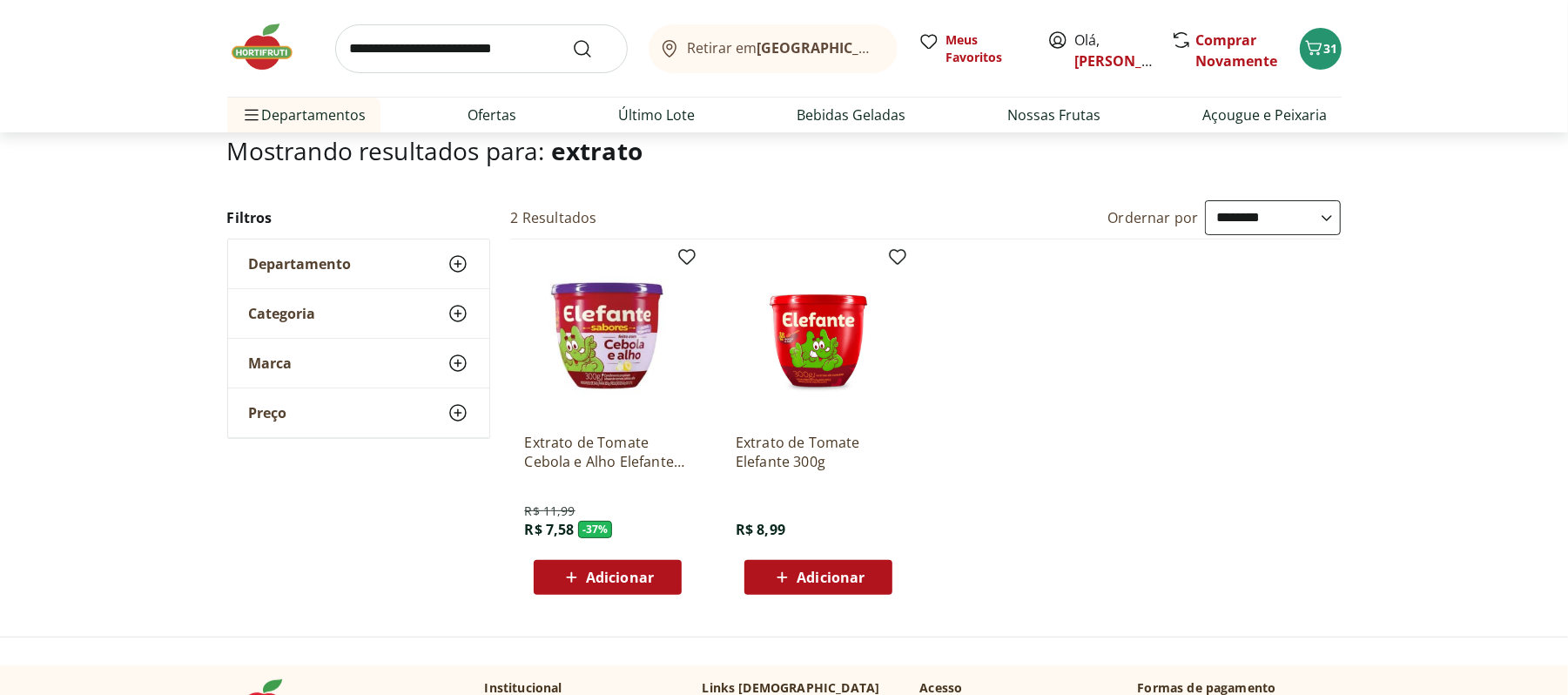
click at [816, 571] on span "Adicionar" at bounding box center [830, 577] width 68 height 14
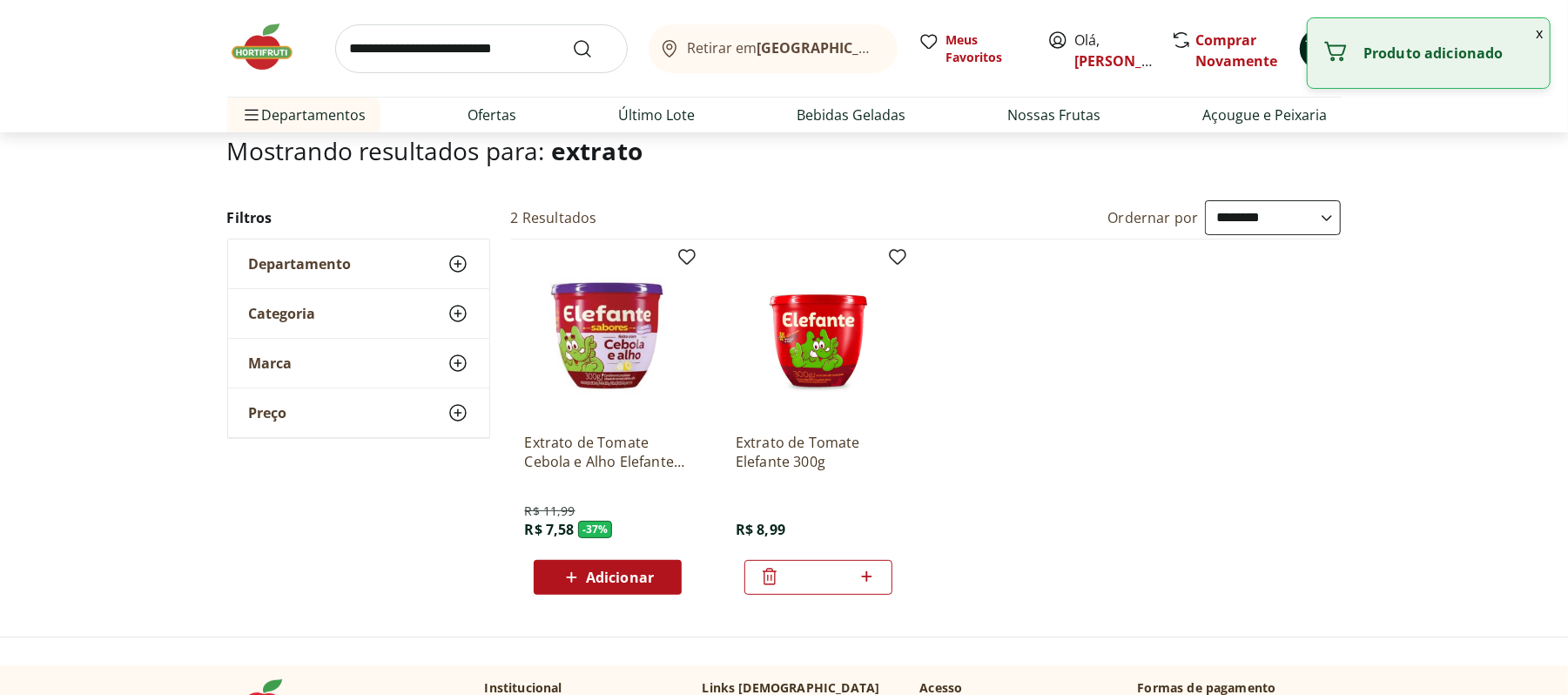
click at [1300, 49] on button "32" at bounding box center [1321, 49] width 42 height 42
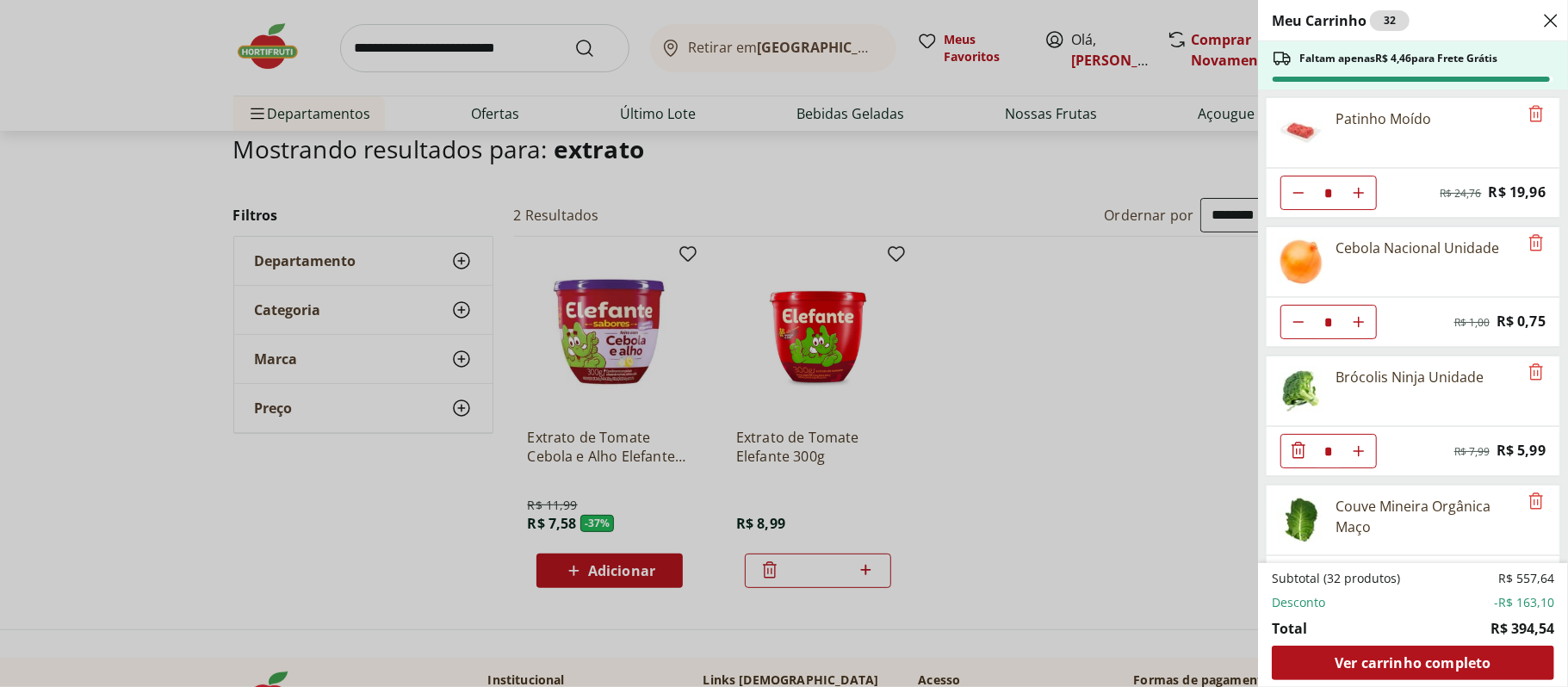
click at [1365, 183] on button "Aumentar Quantidade" at bounding box center [1359, 193] width 34 height 34
type input "*"
click at [173, 610] on div "Meu Carrinho 33 Frete Grátis Patinho Moído * Original price: R$ 24,76 Price: R$…" at bounding box center [784, 343] width 1568 height 687
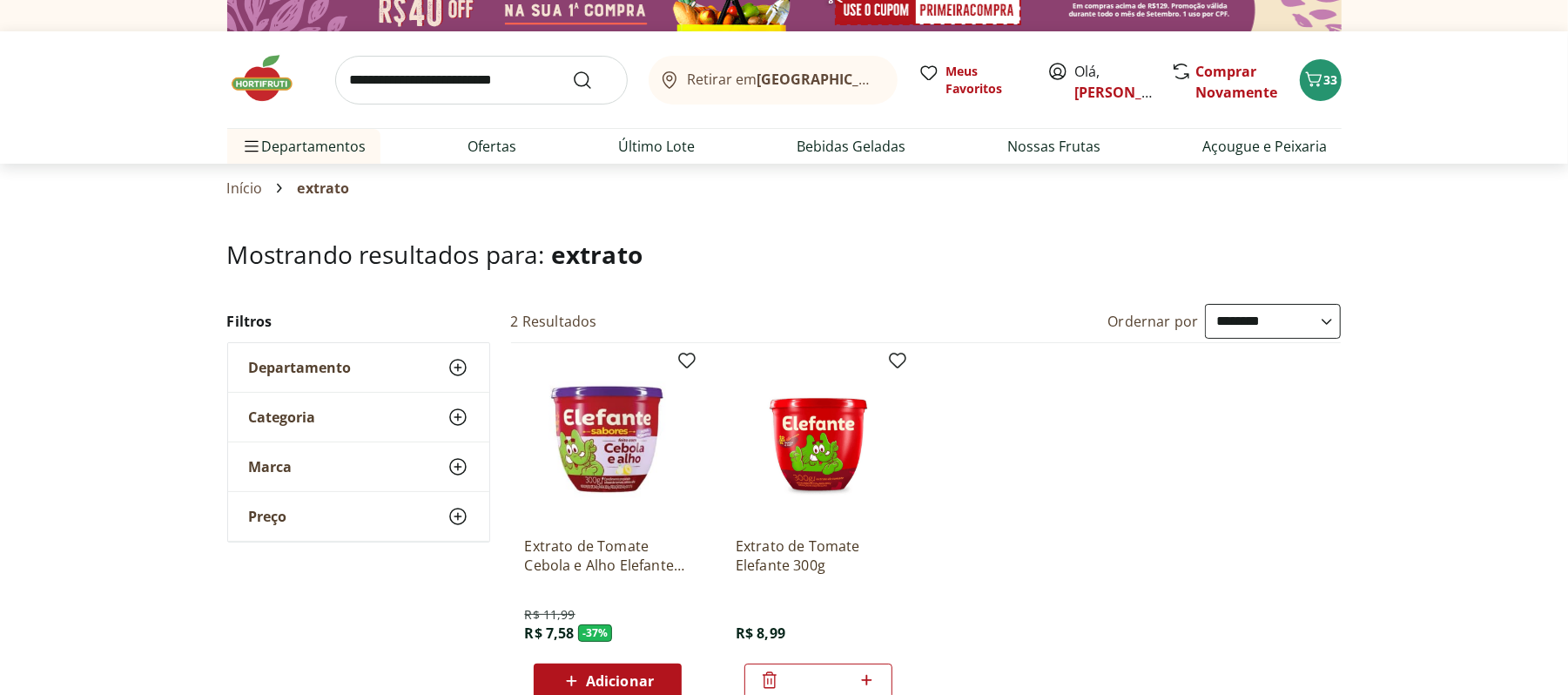
scroll to position [0, 0]
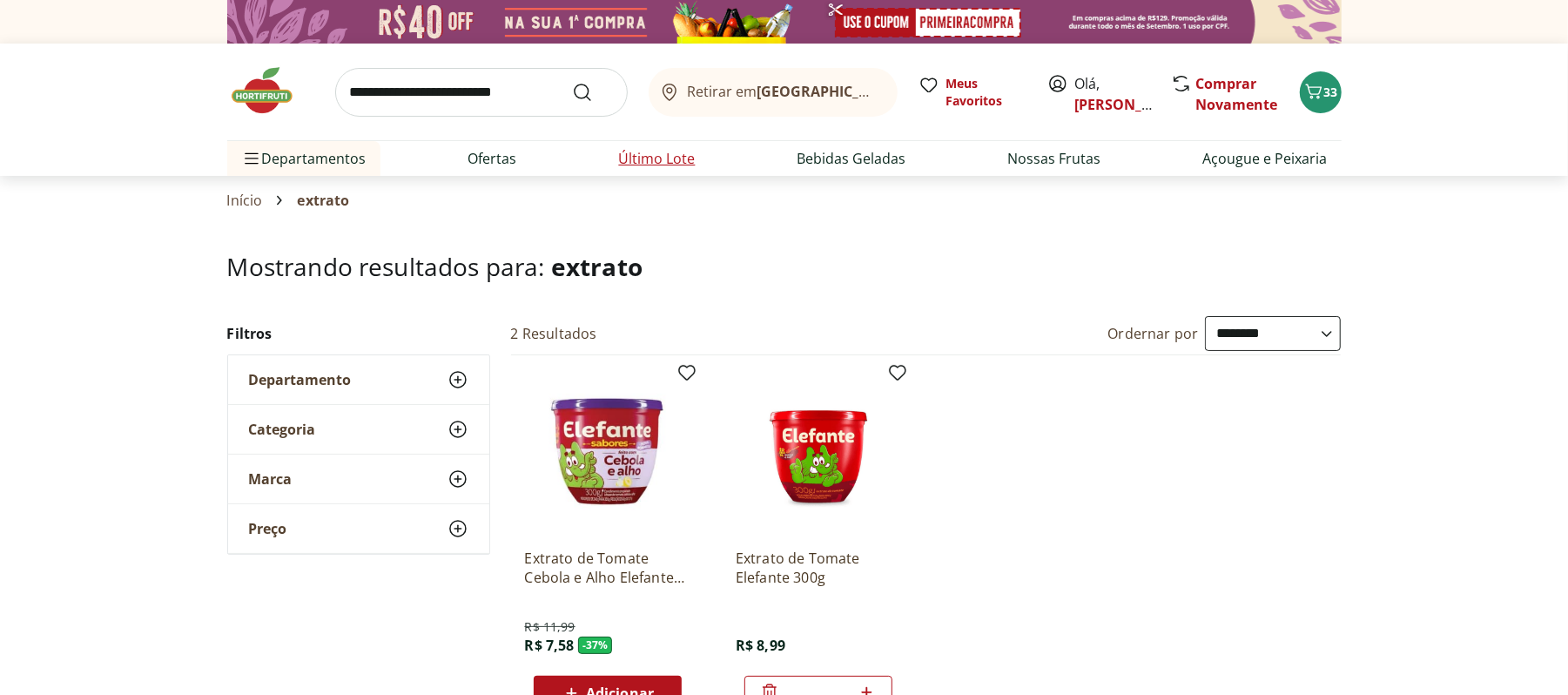
click at [645, 151] on link "Último Lote" at bounding box center [657, 159] width 76 height 21
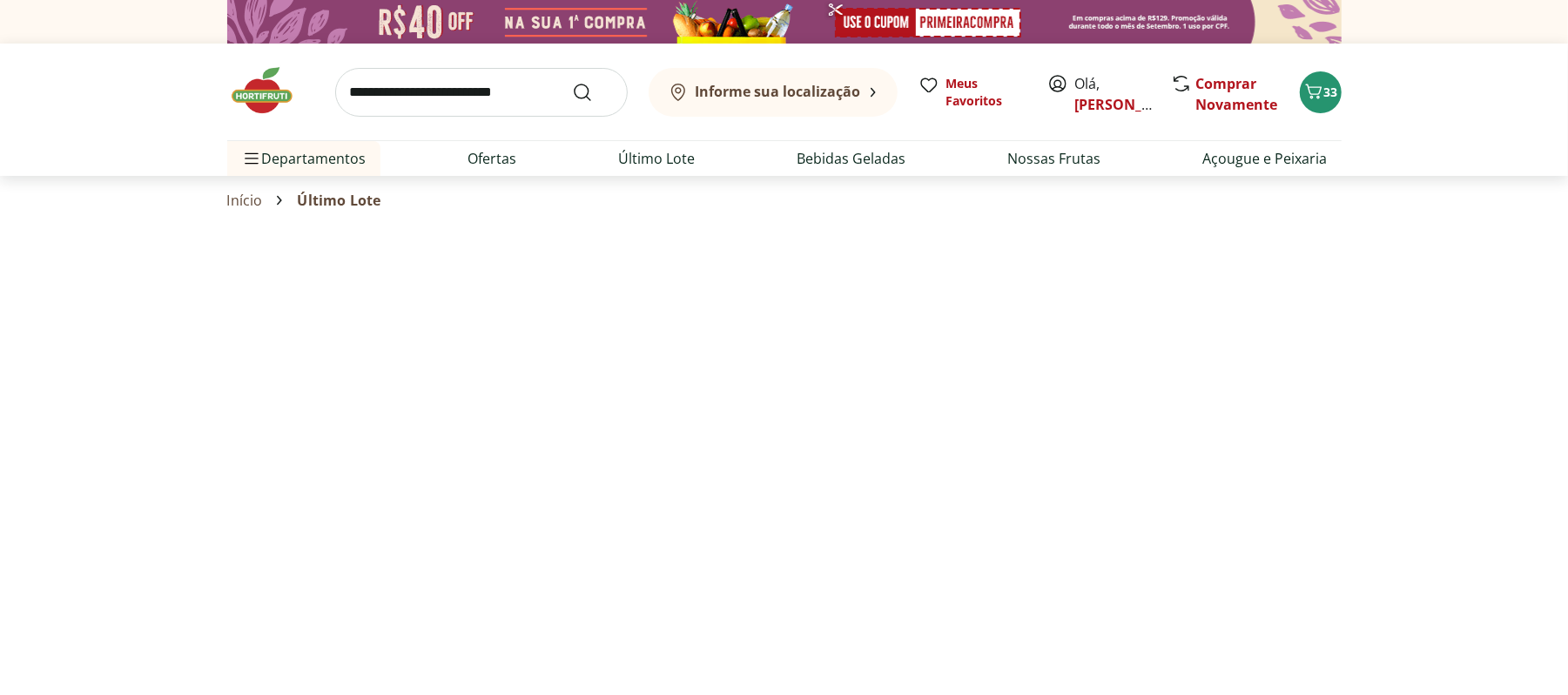
select select "**********"
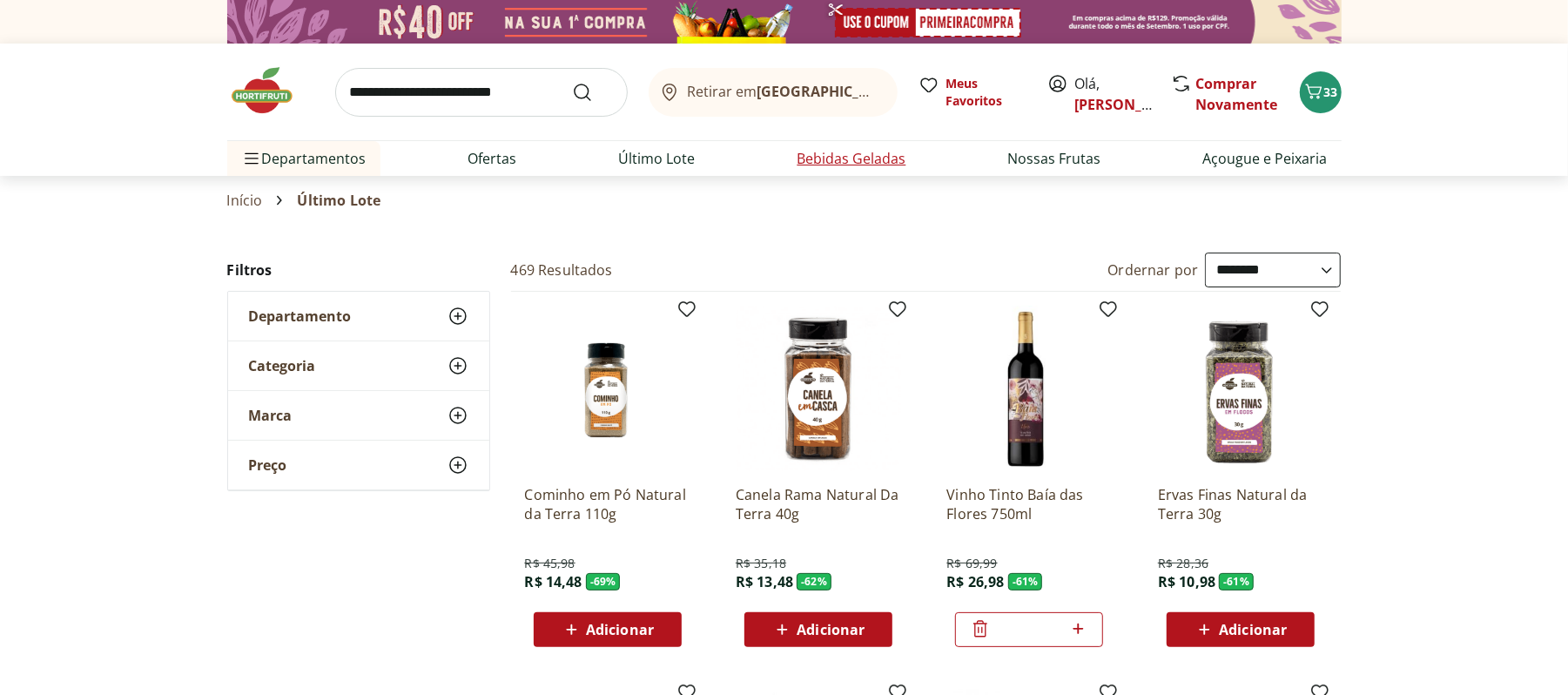
click at [844, 161] on link "Bebidas Geladas" at bounding box center [852, 159] width 109 height 21
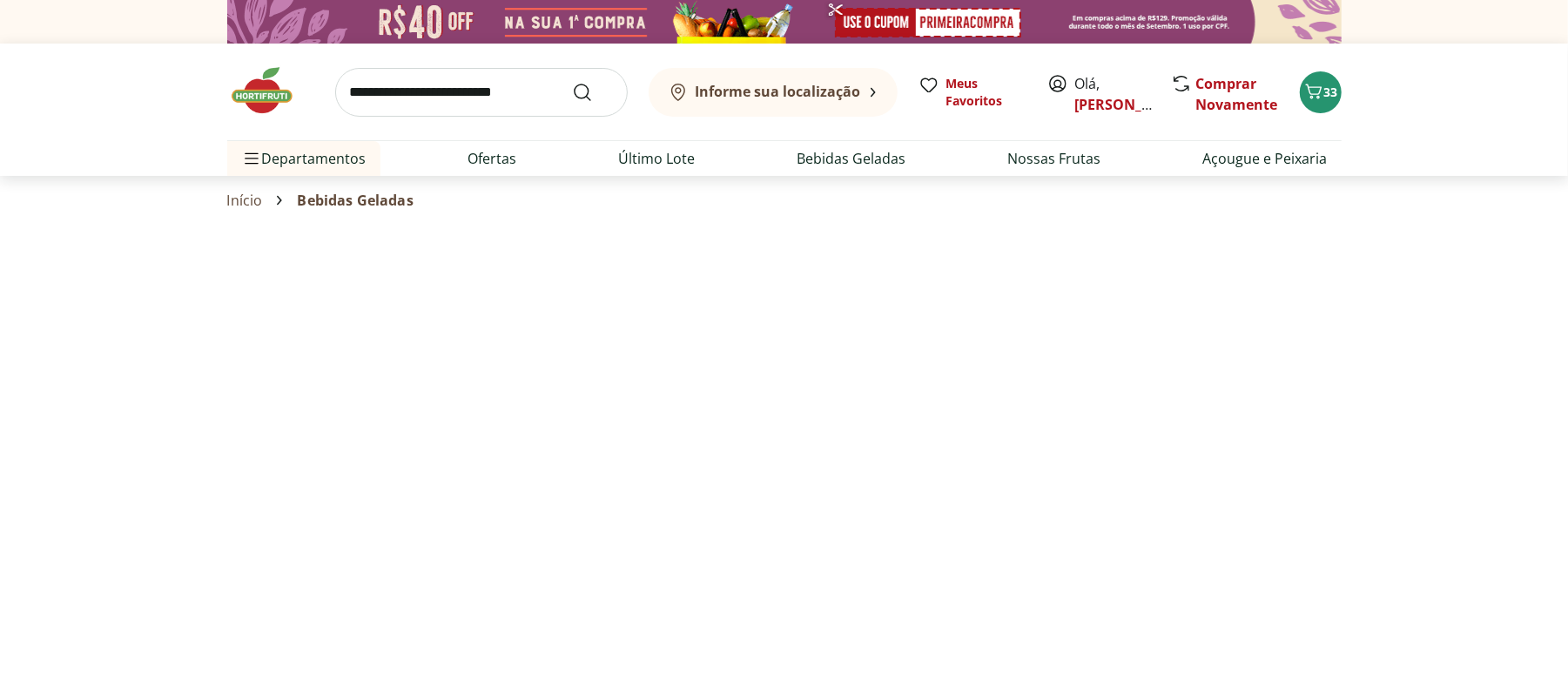
select select "**********"
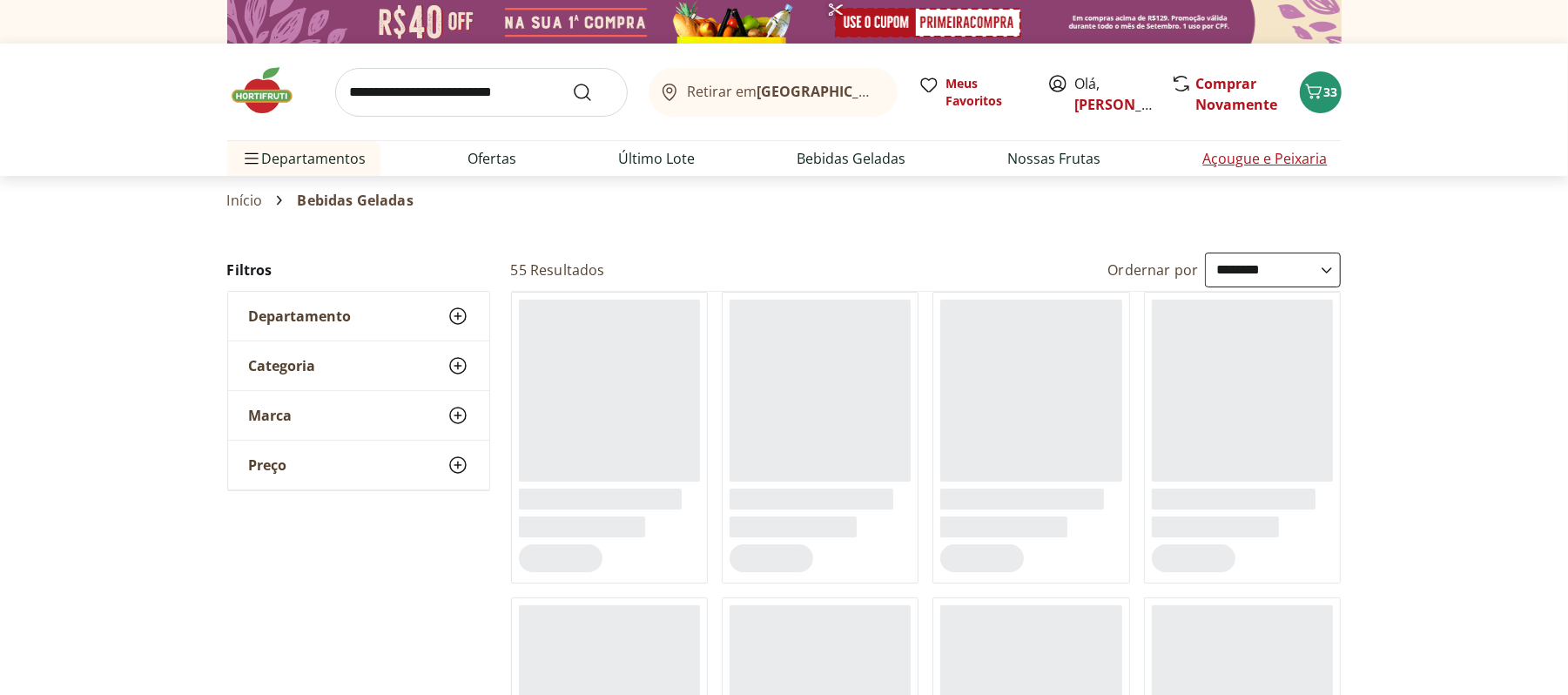
click at [1231, 161] on link "Açougue e Peixaria" at bounding box center [1265, 159] width 124 height 21
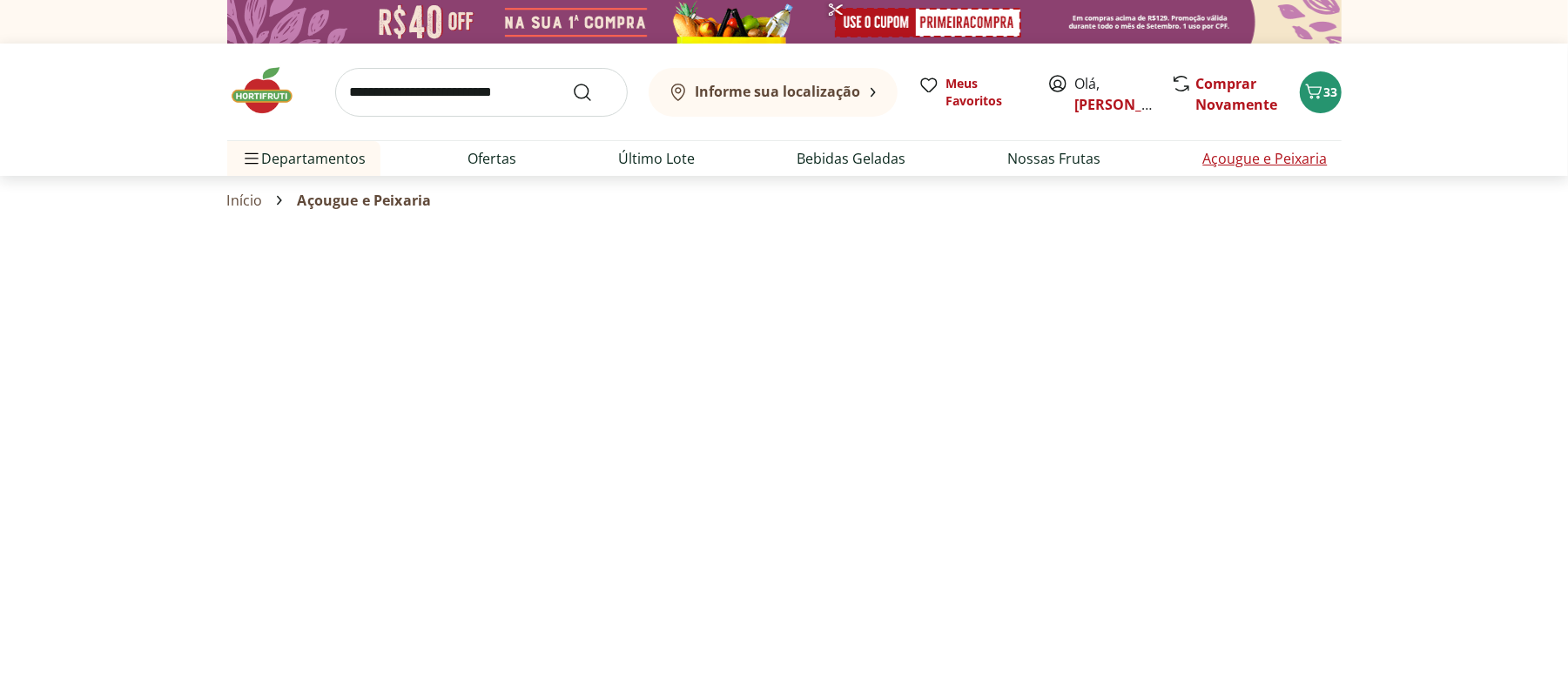
select select "**********"
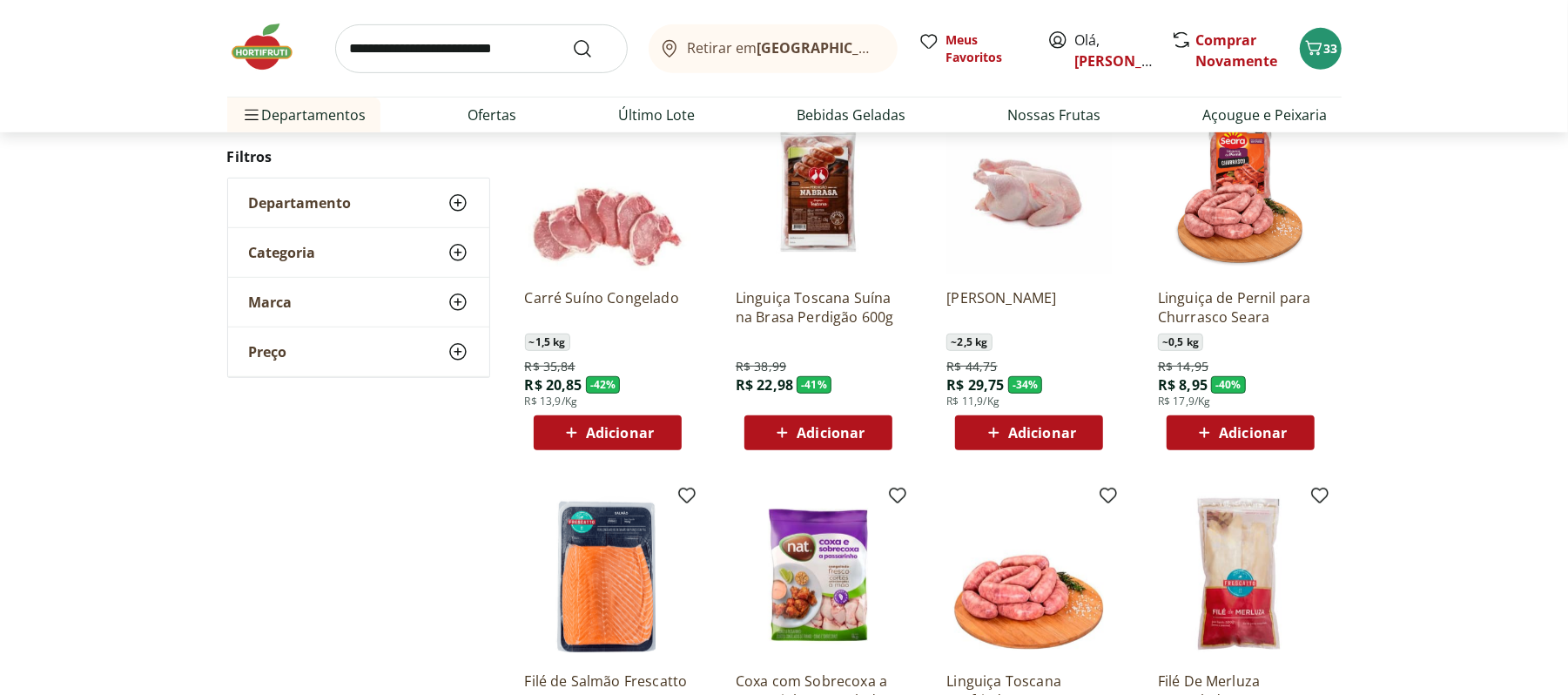
scroll to position [928, 0]
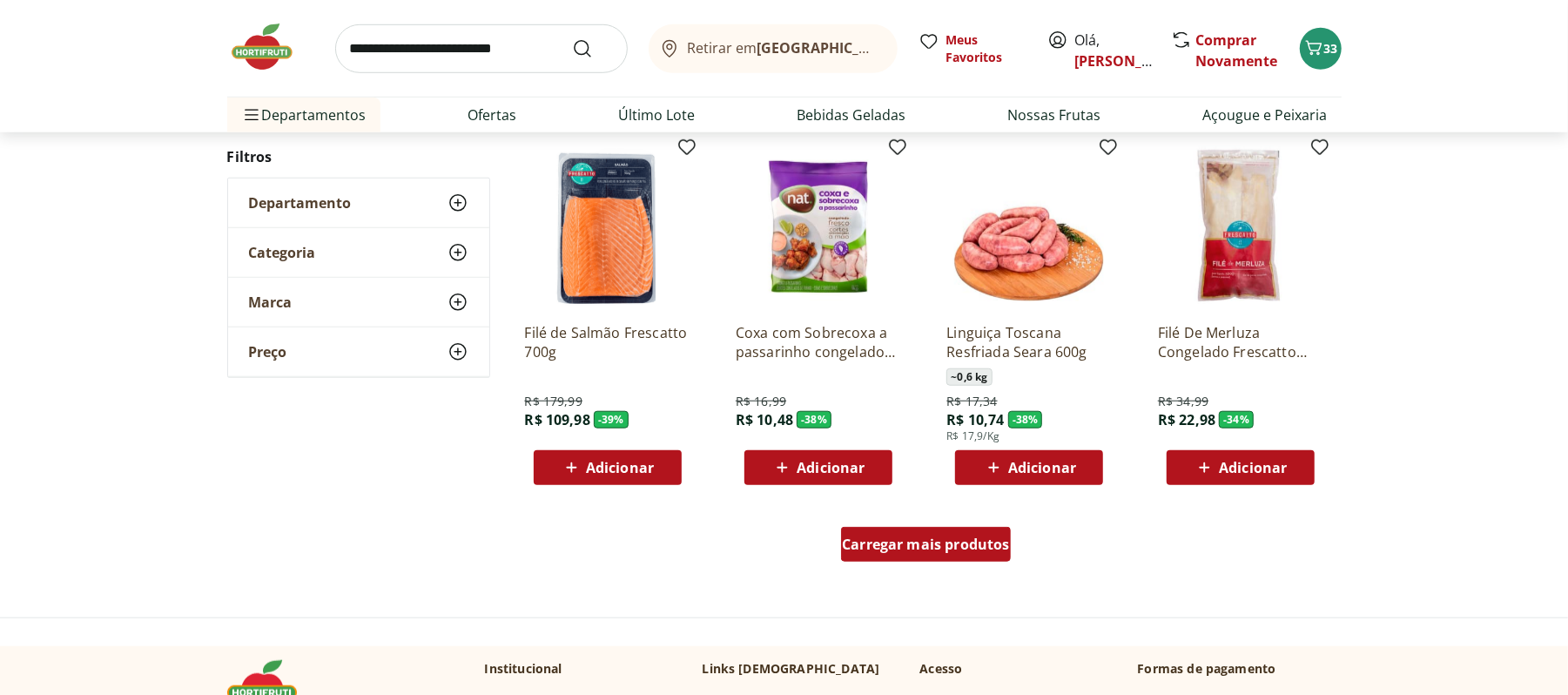
click at [927, 552] on span "Carregar mais produtos" at bounding box center [926, 544] width 168 height 14
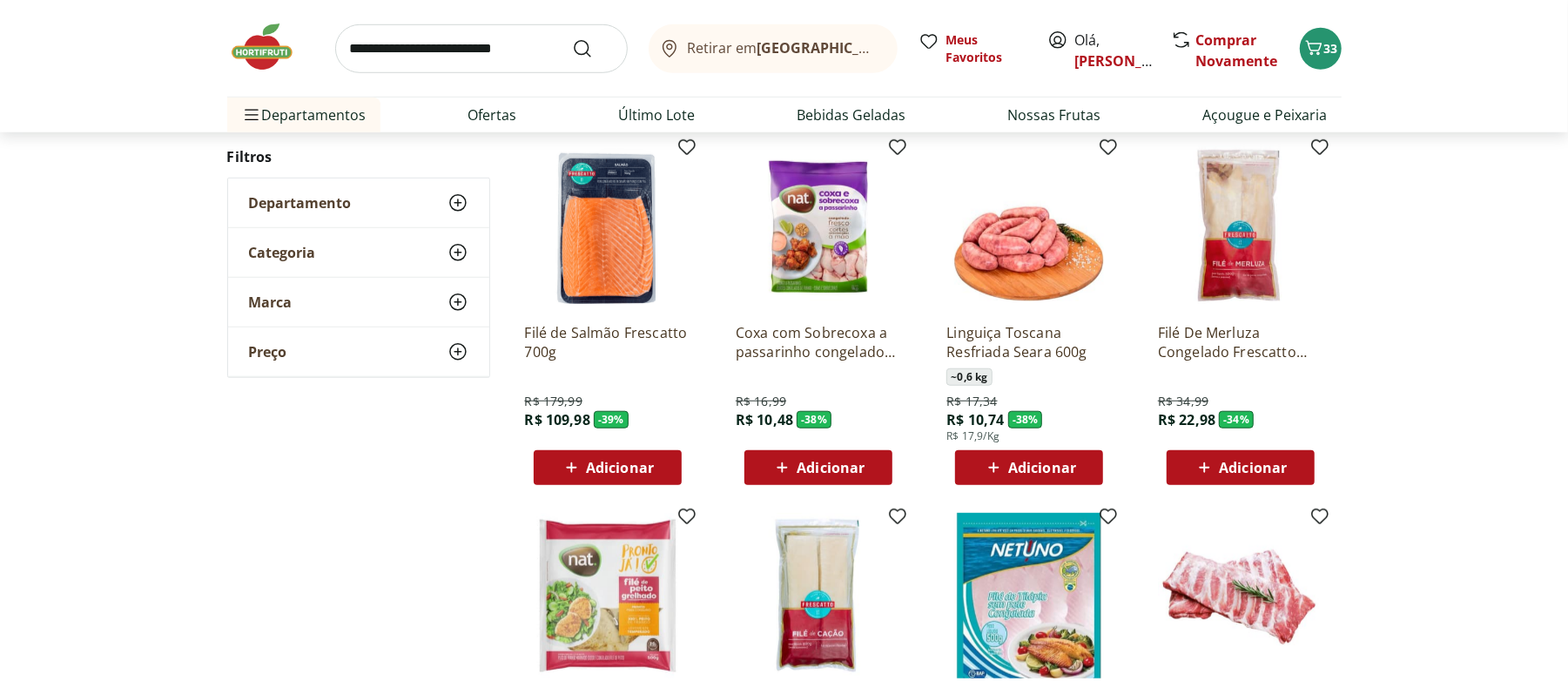
click at [616, 471] on span "Adicionar" at bounding box center [619, 467] width 68 height 14
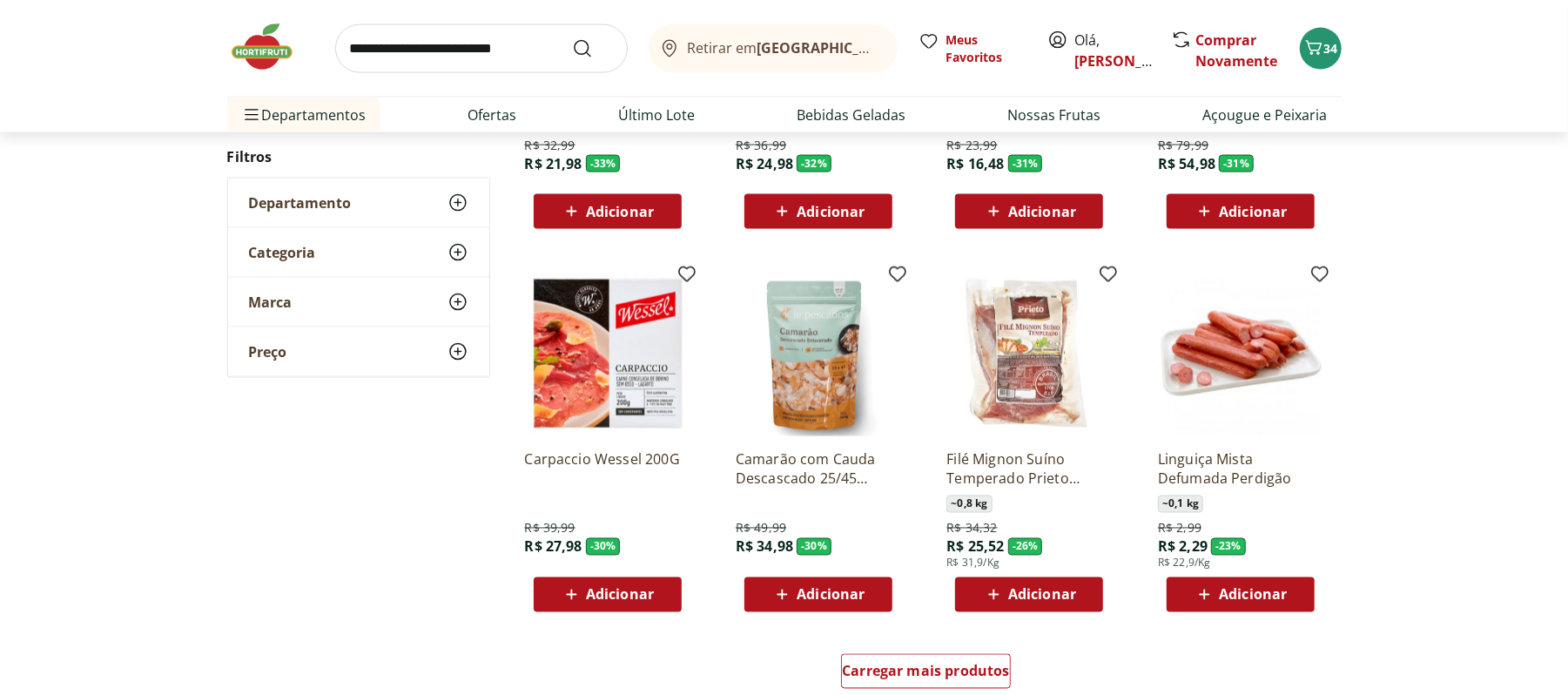
scroll to position [1974, 0]
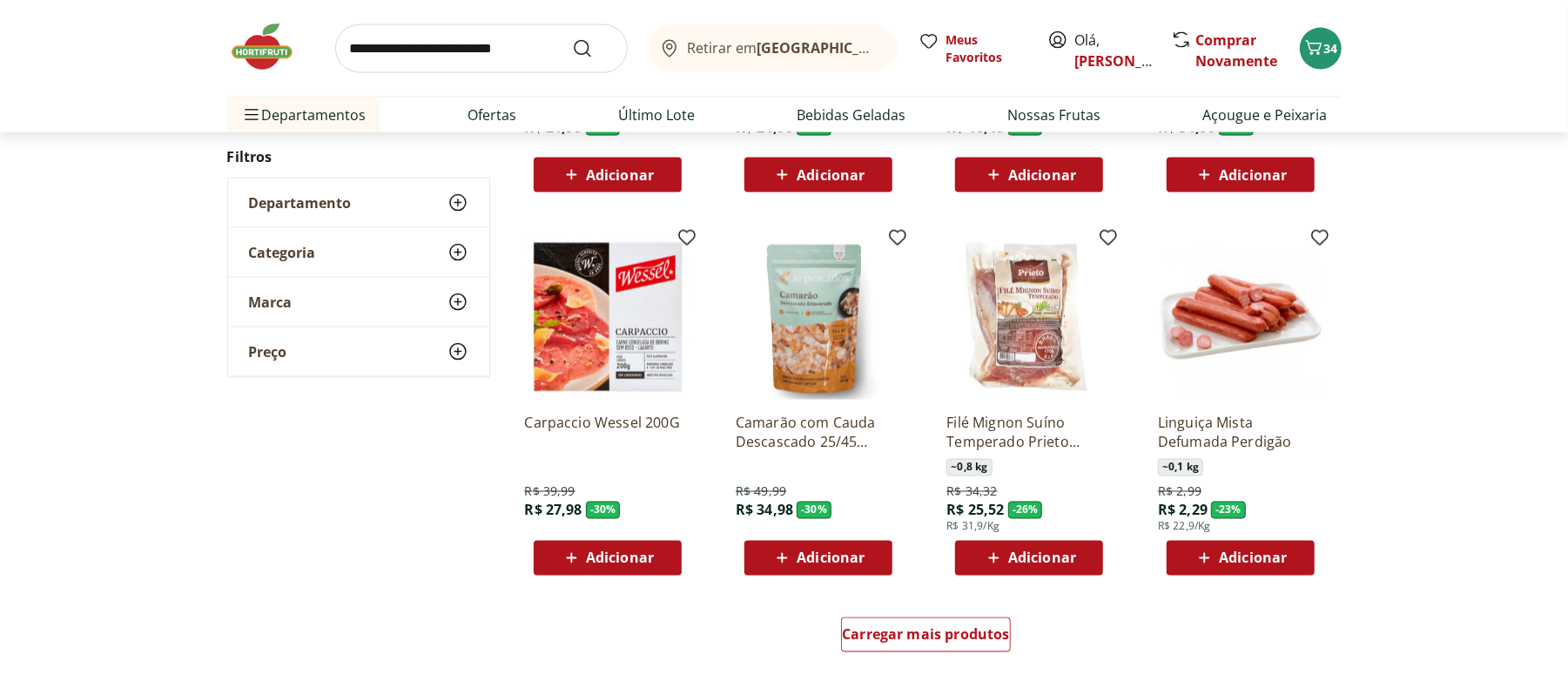
click at [823, 553] on span "Adicionar" at bounding box center [830, 558] width 68 height 14
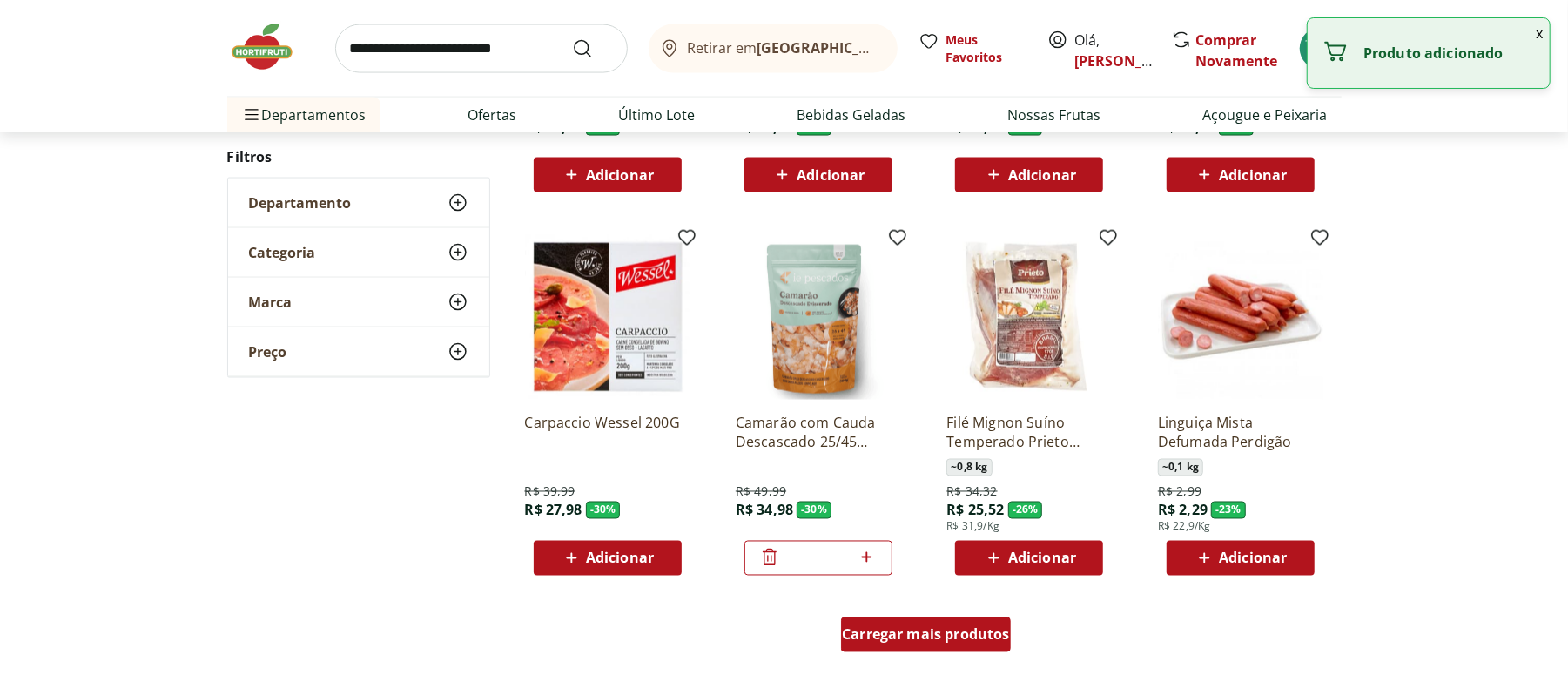
click at [907, 638] on span "Carregar mais produtos" at bounding box center [926, 635] width 168 height 14
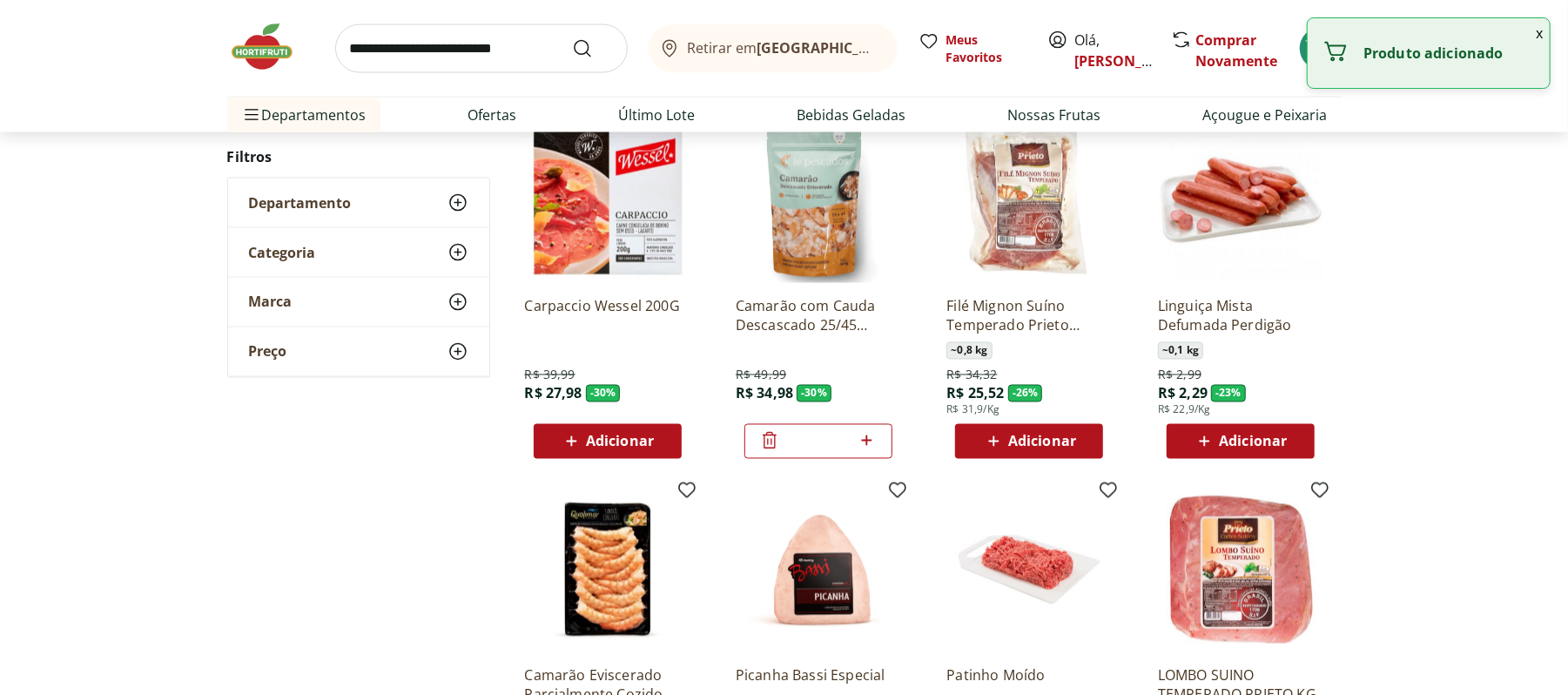
scroll to position [2322, 0]
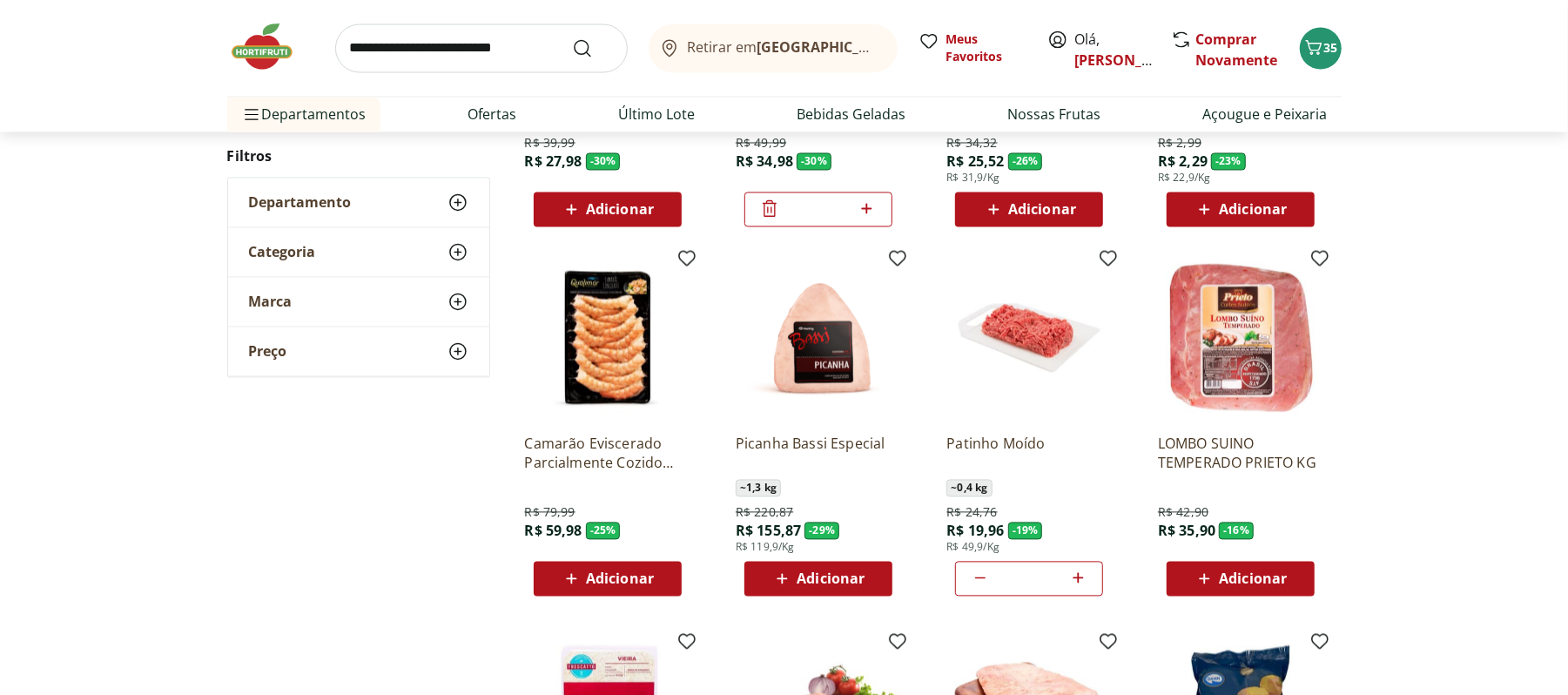
click at [770, 206] on icon at bounding box center [770, 209] width 21 height 21
click at [869, 564] on div "Adicionar" at bounding box center [819, 579] width 120 height 32
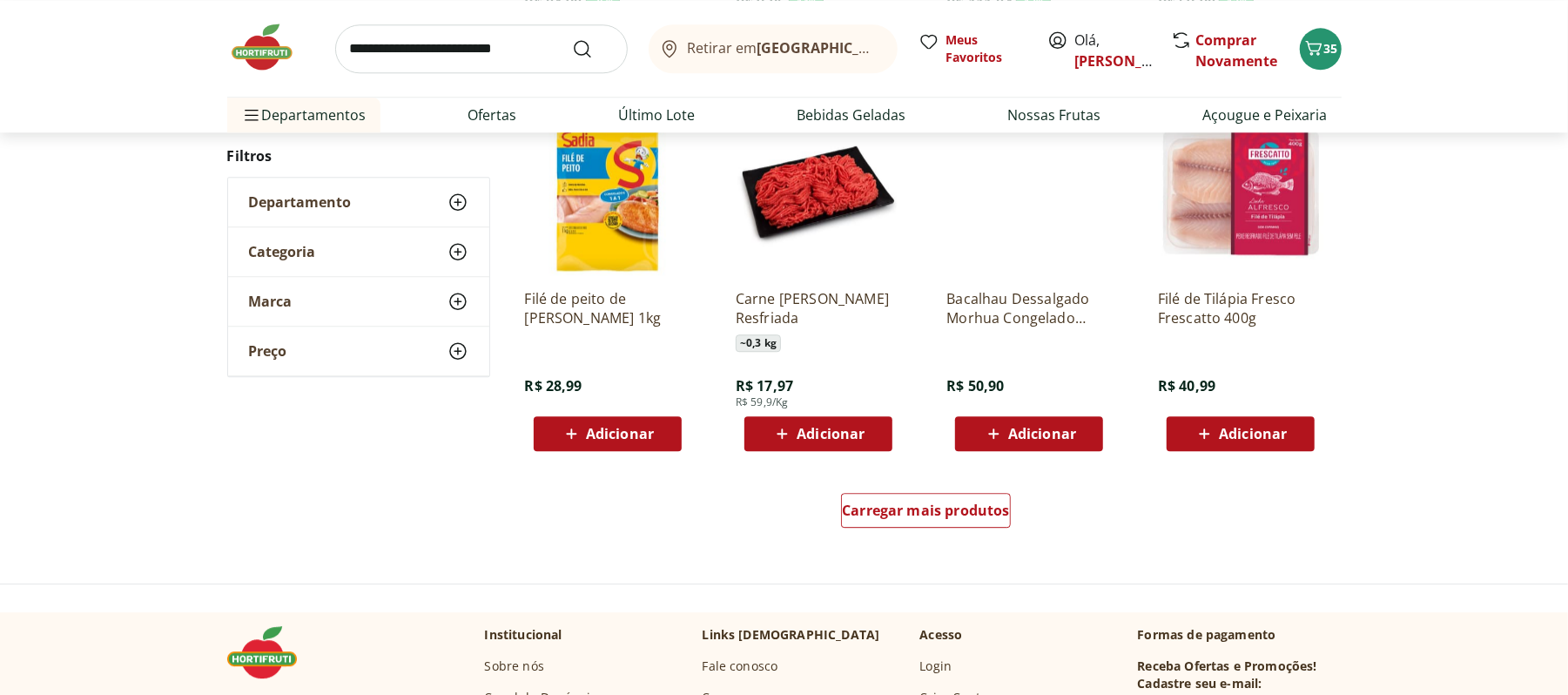
scroll to position [3368, 0]
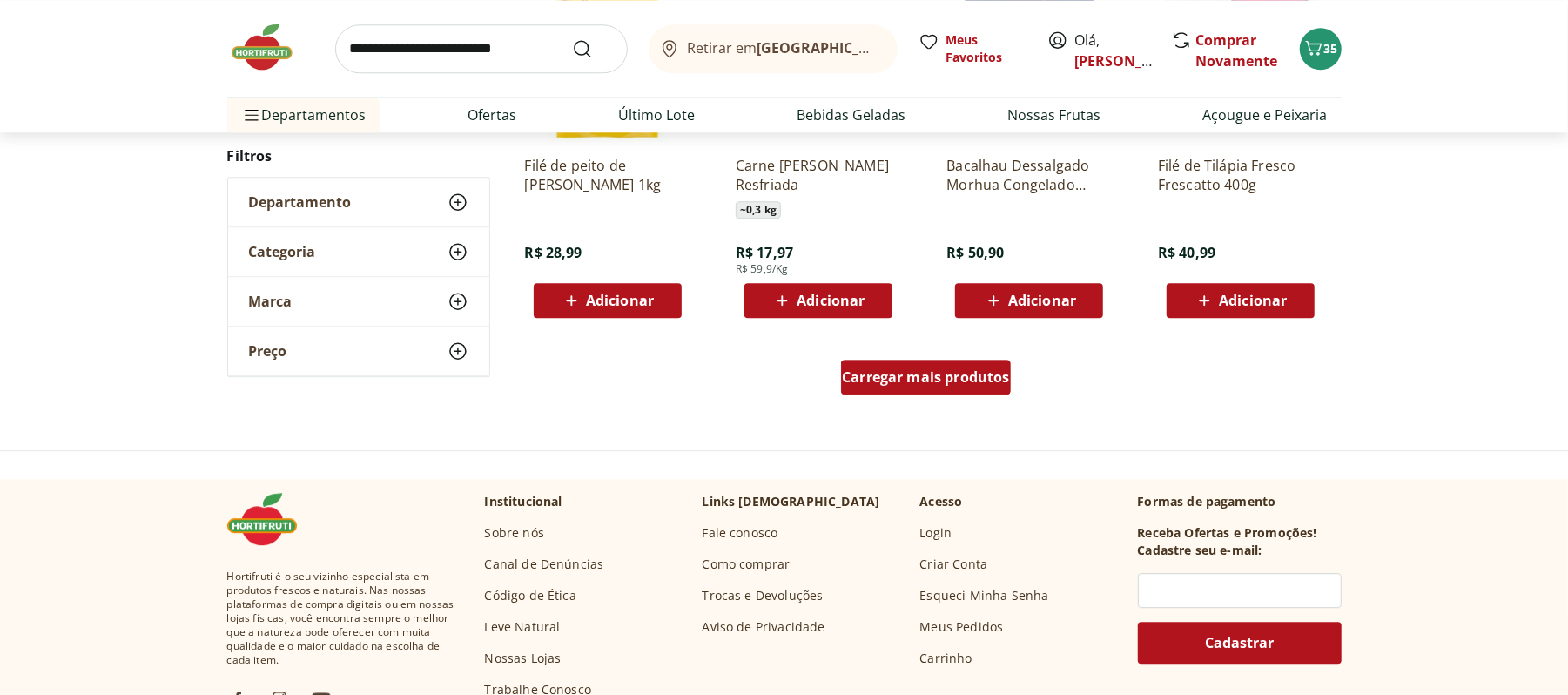
click at [888, 370] on span "Carregar mais produtos" at bounding box center [926, 377] width 168 height 14
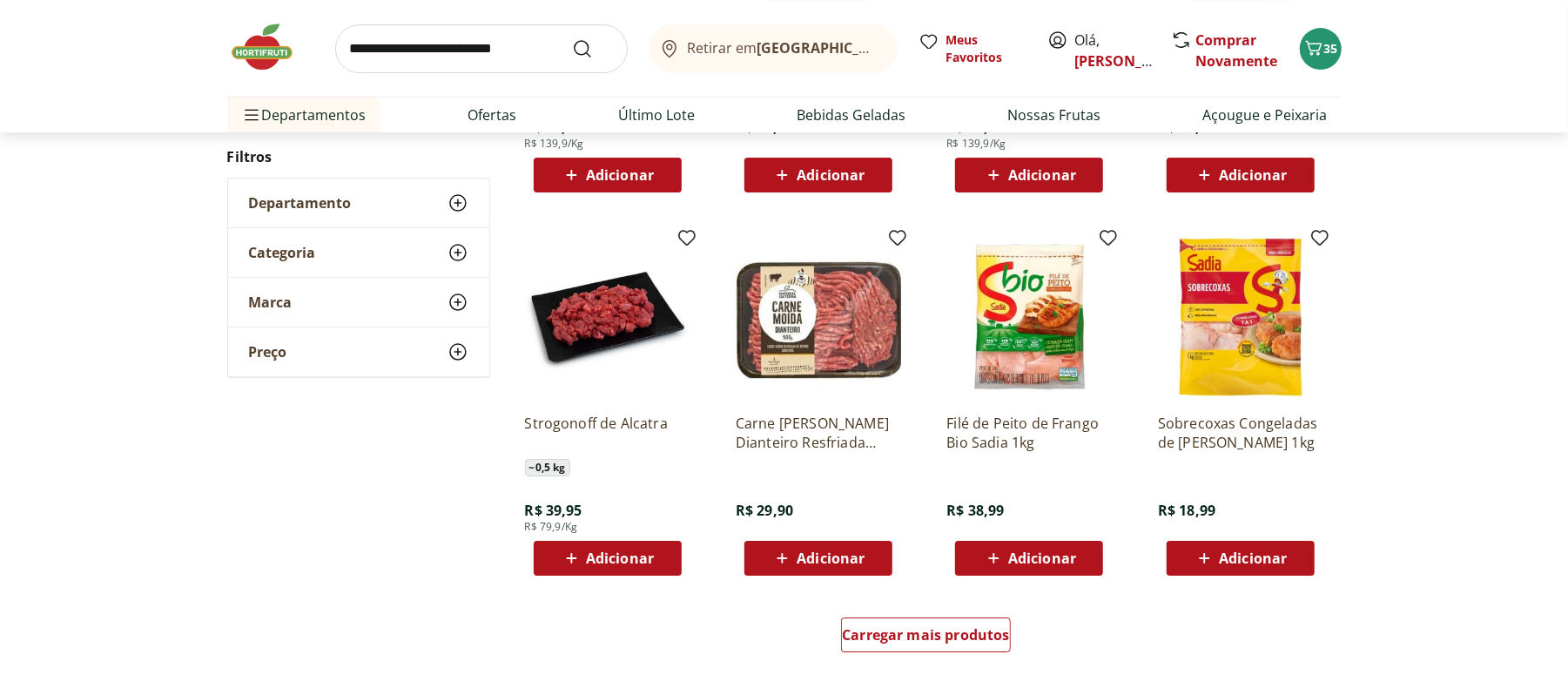
scroll to position [4297, 0]
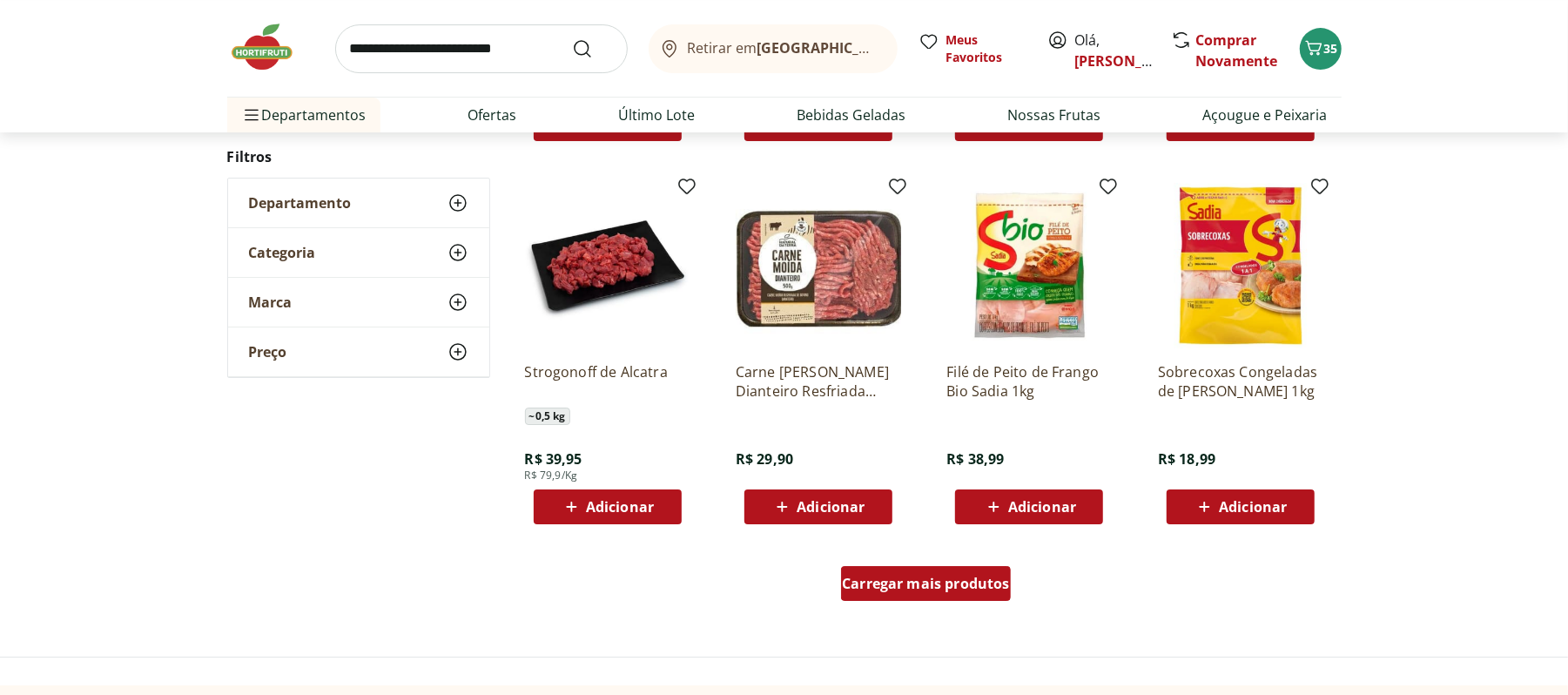
click at [913, 586] on span "Carregar mais produtos" at bounding box center [926, 583] width 168 height 14
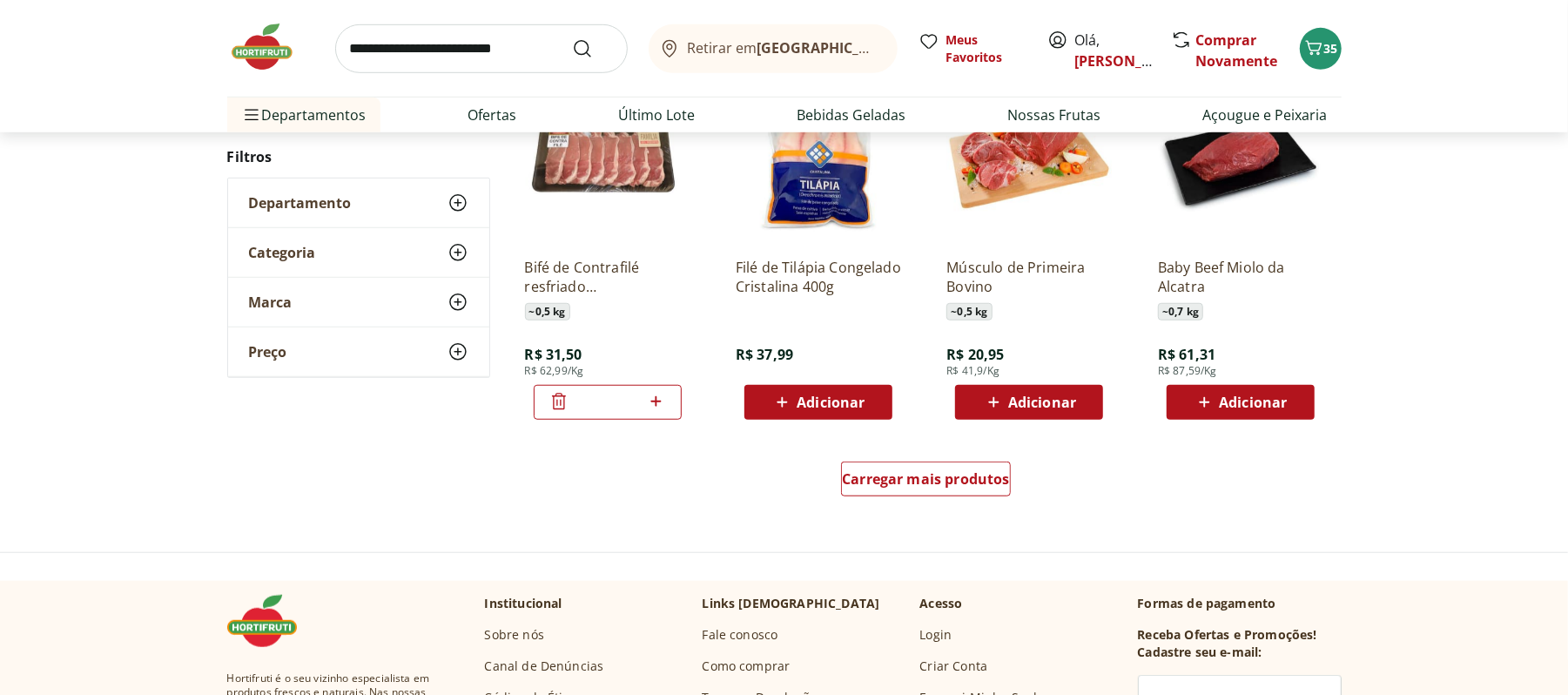
scroll to position [5575, 0]
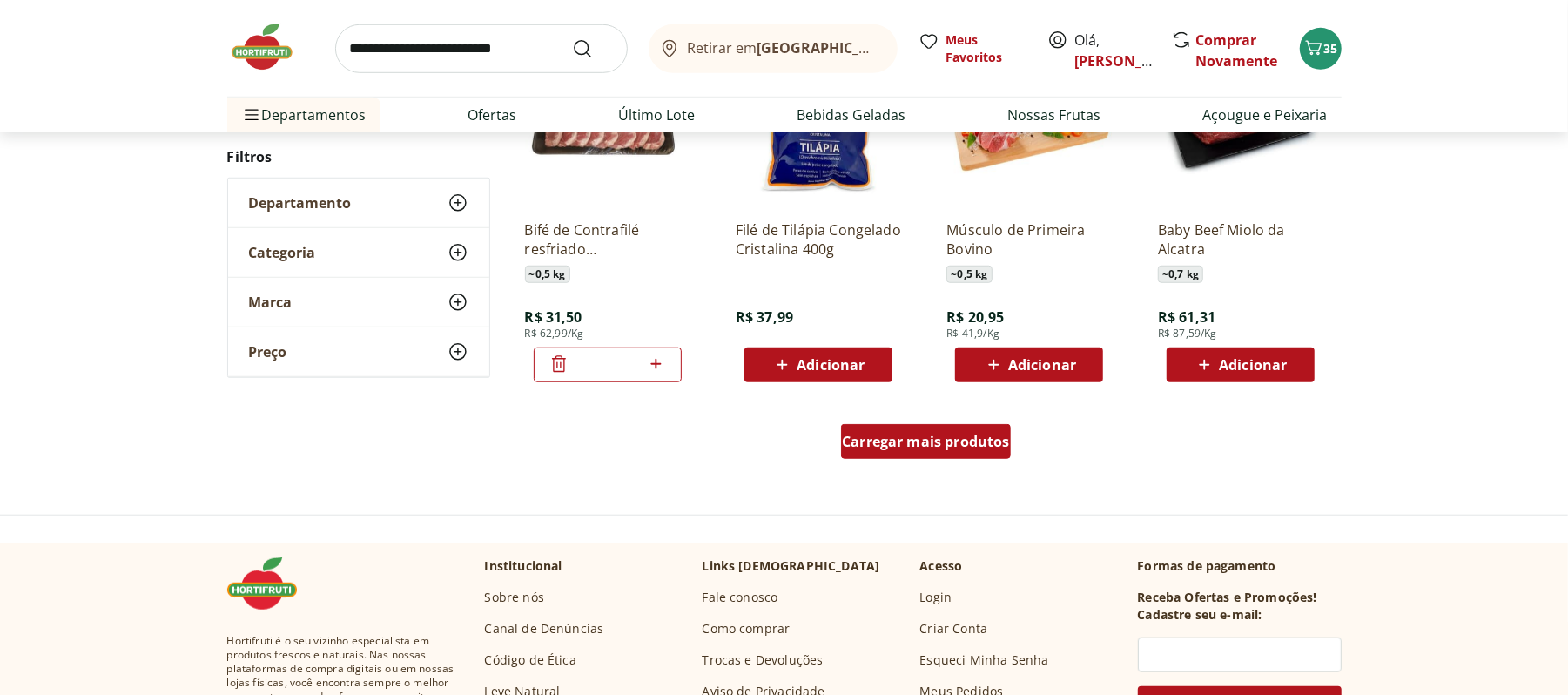
click at [936, 437] on span "Carregar mais produtos" at bounding box center [926, 442] width 168 height 14
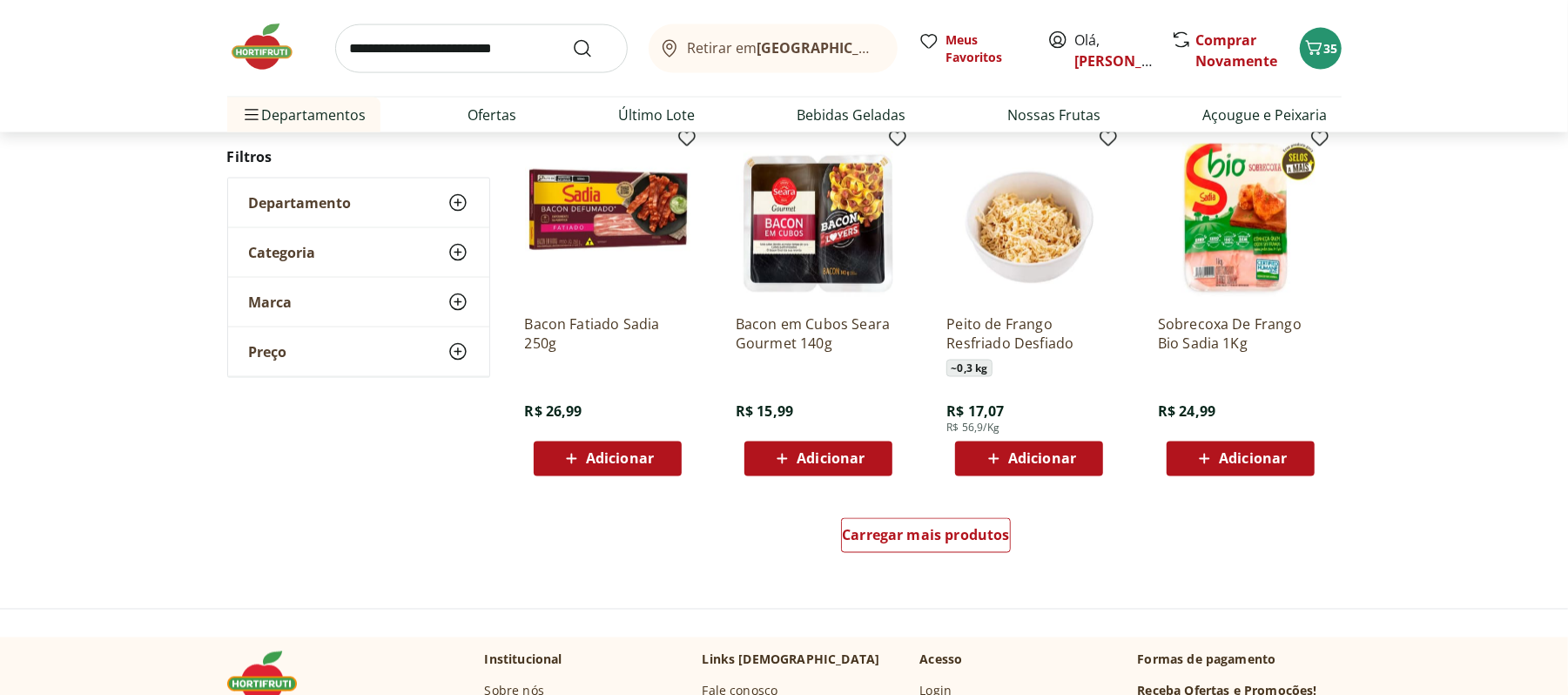
scroll to position [6620, 0]
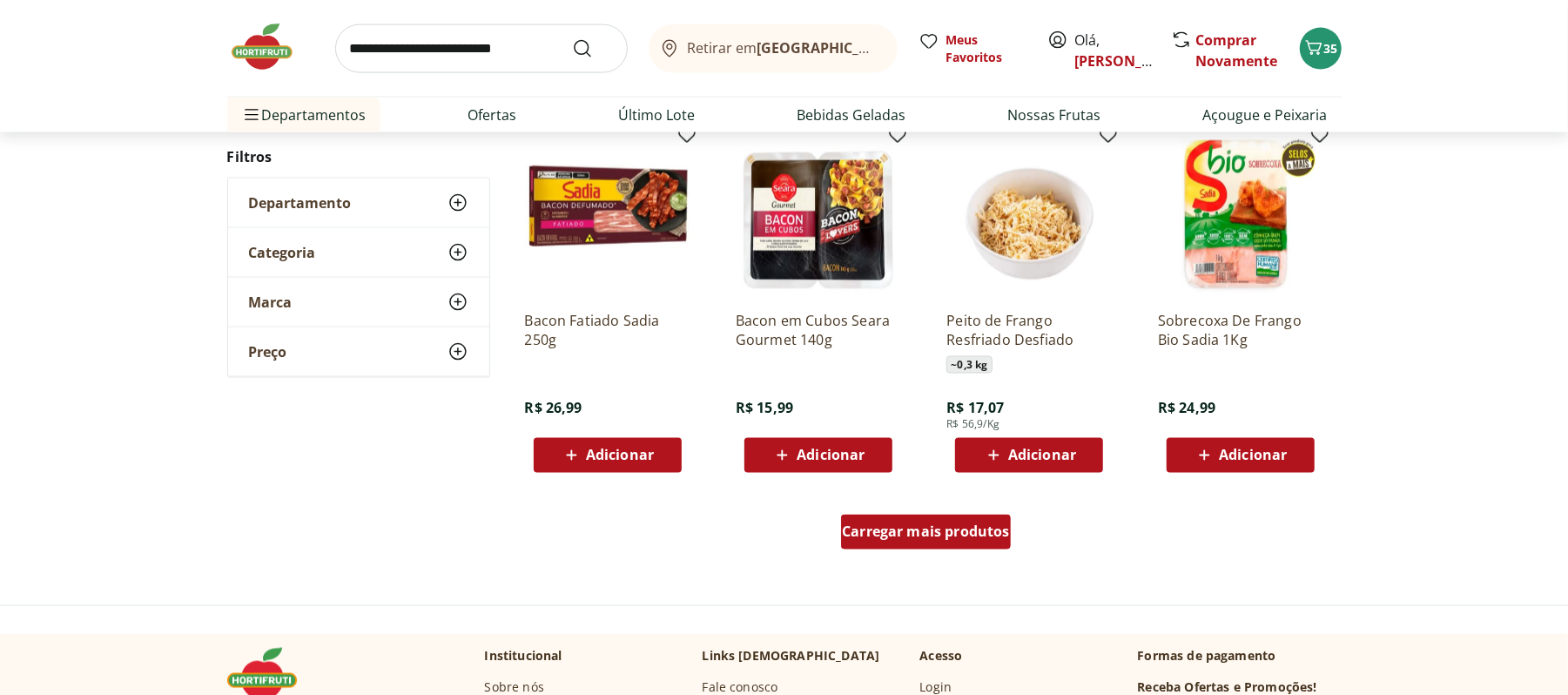
click at [951, 534] on span "Carregar mais produtos" at bounding box center [926, 532] width 168 height 14
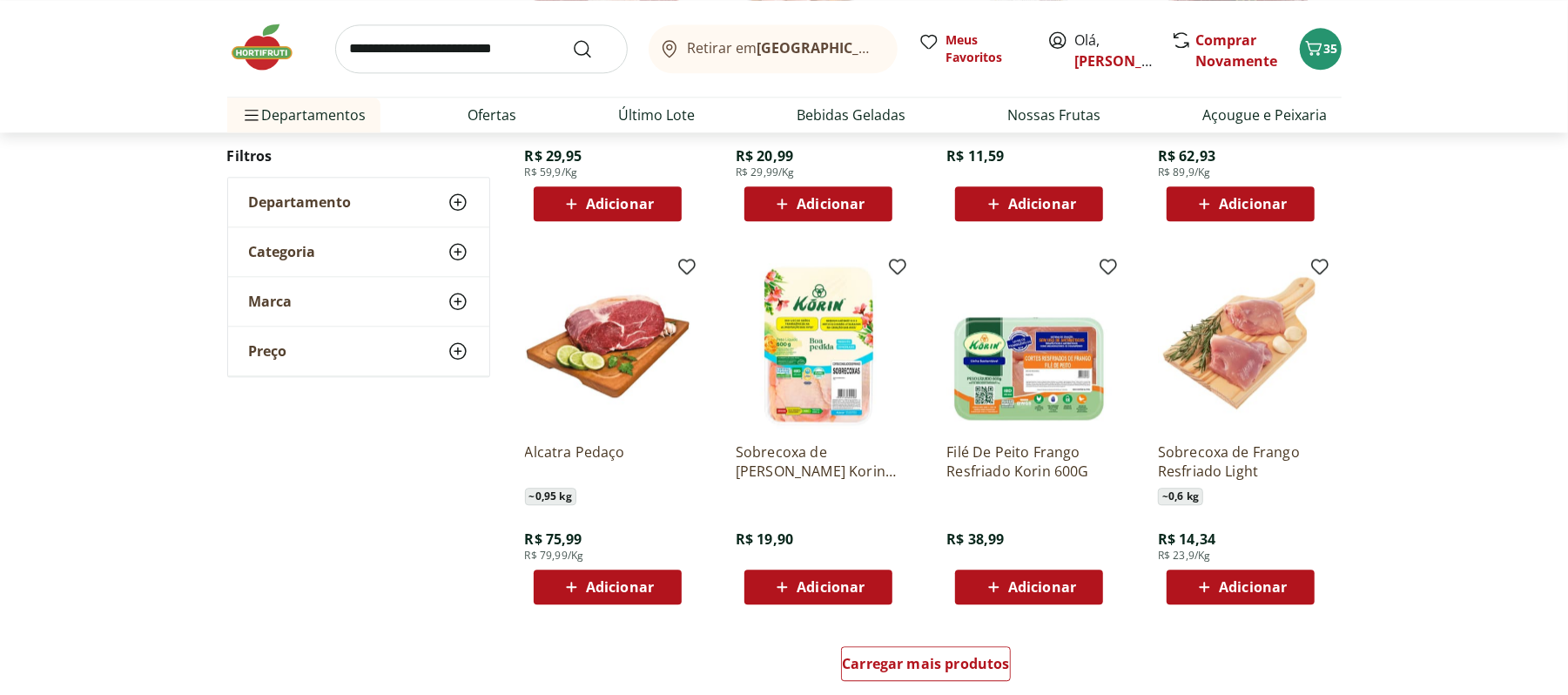
scroll to position [7665, 0]
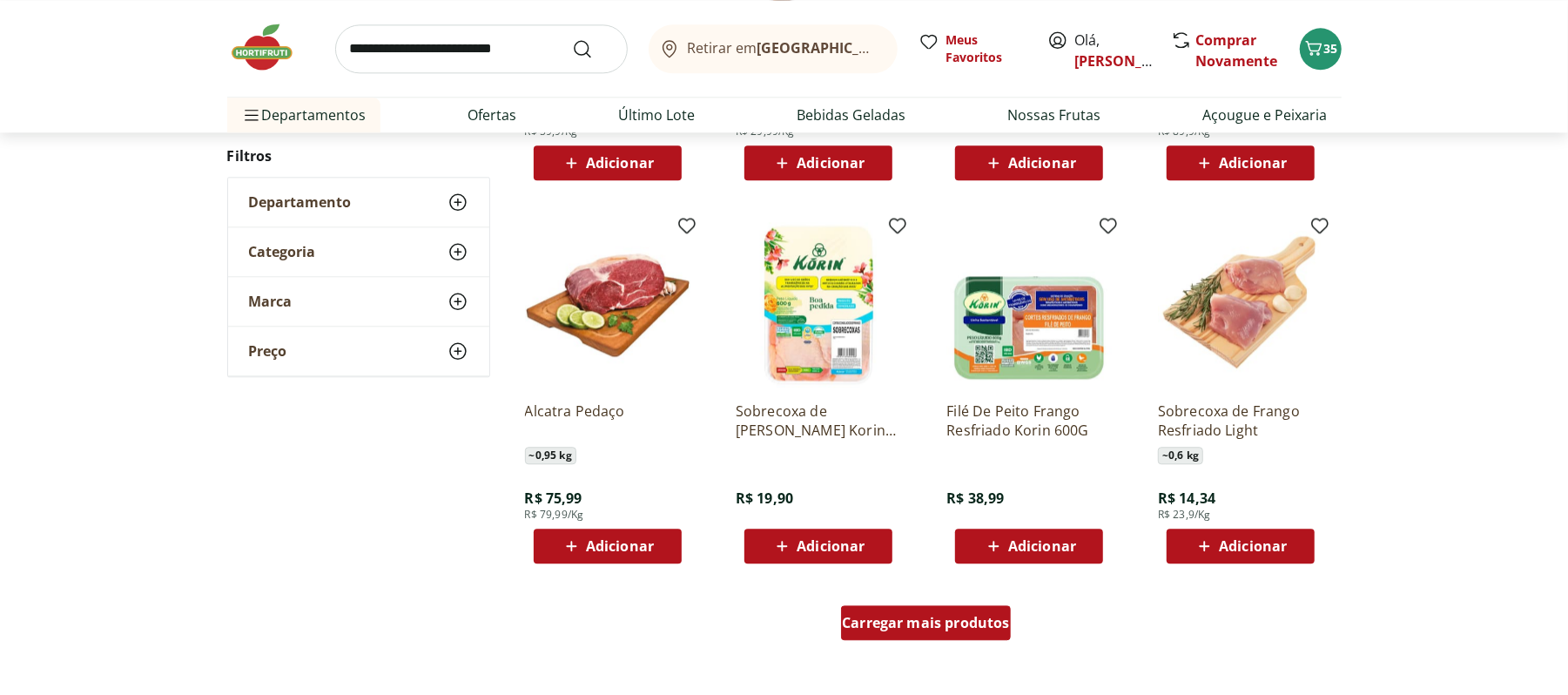
click at [886, 630] on span "Carregar mais produtos" at bounding box center [926, 622] width 168 height 14
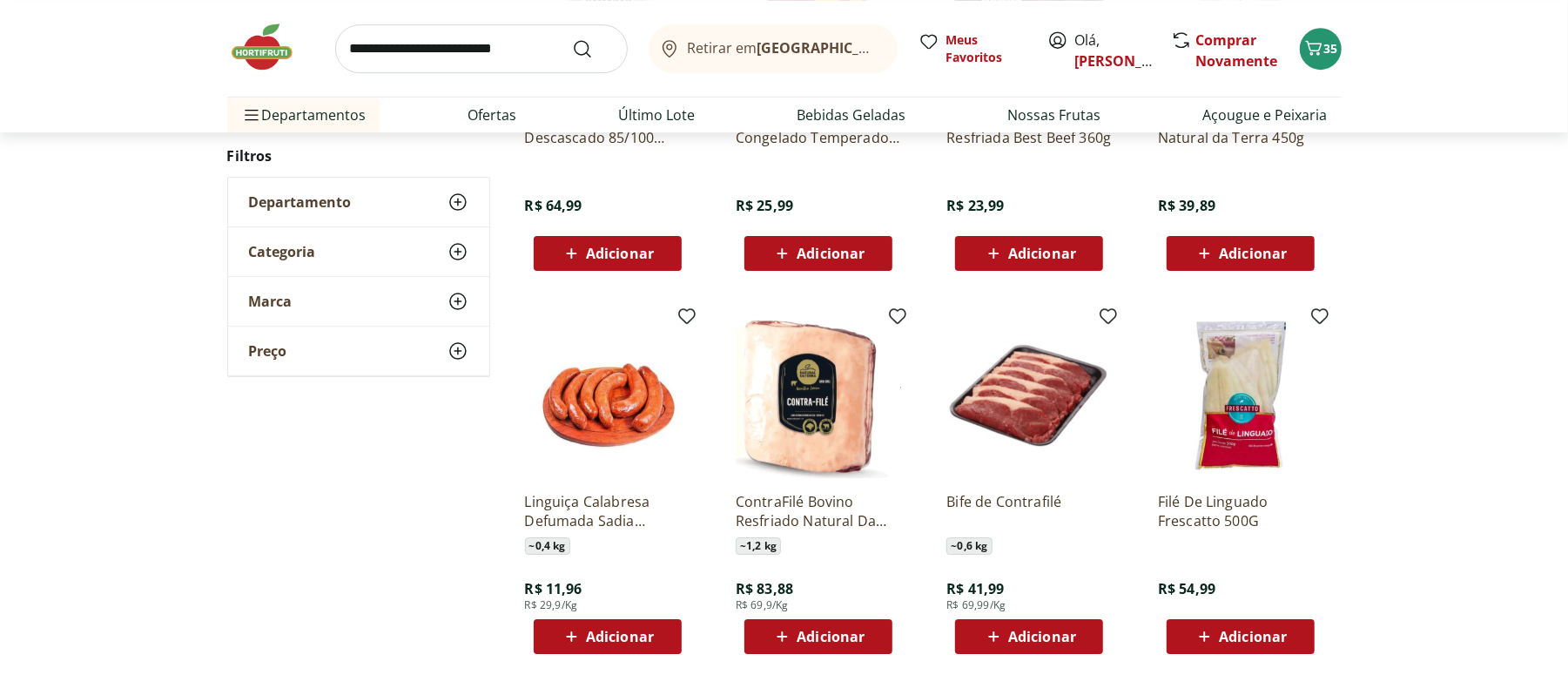
scroll to position [8827, 0]
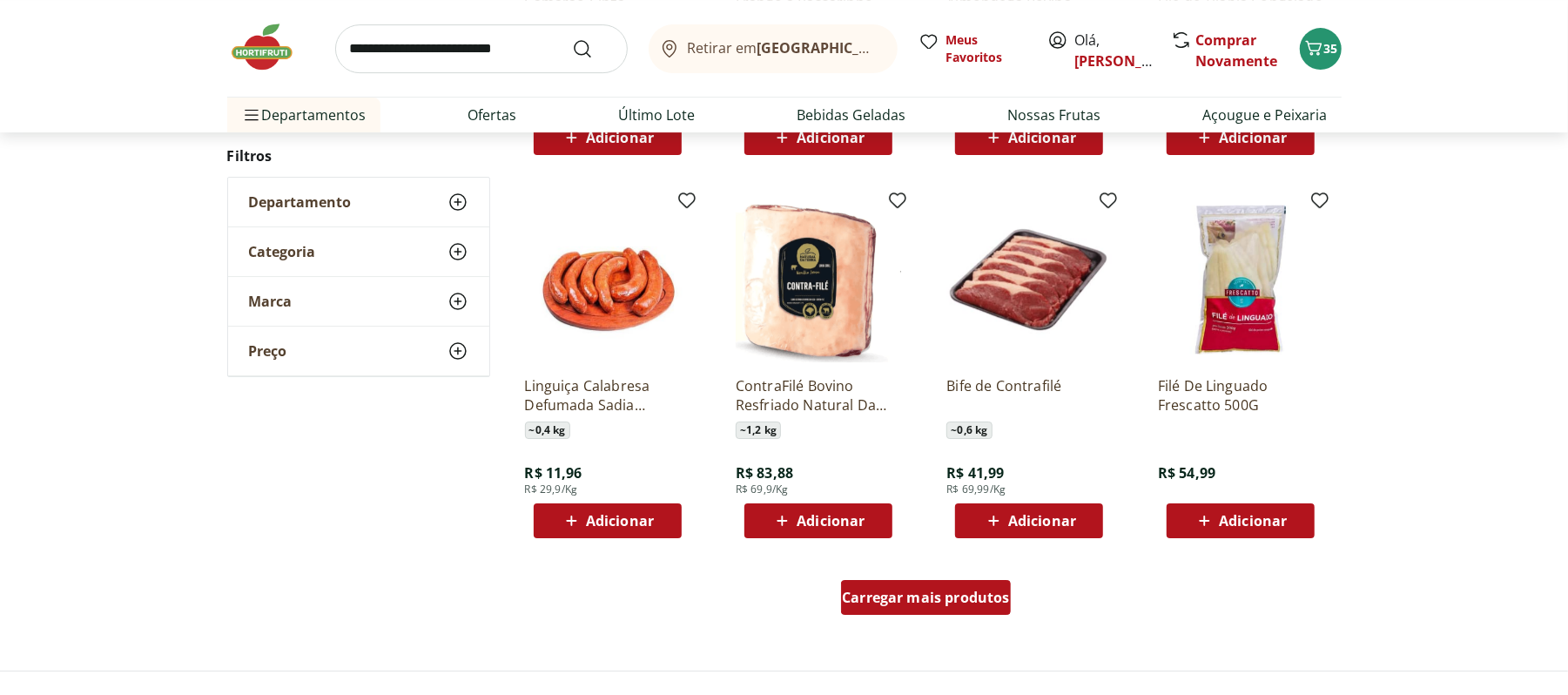
click at [887, 582] on div "Carregar mais produtos" at bounding box center [926, 597] width 170 height 34
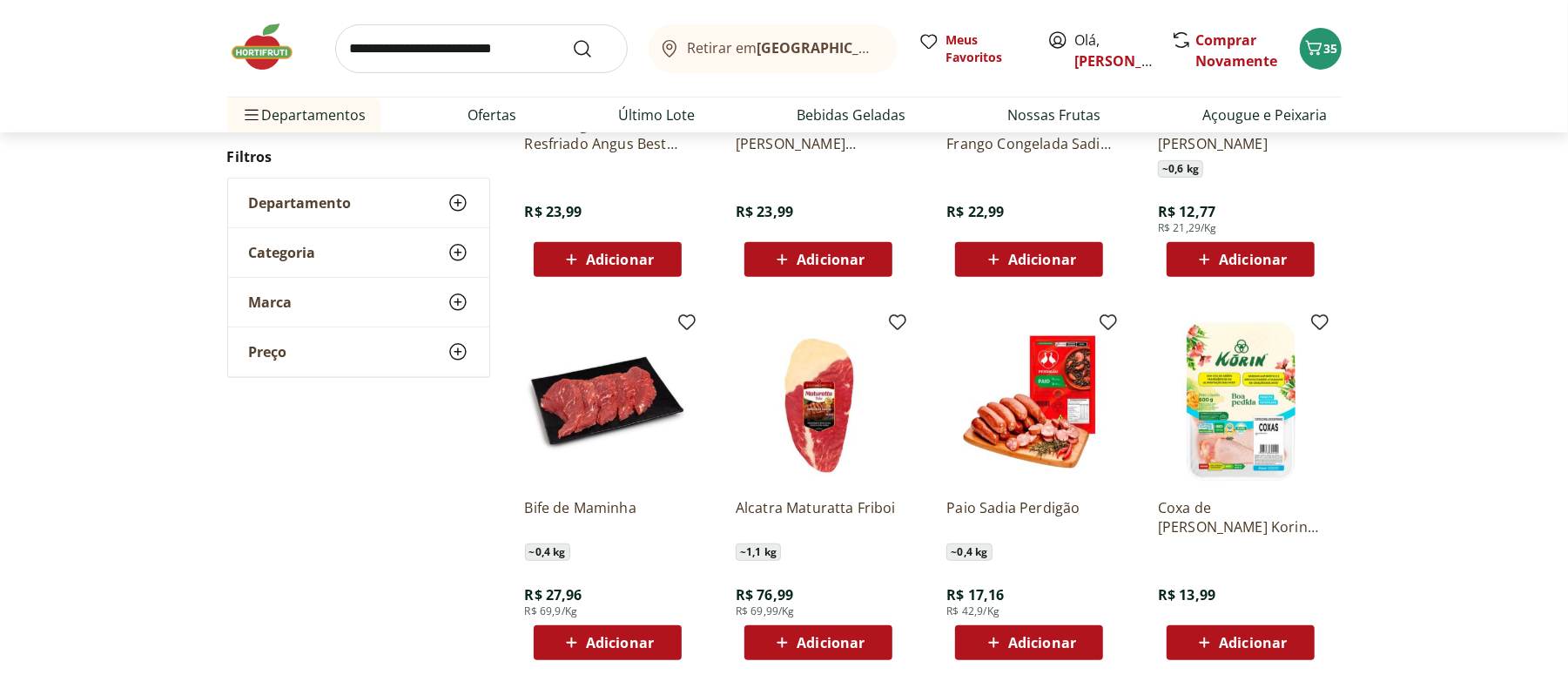
scroll to position [10105, 0]
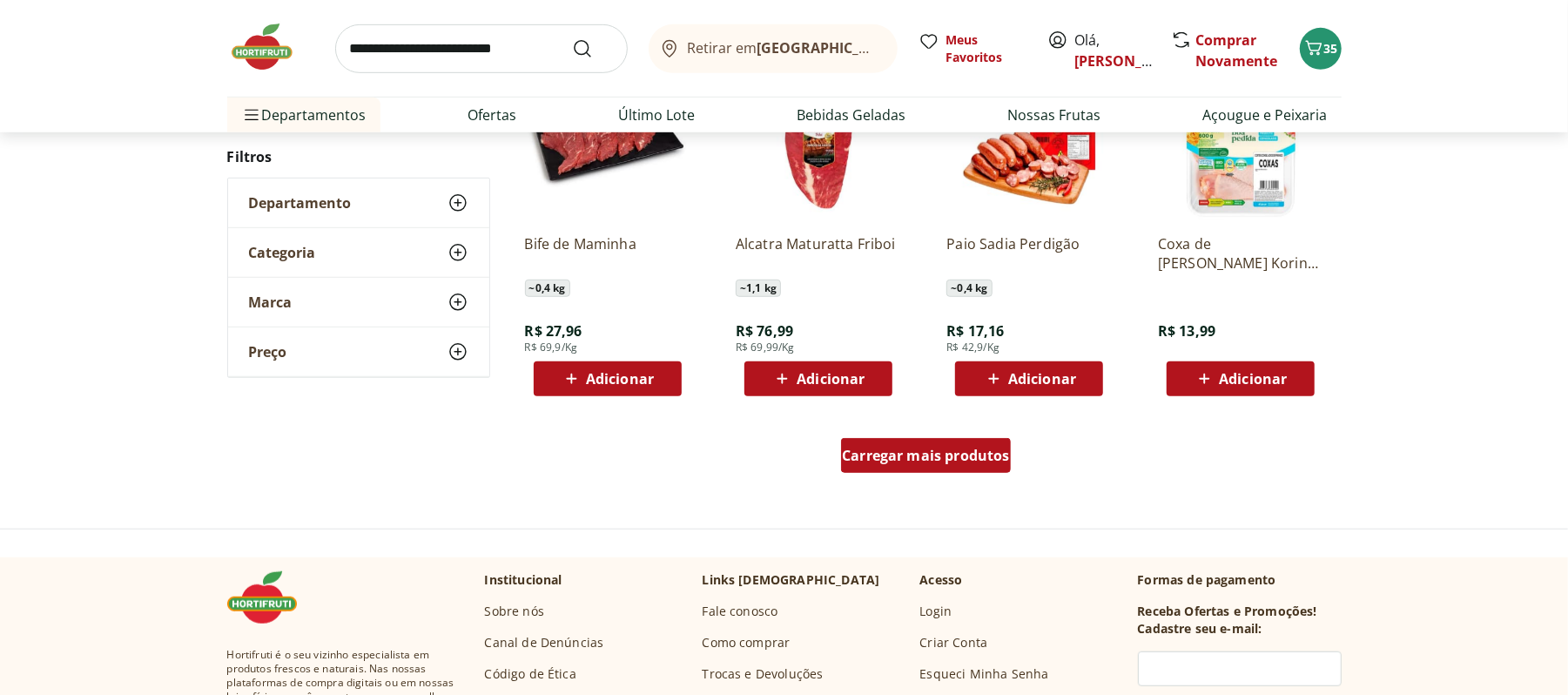
click at [961, 462] on span "Carregar mais produtos" at bounding box center [926, 455] width 168 height 14
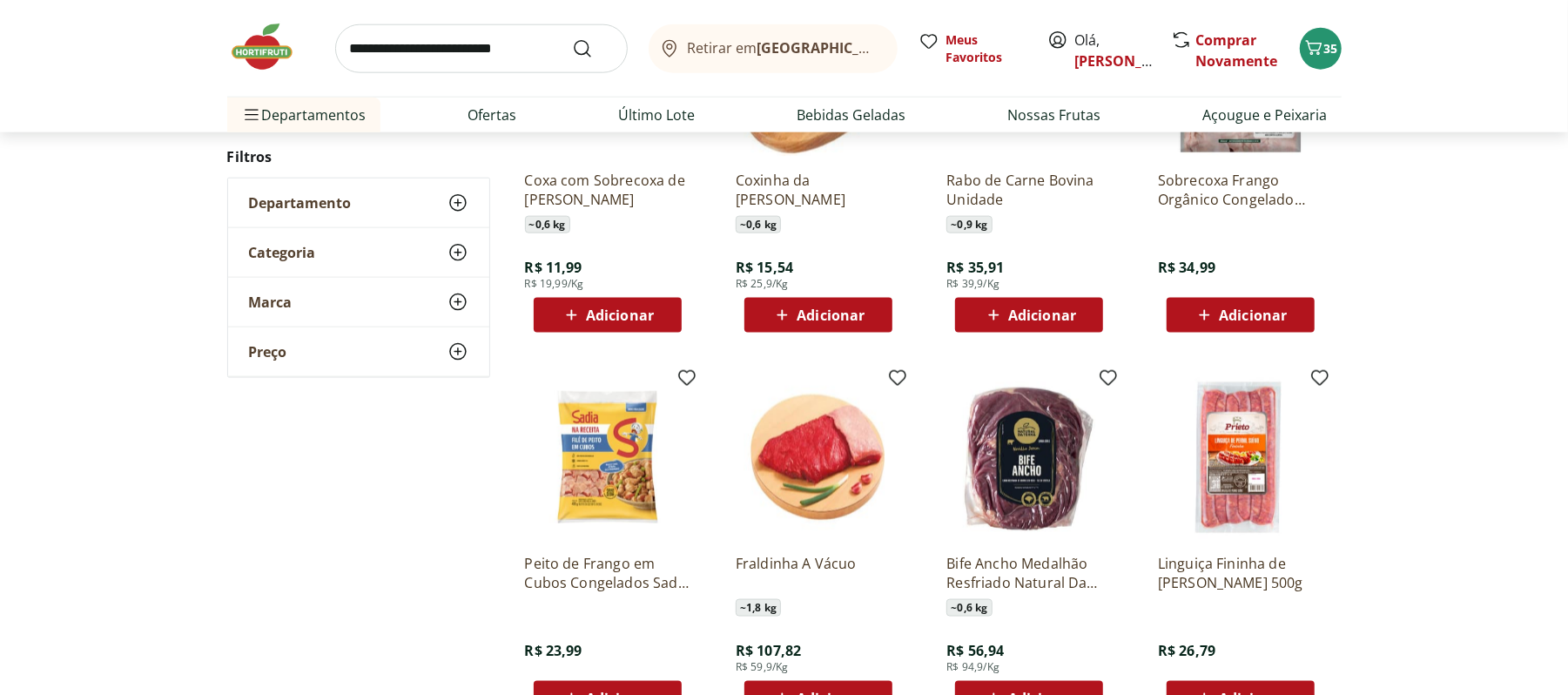
scroll to position [11150, 0]
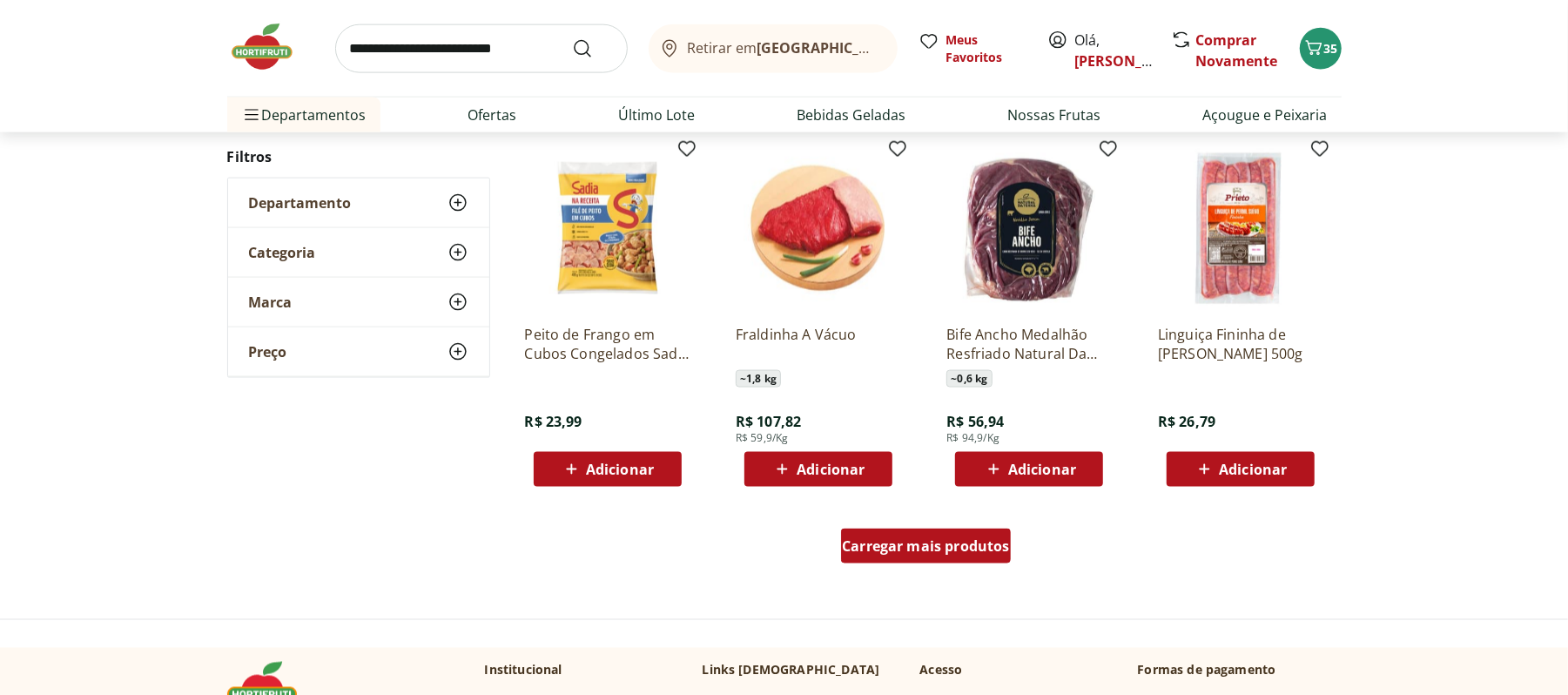
click at [927, 545] on span "Carregar mais produtos" at bounding box center [926, 546] width 168 height 14
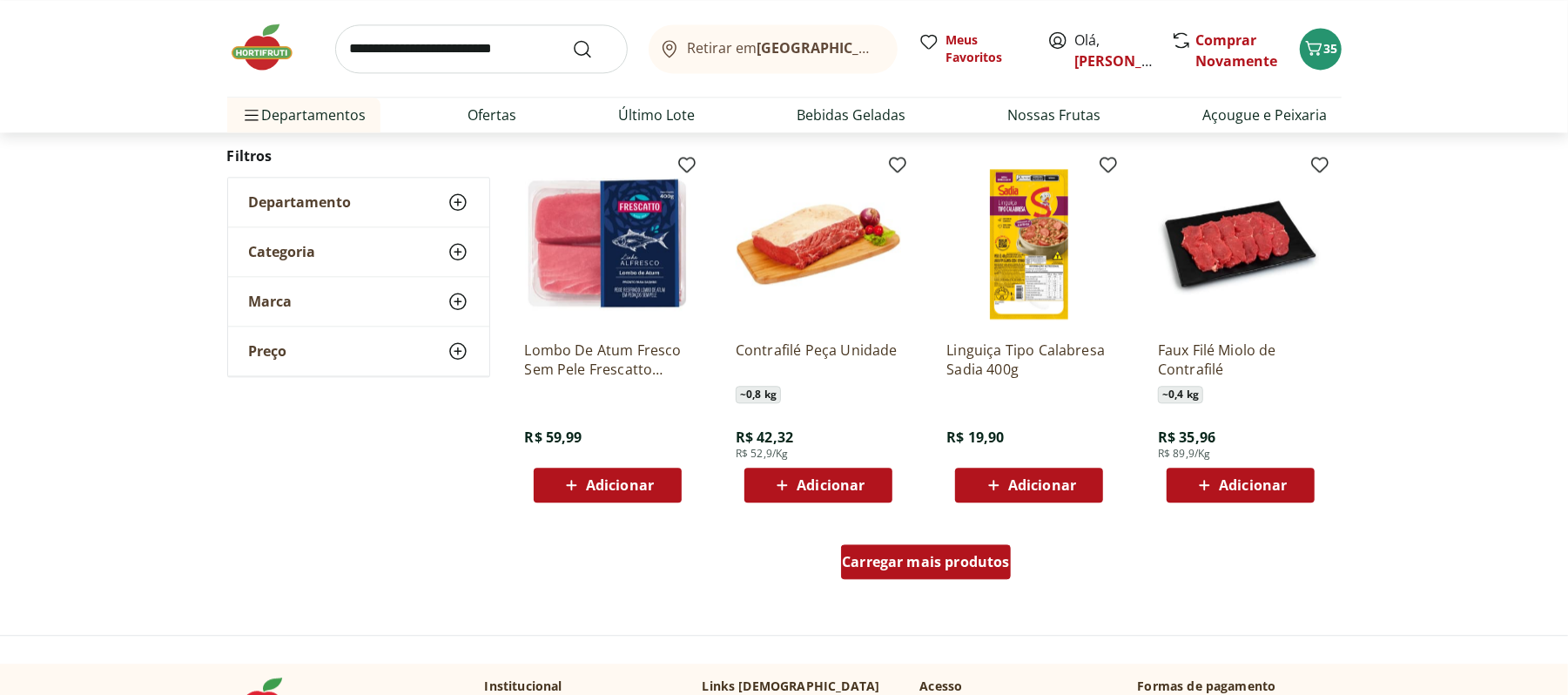
scroll to position [12311, 0]
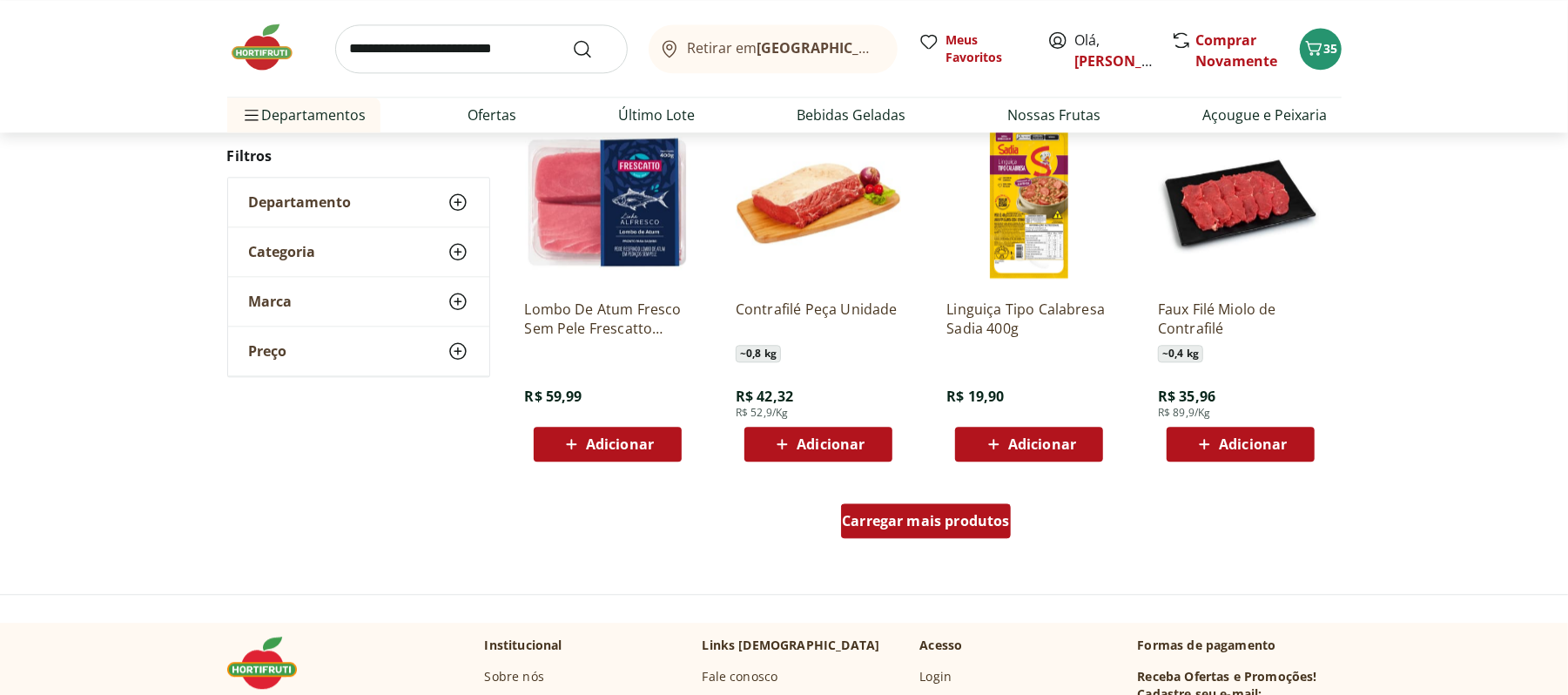
click at [928, 541] on link "Carregar mais produtos" at bounding box center [926, 525] width 170 height 42
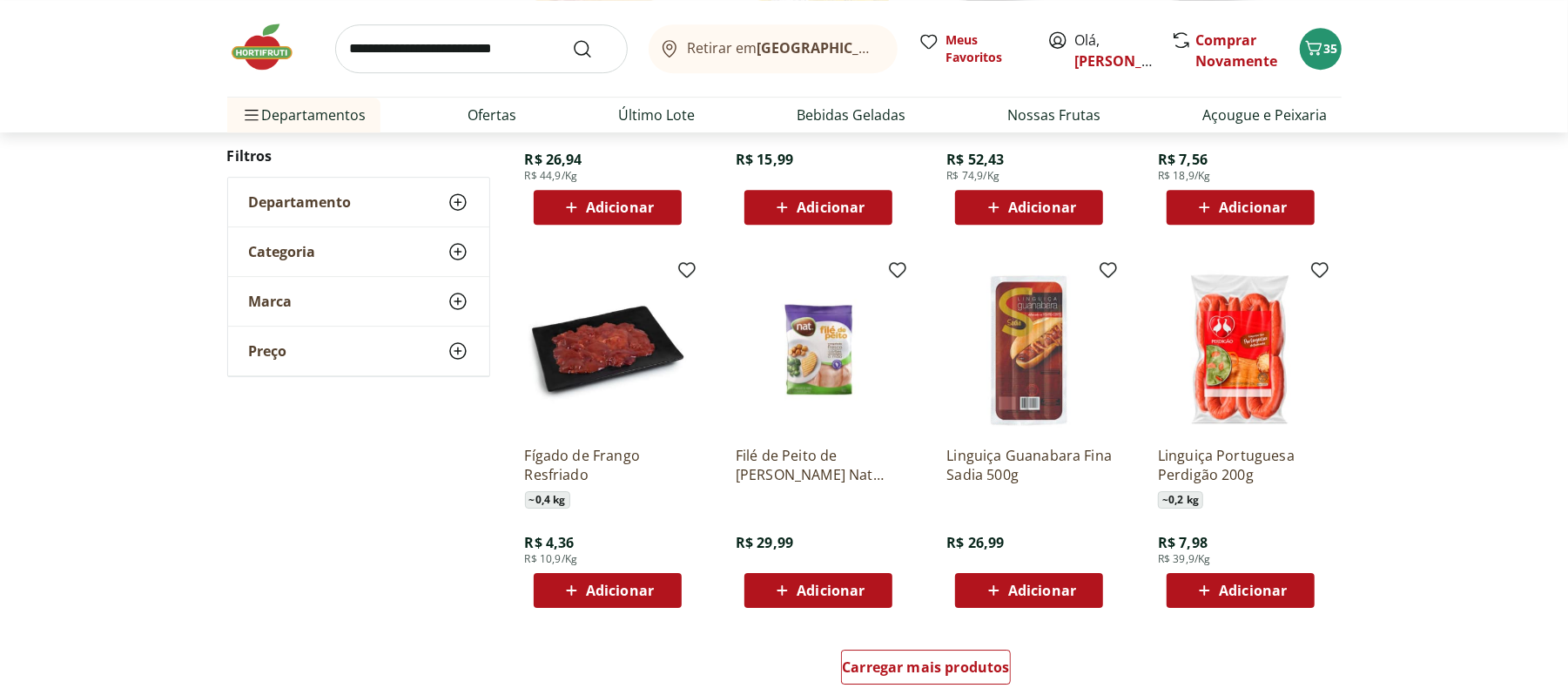
scroll to position [13356, 0]
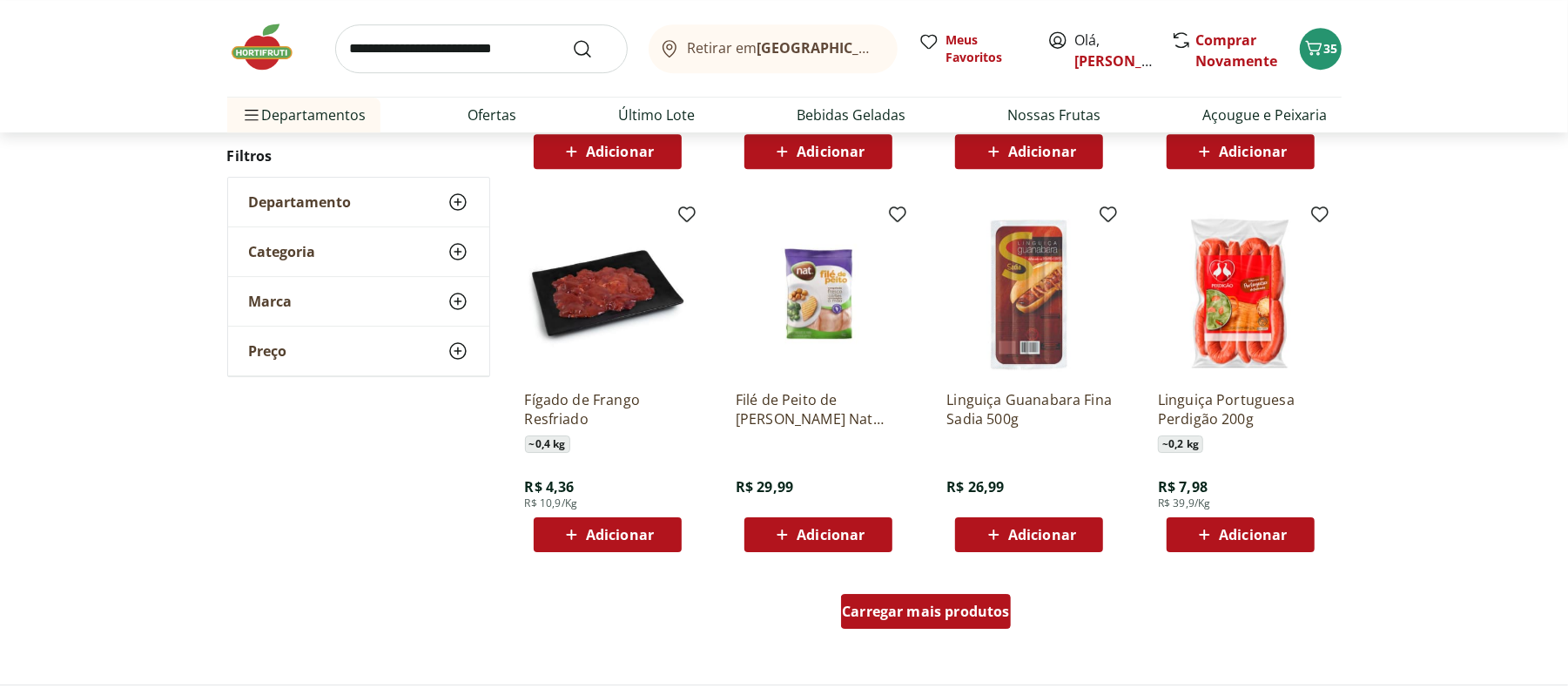
click at [916, 621] on div "Carregar mais produtos" at bounding box center [926, 611] width 170 height 34
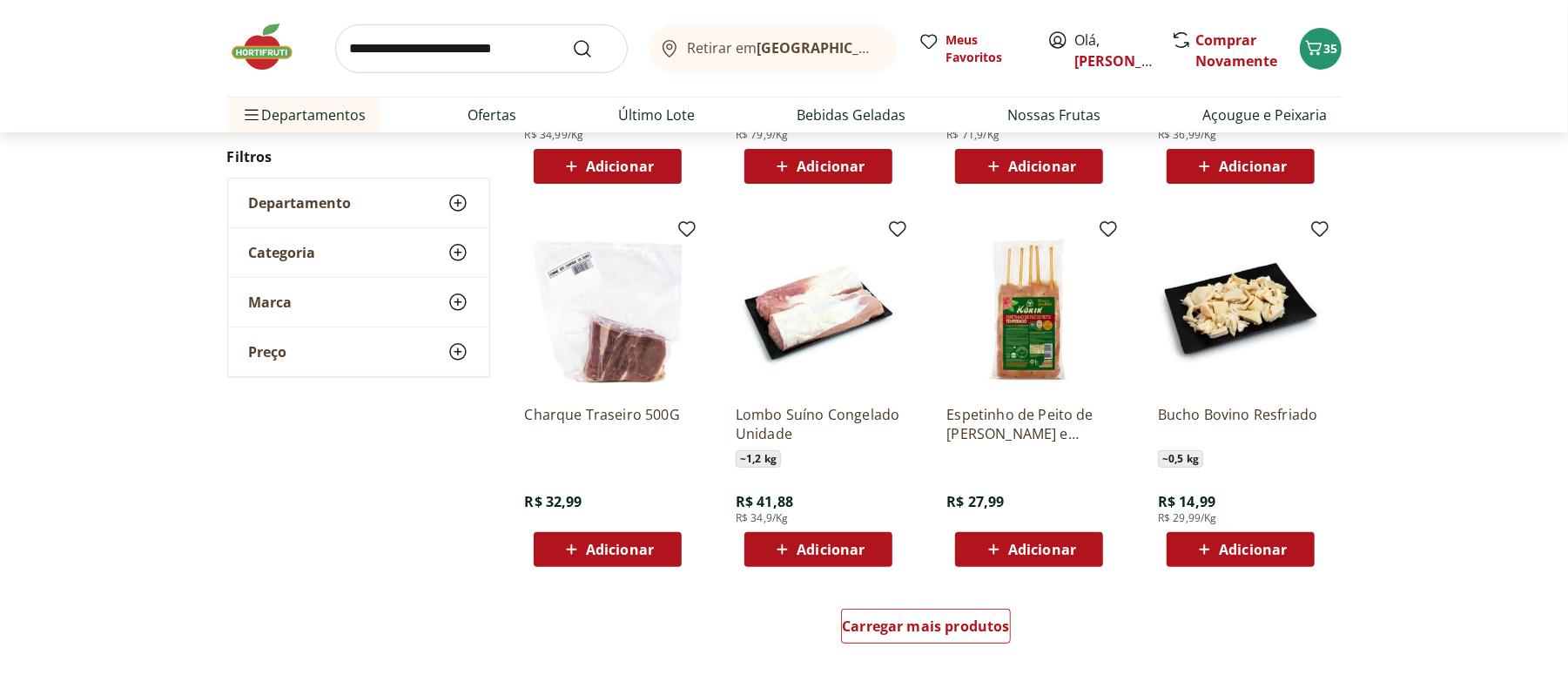
scroll to position [14518, 0]
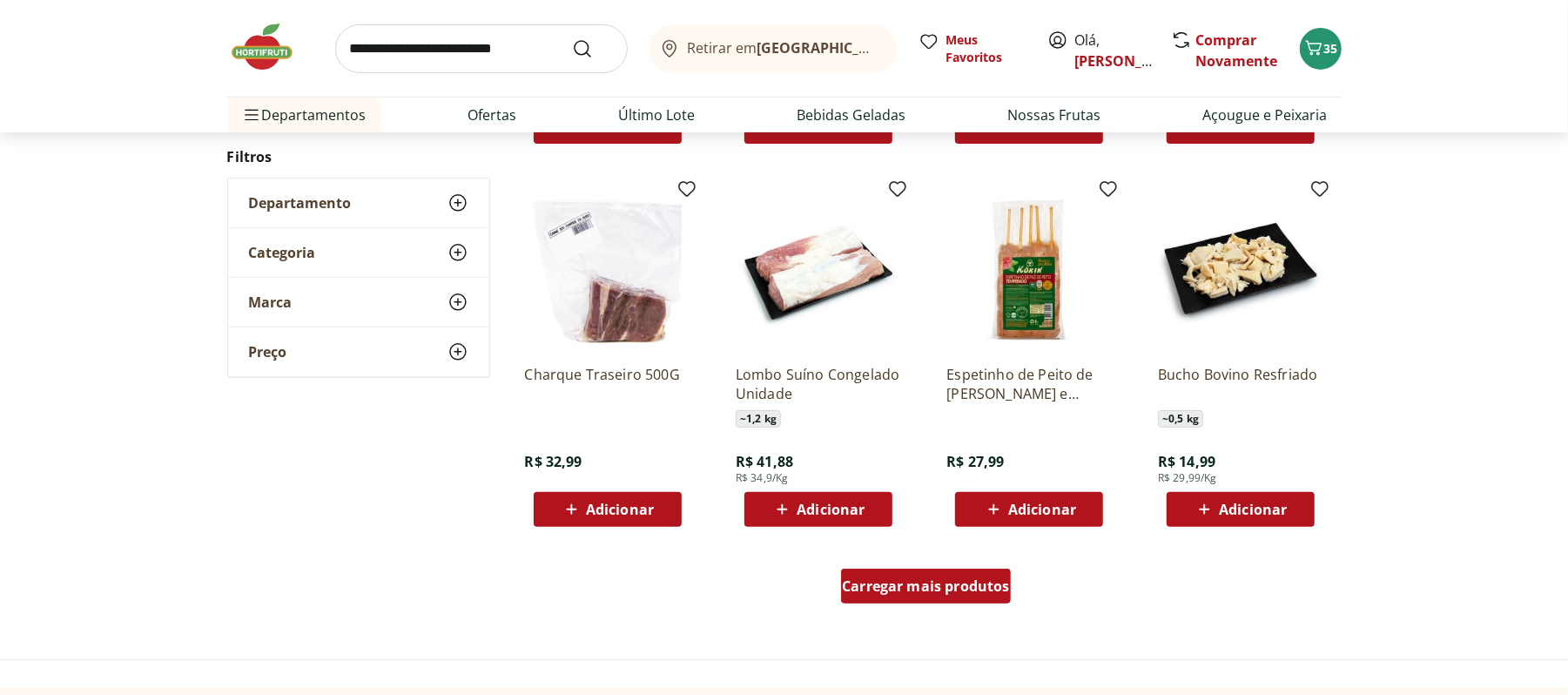
click at [917, 606] on link "Carregar mais produtos" at bounding box center [926, 590] width 170 height 42
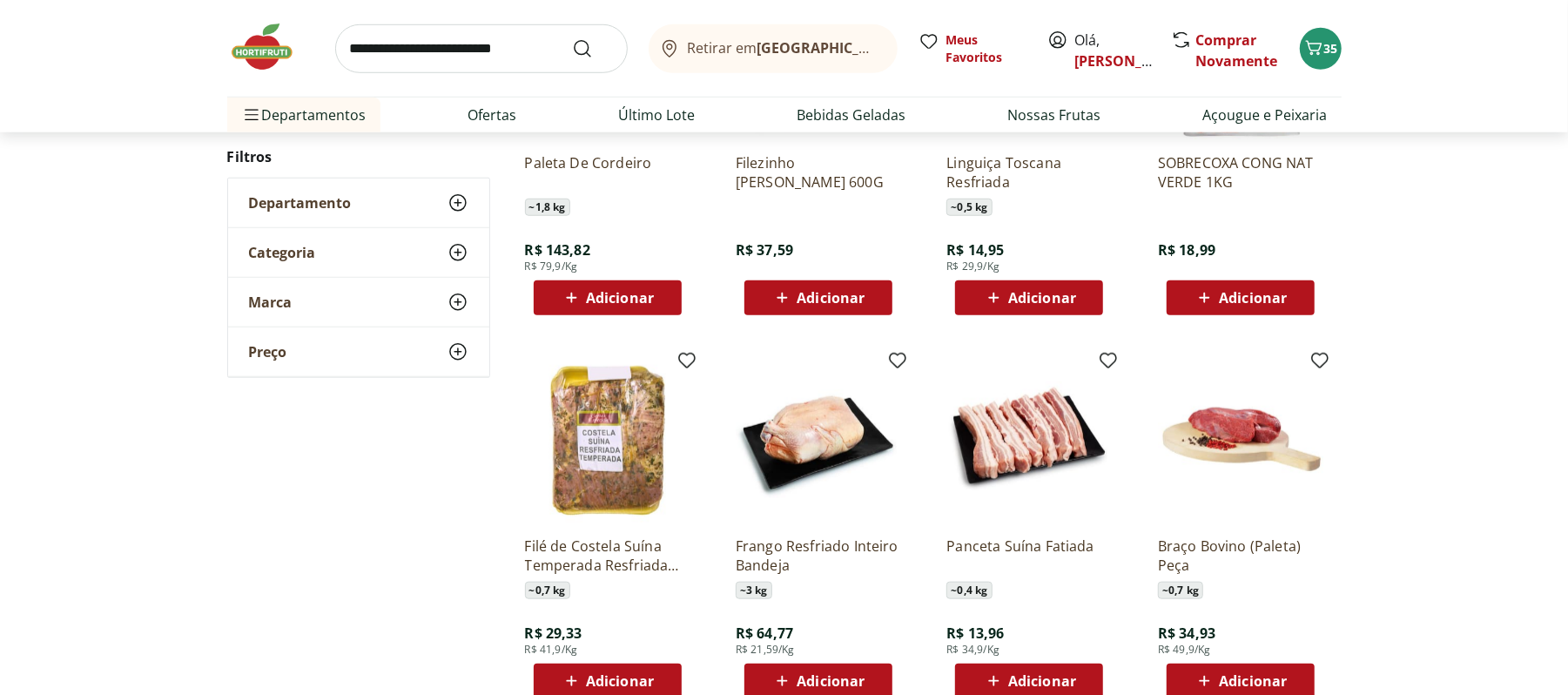
scroll to position [15214, 0]
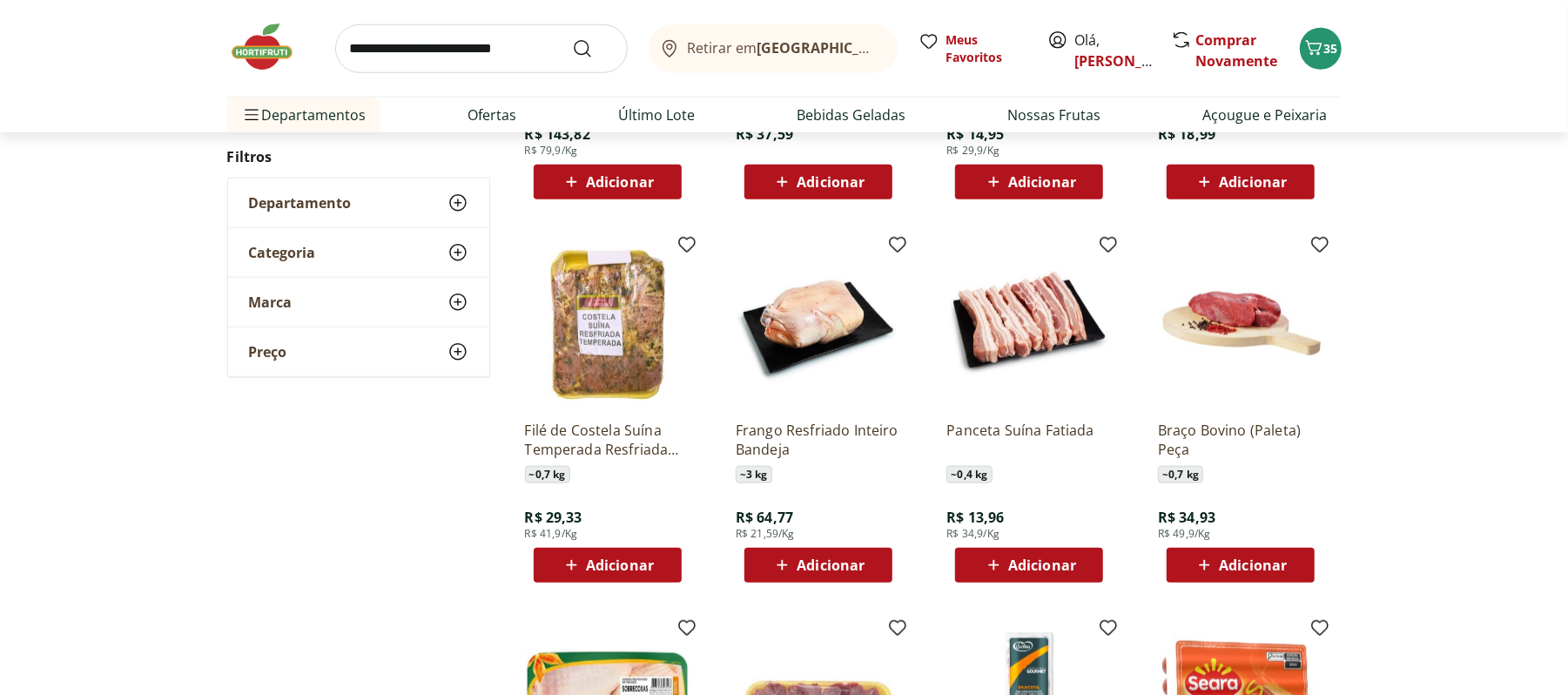
click at [1021, 565] on span "Adicionar" at bounding box center [1042, 565] width 68 height 14
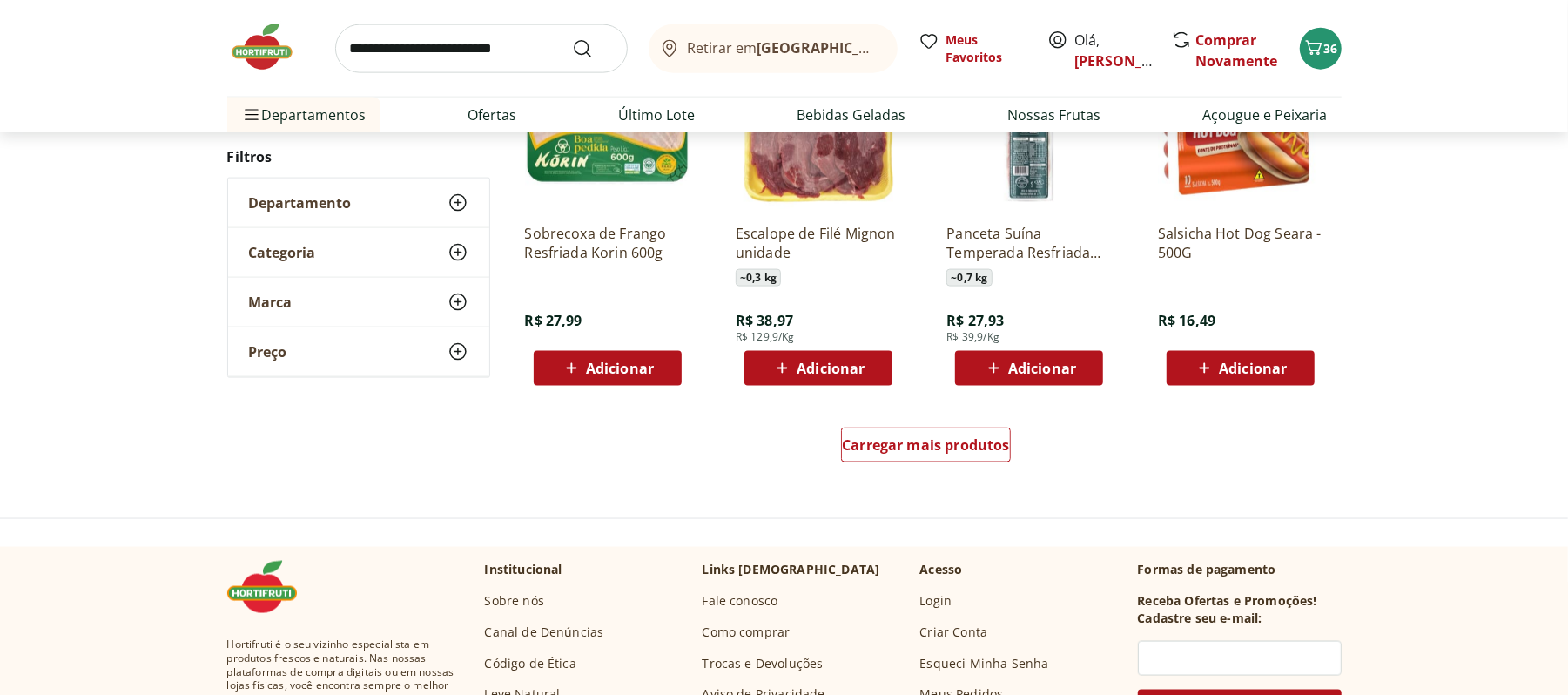
scroll to position [15796, 0]
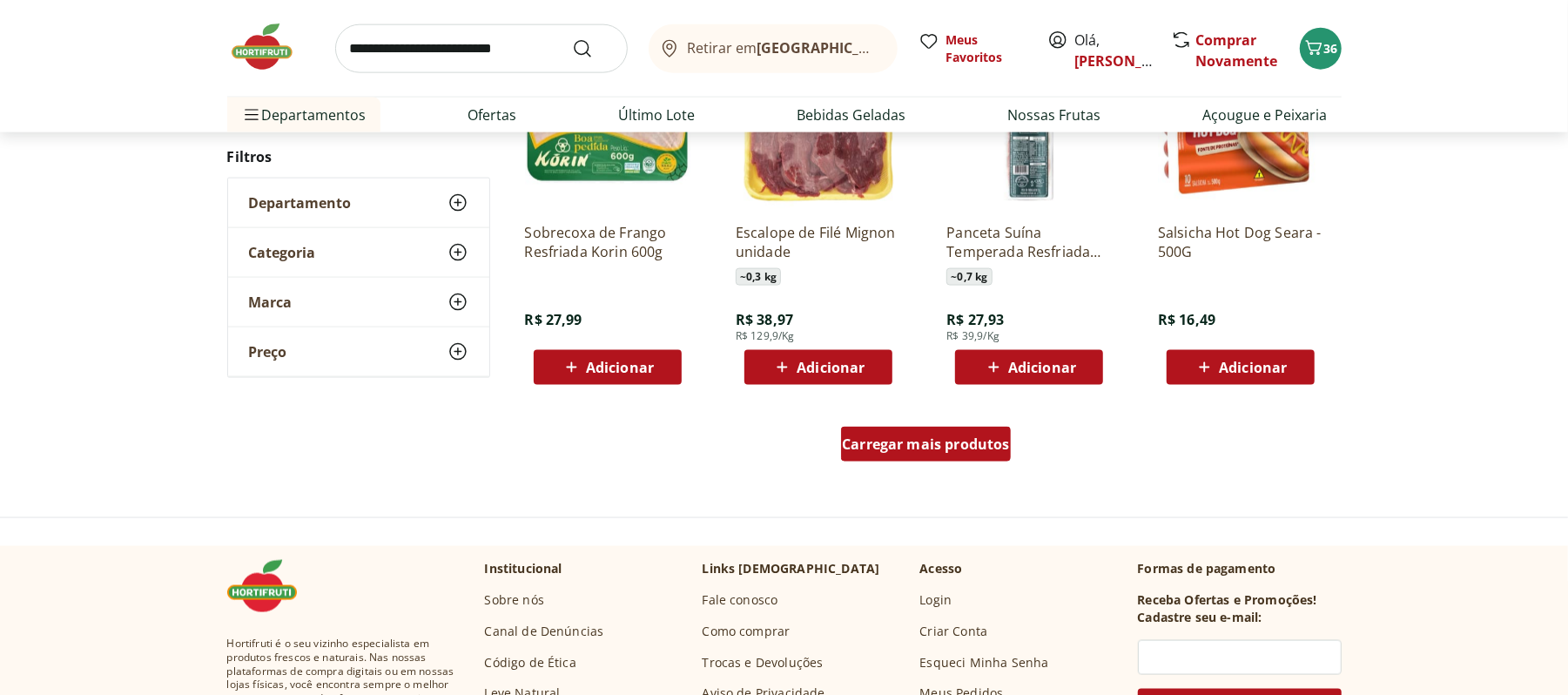
click at [917, 428] on div "Carregar mais produtos" at bounding box center [926, 444] width 170 height 34
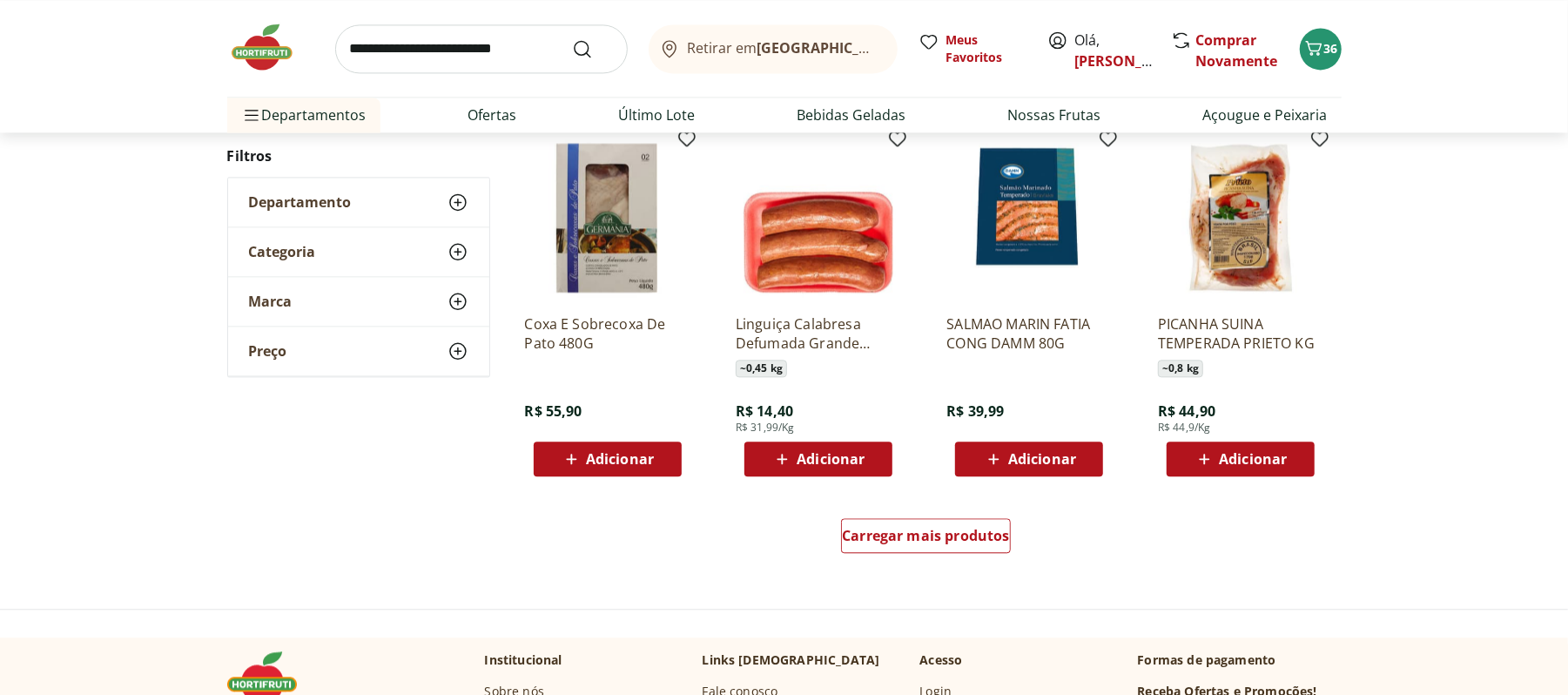
scroll to position [16841, 0]
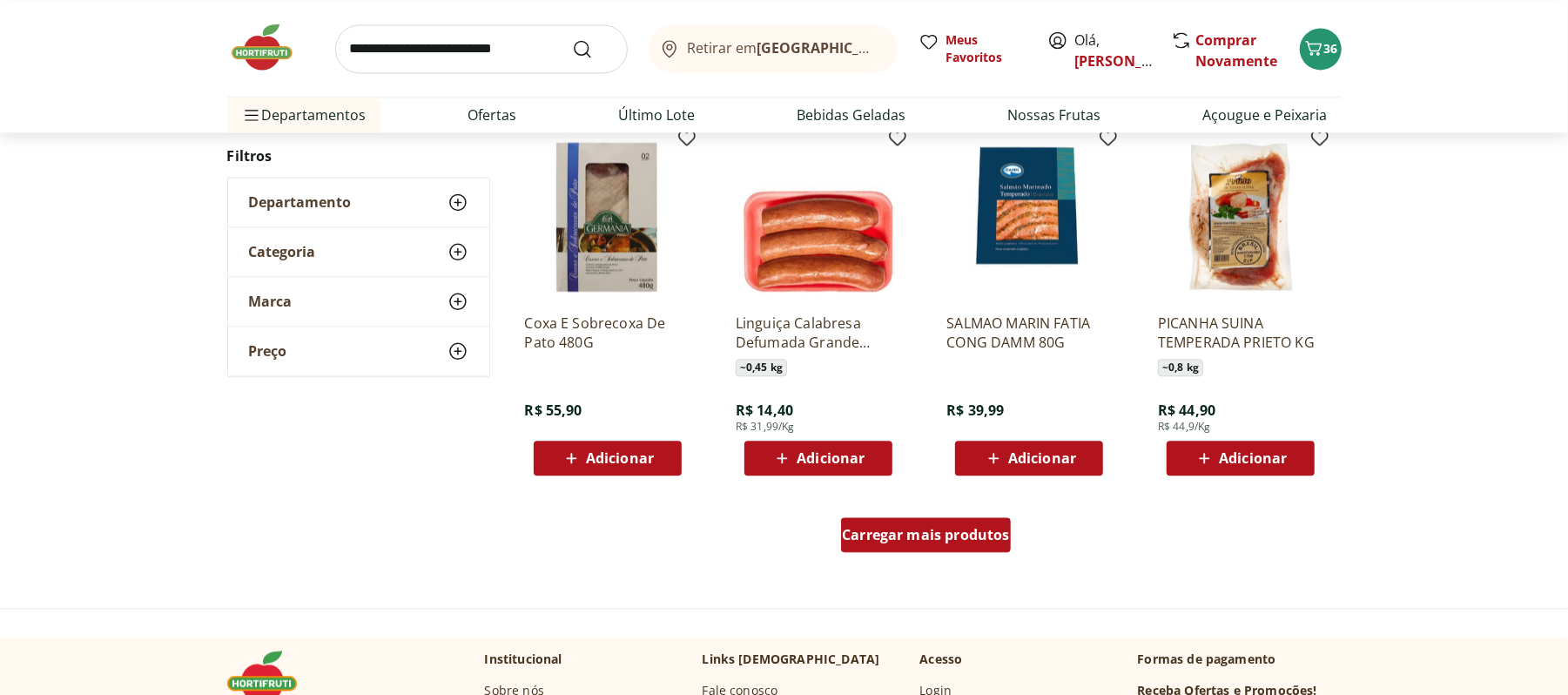
click at [927, 549] on div "Carregar mais produtos" at bounding box center [926, 534] width 170 height 34
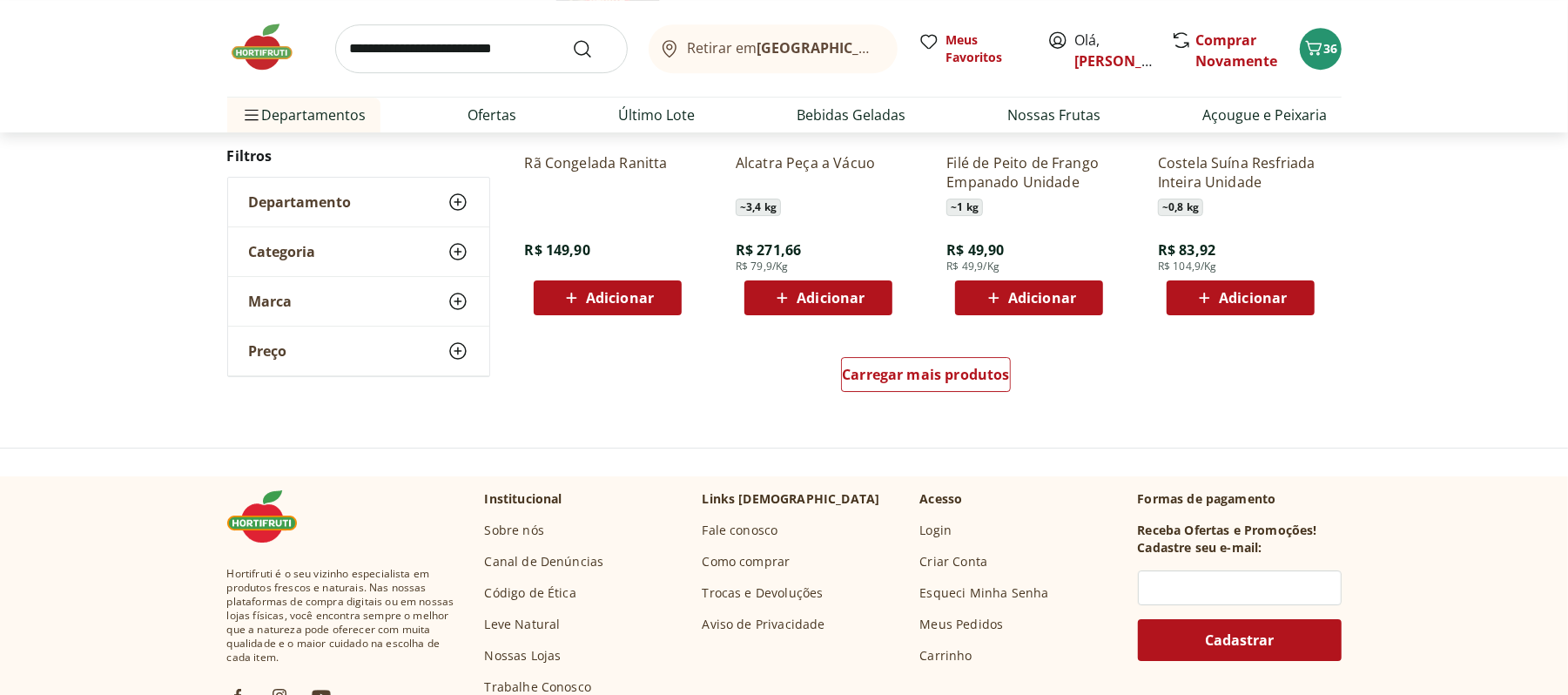
scroll to position [18002, 0]
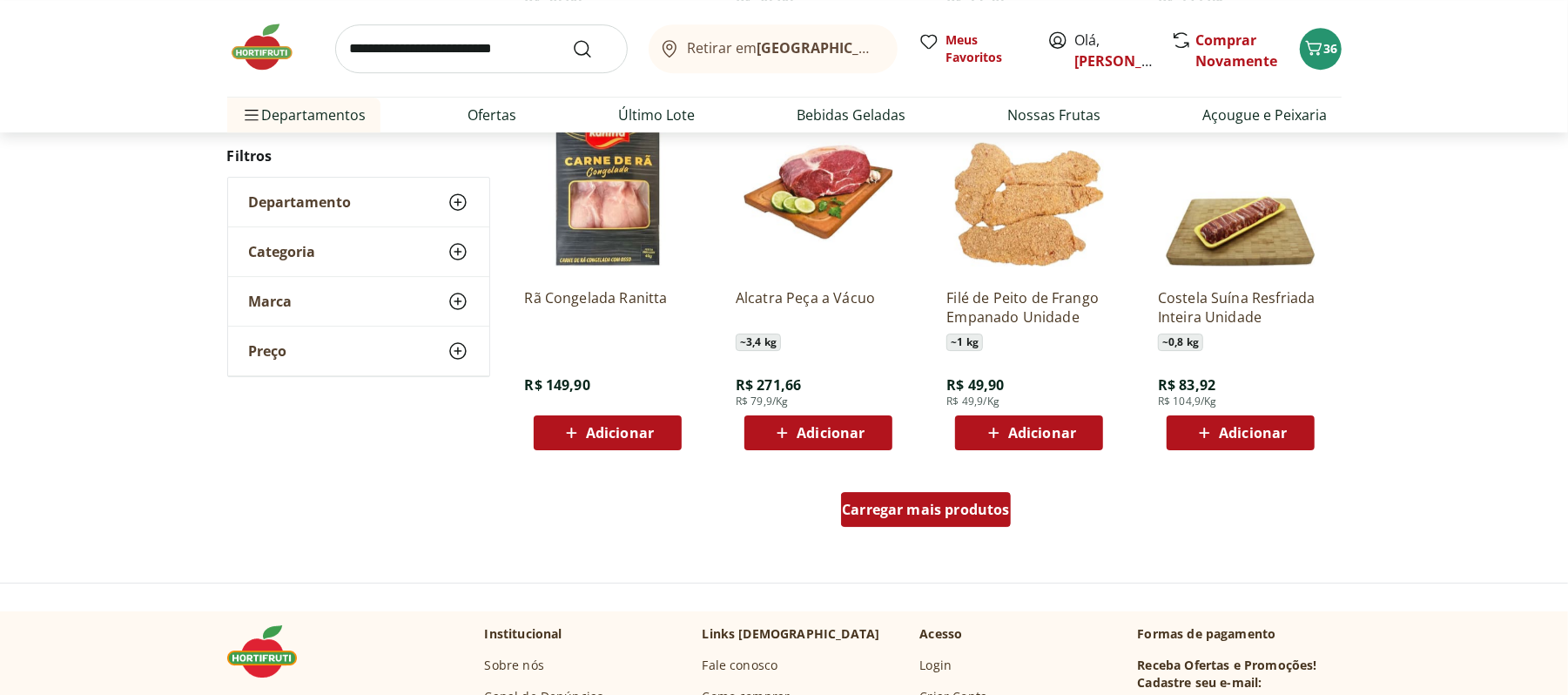
click at [931, 496] on div "Carregar mais produtos" at bounding box center [926, 510] width 170 height 34
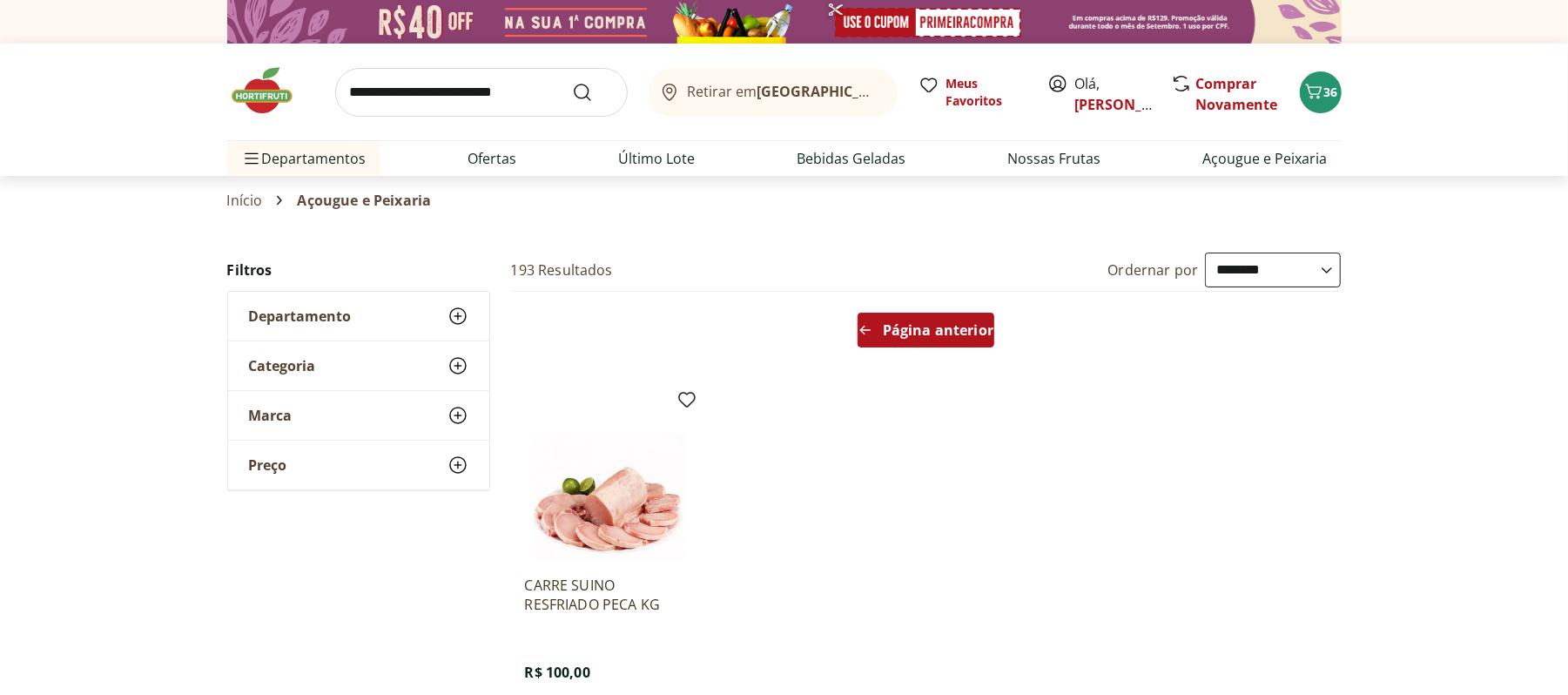
click at [895, 337] on span "Página anterior" at bounding box center [938, 330] width 111 height 14
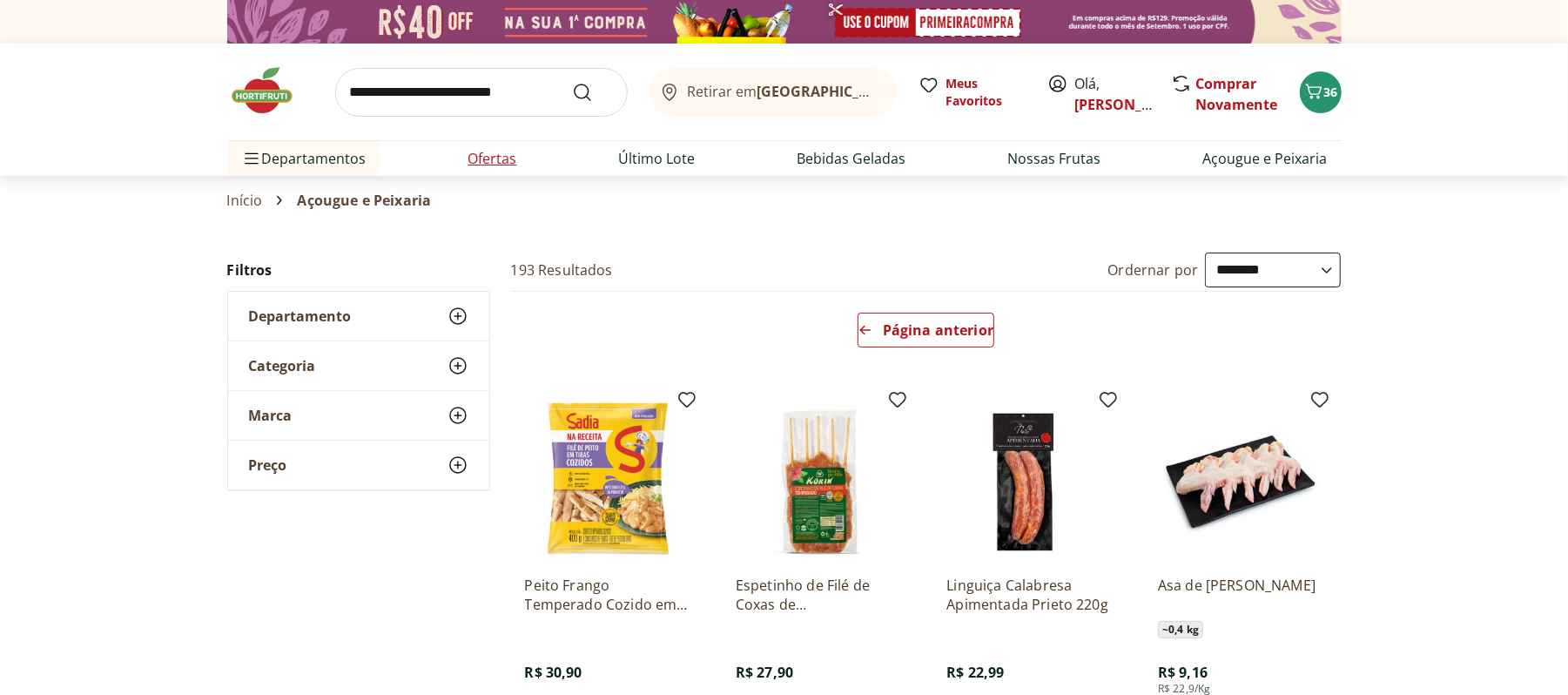
click at [503, 153] on link "Ofertas" at bounding box center [492, 159] width 49 height 21
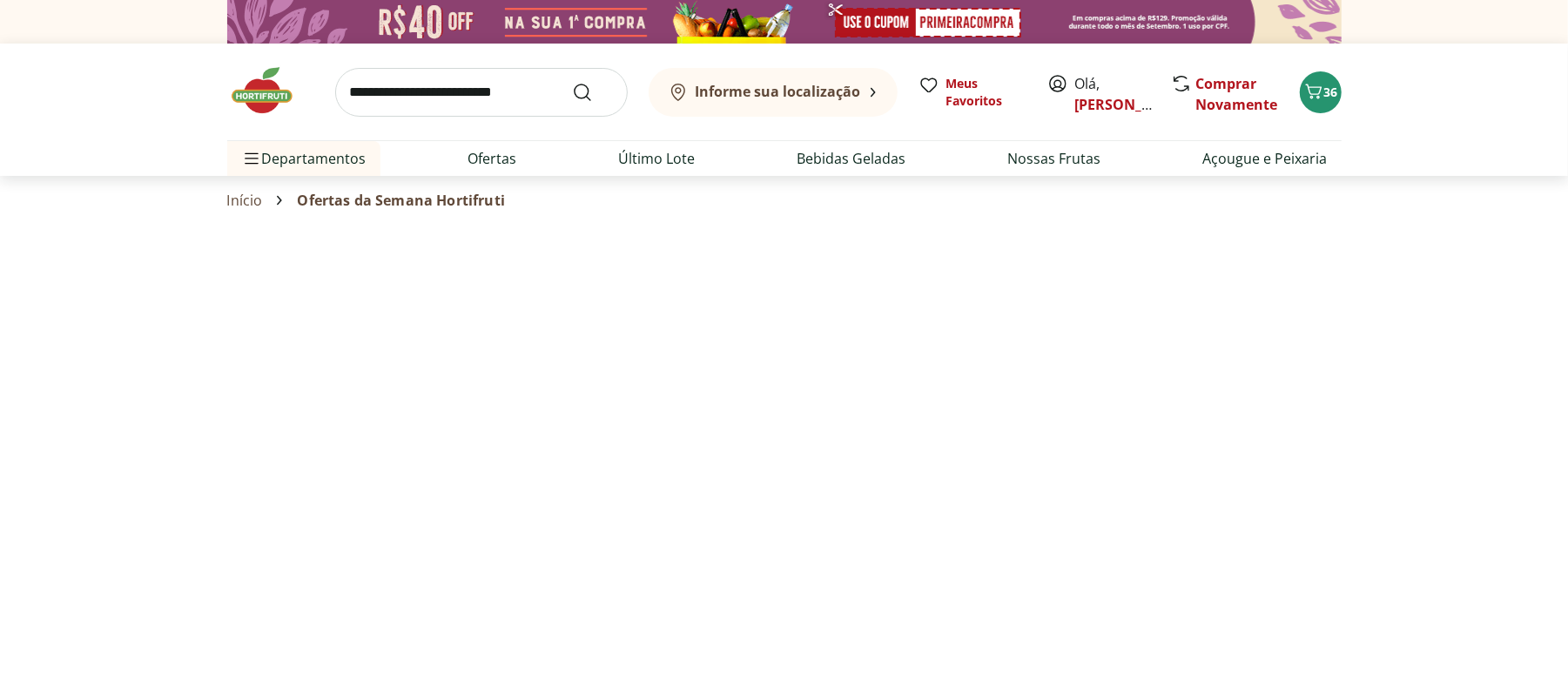
select select "**********"
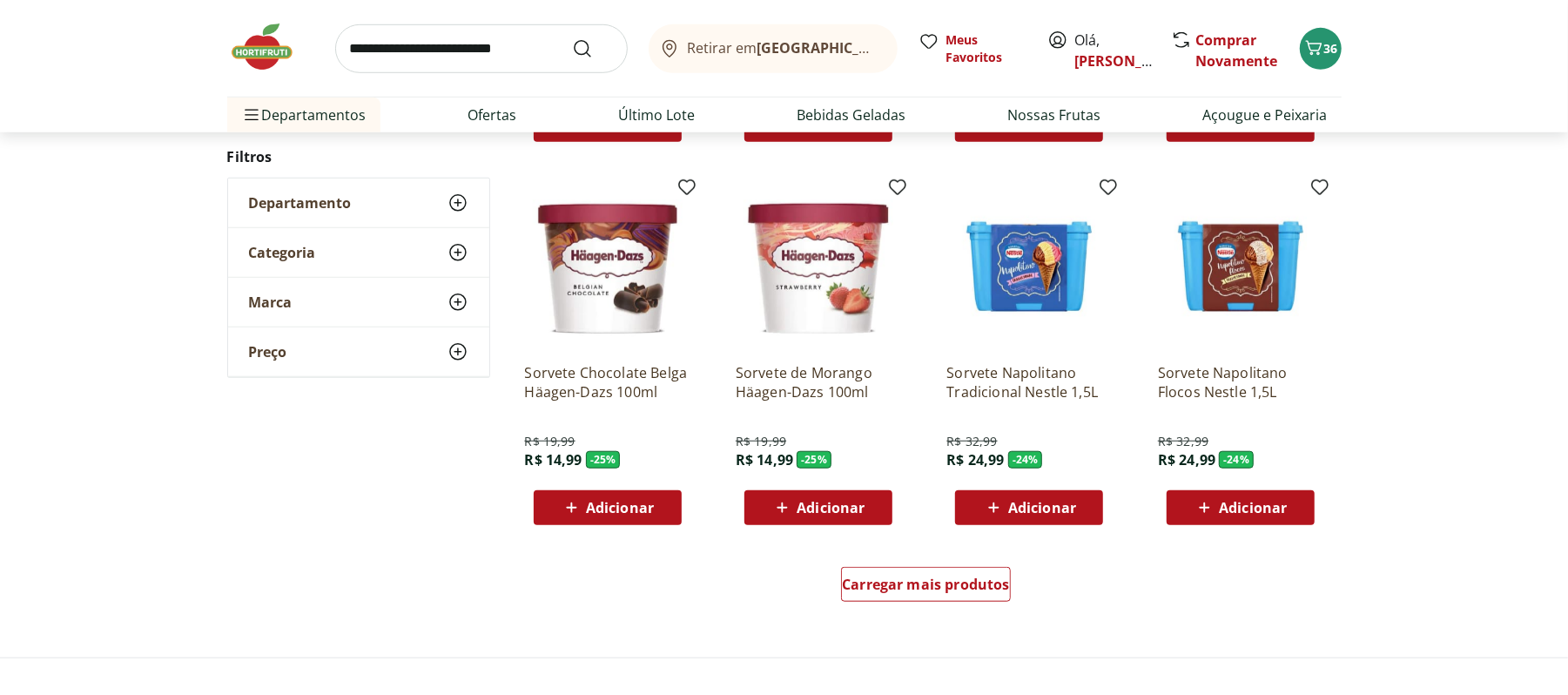
scroll to position [1045, 0]
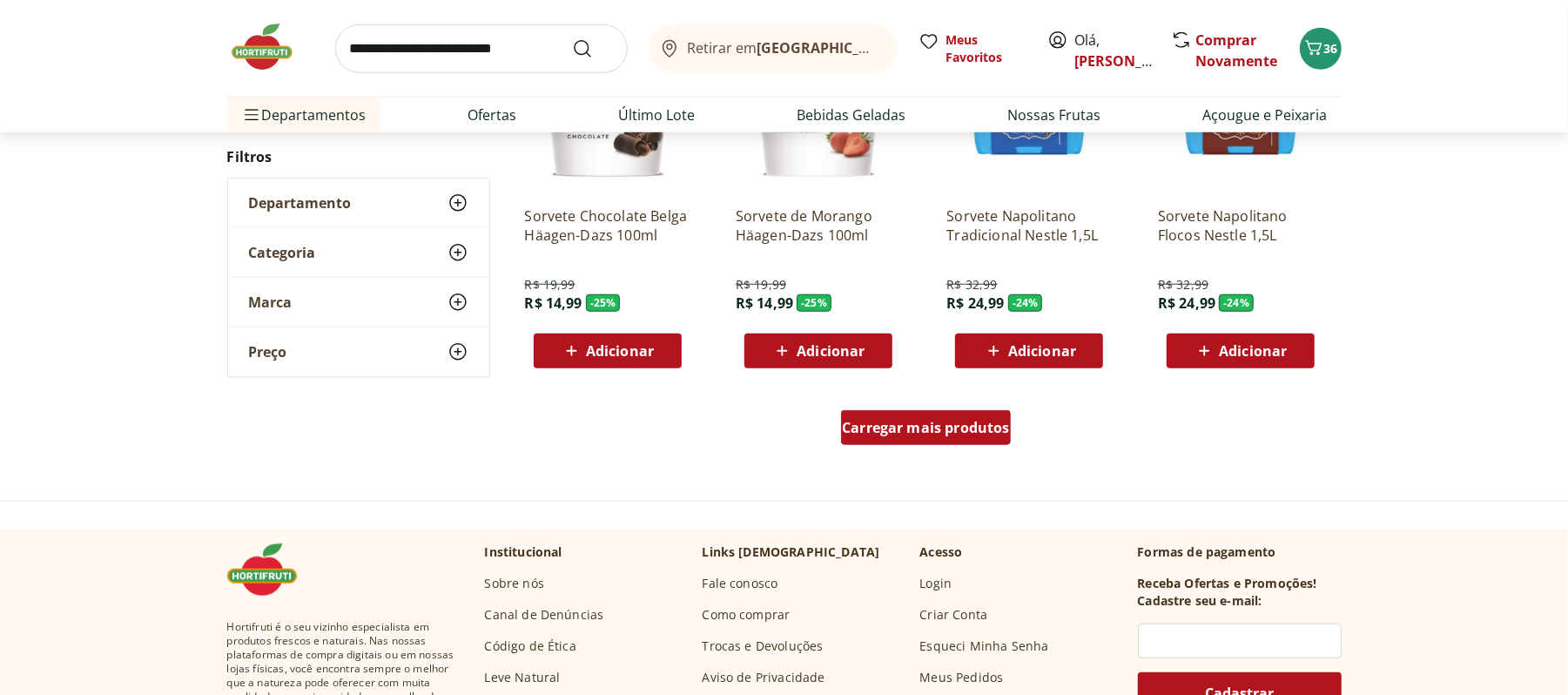
click at [920, 445] on div "Carregar mais produtos" at bounding box center [926, 427] width 170 height 34
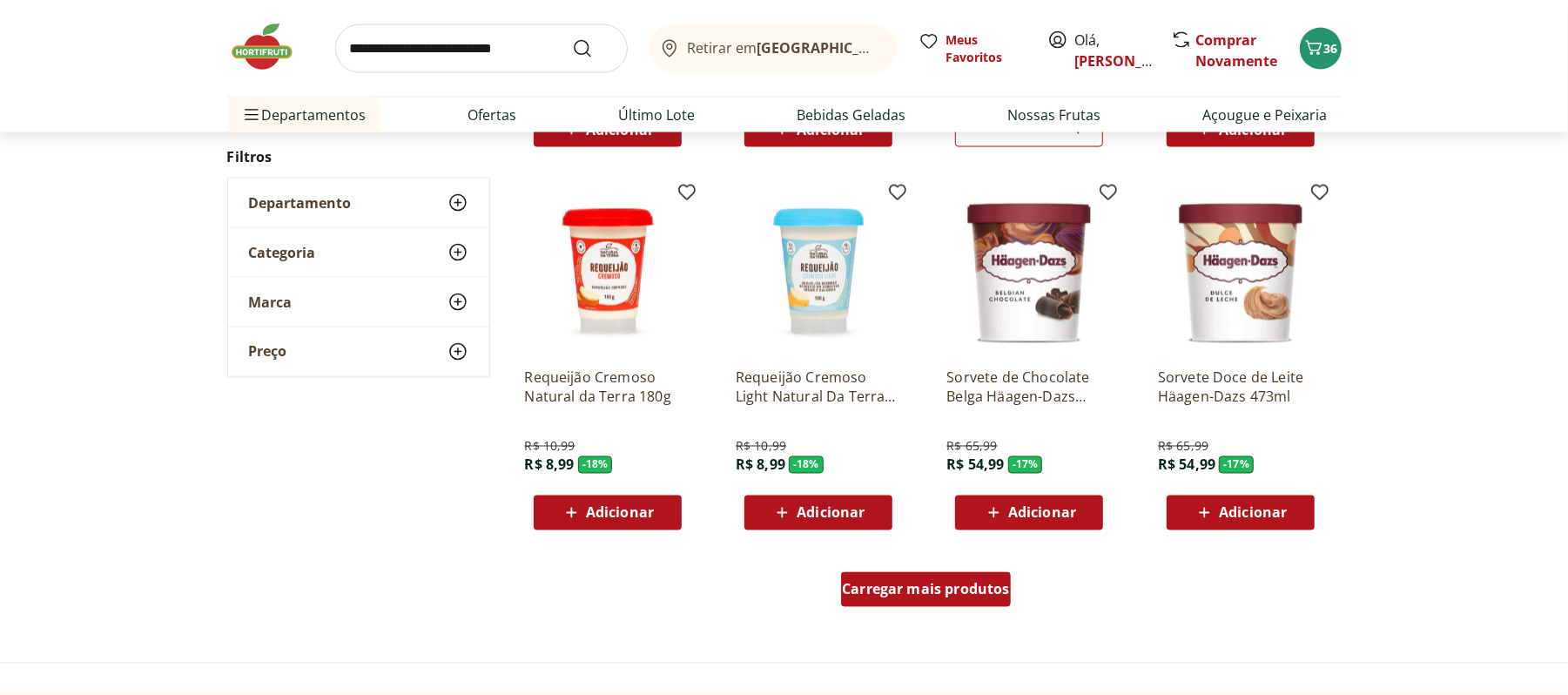
scroll to position [2091, 0]
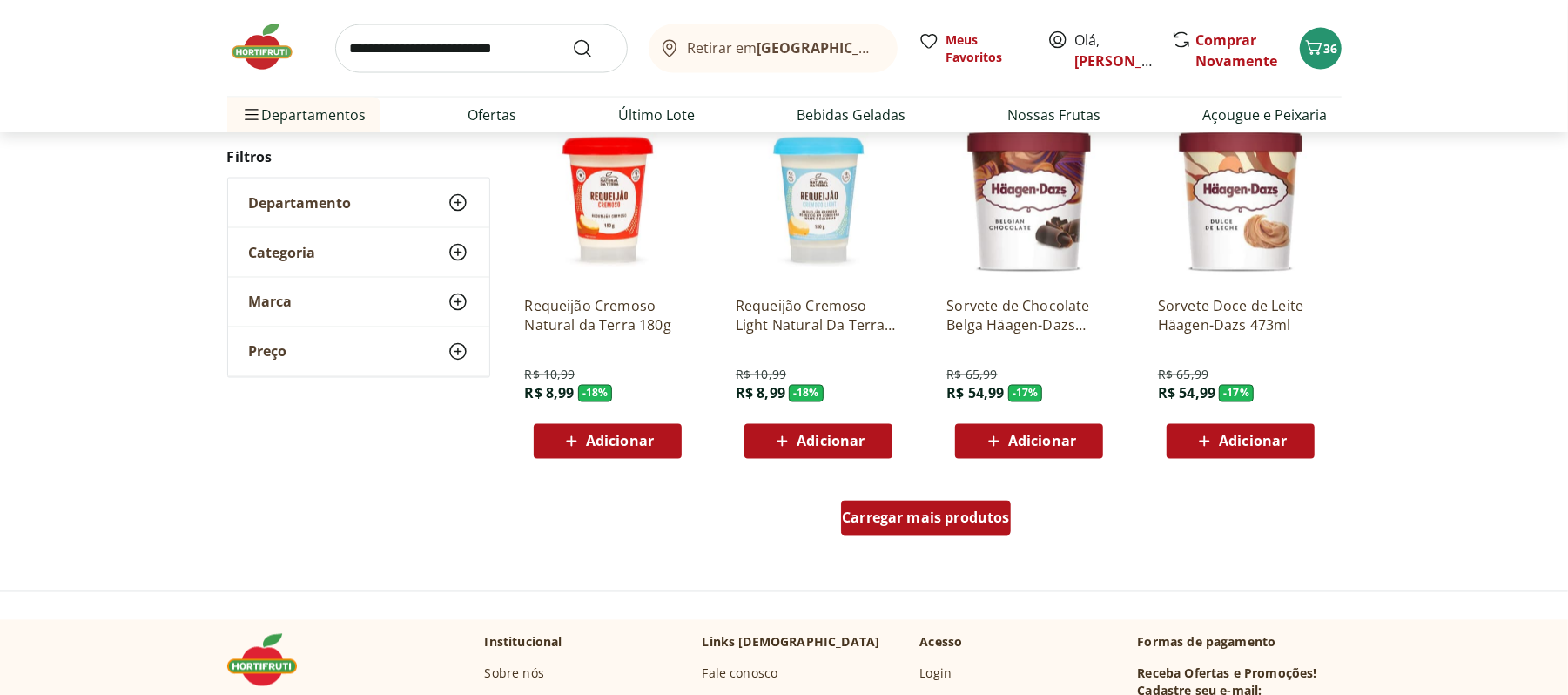
click at [927, 528] on div "Carregar mais produtos" at bounding box center [926, 518] width 170 height 34
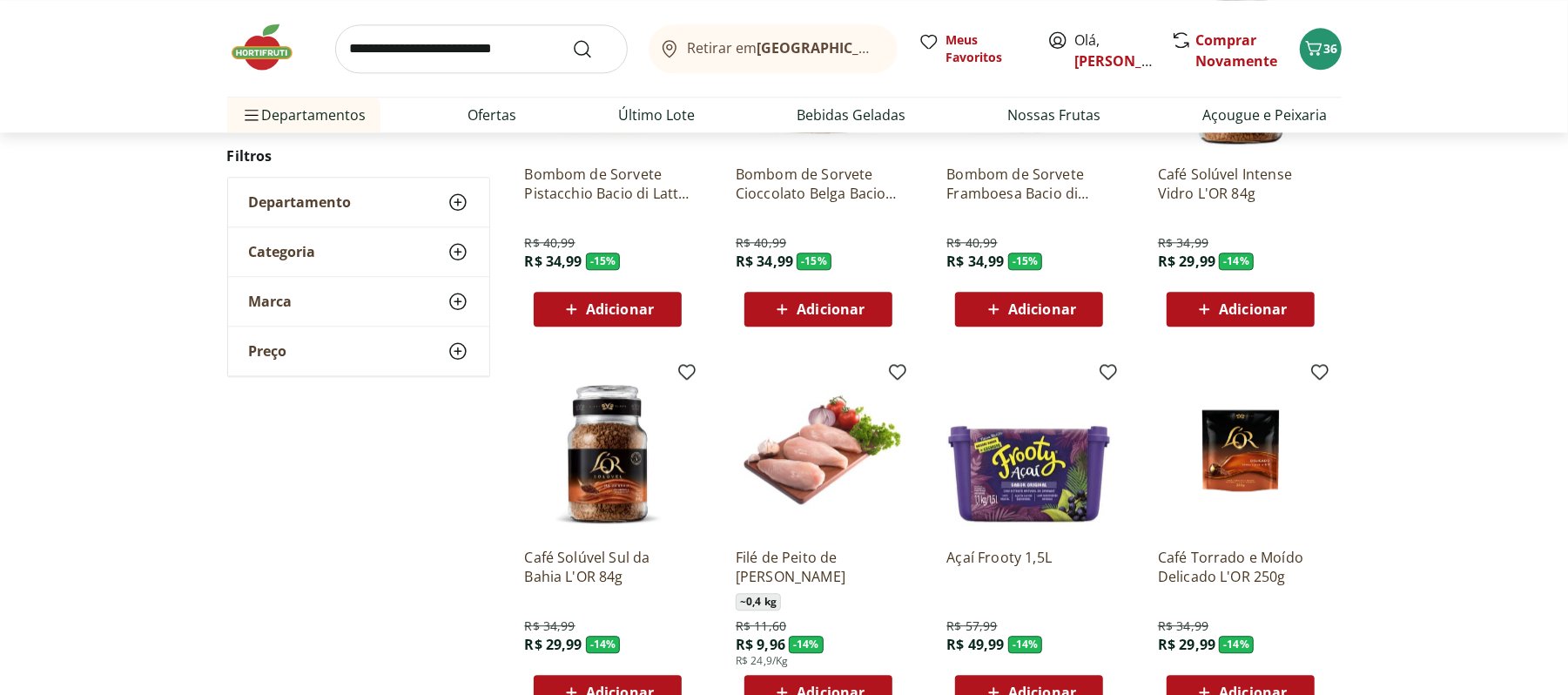
scroll to position [3136, 0]
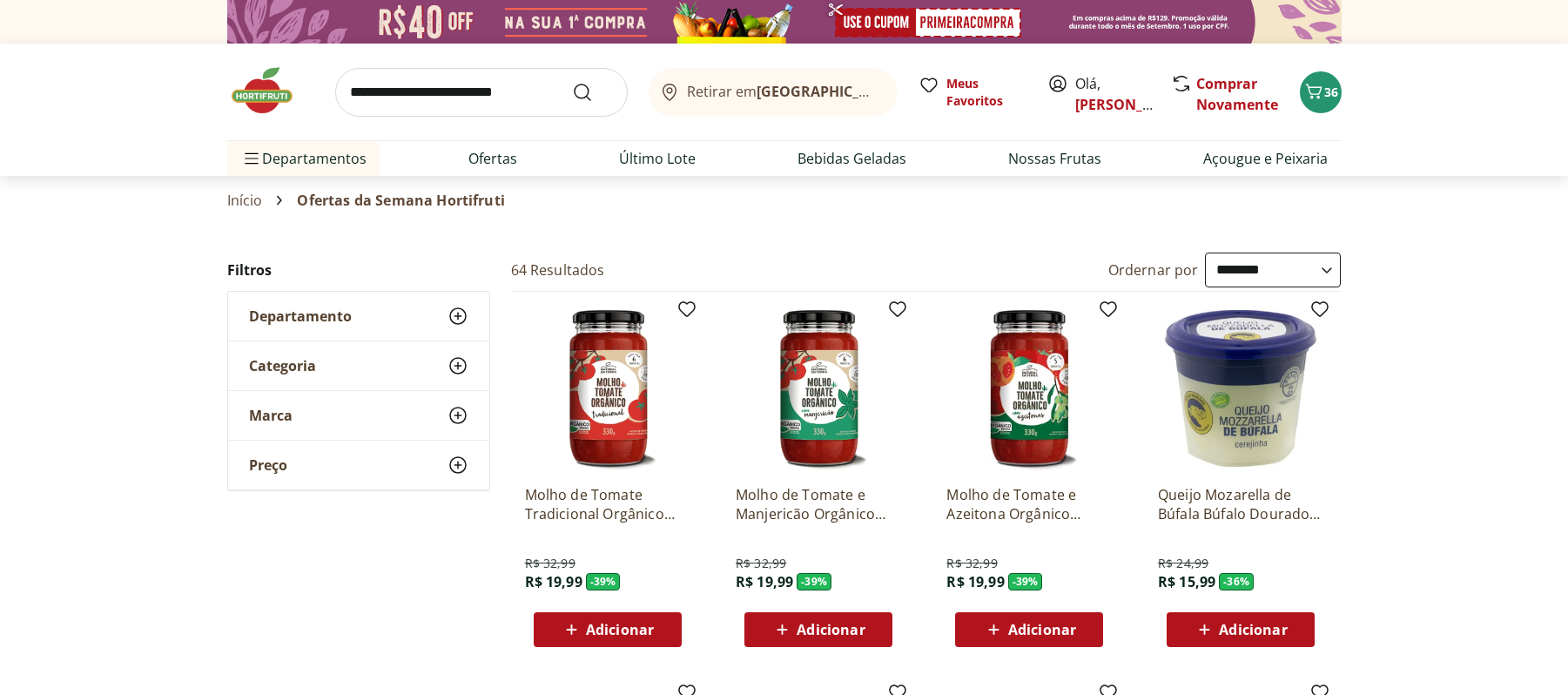
select select "**********"
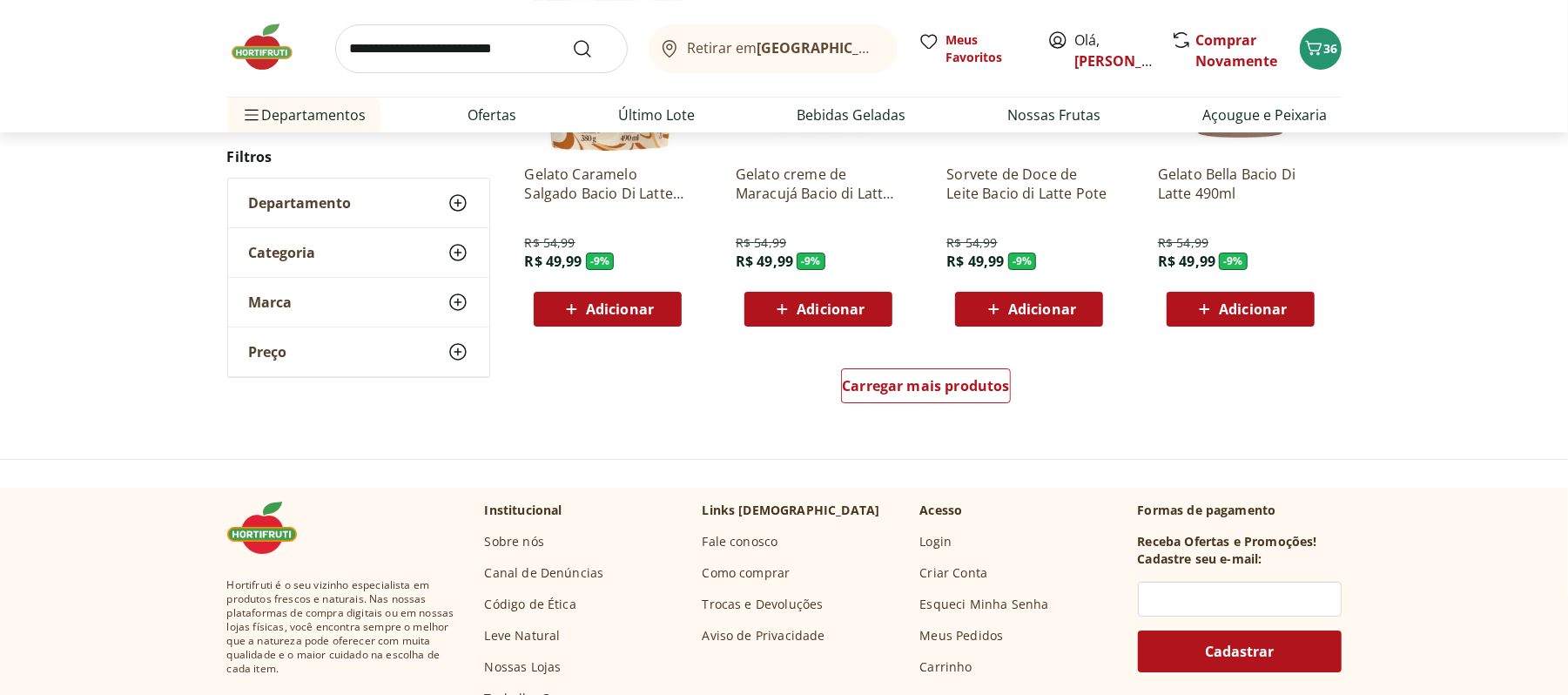
scroll to position [4529, 0]
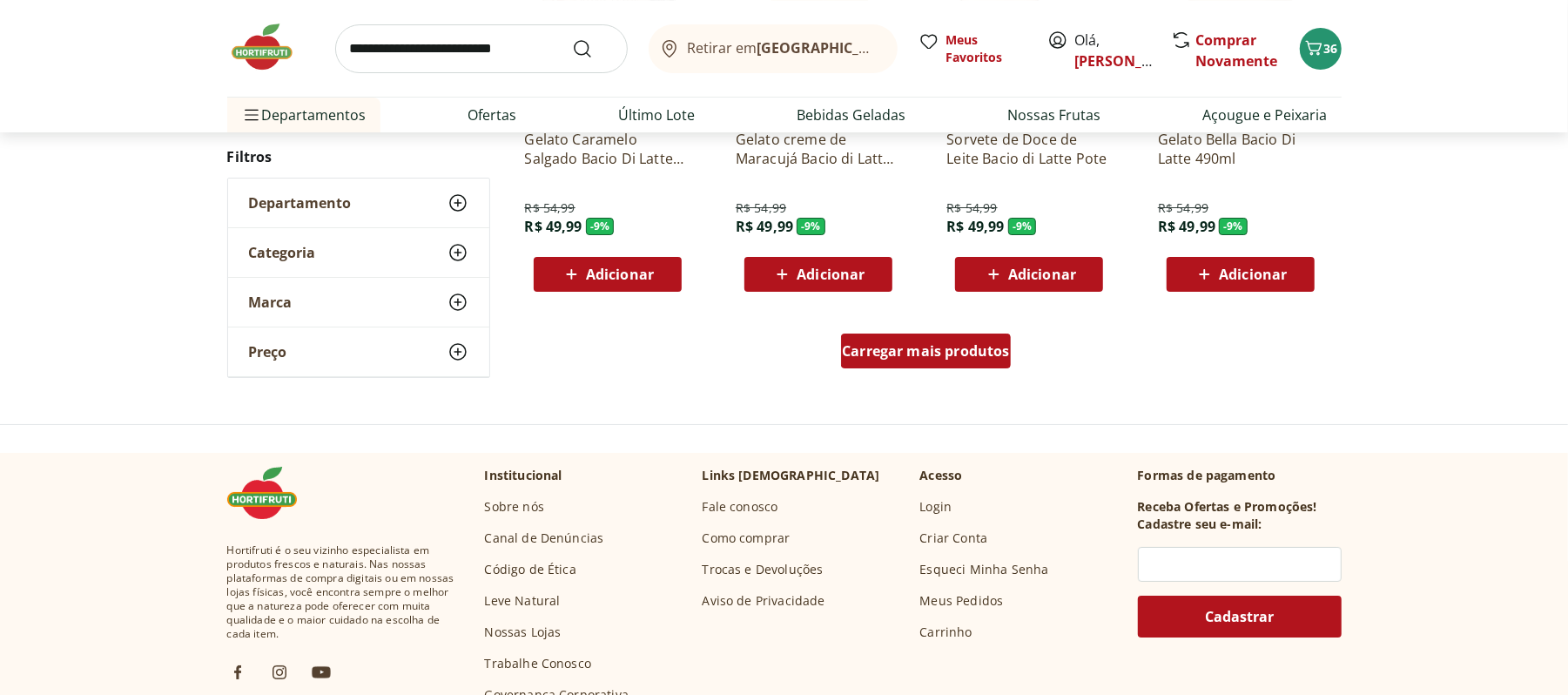
click at [906, 363] on div "Carregar mais produtos" at bounding box center [926, 351] width 170 height 34
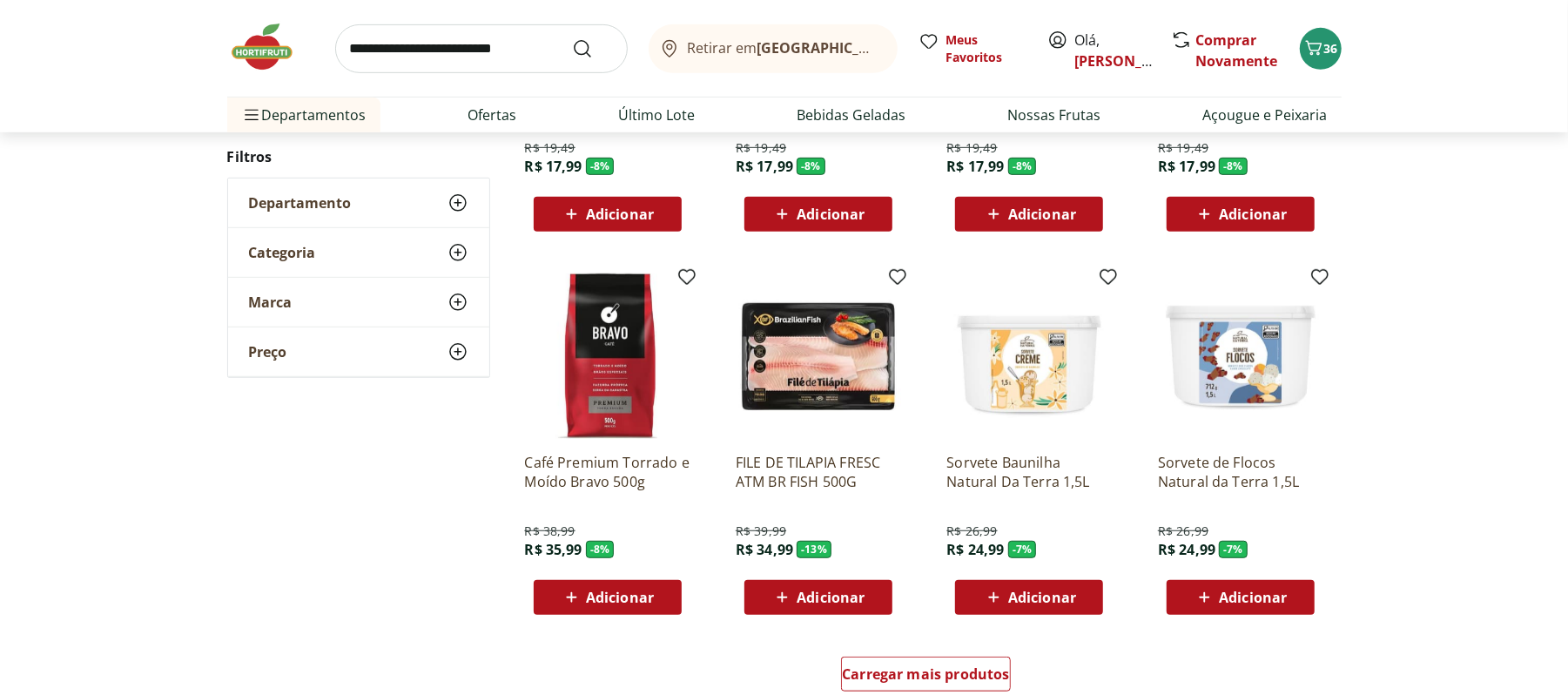
scroll to position [5575, 0]
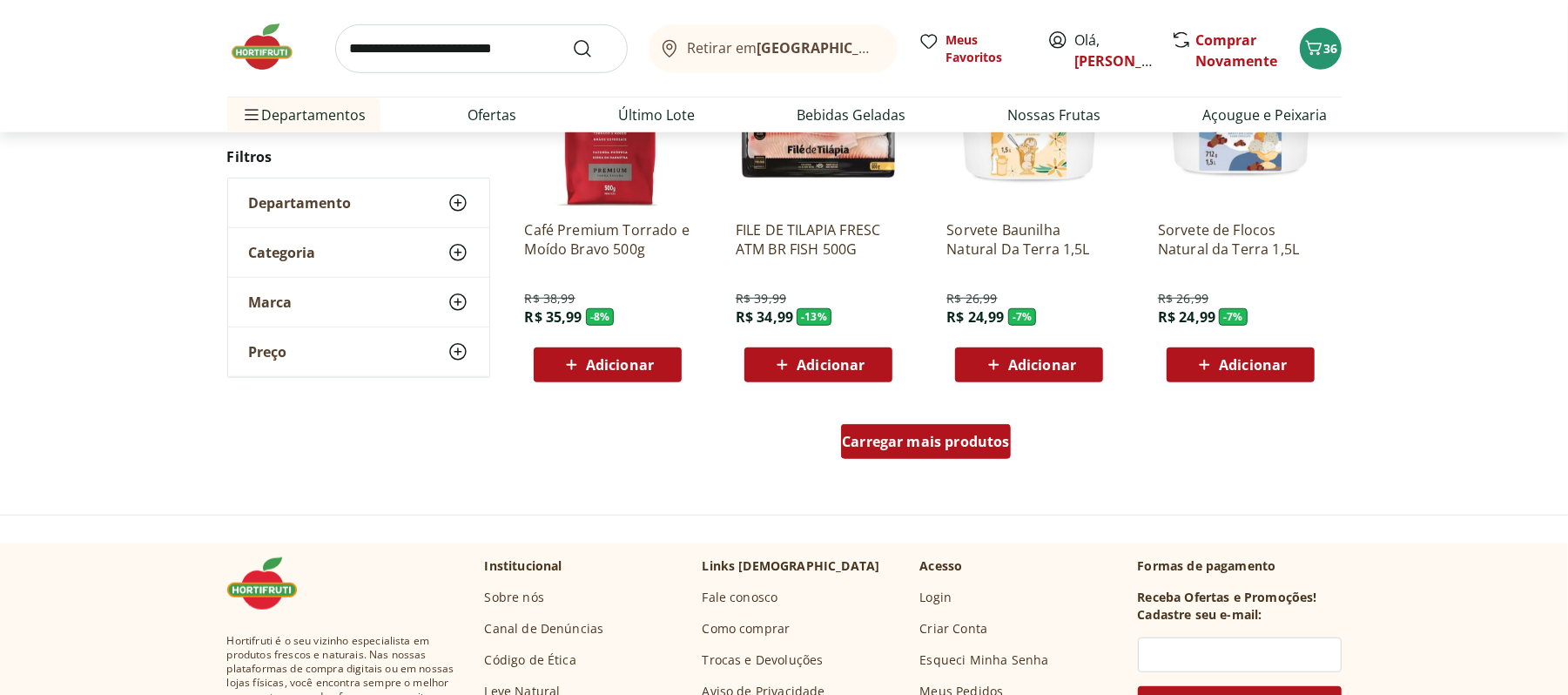
click at [885, 435] on span "Carregar mais produtos" at bounding box center [926, 442] width 168 height 14
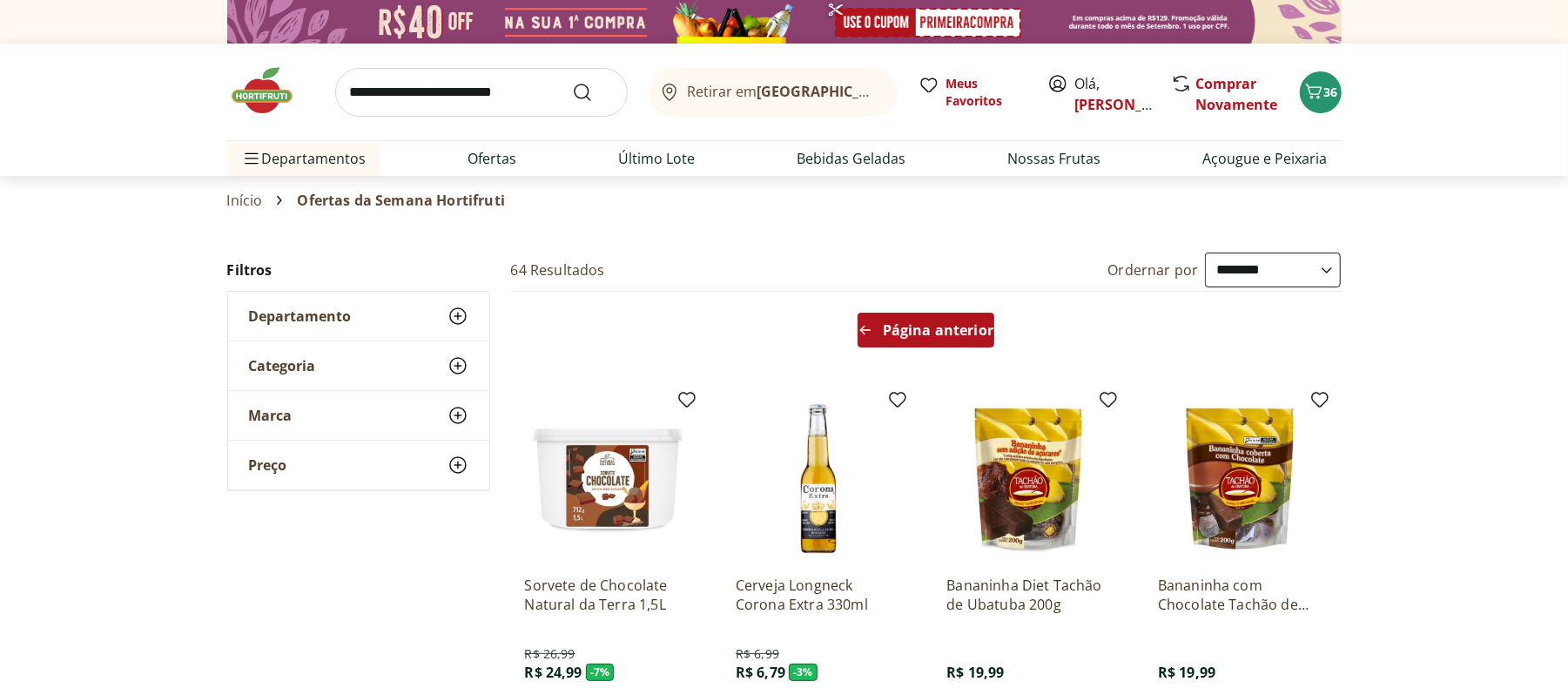
click at [900, 318] on div "Página anterior" at bounding box center [926, 330] width 137 height 34
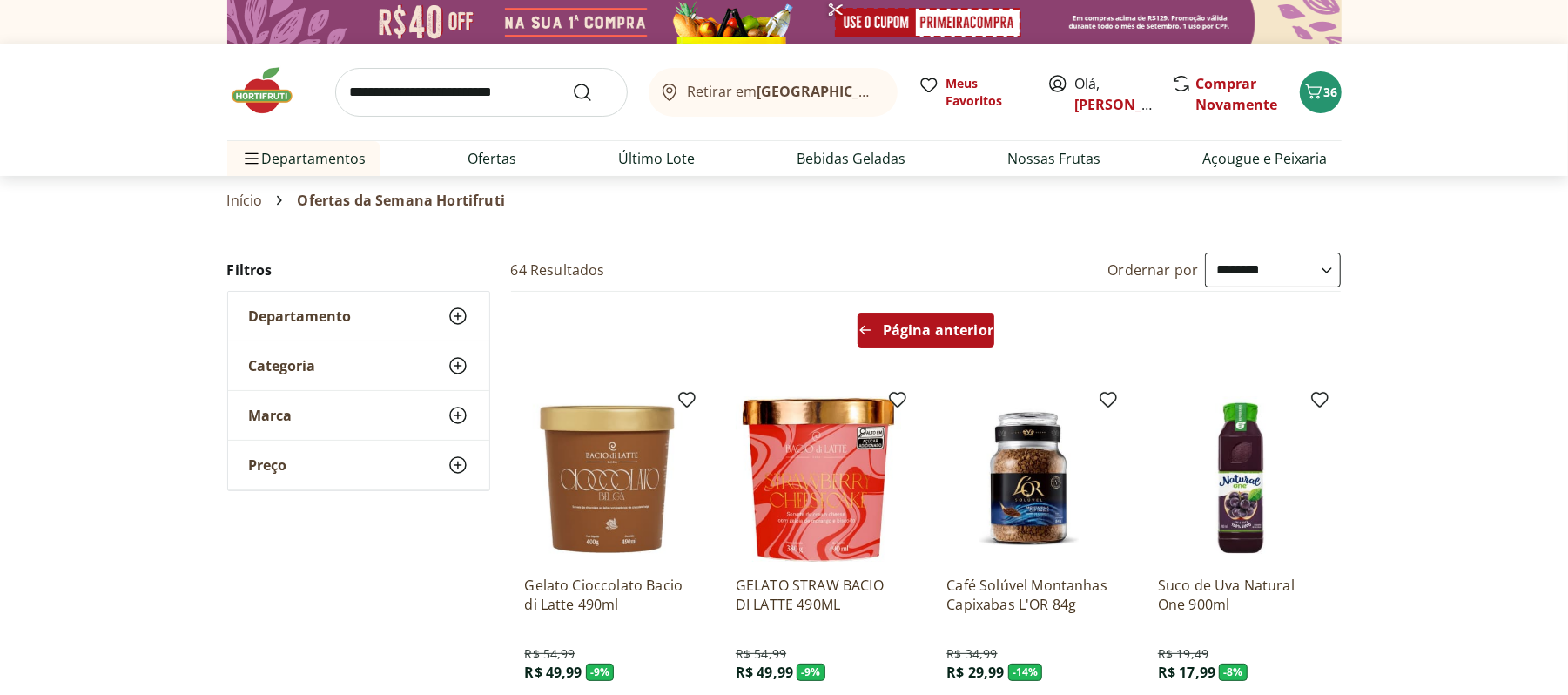
click at [931, 326] on span "Página anterior" at bounding box center [938, 330] width 111 height 14
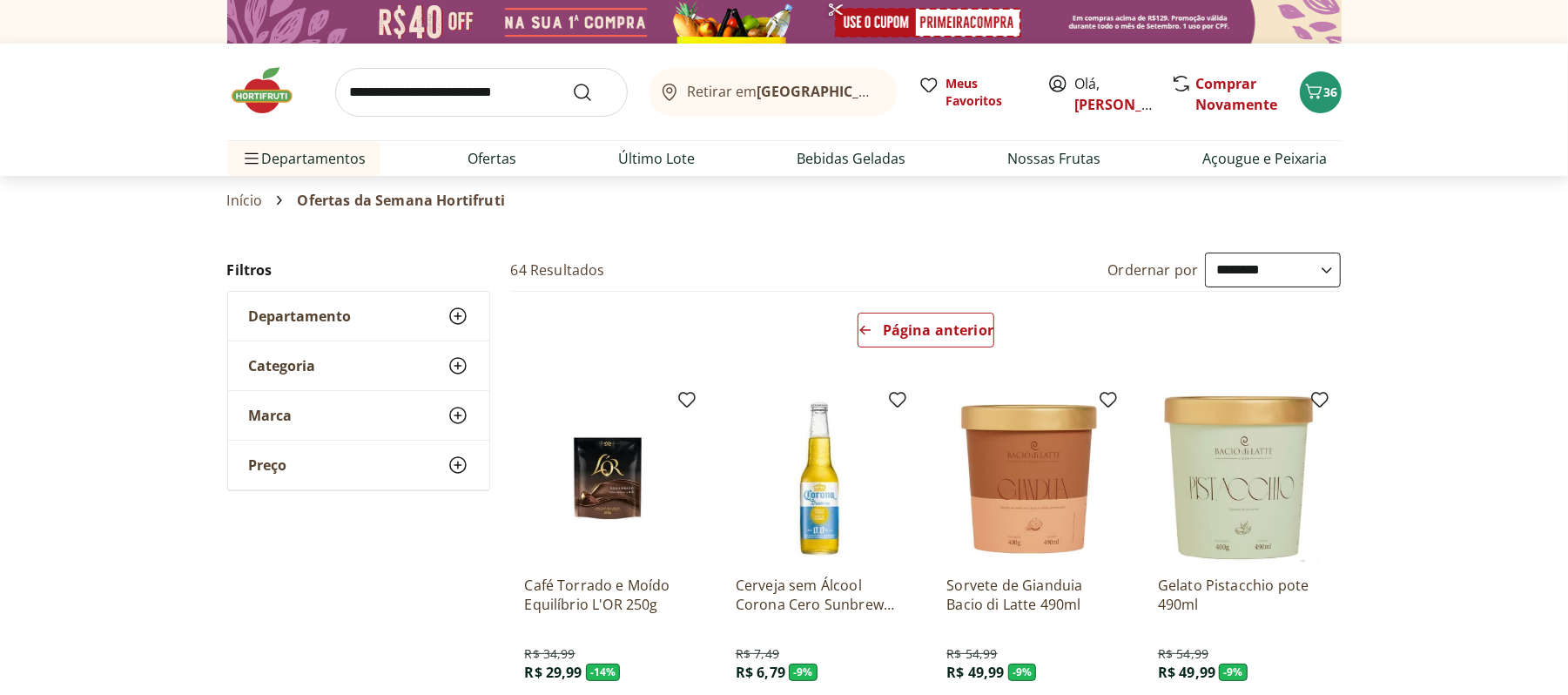
click at [890, 305] on div "Página anterior" at bounding box center [927, 333] width 845 height 83
click at [932, 329] on span "Página anterior" at bounding box center [938, 330] width 111 height 14
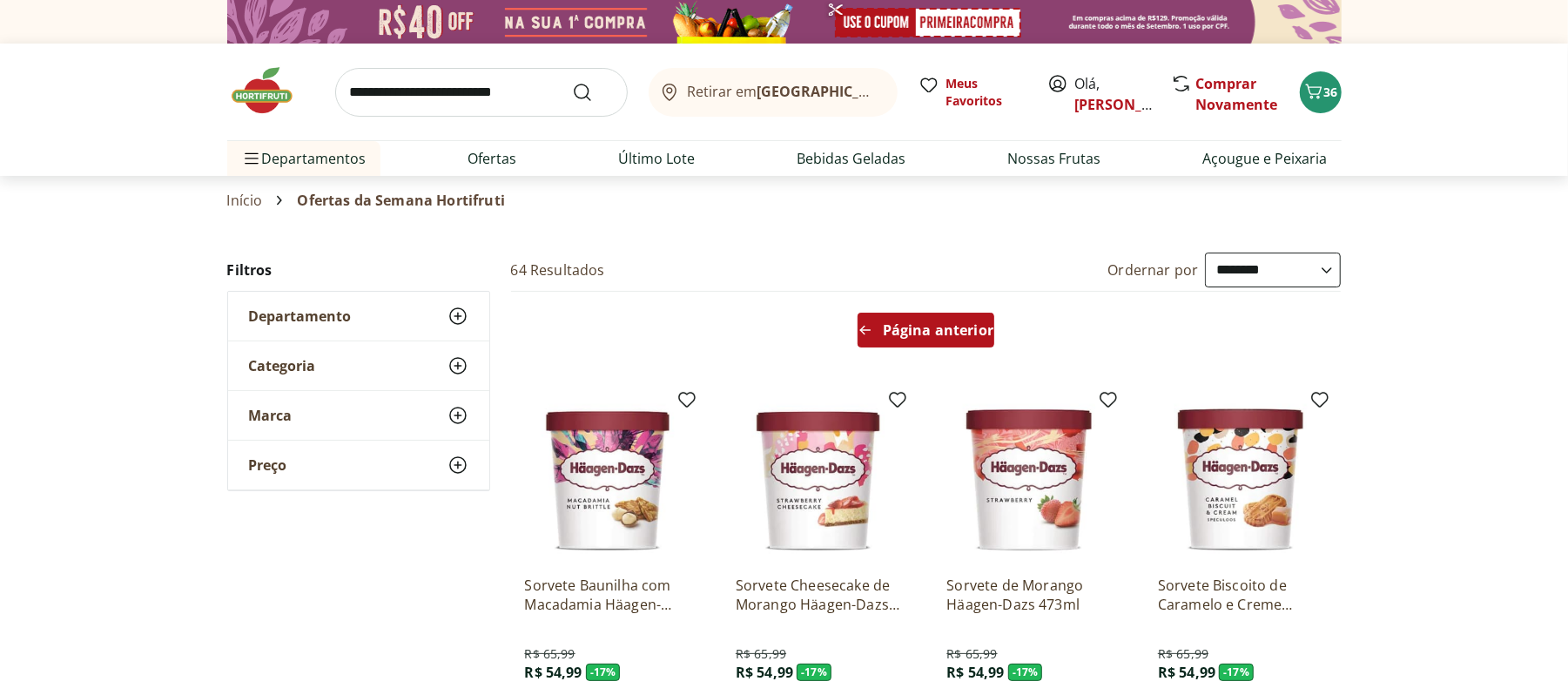
click at [932, 329] on span "Página anterior" at bounding box center [938, 330] width 111 height 14
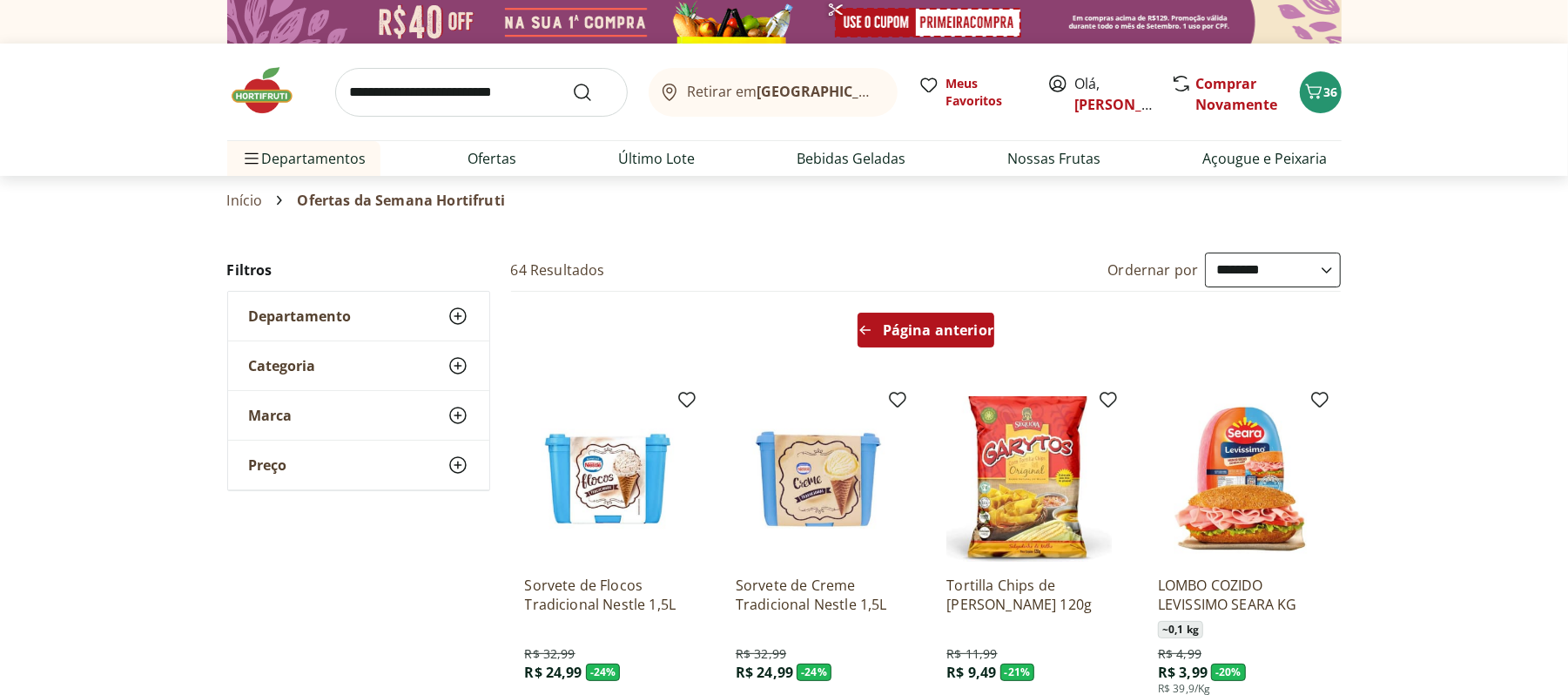
click at [932, 329] on span "Página anterior" at bounding box center [938, 330] width 111 height 14
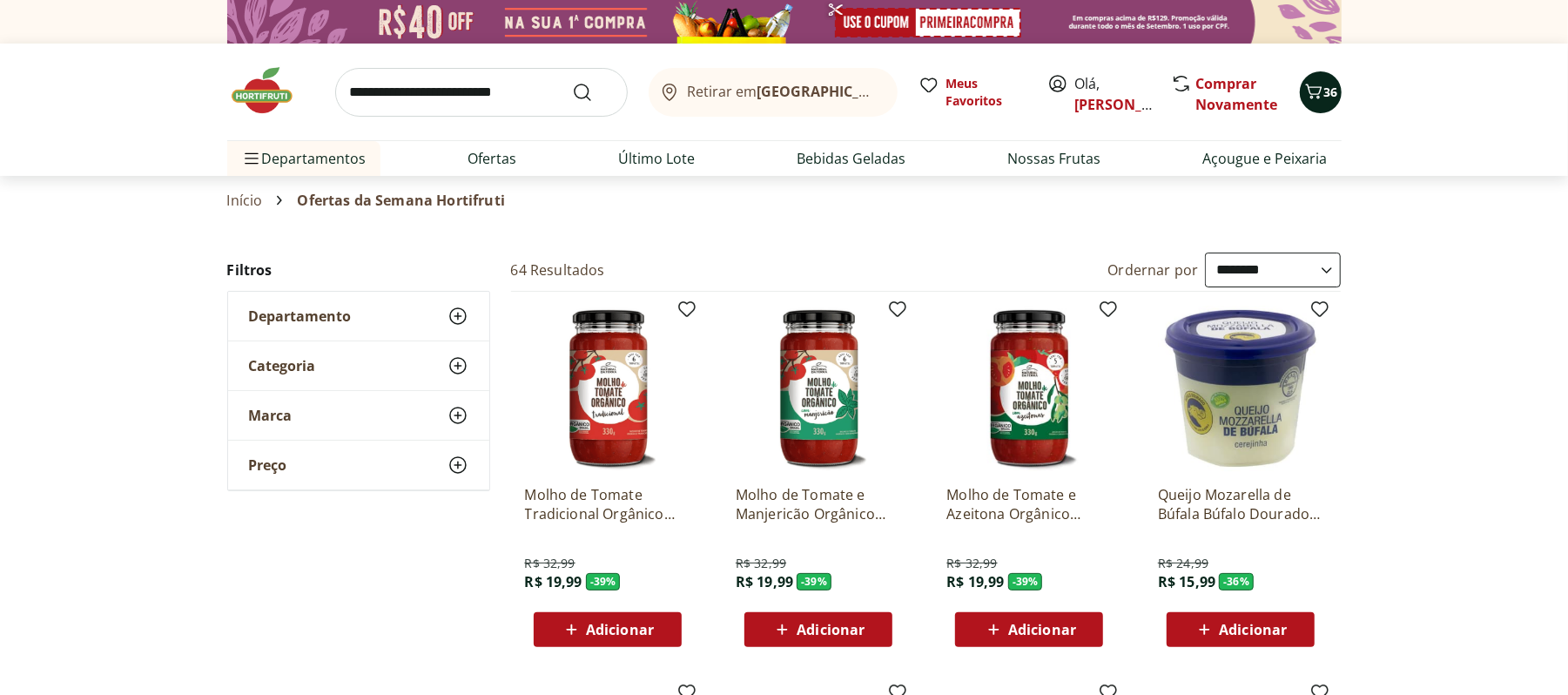
click at [1310, 78] on button "36" at bounding box center [1321, 93] width 42 height 42
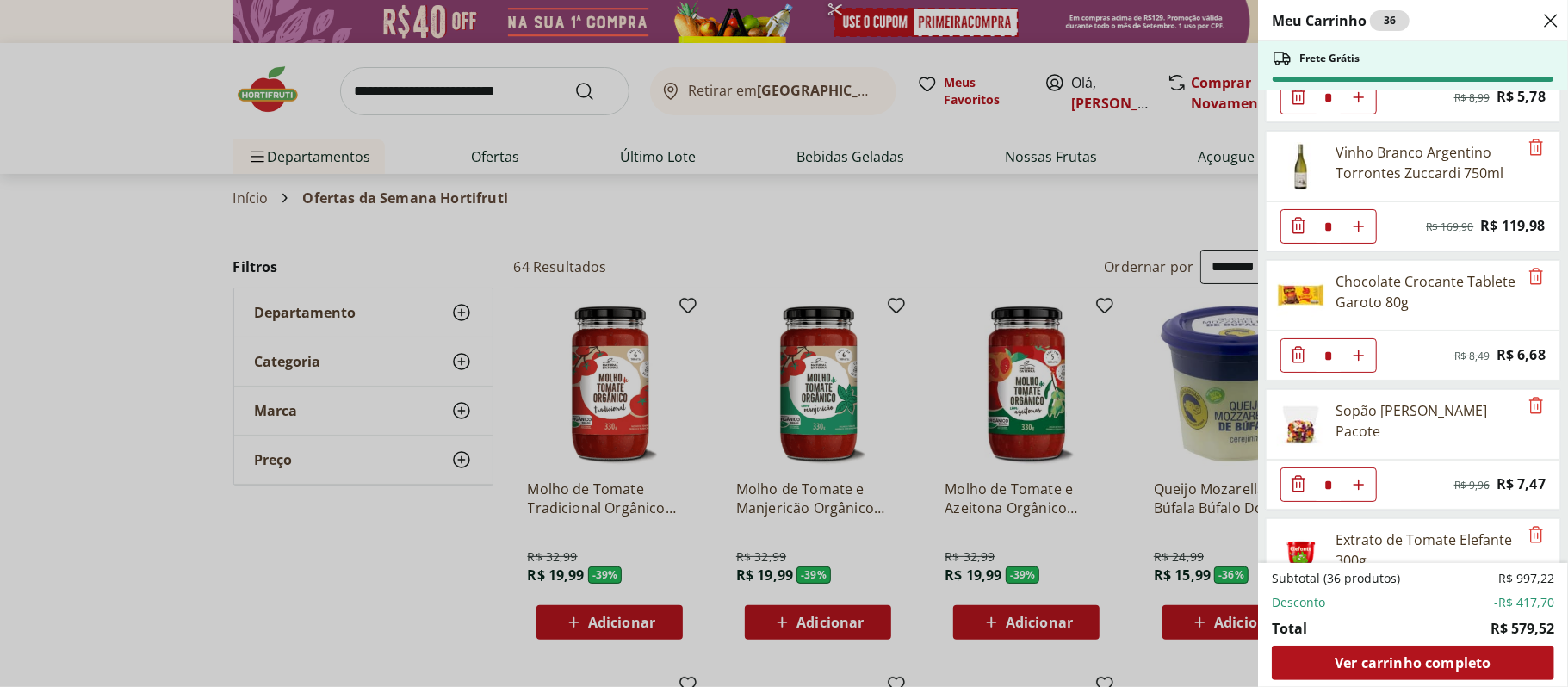
scroll to position [2295, 0]
click at [1527, 283] on icon "Remove" at bounding box center [1537, 272] width 21 height 21
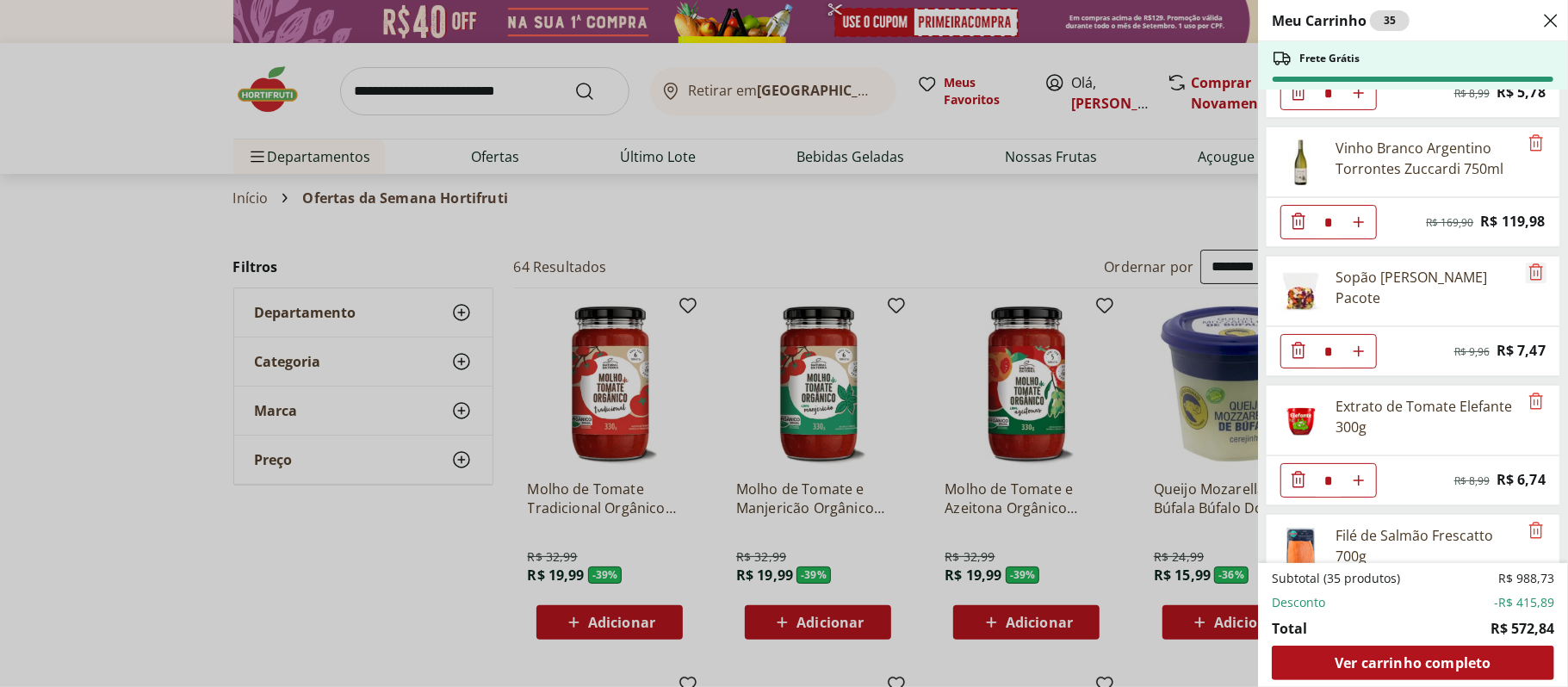
scroll to position [2411, 0]
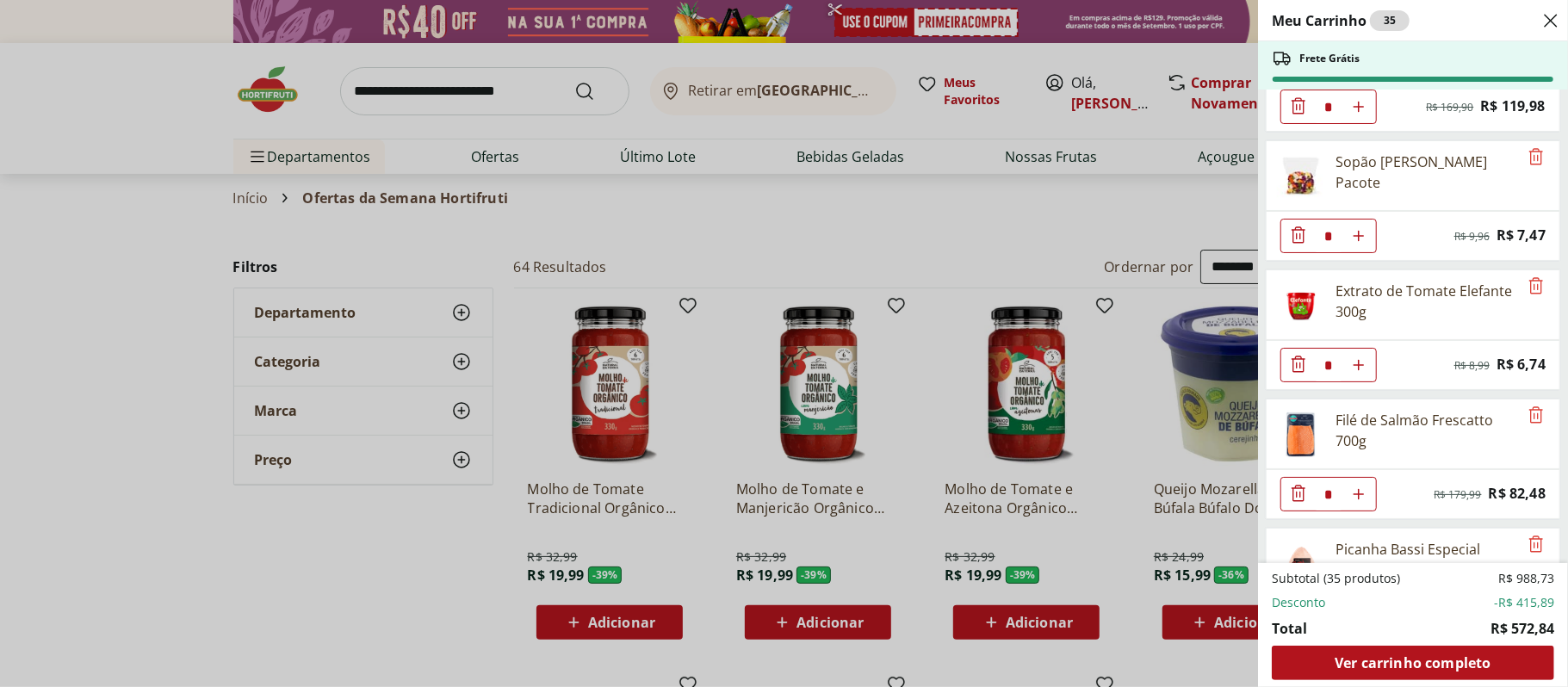
click at [1518, 320] on div "Extrato de Tomate Elefante 300g" at bounding box center [1413, 304] width 295 height 71
click at [1526, 296] on icon "Remove" at bounding box center [1537, 286] width 21 height 21
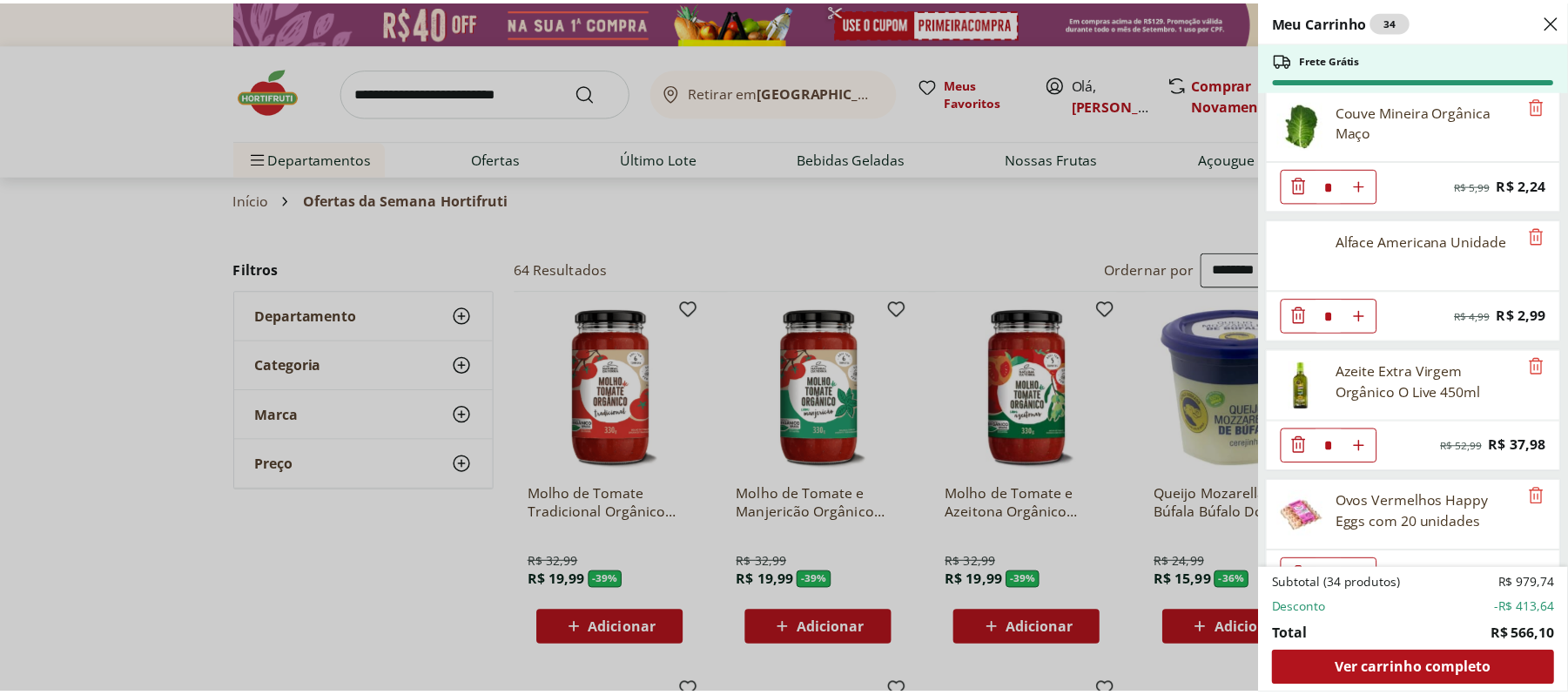
scroll to position [366, 0]
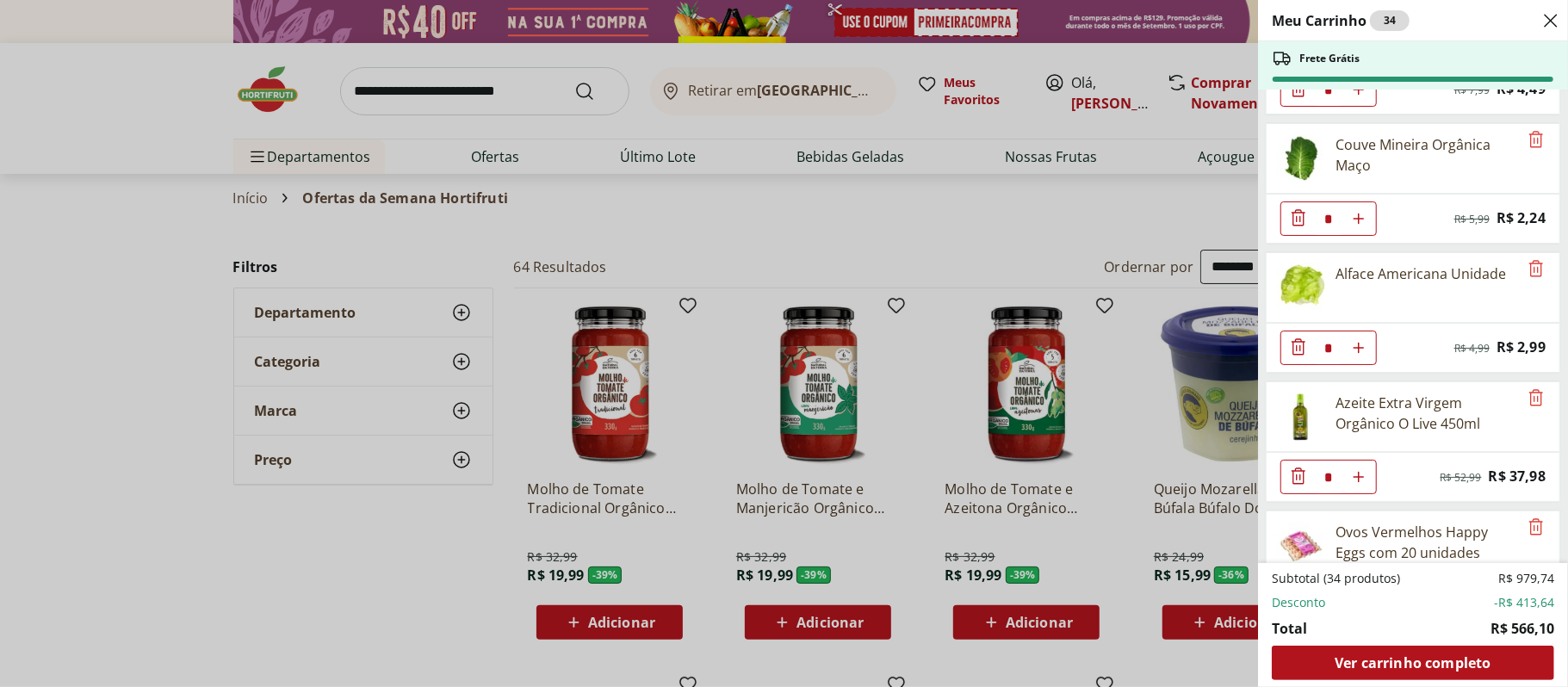
click at [1018, 245] on div "Meu Carrinho 34 Frete Grátis Patinho Moído * Original price: R$ 24,76 Price: R$…" at bounding box center [784, 343] width 1568 height 687
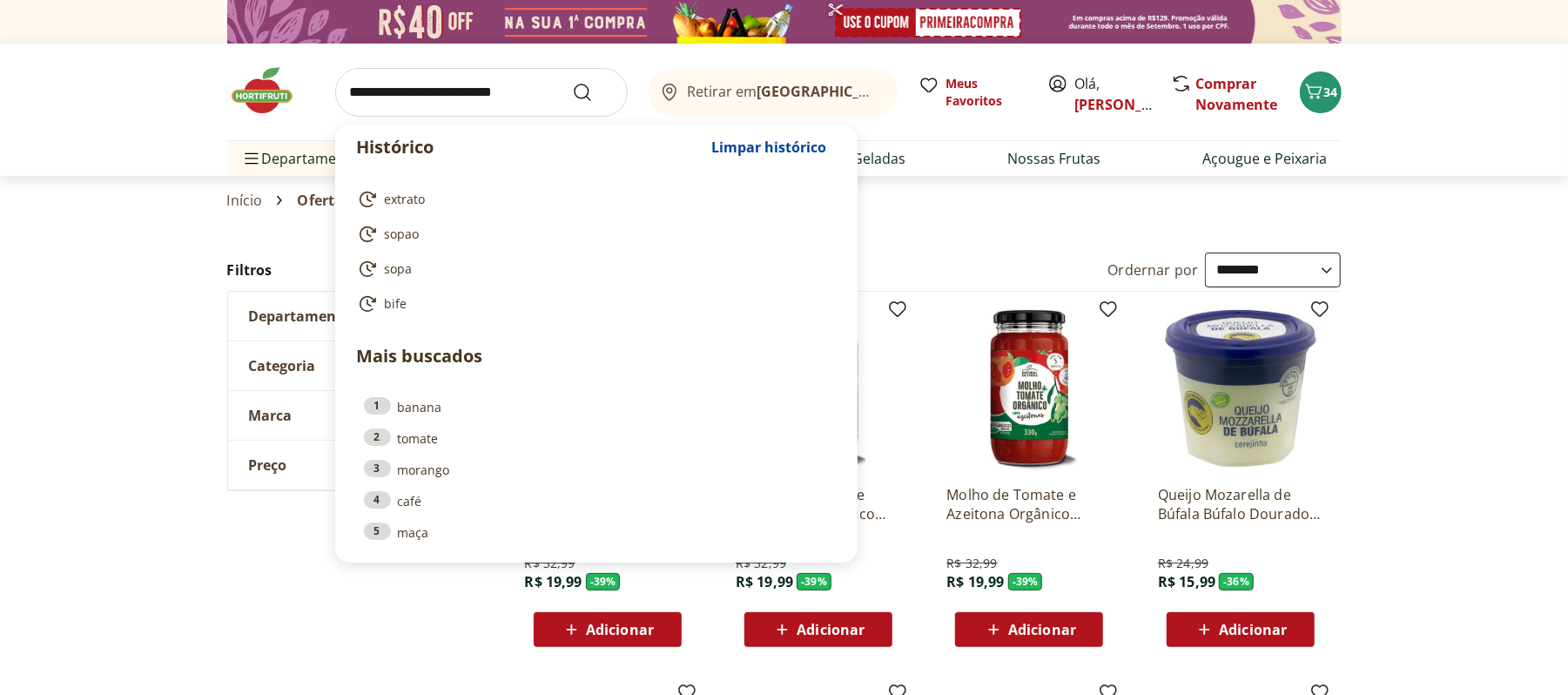
click at [357, 99] on input "search" at bounding box center [482, 92] width 292 height 49
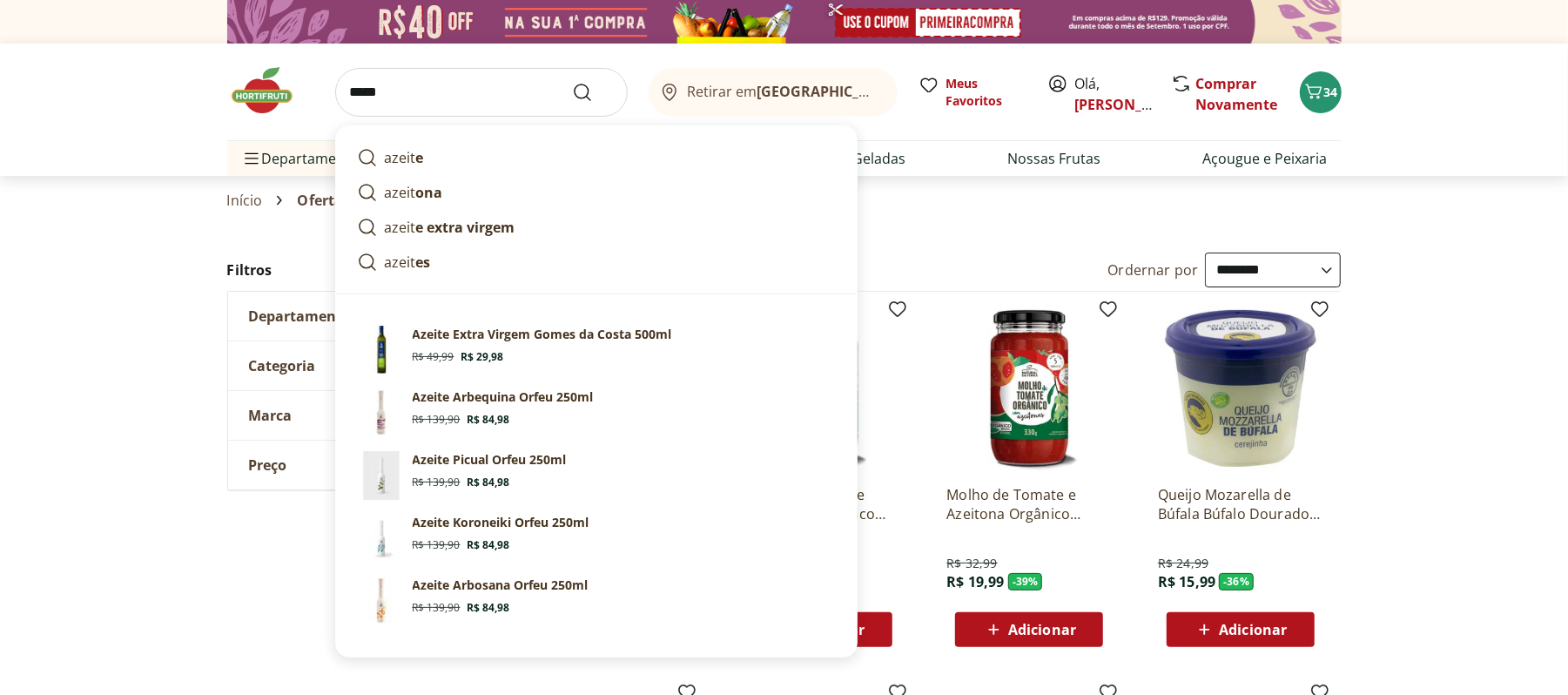
type input "******"
click button "Submit Search" at bounding box center [593, 93] width 42 height 21
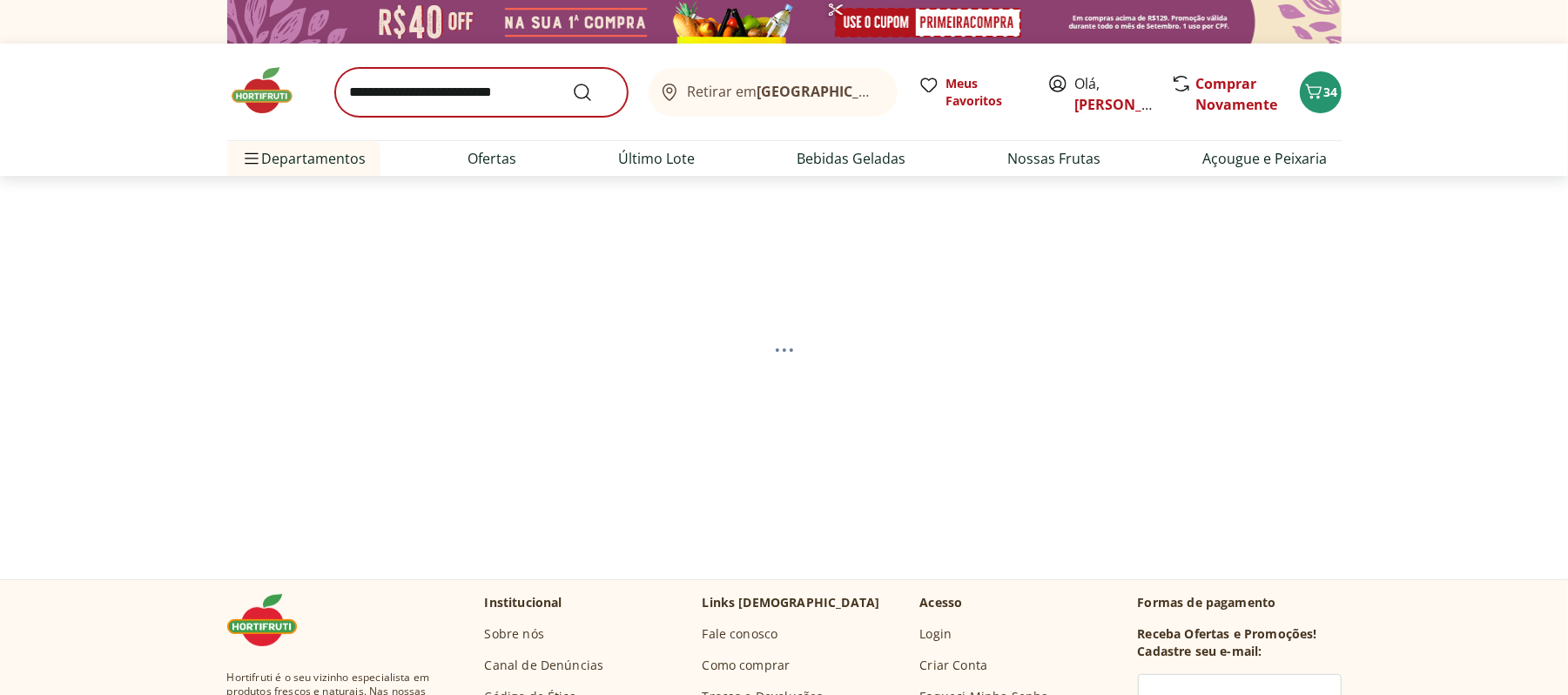
select select "**********"
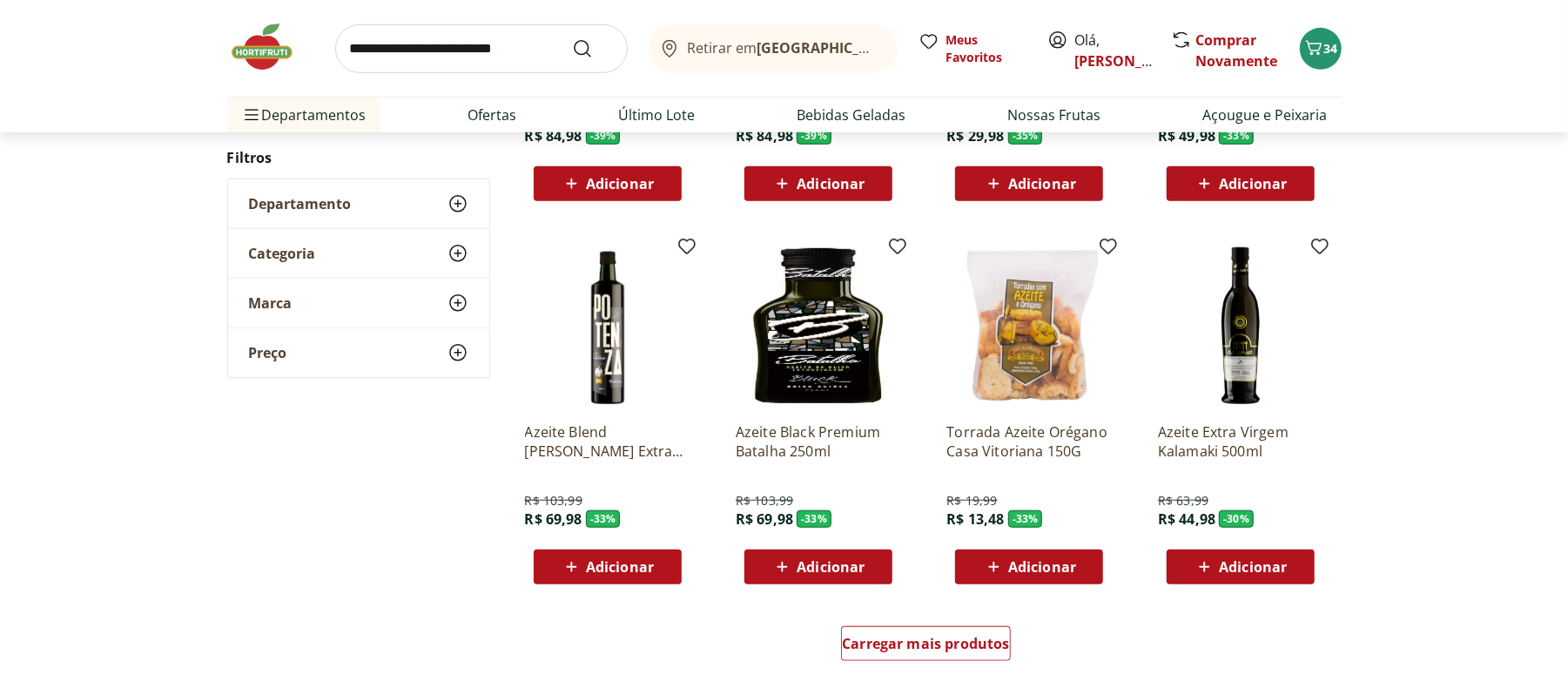
scroll to position [928, 0]
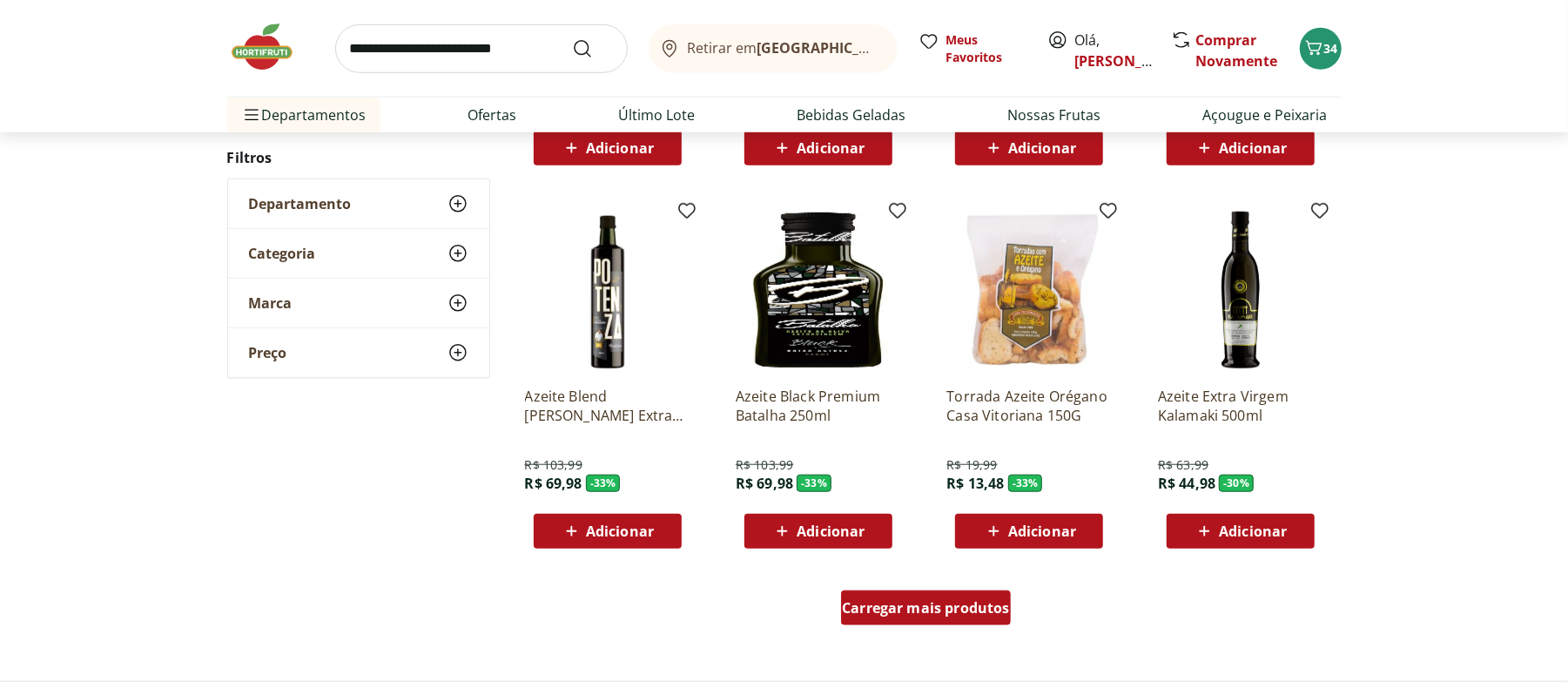
click at [927, 614] on span "Carregar mais produtos" at bounding box center [926, 608] width 168 height 14
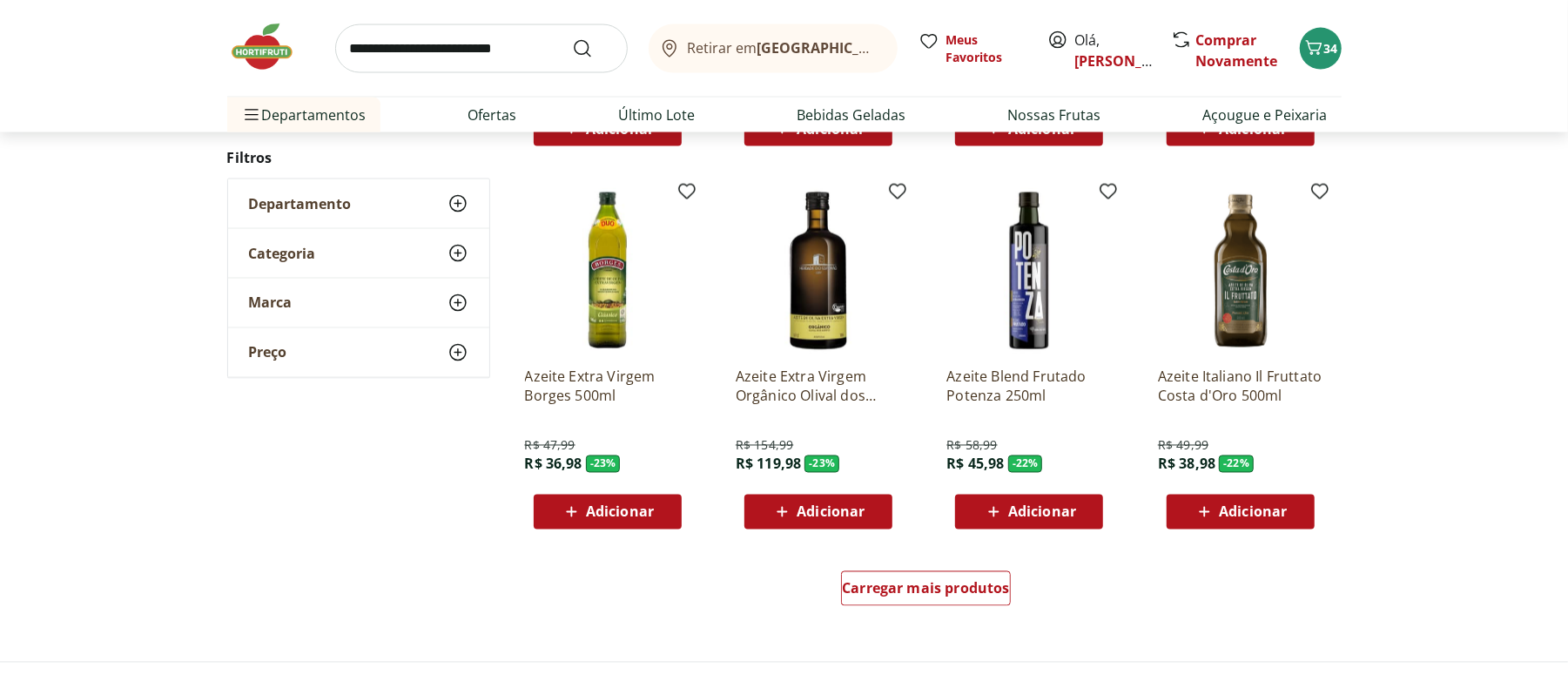
scroll to position [2091, 0]
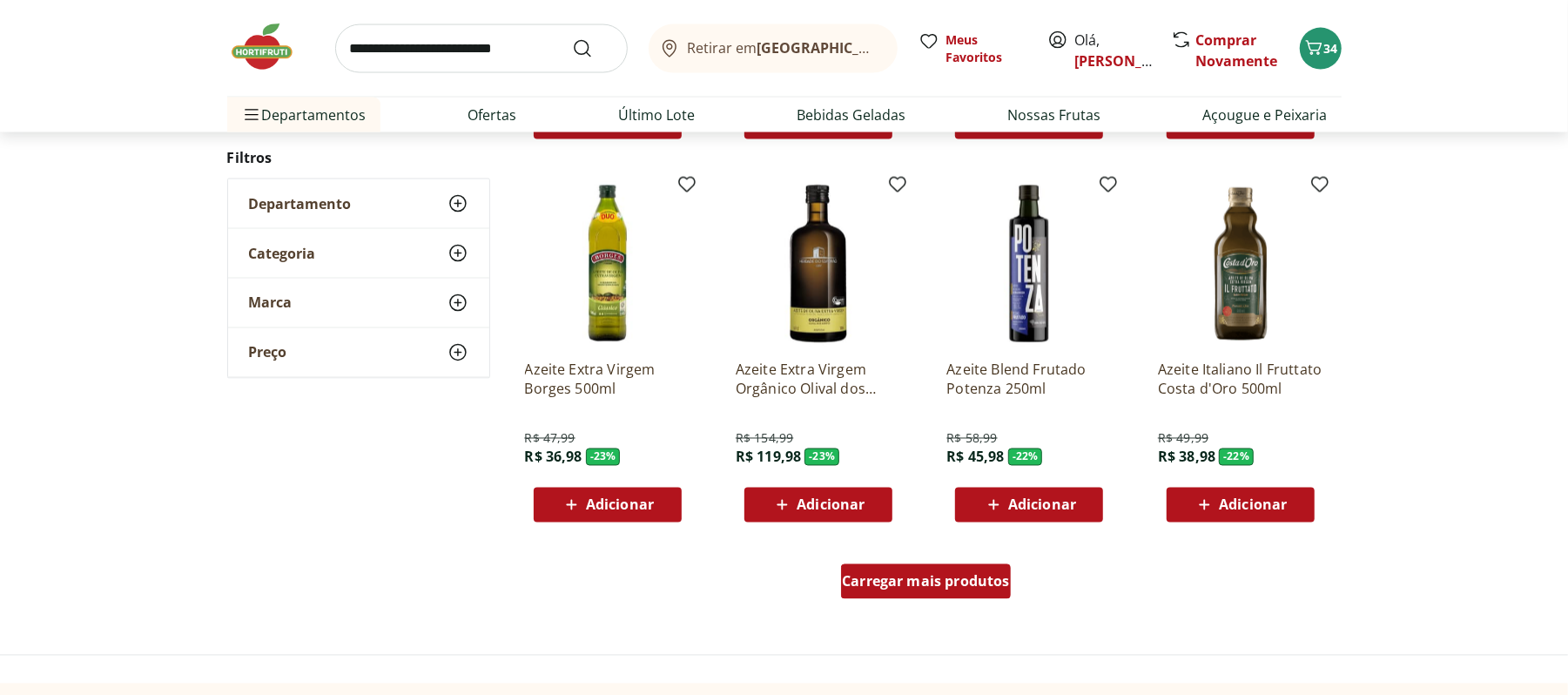
click at [984, 575] on span "Carregar mais produtos" at bounding box center [926, 581] width 168 height 14
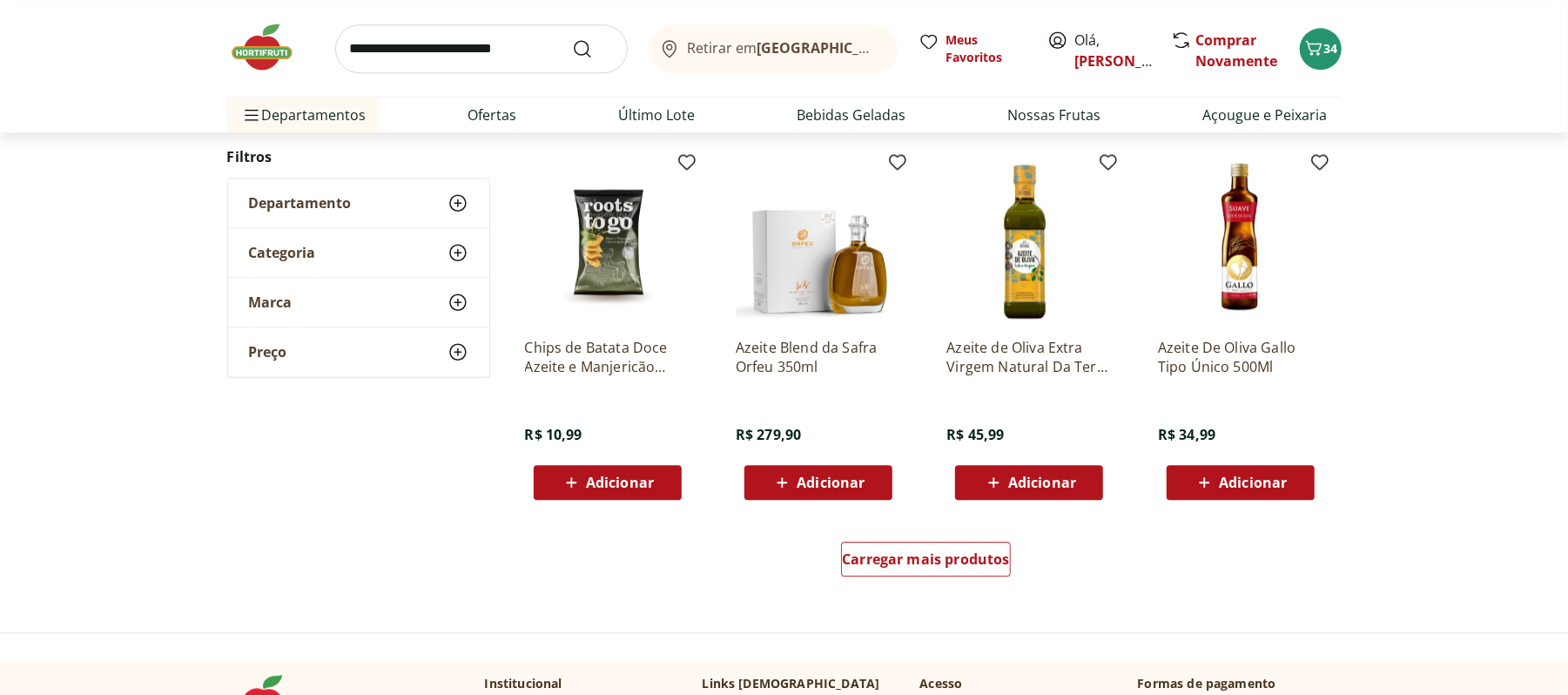
scroll to position [3251, 0]
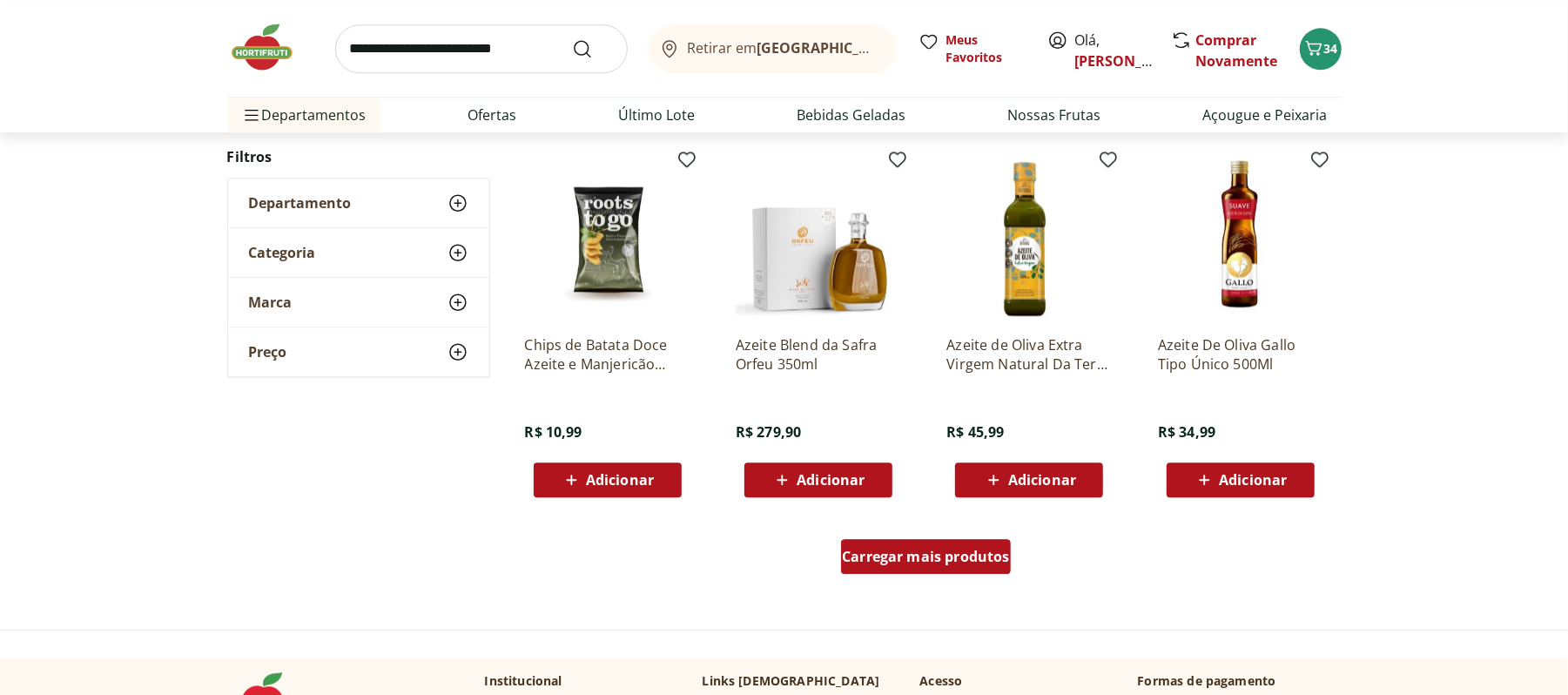
click at [883, 553] on span "Carregar mais produtos" at bounding box center [926, 556] width 168 height 14
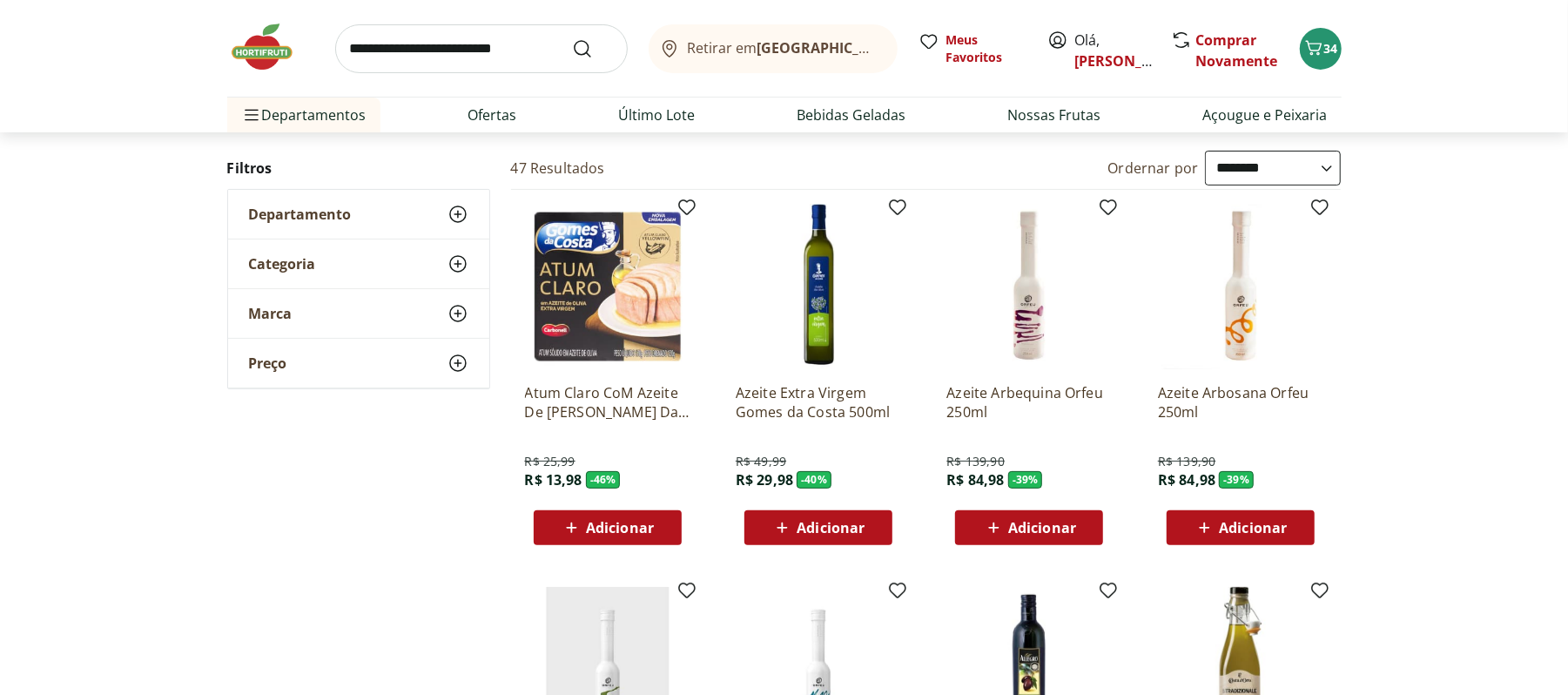
scroll to position [0, 0]
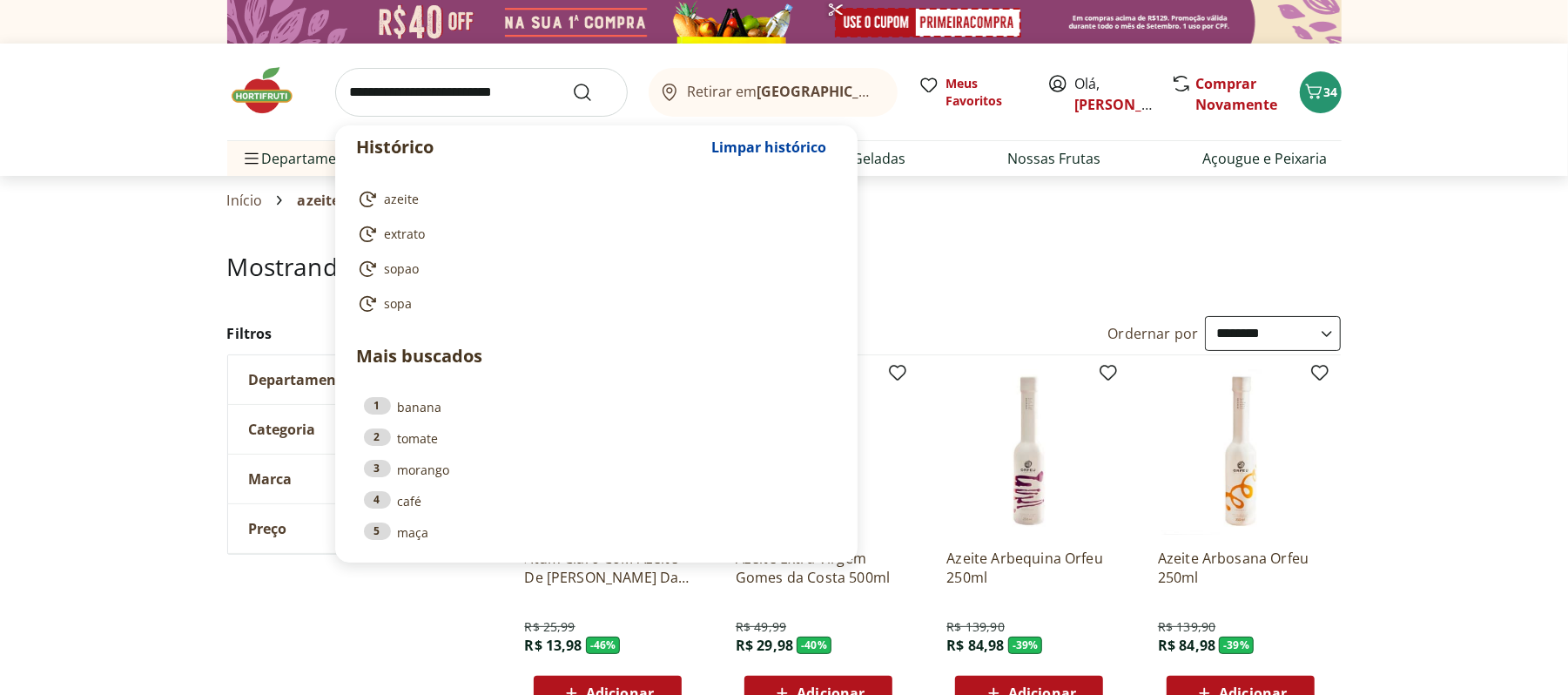
click at [519, 91] on input "search" at bounding box center [482, 92] width 292 height 49
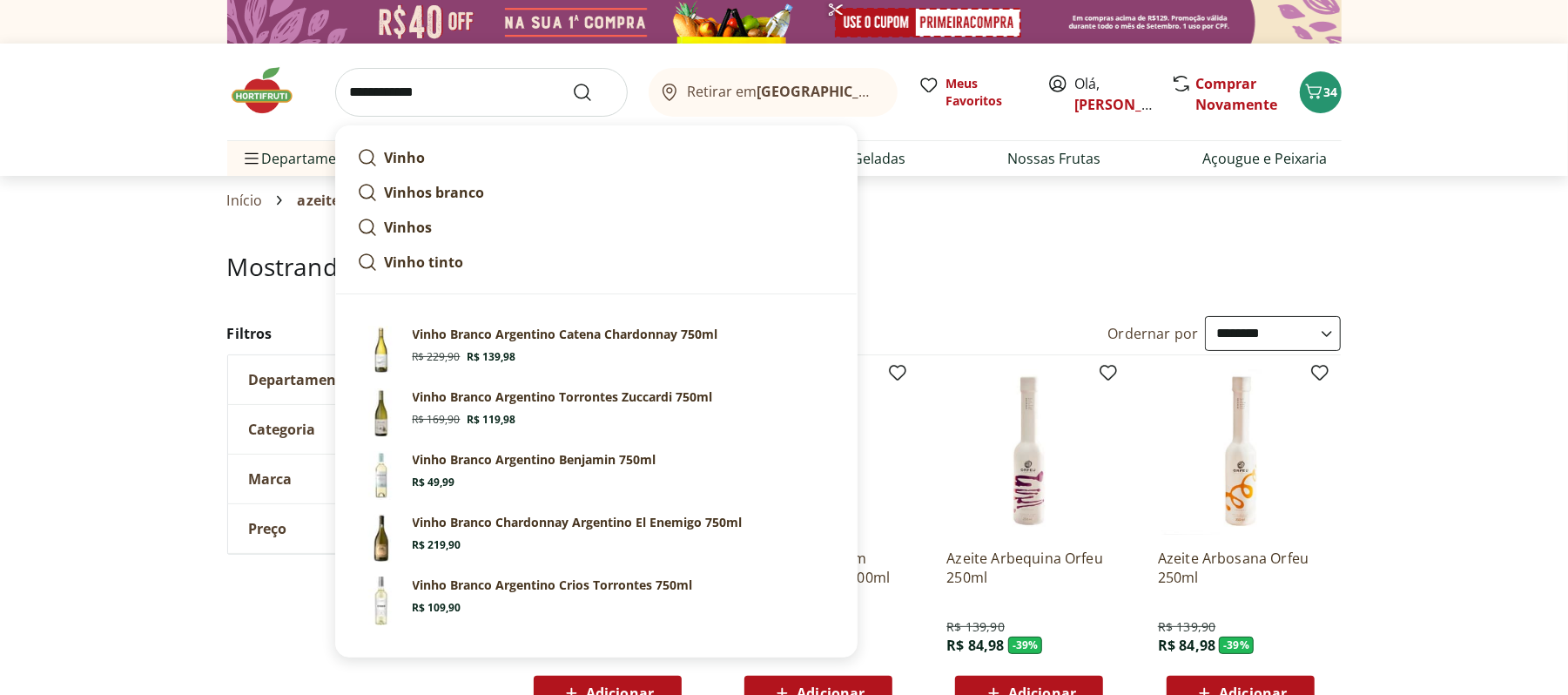
type input "**********"
click at [572, 82] on button "Submit Search" at bounding box center [593, 93] width 42 height 21
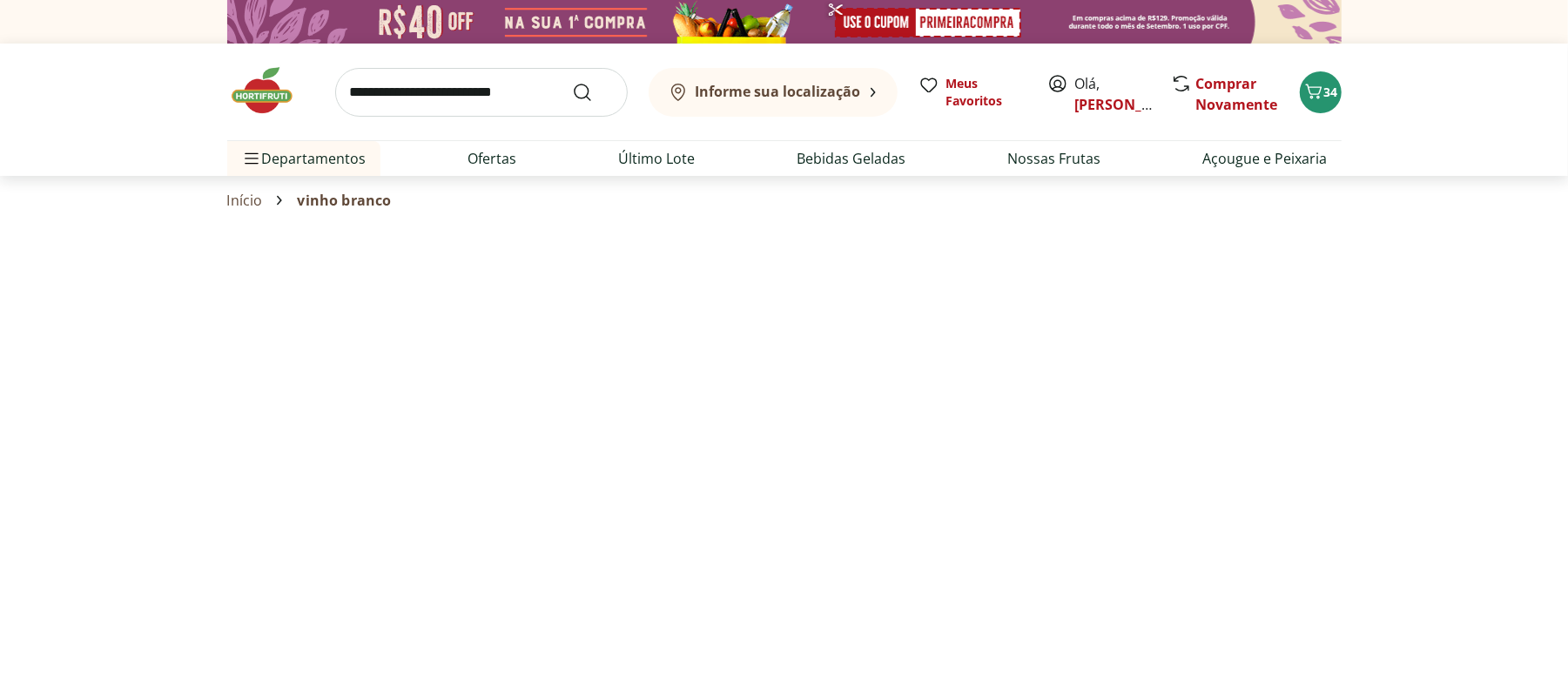
select select "**********"
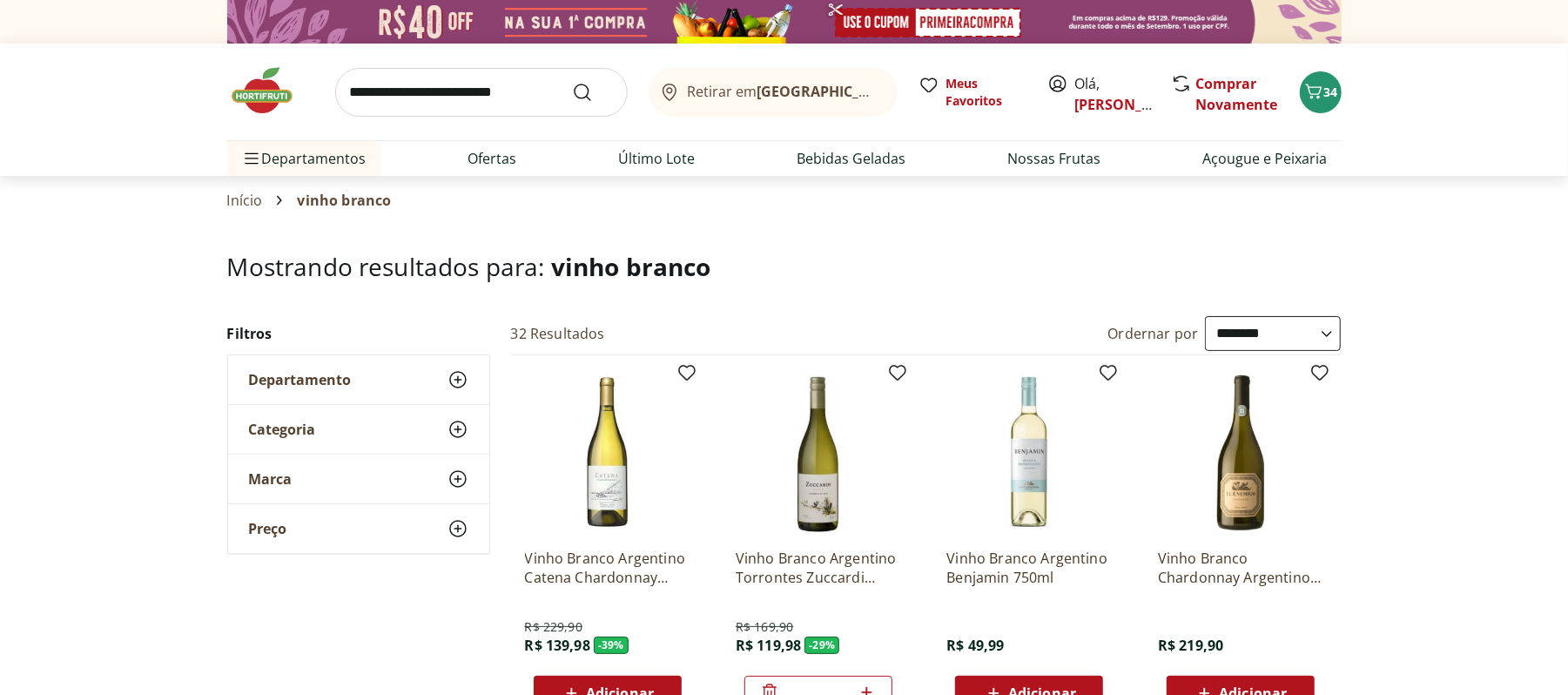
scroll to position [231, 0]
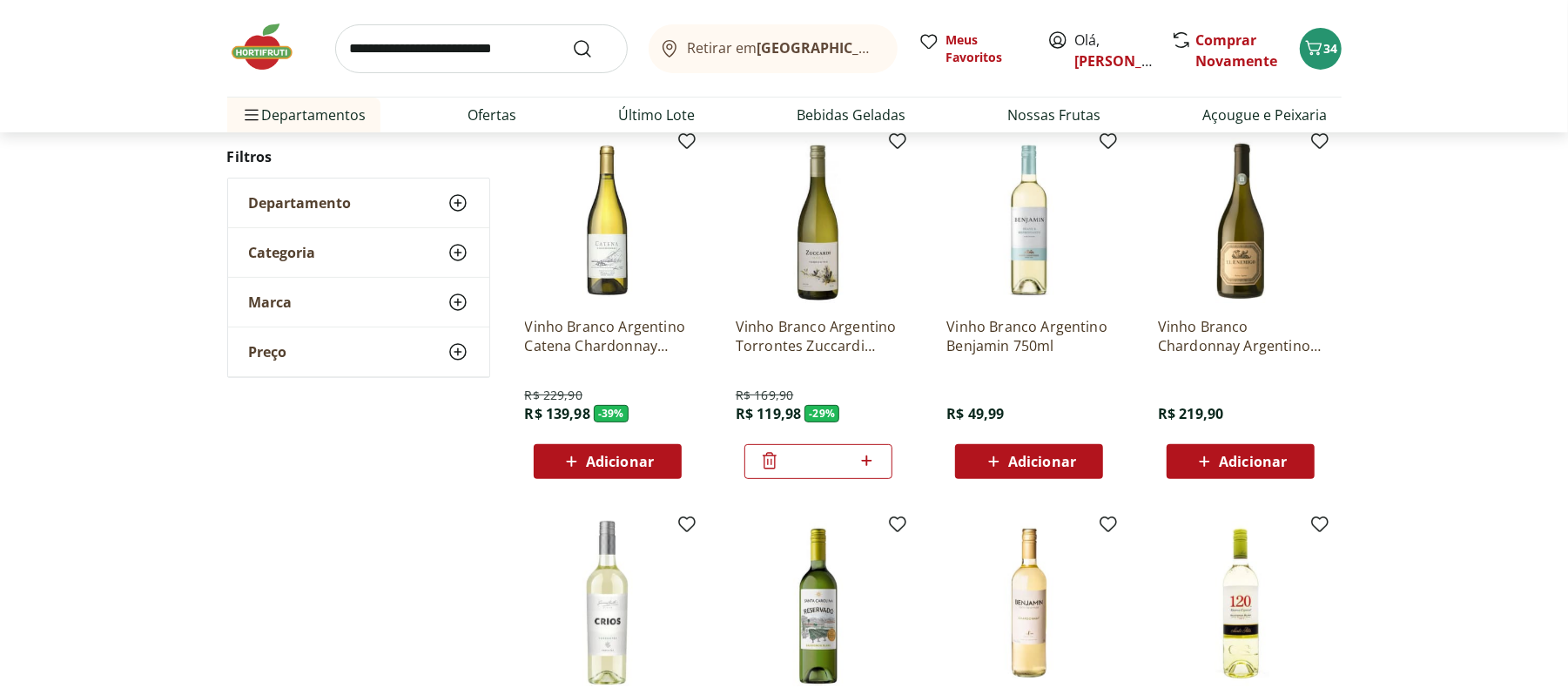
click at [763, 461] on icon at bounding box center [770, 461] width 21 height 21
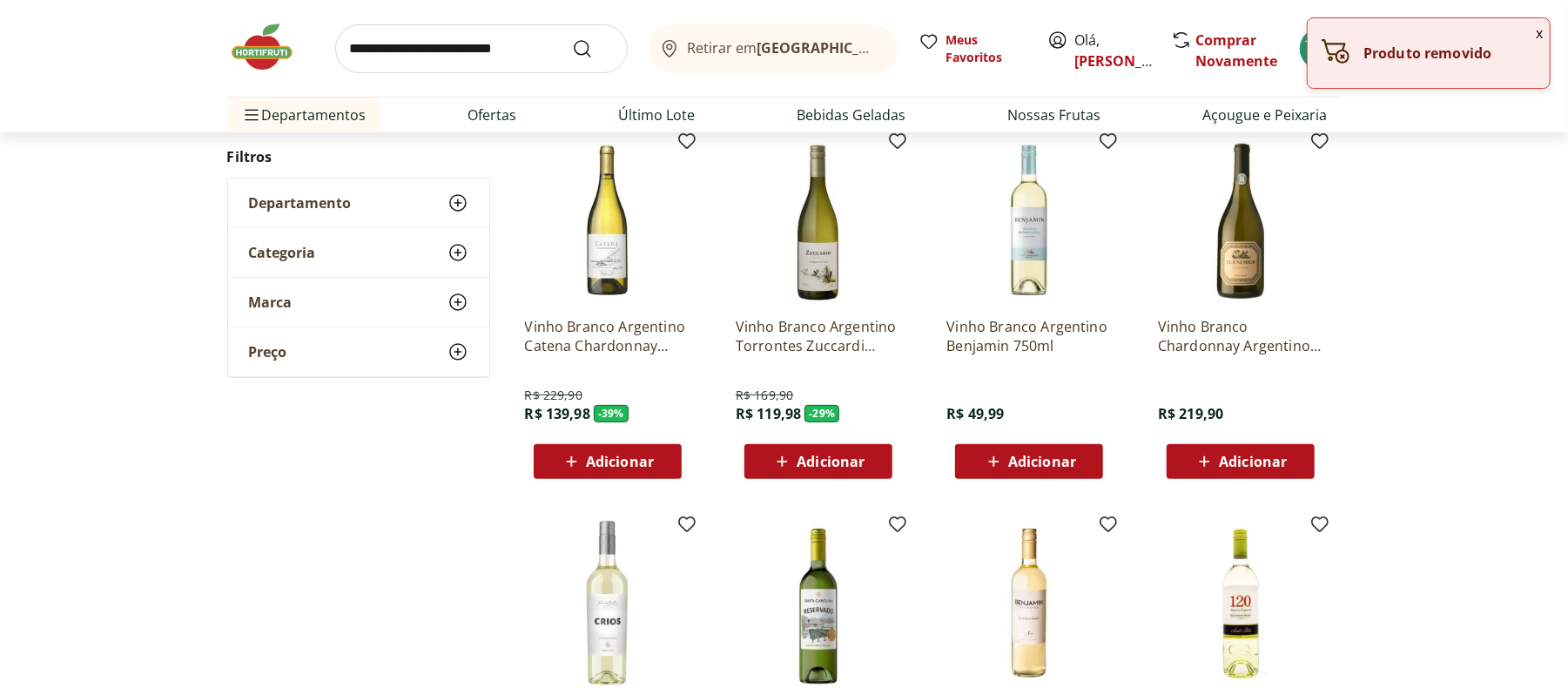
click at [642, 462] on span "Adicionar" at bounding box center [619, 462] width 68 height 14
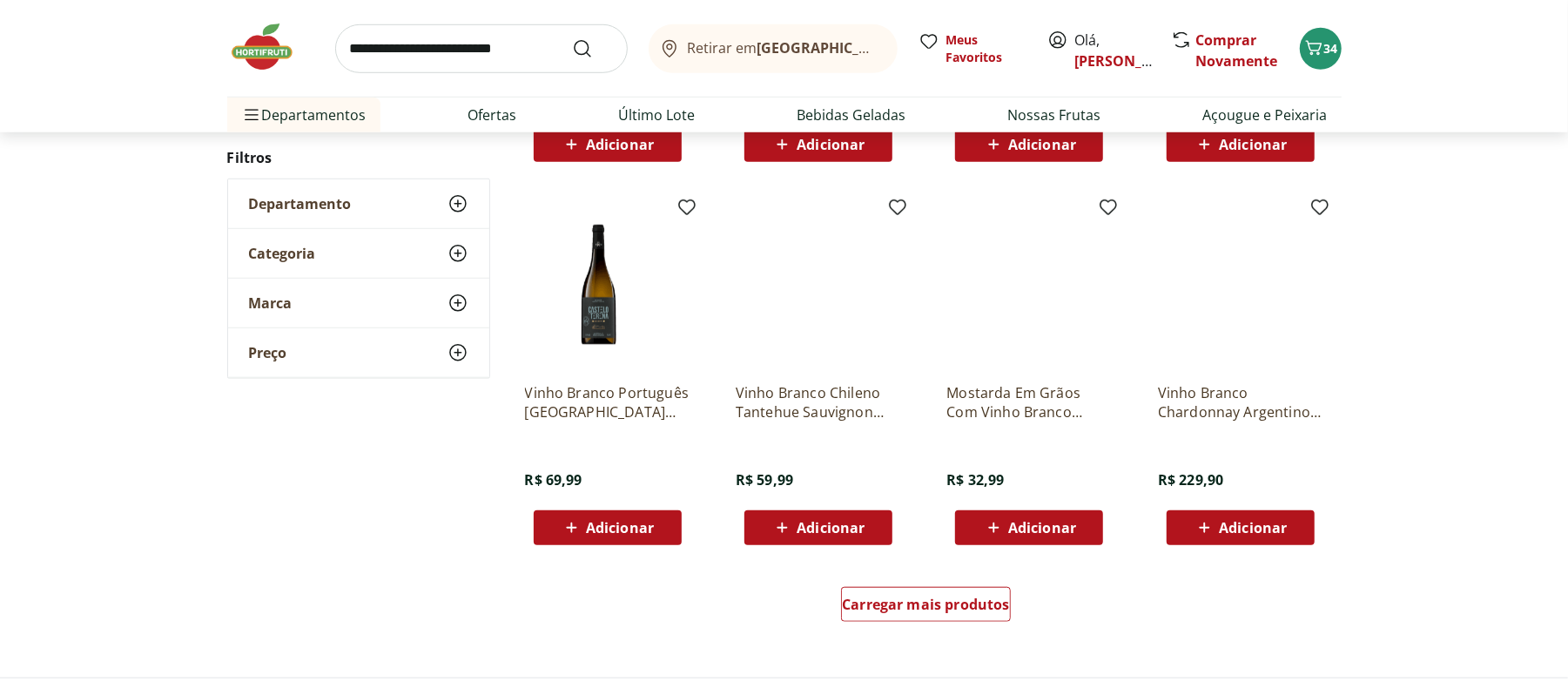
scroll to position [1045, 0]
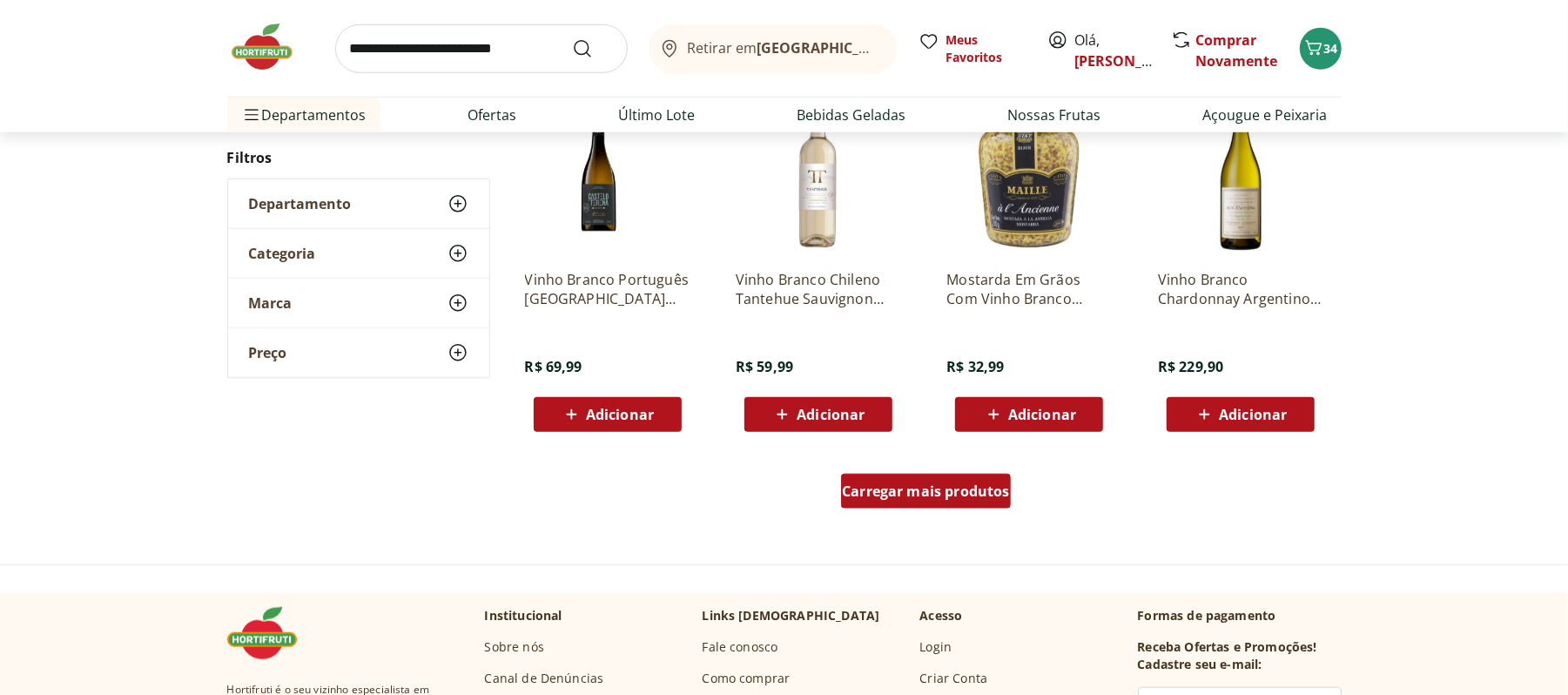
click at [928, 498] on span "Carregar mais produtos" at bounding box center [926, 491] width 168 height 14
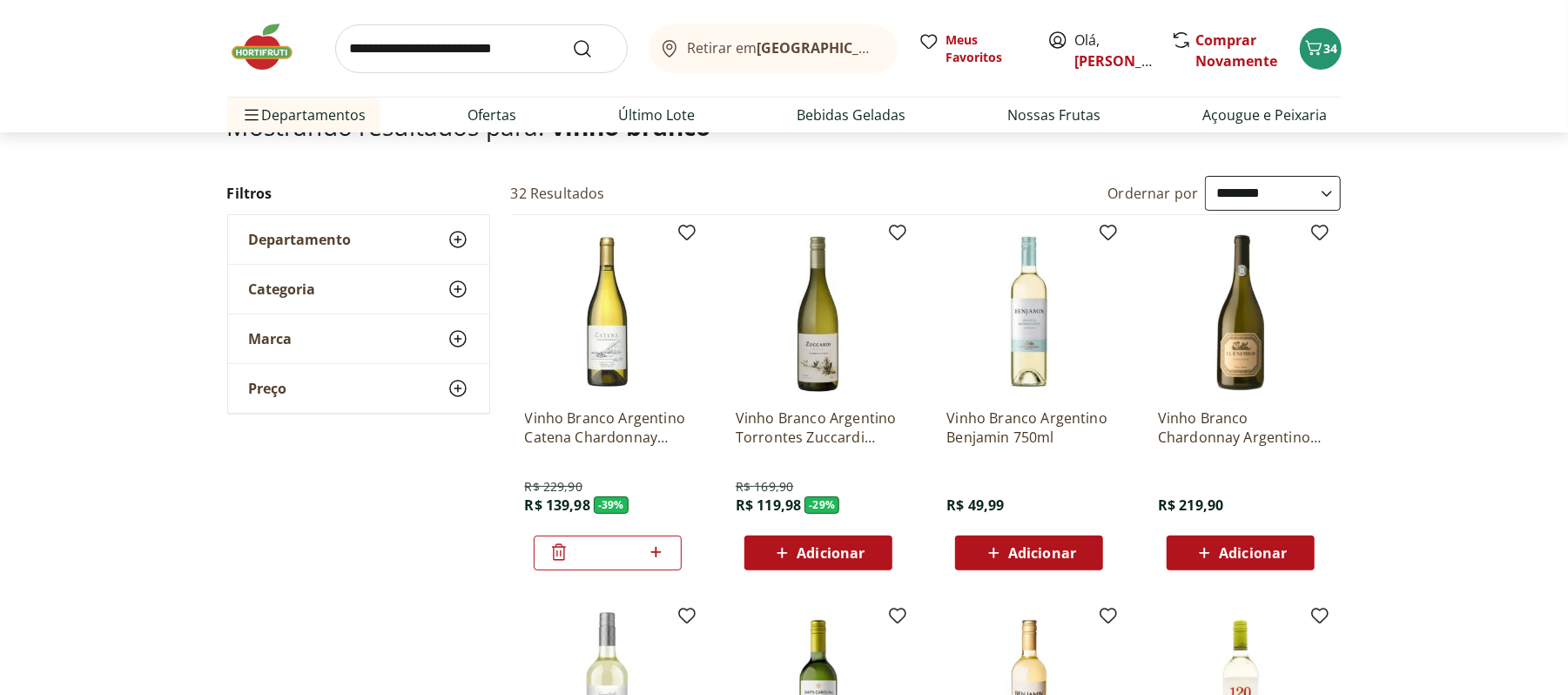
scroll to position [0, 0]
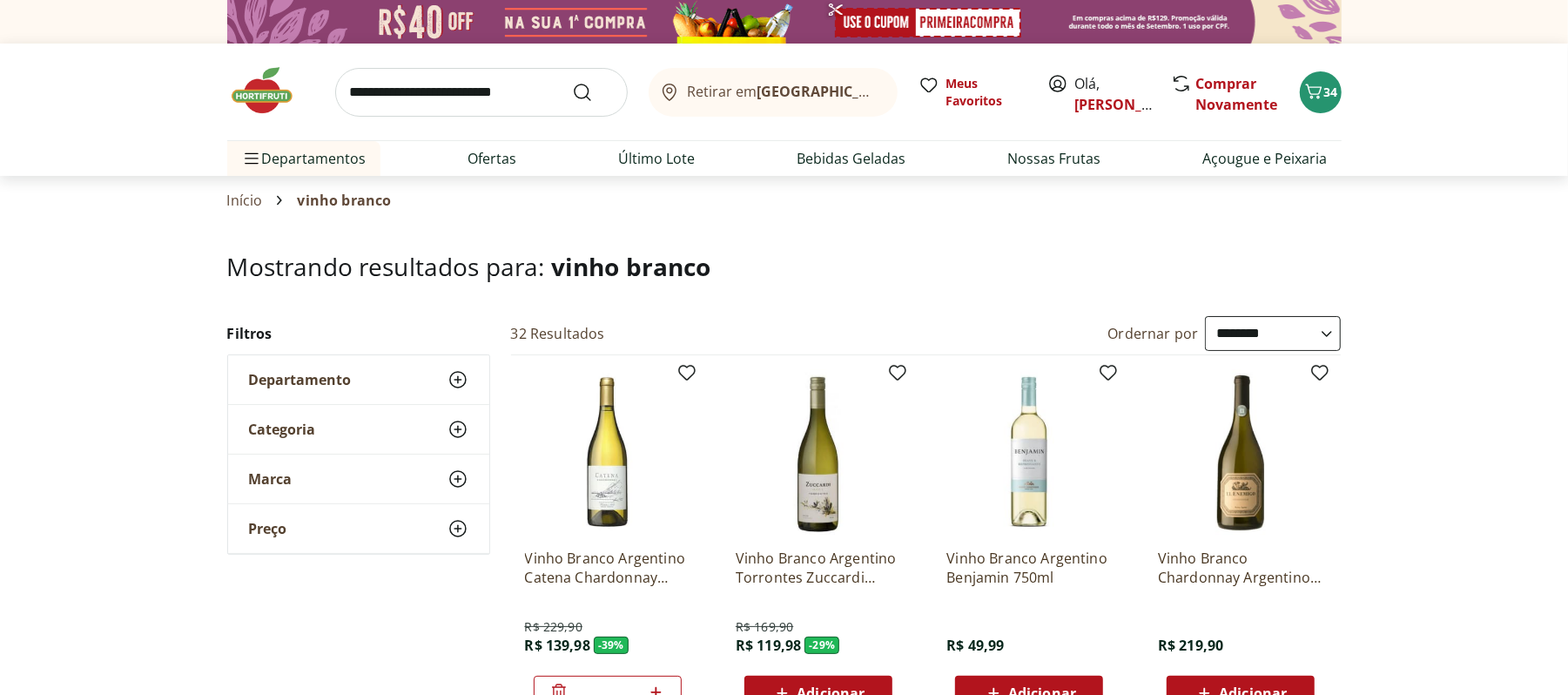
click at [583, 517] on img at bounding box center [607, 451] width 165 height 165
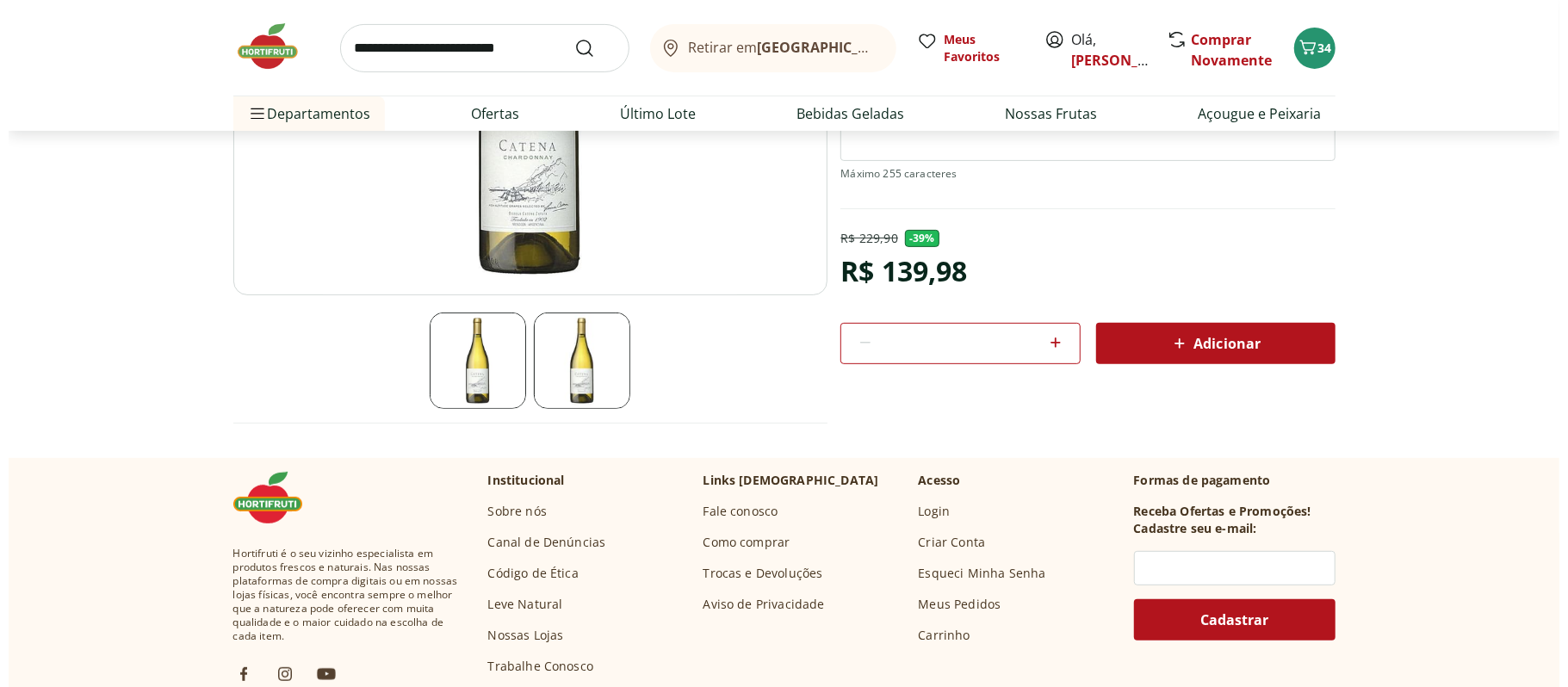
scroll to position [344, 0]
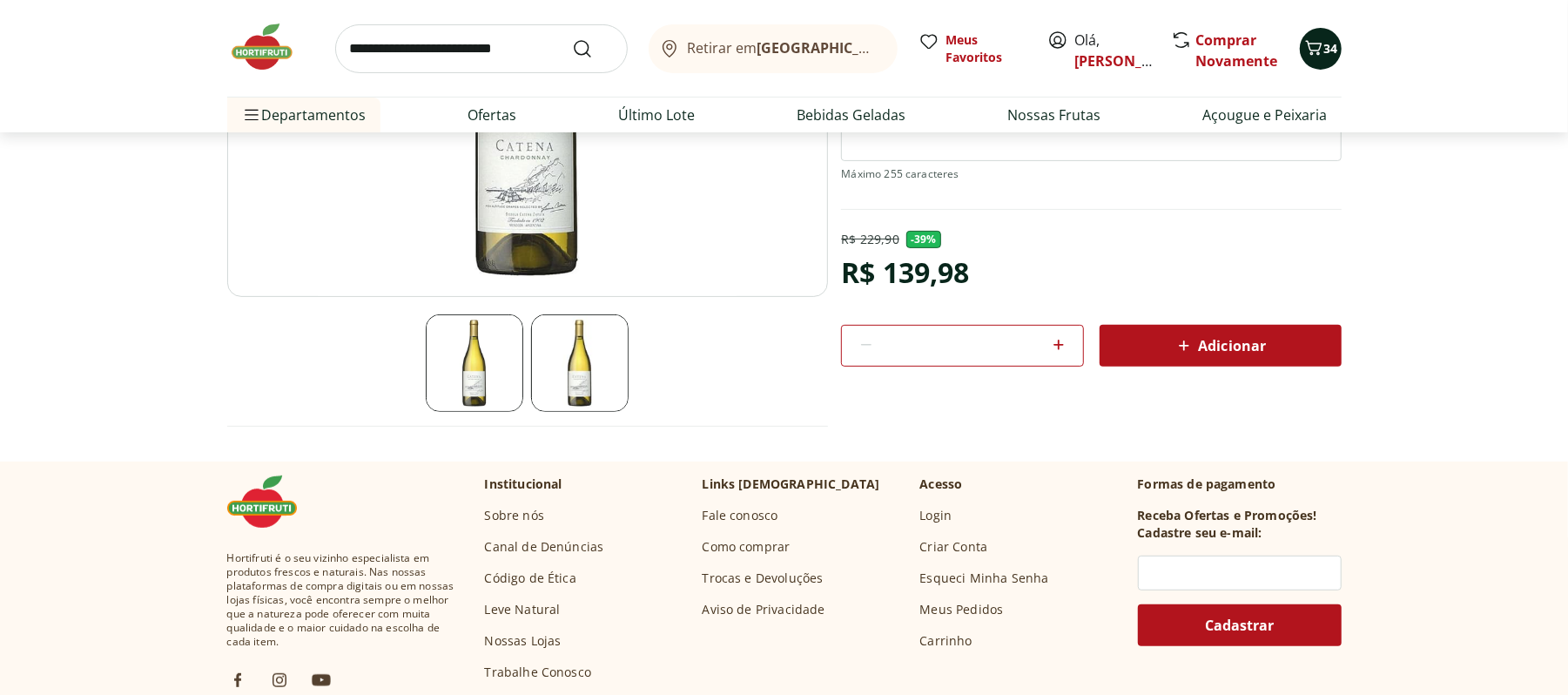
click at [1303, 54] on icon "Carrinho" at bounding box center [1314, 48] width 21 height 21
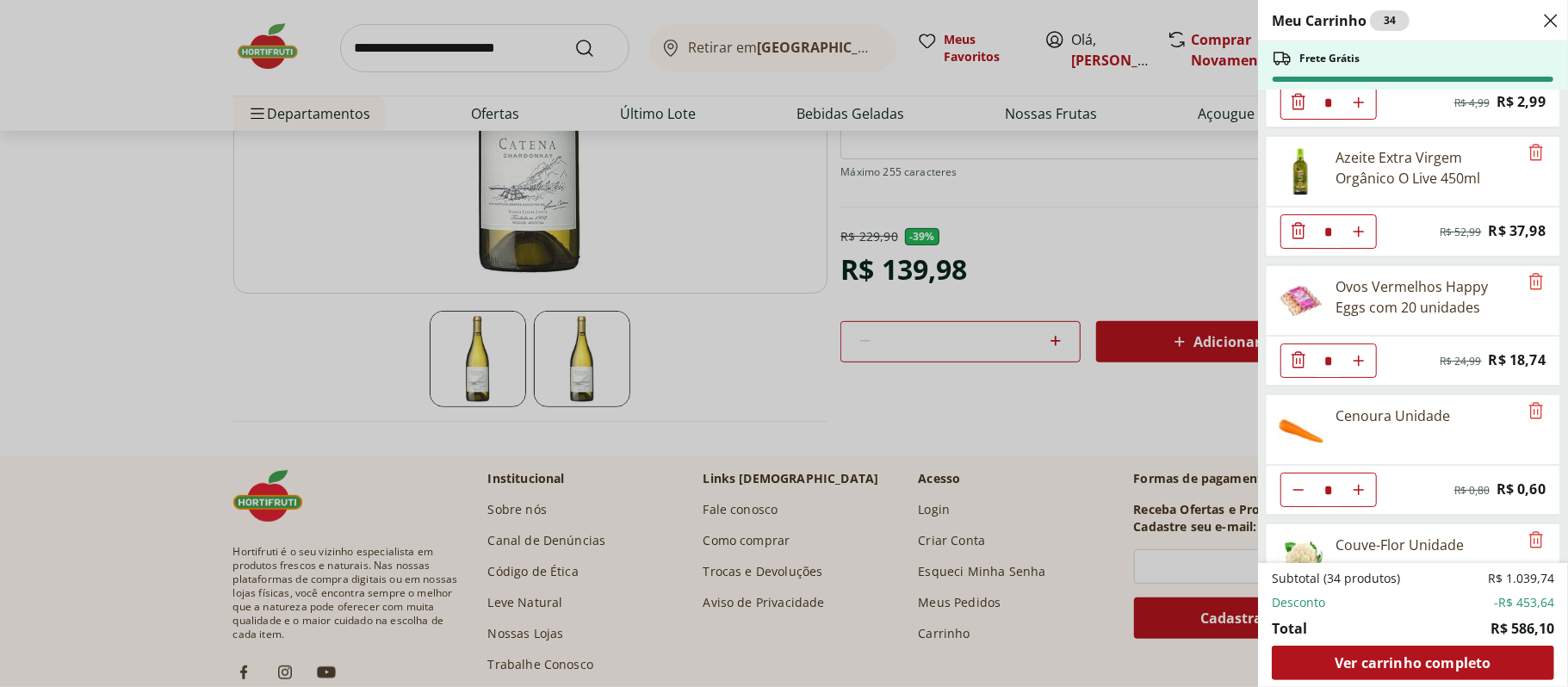
scroll to position [574, 0]
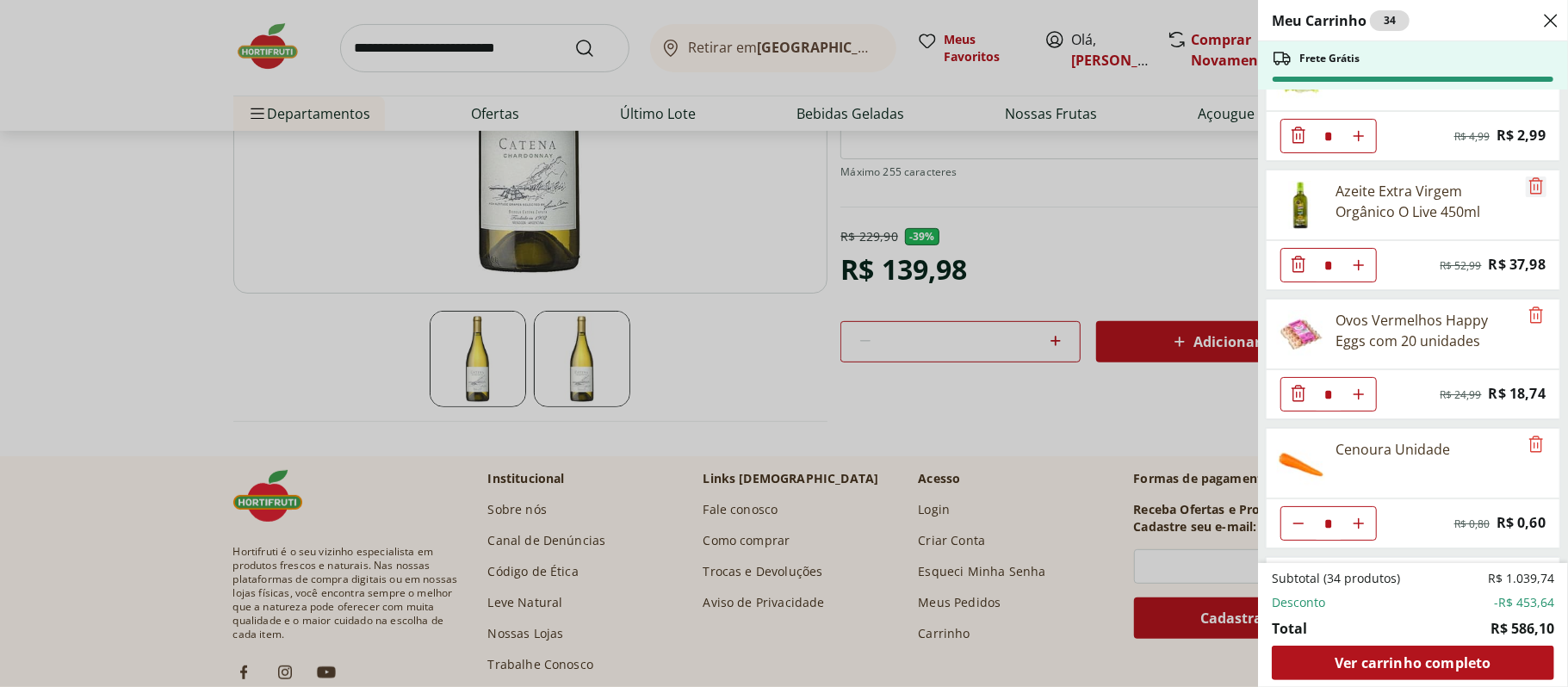
click at [1533, 191] on icon "Remove" at bounding box center [1537, 186] width 21 height 21
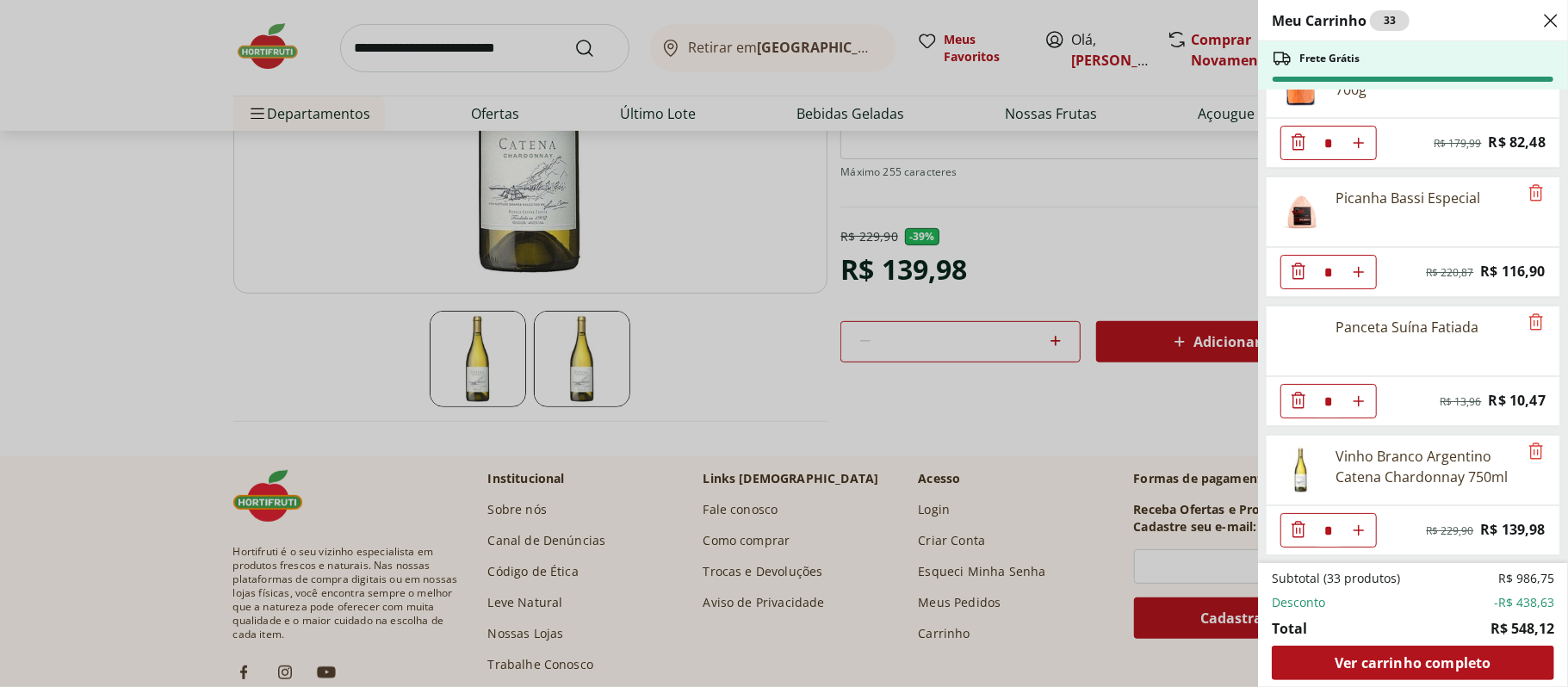
scroll to position [2412, 0]
click at [830, 281] on div "Meu Carrinho 33 Frete Grátis Patinho Moído * Original price: R$ 24,76 Price: R$…" at bounding box center [784, 343] width 1568 height 687
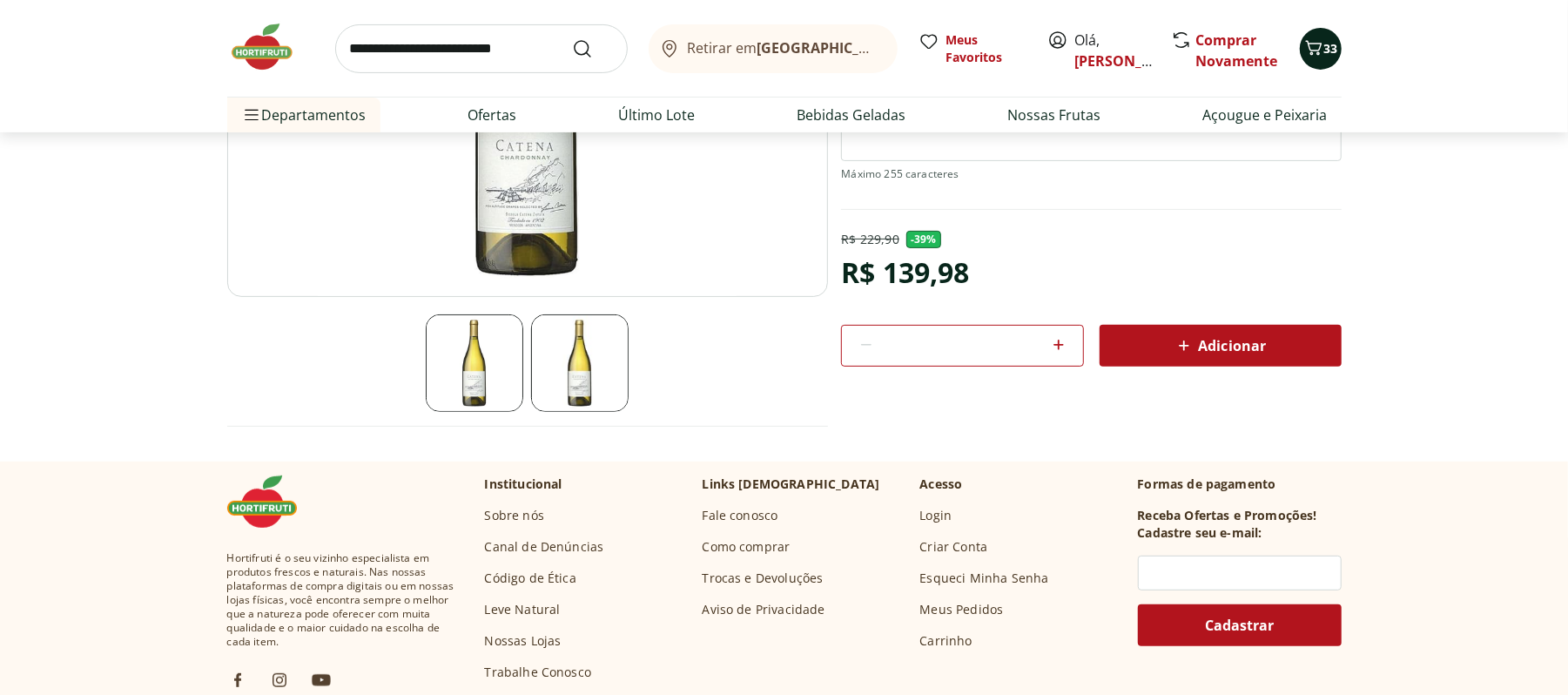
click at [1330, 33] on button "33" at bounding box center [1321, 49] width 42 height 42
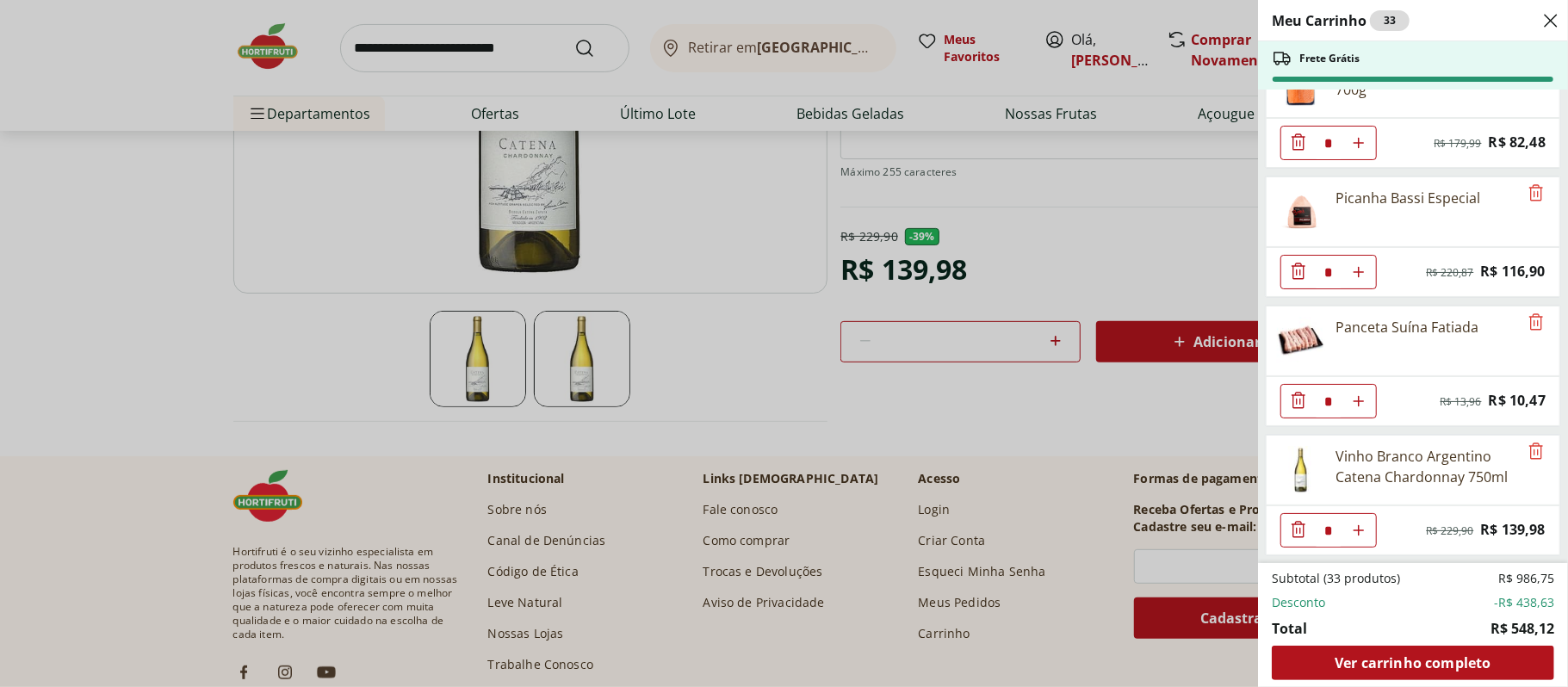
scroll to position [2297, 0]
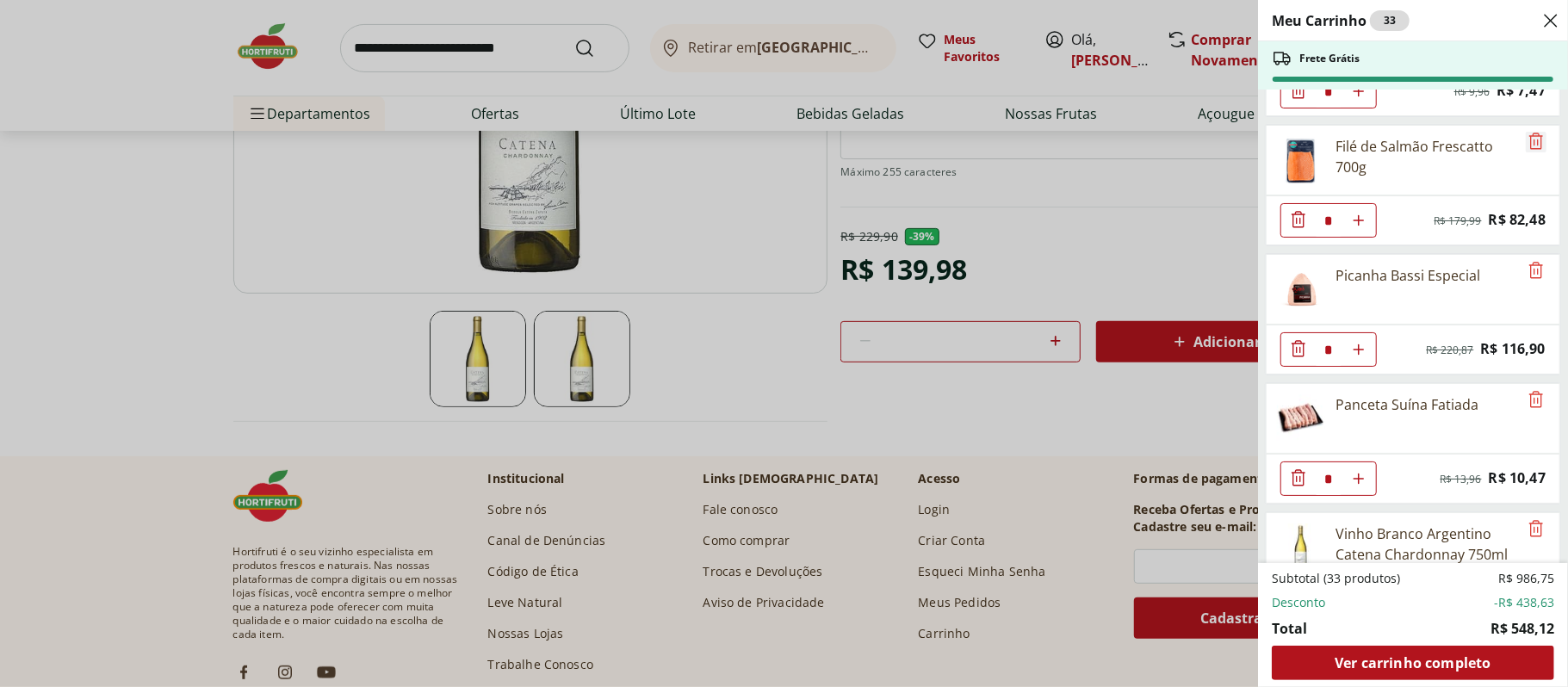
click at [1533, 151] on icon "Remove" at bounding box center [1537, 142] width 21 height 21
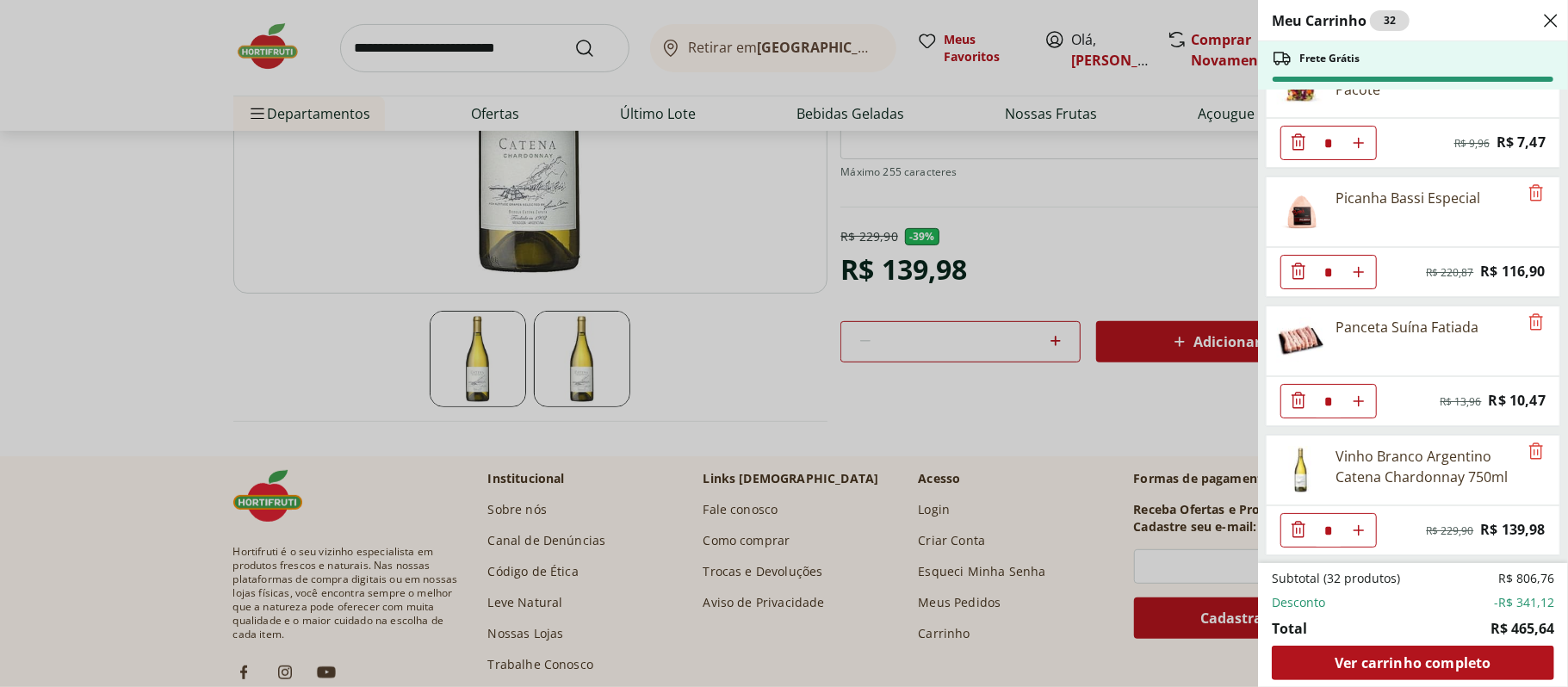
click at [818, 381] on div "Meu Carrinho 32 Frete Grátis Patinho Moído * Original price: R$ 24,76 Price: R$…" at bounding box center [784, 343] width 1568 height 687
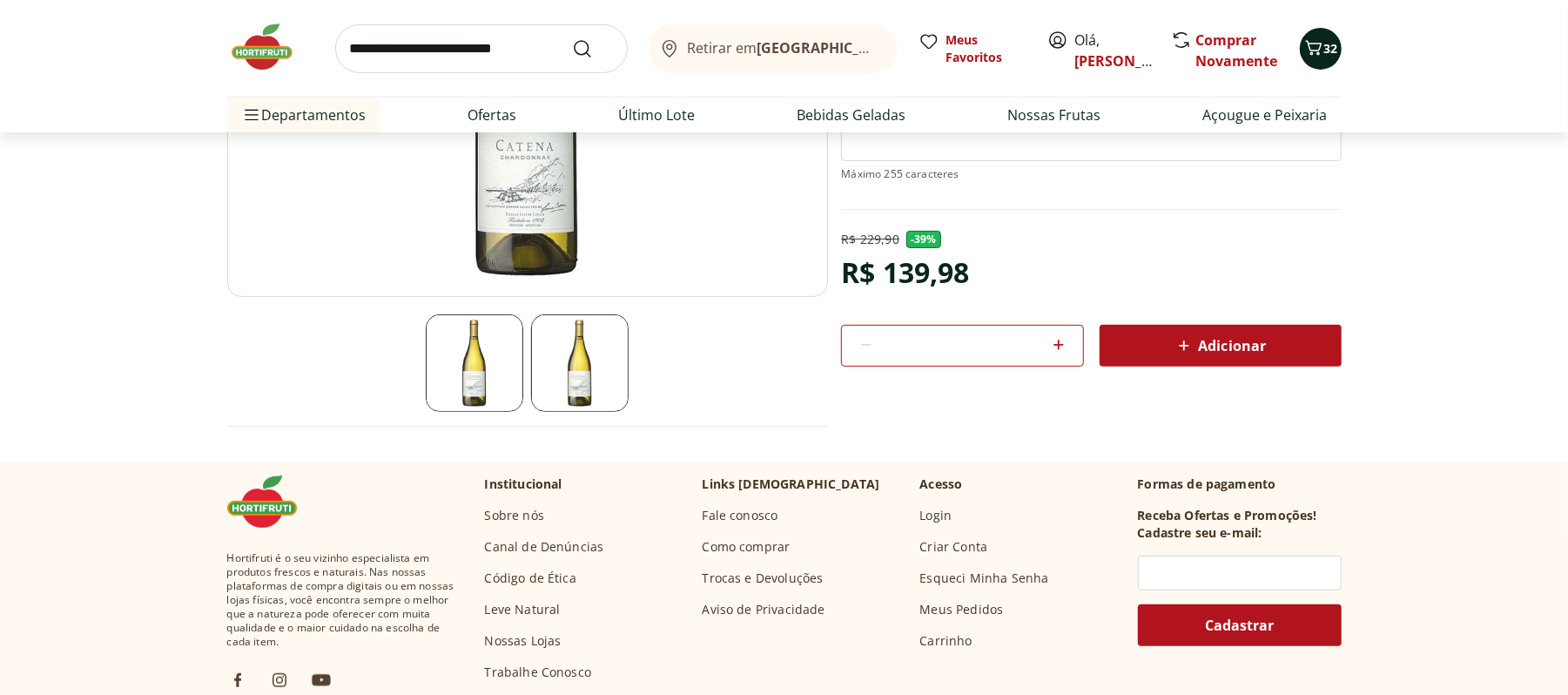
click at [1310, 47] on icon "Carrinho" at bounding box center [1314, 48] width 21 height 21
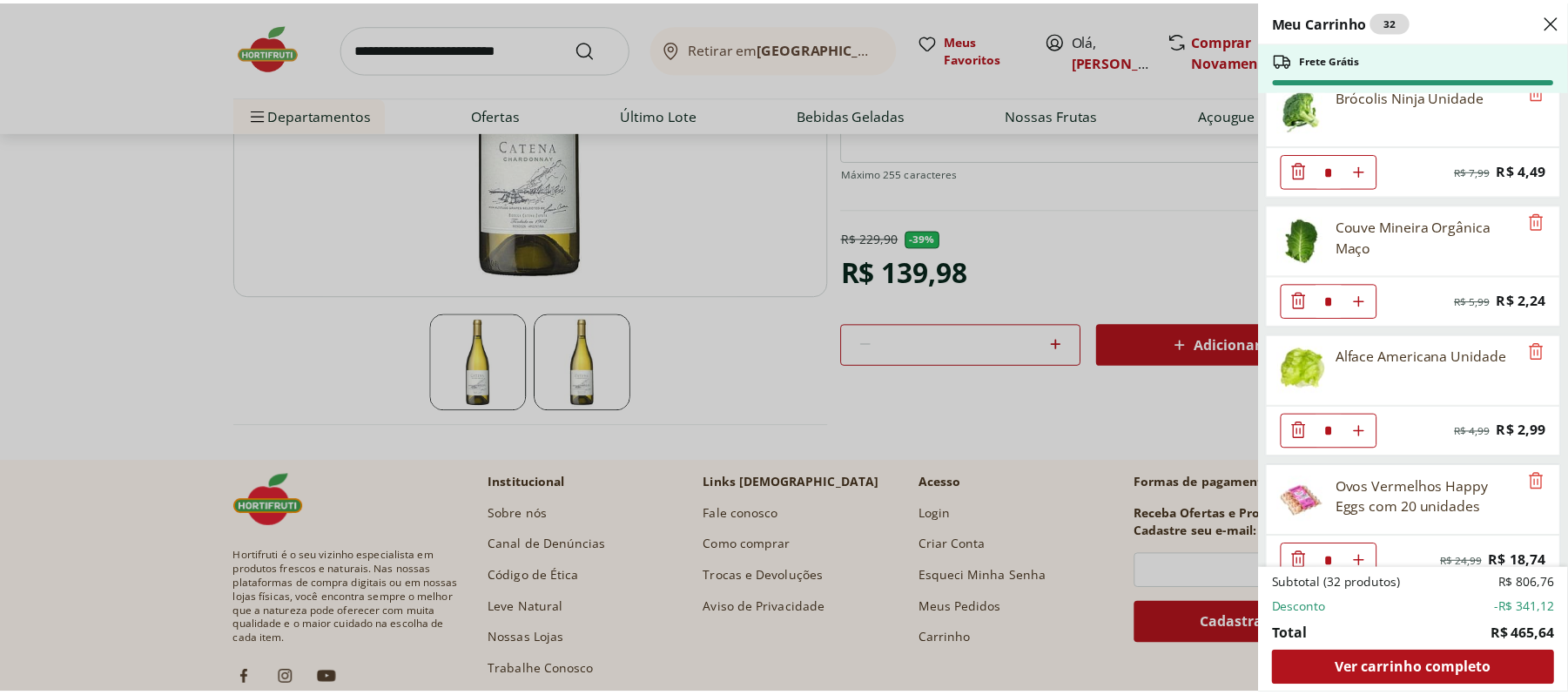
scroll to position [0, 0]
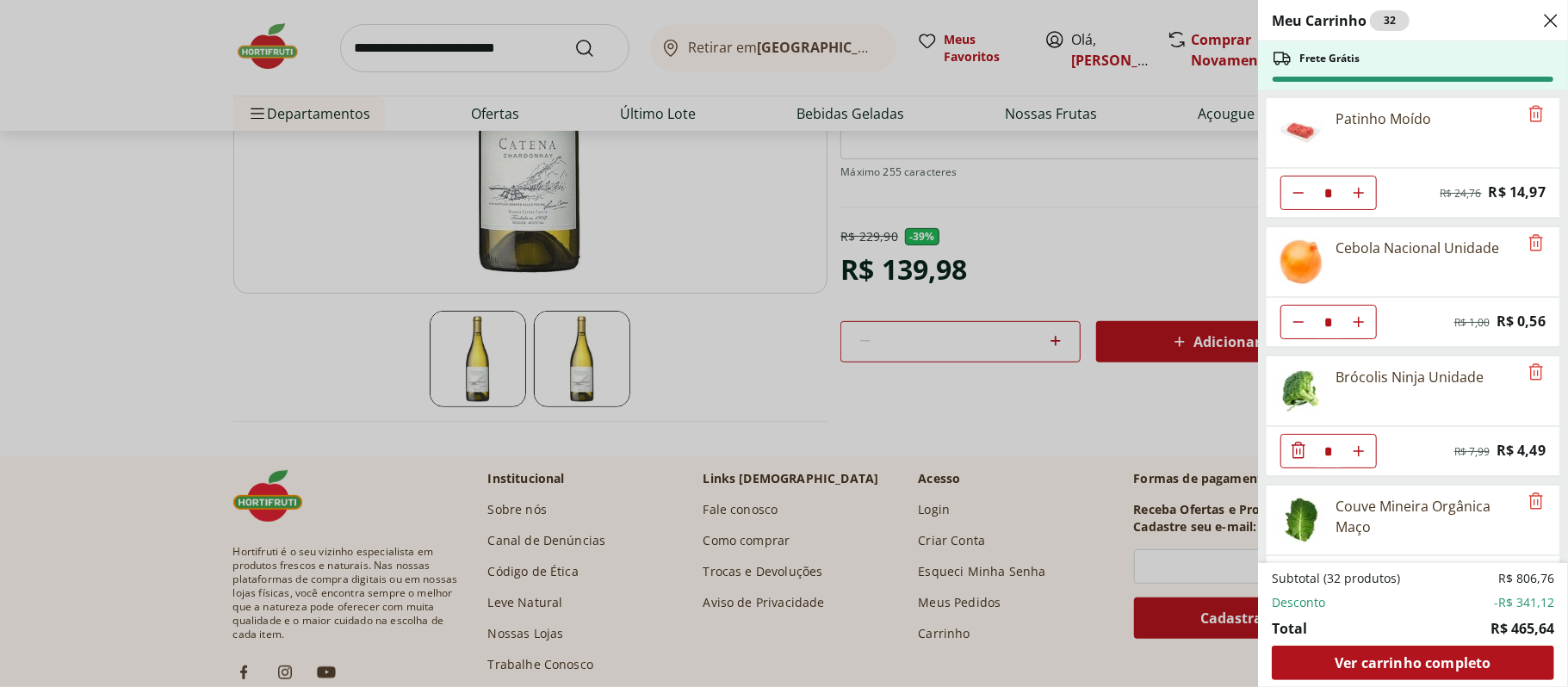
click at [1093, 434] on div "Meu Carrinho 32 Frete Grátis Patinho Moído * Original price: R$ 24,76 Price: R$…" at bounding box center [784, 343] width 1568 height 687
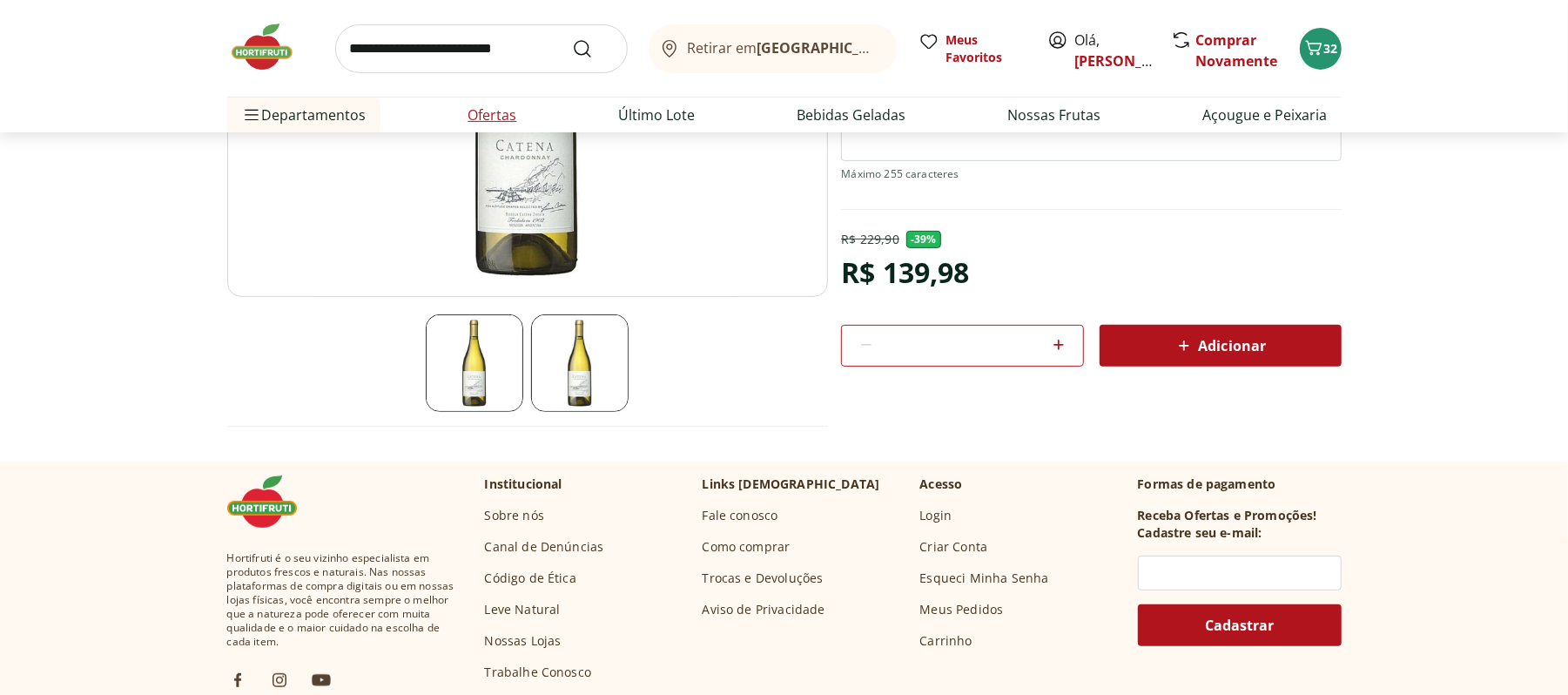
click at [474, 119] on link "Ofertas" at bounding box center [492, 115] width 49 height 21
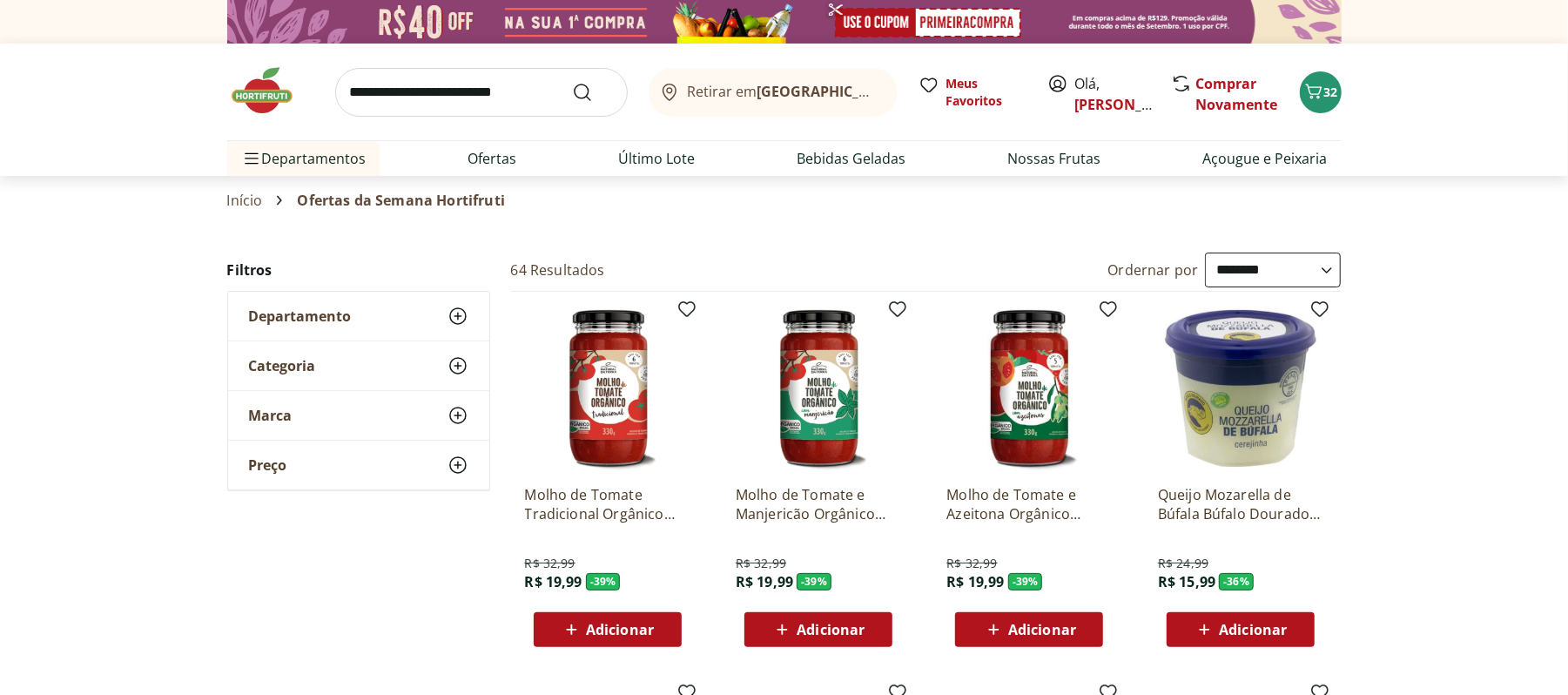
click at [1331, 270] on select "**********" at bounding box center [1273, 270] width 136 height 34
select select "*********"
click at [1205, 253] on select "**********" at bounding box center [1273, 270] width 136 height 34
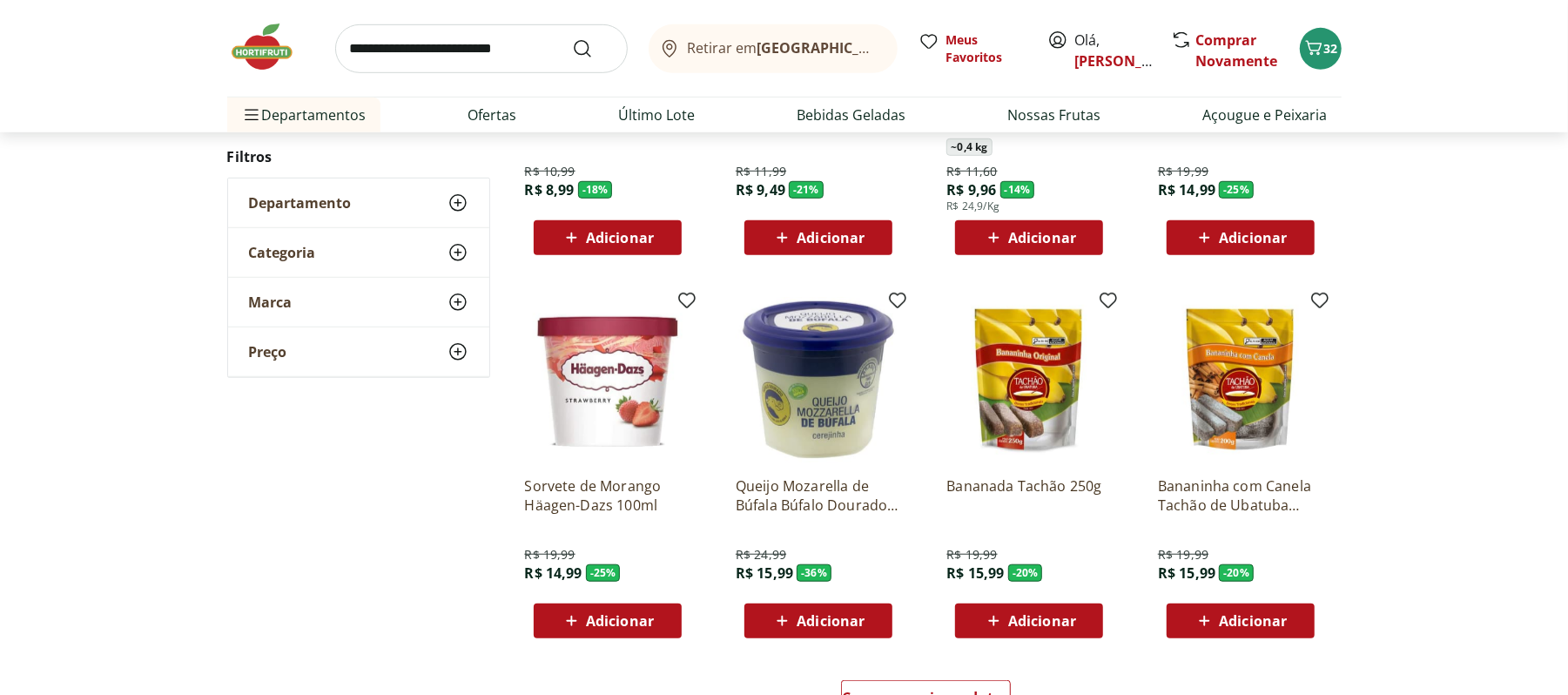
scroll to position [928, 0]
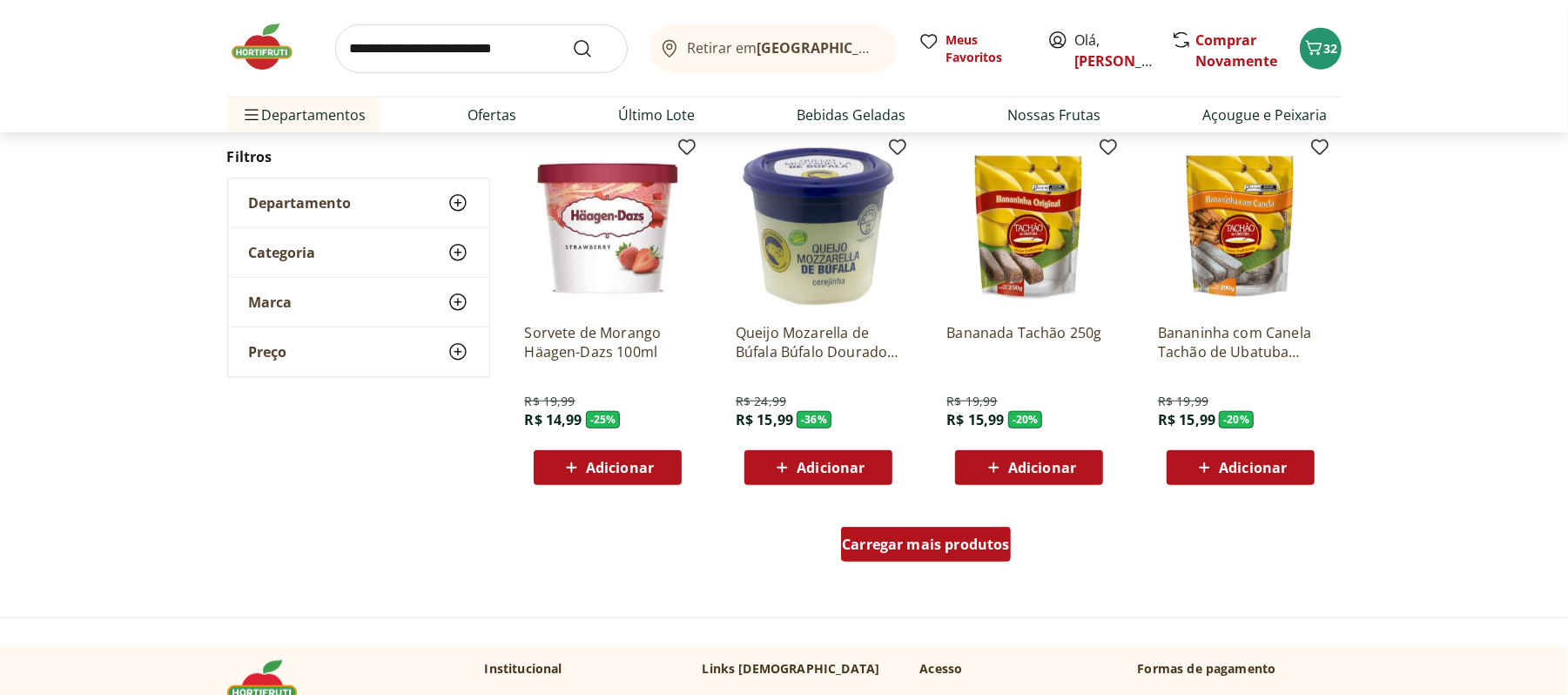
click at [951, 537] on span "Carregar mais produtos" at bounding box center [926, 544] width 168 height 14
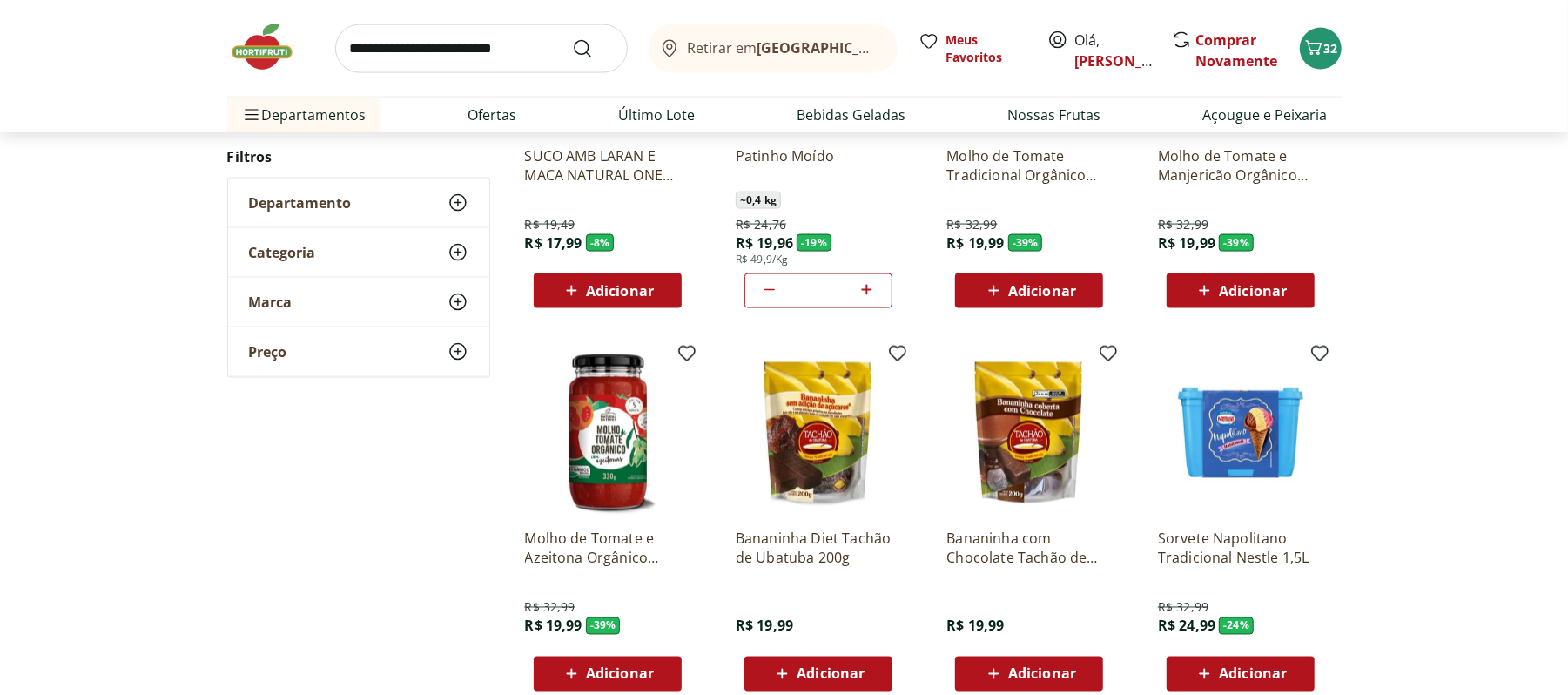
scroll to position [2206, 0]
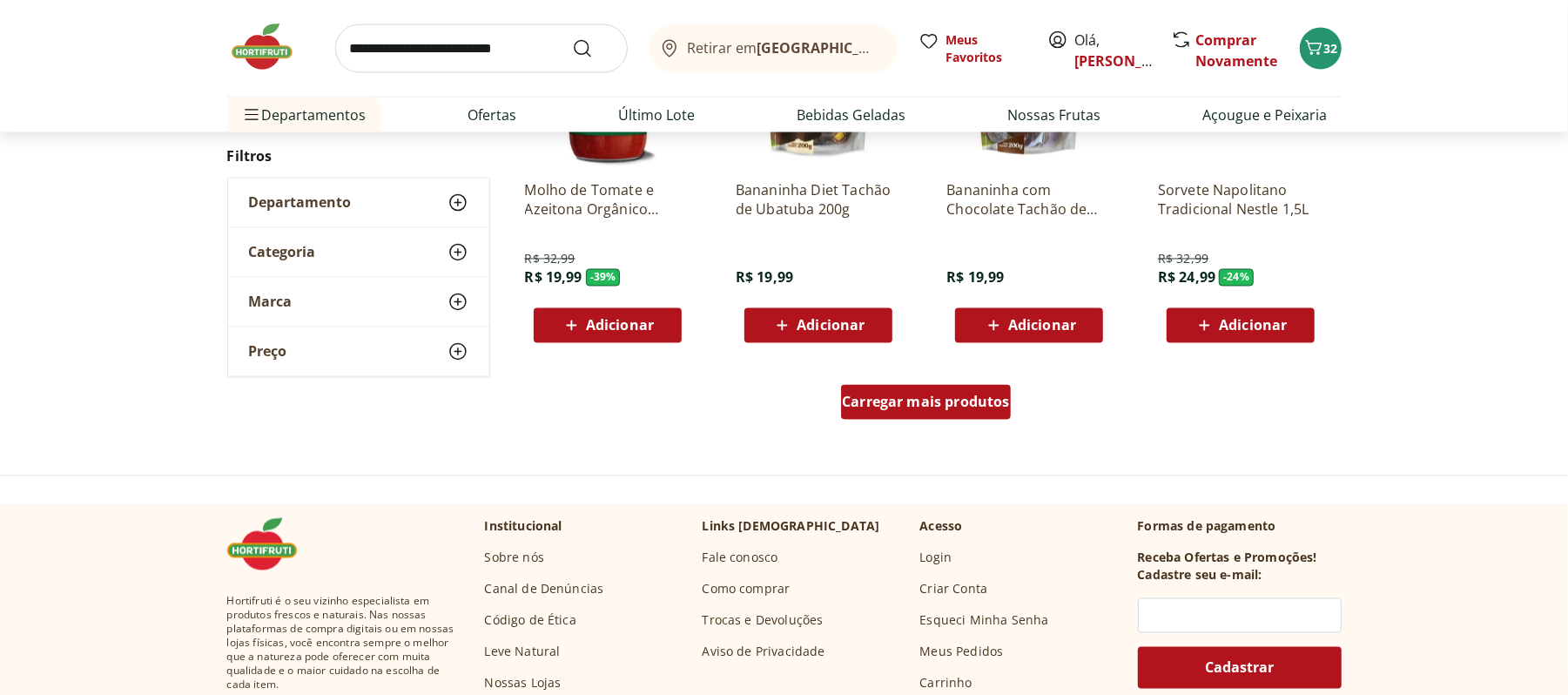
click at [953, 415] on div "Carregar mais produtos" at bounding box center [926, 402] width 170 height 34
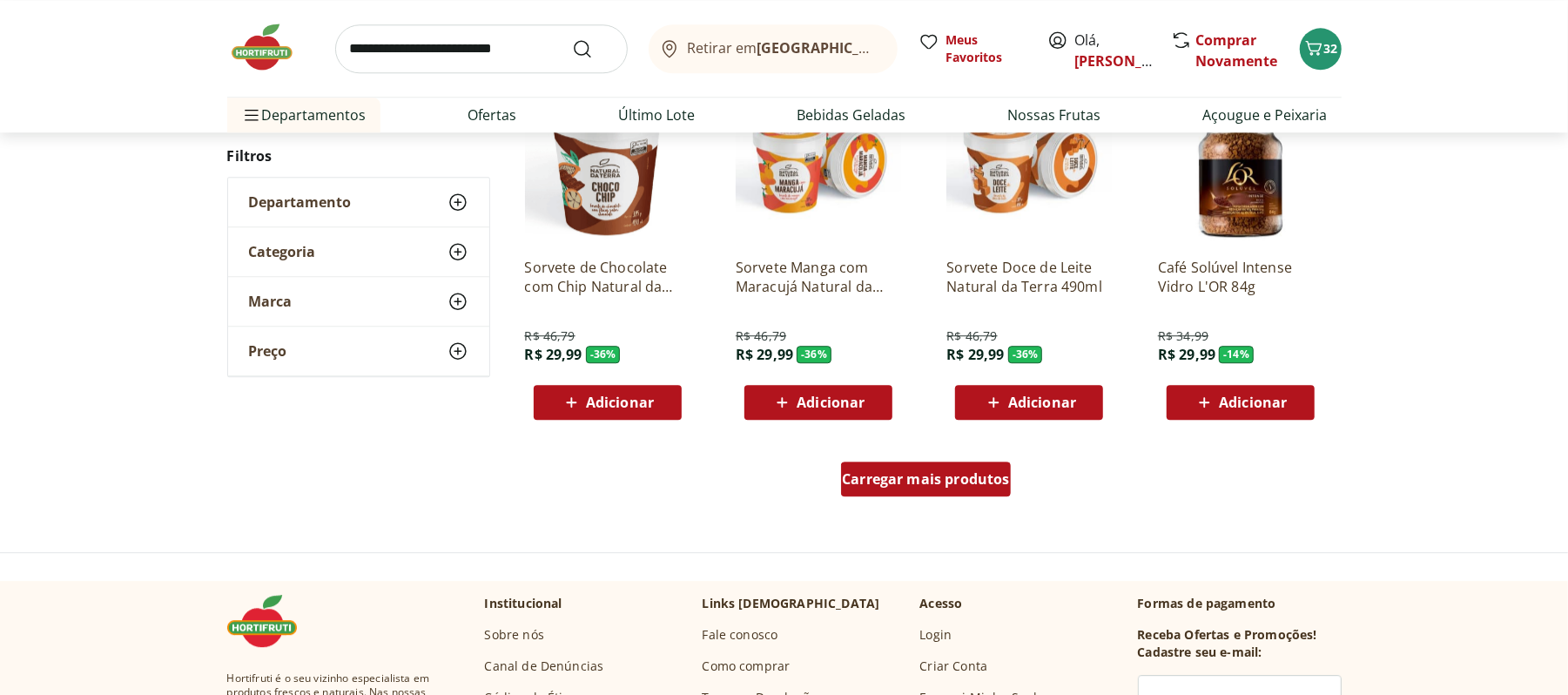
scroll to position [3485, 0]
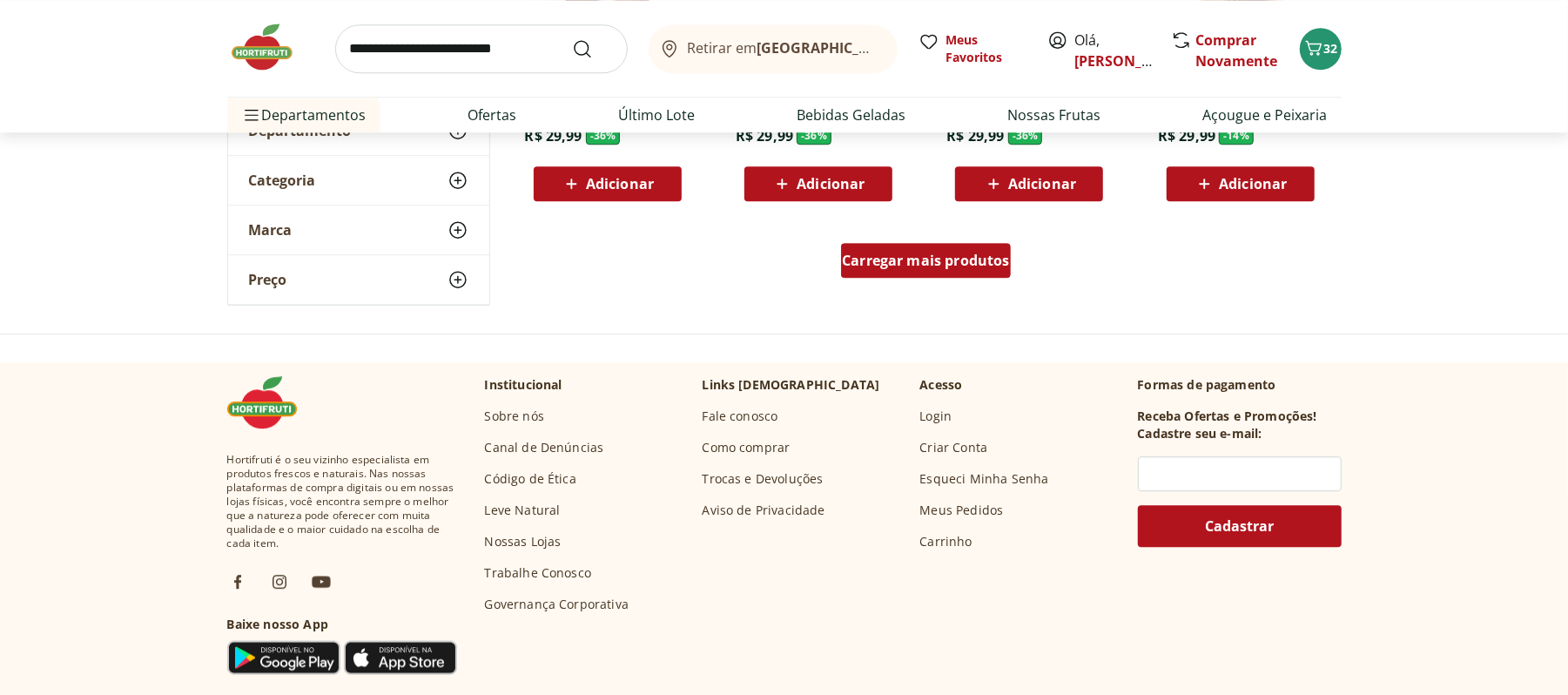
click at [909, 261] on span "Carregar mais produtos" at bounding box center [926, 260] width 168 height 14
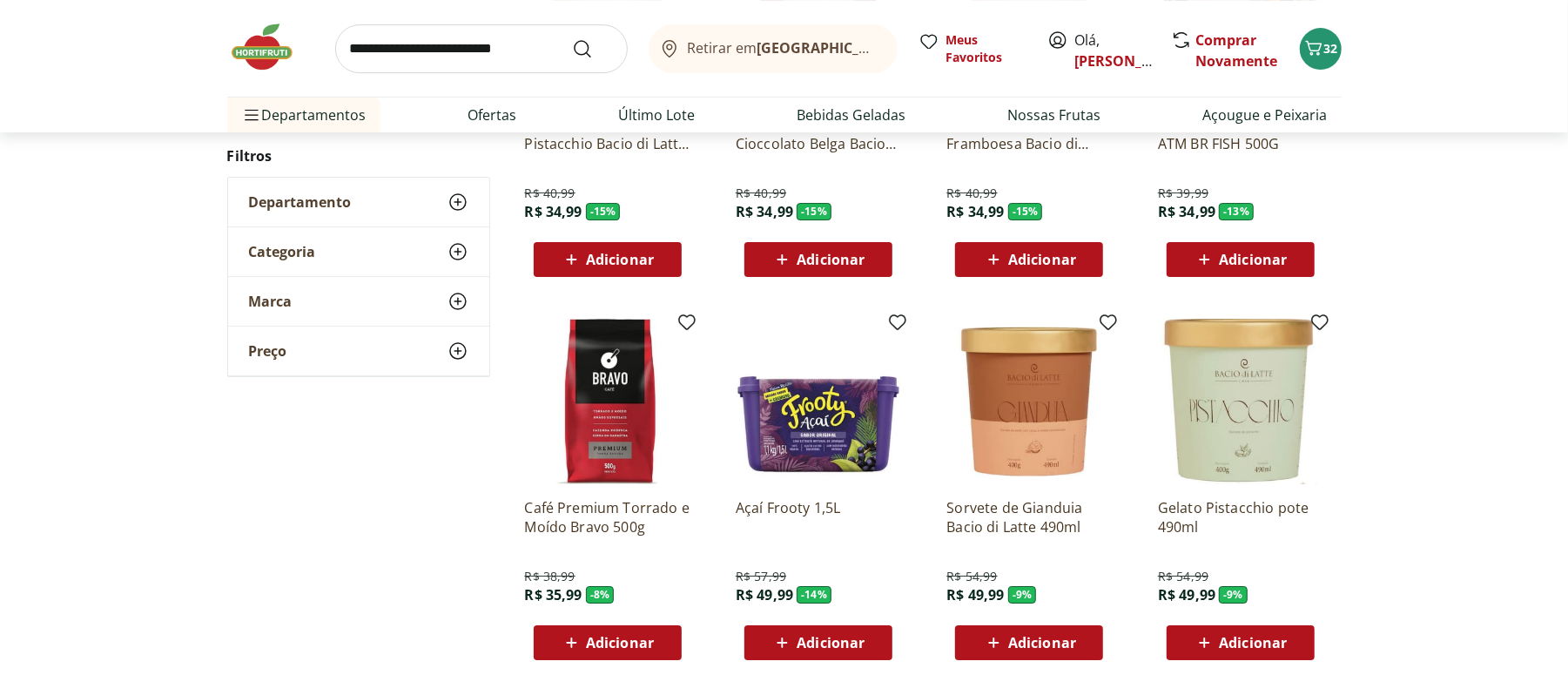
scroll to position [3833, 0]
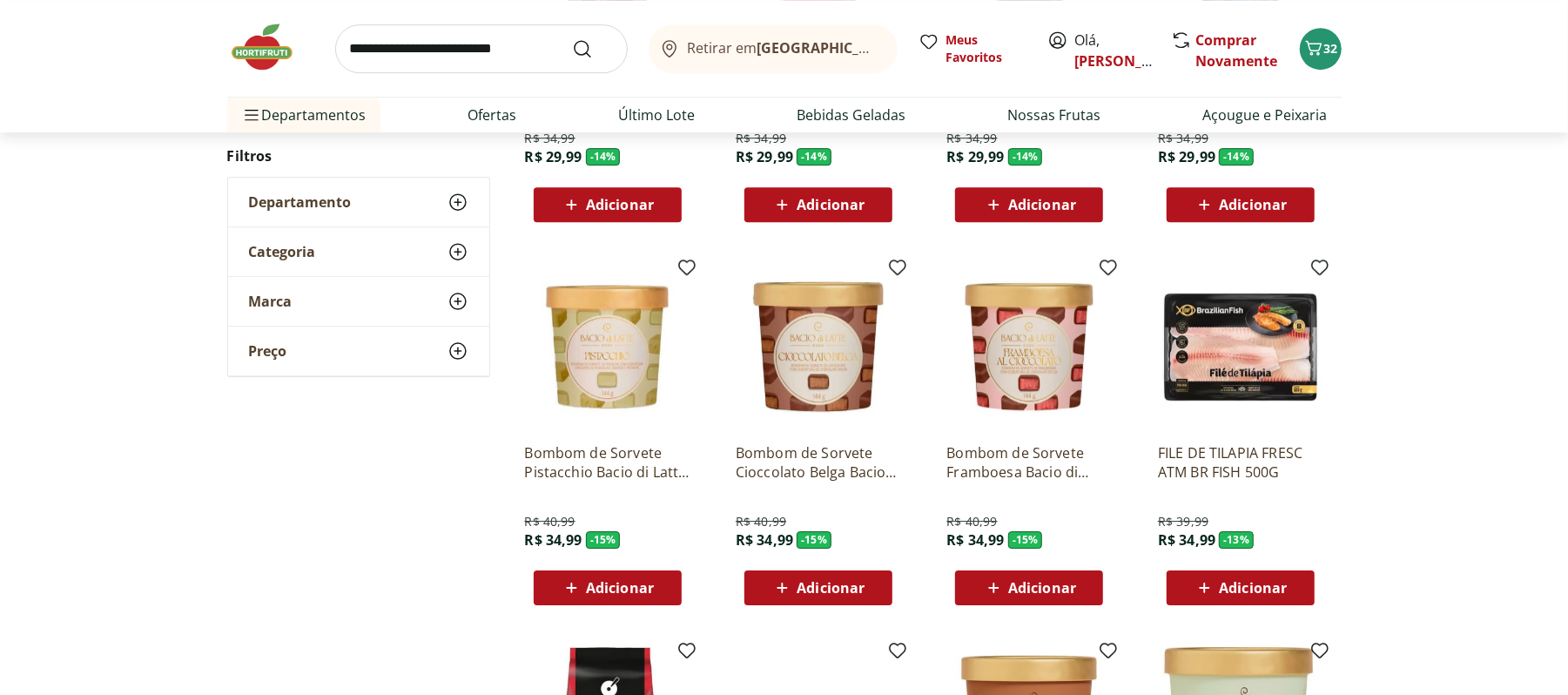
click at [456, 71] on input "search" at bounding box center [482, 49] width 292 height 49
type input "********"
click at [572, 38] on button "Submit Search" at bounding box center [593, 49] width 42 height 21
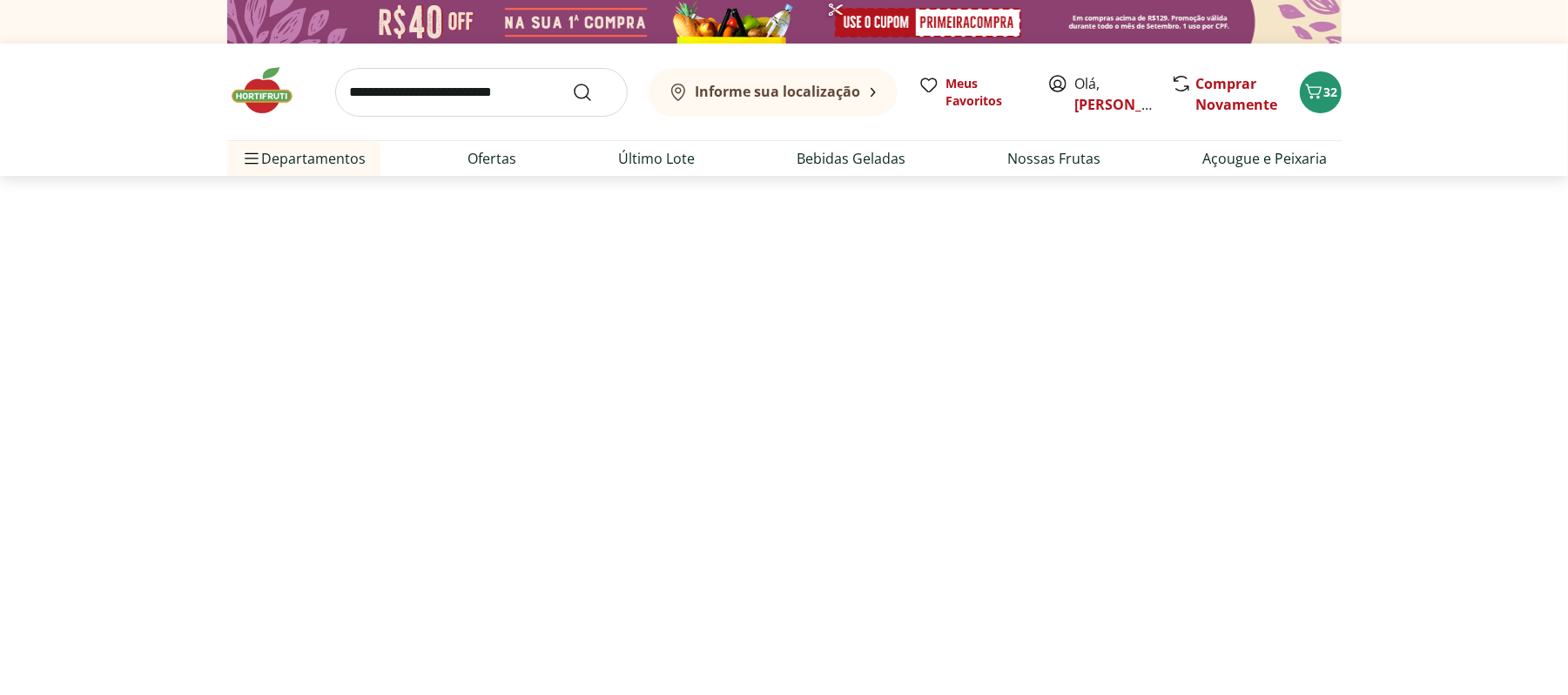
select select "**********"
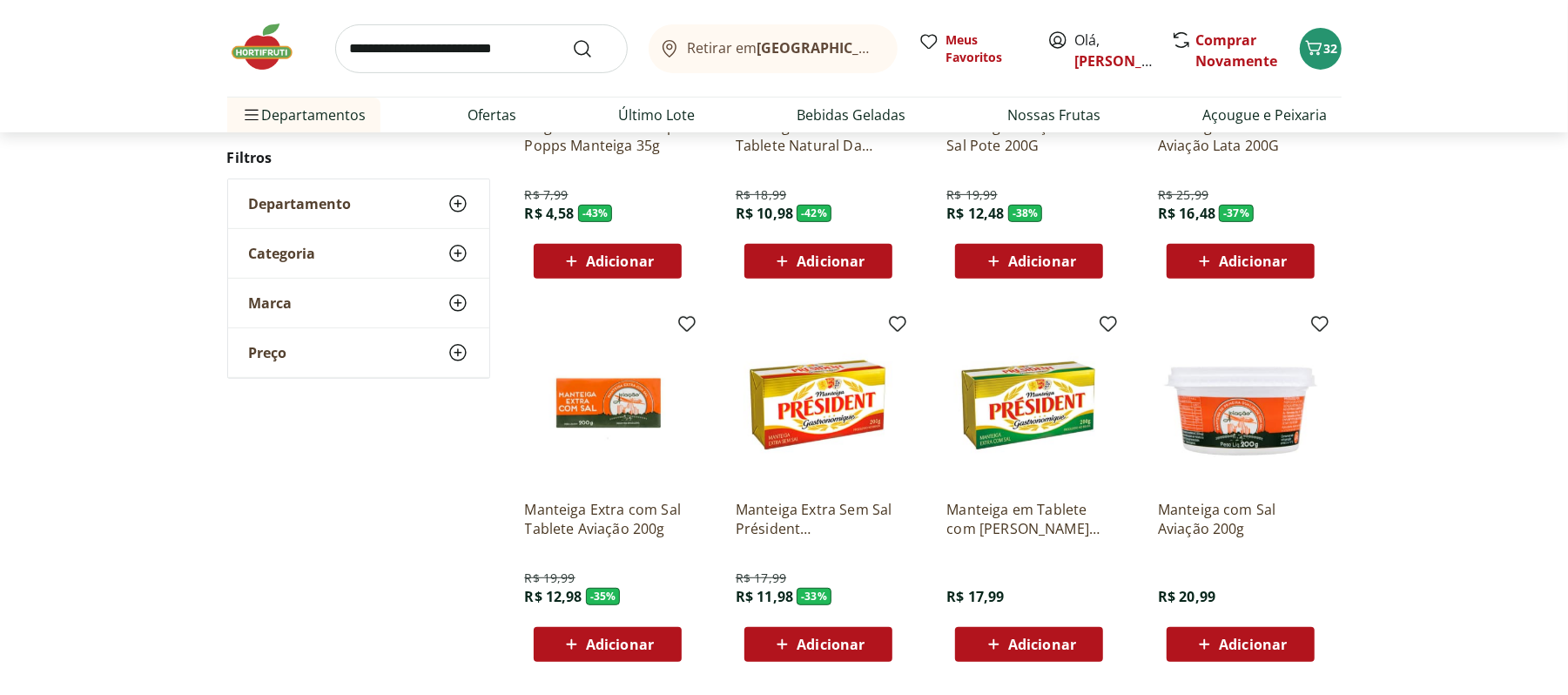
scroll to position [580, 0]
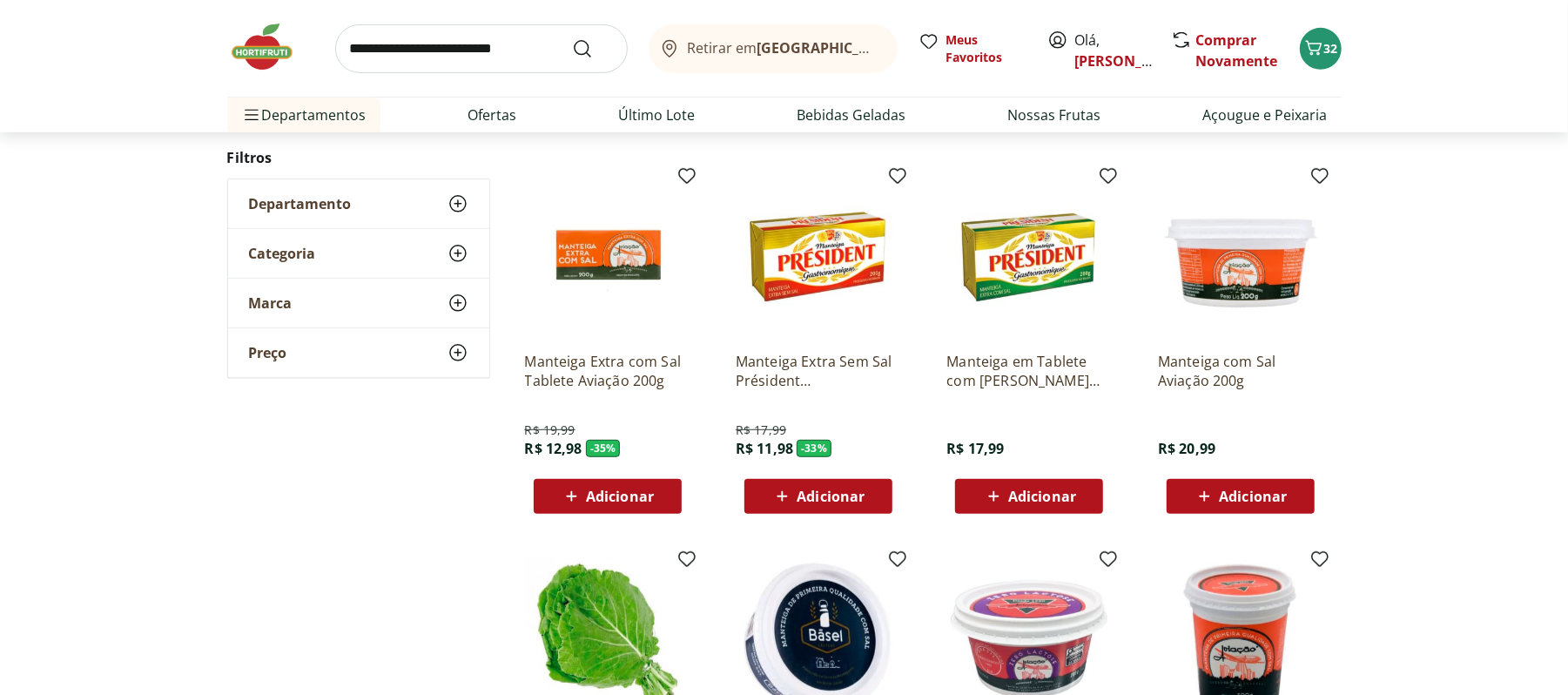
click at [582, 503] on icon at bounding box center [571, 496] width 22 height 21
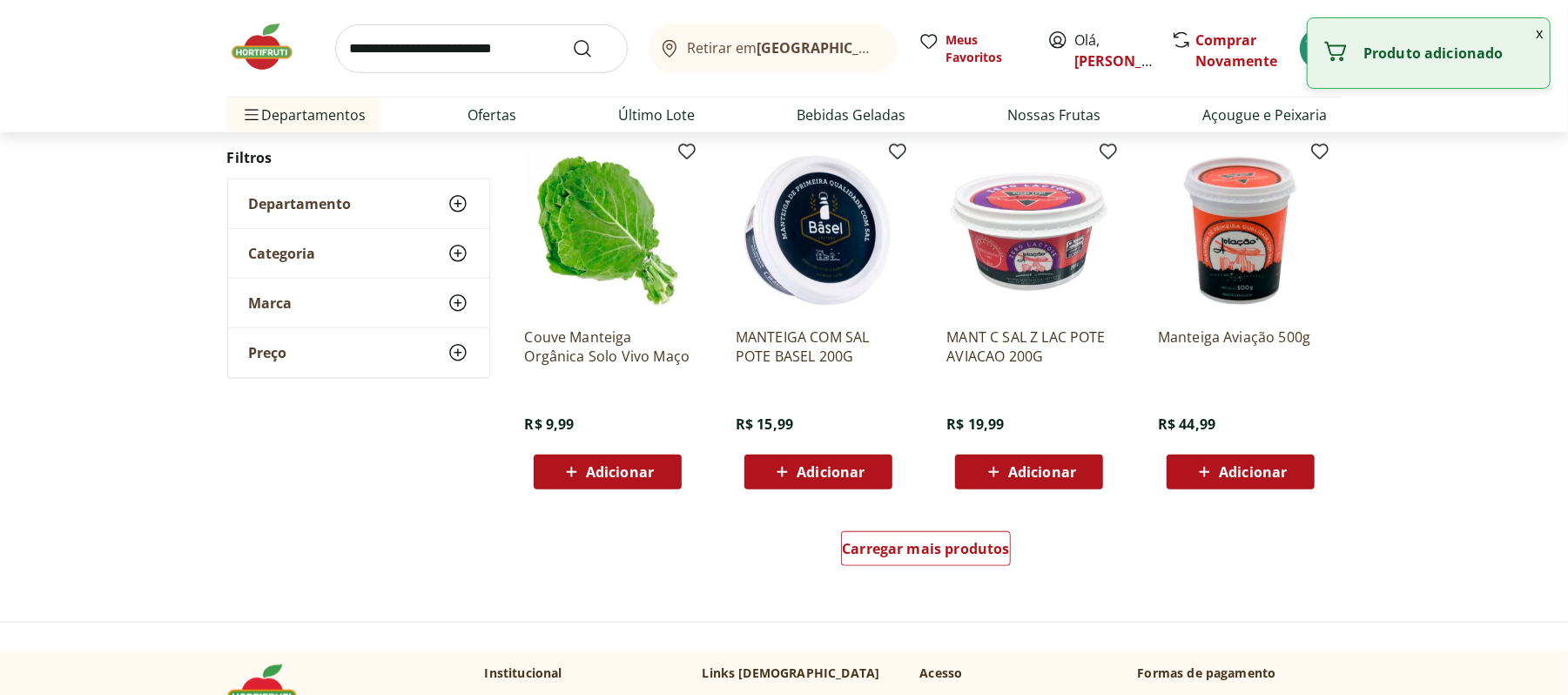
scroll to position [1045, 0]
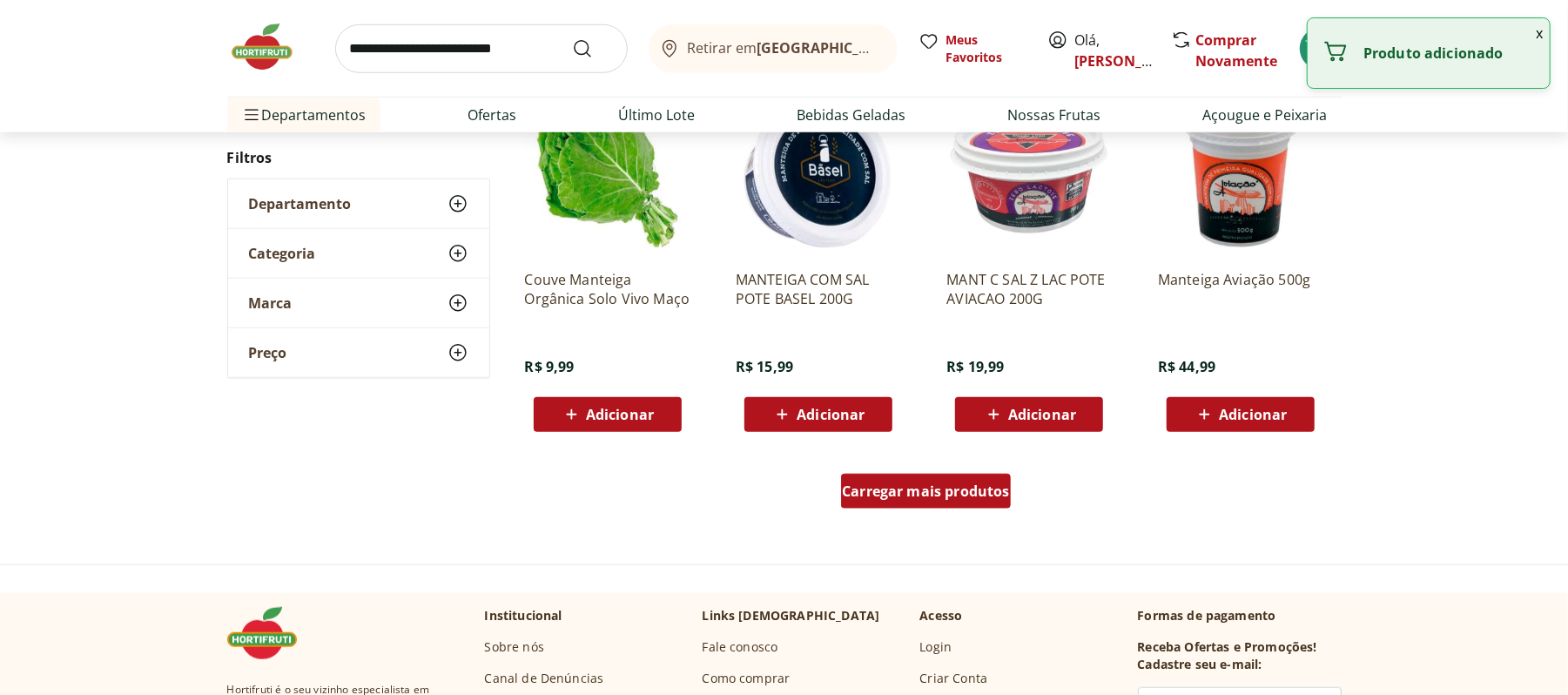
click at [882, 503] on div "Carregar mais produtos" at bounding box center [926, 491] width 170 height 34
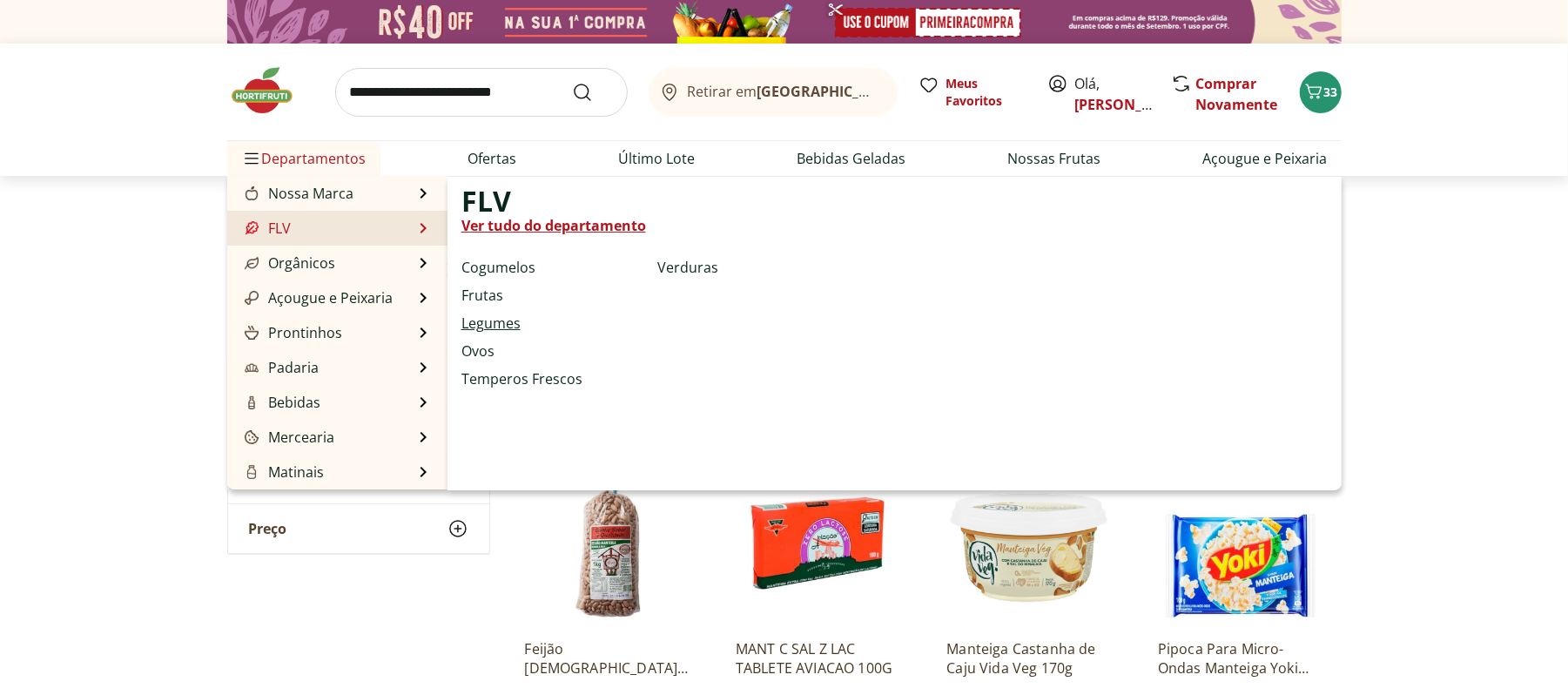
click at [502, 315] on link "Legumes" at bounding box center [491, 323] width 59 height 21
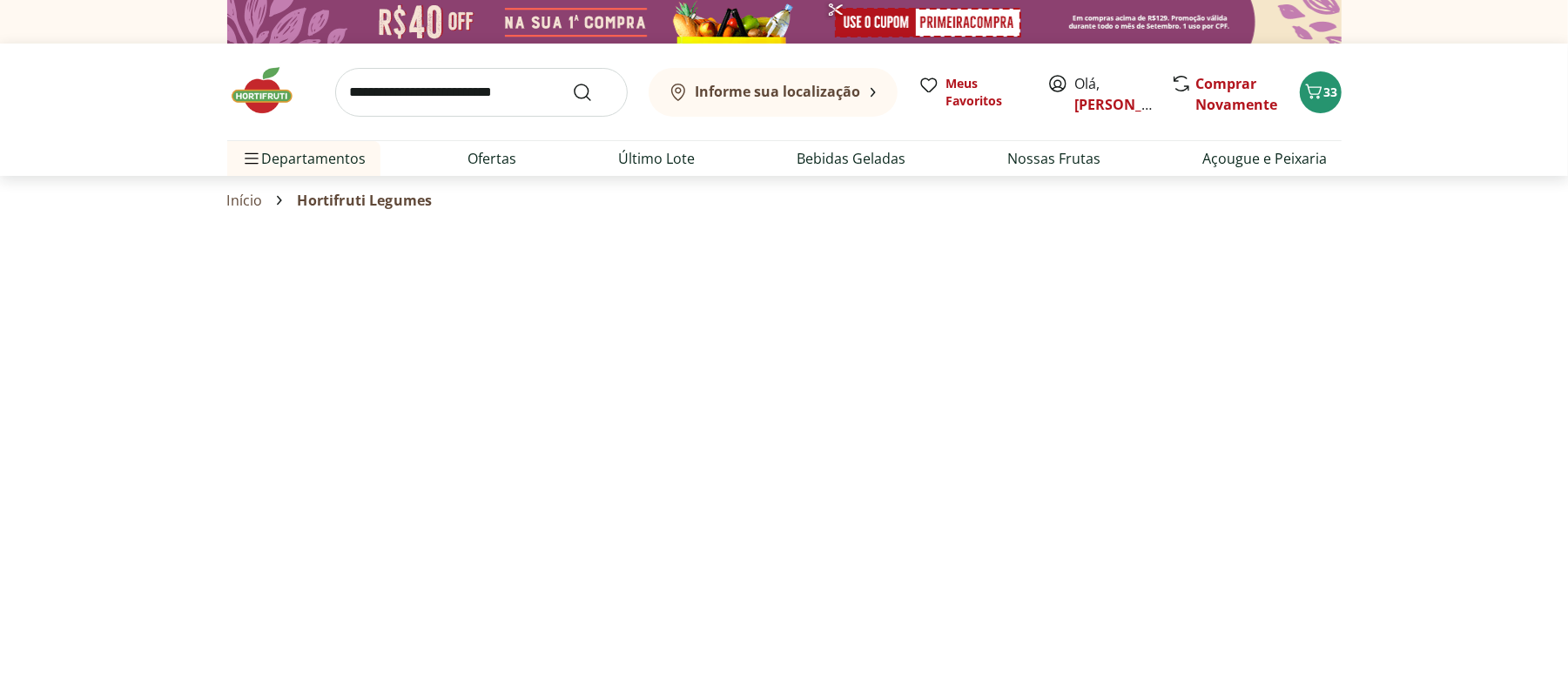
select select "**********"
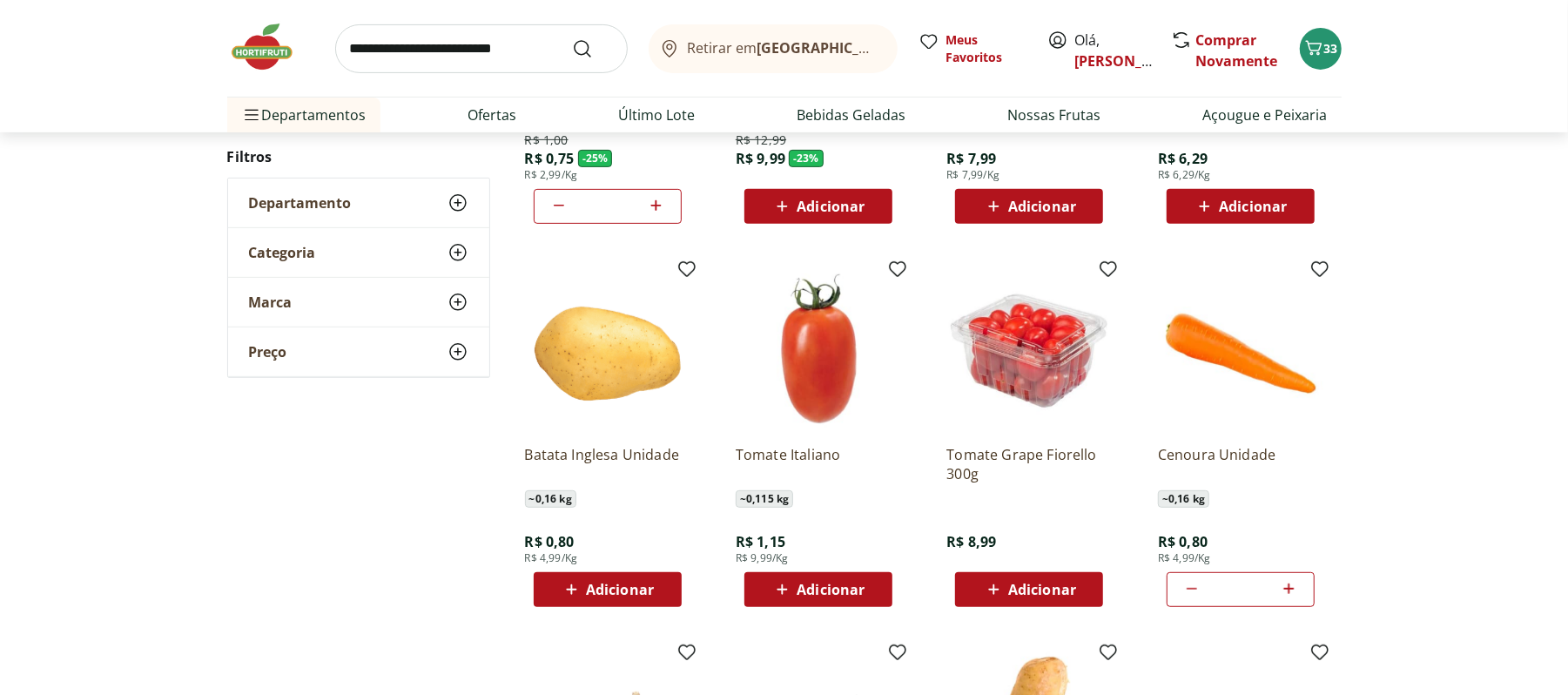
scroll to position [465, 0]
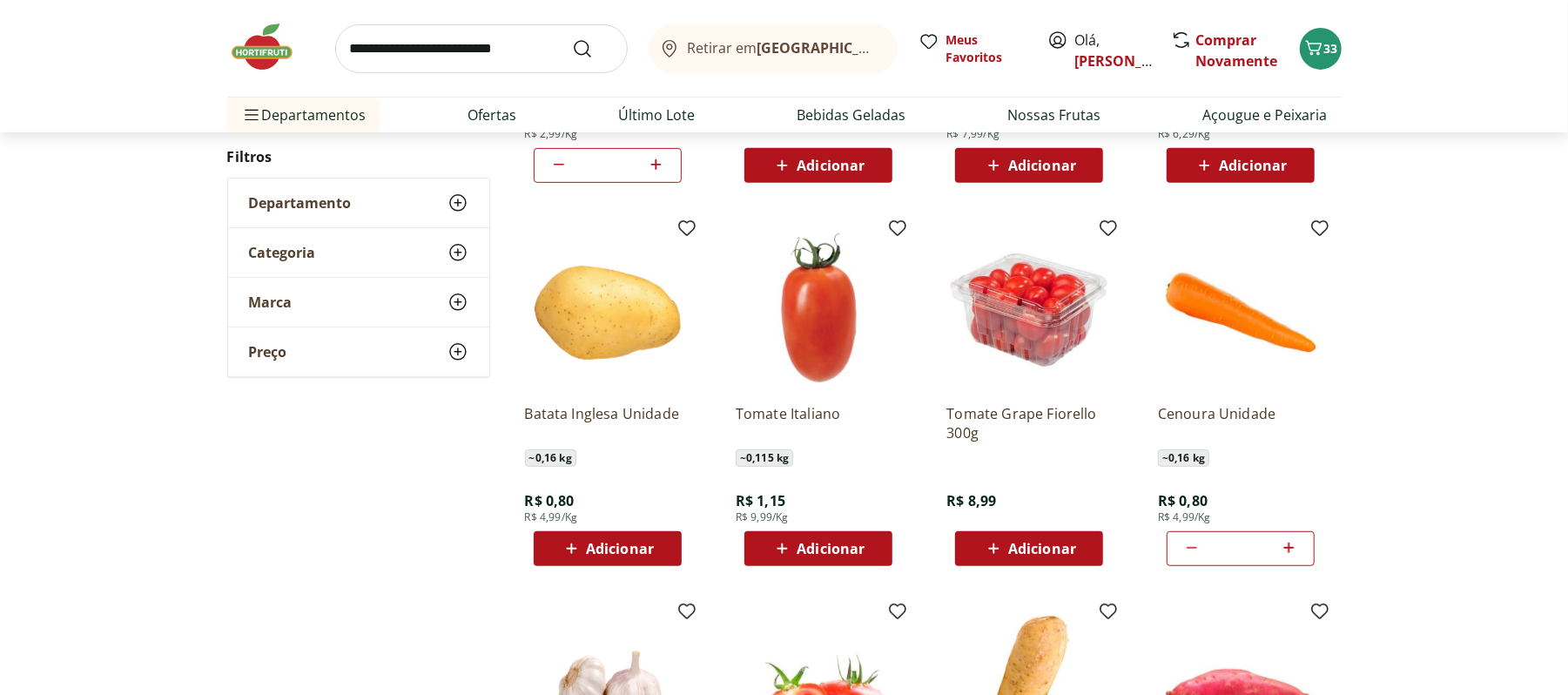
click at [775, 551] on icon at bounding box center [782, 549] width 22 height 21
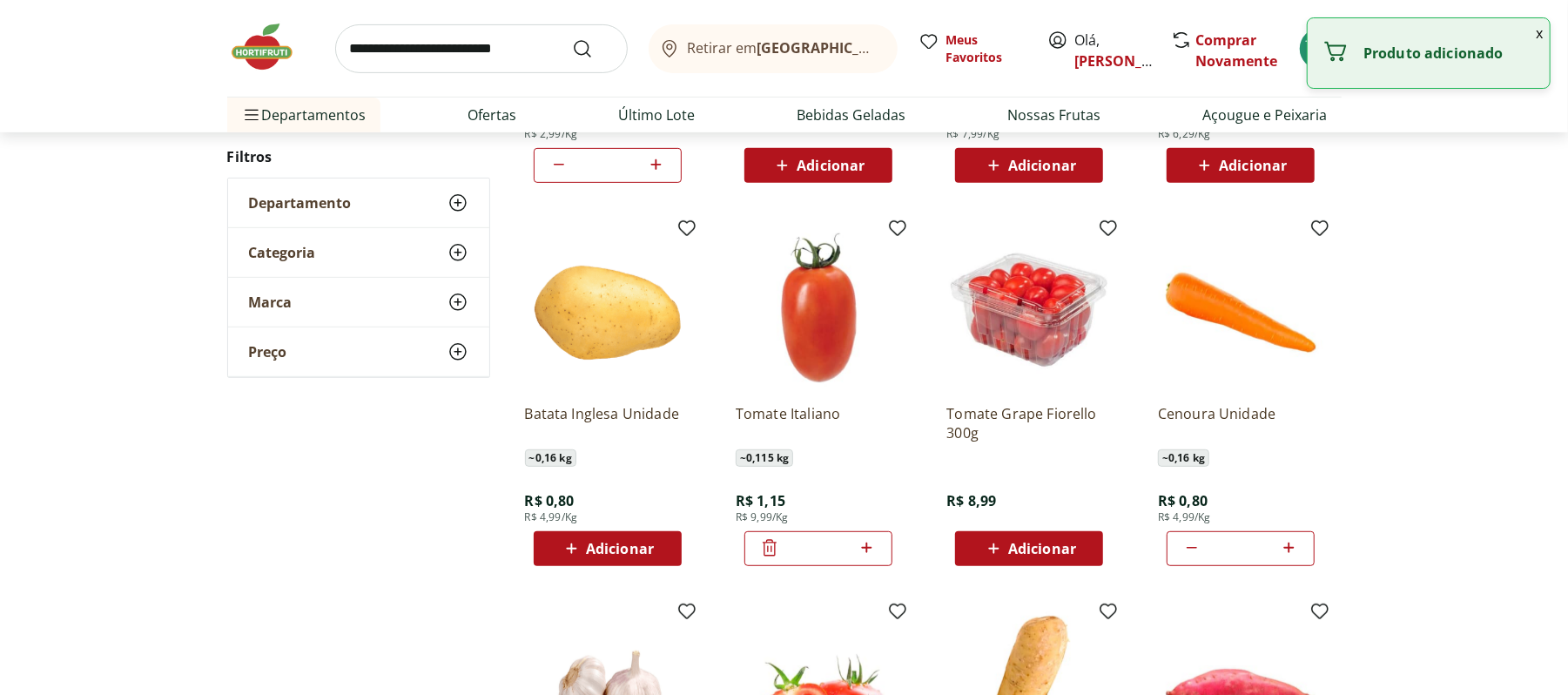
click at [856, 541] on icon at bounding box center [867, 548] width 22 height 21
type input "*"
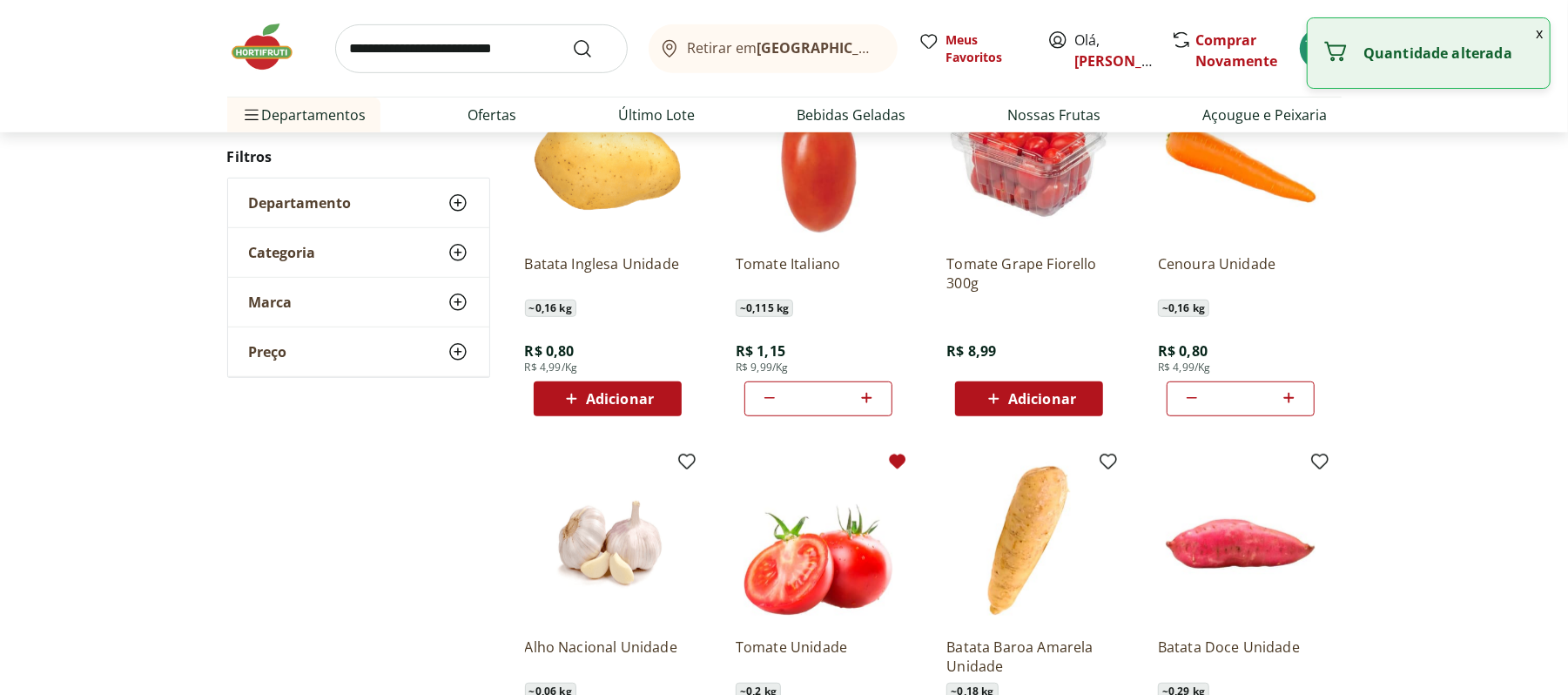
scroll to position [813, 0]
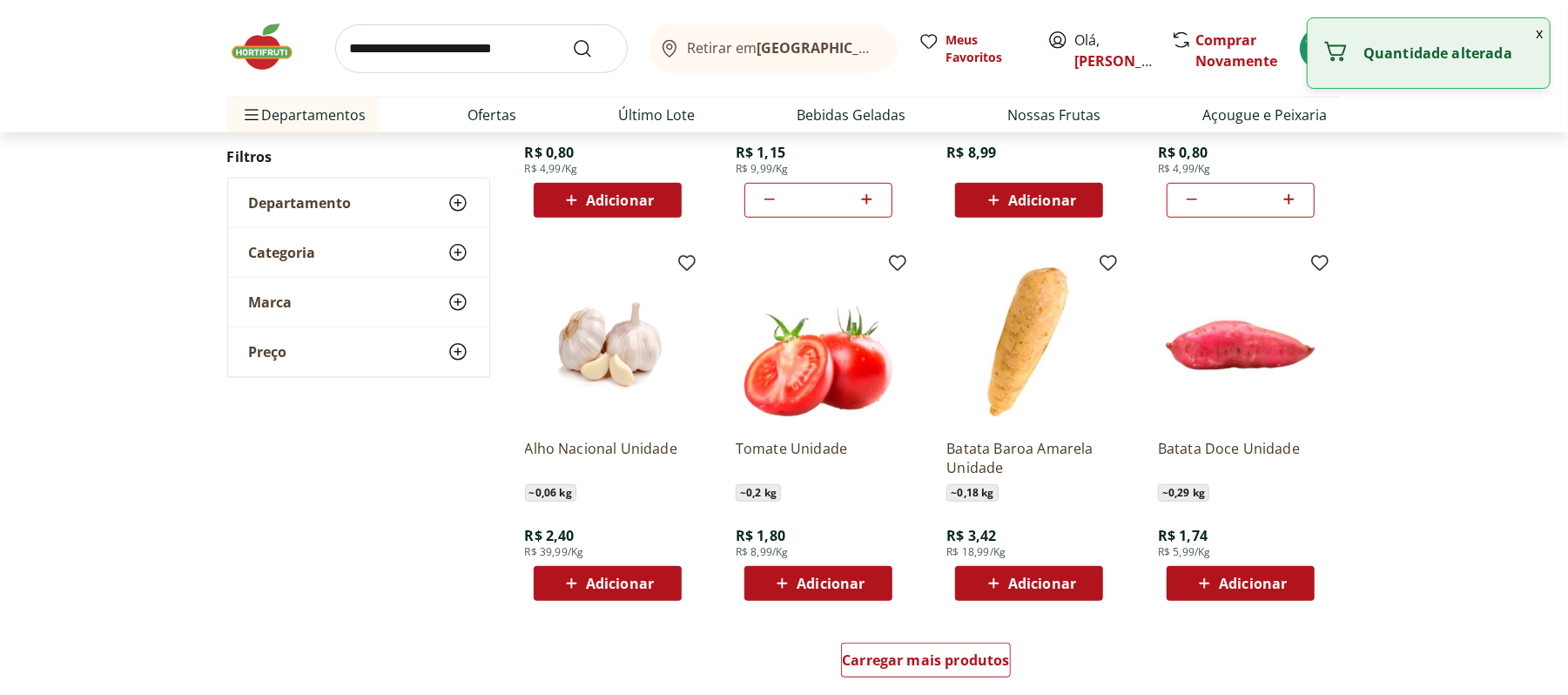
click at [611, 195] on span "Adicionar" at bounding box center [619, 200] width 68 height 14
click at [653, 192] on icon at bounding box center [655, 200] width 22 height 21
type input "*"
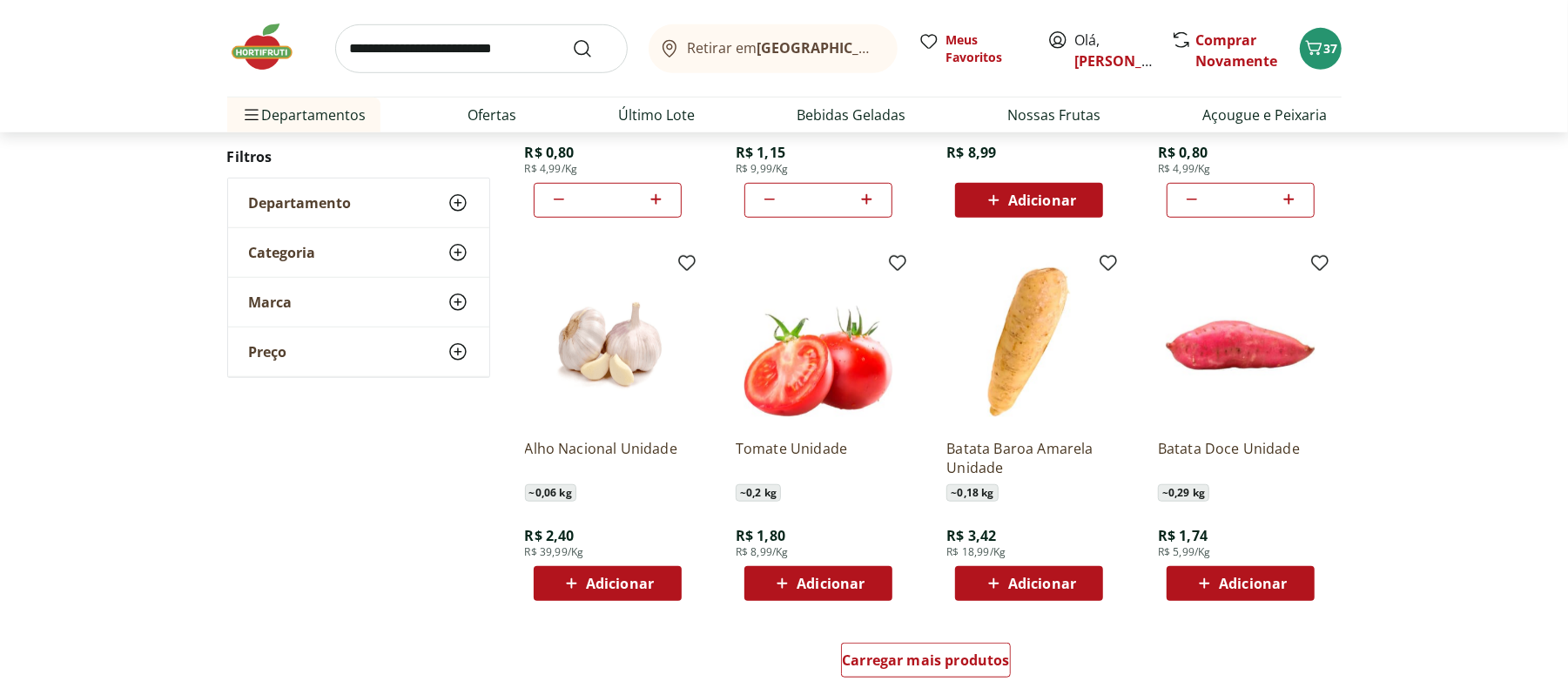
scroll to position [928, 0]
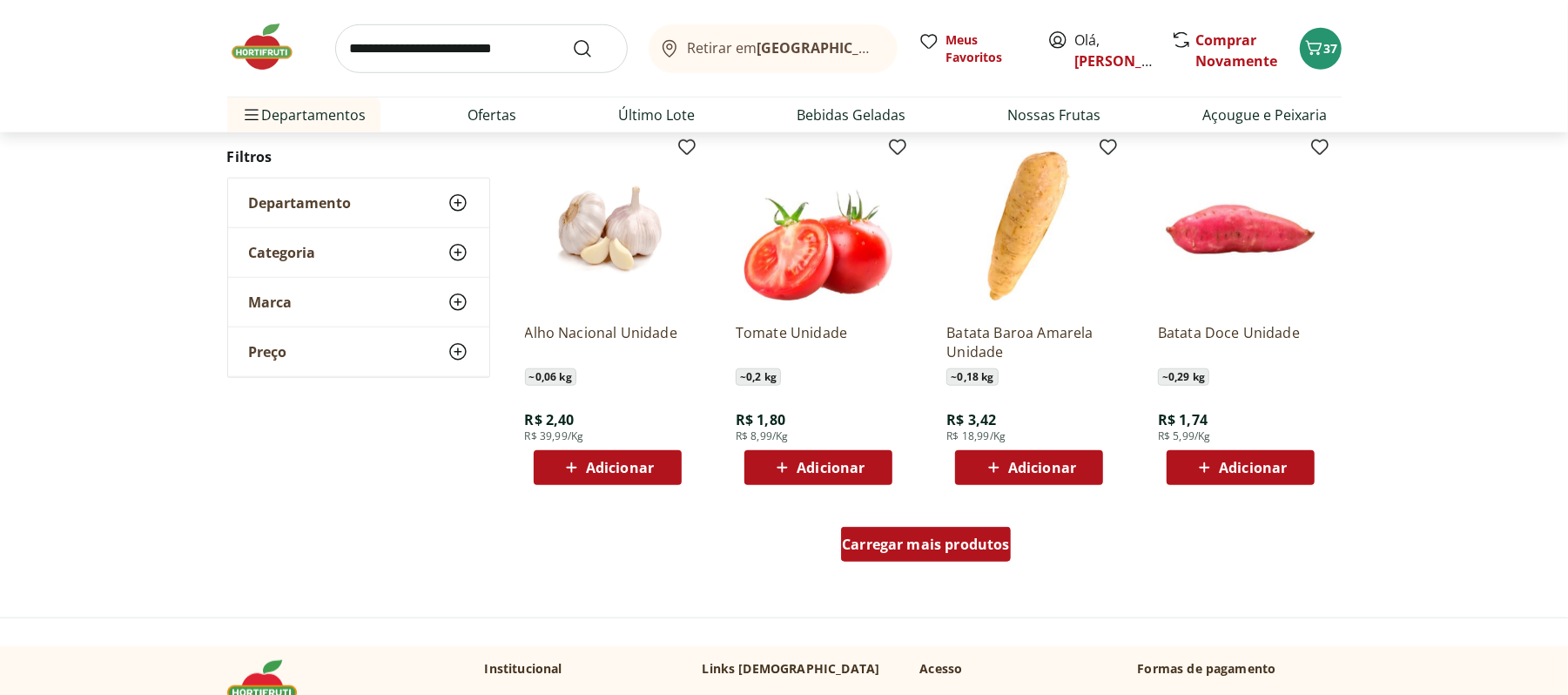
click at [893, 562] on div "Carregar mais produtos" at bounding box center [926, 544] width 170 height 34
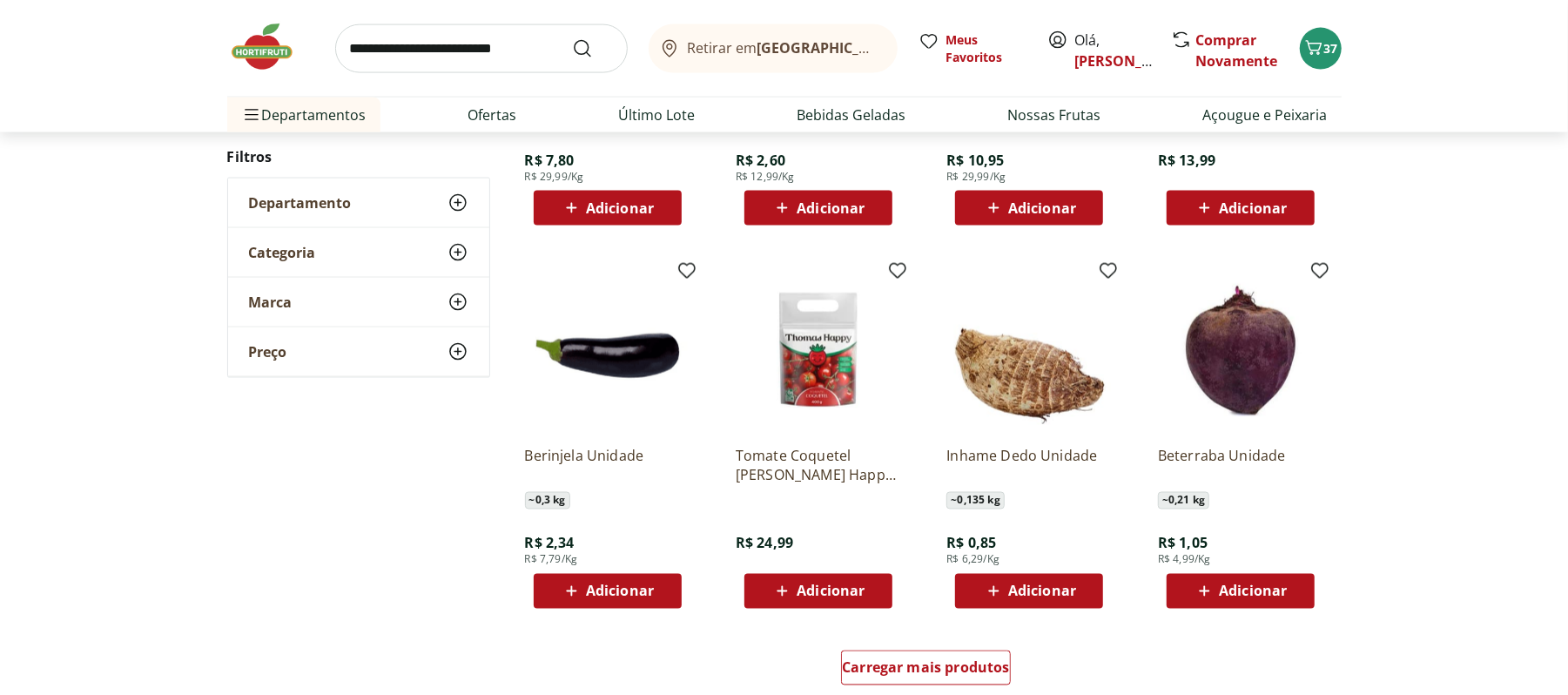
scroll to position [1974, 0]
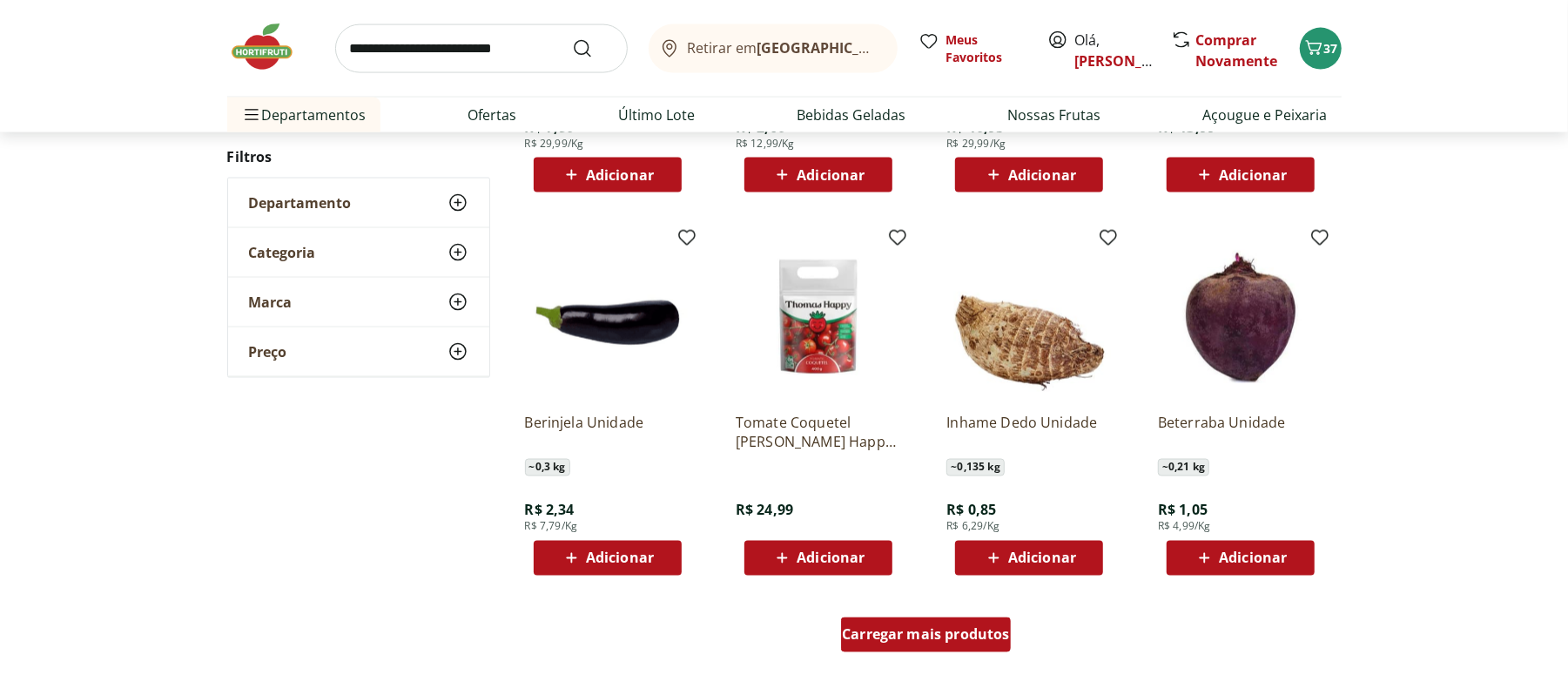
click at [945, 640] on span "Carregar mais produtos" at bounding box center [926, 635] width 168 height 14
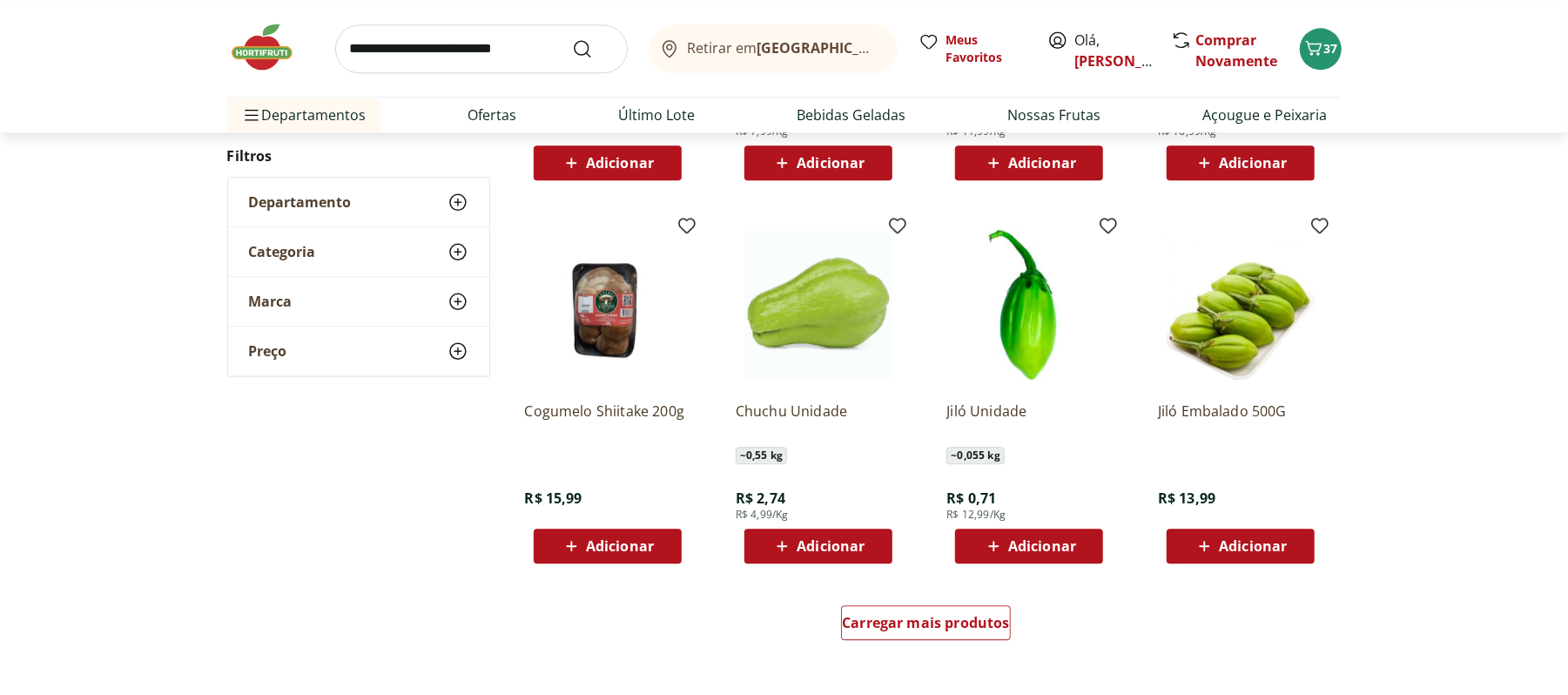
scroll to position [3136, 0]
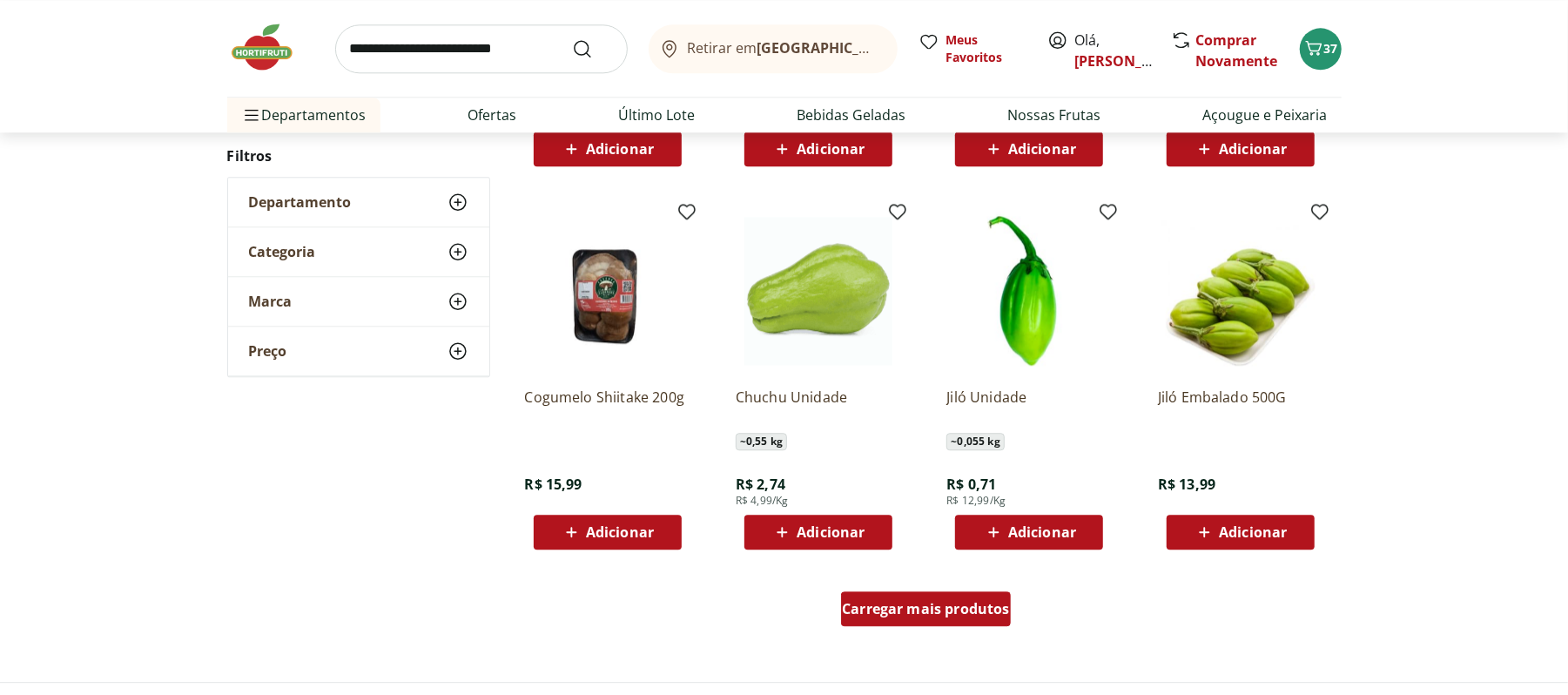
click at [949, 608] on span "Carregar mais produtos" at bounding box center [926, 609] width 168 height 14
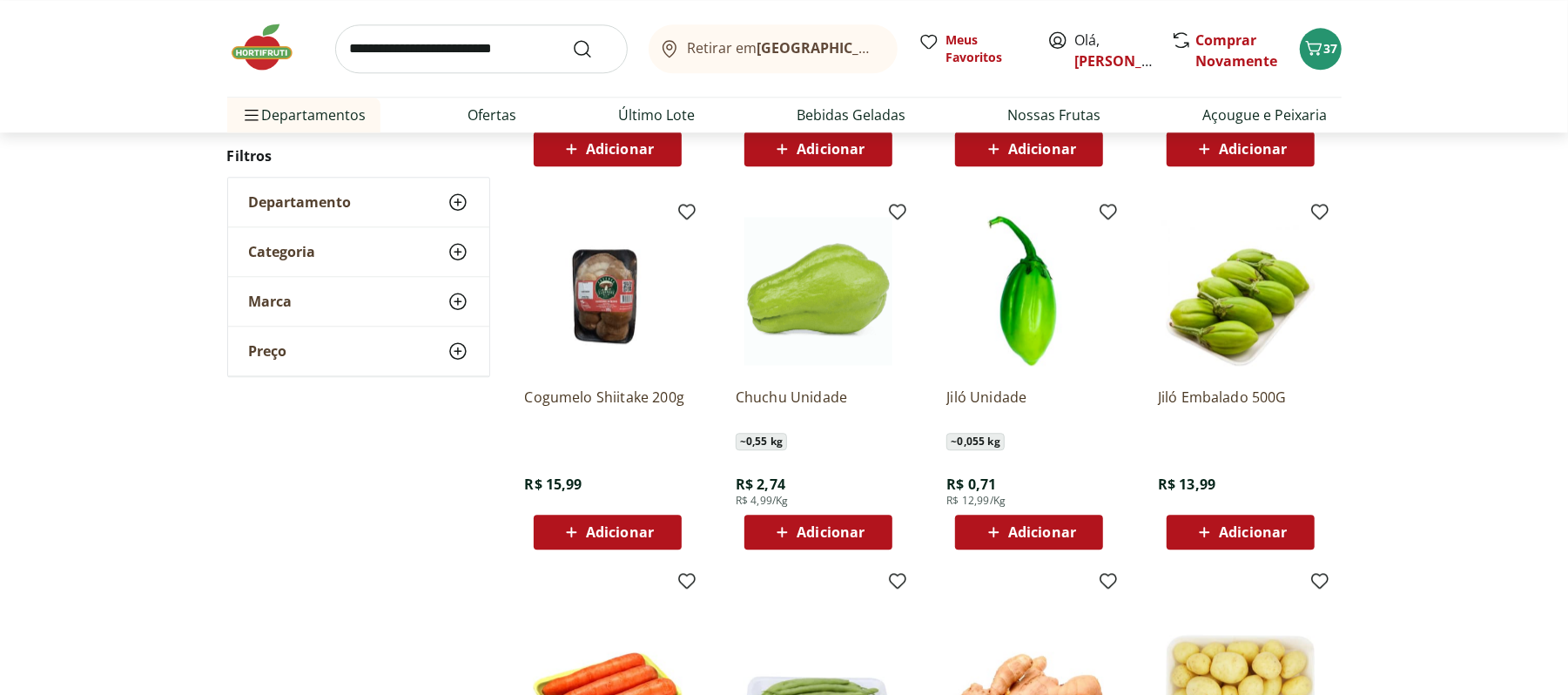
click at [877, 544] on div "Adicionar" at bounding box center [819, 532] width 120 height 32
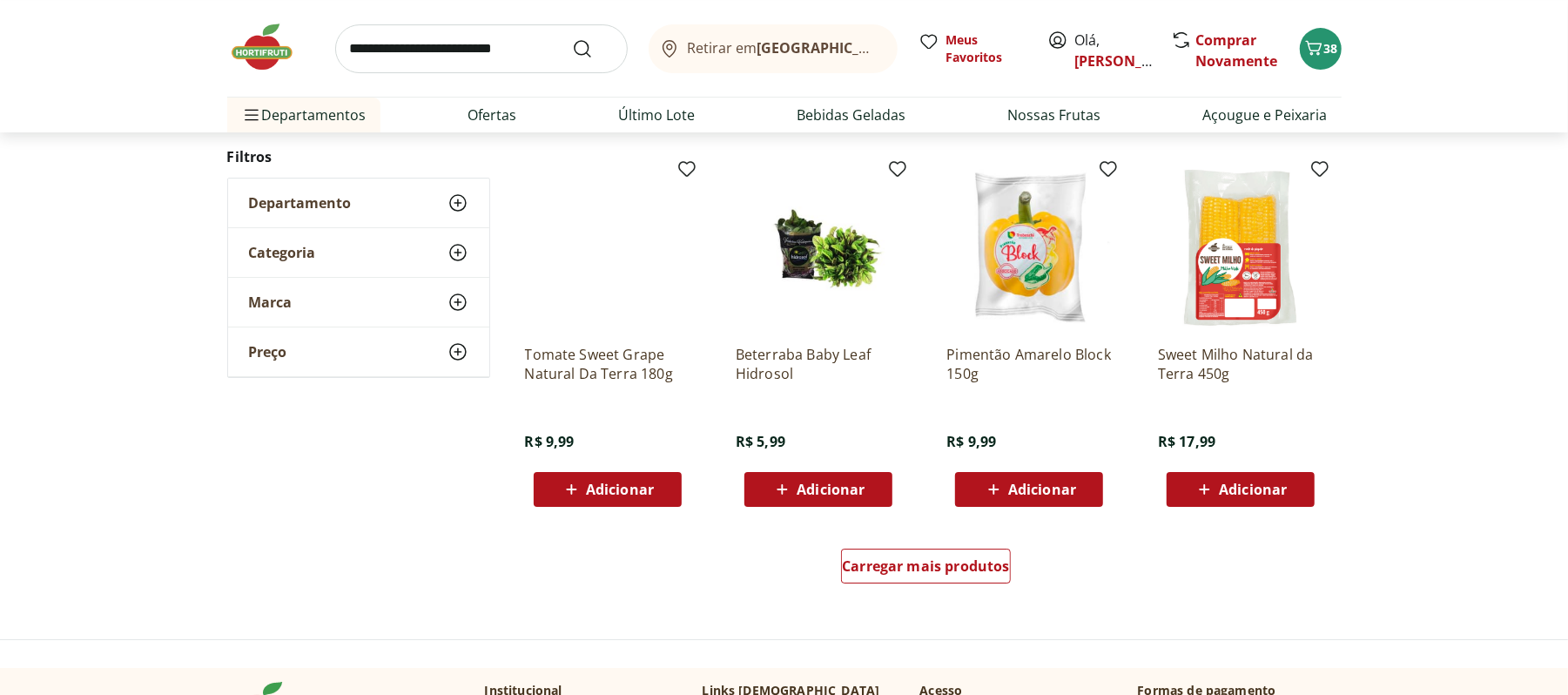
scroll to position [4529, 0]
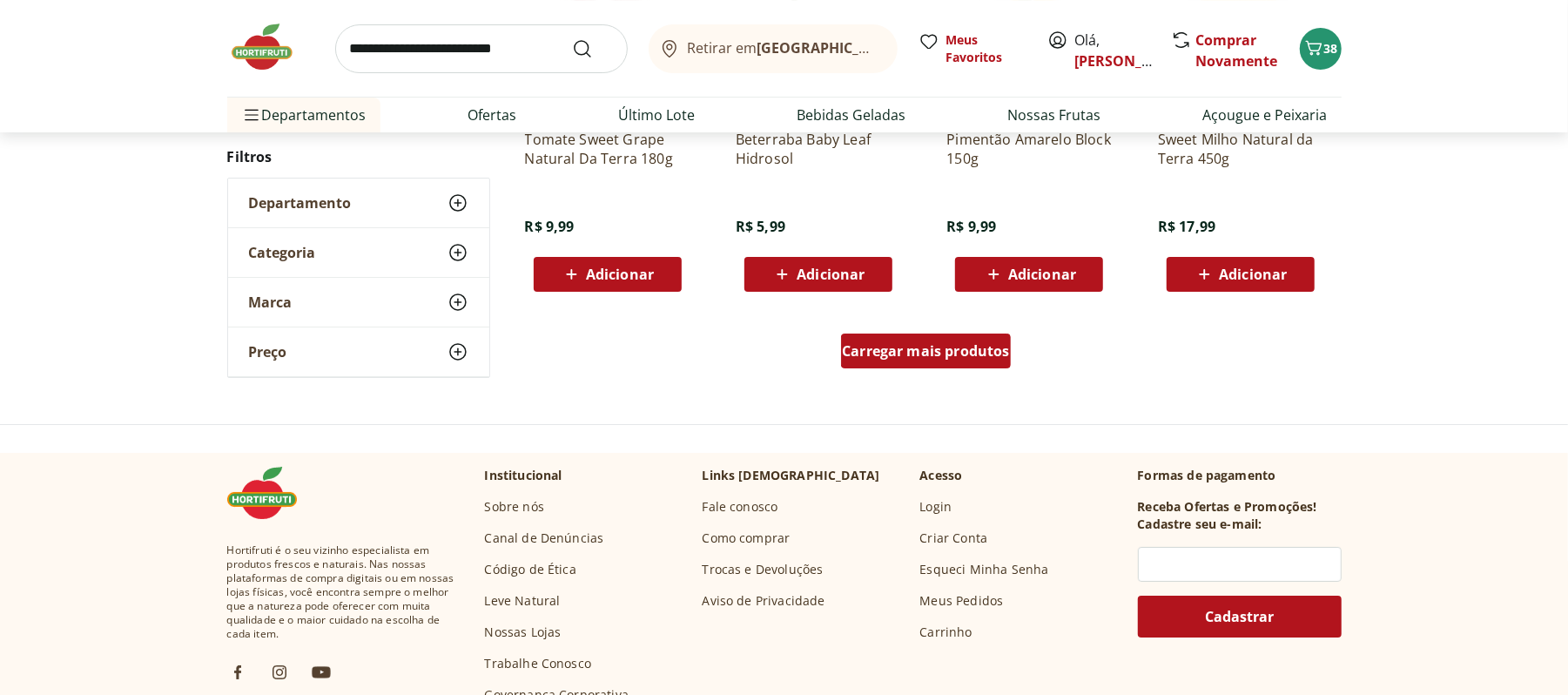
click at [952, 347] on span "Carregar mais produtos" at bounding box center [926, 351] width 168 height 14
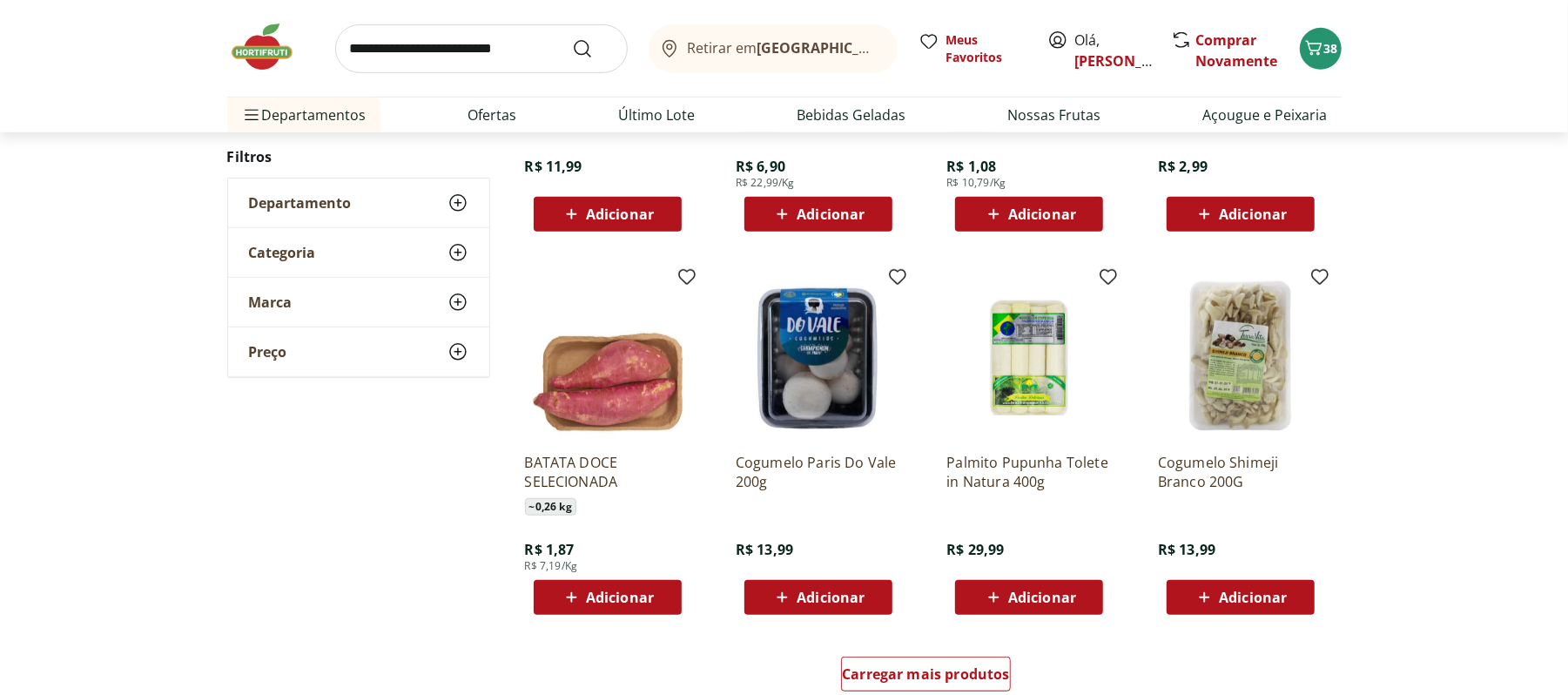
scroll to position [5923, 0]
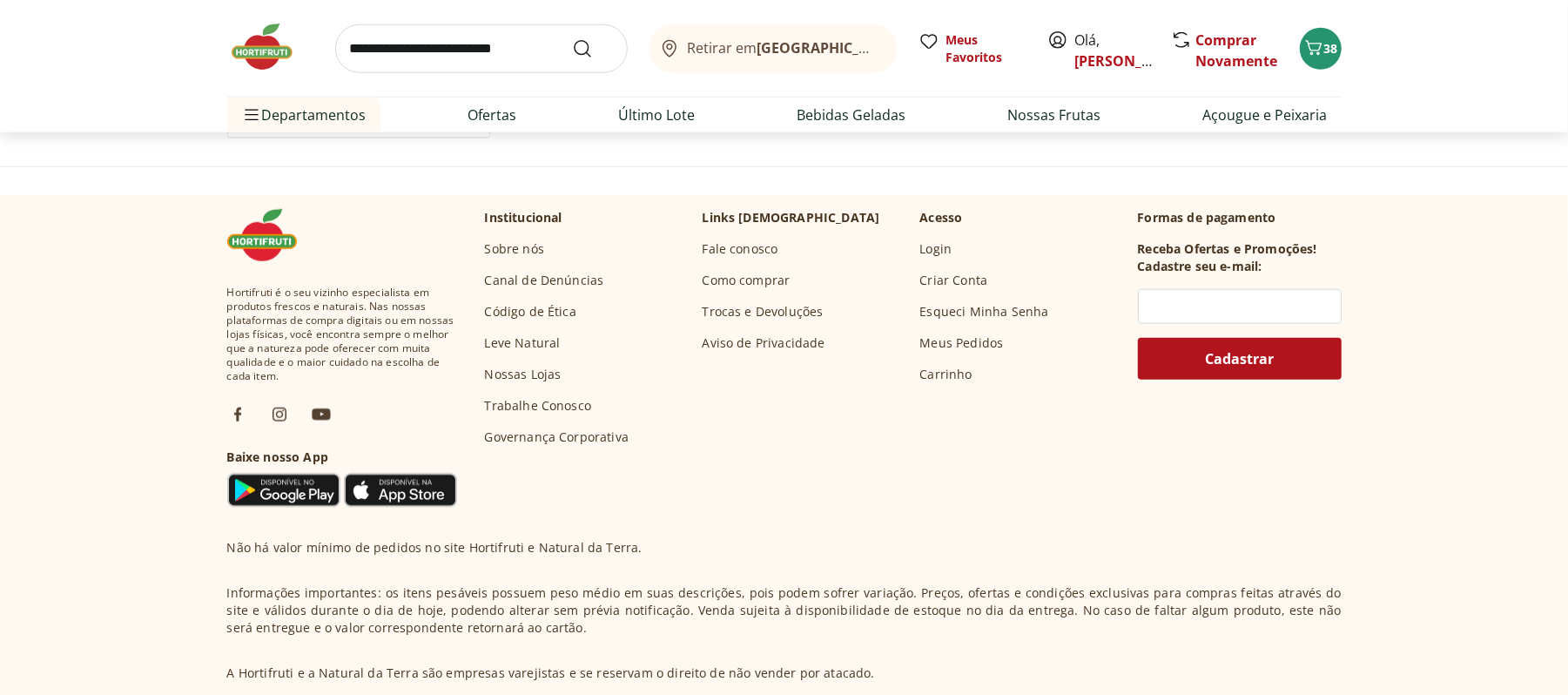
click at [557, 61] on input "search" at bounding box center [482, 49] width 292 height 49
type input "**********"
click at [572, 38] on button "Submit Search" at bounding box center [593, 49] width 42 height 21
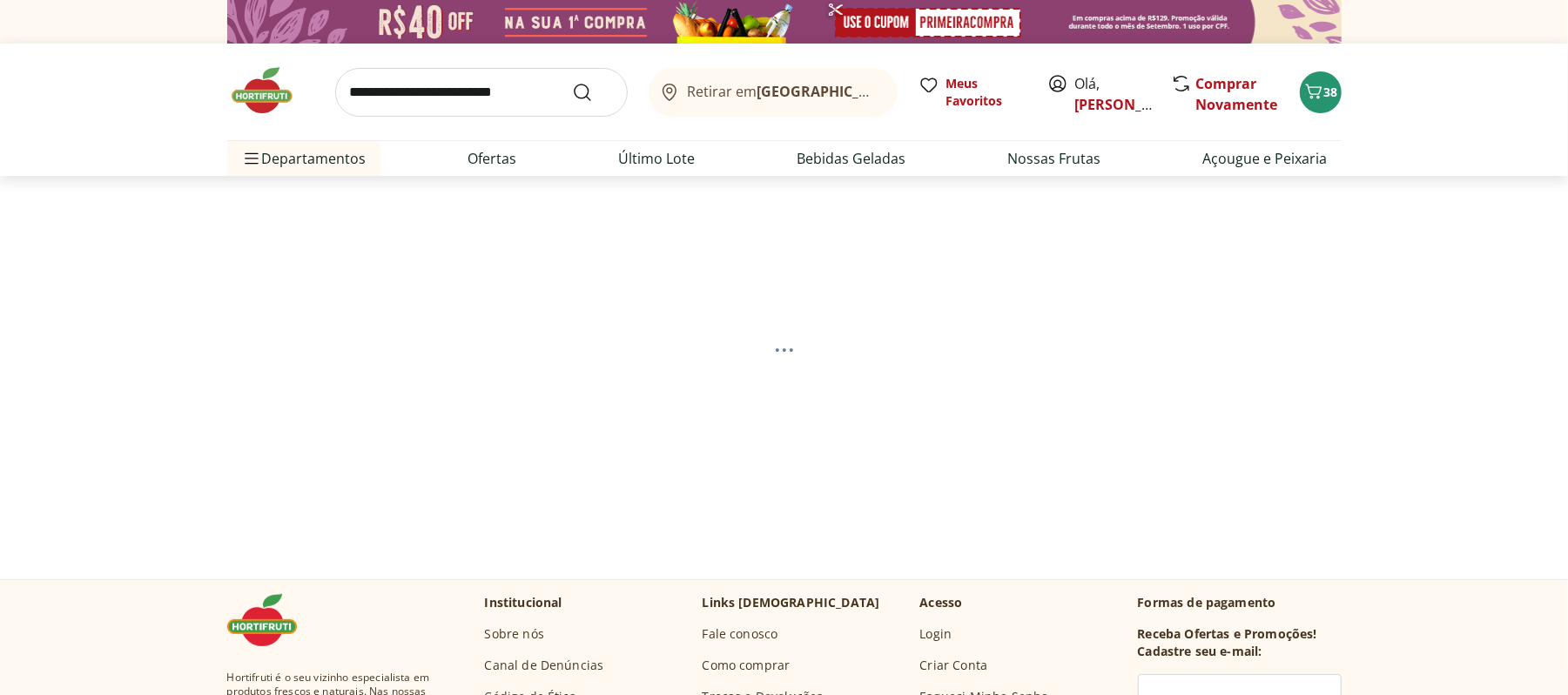
select select "**********"
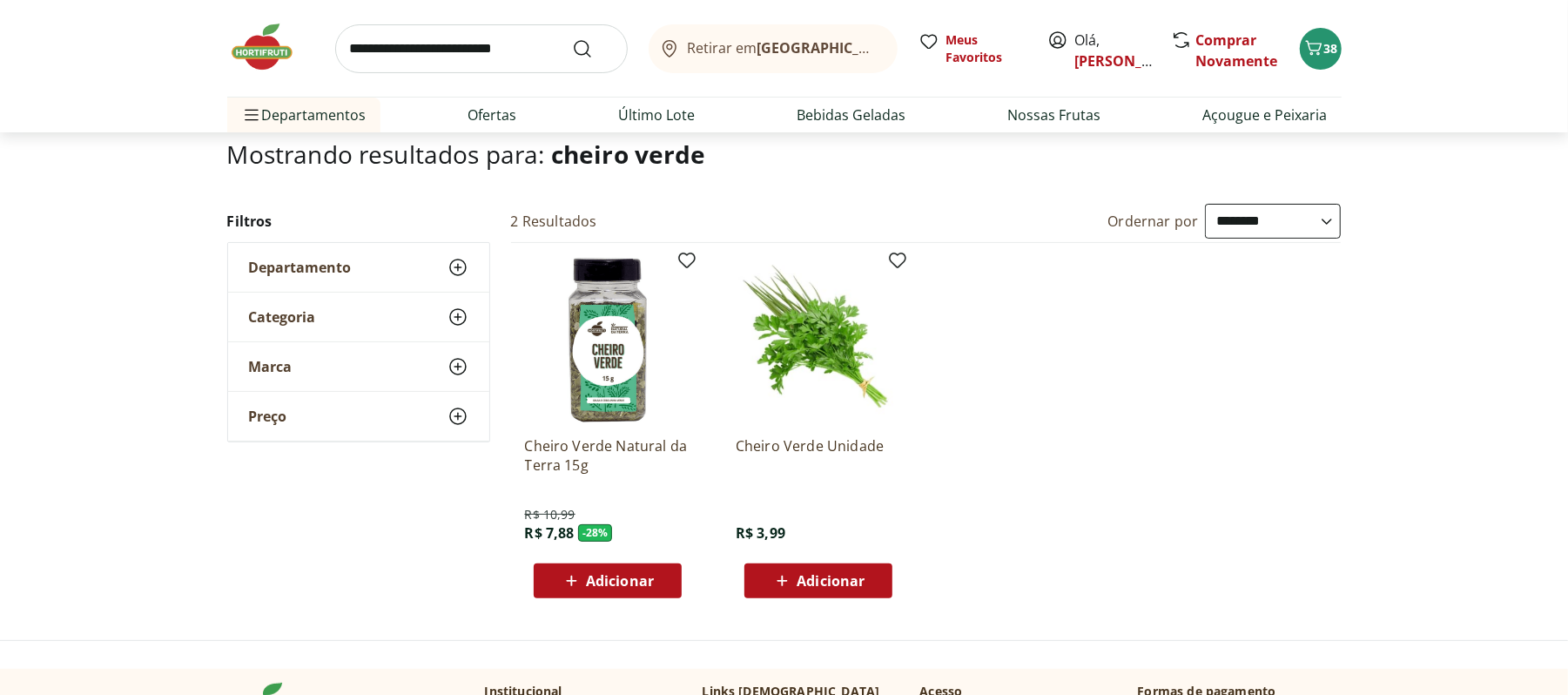
scroll to position [116, 0]
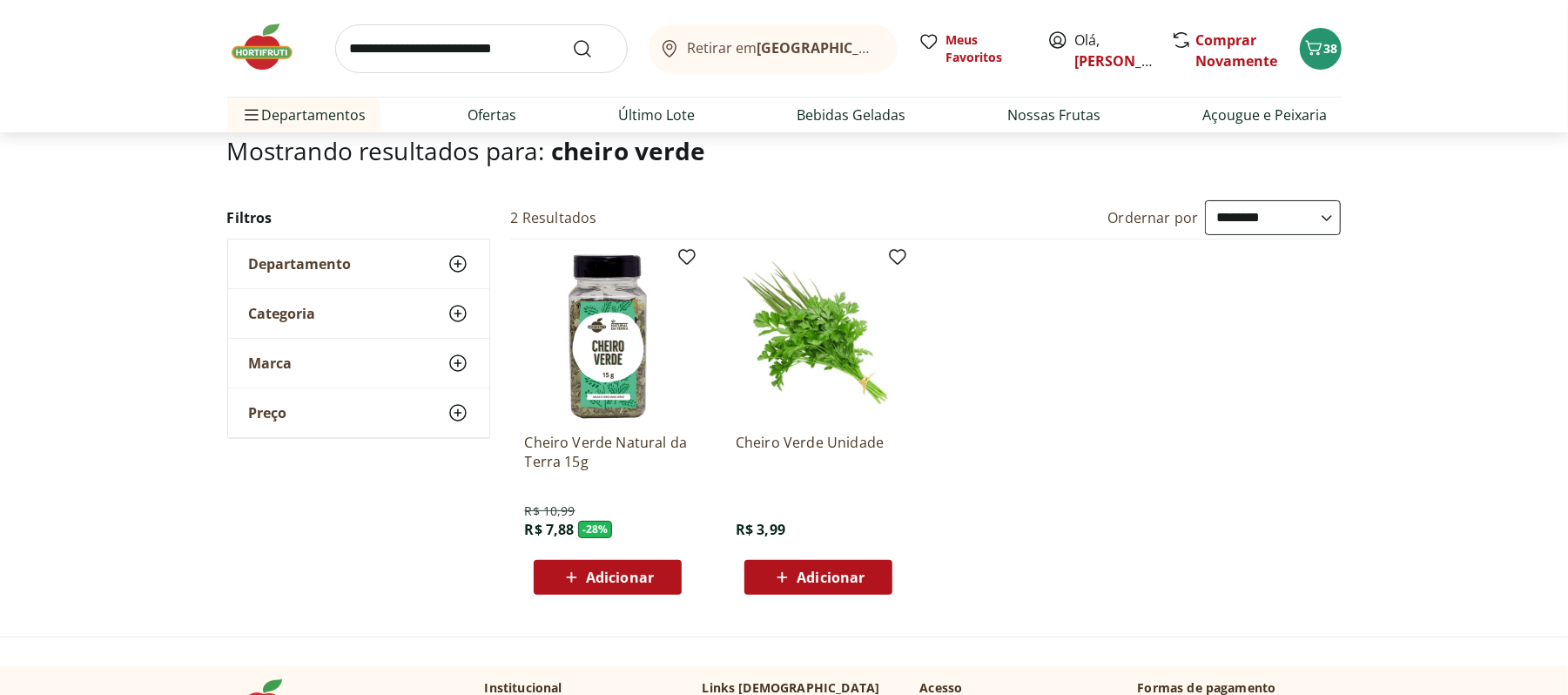
click at [488, 60] on input "search" at bounding box center [482, 49] width 292 height 49
type input "*********"
click at [572, 38] on button "Submit Search" at bounding box center [593, 49] width 42 height 21
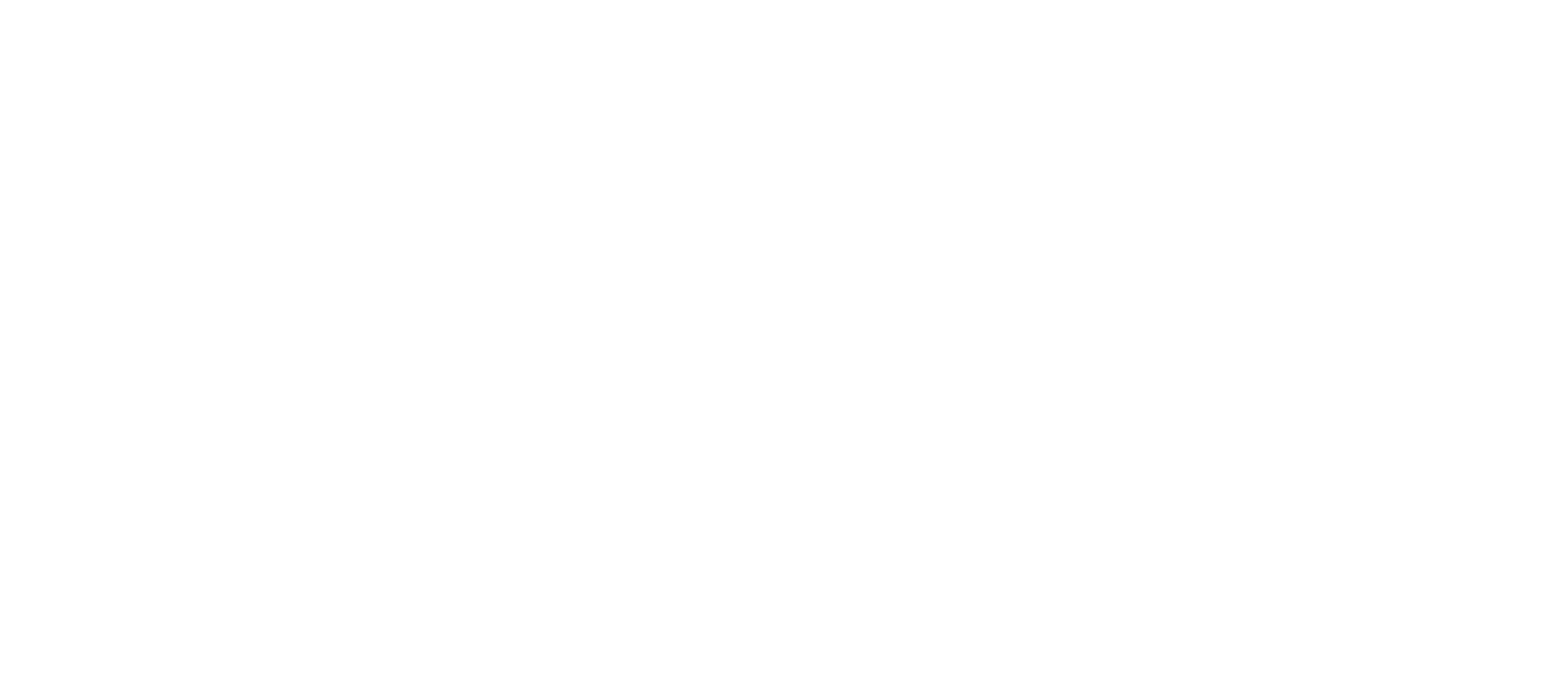
select select "**********"
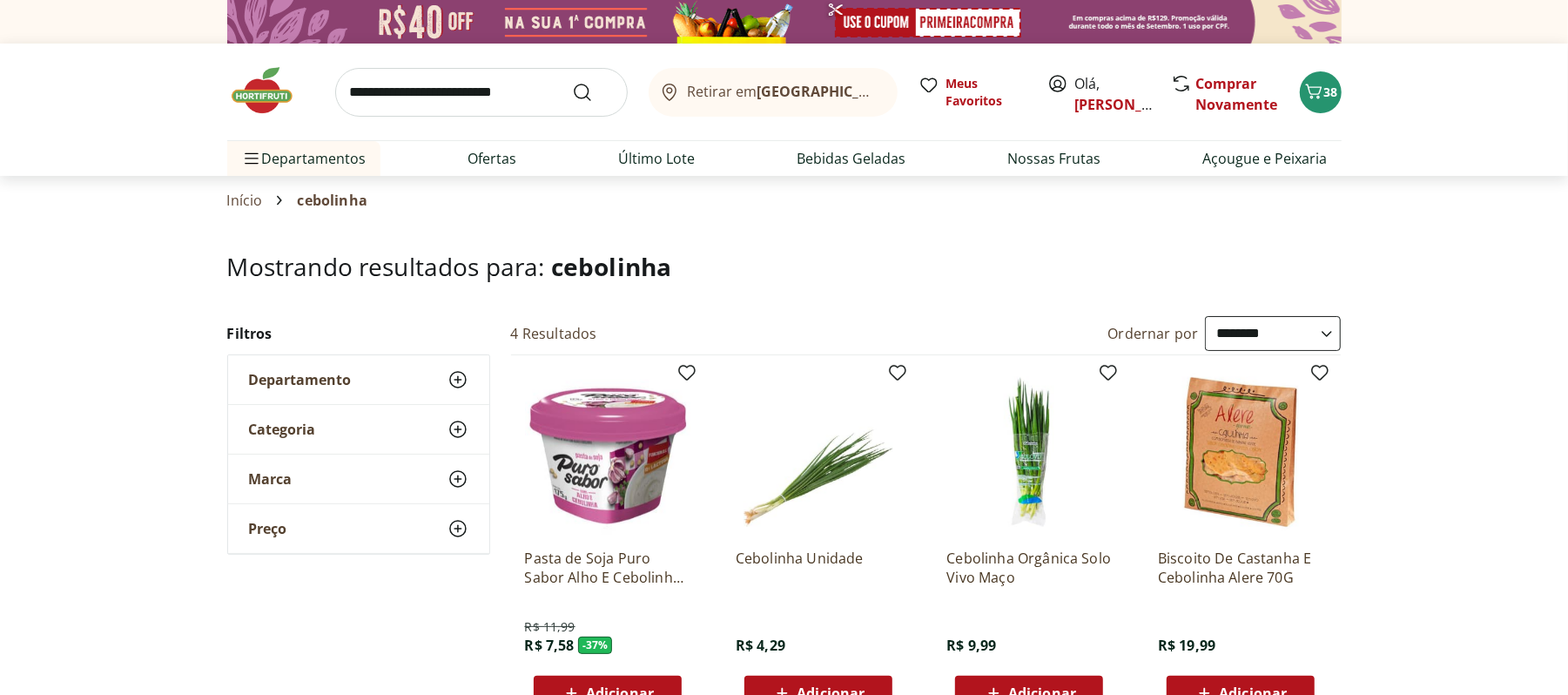
click at [526, 80] on input "search" at bounding box center [482, 92] width 292 height 49
type input "*****"
click at [572, 82] on button "Submit Search" at bounding box center [593, 93] width 42 height 21
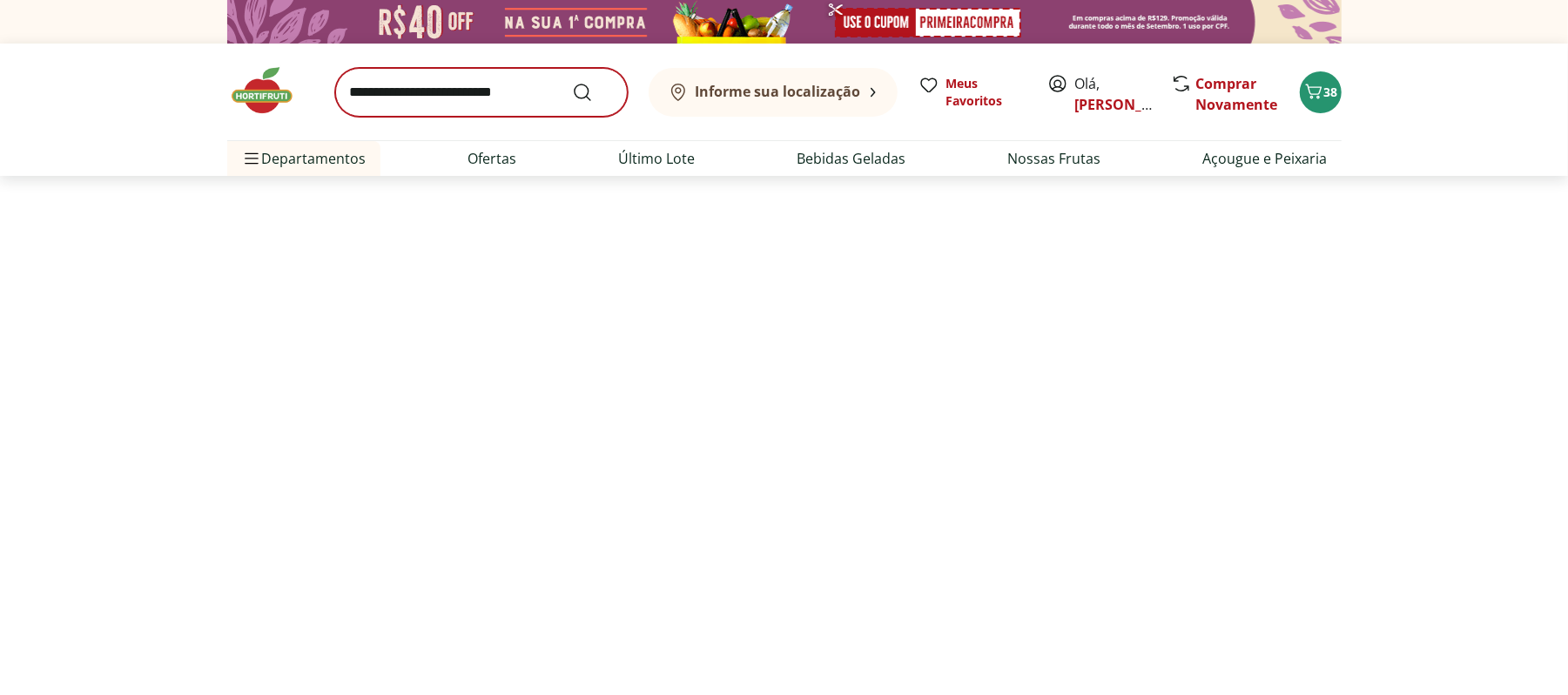
select select "**********"
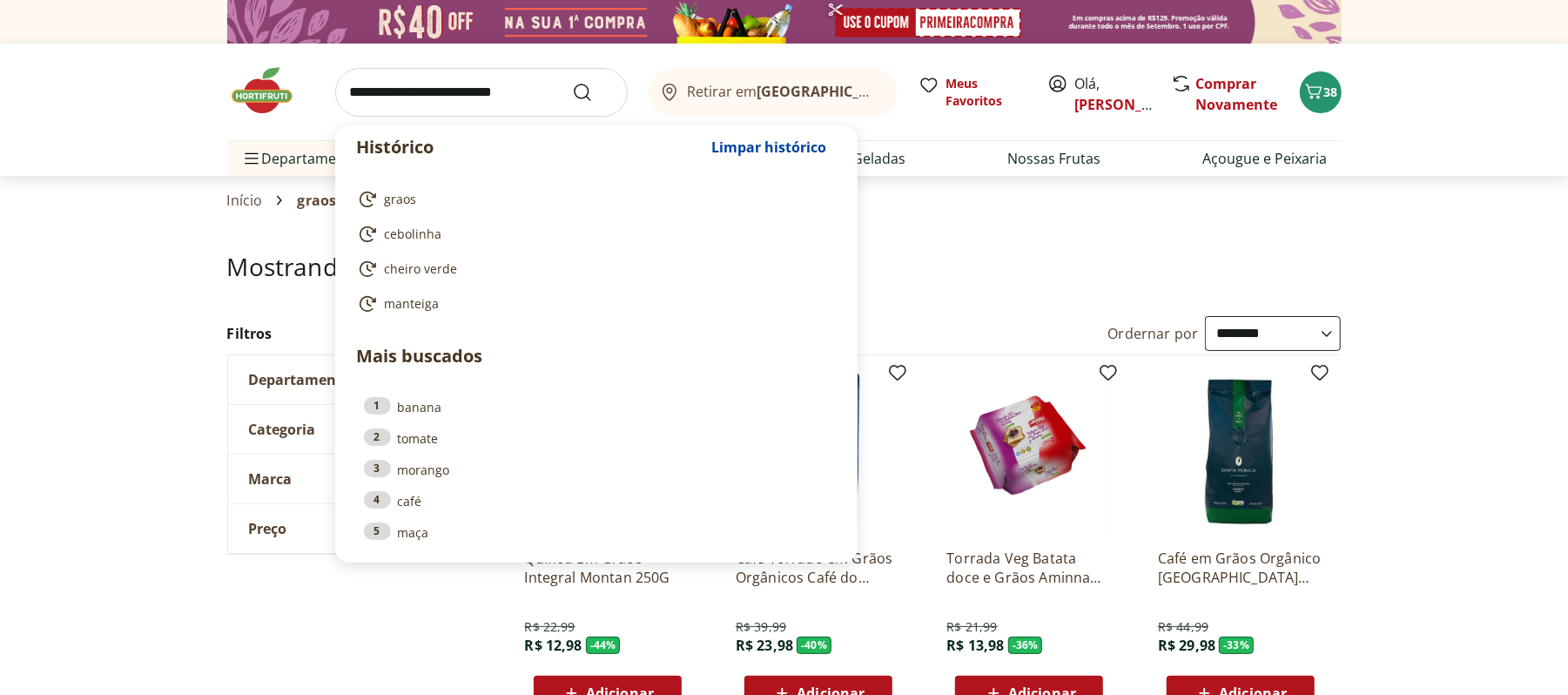
click at [413, 94] on input "search" at bounding box center [482, 92] width 292 height 49
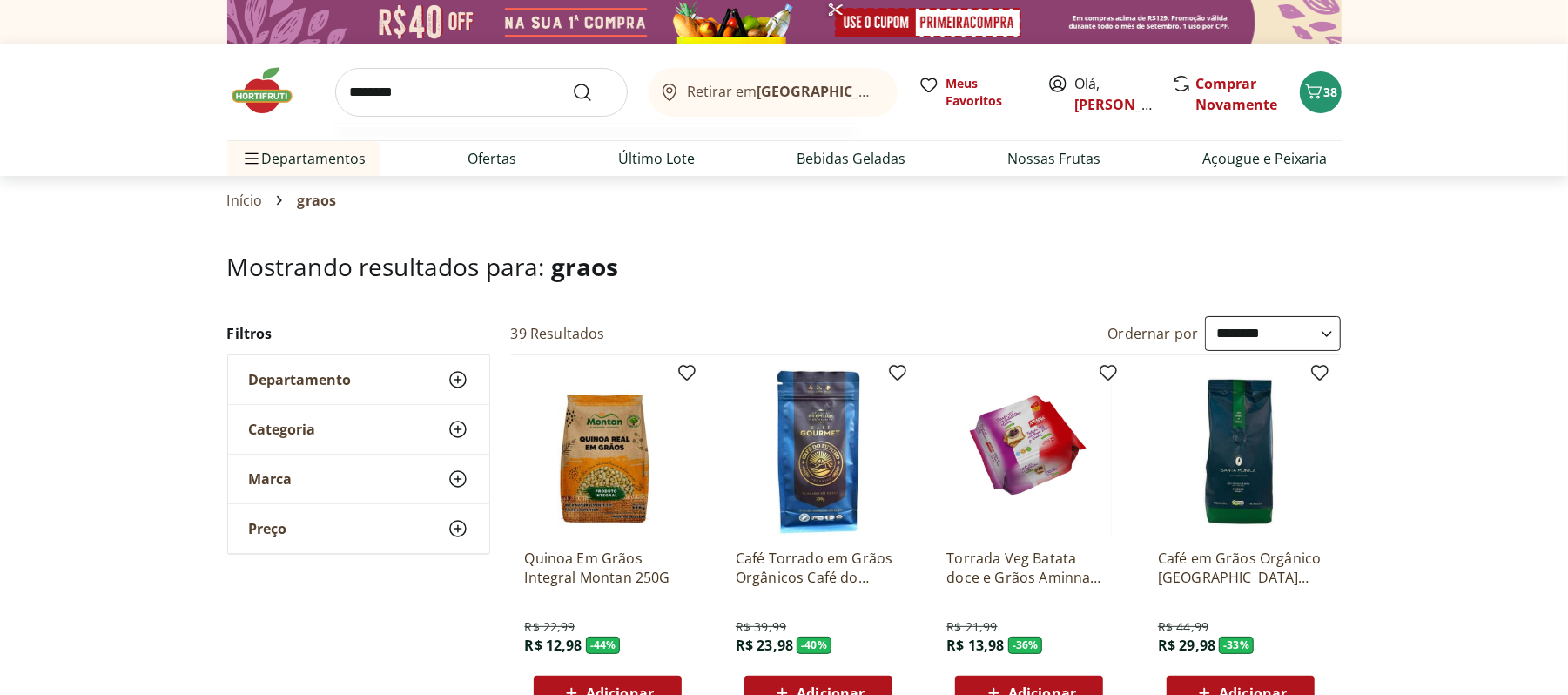
type input "********"
click at [572, 82] on button "Submit Search" at bounding box center [593, 93] width 42 height 21
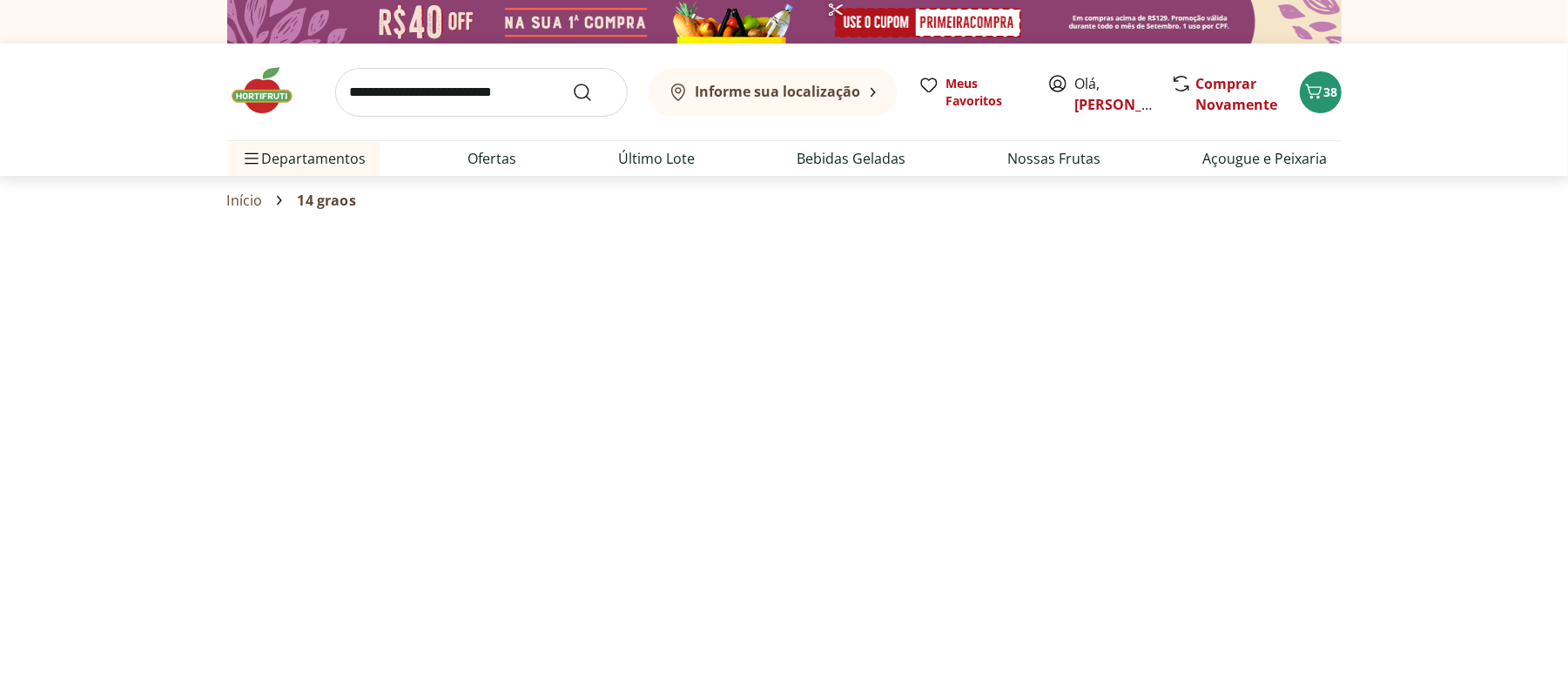
select select "**********"
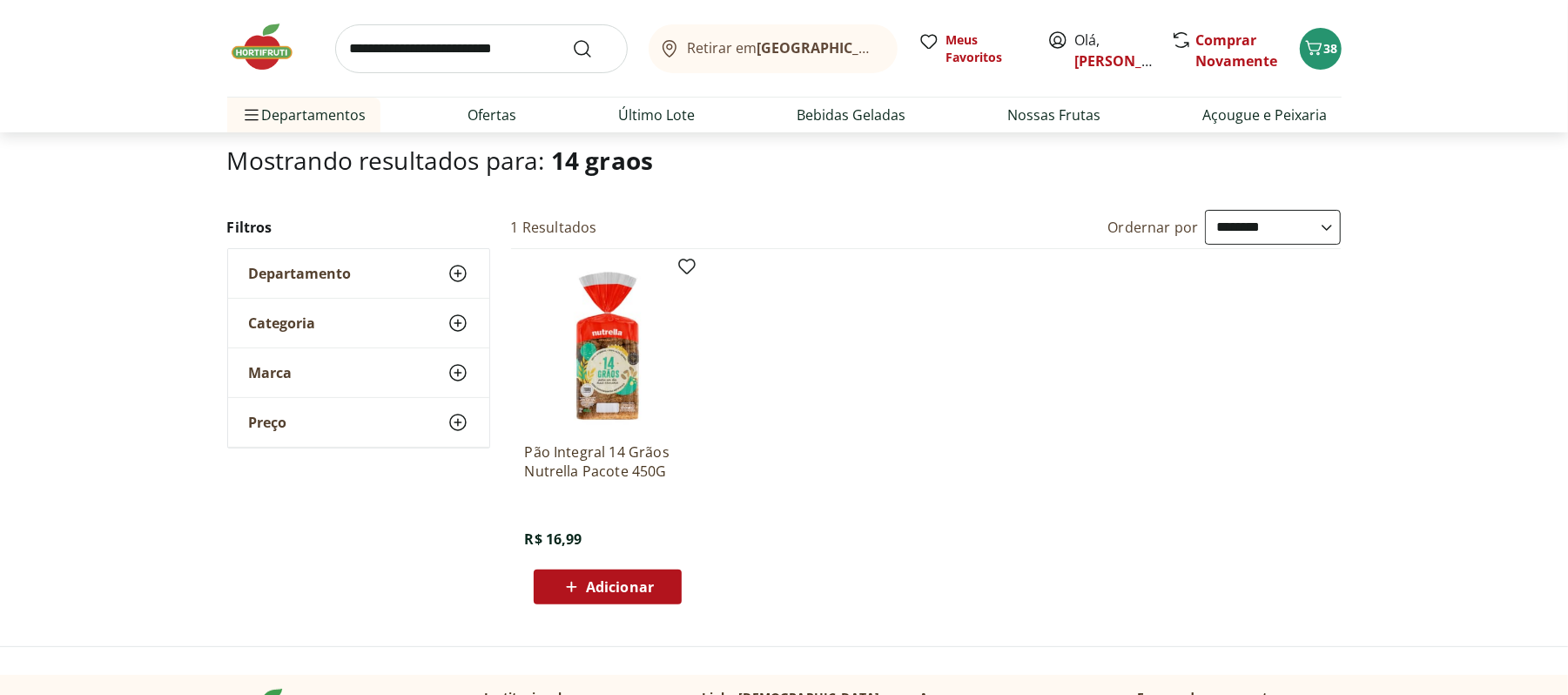
scroll to position [116, 0]
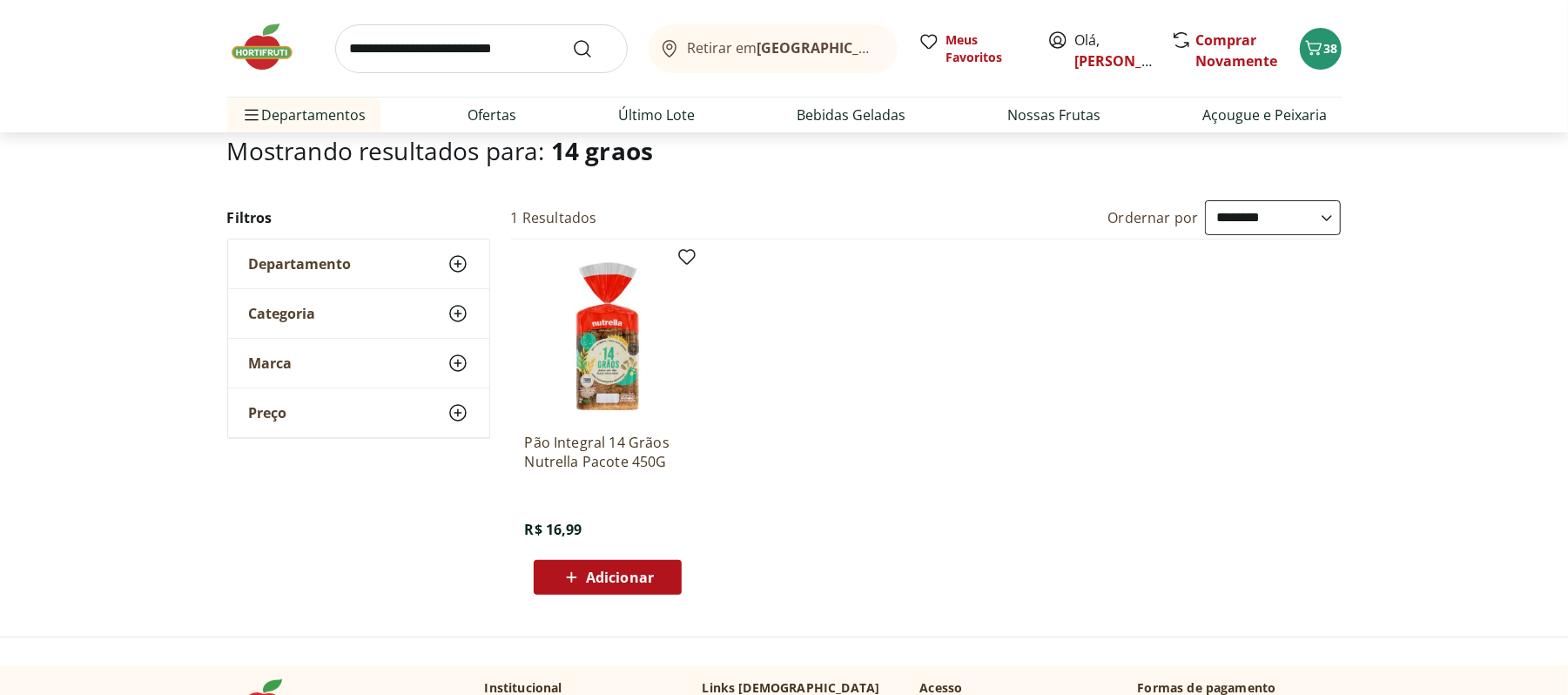
click at [663, 565] on div "Adicionar" at bounding box center [608, 577] width 120 height 32
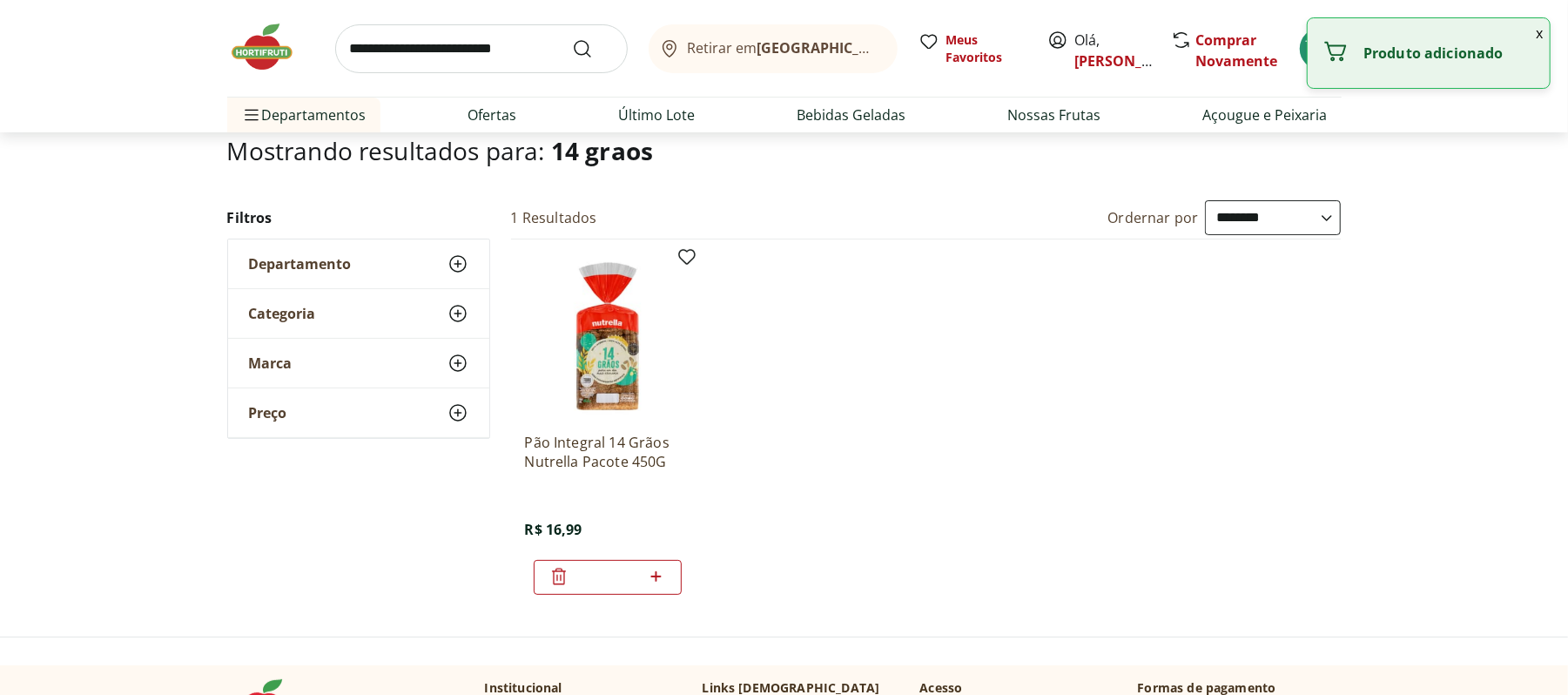
click at [525, 51] on input "search" at bounding box center [482, 49] width 292 height 49
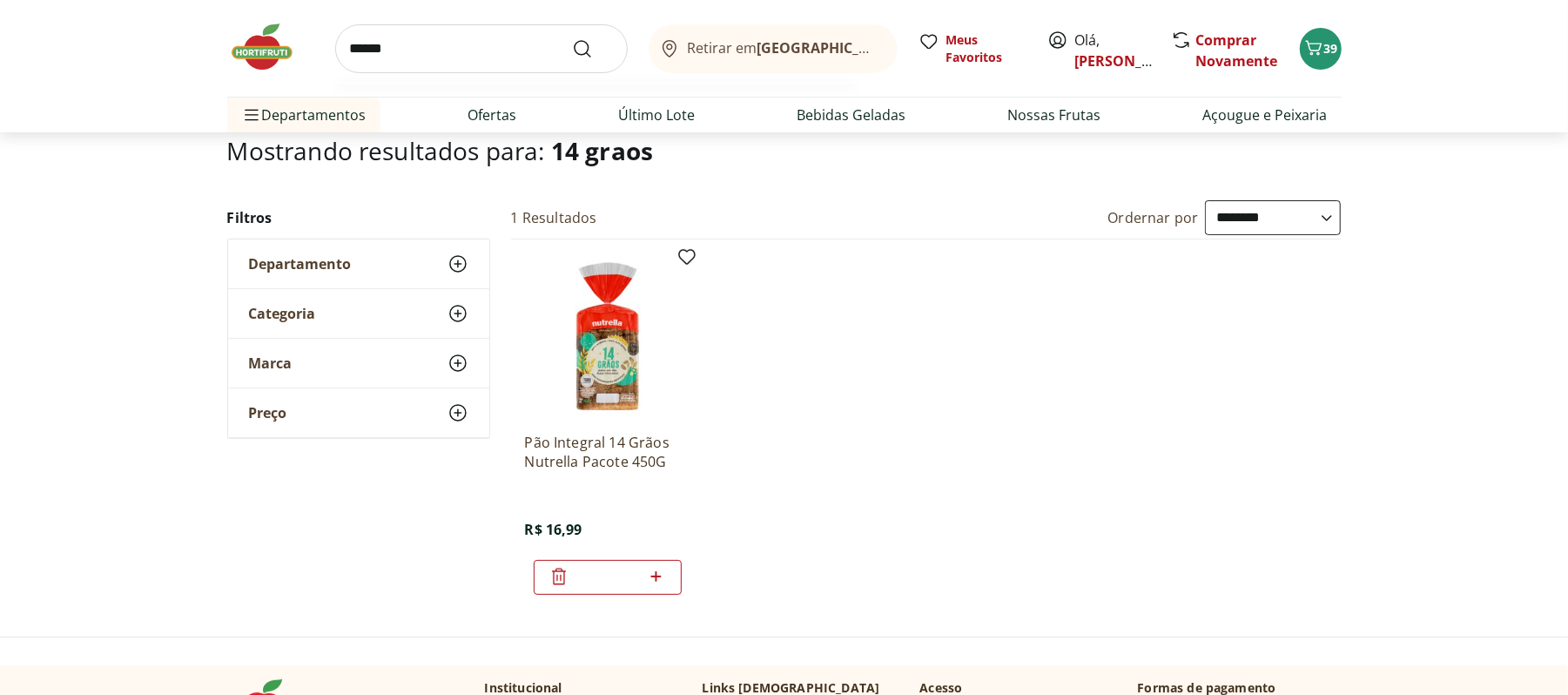
type input "******"
click at [572, 38] on button "Submit Search" at bounding box center [593, 49] width 42 height 21
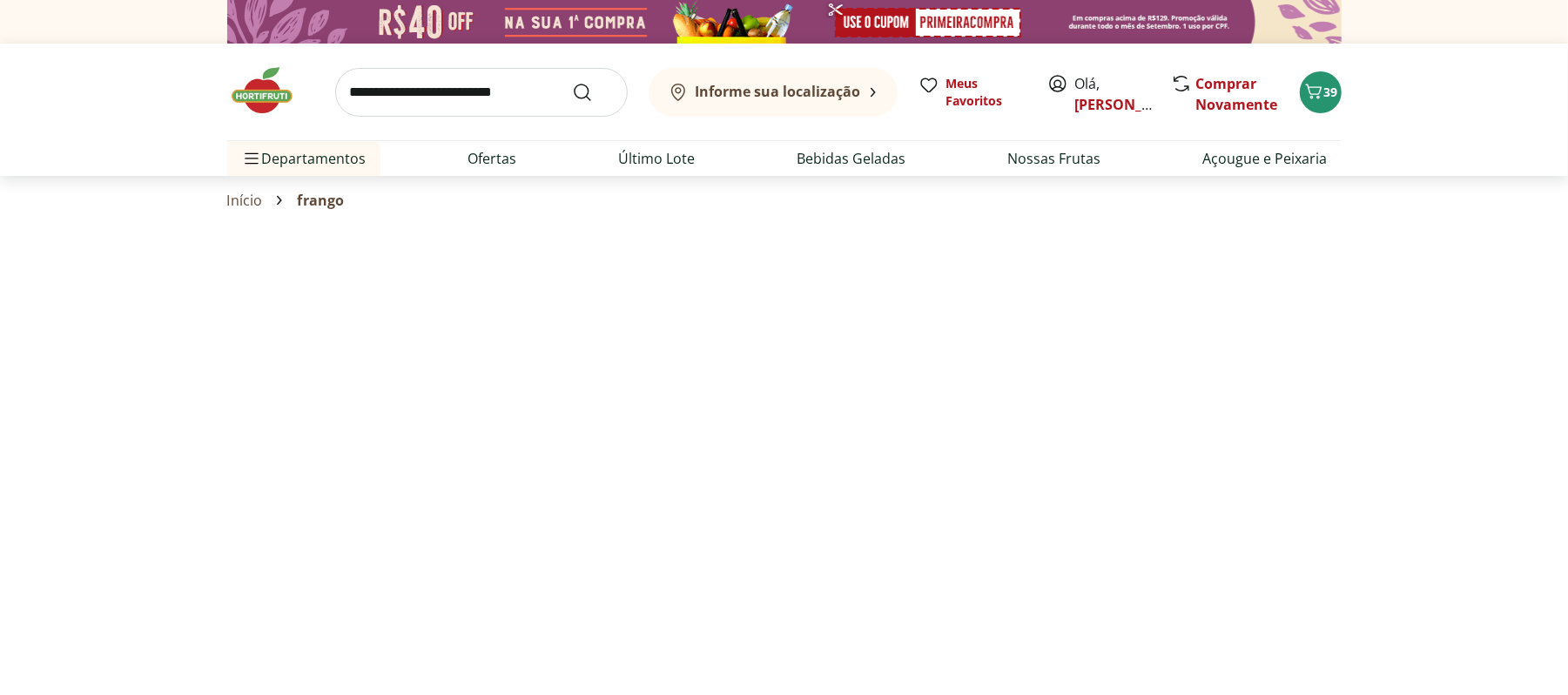
select select "**********"
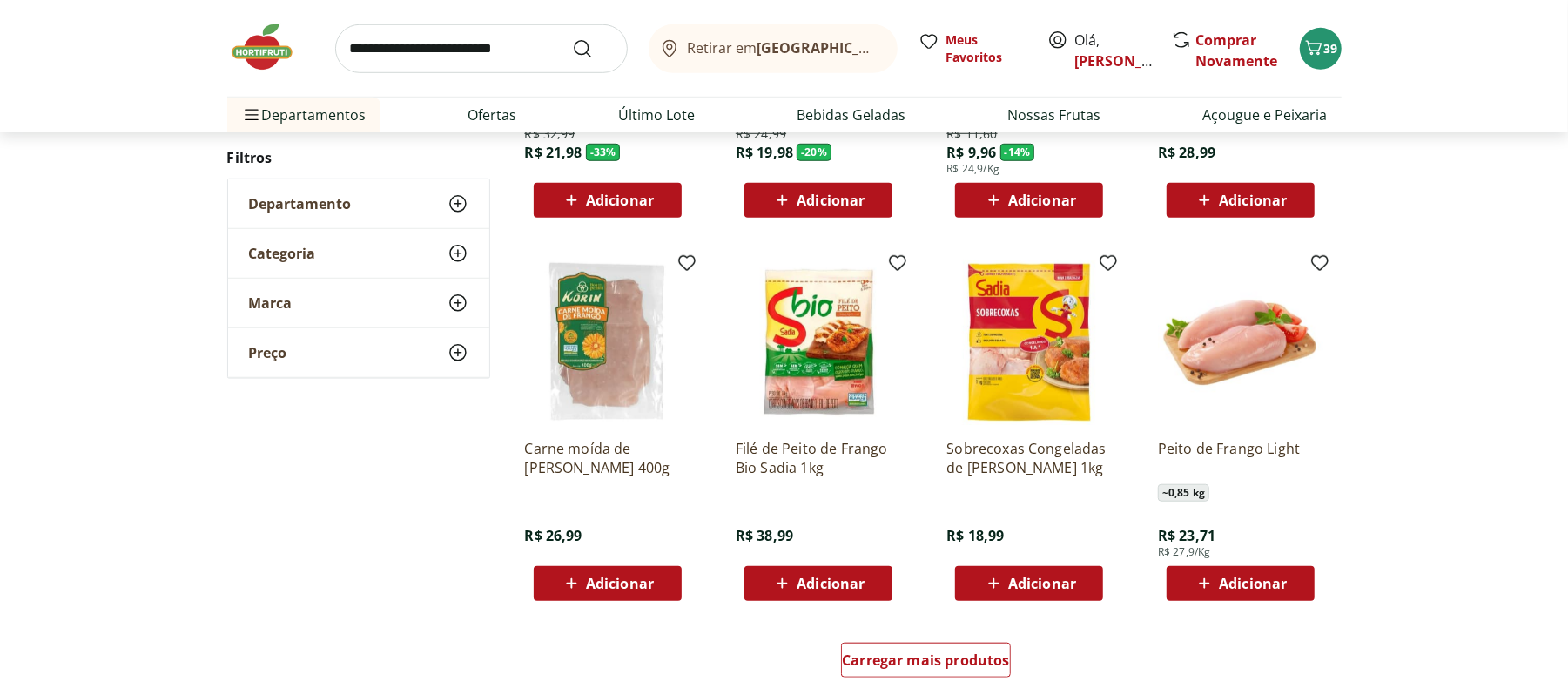
scroll to position [1045, 0]
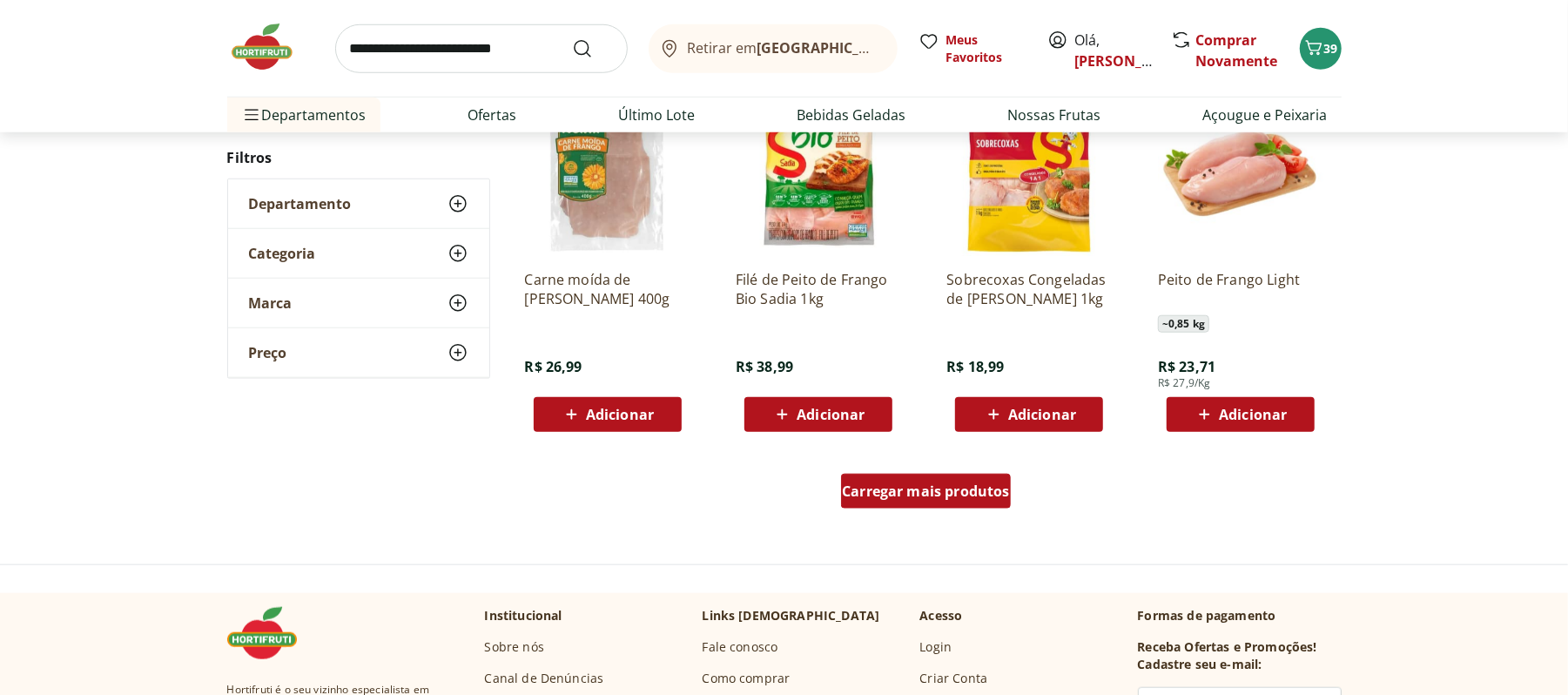
click at [946, 506] on div "Carregar mais produtos" at bounding box center [926, 491] width 170 height 34
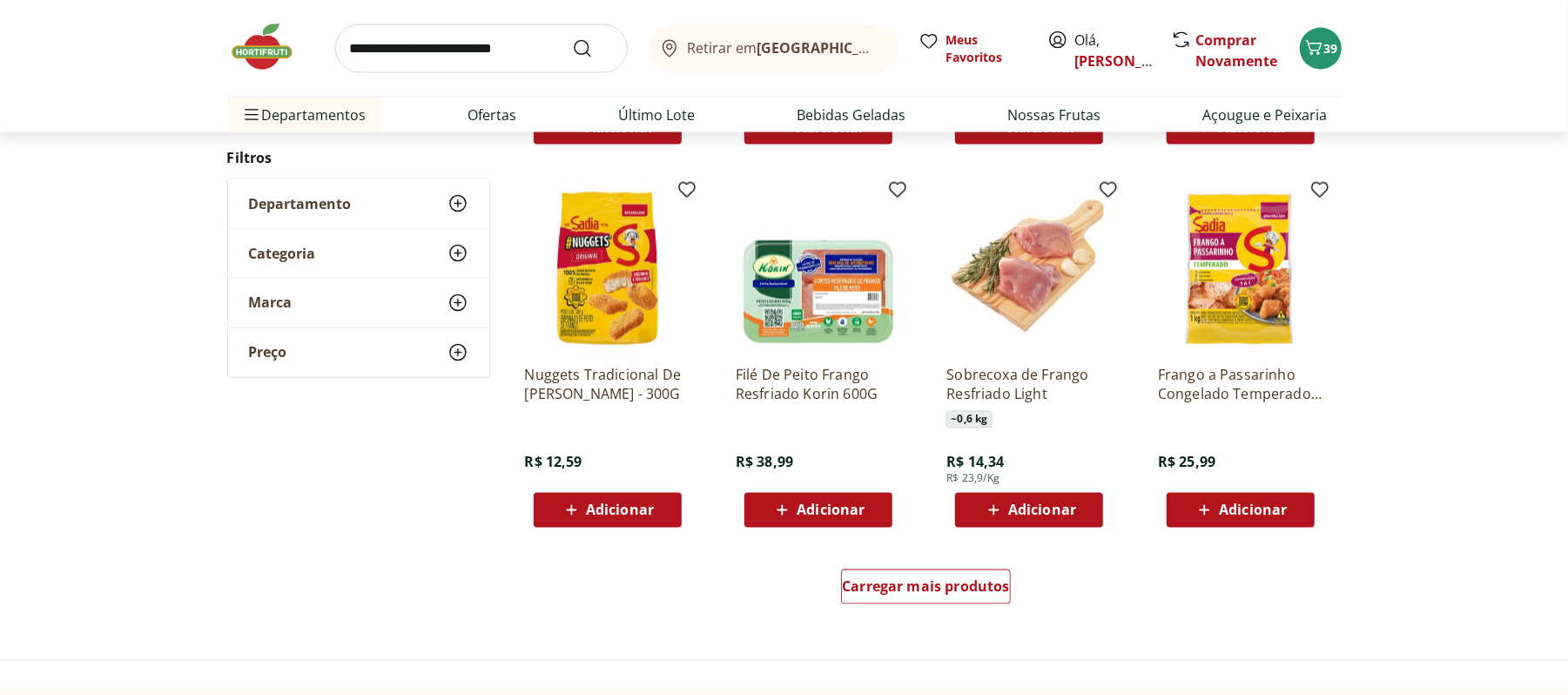
scroll to position [2091, 0]
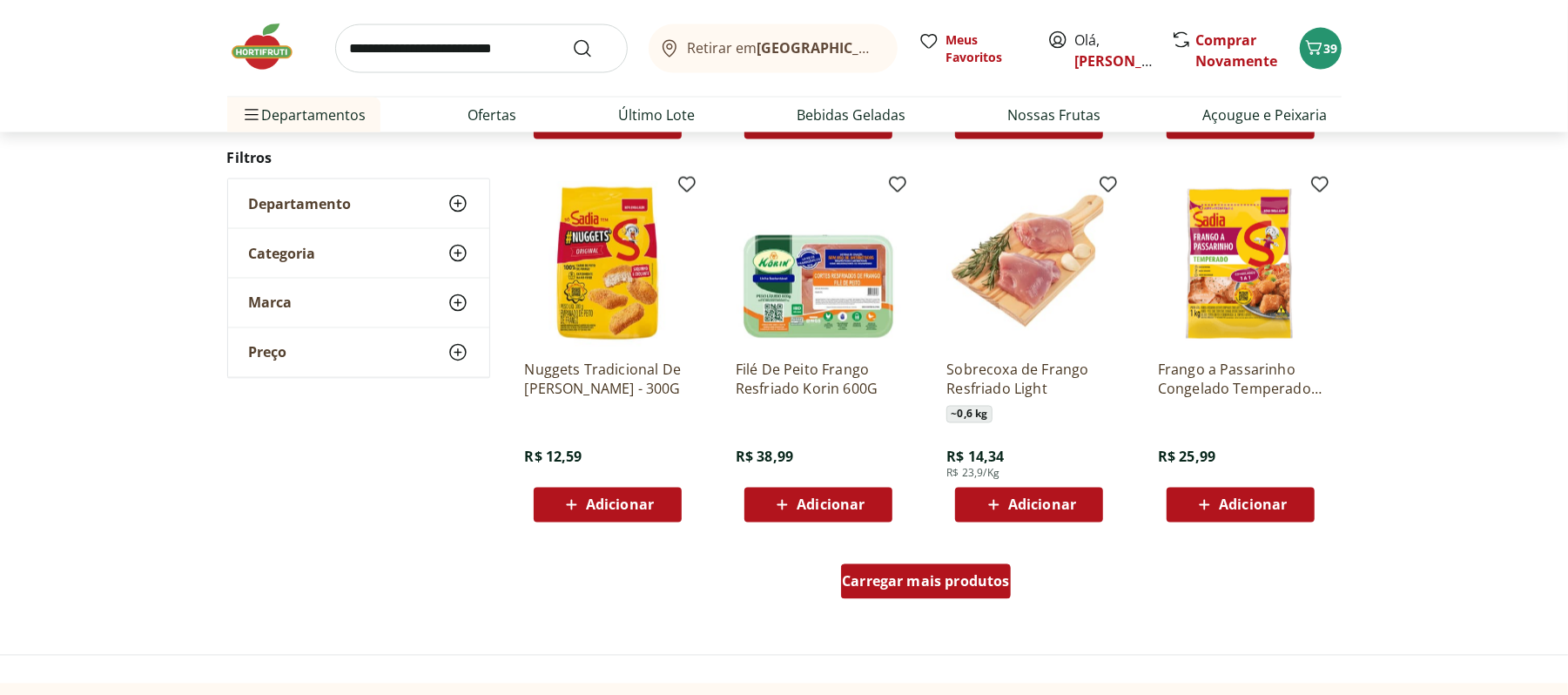
click at [931, 593] on div "Carregar mais produtos" at bounding box center [926, 581] width 170 height 34
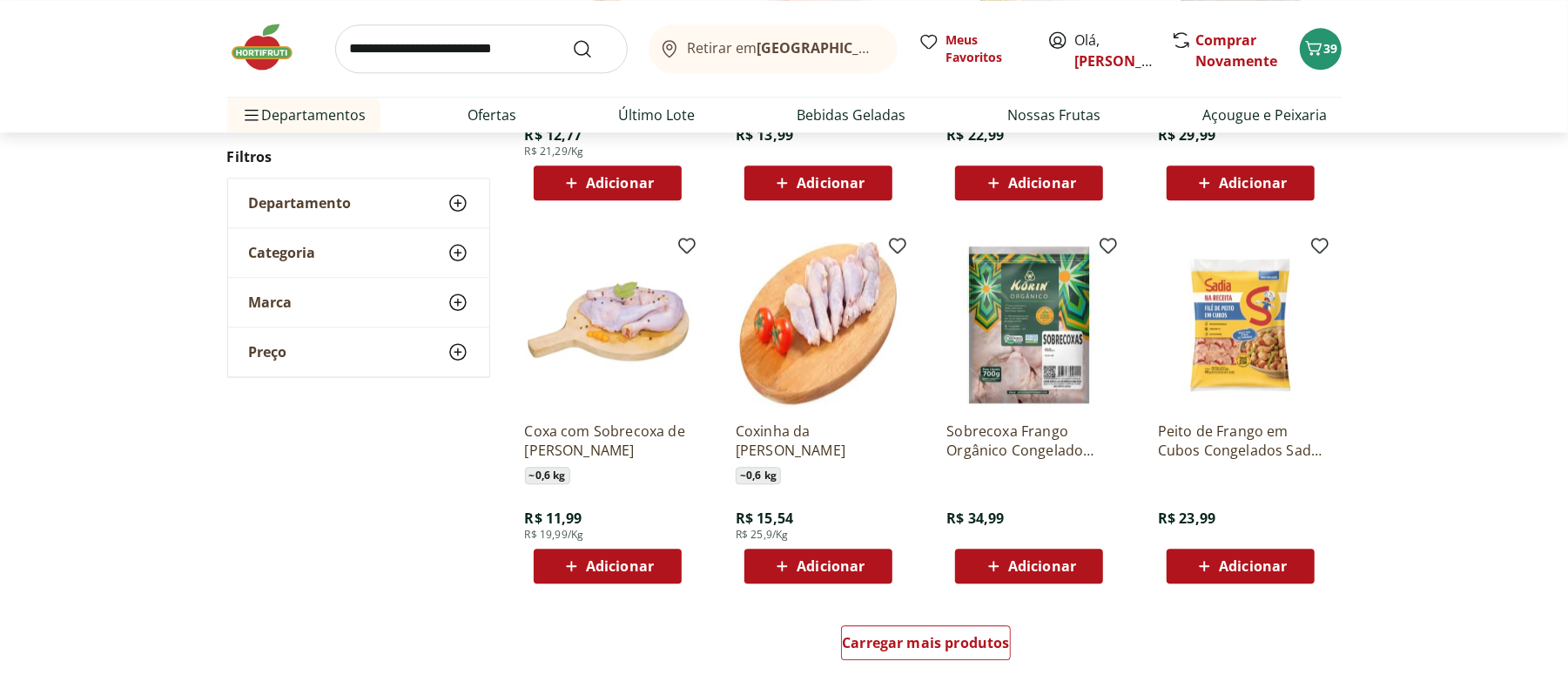
scroll to position [3368, 0]
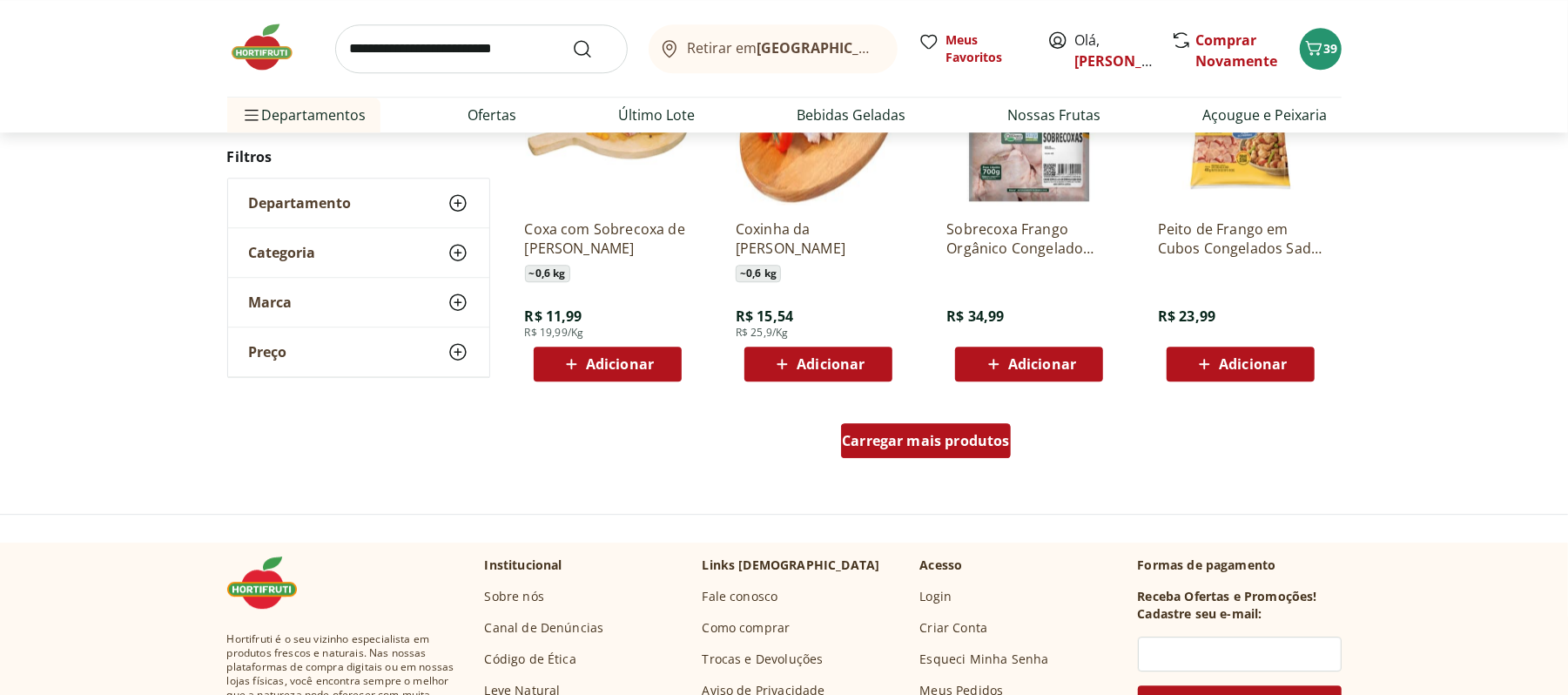
click at [945, 451] on div "Carregar mais produtos" at bounding box center [926, 441] width 170 height 34
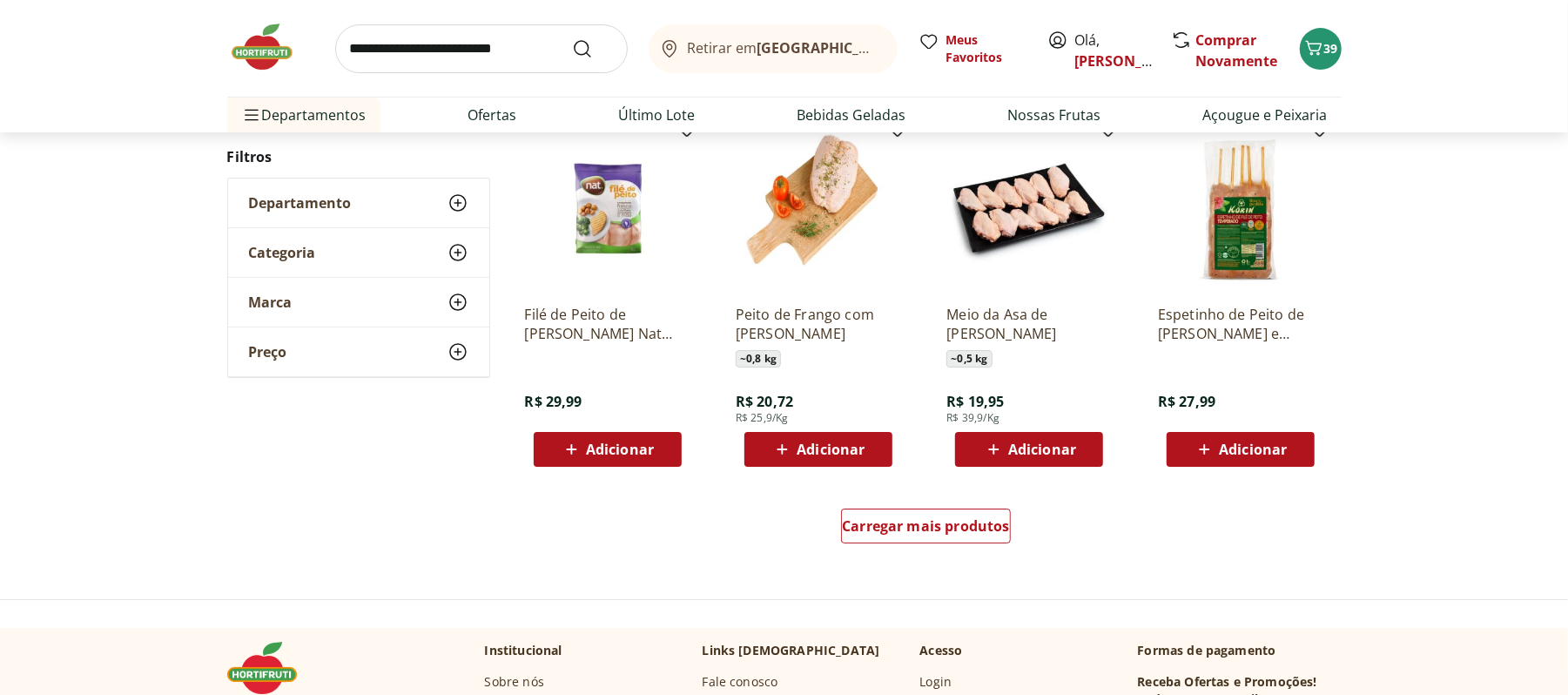
scroll to position [4529, 0]
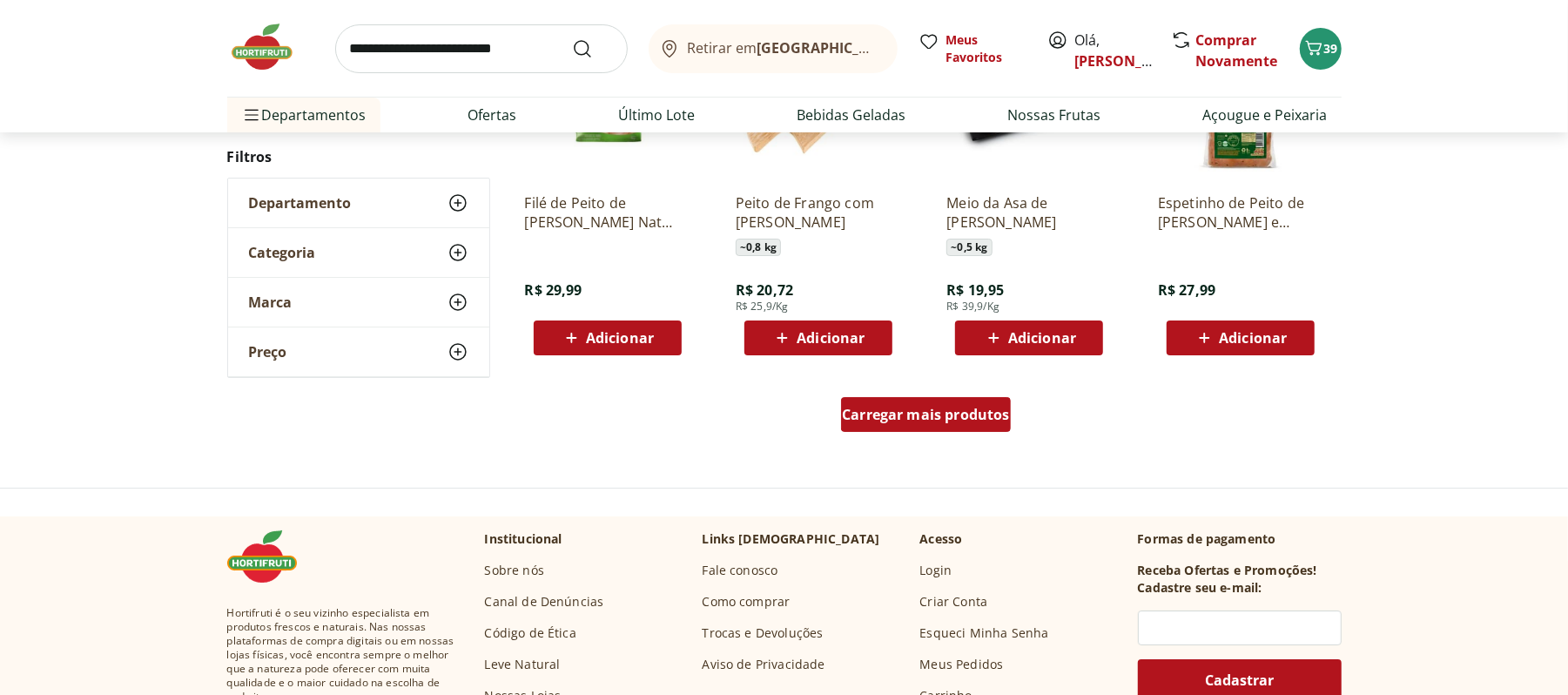
click at [927, 408] on span "Carregar mais produtos" at bounding box center [926, 414] width 168 height 14
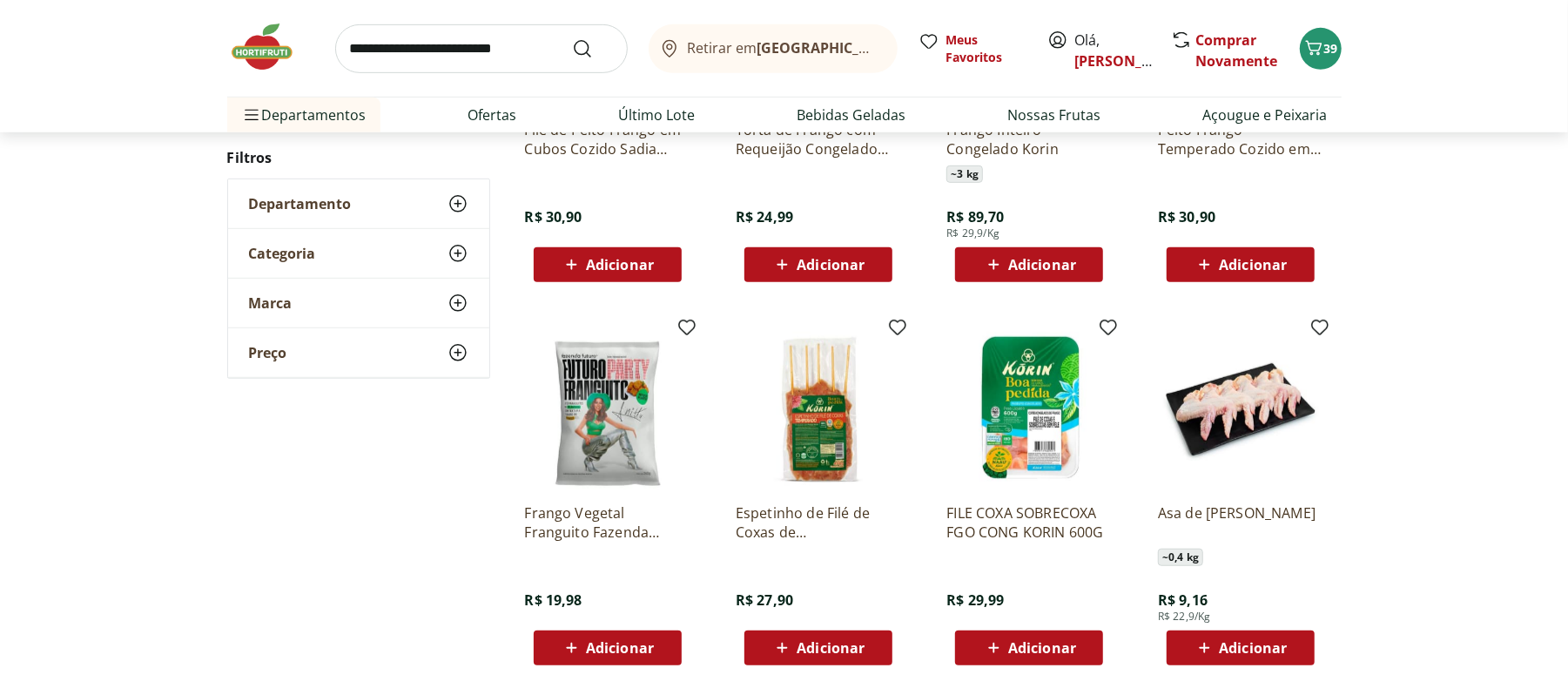
scroll to position [5458, 0]
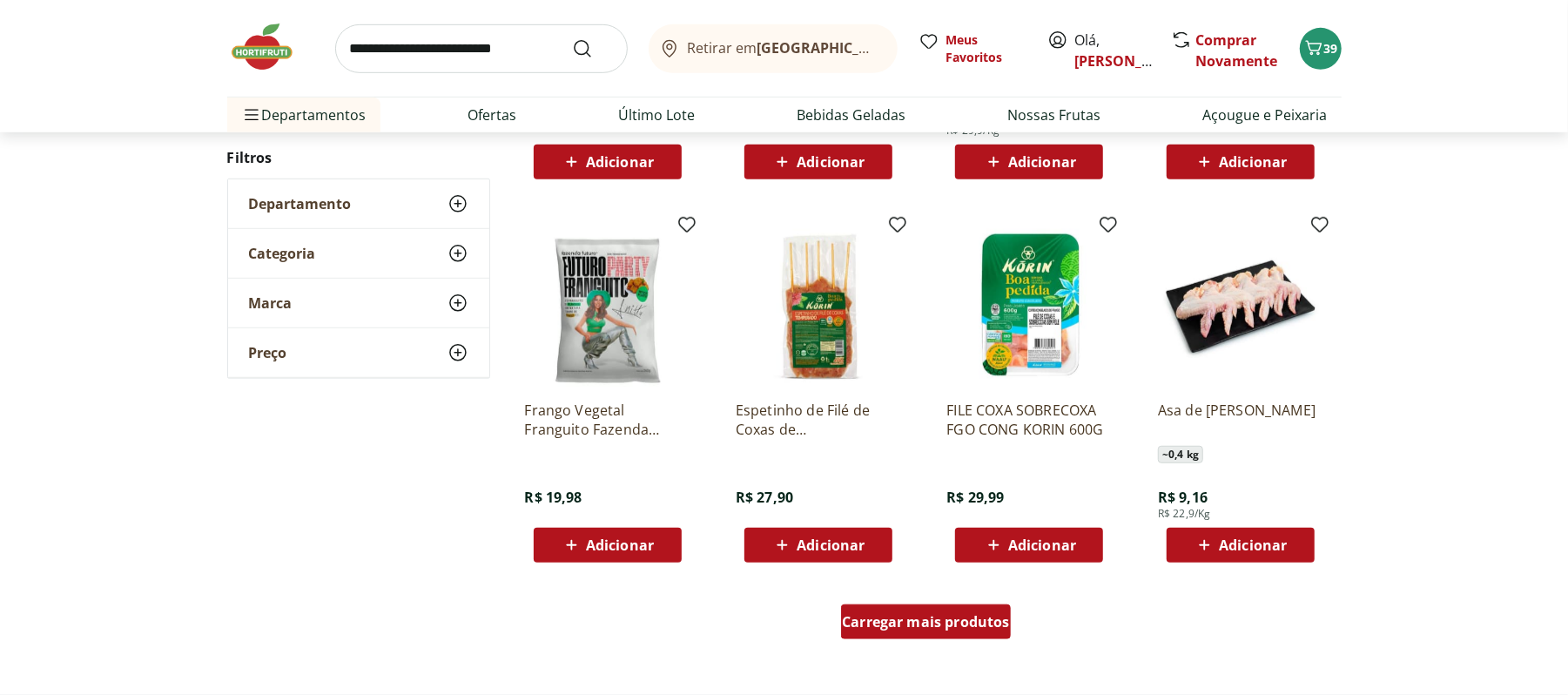
click at [948, 625] on span "Carregar mais produtos" at bounding box center [926, 621] width 168 height 14
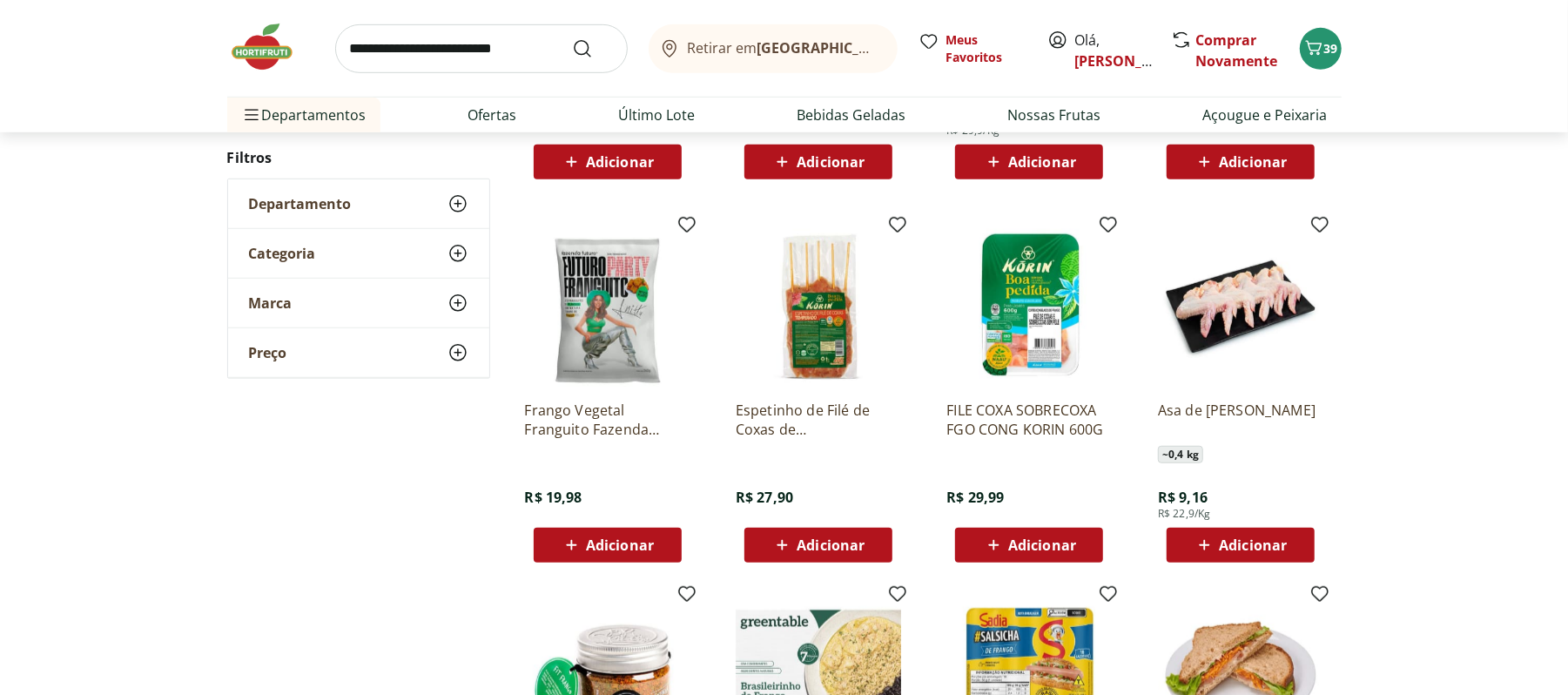
scroll to position [5575, 0]
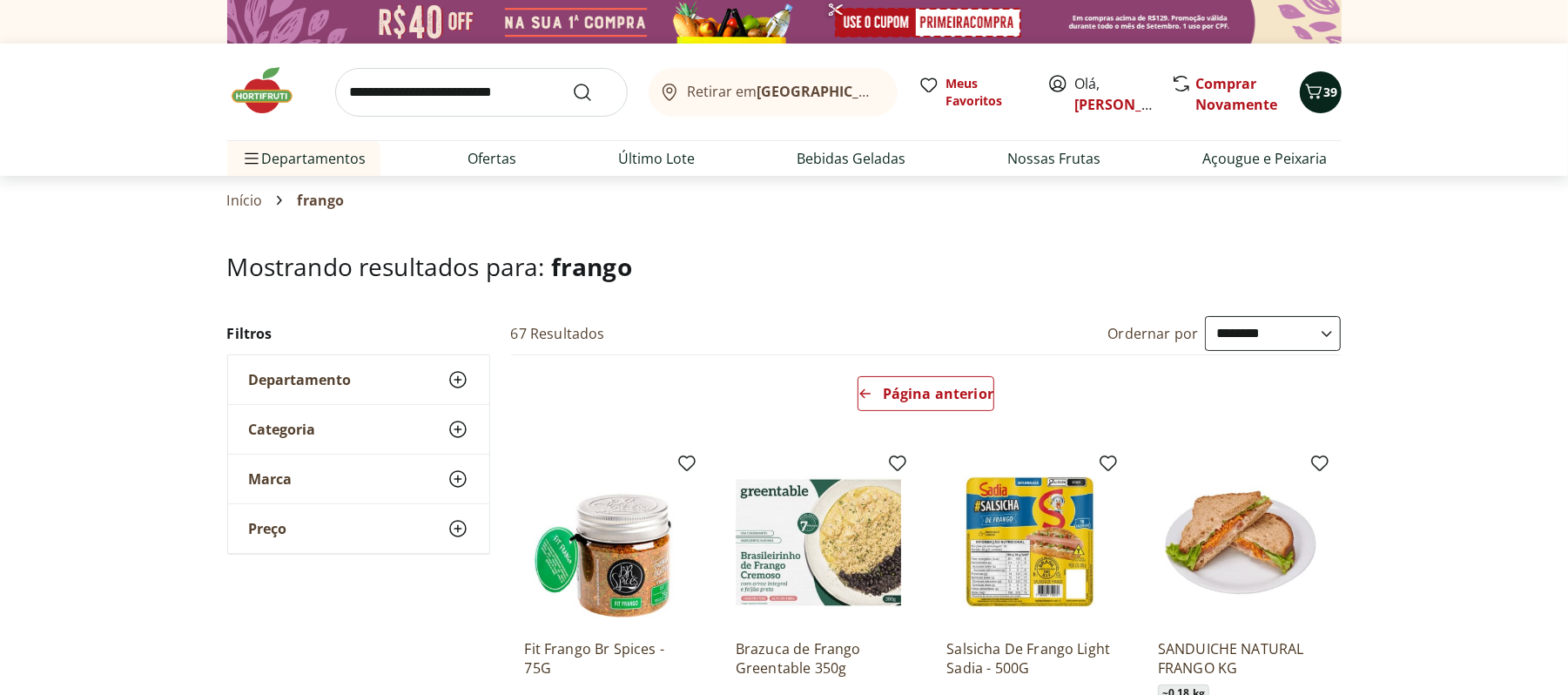
click at [1310, 98] on icon "Carrinho" at bounding box center [1314, 92] width 21 height 21
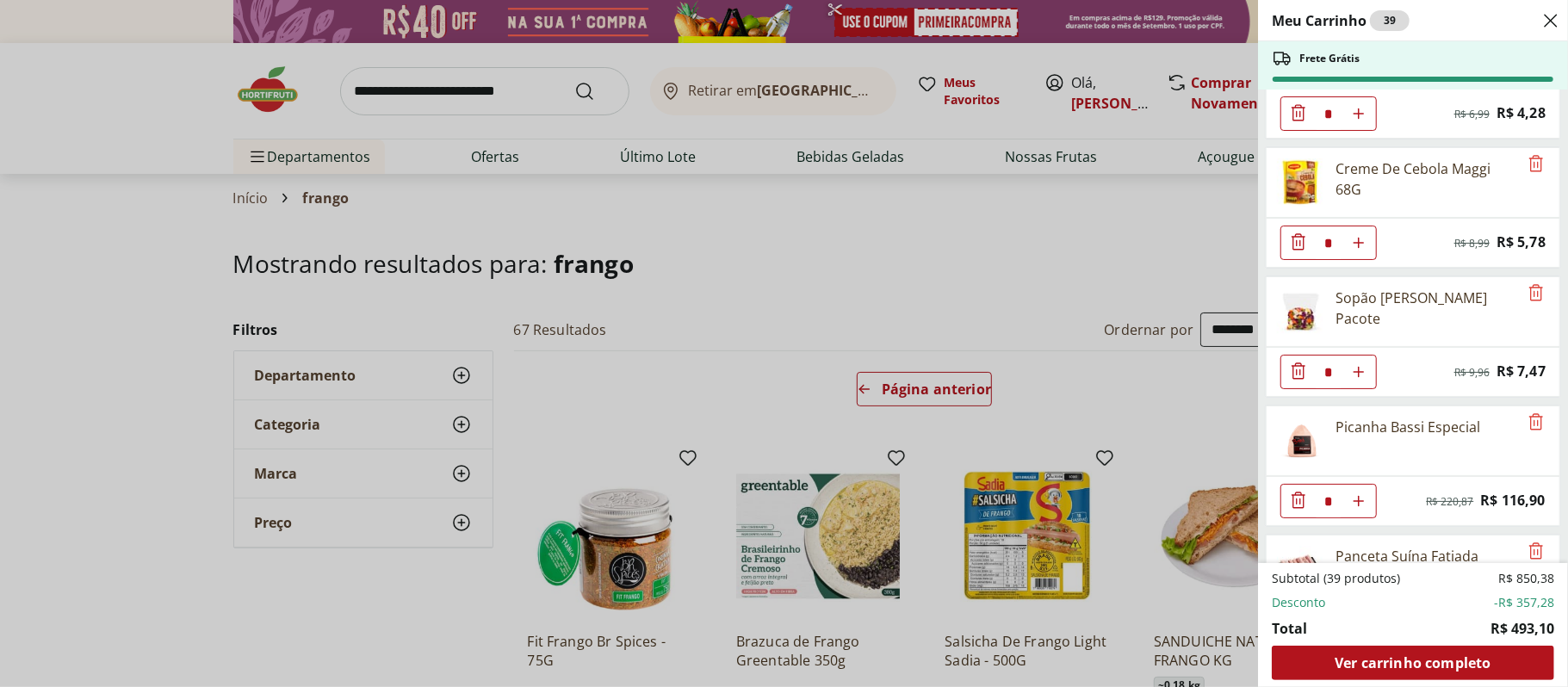
scroll to position [1902, 0]
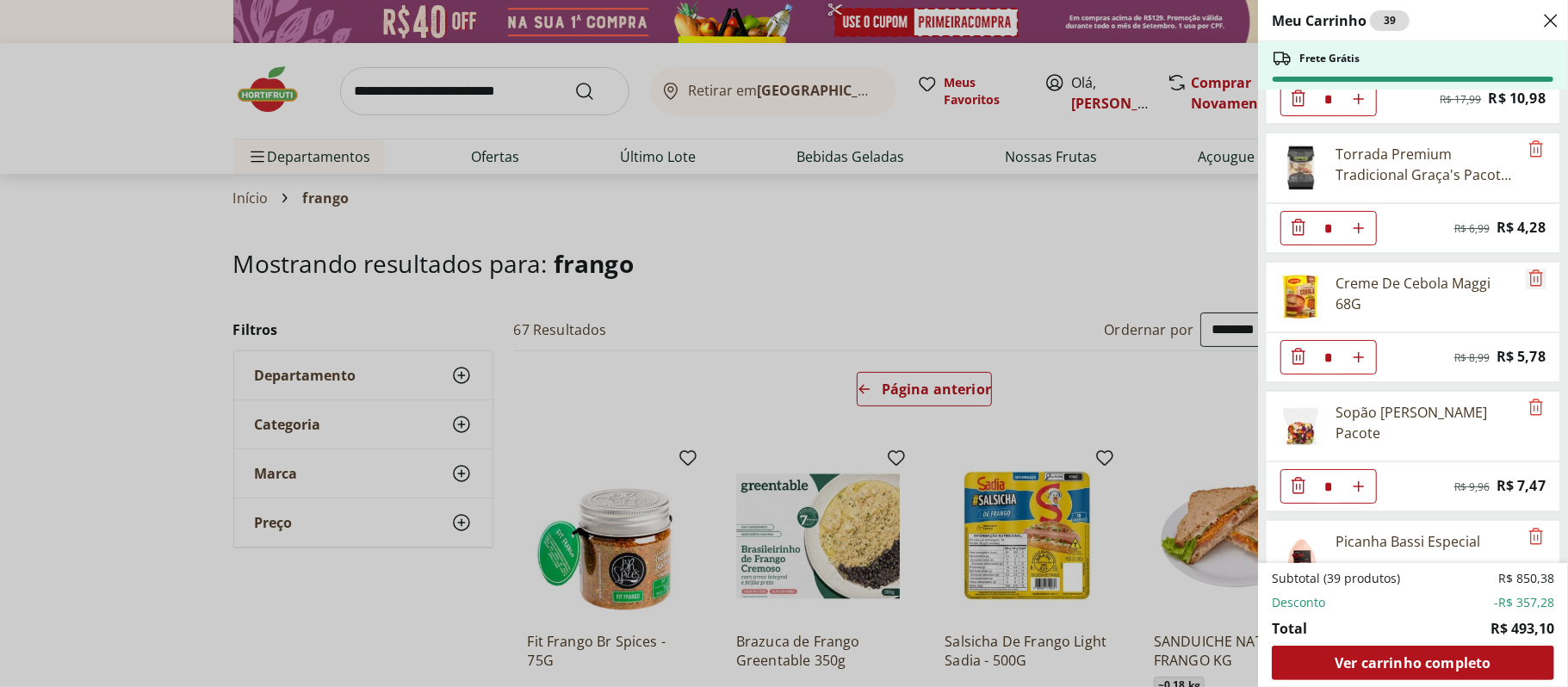
click at [1538, 288] on icon "Remove" at bounding box center [1537, 278] width 21 height 21
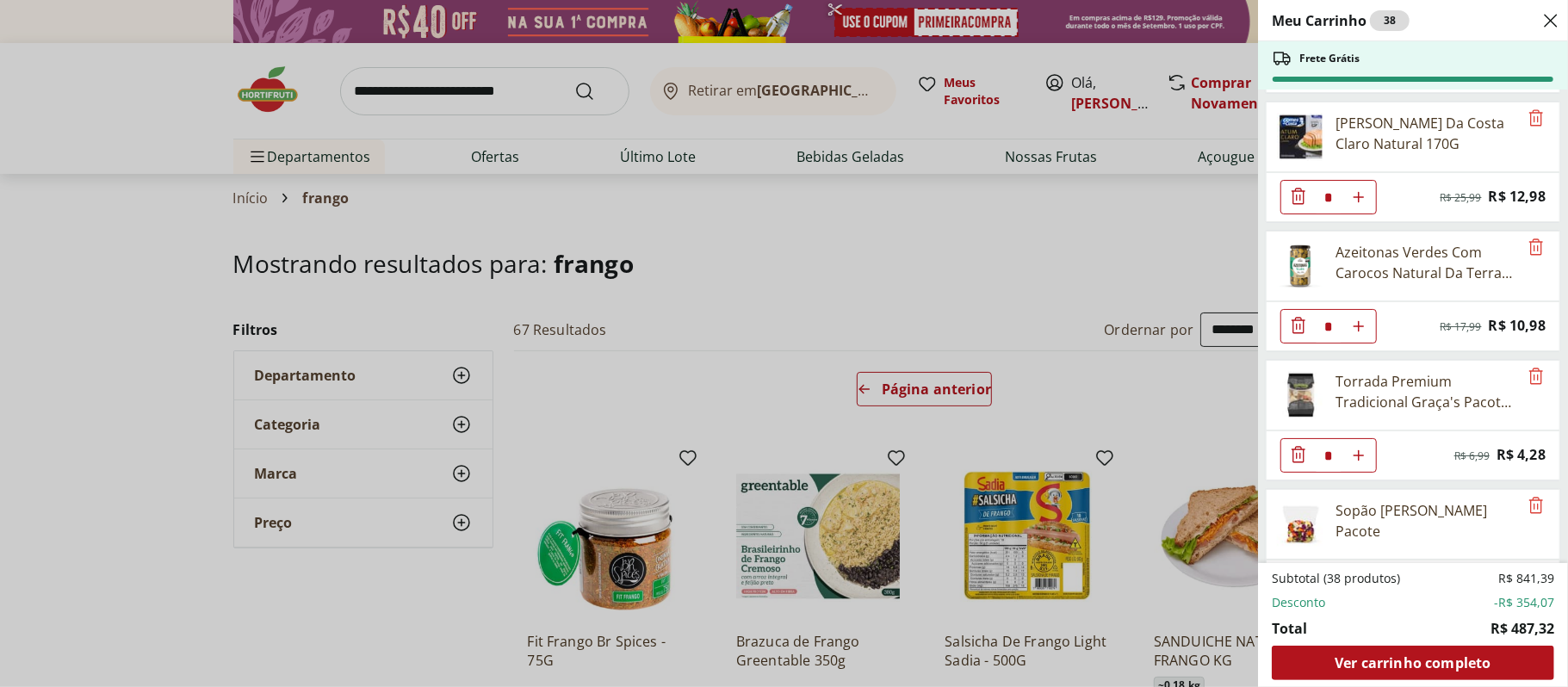
scroll to position [1673, 0]
click at [1526, 391] on span "Remove" at bounding box center [1537, 380] width 21 height 23
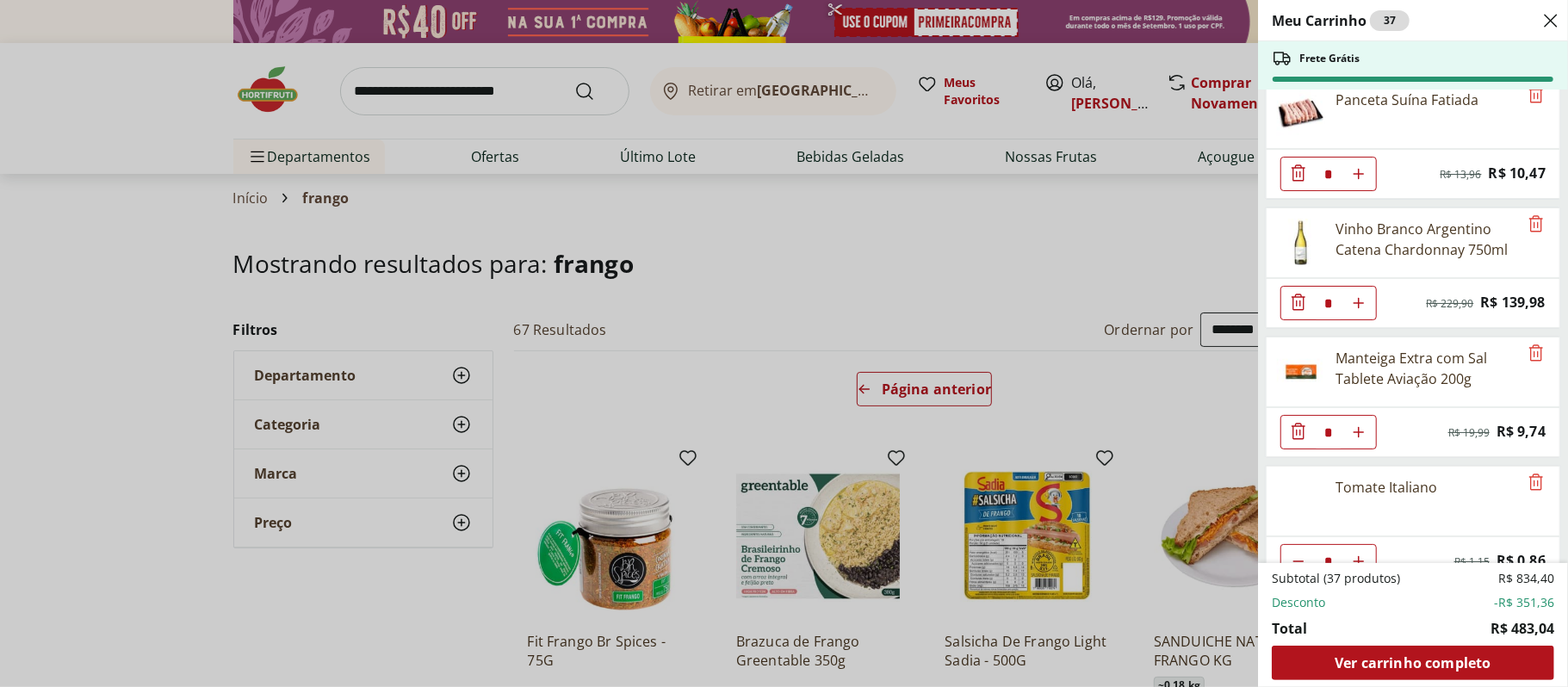
scroll to position [2673, 0]
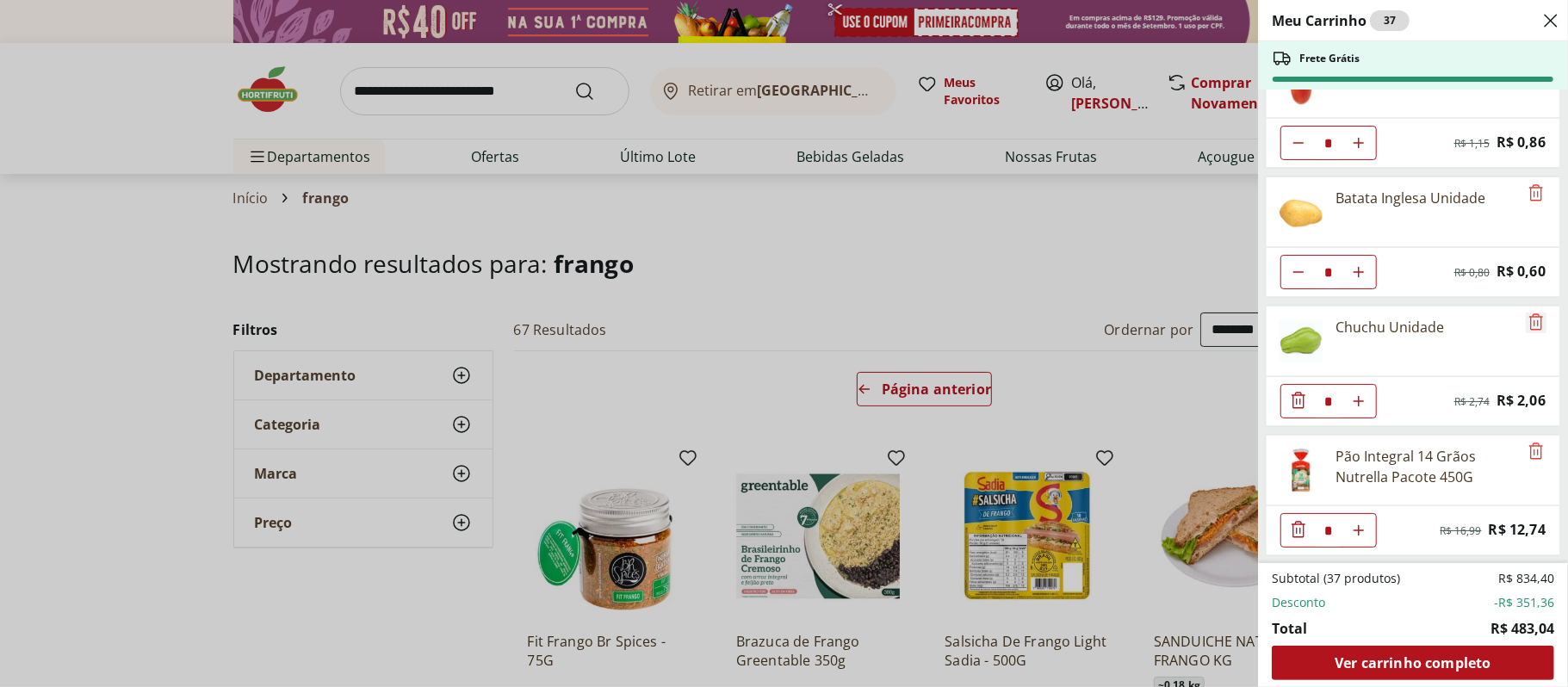
click at [1529, 322] on icon "Remove" at bounding box center [1536, 321] width 14 height 16
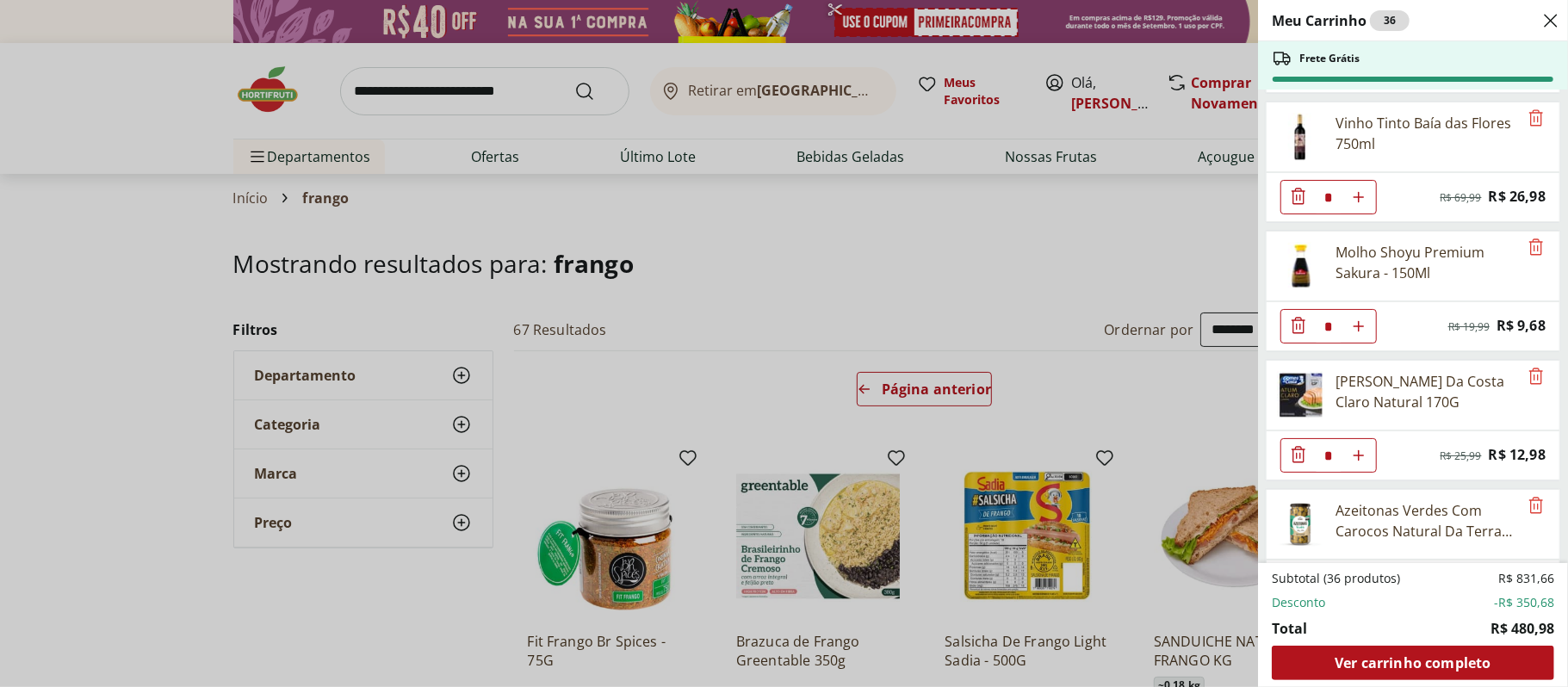
scroll to position [1395, 0]
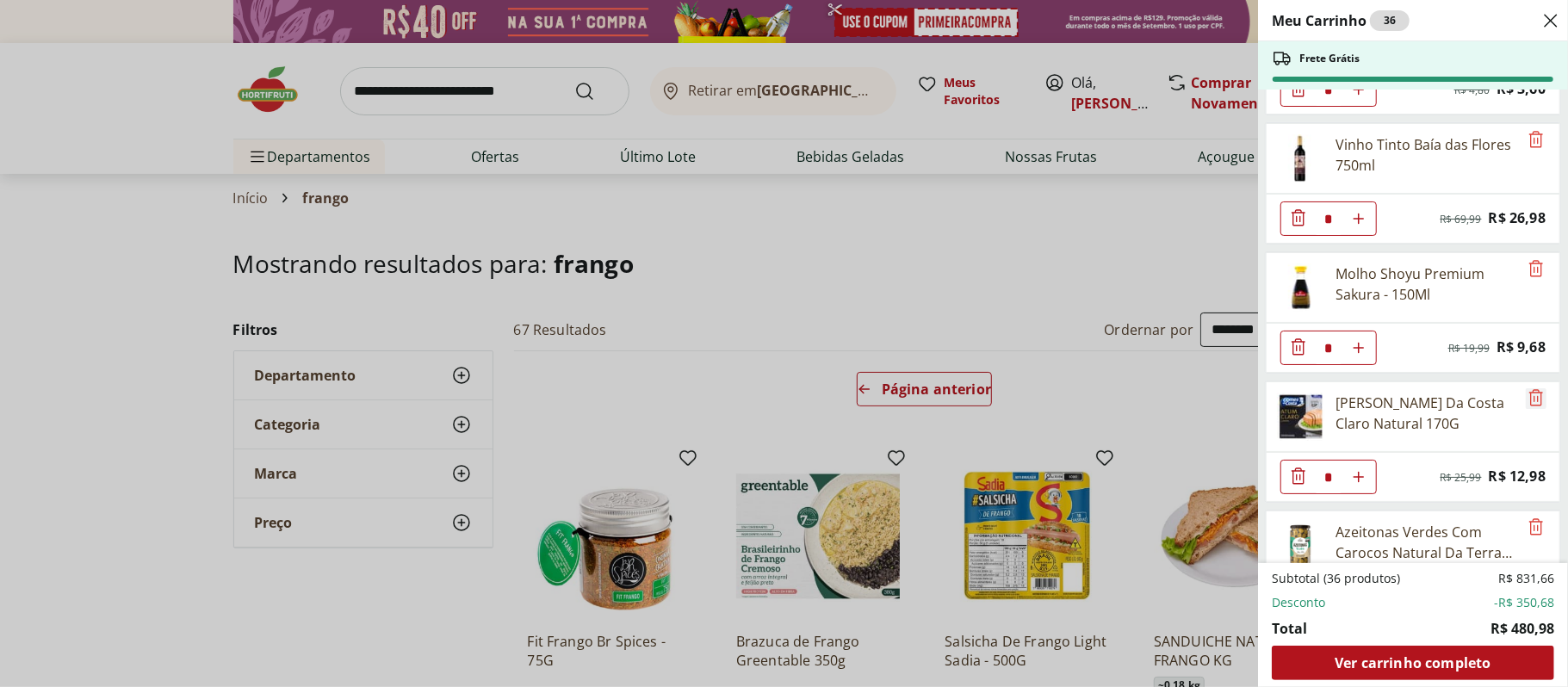
click at [1529, 405] on icon "Remove" at bounding box center [1536, 397] width 14 height 16
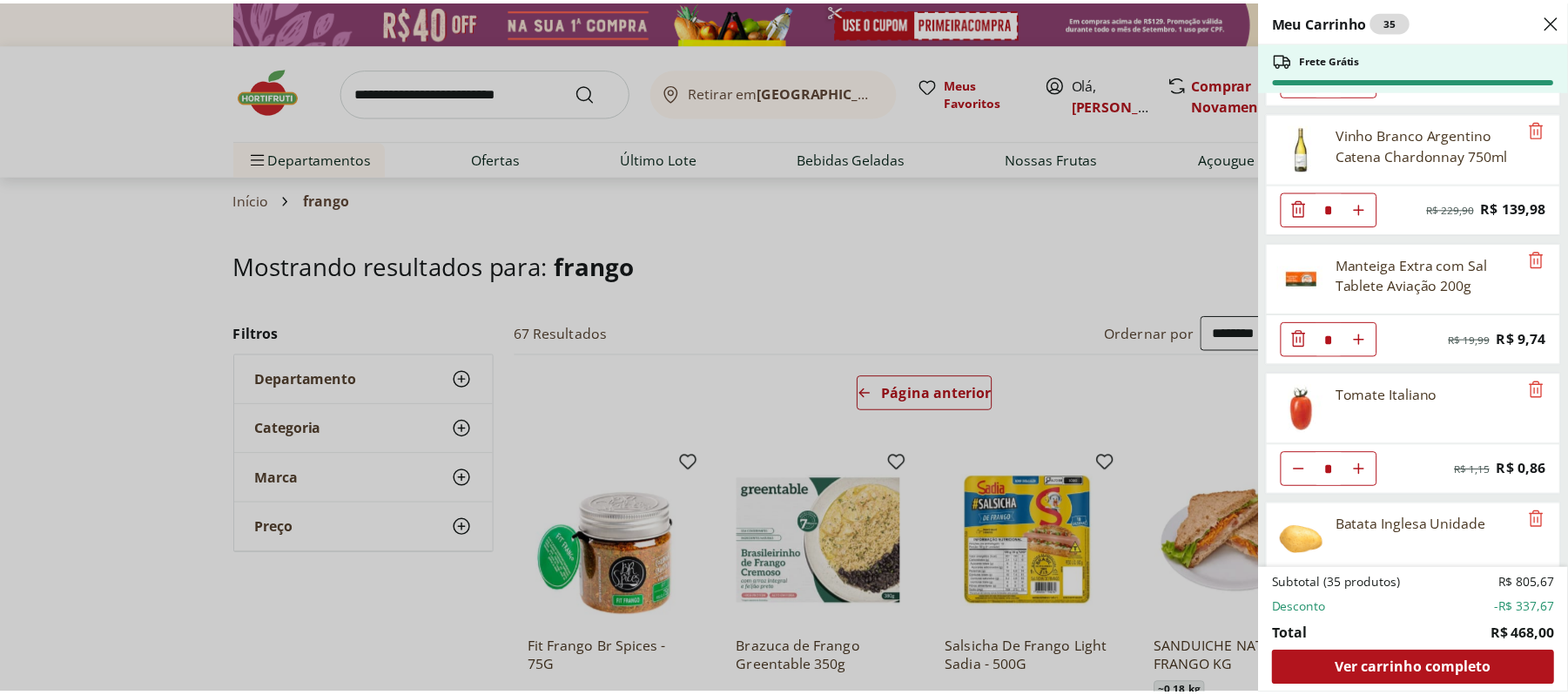
scroll to position [2440, 0]
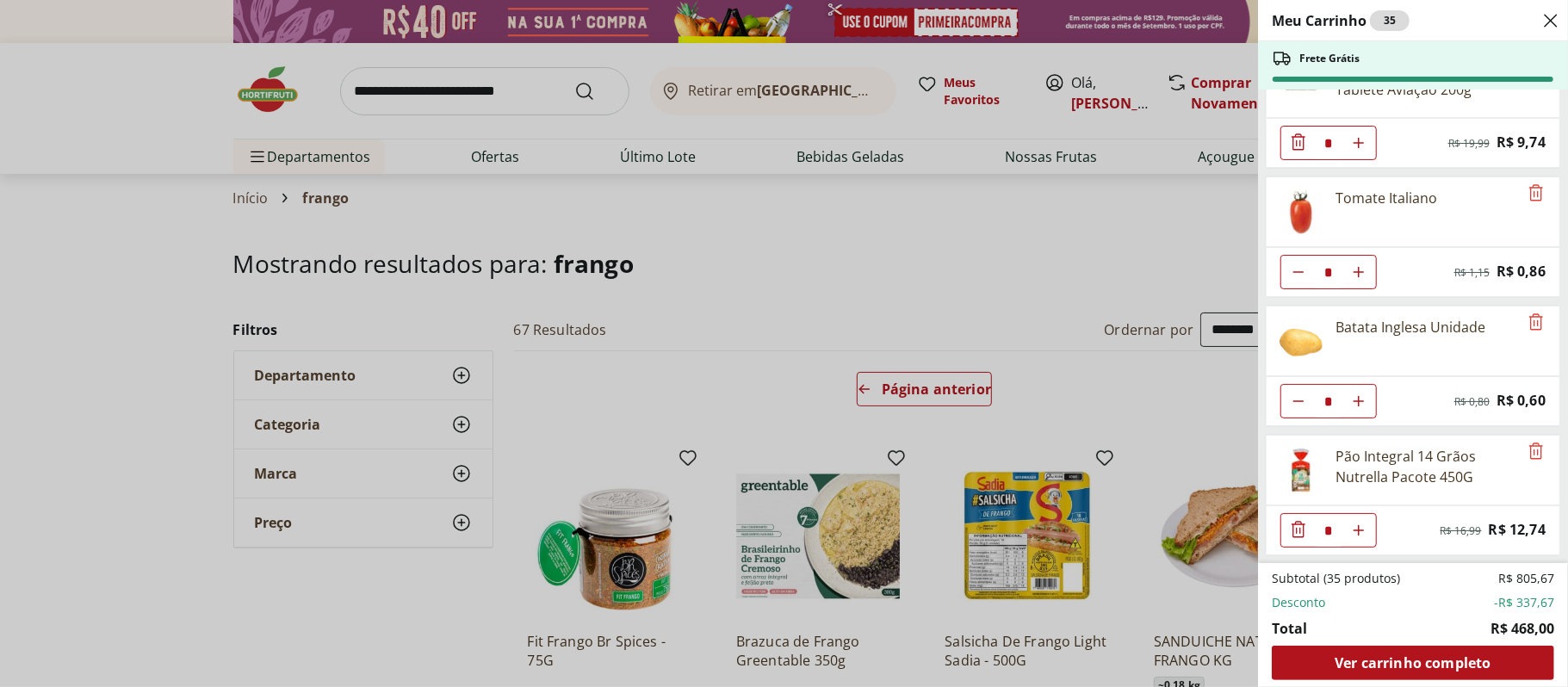
click at [896, 241] on div "Meu Carrinho 35 Frete Grátis Patinho Moído * Original price: R$ 24,76 Price: R$…" at bounding box center [784, 343] width 1568 height 687
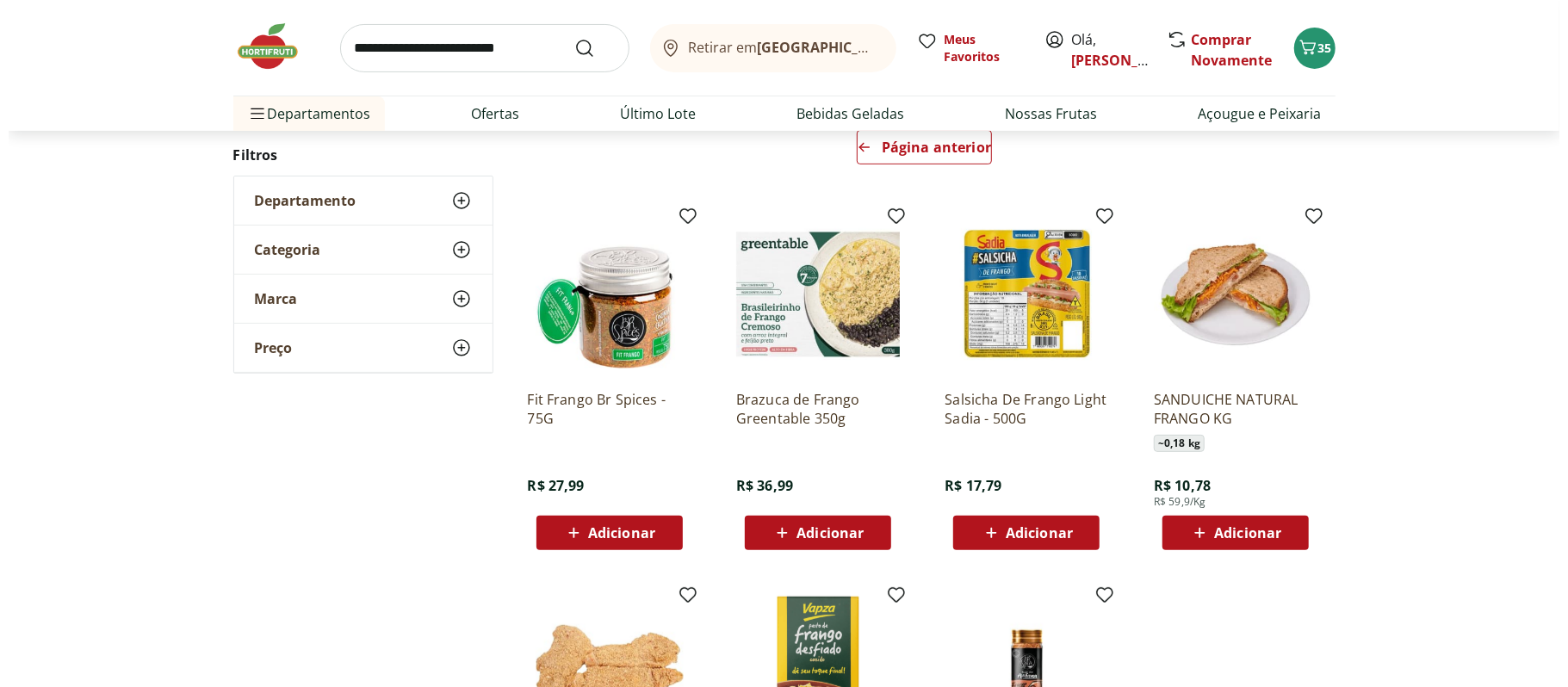
scroll to position [0, 0]
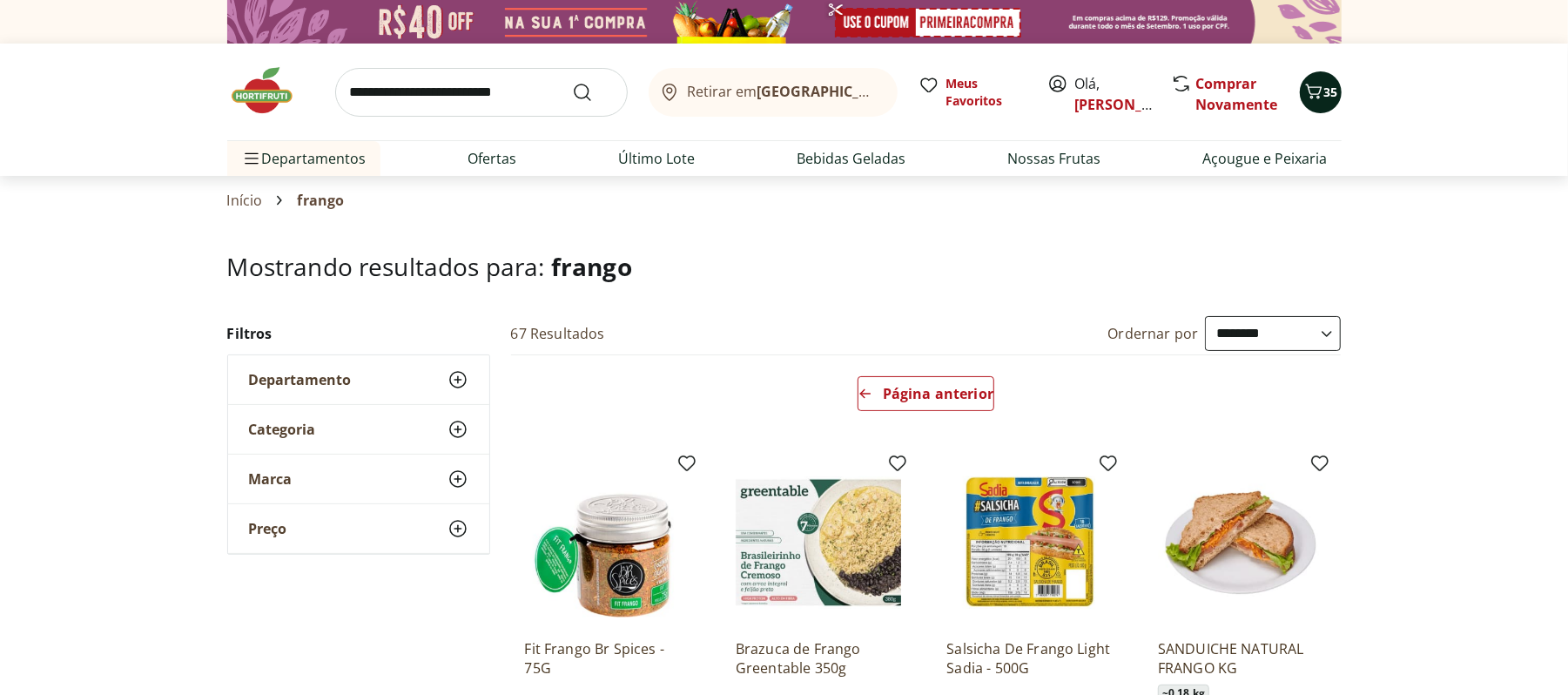
click at [1321, 83] on icon "Carrinho" at bounding box center [1314, 92] width 21 height 21
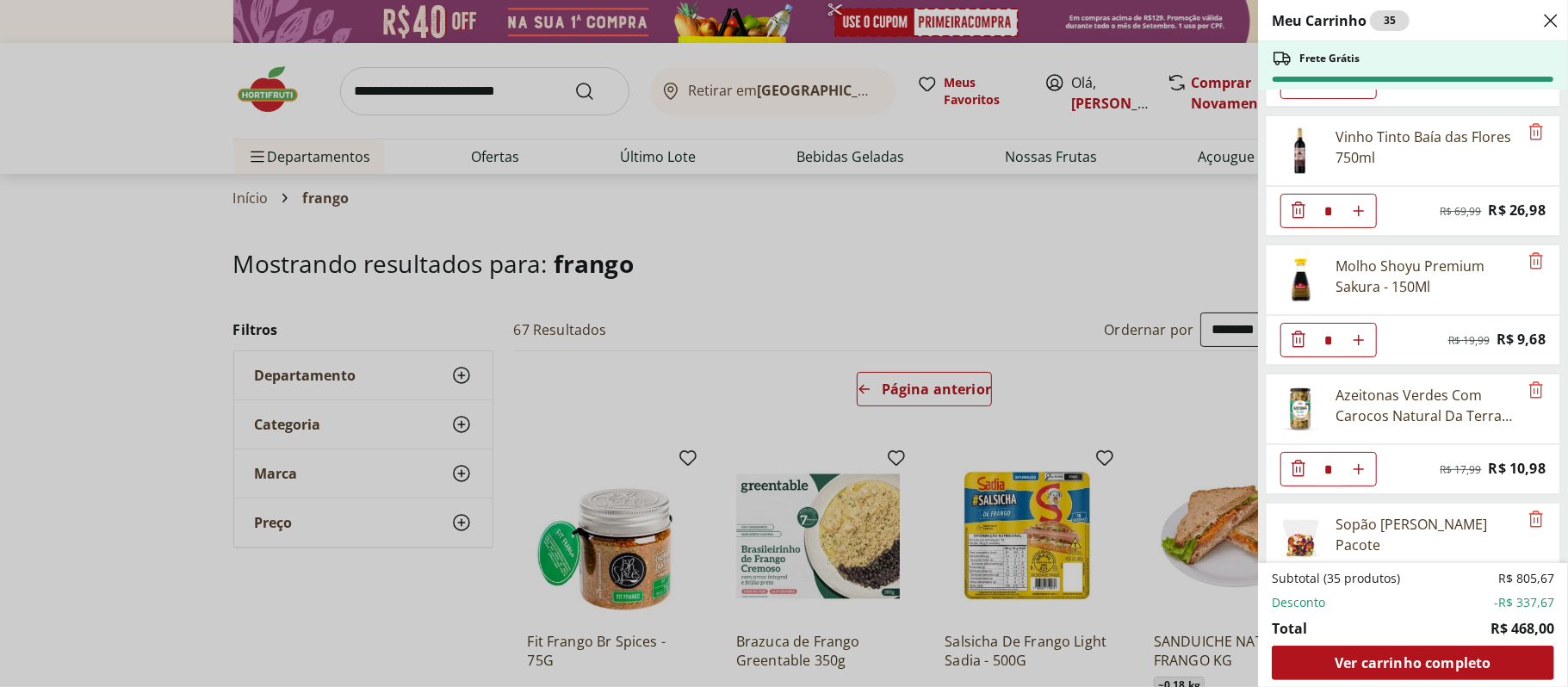
scroll to position [1262, 0]
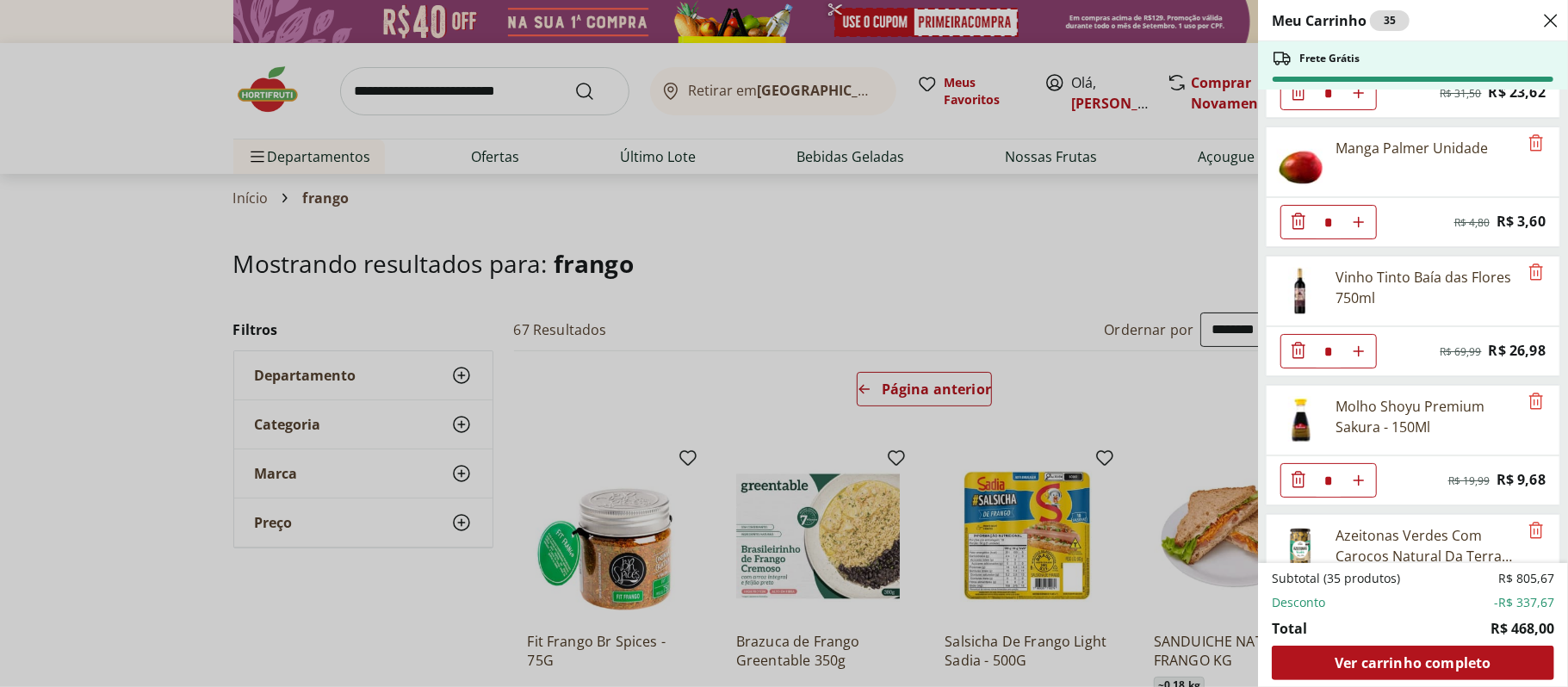
click at [1518, 153] on div "Manga Palmer Unidade" at bounding box center [1413, 162] width 295 height 71
click at [1529, 150] on icon "Remove" at bounding box center [1536, 142] width 14 height 16
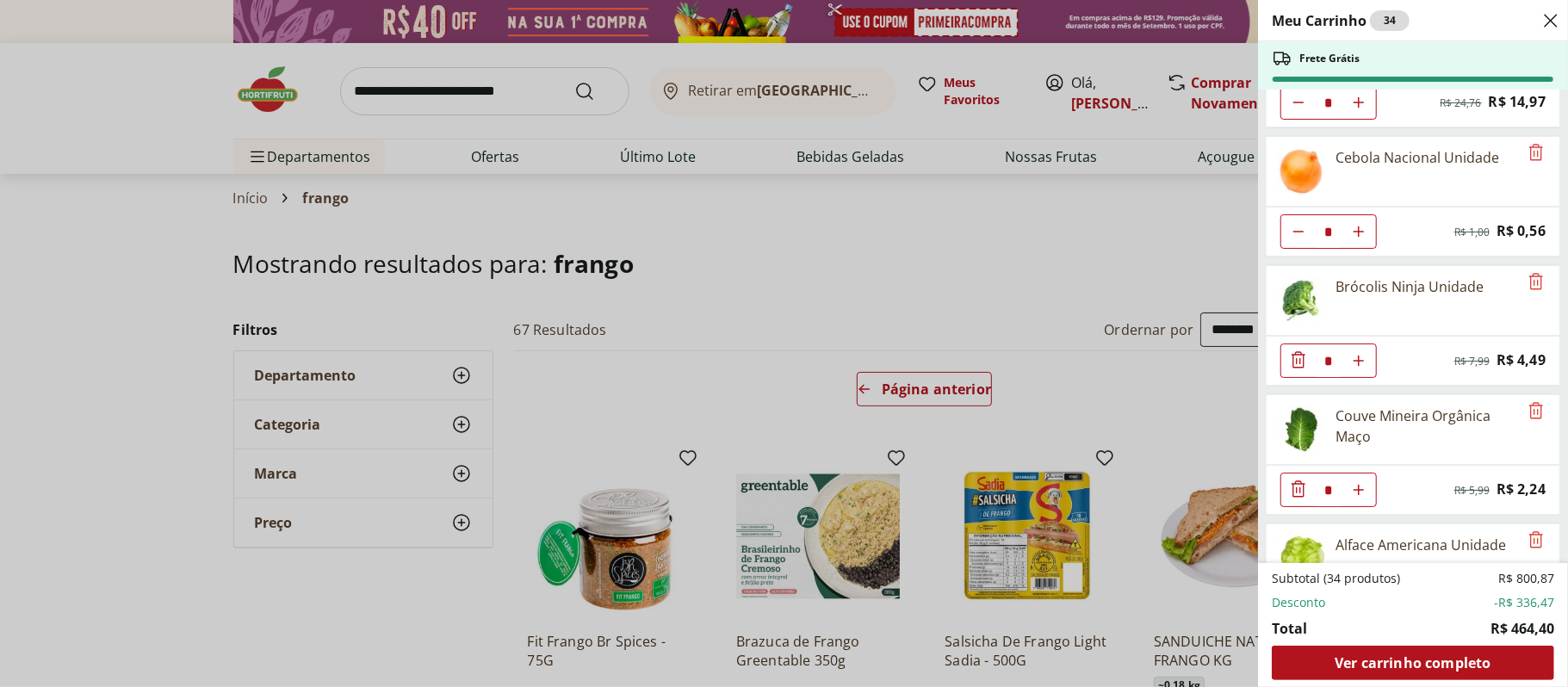
scroll to position [0, 0]
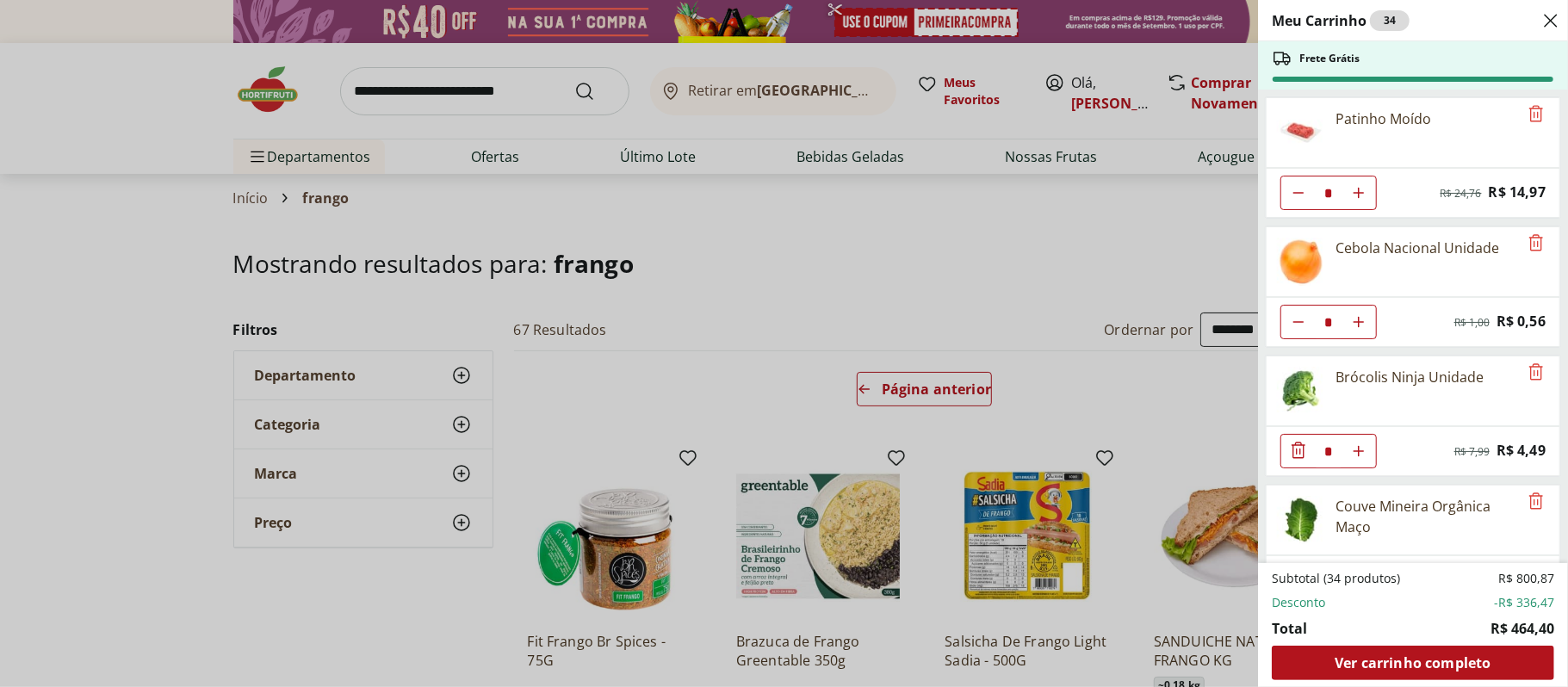
click at [1300, 198] on icon "Diminuir Quantidade" at bounding box center [1299, 193] width 14 height 14
type input "*"
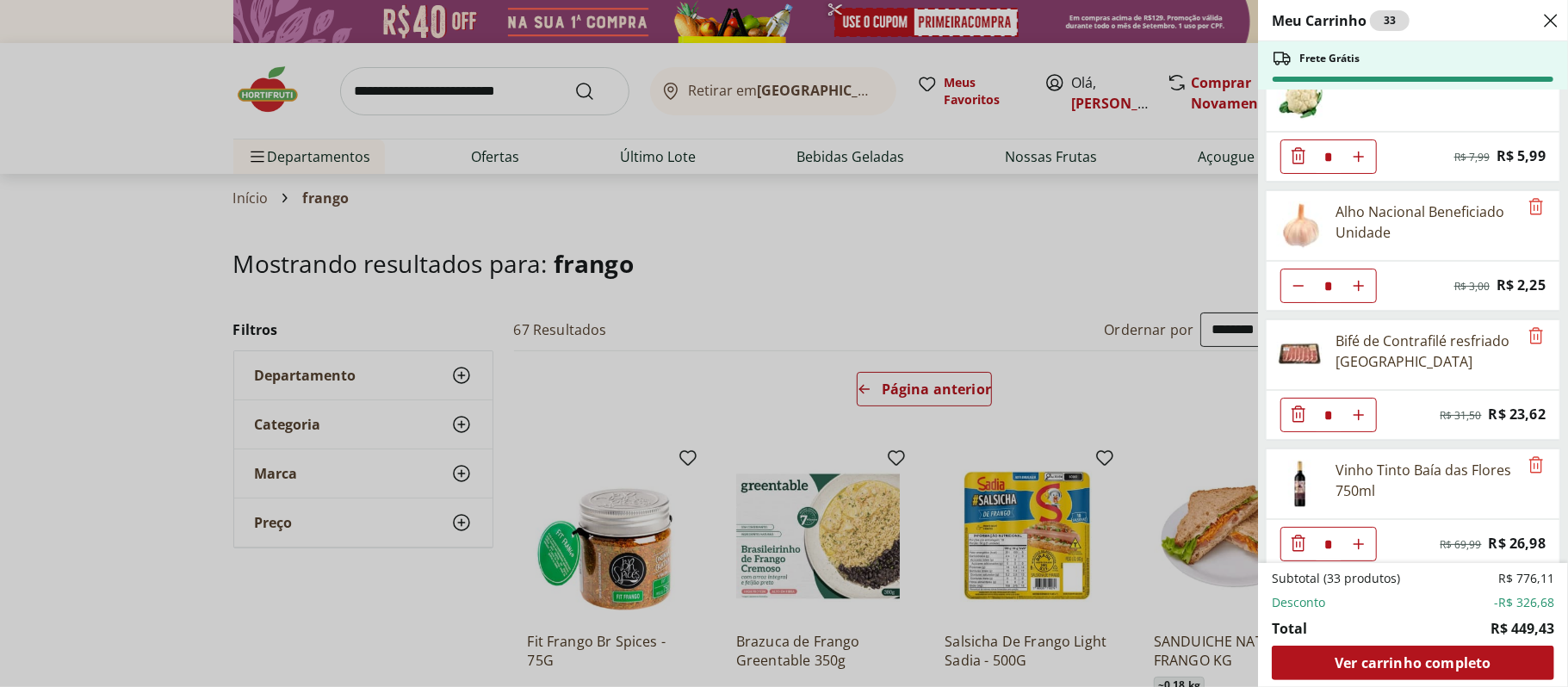
scroll to position [903, 0]
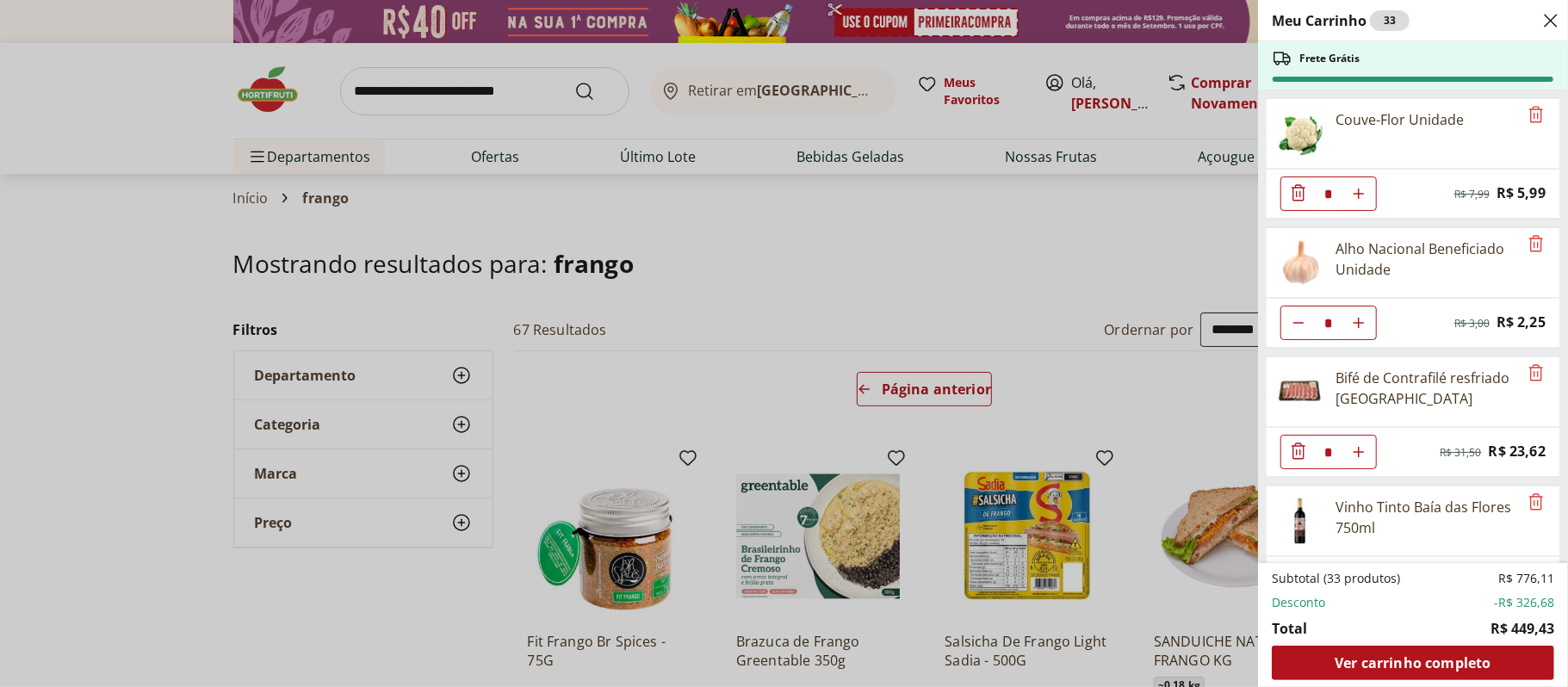
click at [1301, 330] on icon "Diminuir Quantidade" at bounding box center [1299, 322] width 14 height 14
type input "*"
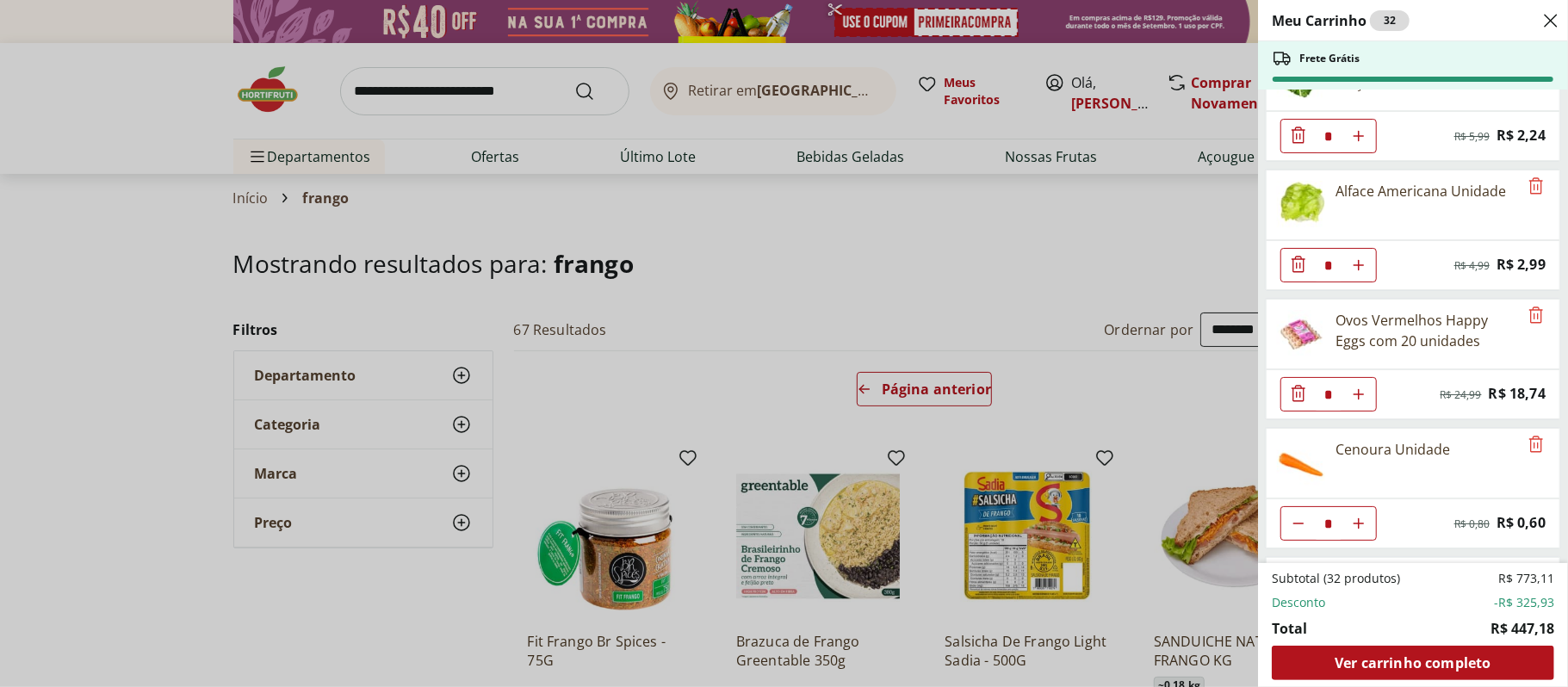
scroll to position [0, 0]
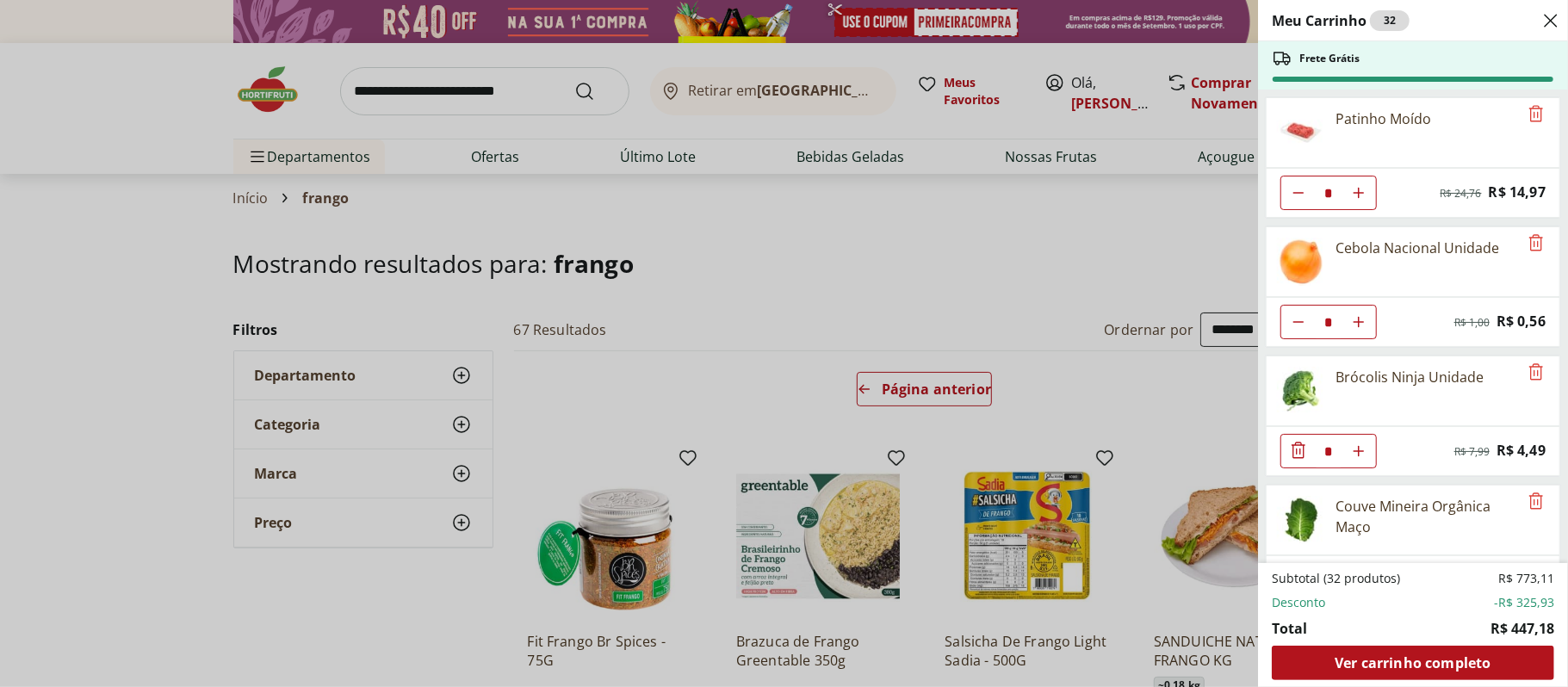
click at [1353, 180] on button "Aumentar Quantidade" at bounding box center [1359, 193] width 34 height 34
type input "*"
click at [1485, 656] on span "Ver carrinho completo" at bounding box center [1412, 662] width 156 height 14
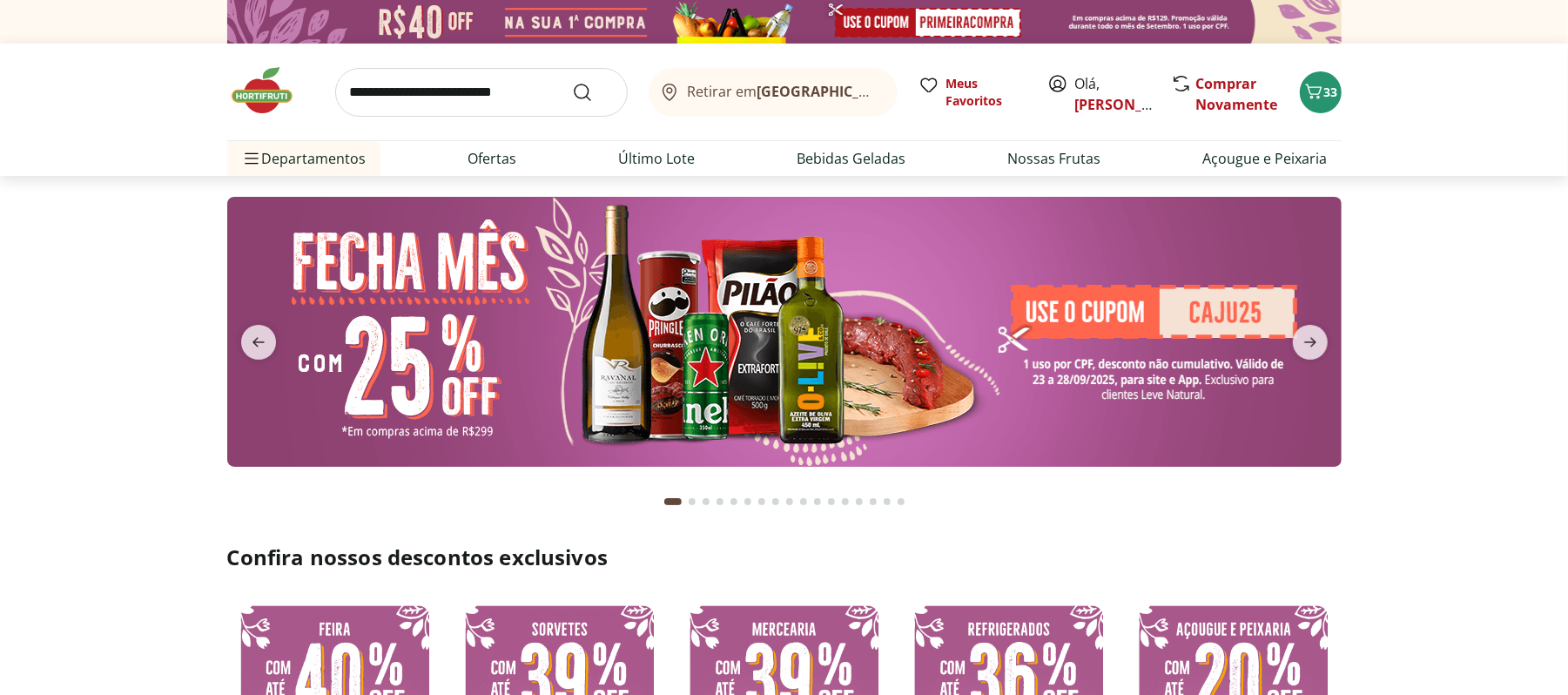
click at [611, 367] on img at bounding box center [784, 332] width 1114 height 270
click at [729, 341] on img at bounding box center [784, 332] width 1114 height 270
click at [1325, 78] on div "33" at bounding box center [1321, 92] width 14 height 28
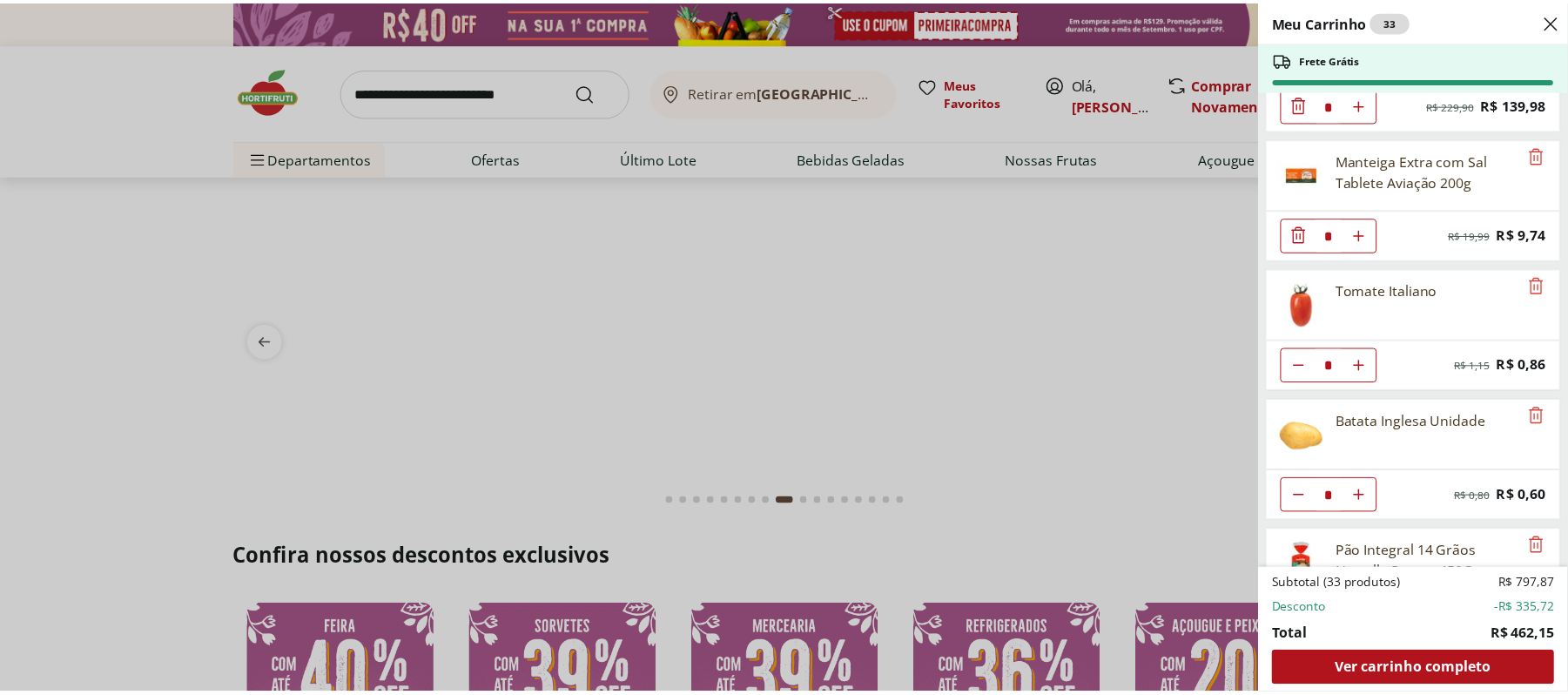
scroll to position [2308, 0]
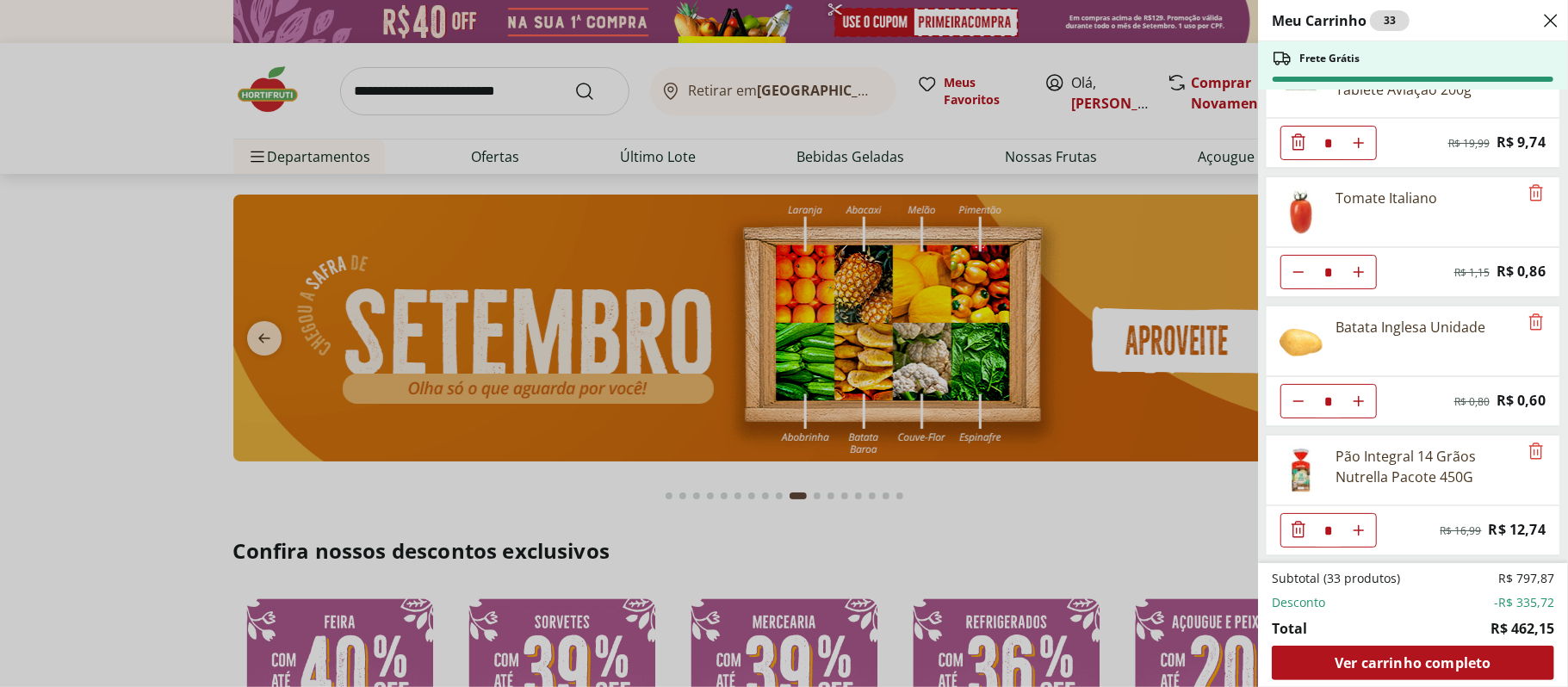
click at [1024, 558] on div "Meu Carrinho 33 Frete Grátis Patinho Moído * Original price: R$ 24,76 Price: R$…" at bounding box center [784, 343] width 1568 height 687
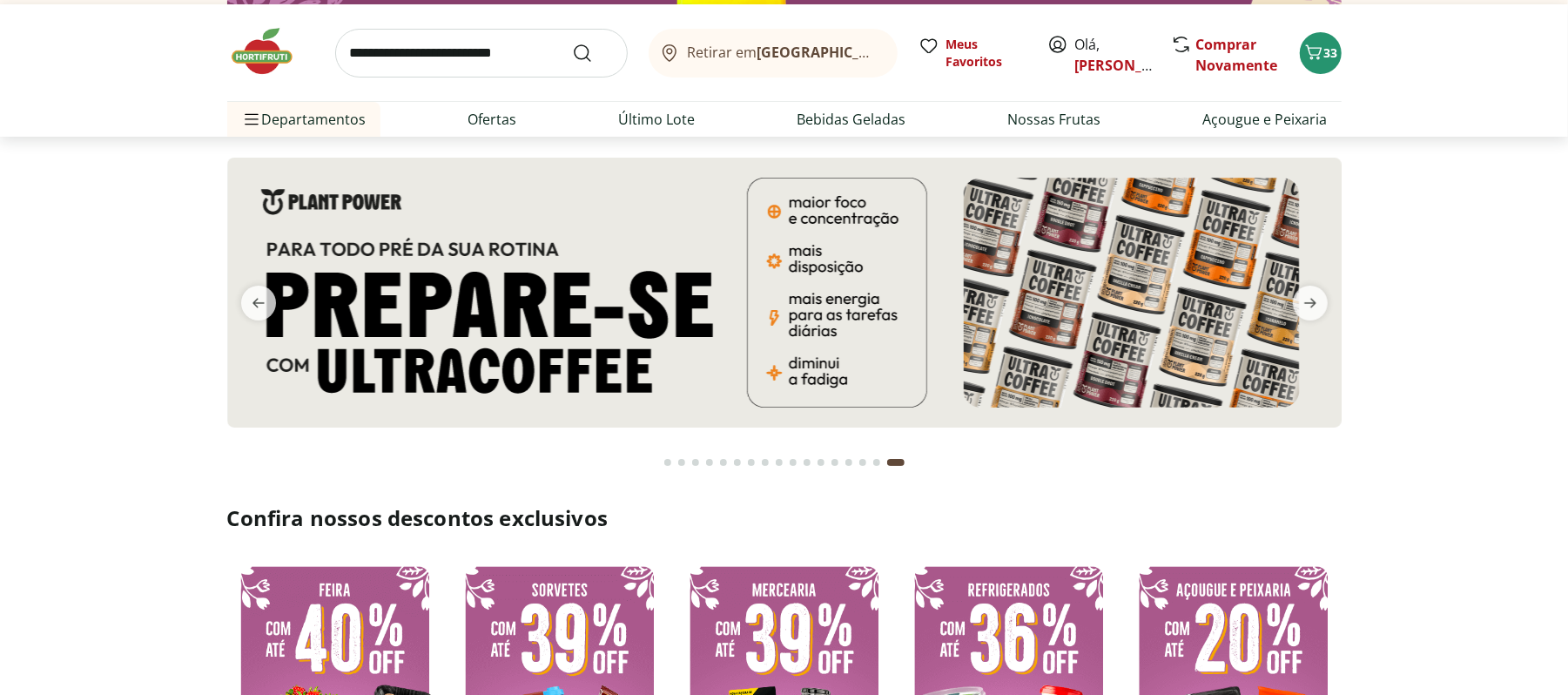
scroll to position [0, 0]
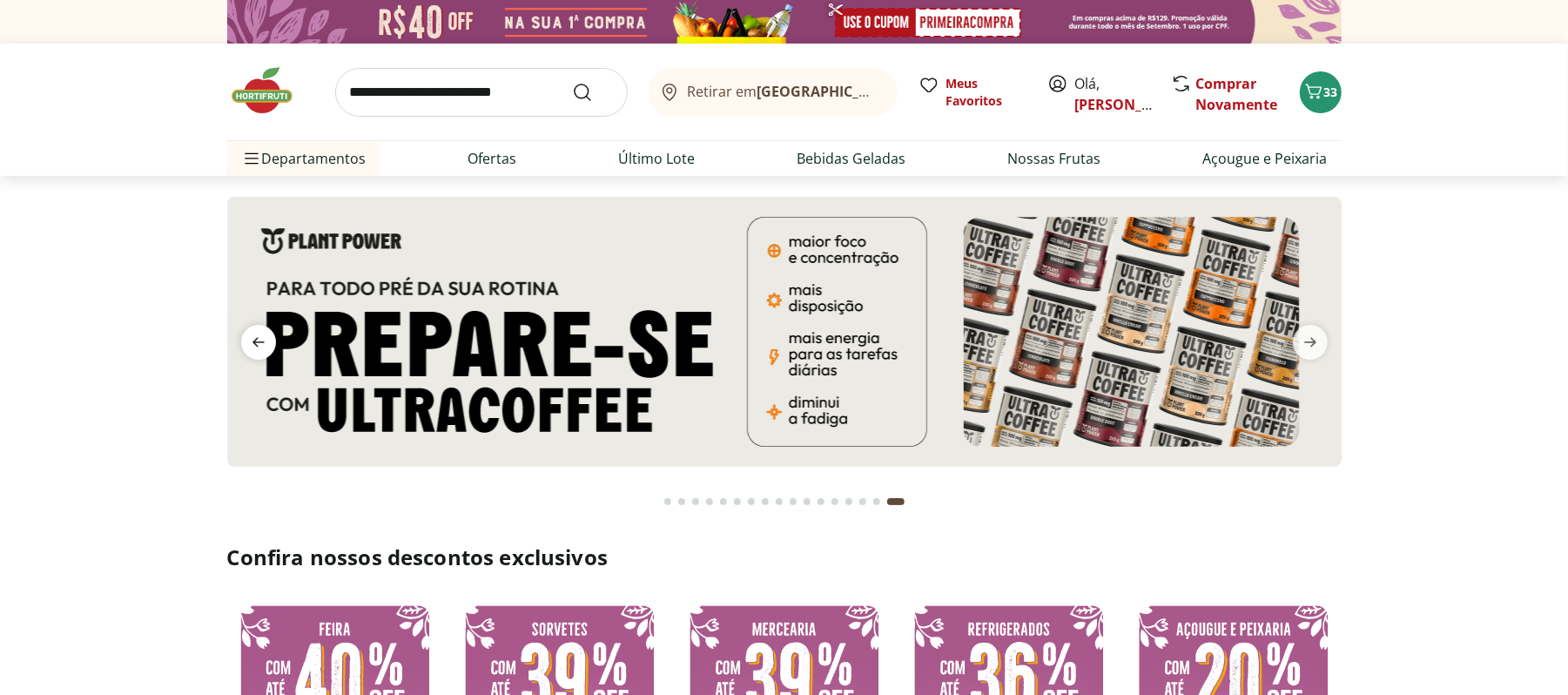
click at [251, 345] on icon "previous" at bounding box center [259, 342] width 21 height 21
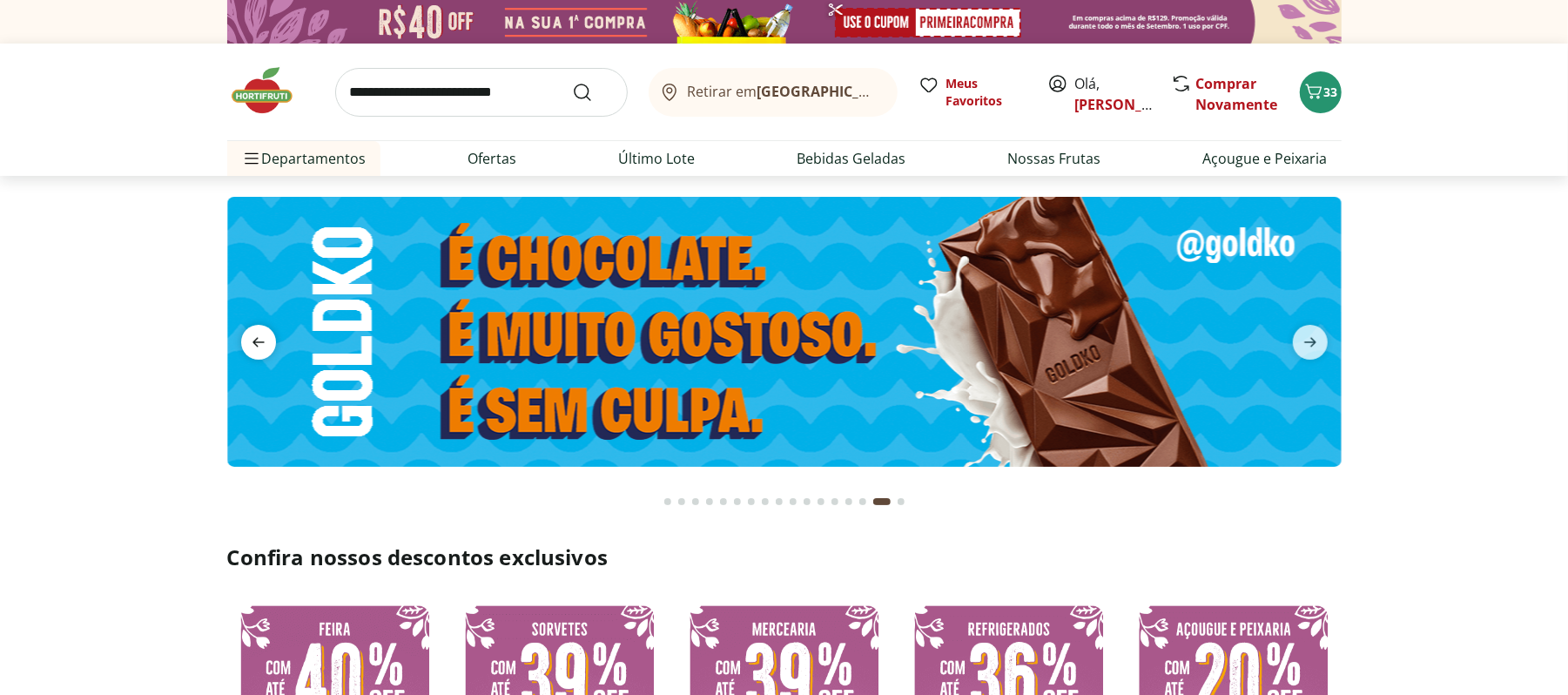
click at [251, 345] on icon "previous" at bounding box center [259, 342] width 21 height 21
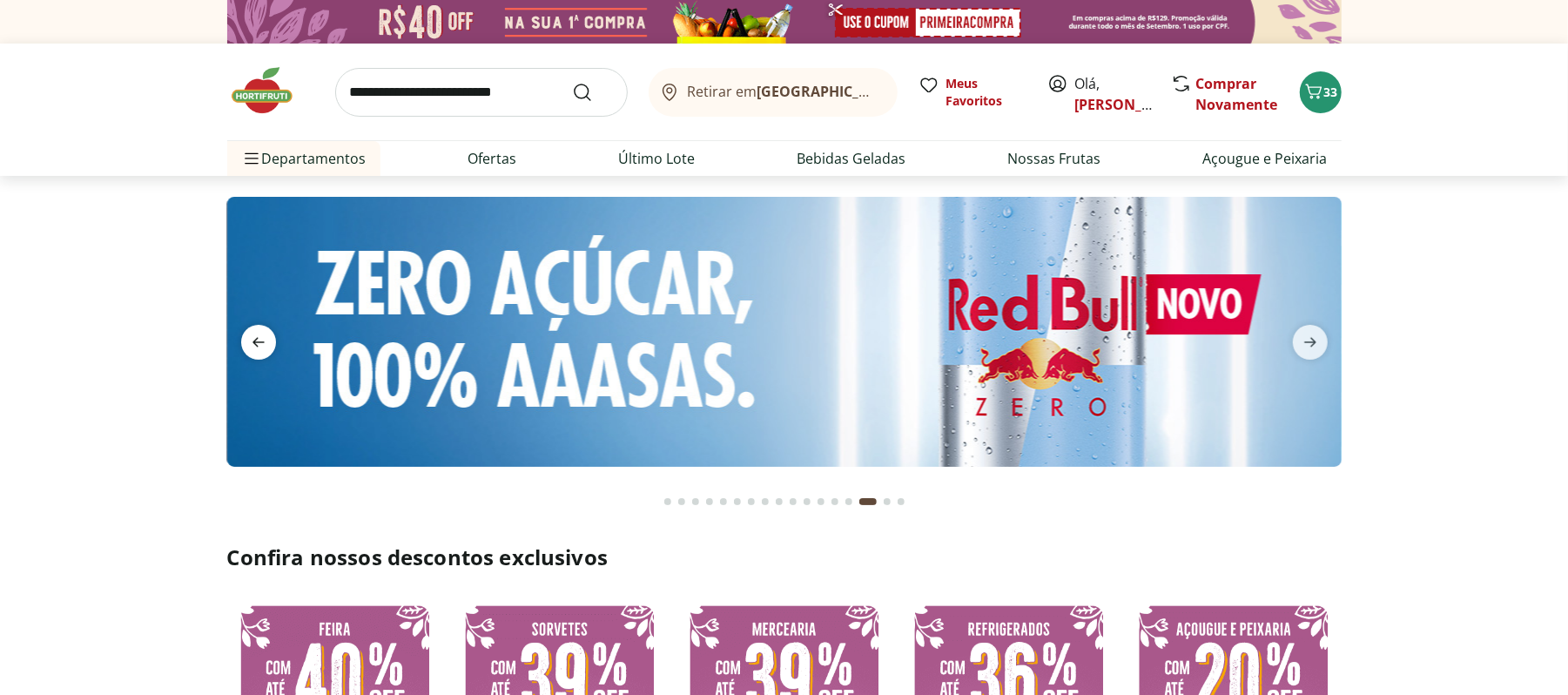
click at [251, 345] on icon "previous" at bounding box center [259, 342] width 21 height 21
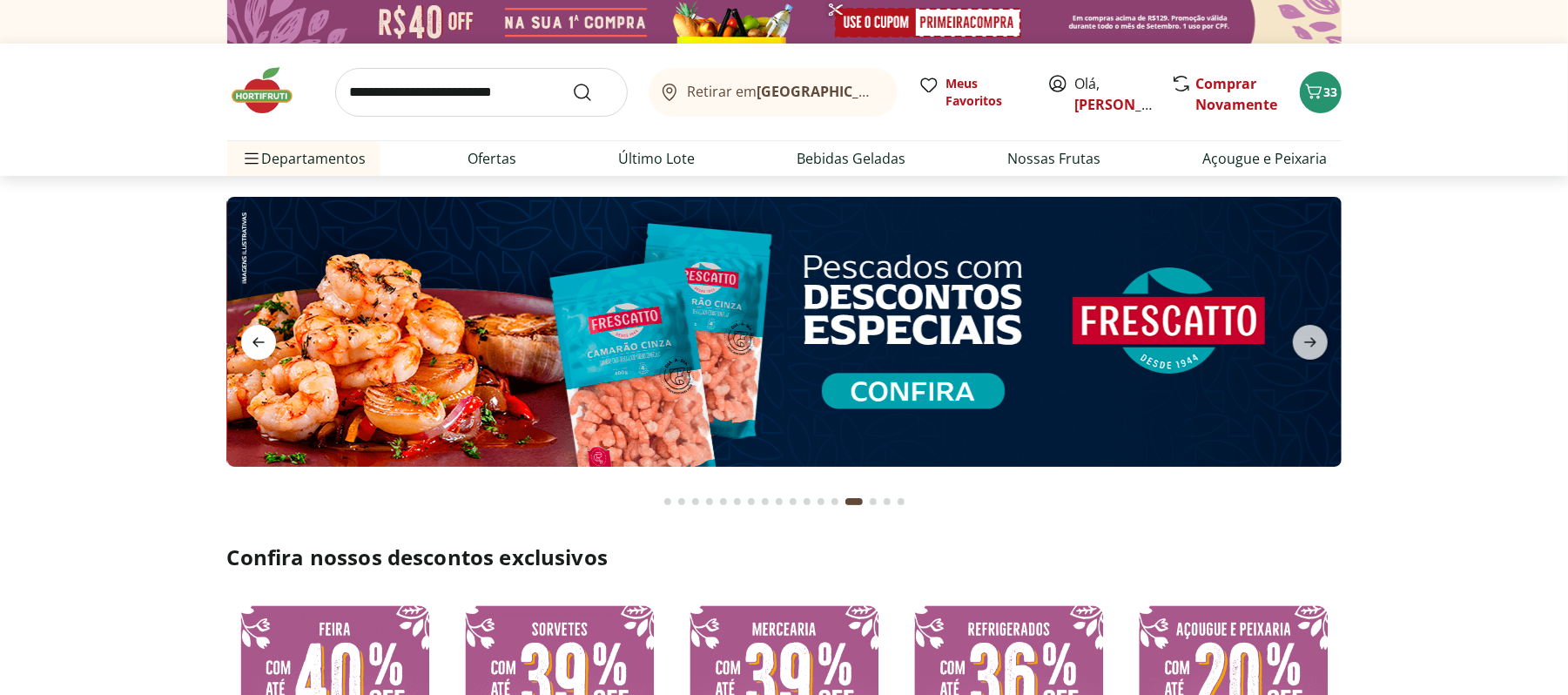
click at [251, 345] on icon "previous" at bounding box center [259, 342] width 21 height 21
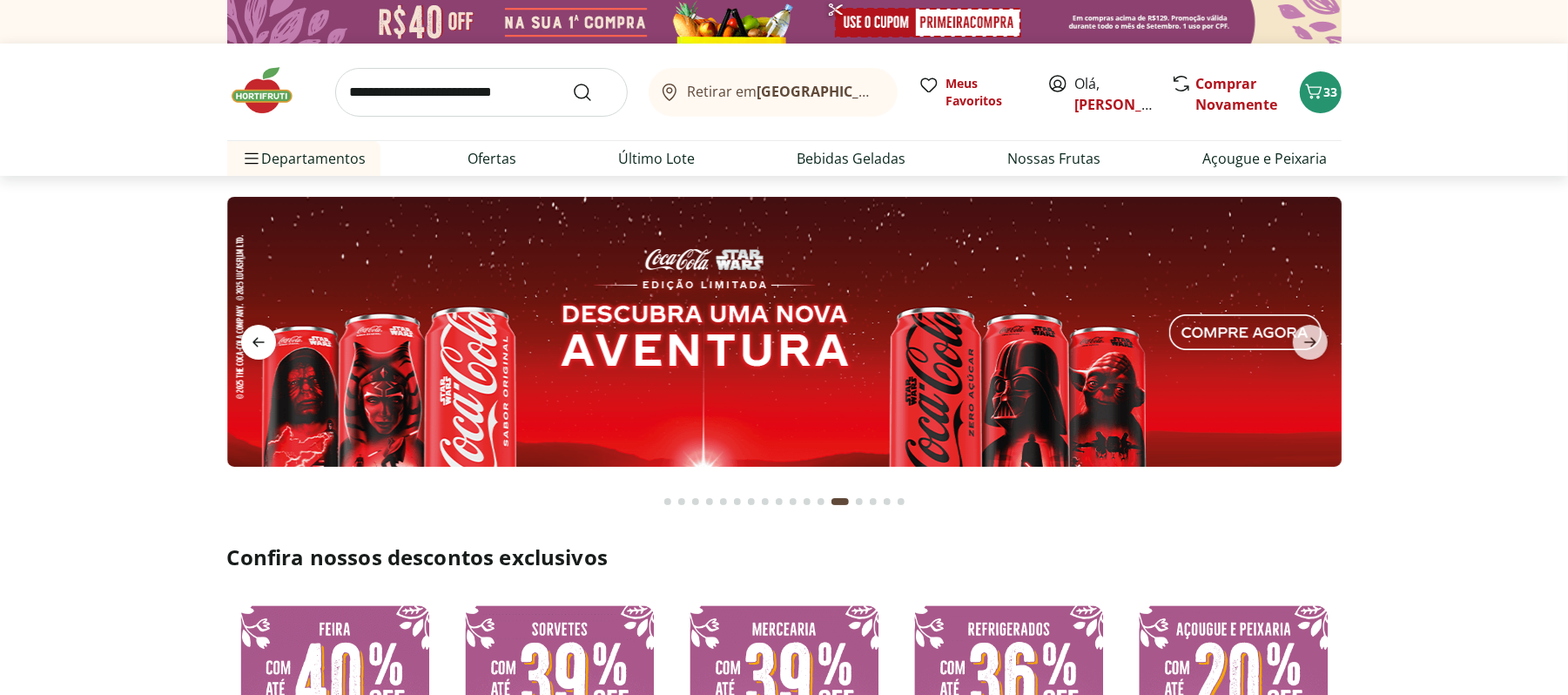
click at [251, 345] on icon "previous" at bounding box center [259, 342] width 21 height 21
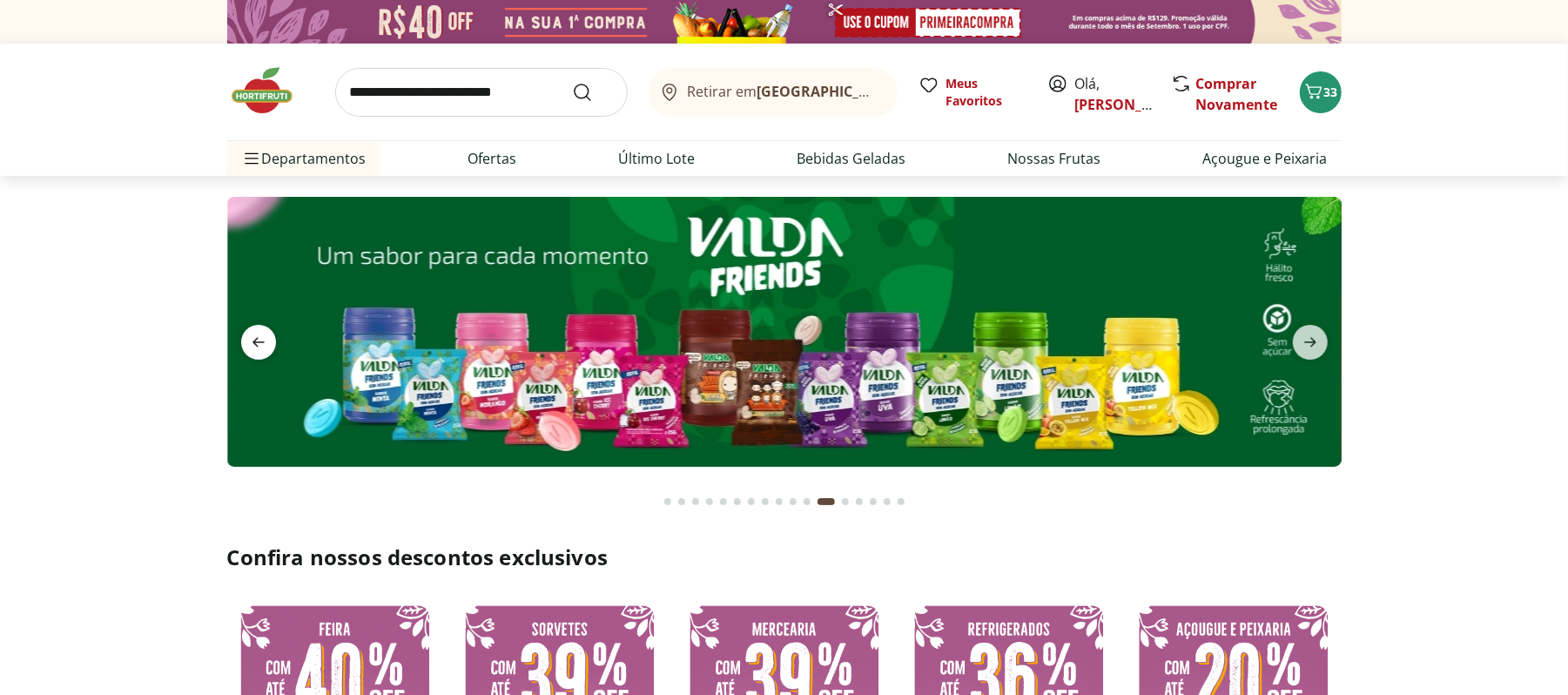
click at [251, 345] on icon "previous" at bounding box center [259, 342] width 21 height 21
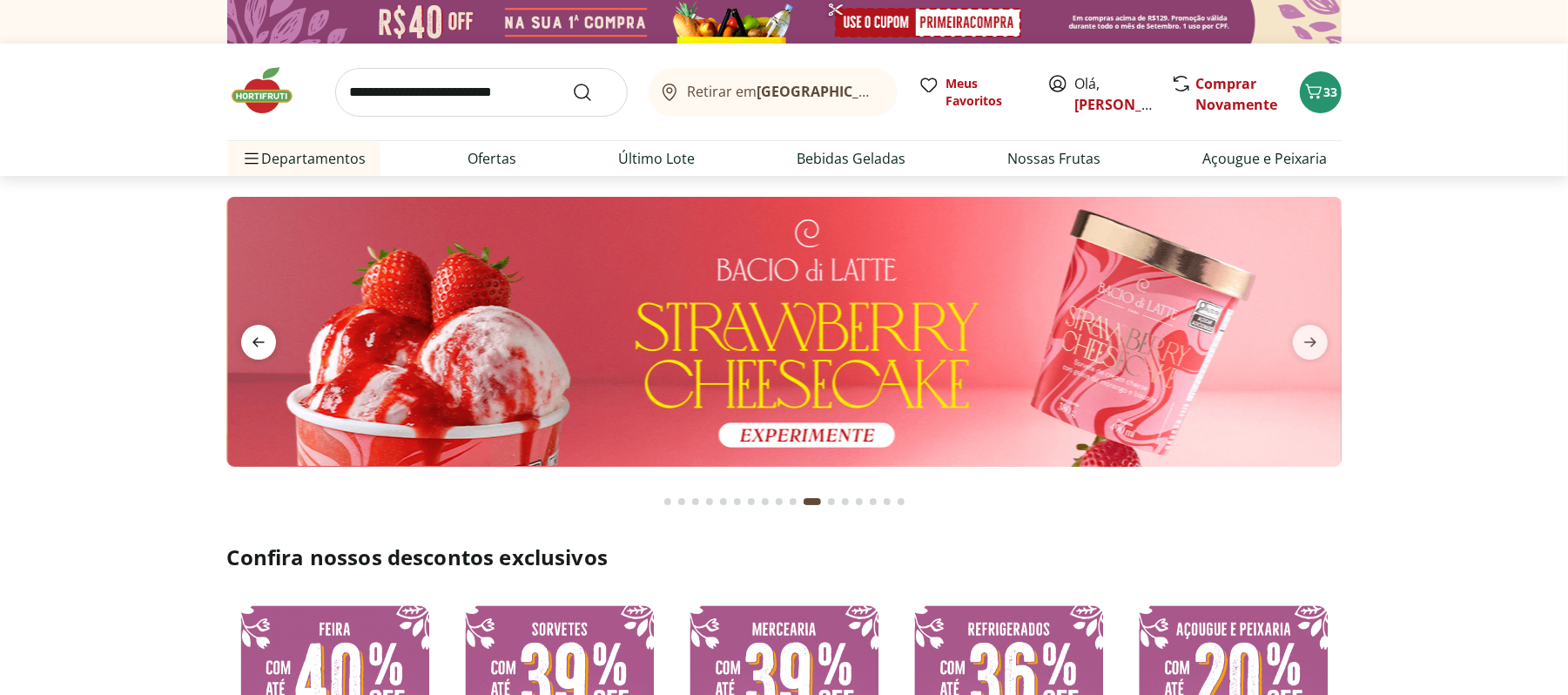
click at [251, 345] on icon "previous" at bounding box center [259, 342] width 21 height 21
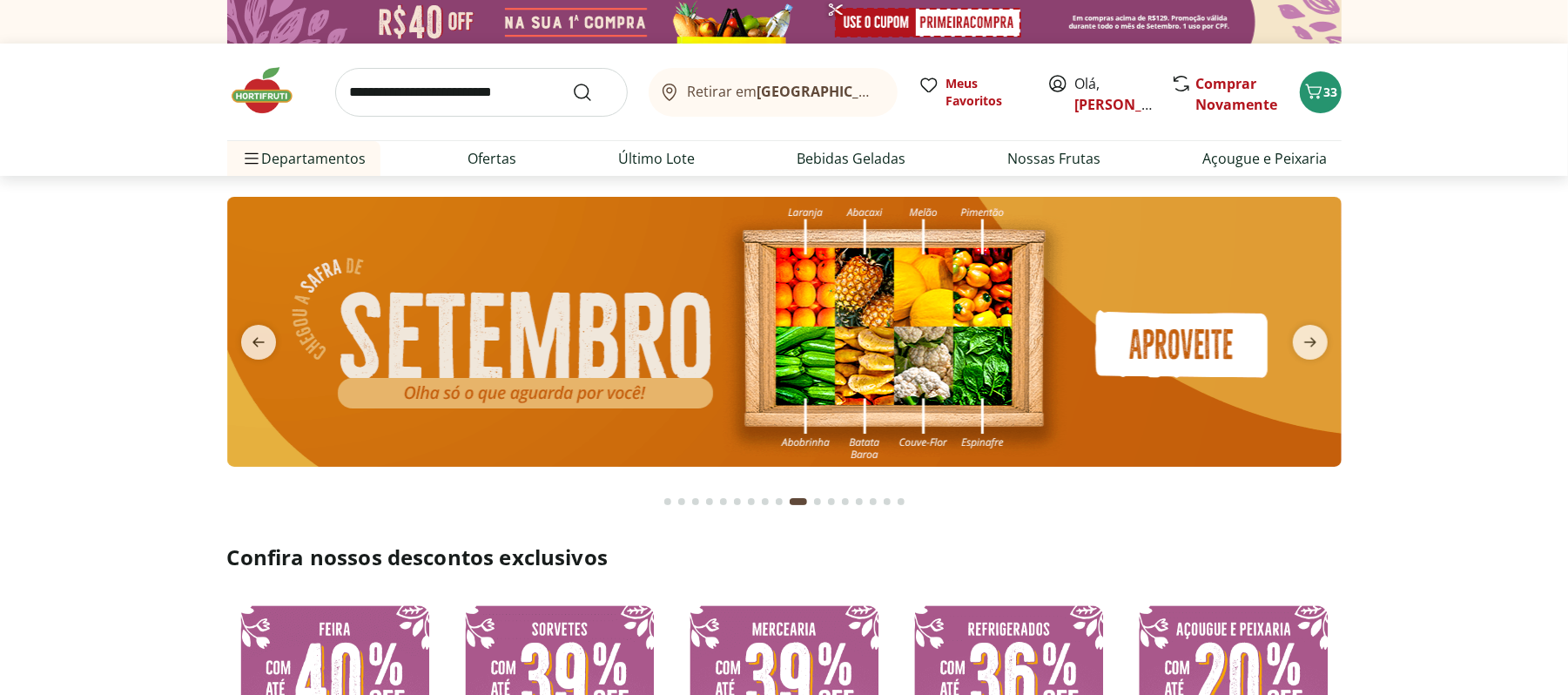
click at [489, 103] on input "search" at bounding box center [482, 92] width 292 height 49
type input "*********"
click at [572, 82] on button "Submit Search" at bounding box center [593, 93] width 42 height 21
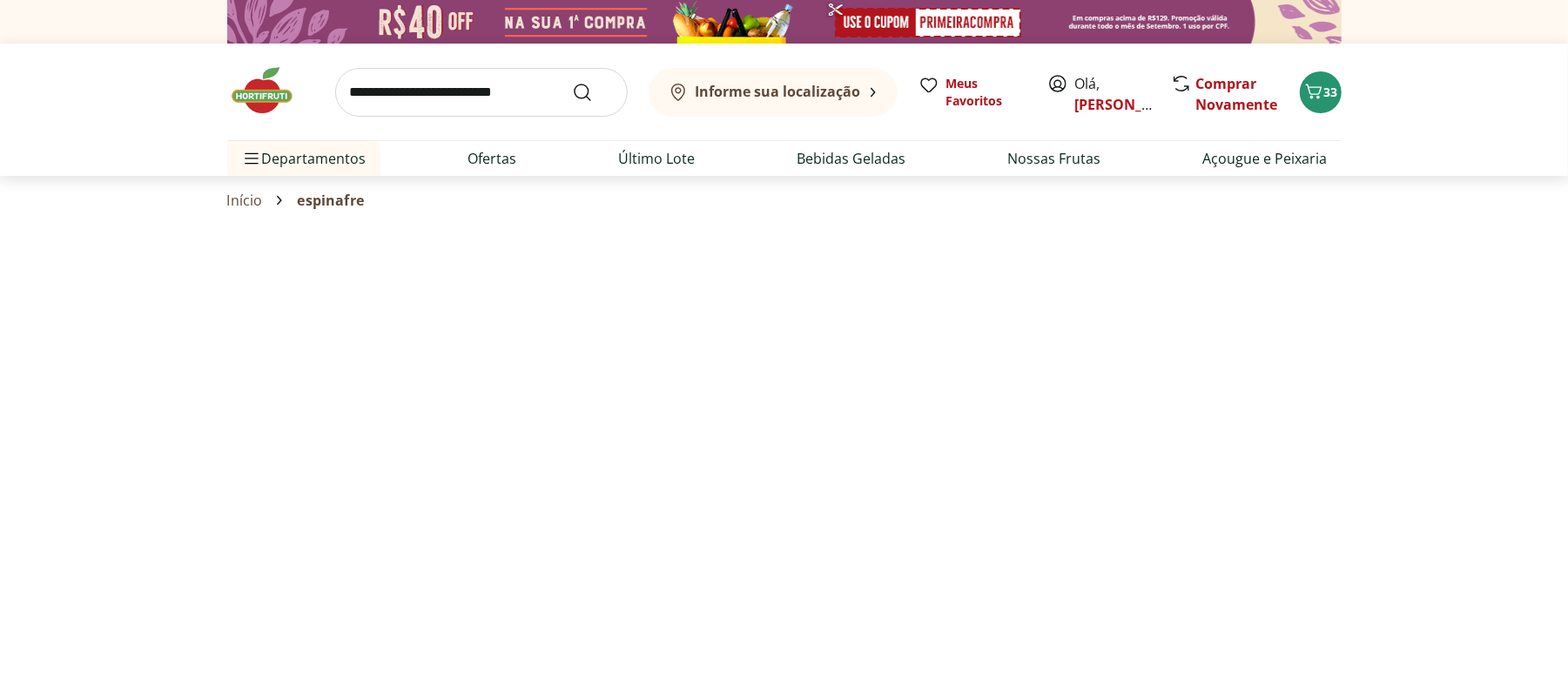
select select "**********"
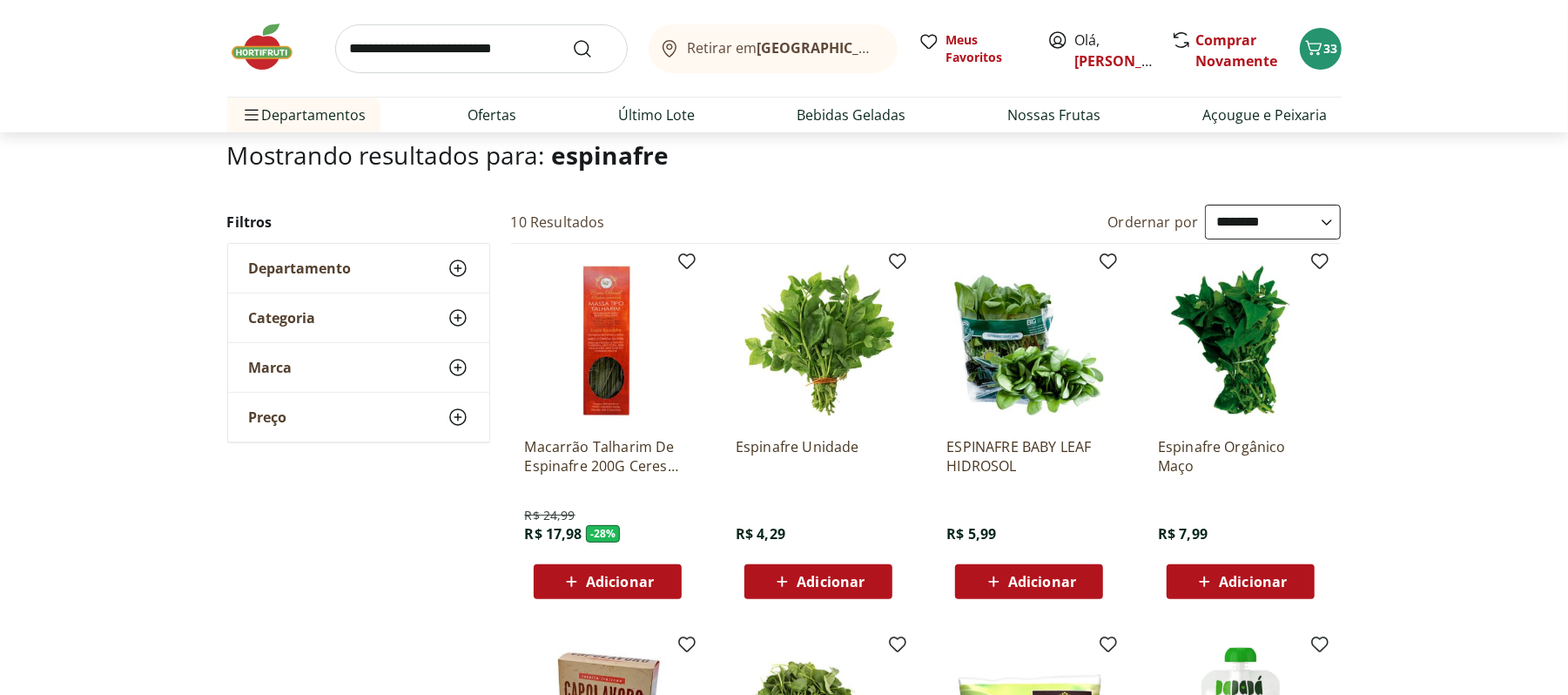
scroll to position [116, 0]
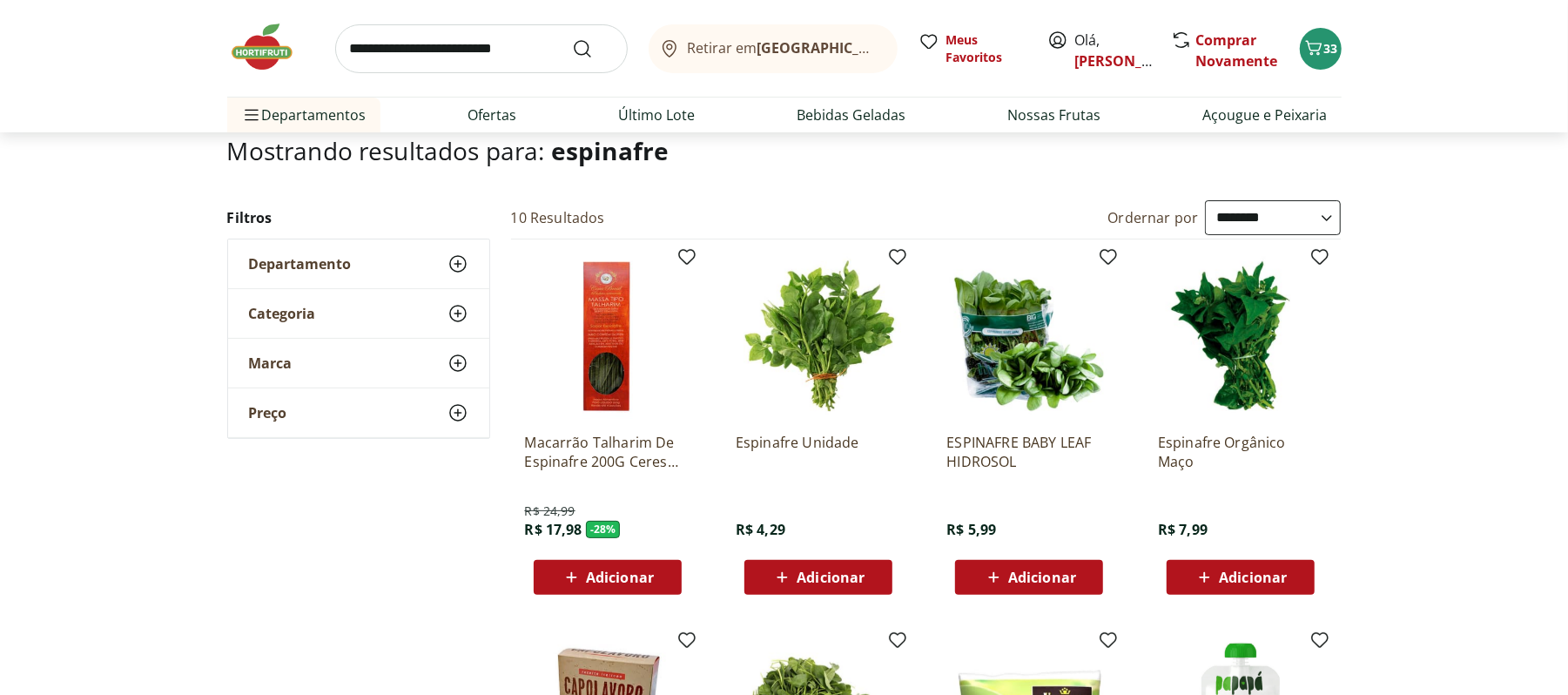
click at [805, 571] on span "Adicionar" at bounding box center [830, 577] width 68 height 14
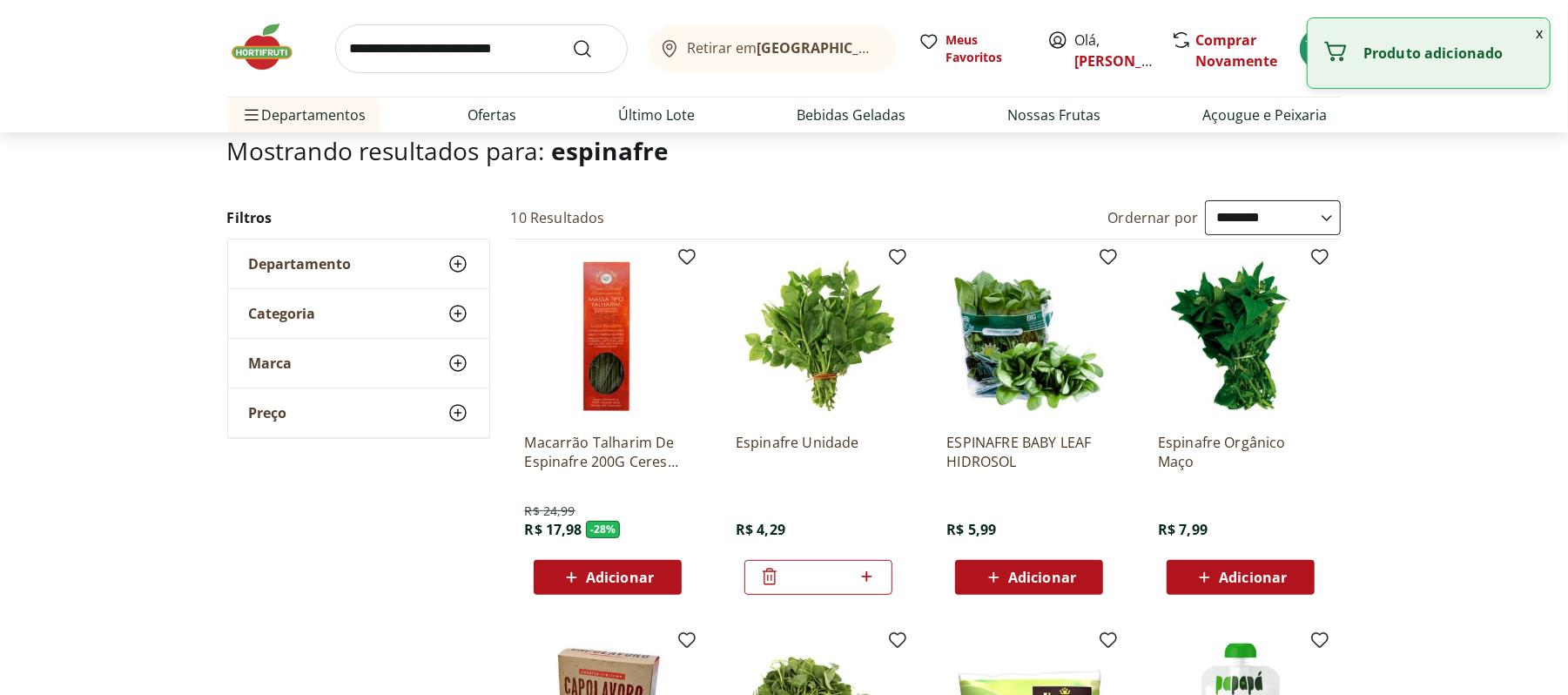
click at [499, 53] on input "search" at bounding box center [482, 49] width 292 height 49
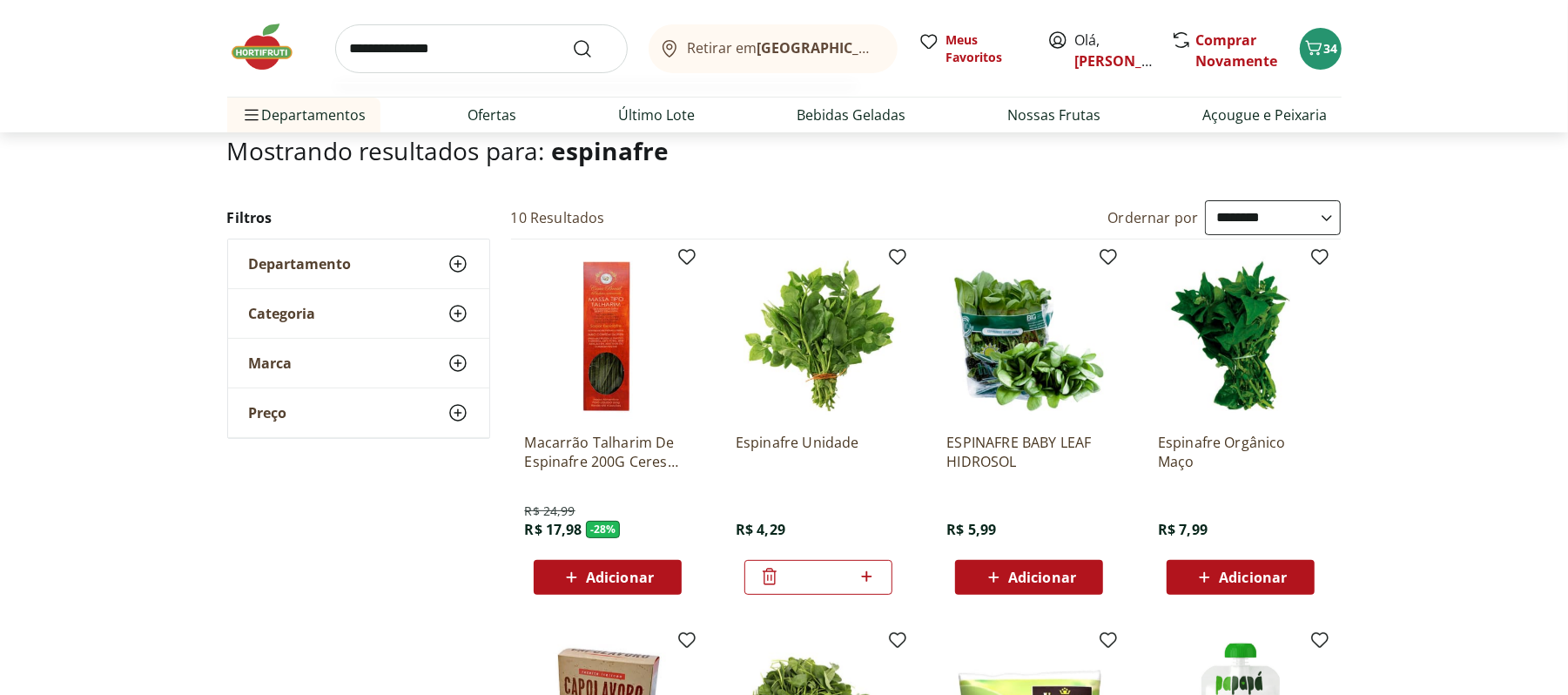
type input "**********"
click at [572, 38] on button "Submit Search" at bounding box center [593, 49] width 42 height 21
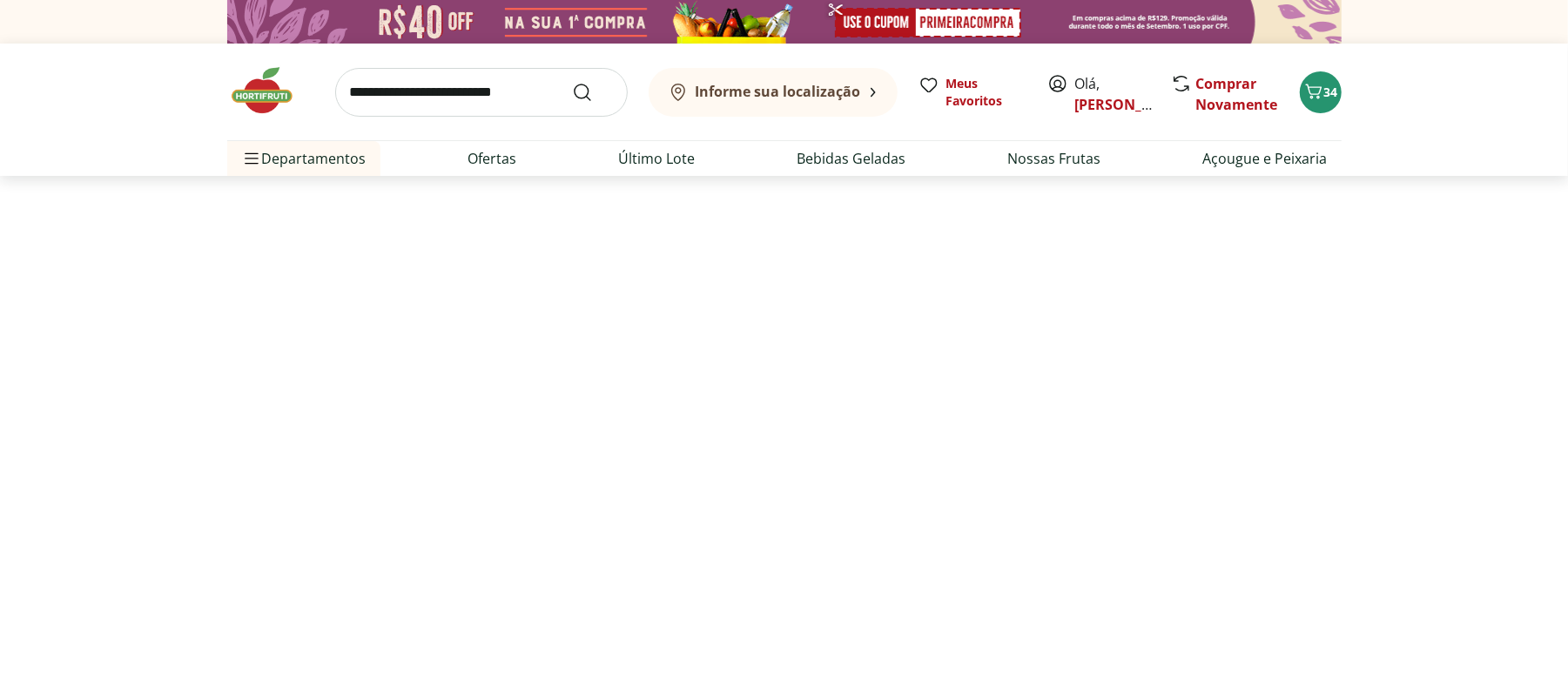
select select "**********"
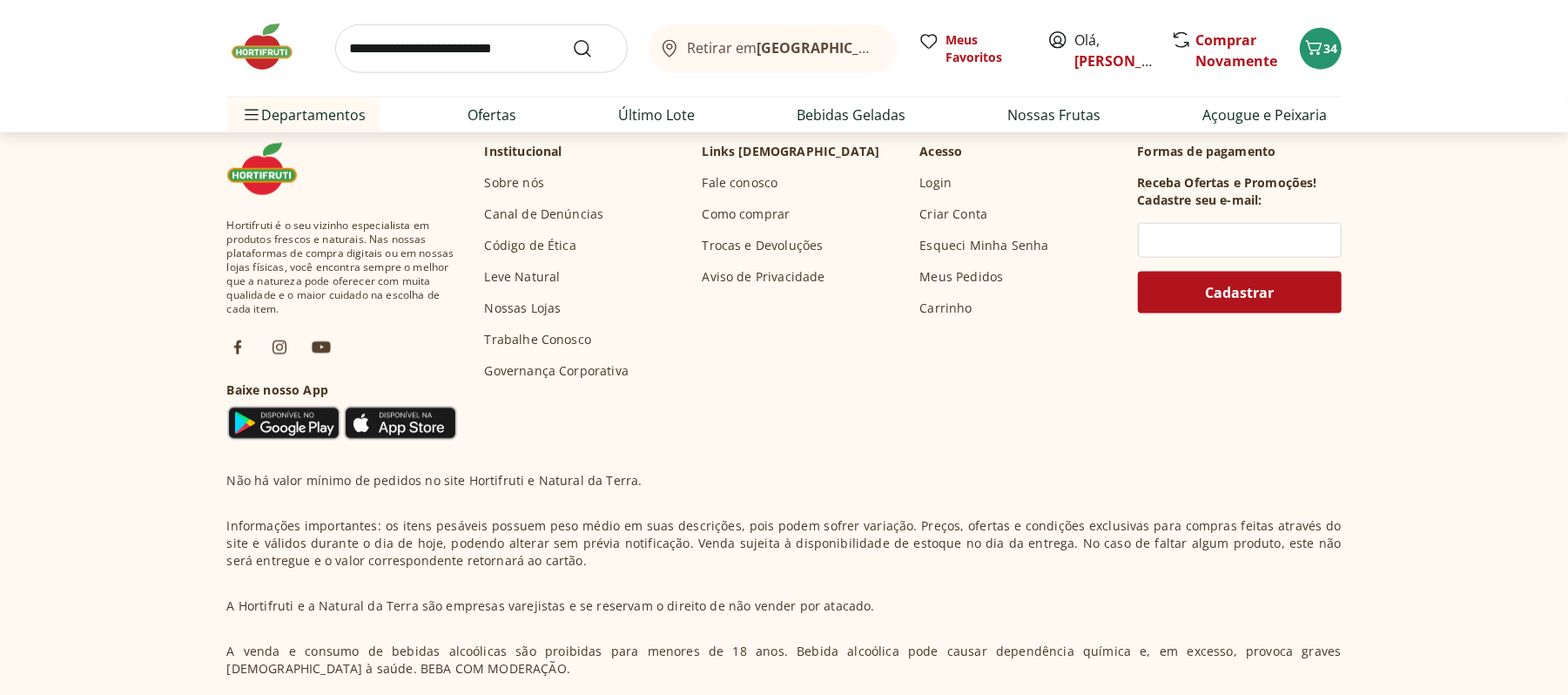
scroll to position [1045, 0]
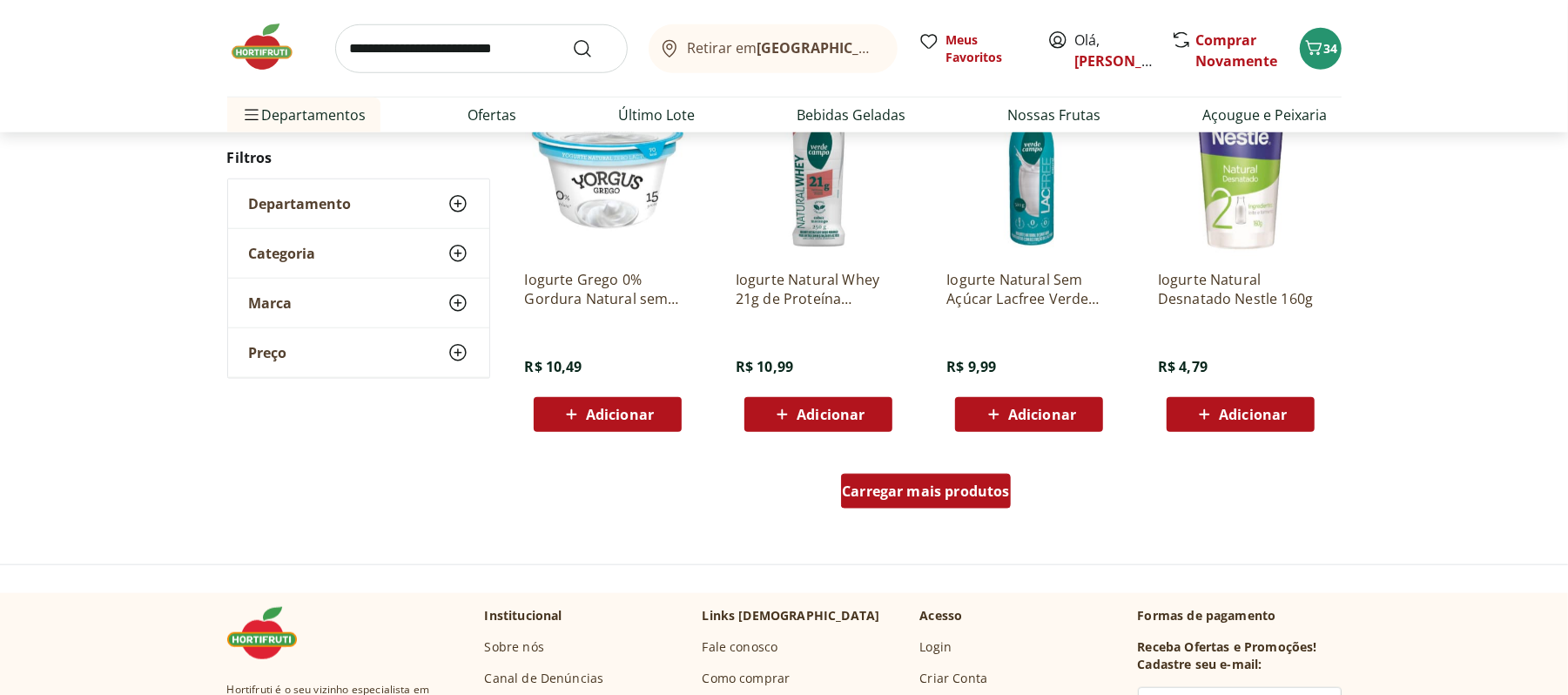
click at [897, 495] on span "Carregar mais produtos" at bounding box center [926, 491] width 168 height 14
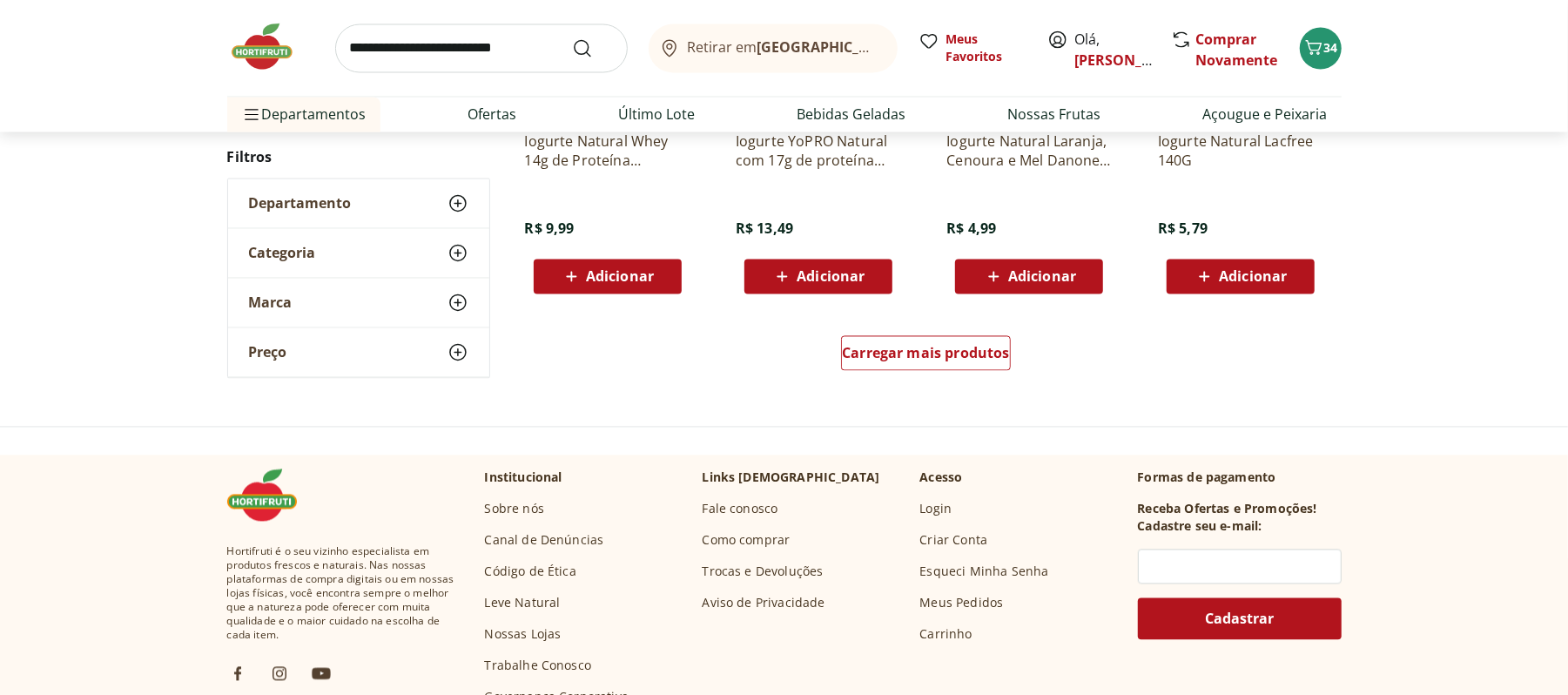
scroll to position [2322, 0]
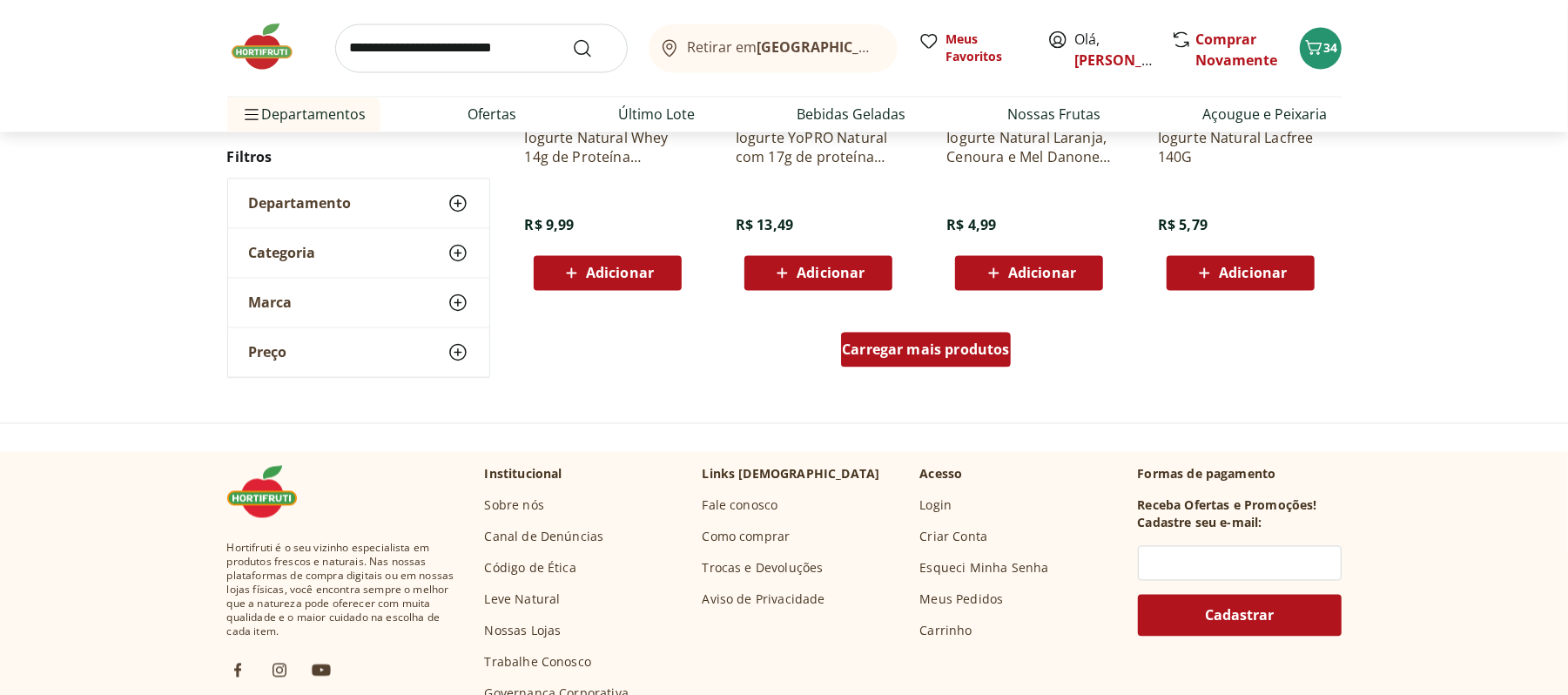
click at [876, 350] on span "Carregar mais produtos" at bounding box center [926, 350] width 168 height 14
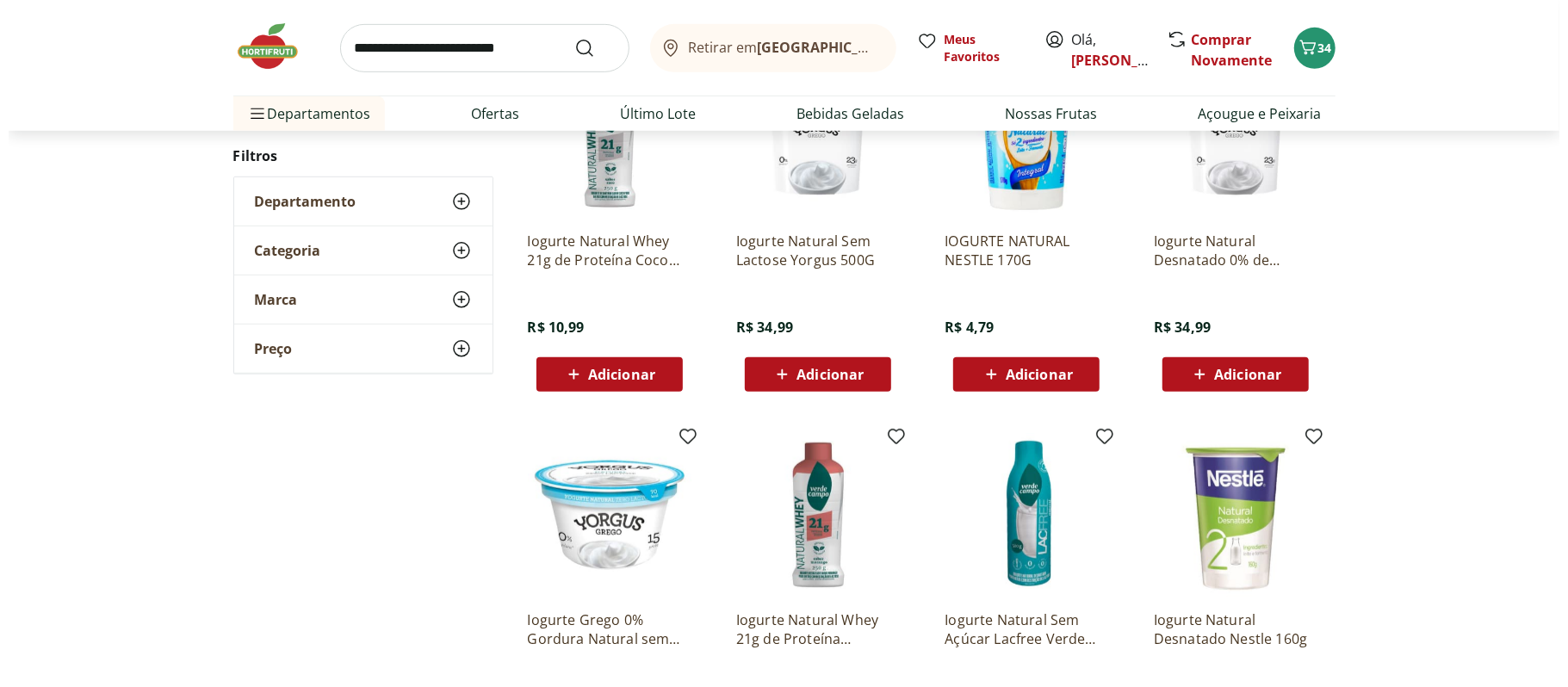
scroll to position [689, 0]
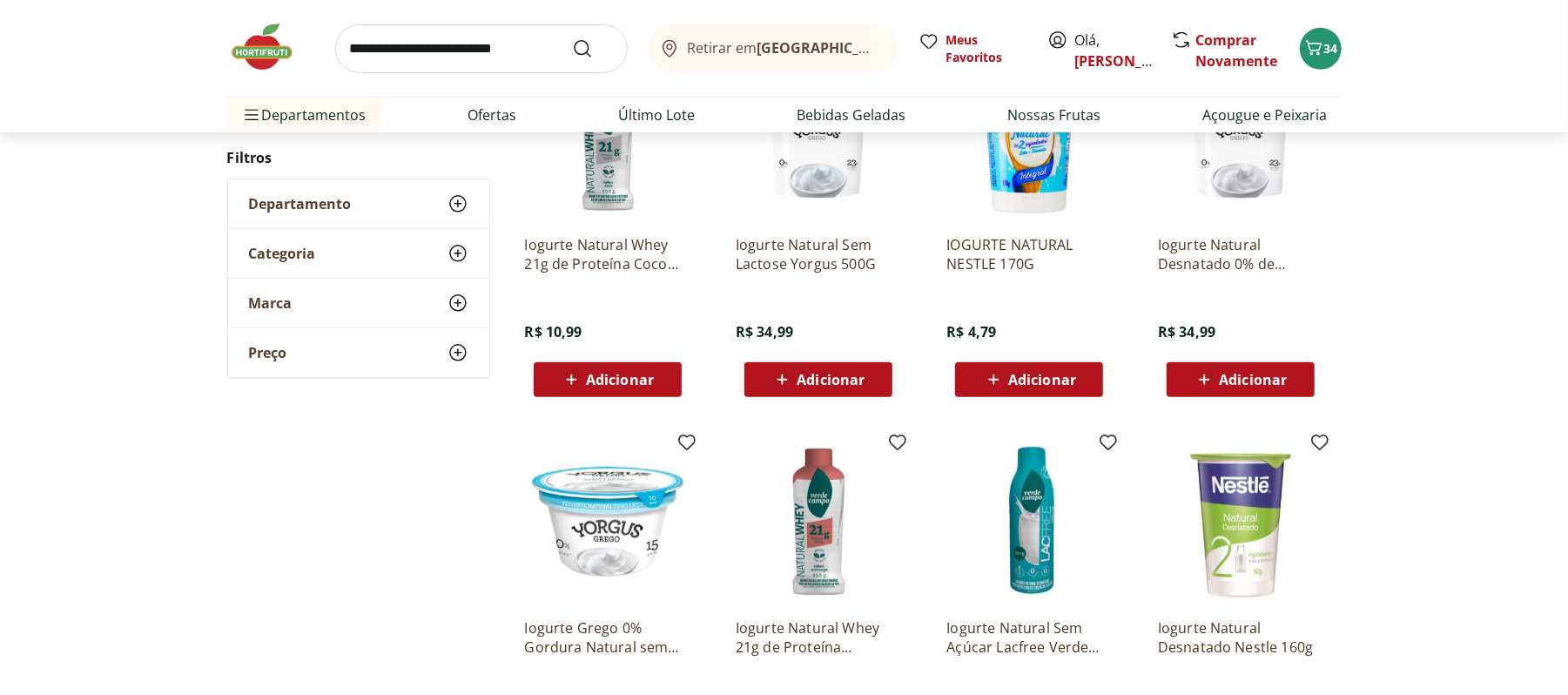
click at [1014, 387] on span "Adicionar" at bounding box center [1042, 380] width 68 height 14
click at [1324, 35] on div "35" at bounding box center [1321, 48] width 14 height 28
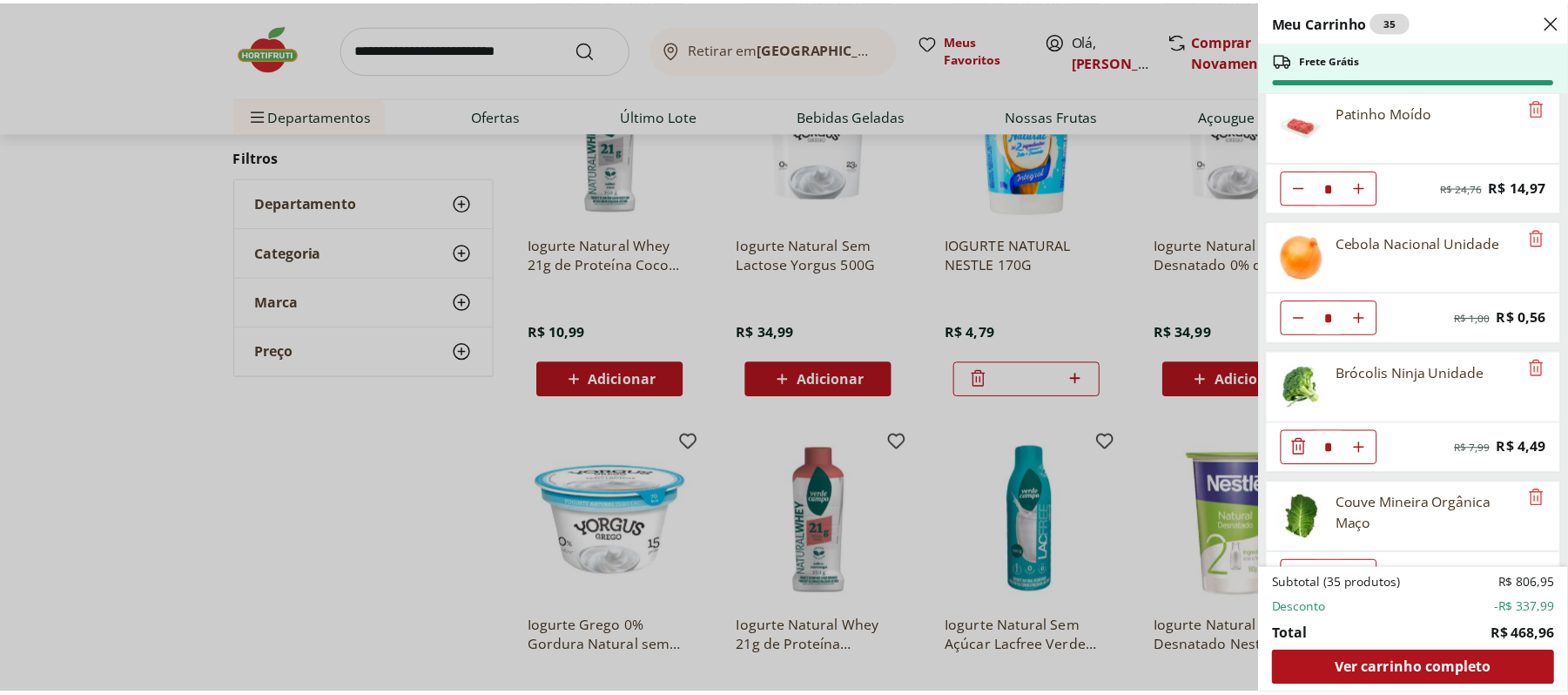
scroll to position [0, 0]
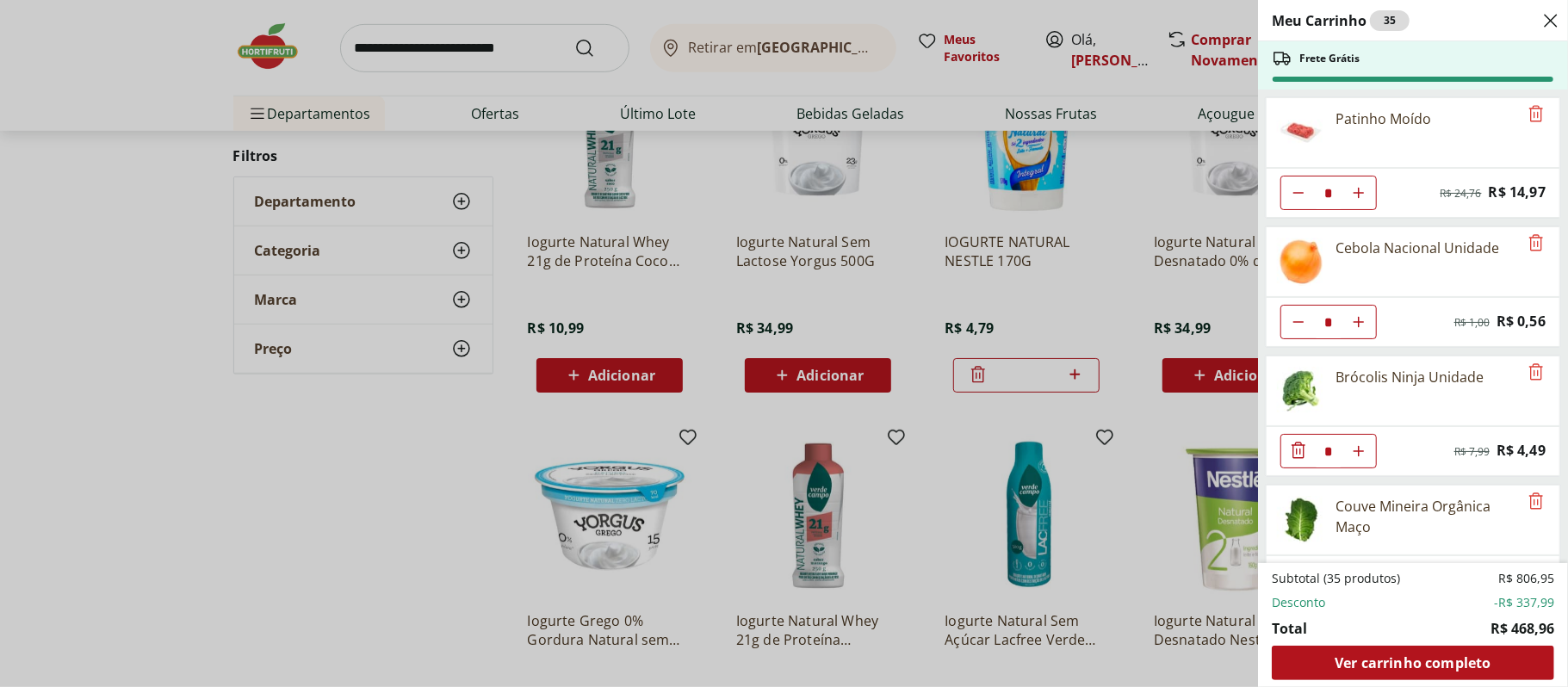
click at [1138, 215] on div "Meu Carrinho 35 Frete Grátis Patinho Moído * Original price: R$ 24,76 Price: R$…" at bounding box center [784, 343] width 1568 height 687
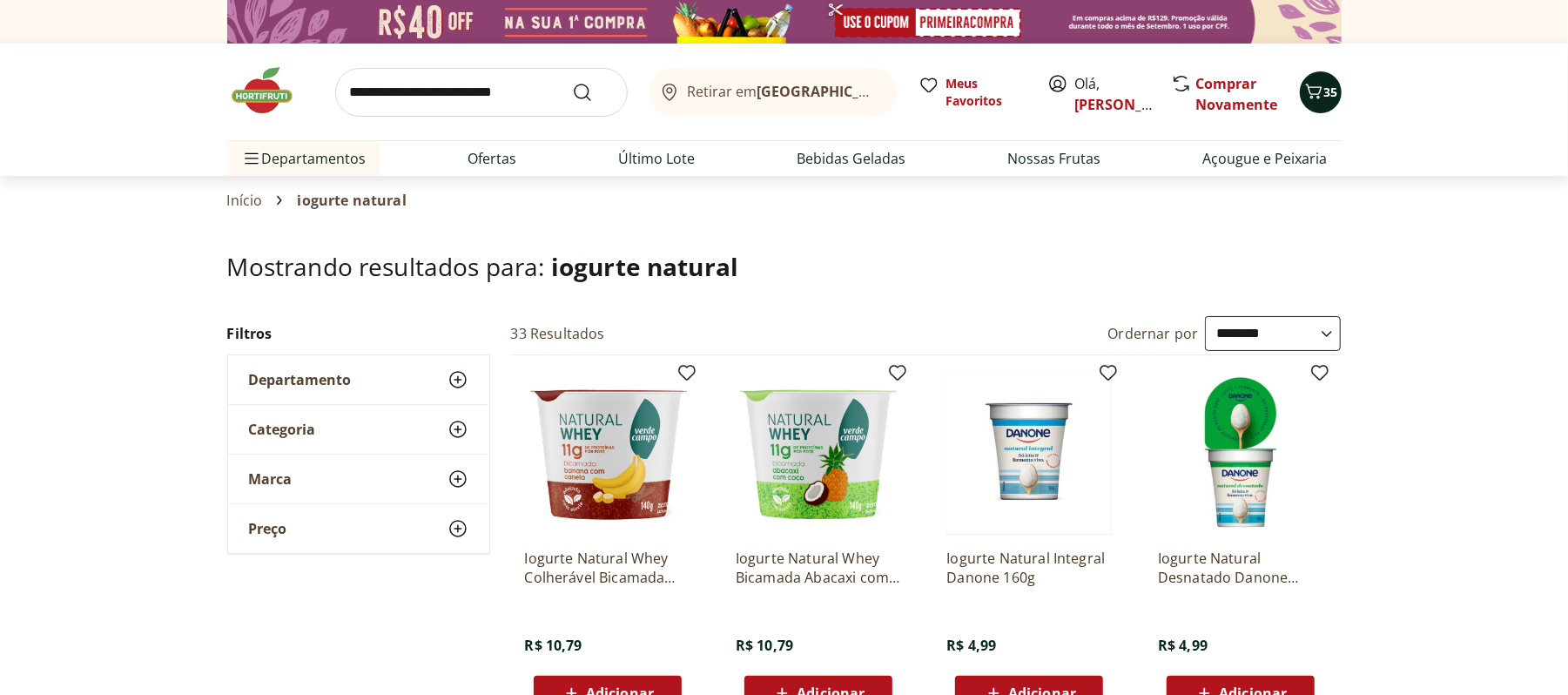
click at [1319, 99] on icon "Carrinho" at bounding box center [1314, 92] width 21 height 21
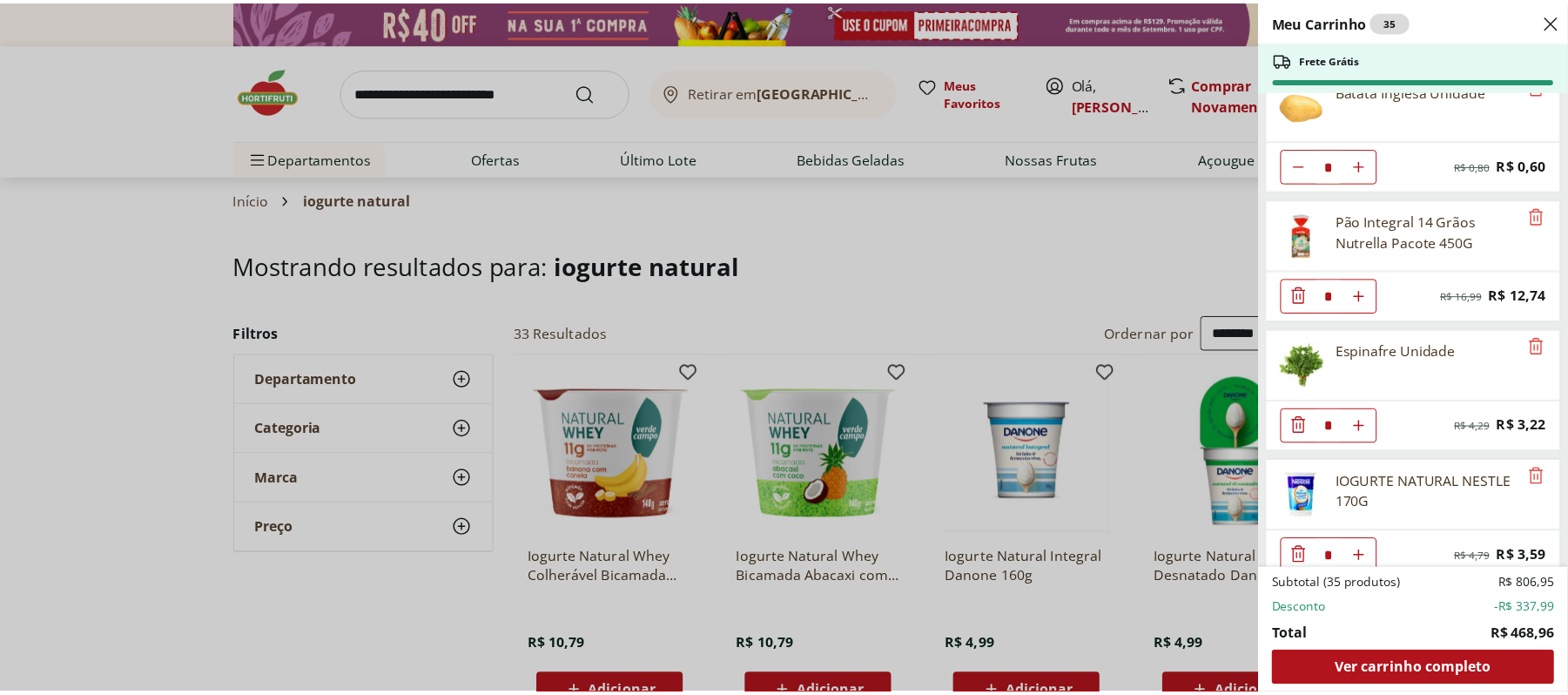
scroll to position [2573, 0]
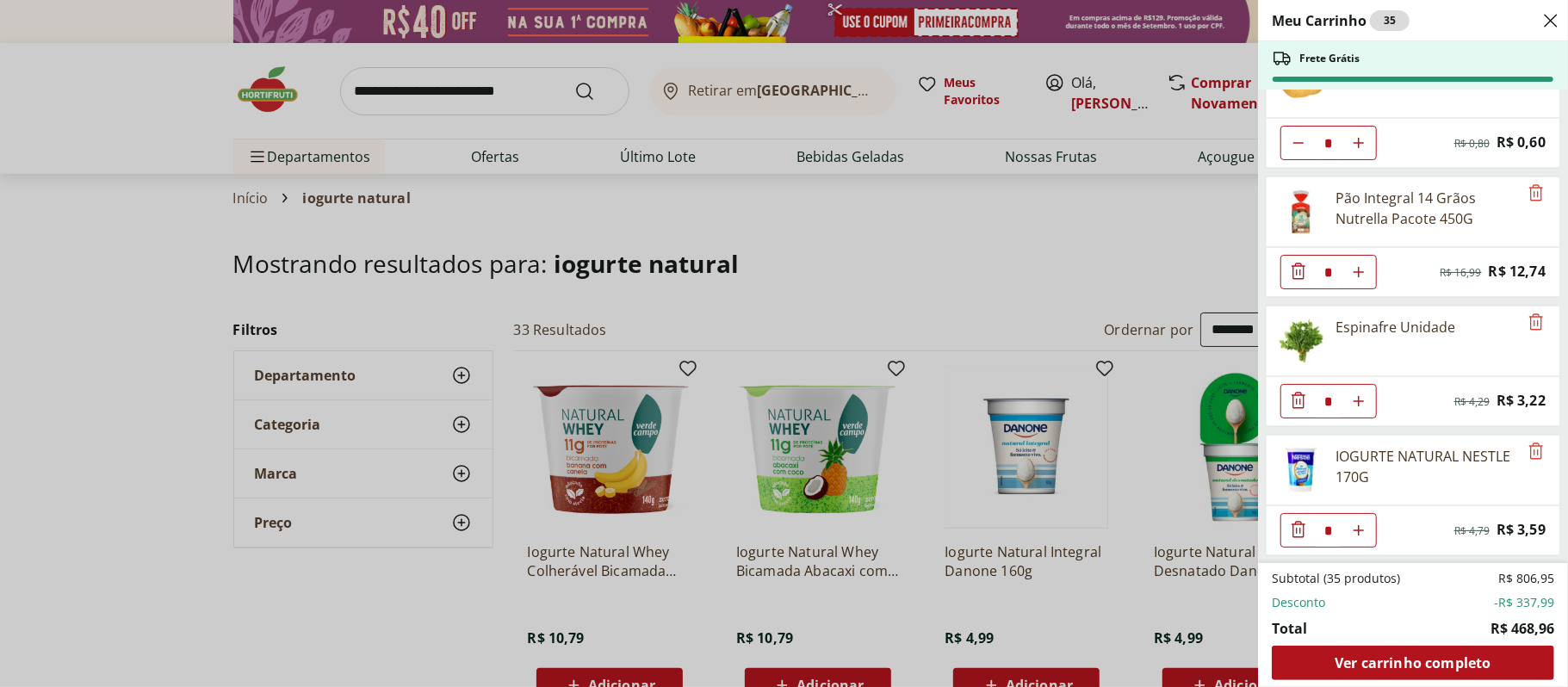
click at [582, 198] on div "Meu Carrinho 35 Frete Grátis Patinho Moído * Original price: R$ 24,76 Price: R$…" at bounding box center [784, 343] width 1568 height 687
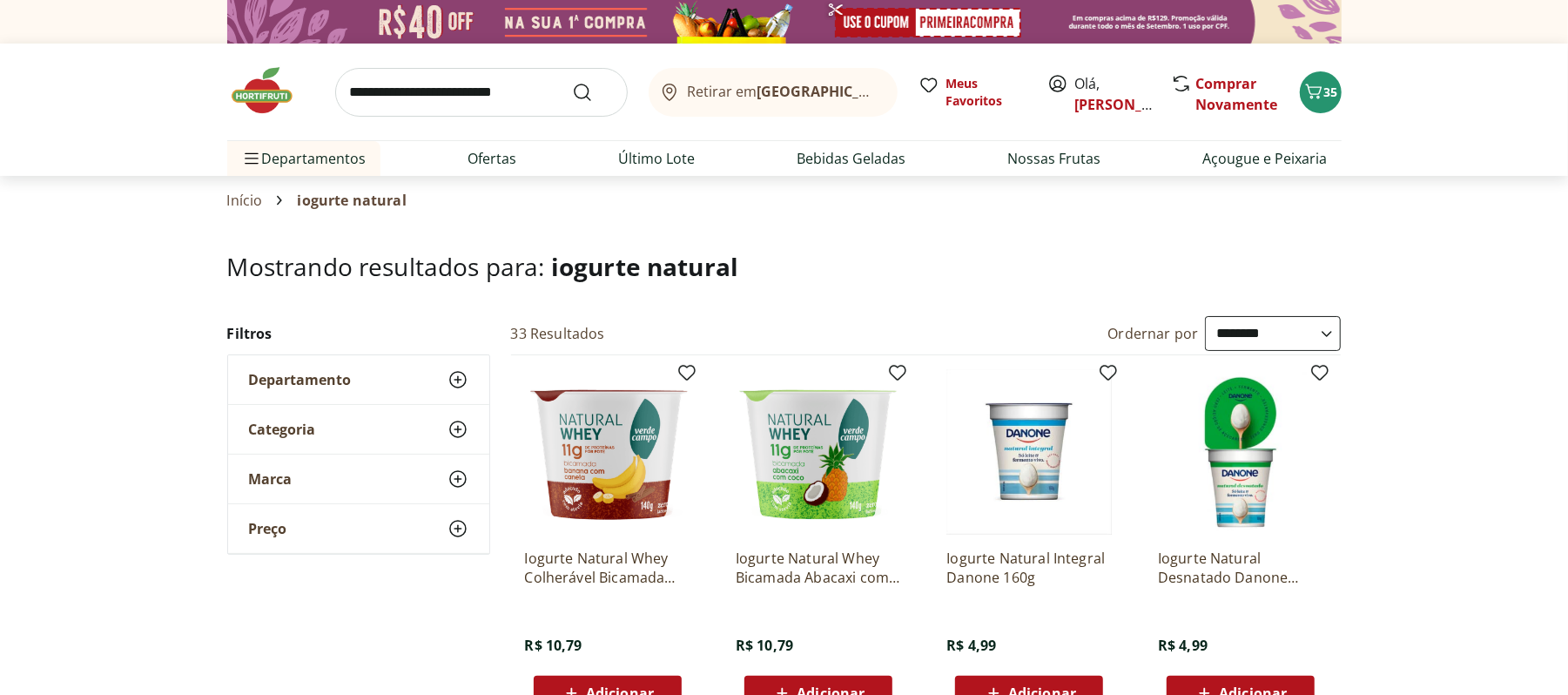
click at [537, 99] on input "search" at bounding box center [482, 92] width 292 height 49
type input "*********"
click at [572, 82] on button "Submit Search" at bounding box center [593, 93] width 42 height 21
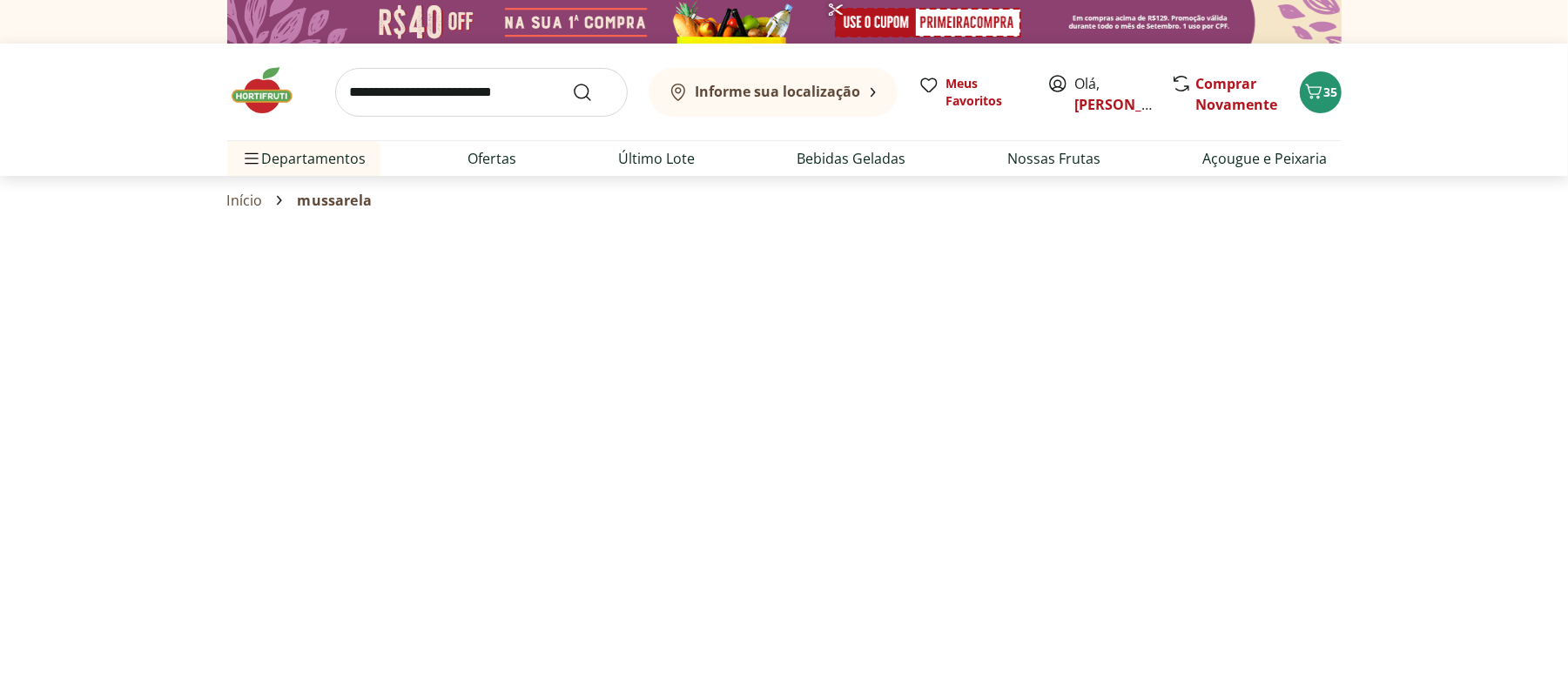
select select "**********"
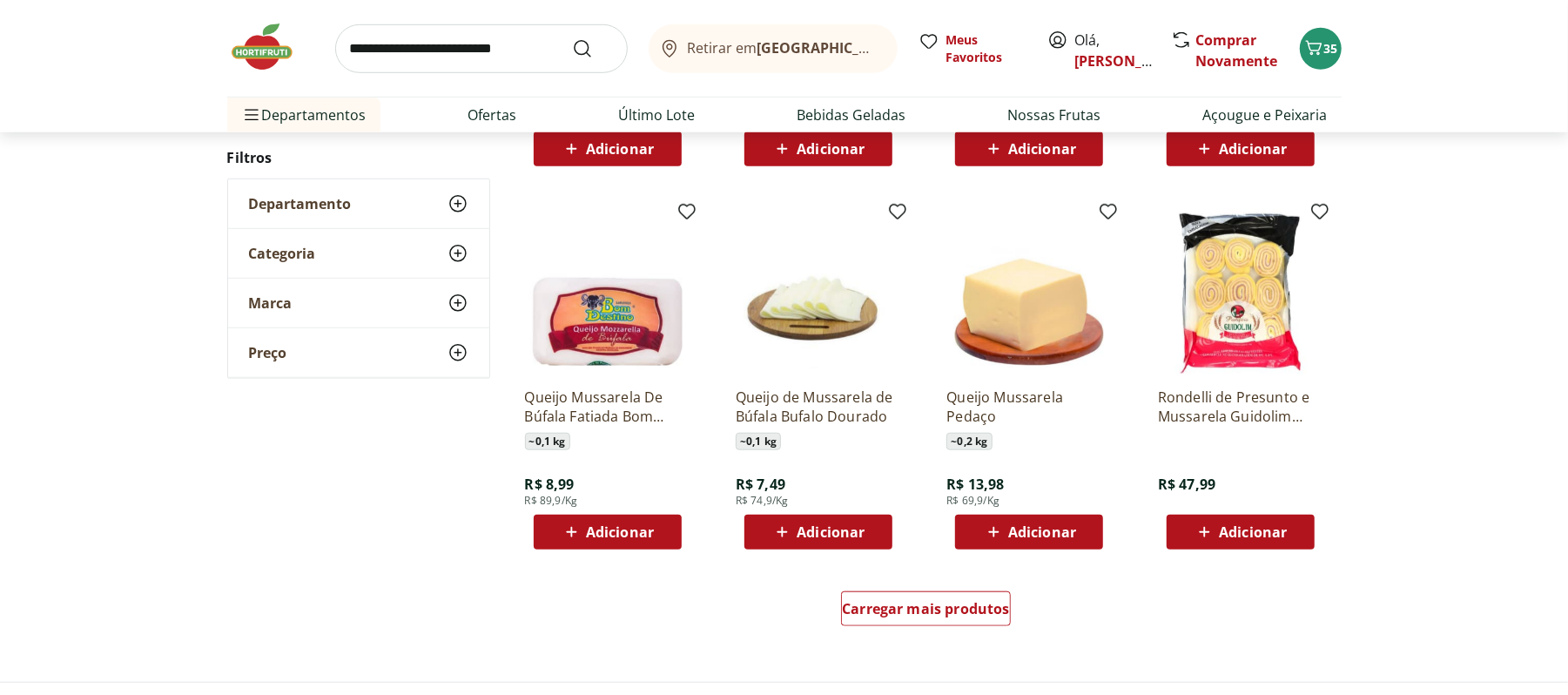
scroll to position [928, 0]
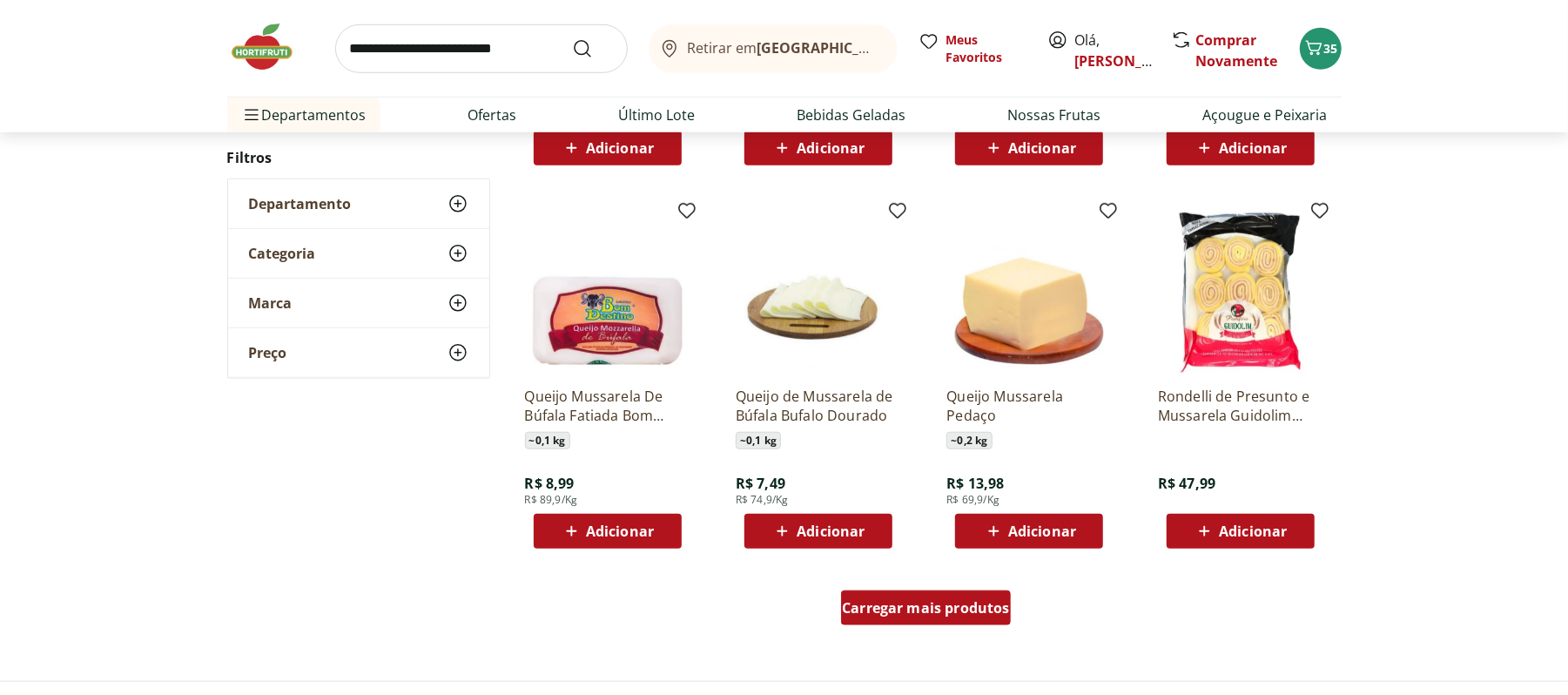
click at [897, 612] on span "Carregar mais produtos" at bounding box center [926, 608] width 168 height 14
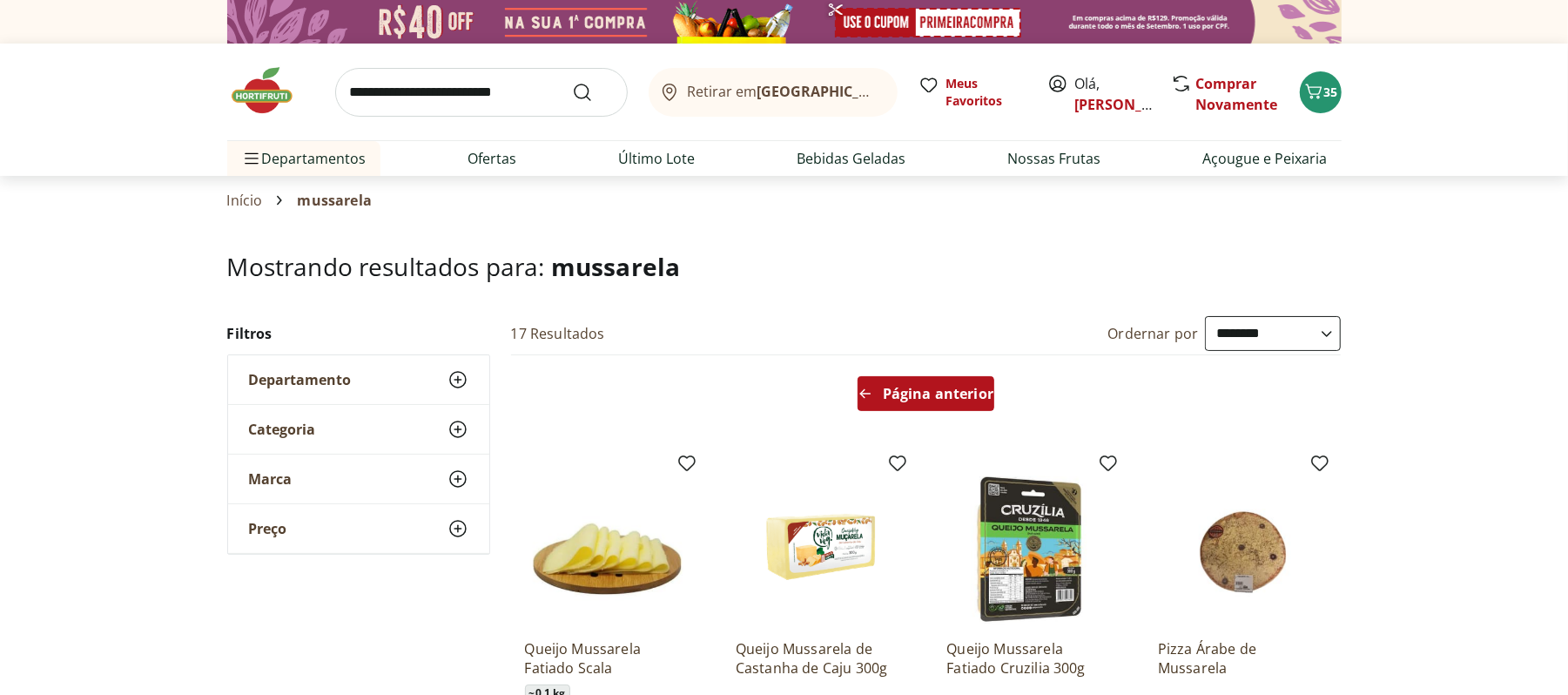
click at [938, 378] on div "Página anterior" at bounding box center [926, 394] width 137 height 34
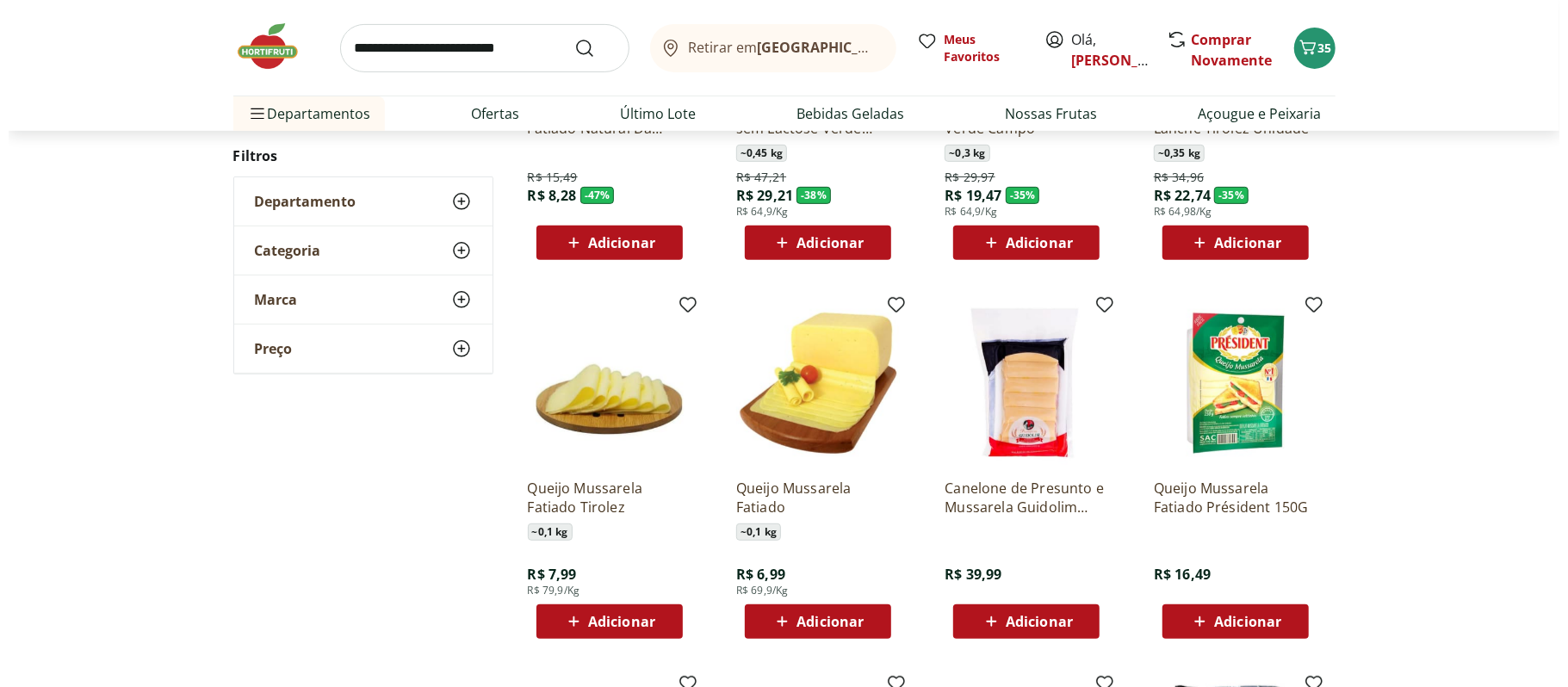
scroll to position [459, 0]
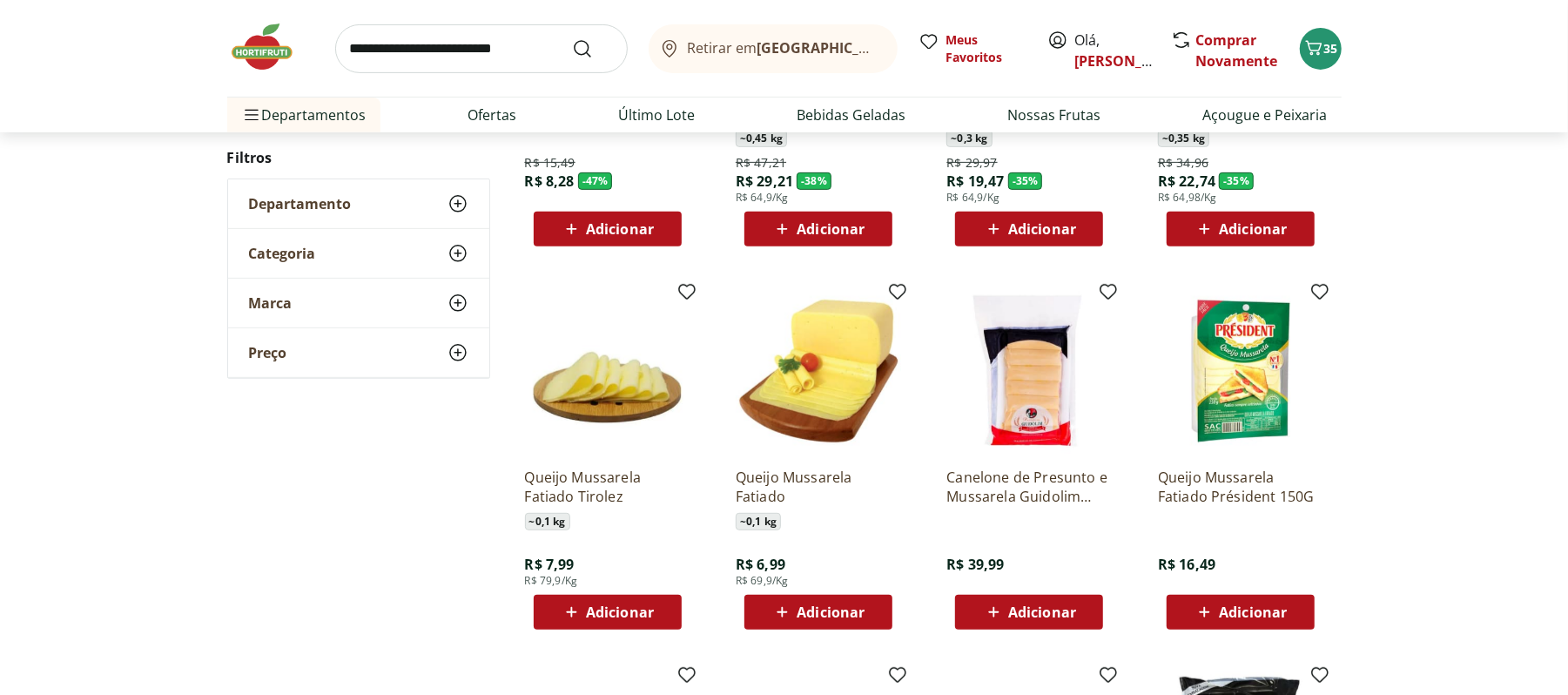
click at [634, 619] on span "Adicionar" at bounding box center [619, 612] width 68 height 14
click at [1348, 54] on div "Retirar em [GEOGRAPHIC_DATA]/RJ Meus Favoritos Olá, marcella Comprar Novamente …" at bounding box center [784, 66] width 1184 height 133
click at [1331, 34] on button "36" at bounding box center [1321, 49] width 42 height 42
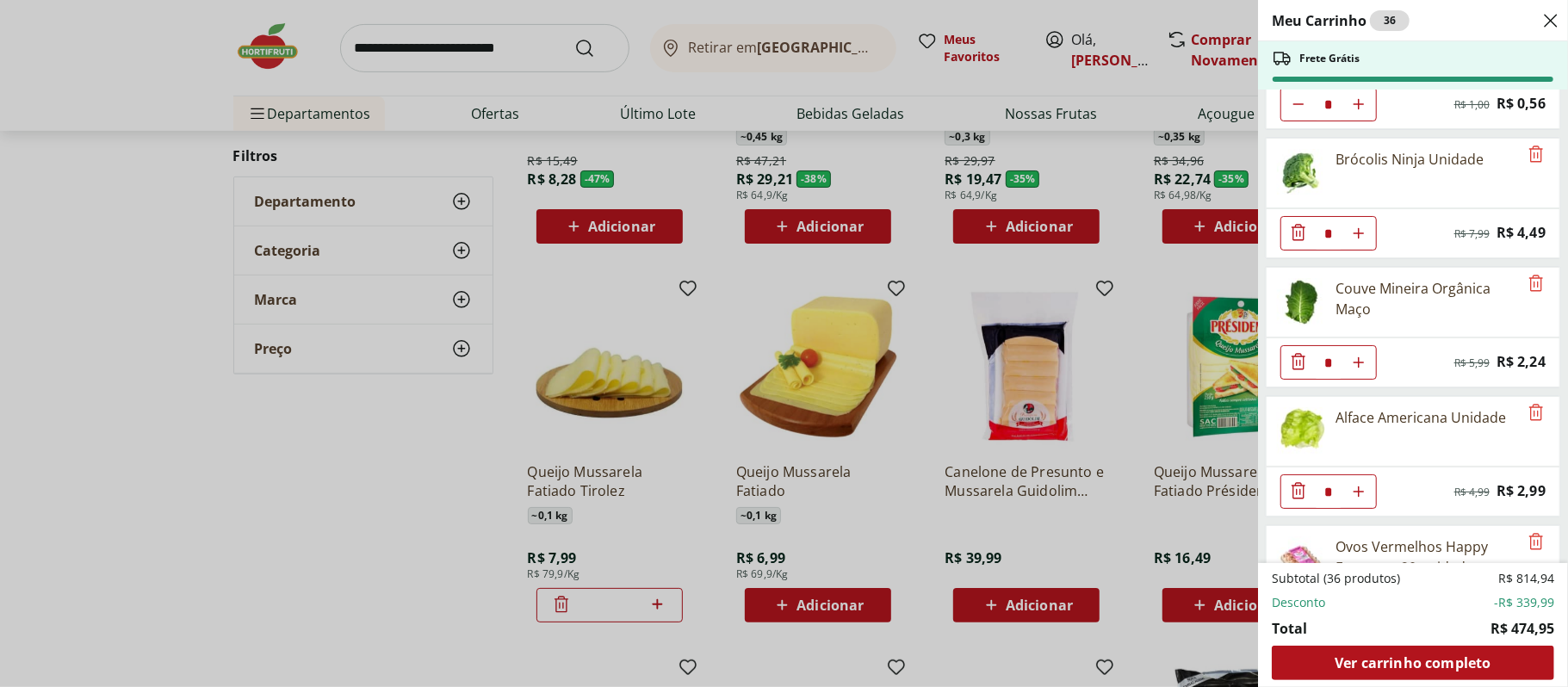
scroll to position [0, 0]
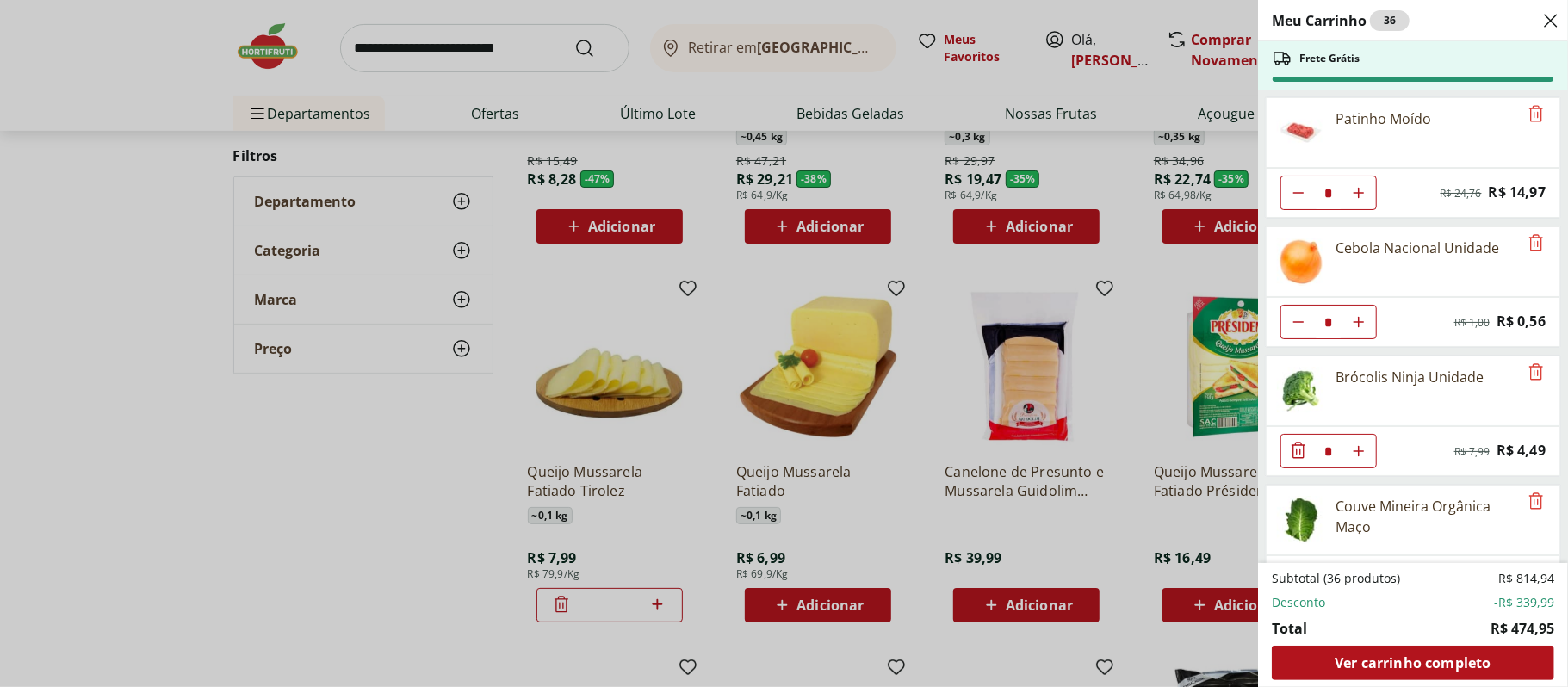
click at [1125, 293] on div "Meu Carrinho 36 Frete Grátis Patinho Moído * Original price: R$ 24,76 Price: R$…" at bounding box center [784, 343] width 1568 height 687
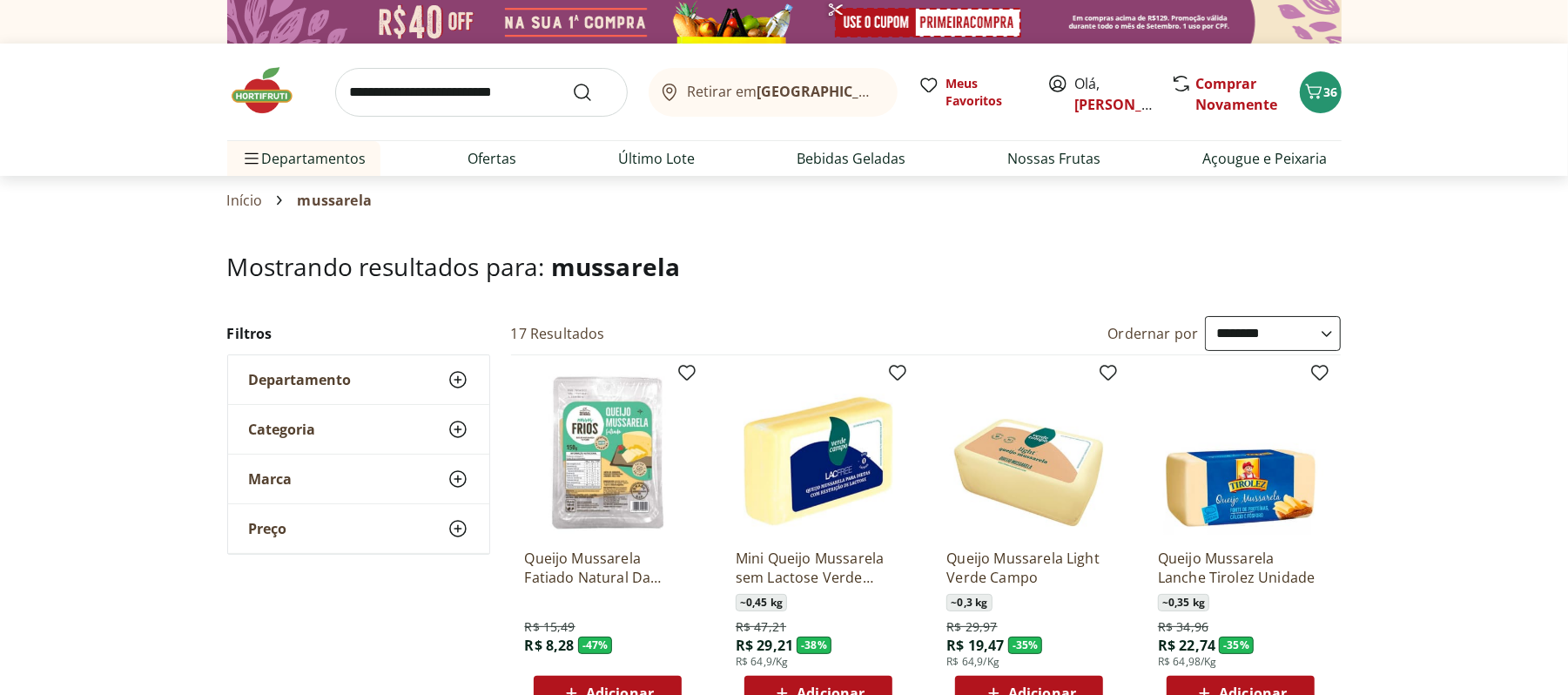
click at [248, 105] on img at bounding box center [270, 90] width 87 height 53
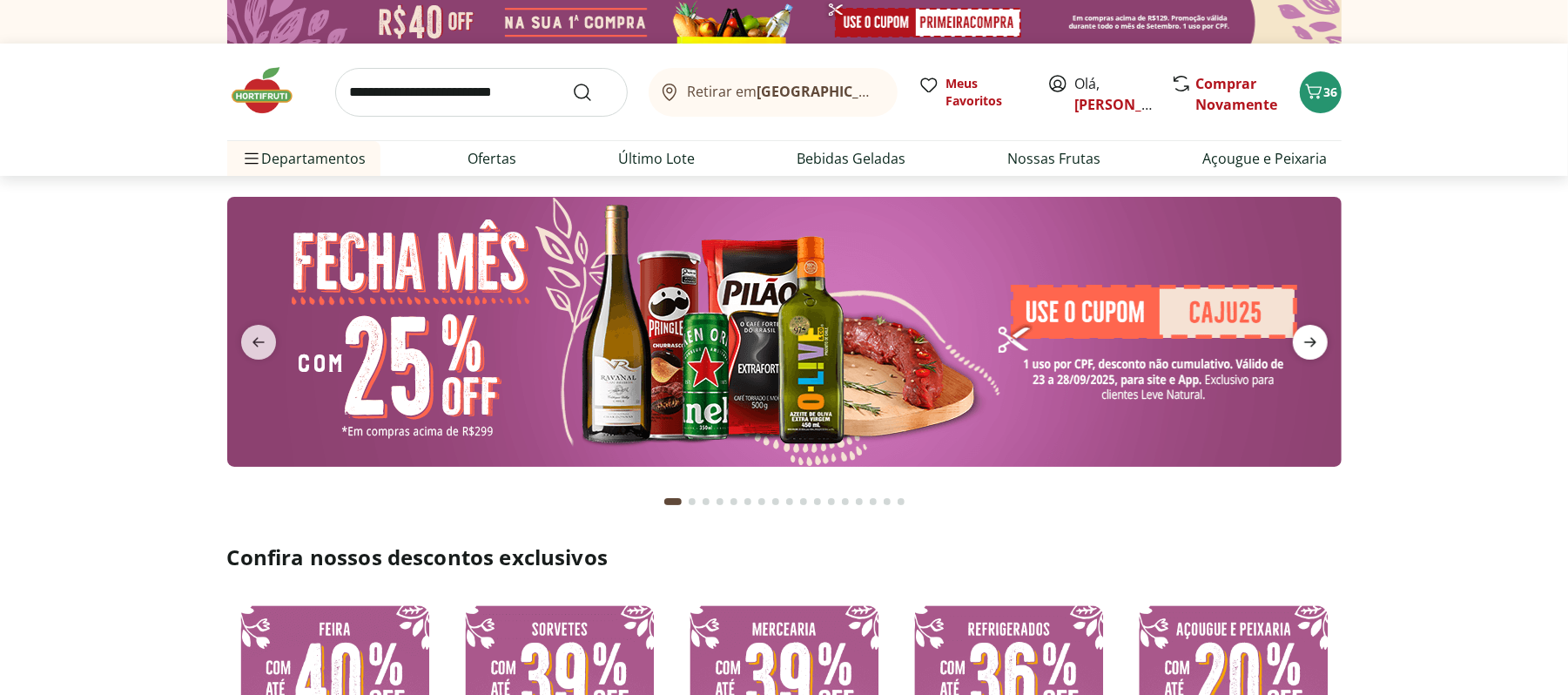
click at [1304, 337] on icon "next" at bounding box center [1310, 342] width 21 height 21
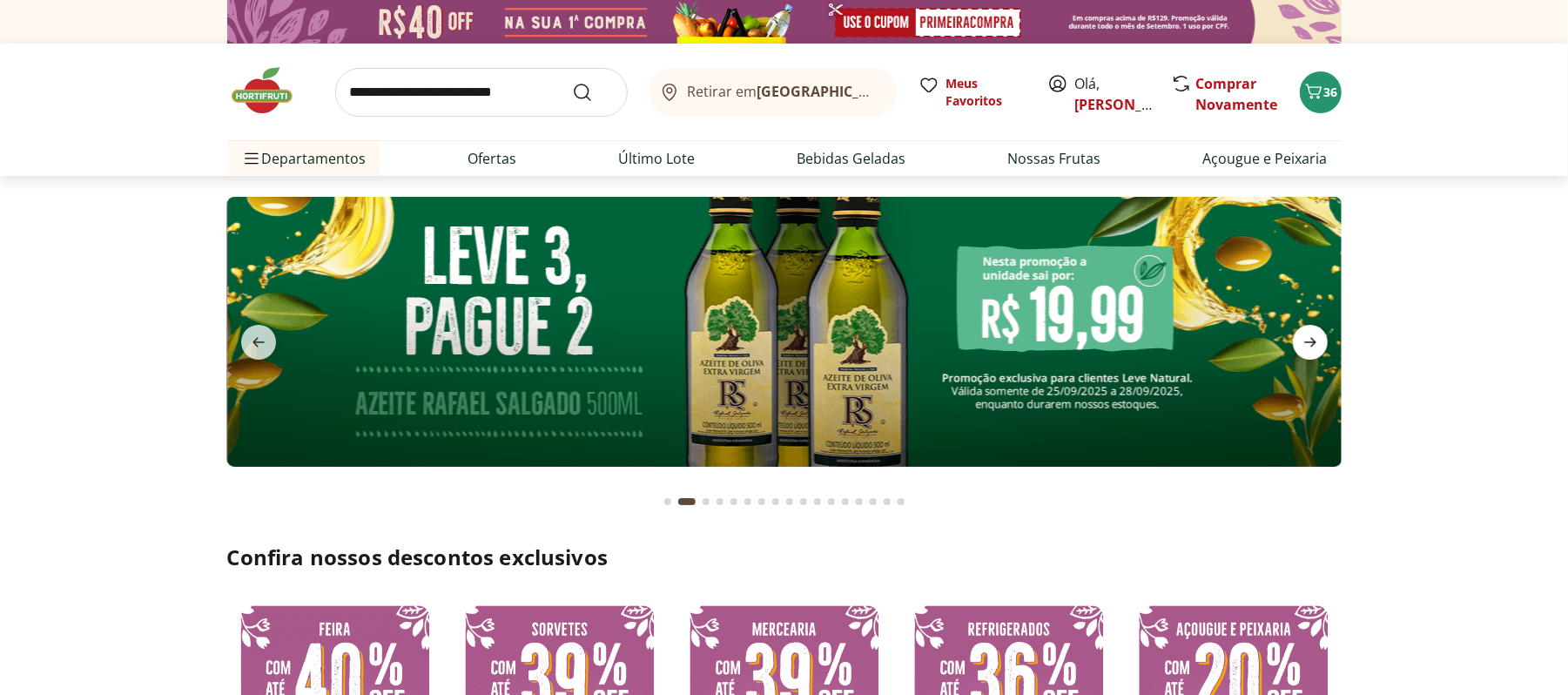
click at [1304, 337] on icon "next" at bounding box center [1310, 342] width 21 height 21
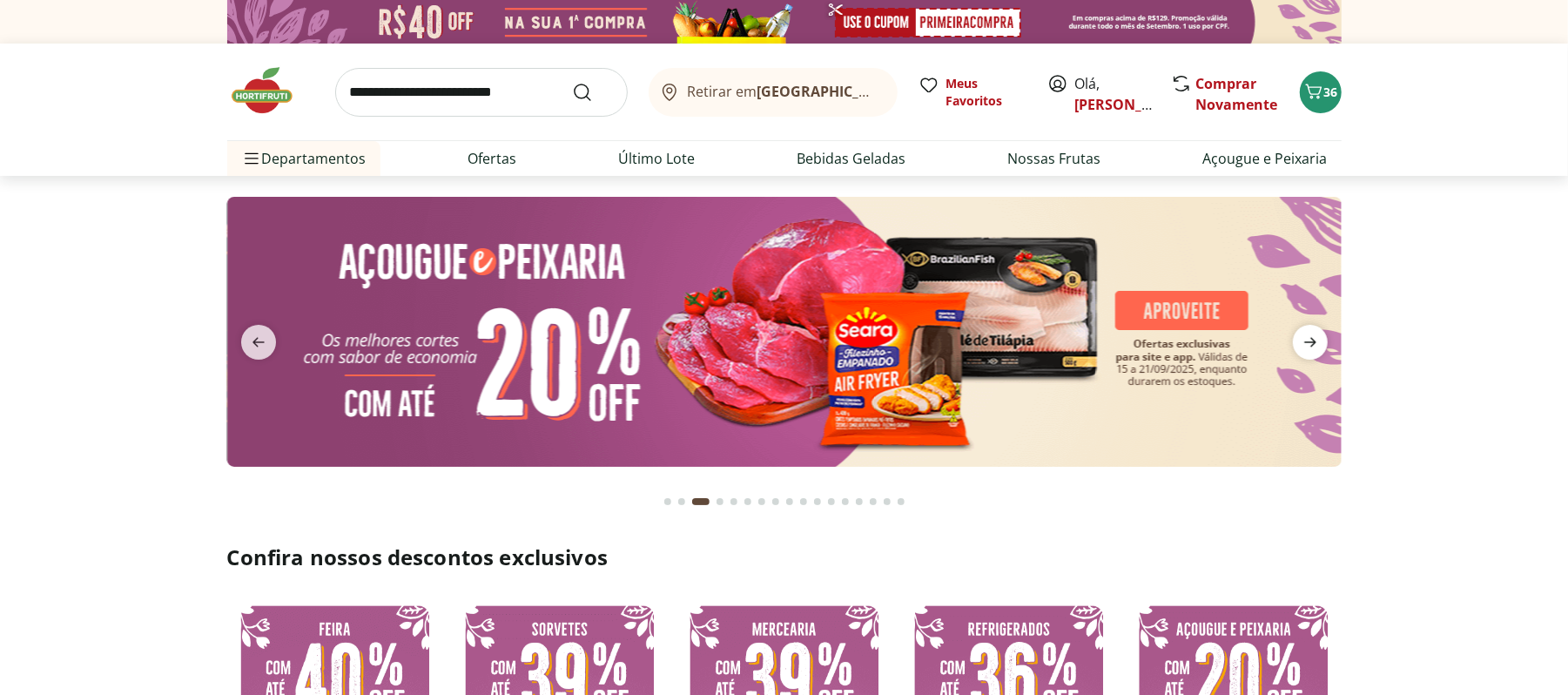
type input "*"
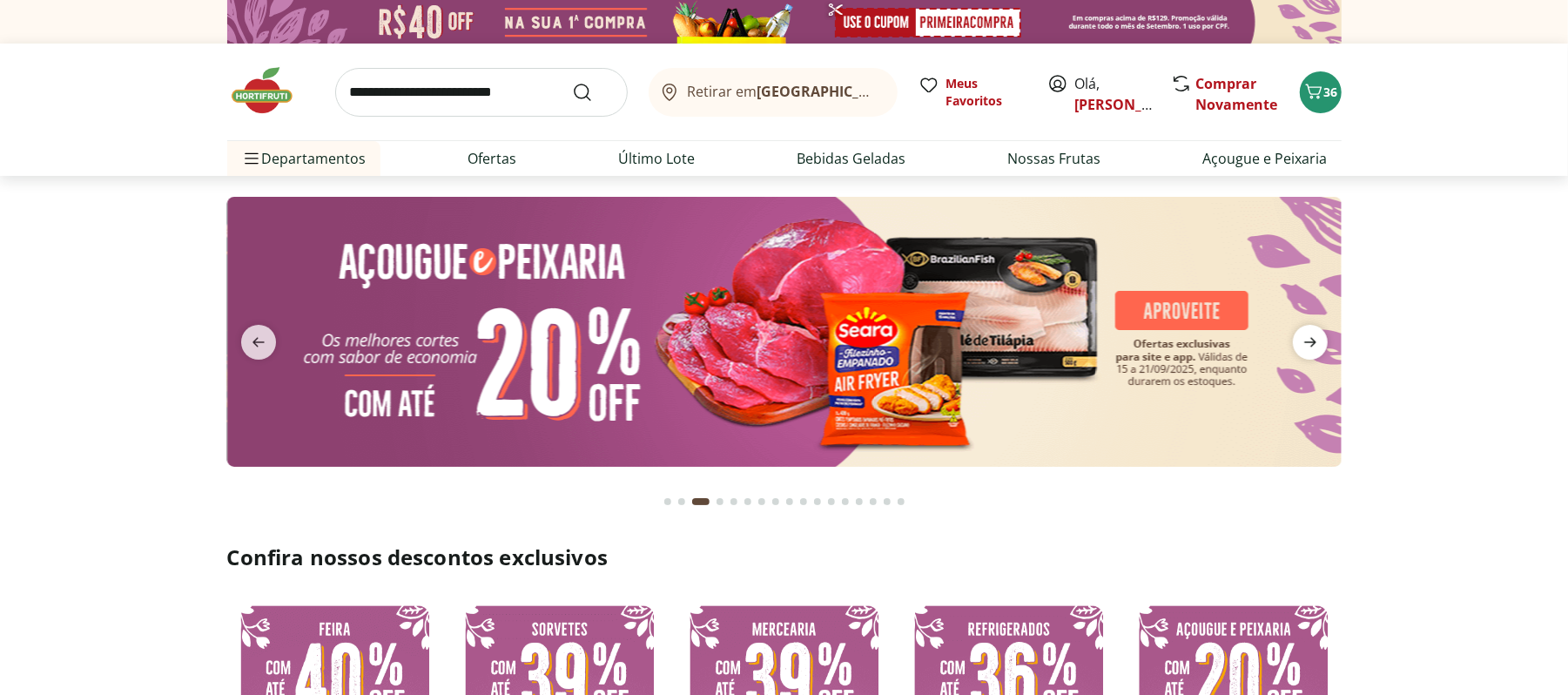
click at [1304, 337] on icon "next" at bounding box center [1310, 342] width 21 height 21
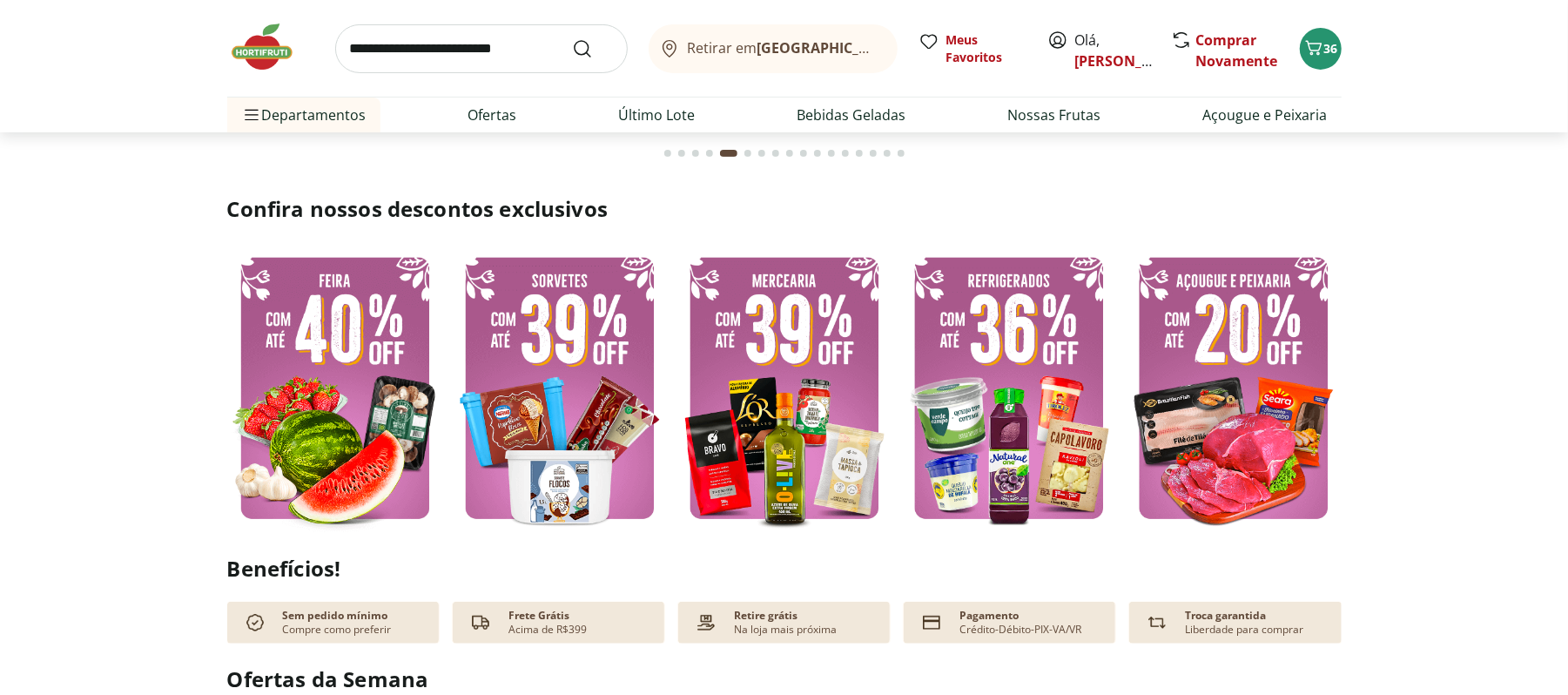
scroll to position [116, 0]
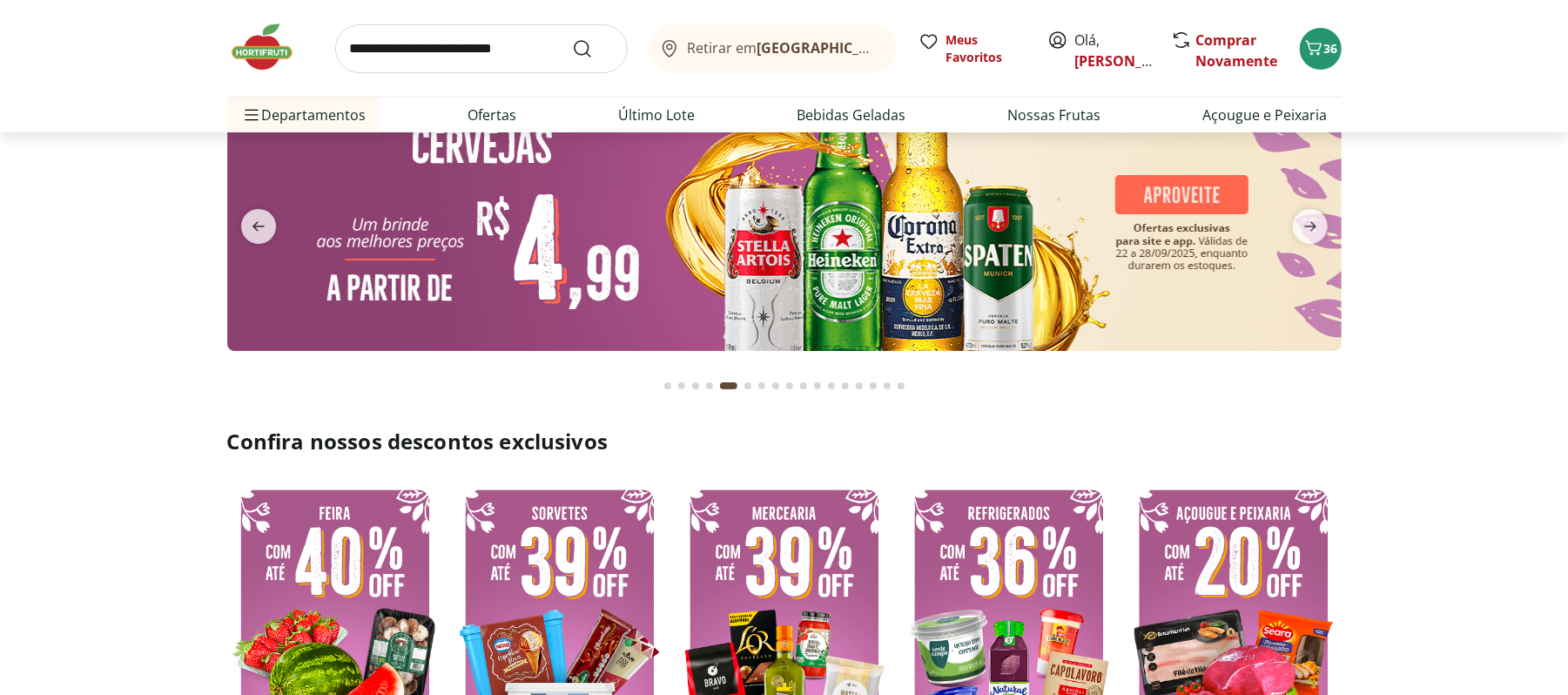
click at [784, 273] on img at bounding box center [784, 216] width 1114 height 270
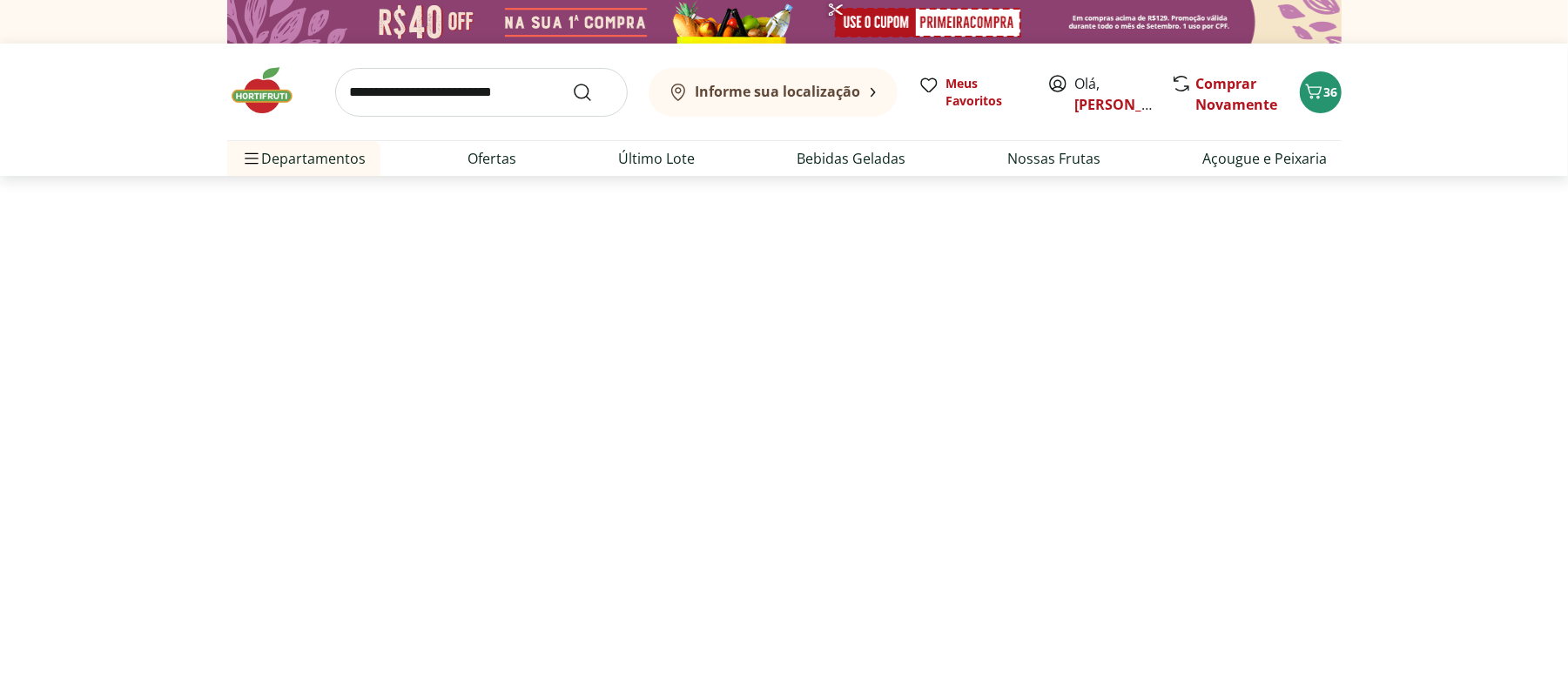
select select "**********"
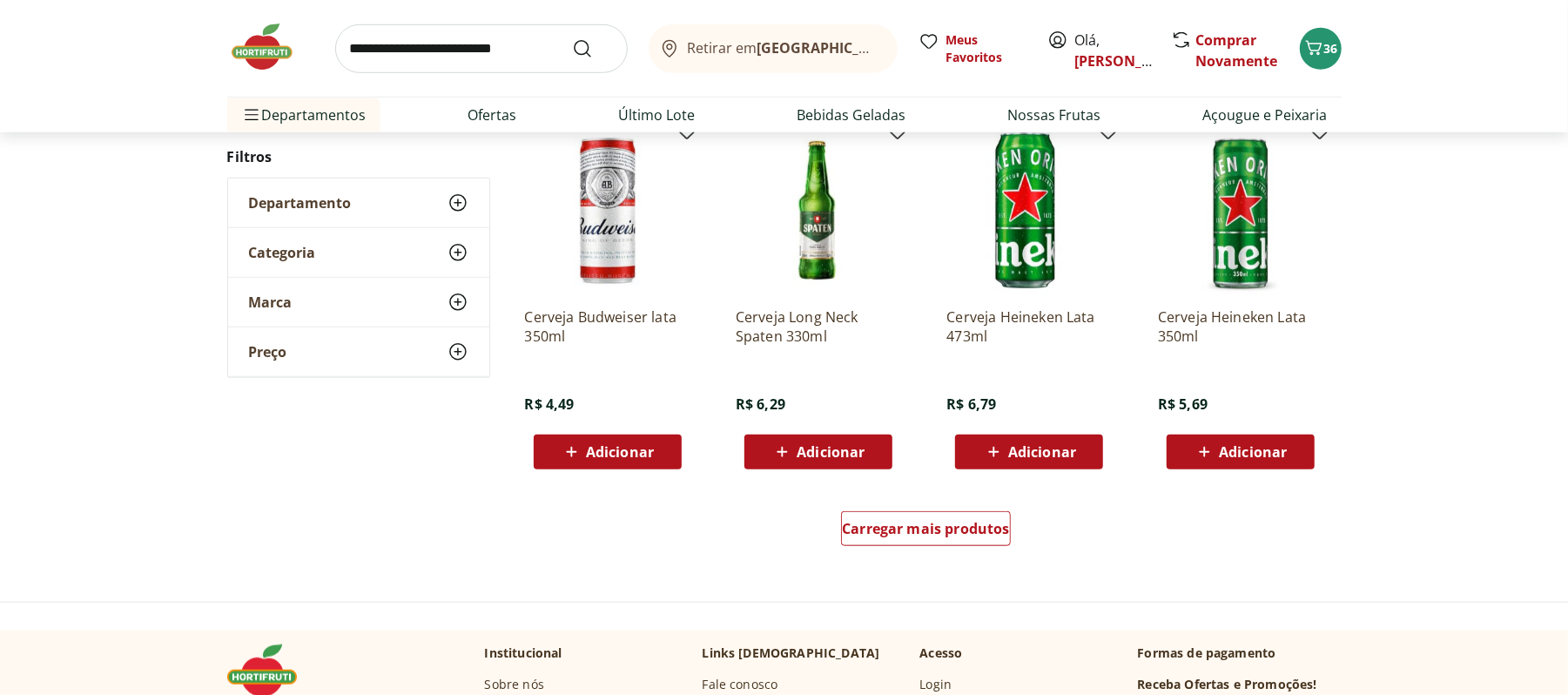
scroll to position [1162, 0]
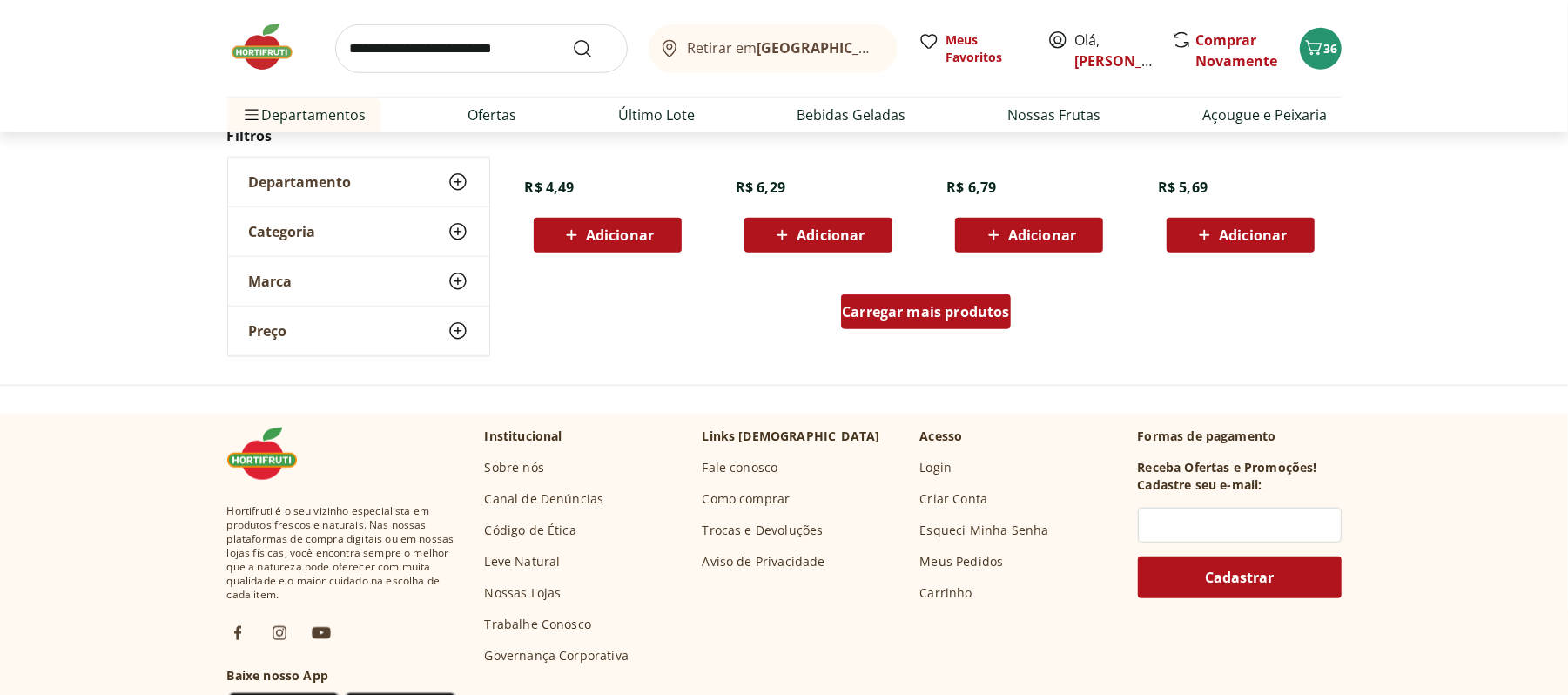
click at [940, 325] on div "Carregar mais produtos" at bounding box center [926, 312] width 170 height 34
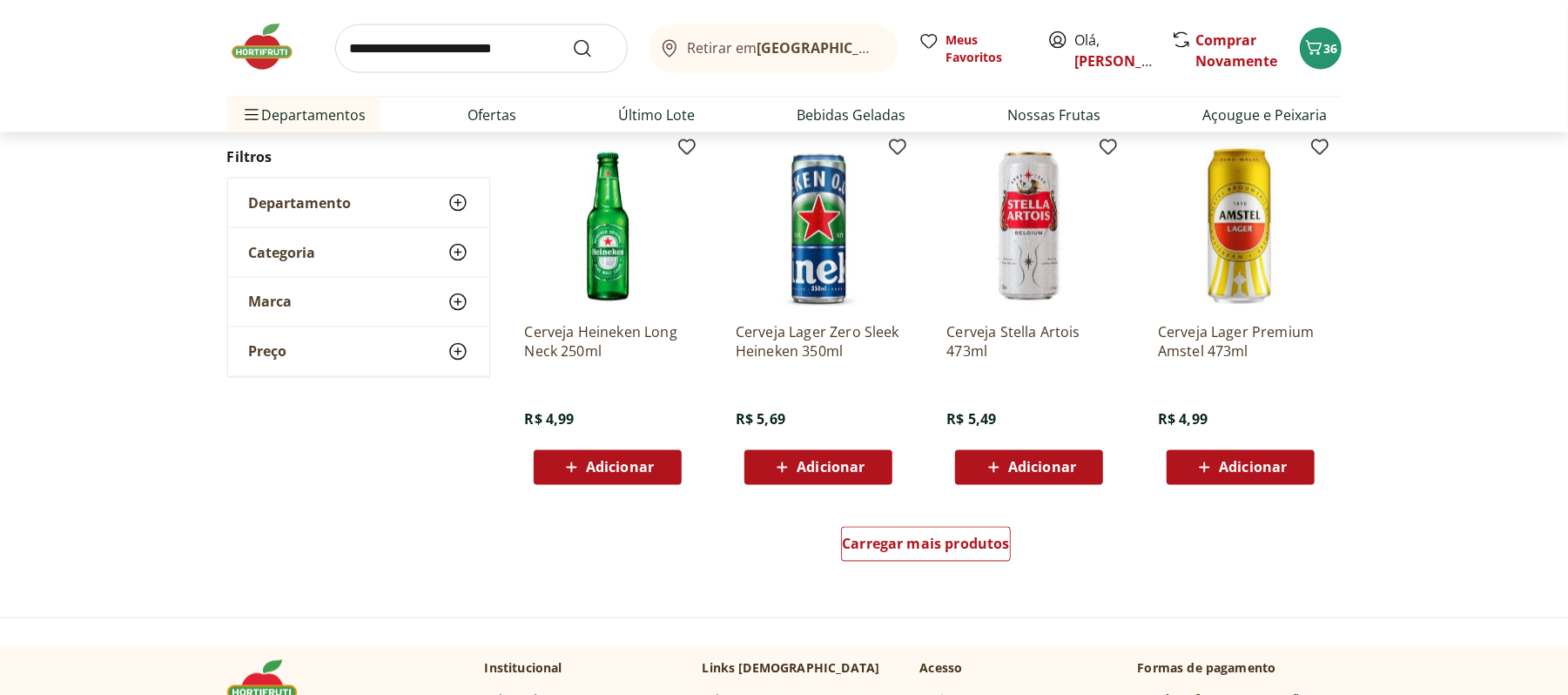
scroll to position [2206, 0]
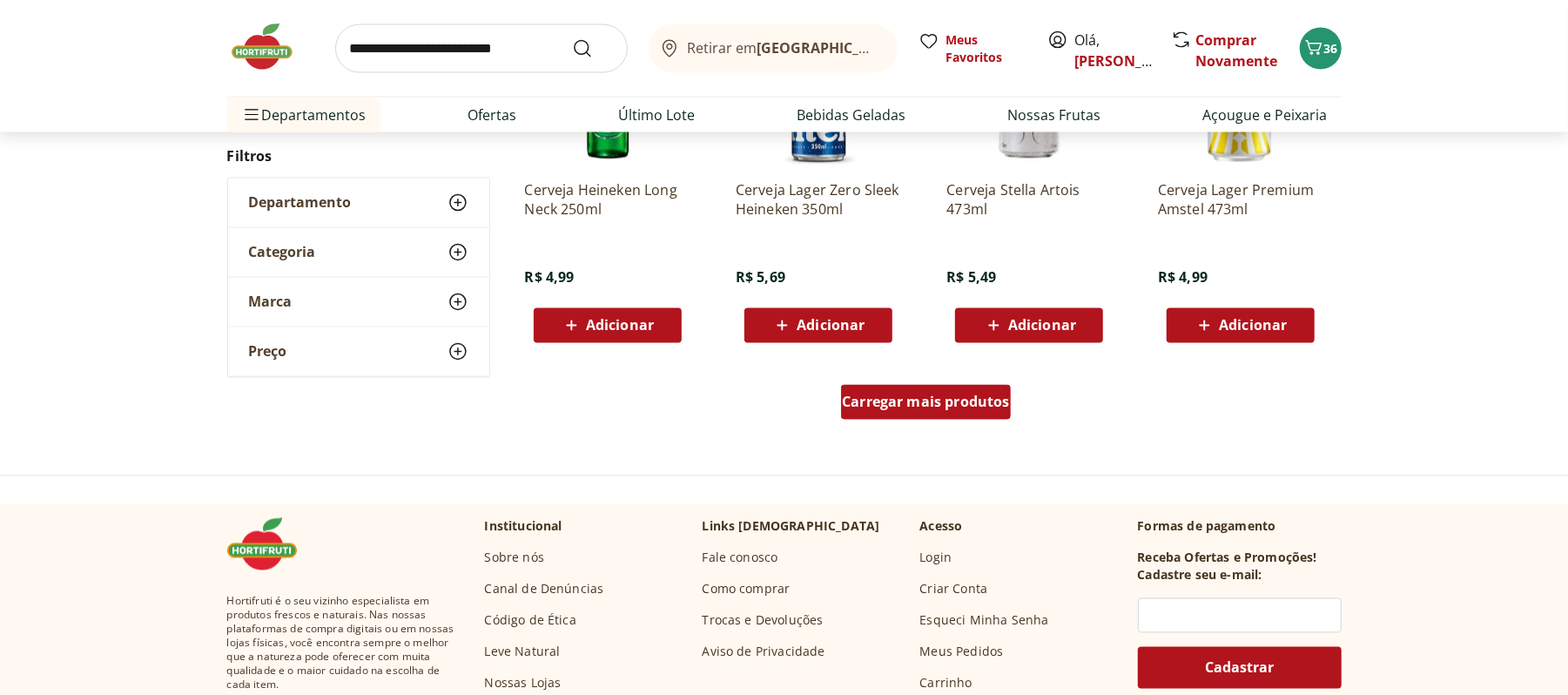
click at [979, 423] on link "Carregar mais produtos" at bounding box center [926, 406] width 170 height 42
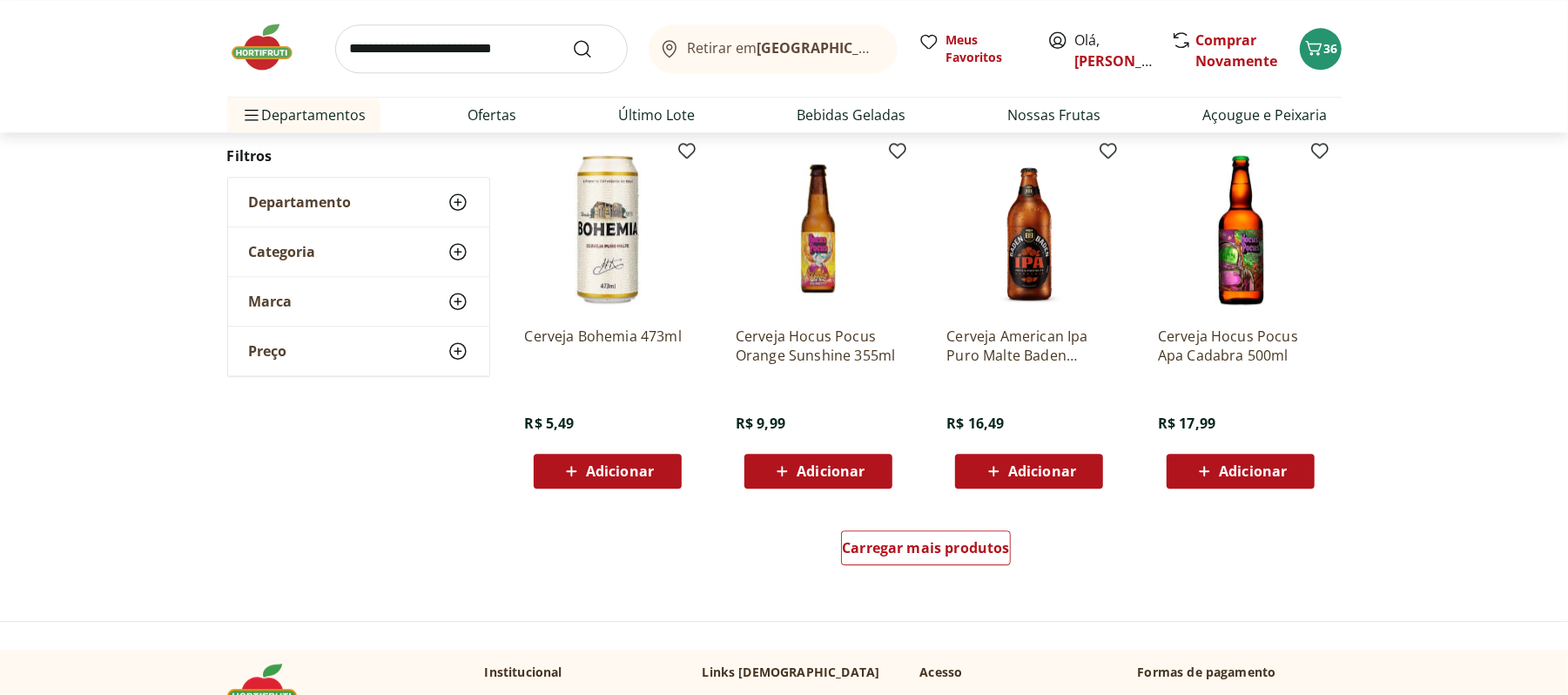
scroll to position [3251, 0]
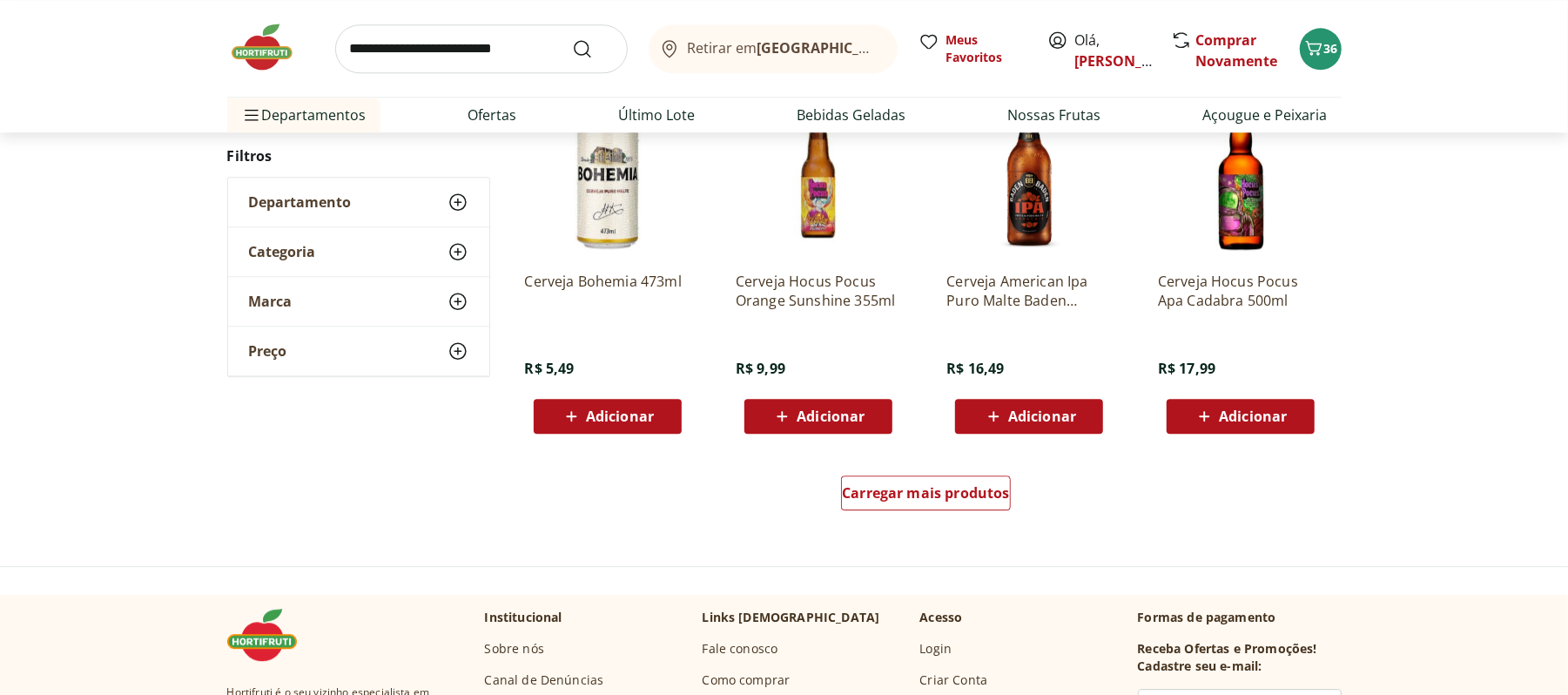
click at [940, 519] on div "Carregar mais produtos" at bounding box center [927, 496] width 845 height 83
click at [927, 500] on span "Carregar mais produtos" at bounding box center [926, 492] width 168 height 14
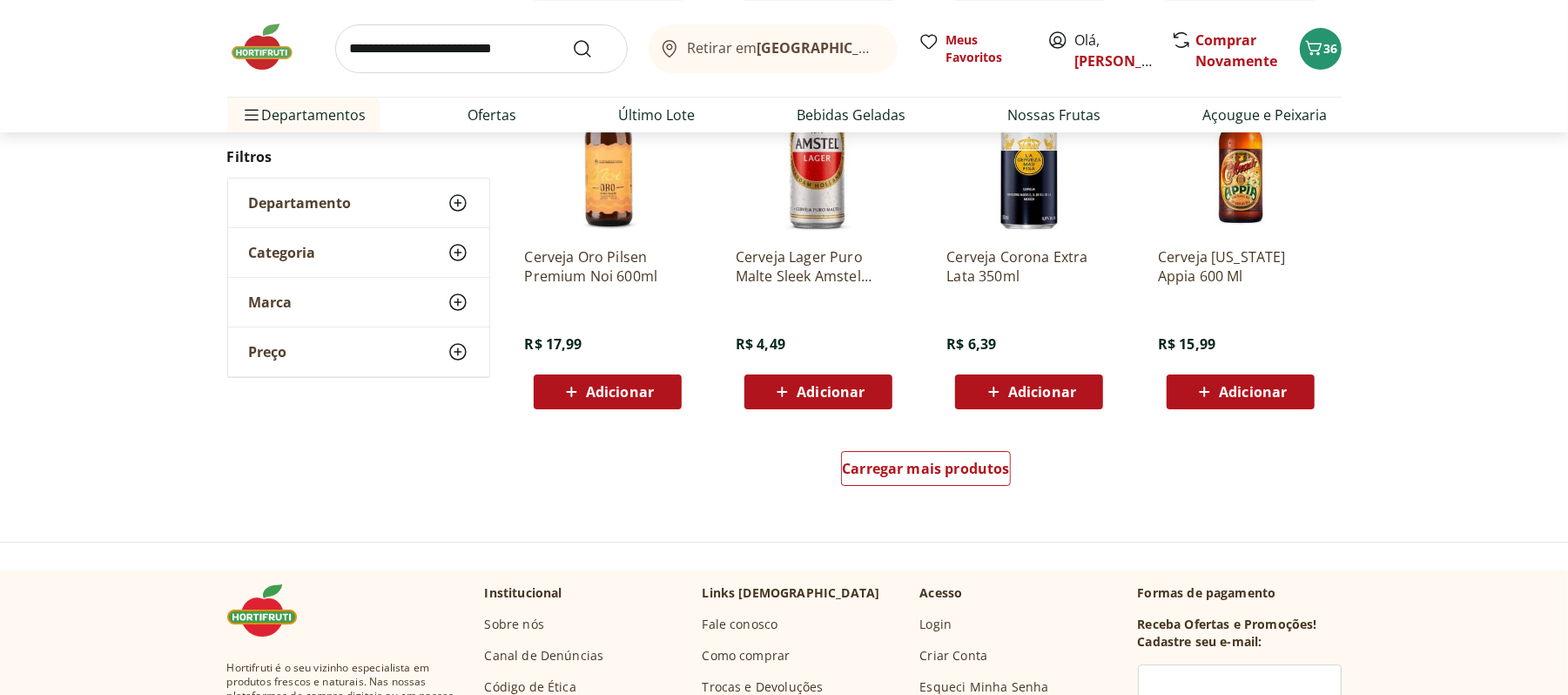
scroll to position [4413, 0]
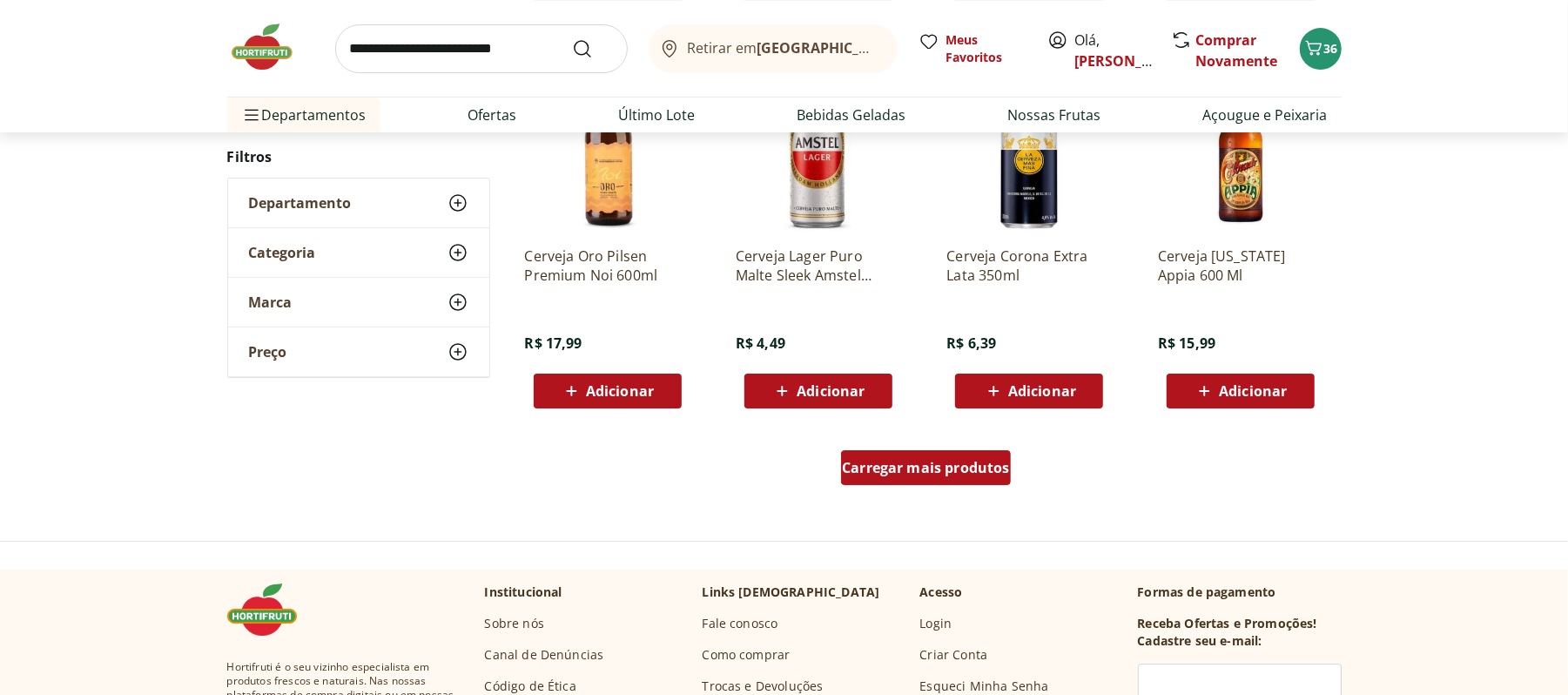
click at [877, 482] on div "Carregar mais produtos" at bounding box center [926, 467] width 170 height 34
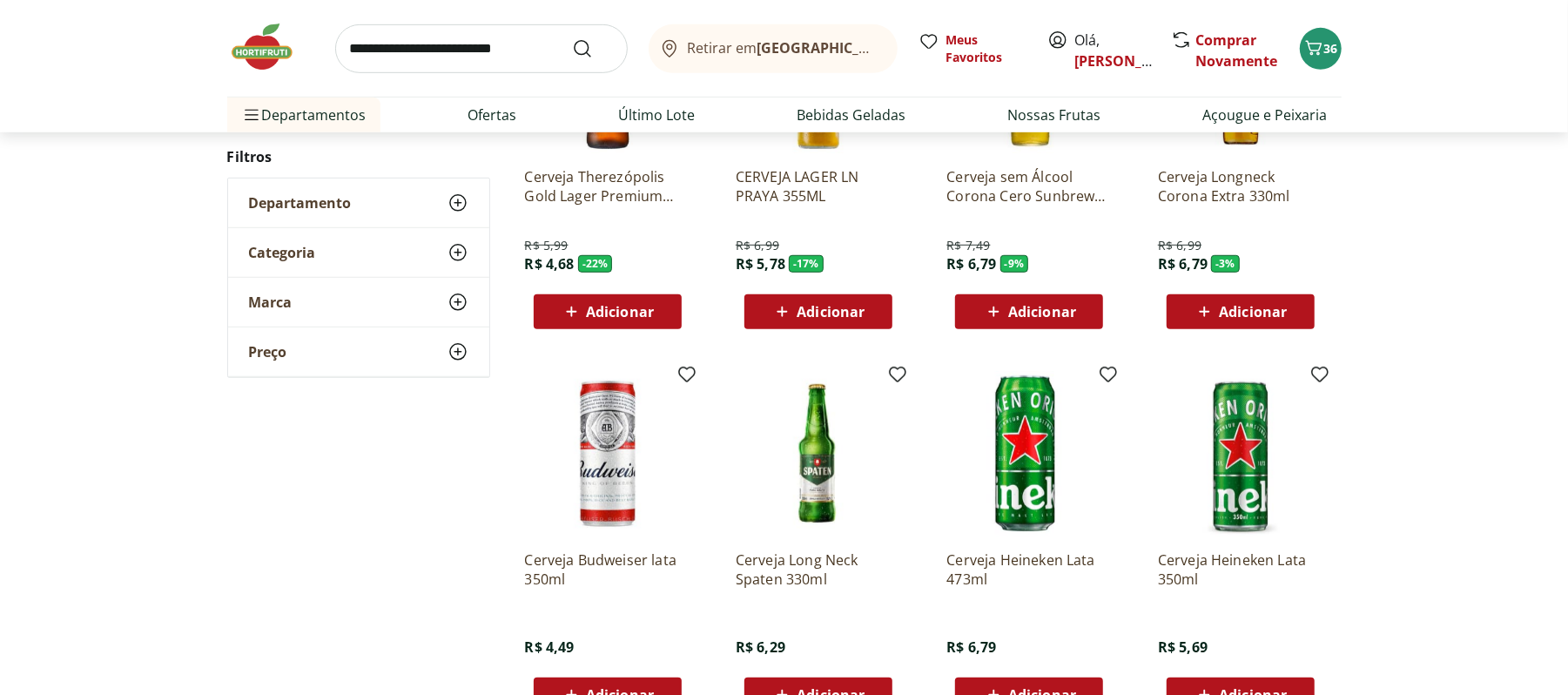
scroll to position [813, 0]
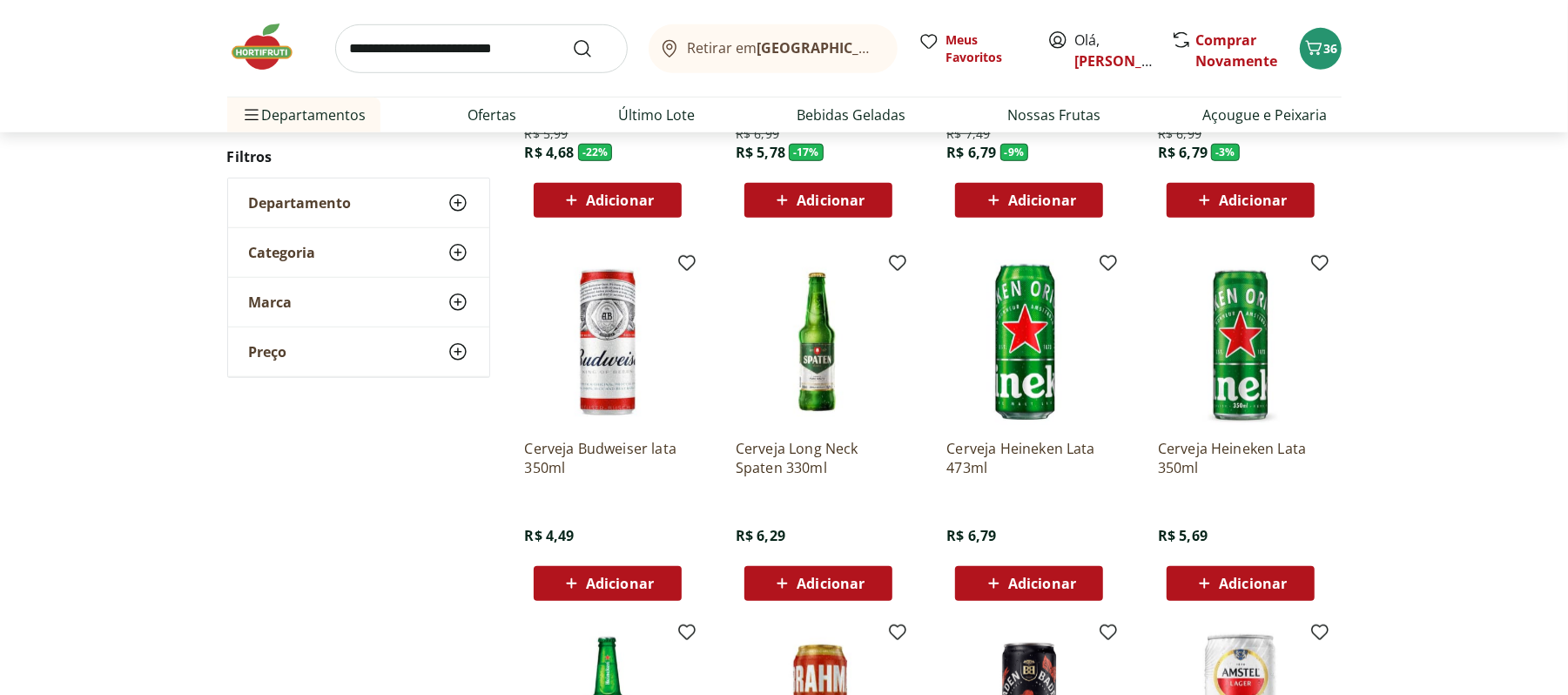
click at [254, 38] on img at bounding box center [270, 47] width 87 height 53
